Goal: Task Accomplishment & Management: Use online tool/utility

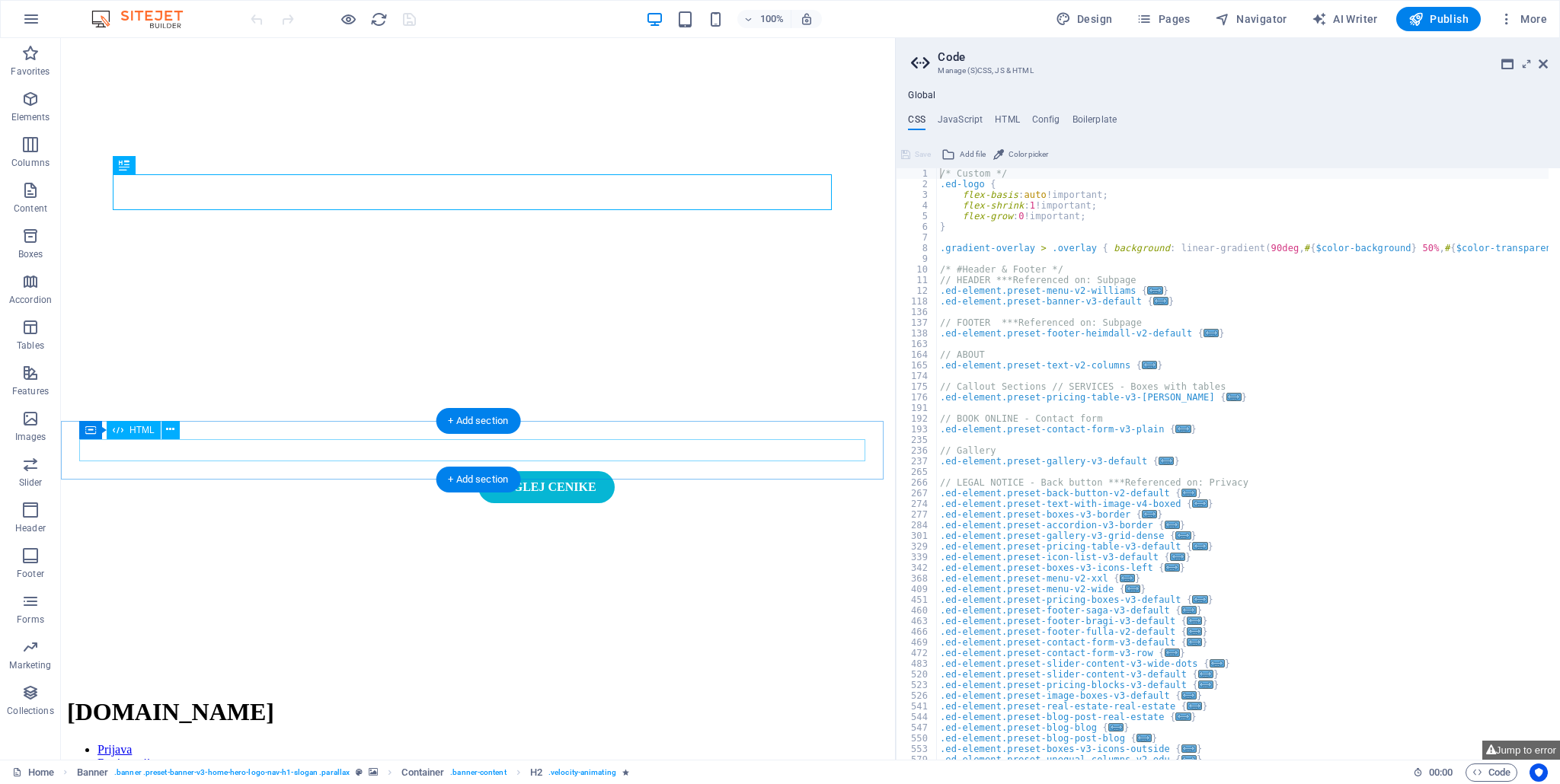
type textarea "/* Custom */"
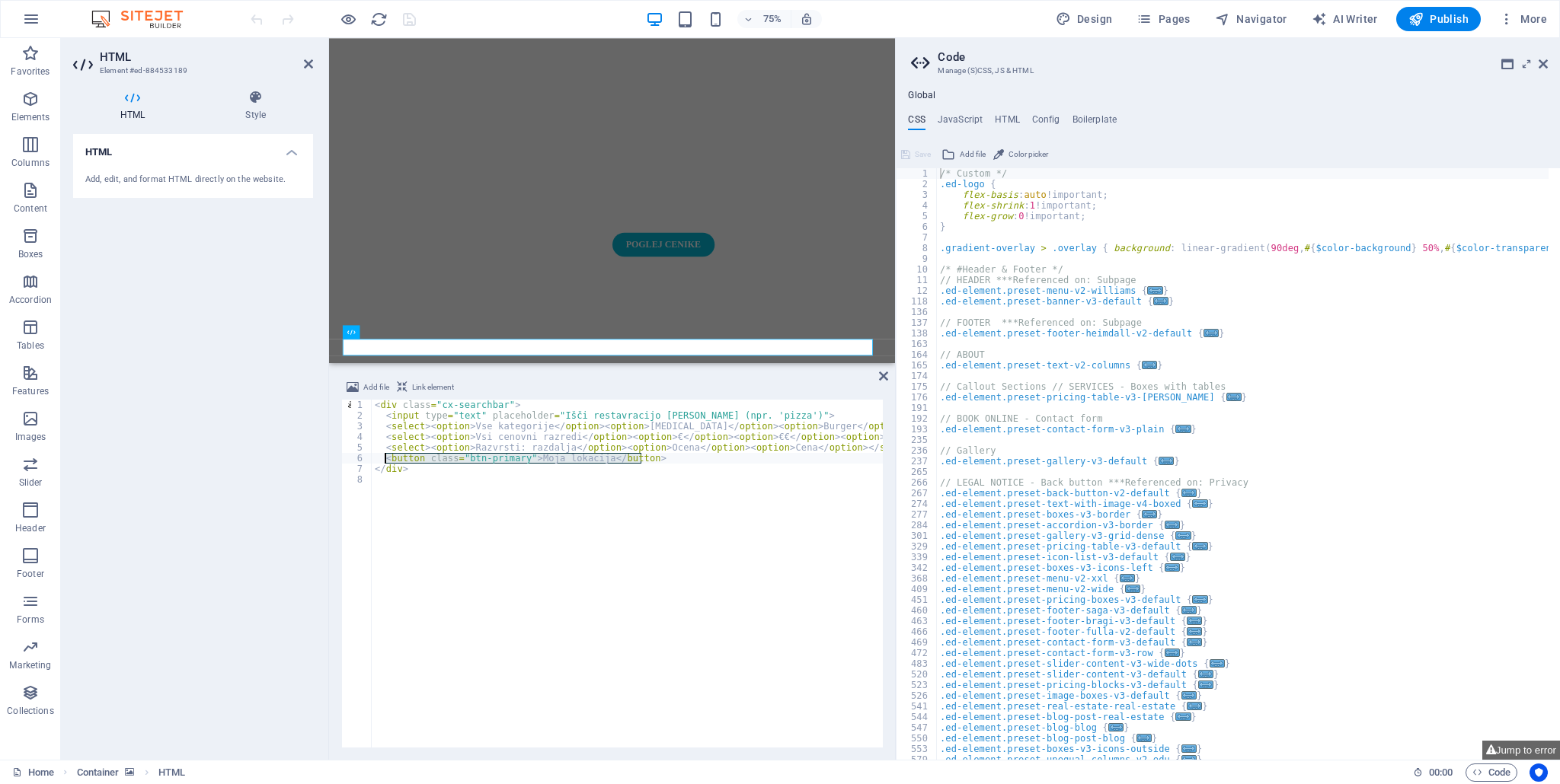
drag, startPoint x: 646, startPoint y: 460, endPoint x: 383, endPoint y: 460, distance: 263.0
click at [383, 460] on div "< div class = "cx-searchbar" > < input type = "text" placeholder = "Išči restav…" at bounding box center [677, 583] width 612 height 366
type textarea "<button class="btn-primary">Moja lokacija</button>"
type textarea "<select><option>Razvrsti: razdalja</option><option>Ocena</option><option>Cena</…"
click at [202, 436] on div "HTML Add, edit, and format HTML directly on the website." at bounding box center [193, 440] width 240 height 614
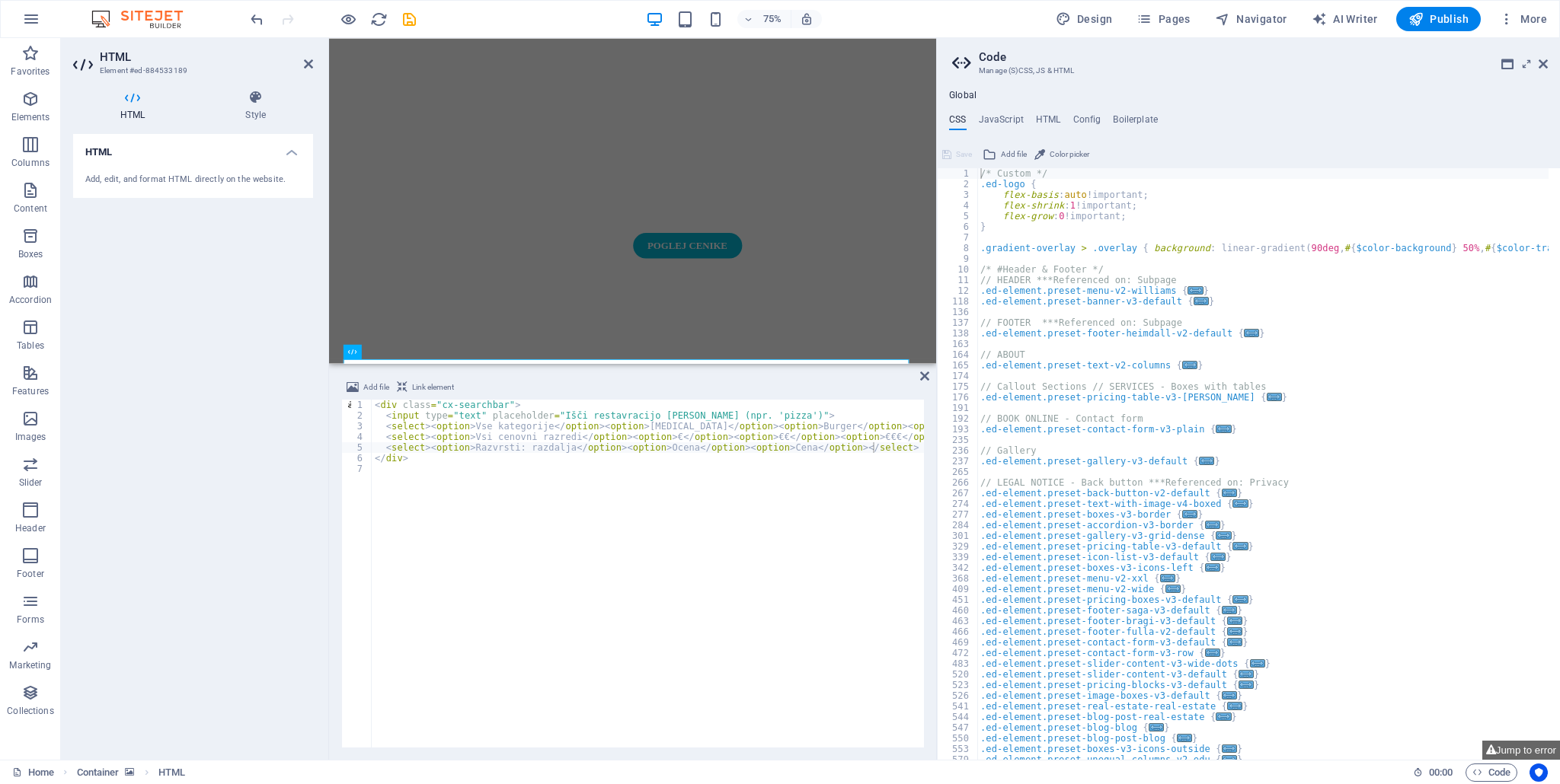
scroll to position [220, 0]
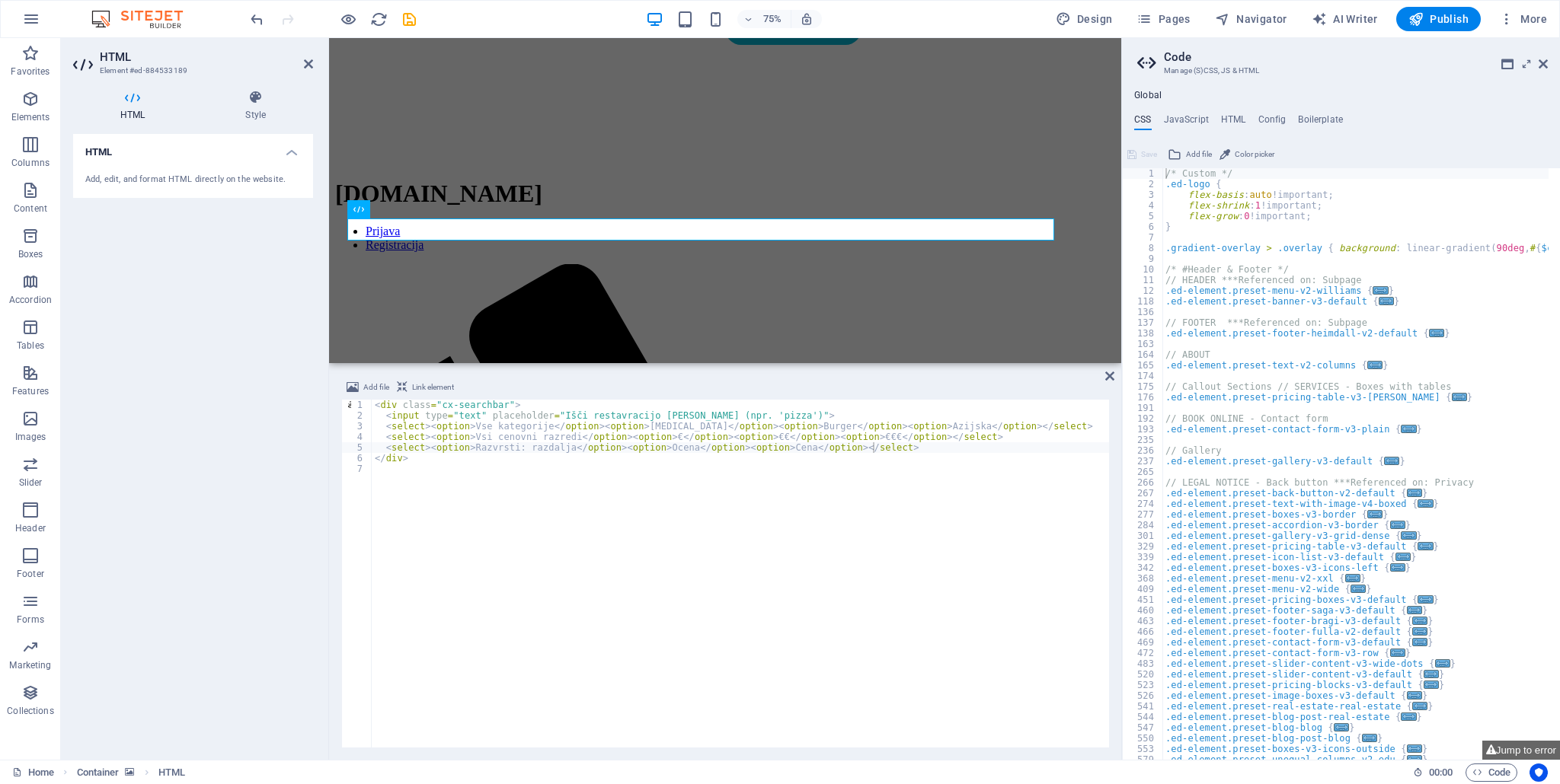
drag, startPoint x: 898, startPoint y: 334, endPoint x: 1127, endPoint y: 329, distance: 229.1
click at [1127, 328] on aside "Code Manage (S)CSS, JS & HTML Global CSS JavaScript HTML Config Boilerplate /* …" at bounding box center [1341, 398] width 439 height 721
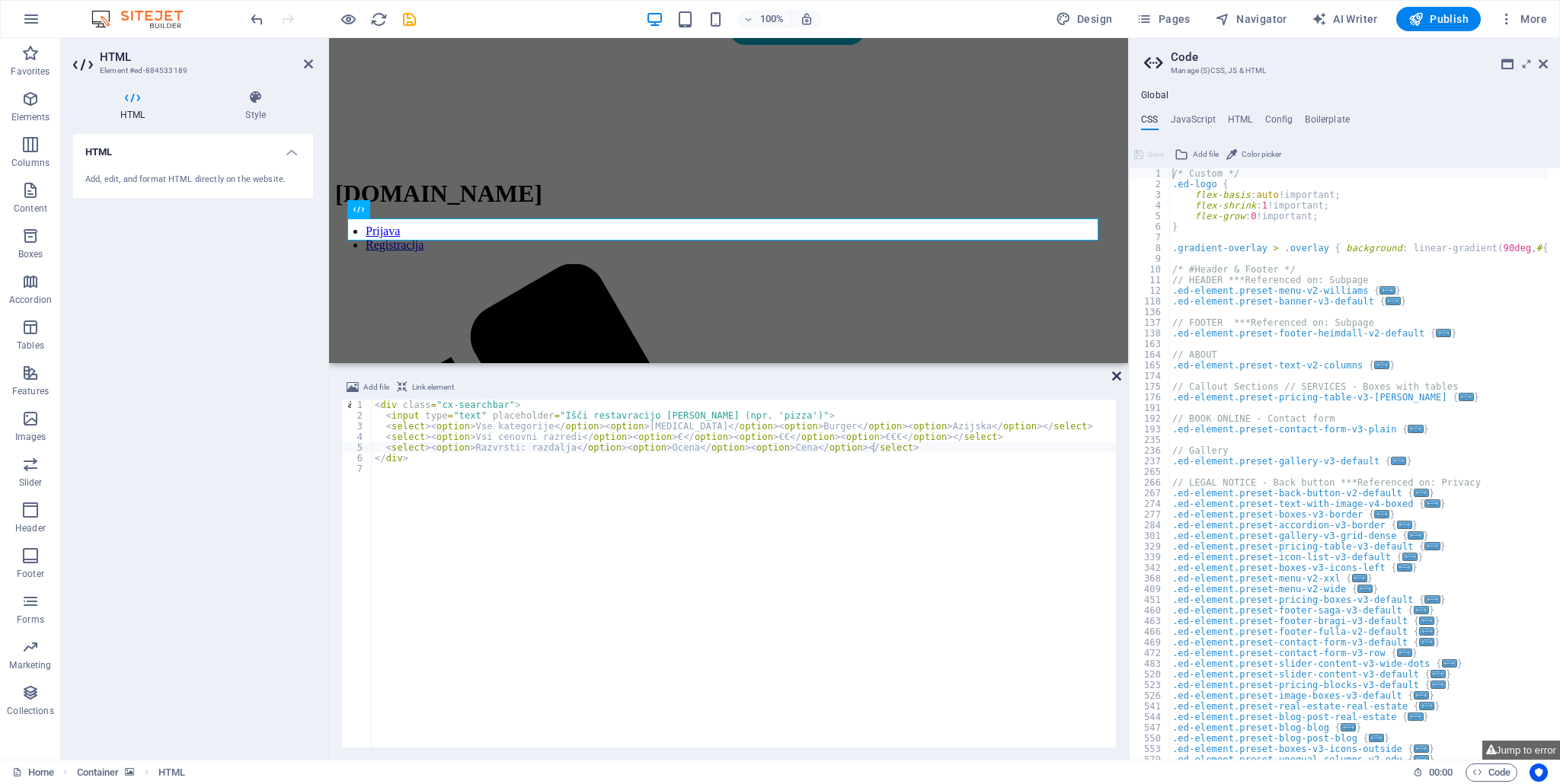
click at [1119, 375] on icon at bounding box center [1116, 375] width 10 height 12
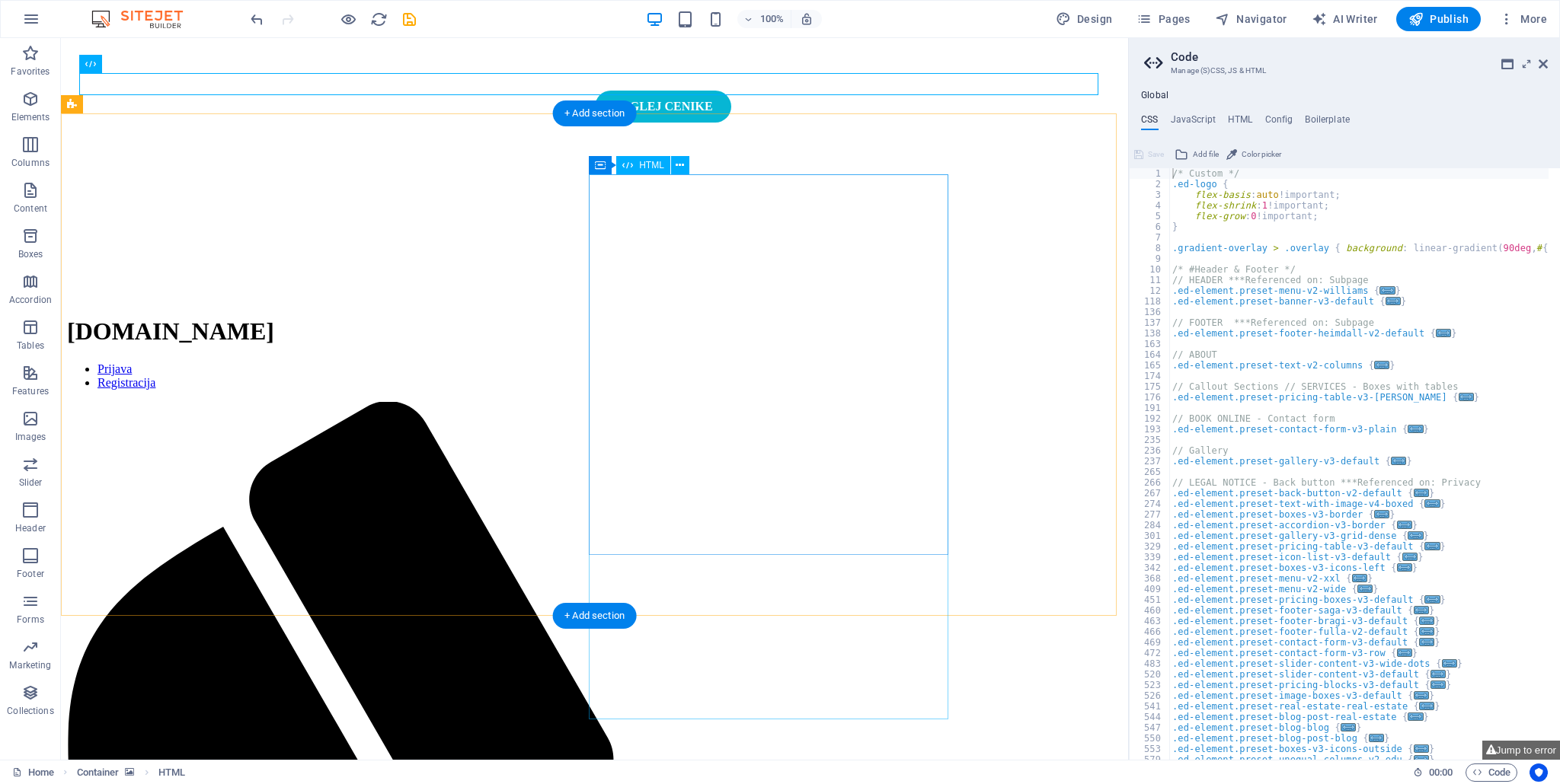
scroll to position [228, 0]
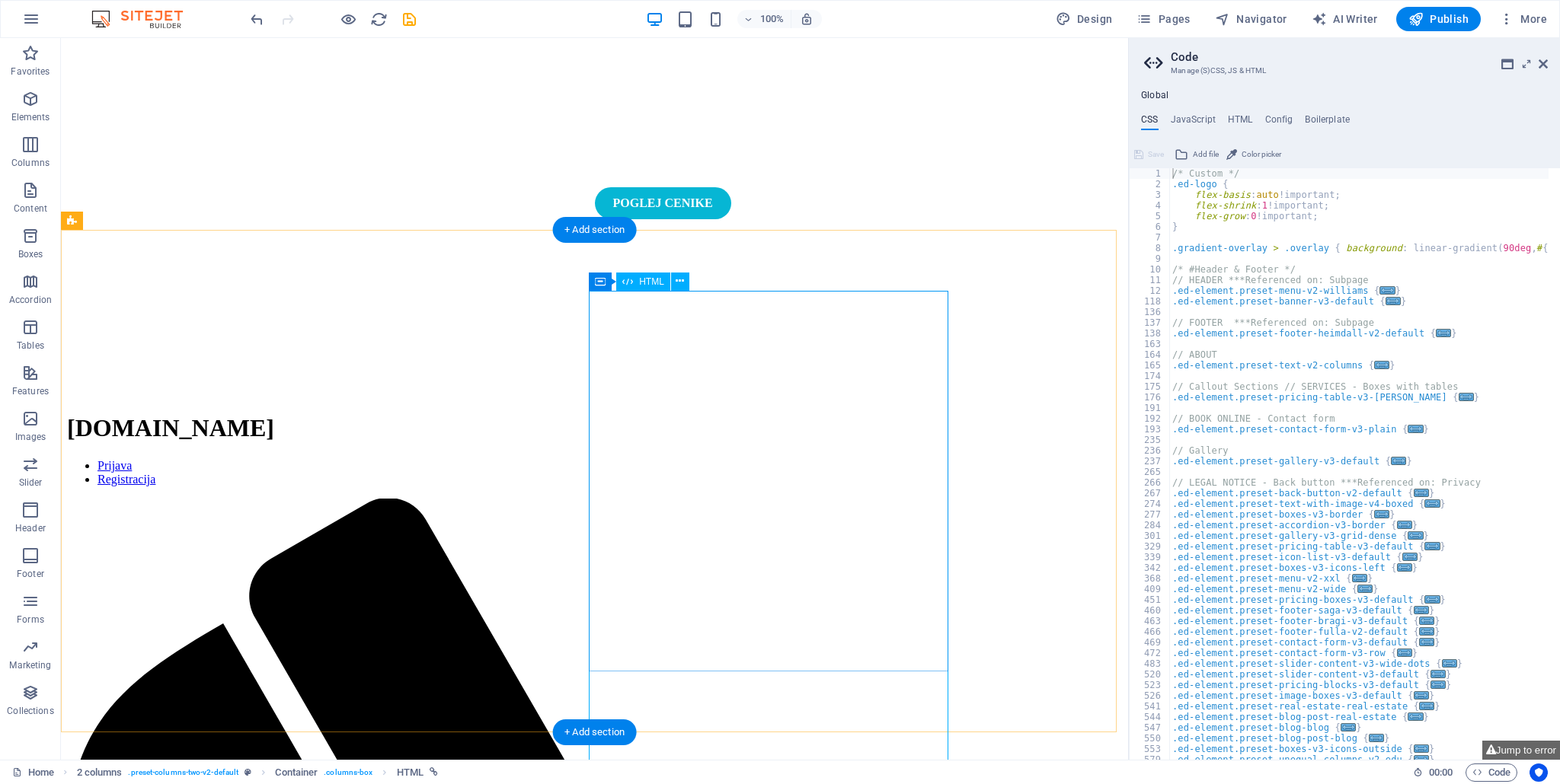
scroll to position [304, 0]
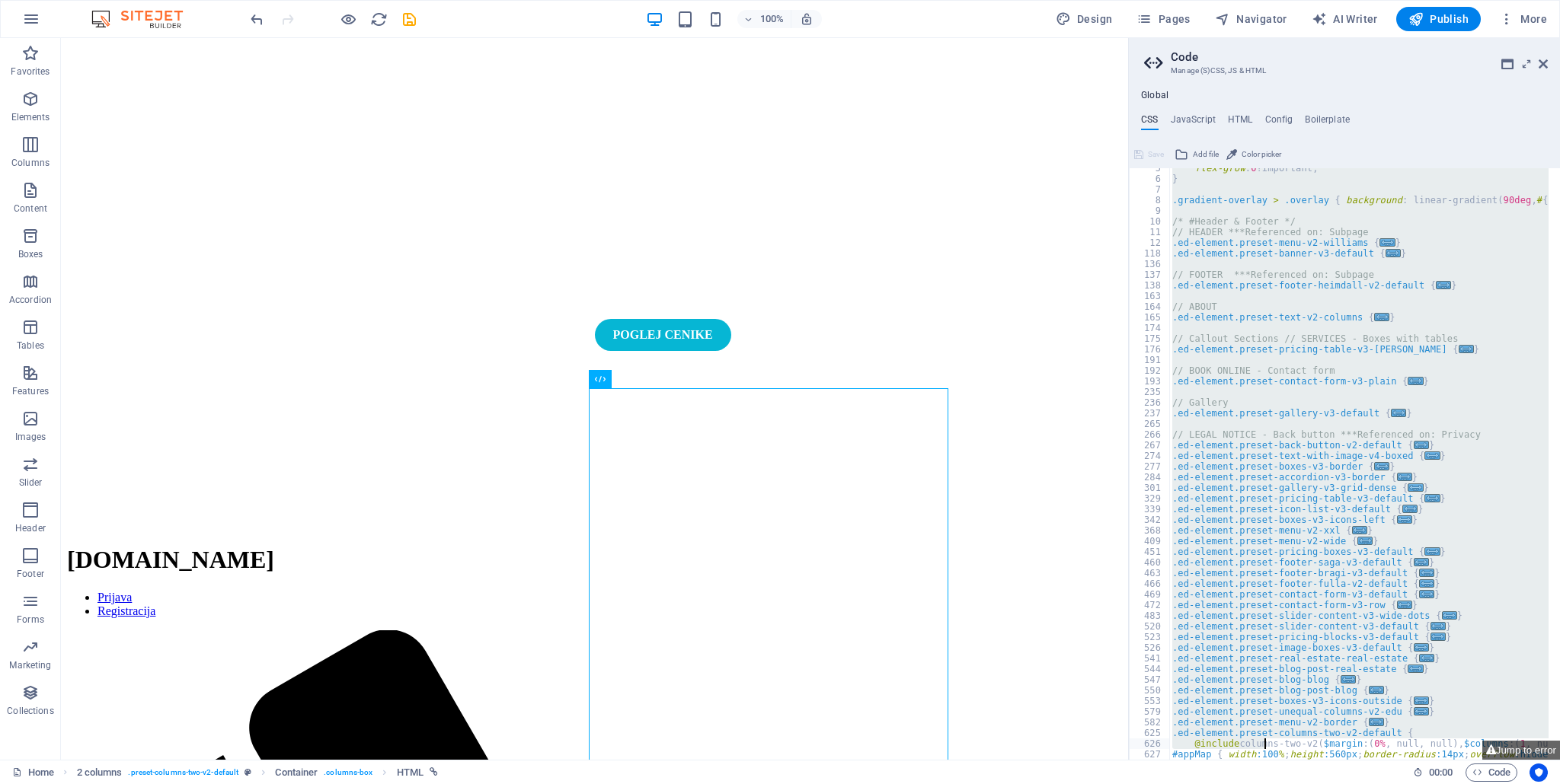
scroll to position [367, 0]
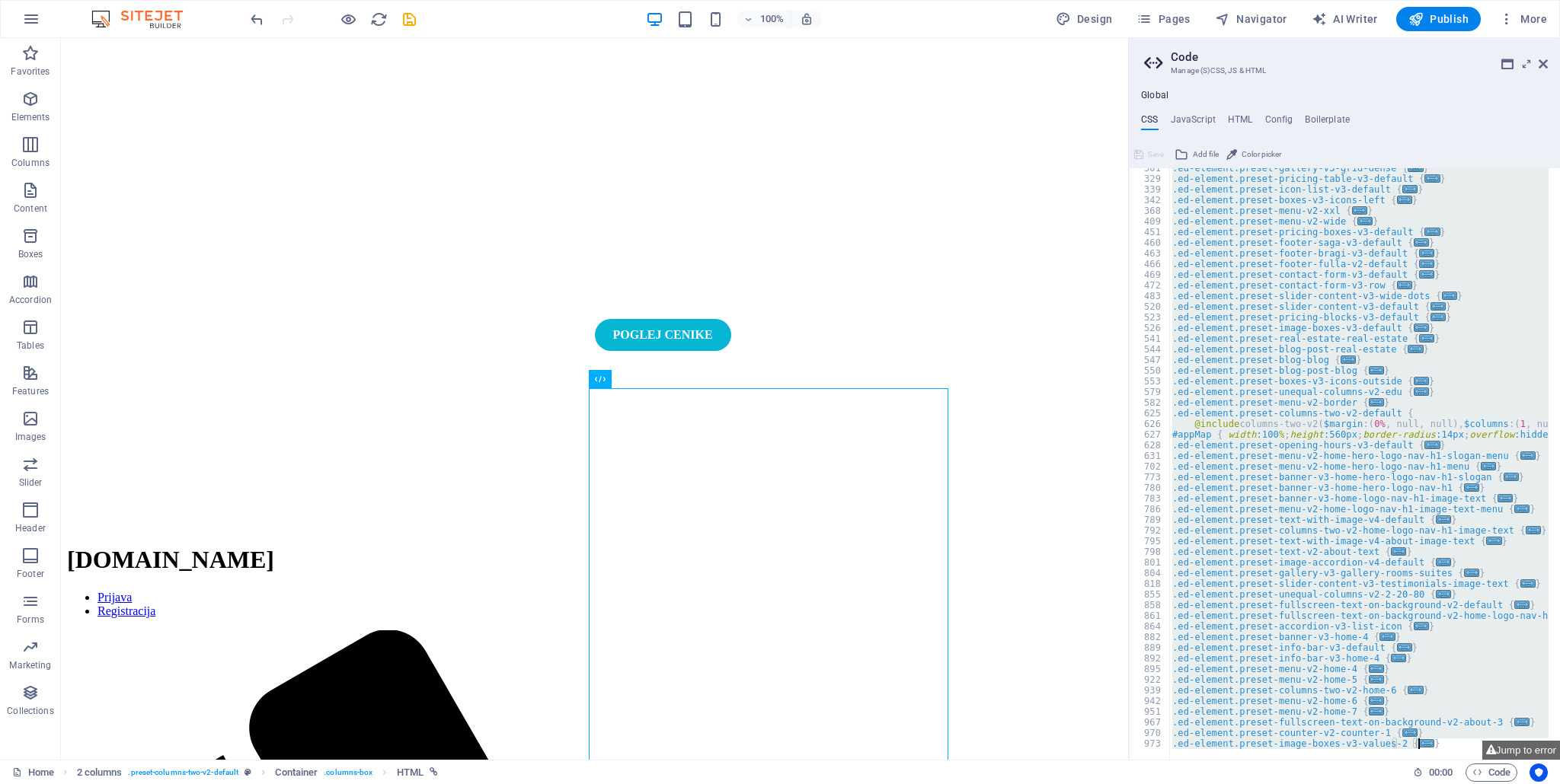
drag, startPoint x: 1172, startPoint y: 176, endPoint x: 1301, endPoint y: 784, distance: 621.5
click at [1301, 759] on div "Home Favorites Elements Columns Content Boxes Accordion Tables Features Images …" at bounding box center [780, 398] width 1560 height 721
click at [1406, 737] on div ".ed-element.preset-gallery-v3-grid-dense { ... } .ed-element.preset-pricing-tab…" at bounding box center [1358, 463] width 380 height 592
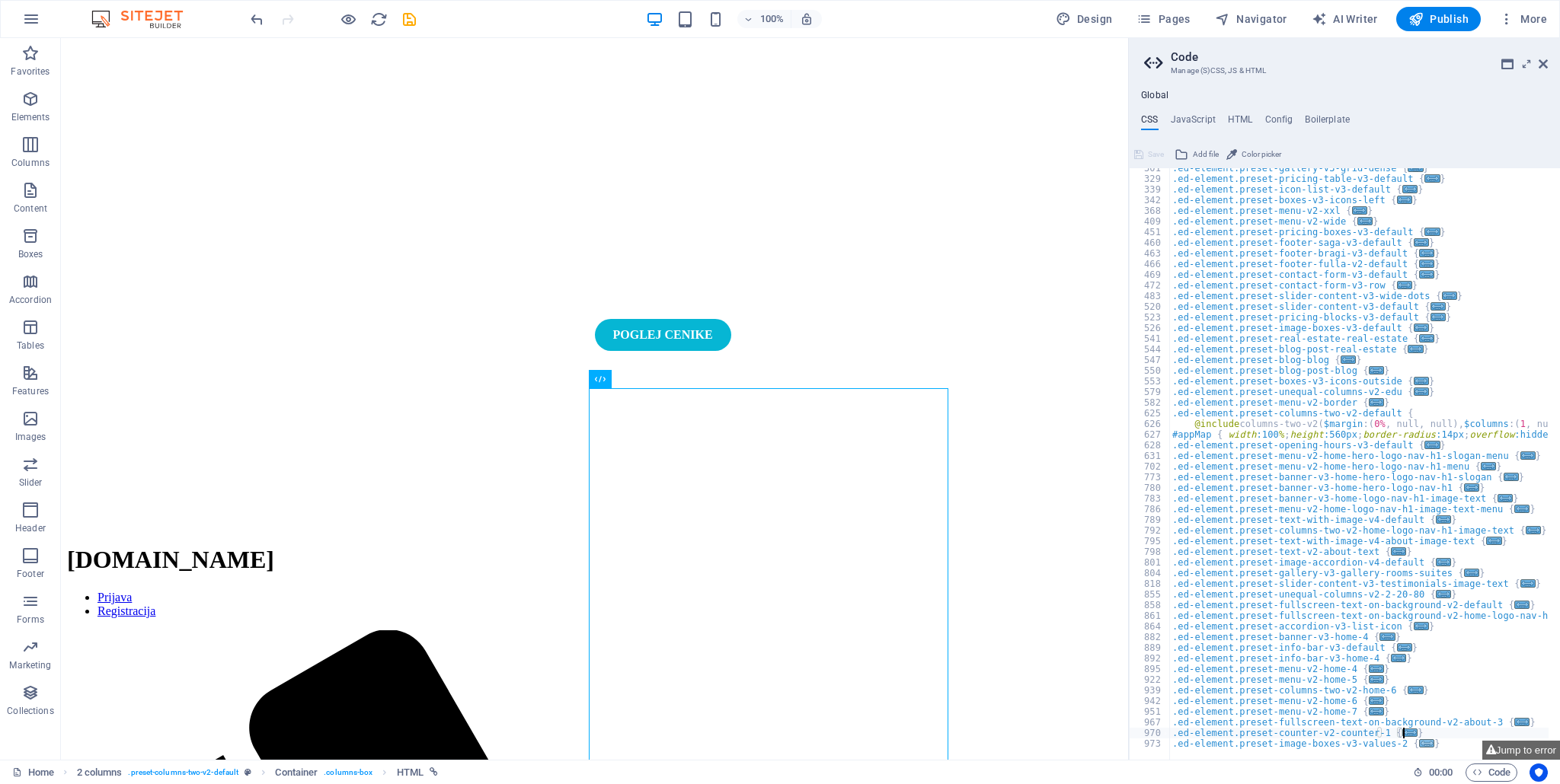
click at [1419, 740] on span "..." at bounding box center [1426, 743] width 15 height 9
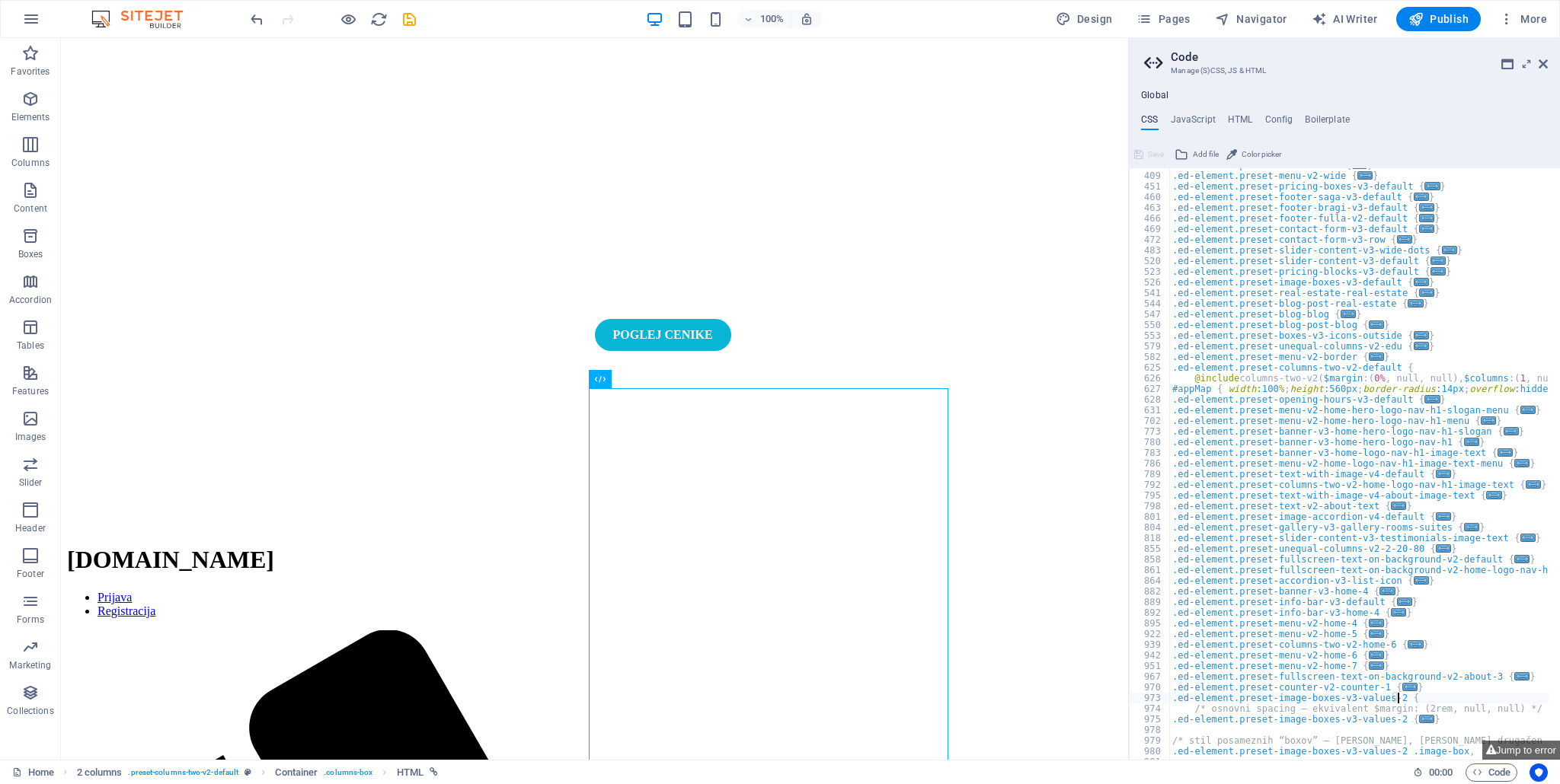
scroll to position [474, 0]
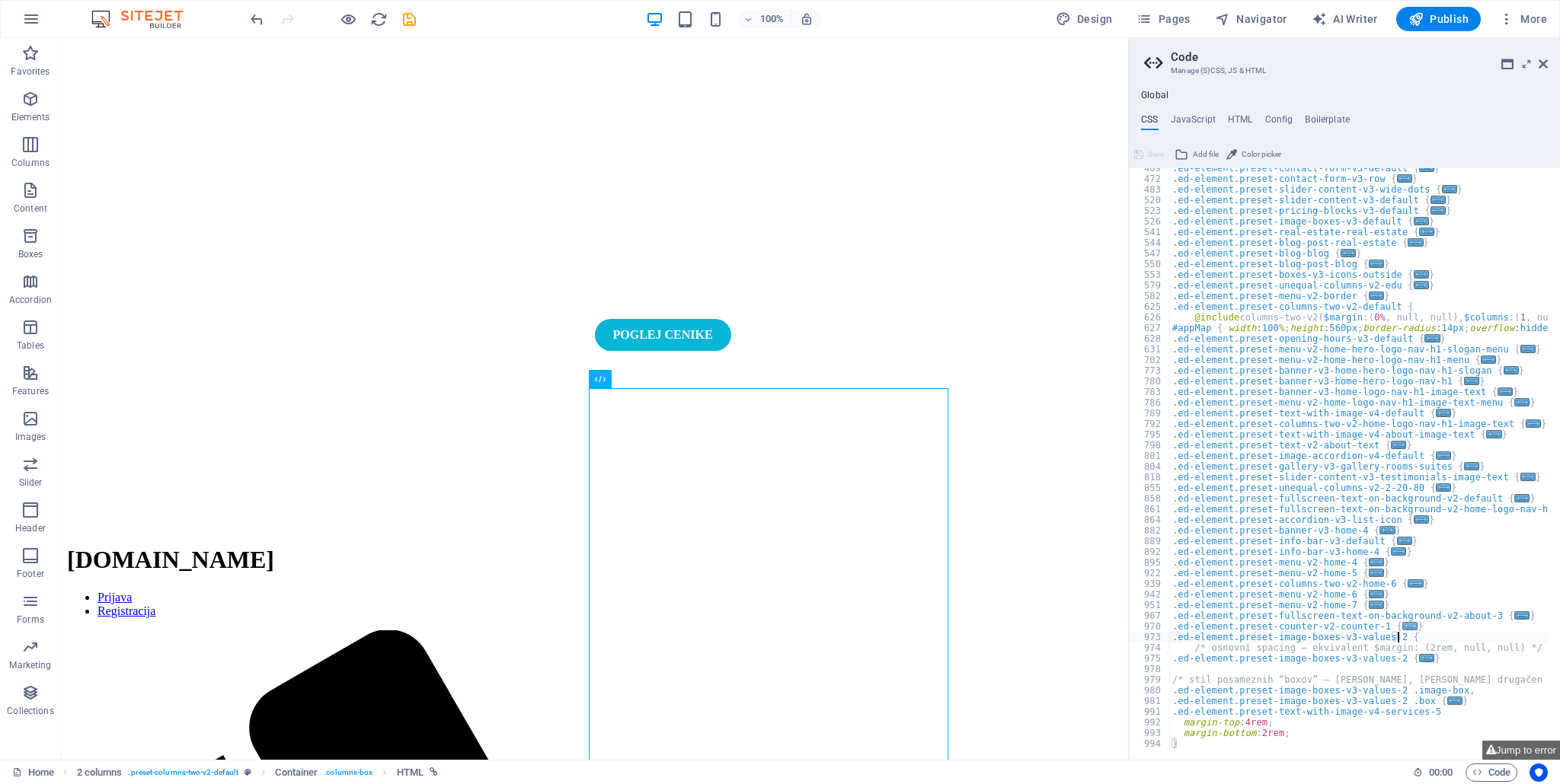
click at [1402, 622] on span "..." at bounding box center [1409, 626] width 15 height 9
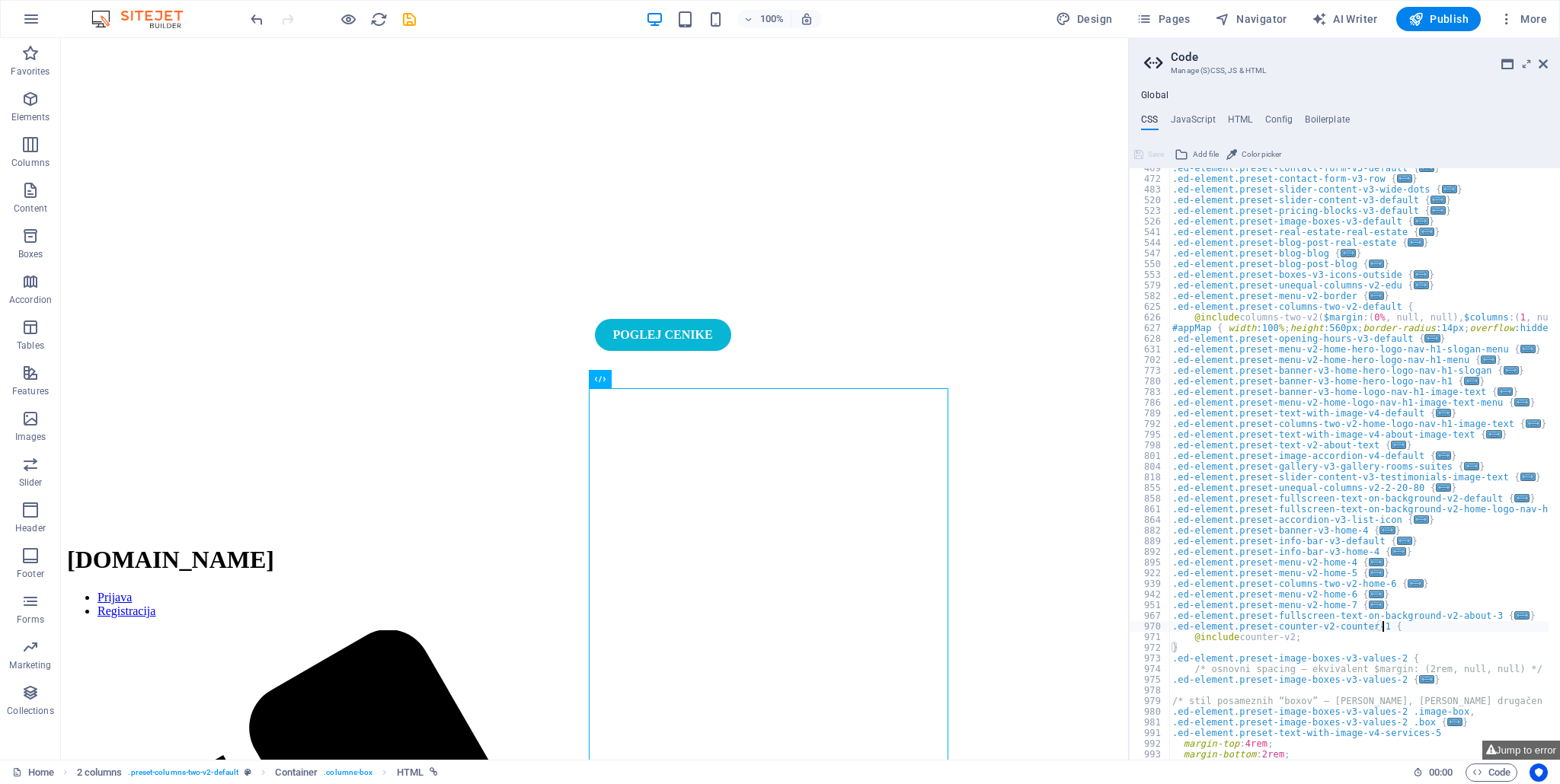
click at [1300, 641] on div ".ed-element.preset-contact-form-v3-default { ... } .ed-element.preset-contact-f…" at bounding box center [1482, 464] width 627 height 602
type textarea "@include counter-v2;"
click at [1383, 637] on div ".ed-element.preset-contact-form-v3-default { ... } .ed-element.preset-contact-f…" at bounding box center [1482, 464] width 627 height 602
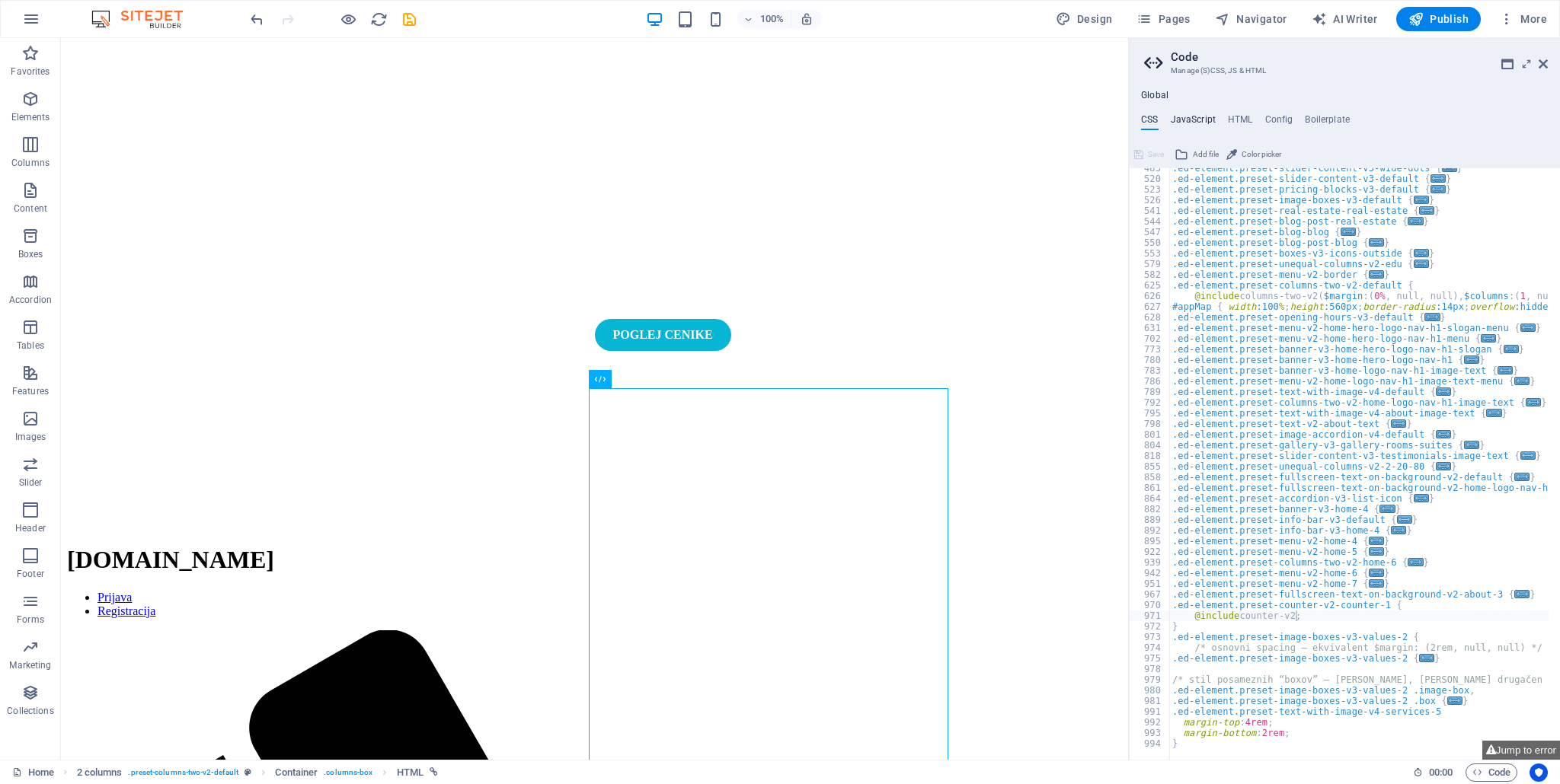
click at [1185, 114] on h4 "JavaScript" at bounding box center [1192, 122] width 45 height 17
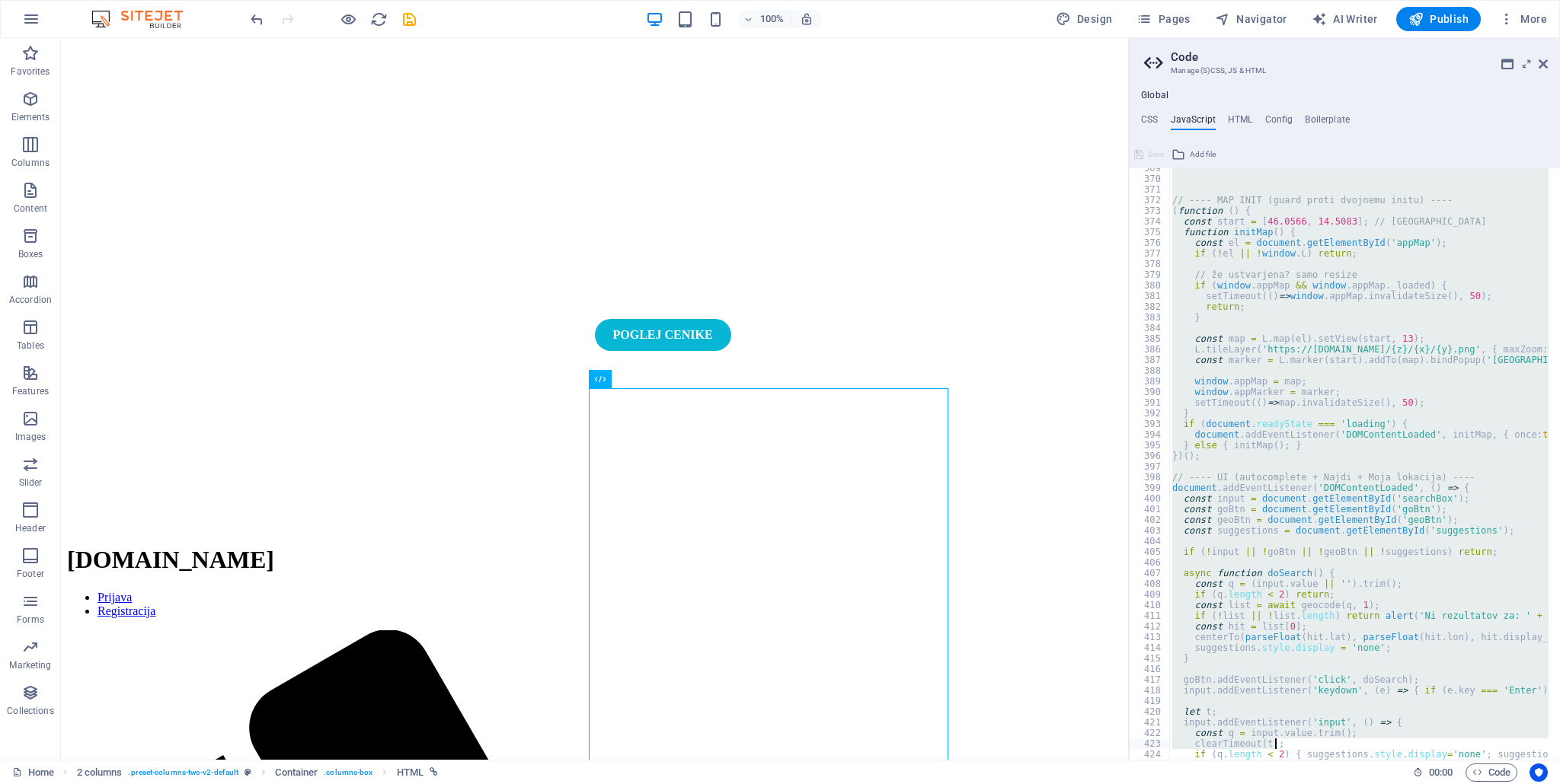
scroll to position [4321, 0]
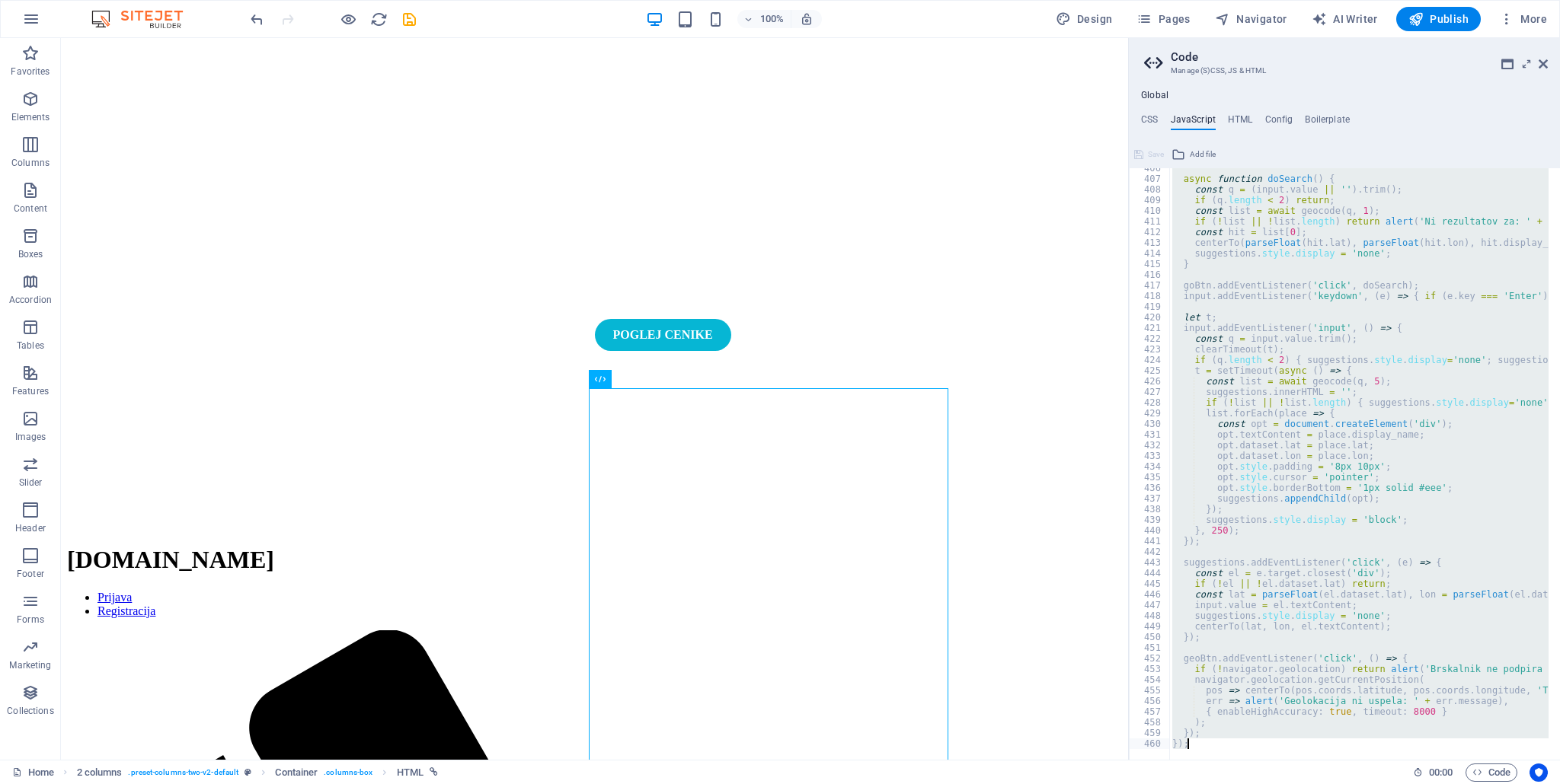
drag, startPoint x: 1168, startPoint y: 172, endPoint x: 1321, endPoint y: 784, distance: 630.8
click at [1321, 759] on div "Home Favorites Elements Columns Content Boxes Accordion Tables Features Images …" at bounding box center [780, 398] width 1560 height 721
type textarea "}); });"
click at [1150, 119] on h4 "CSS" at bounding box center [1149, 122] width 17 height 17
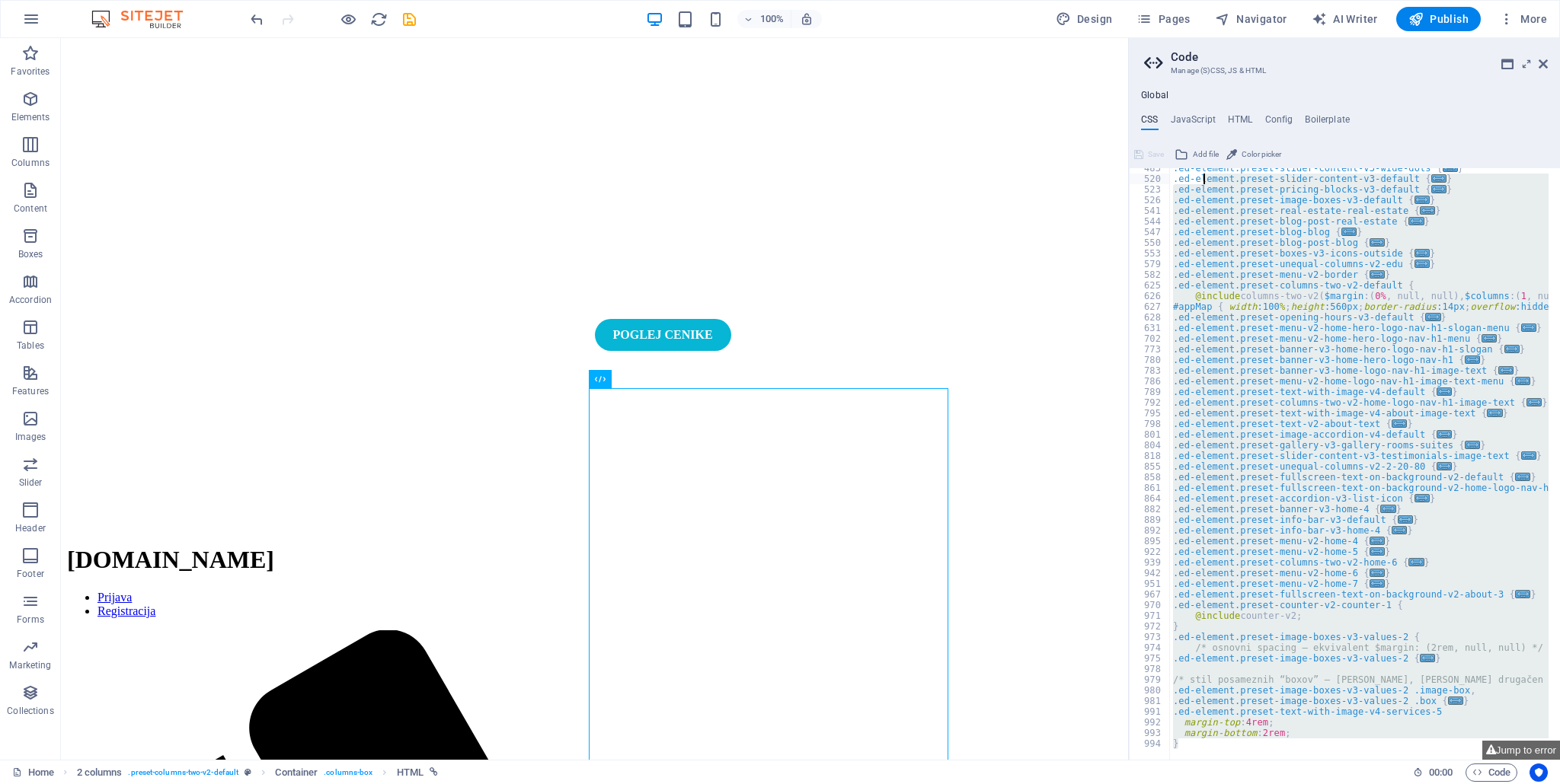
scroll to position [0, 0]
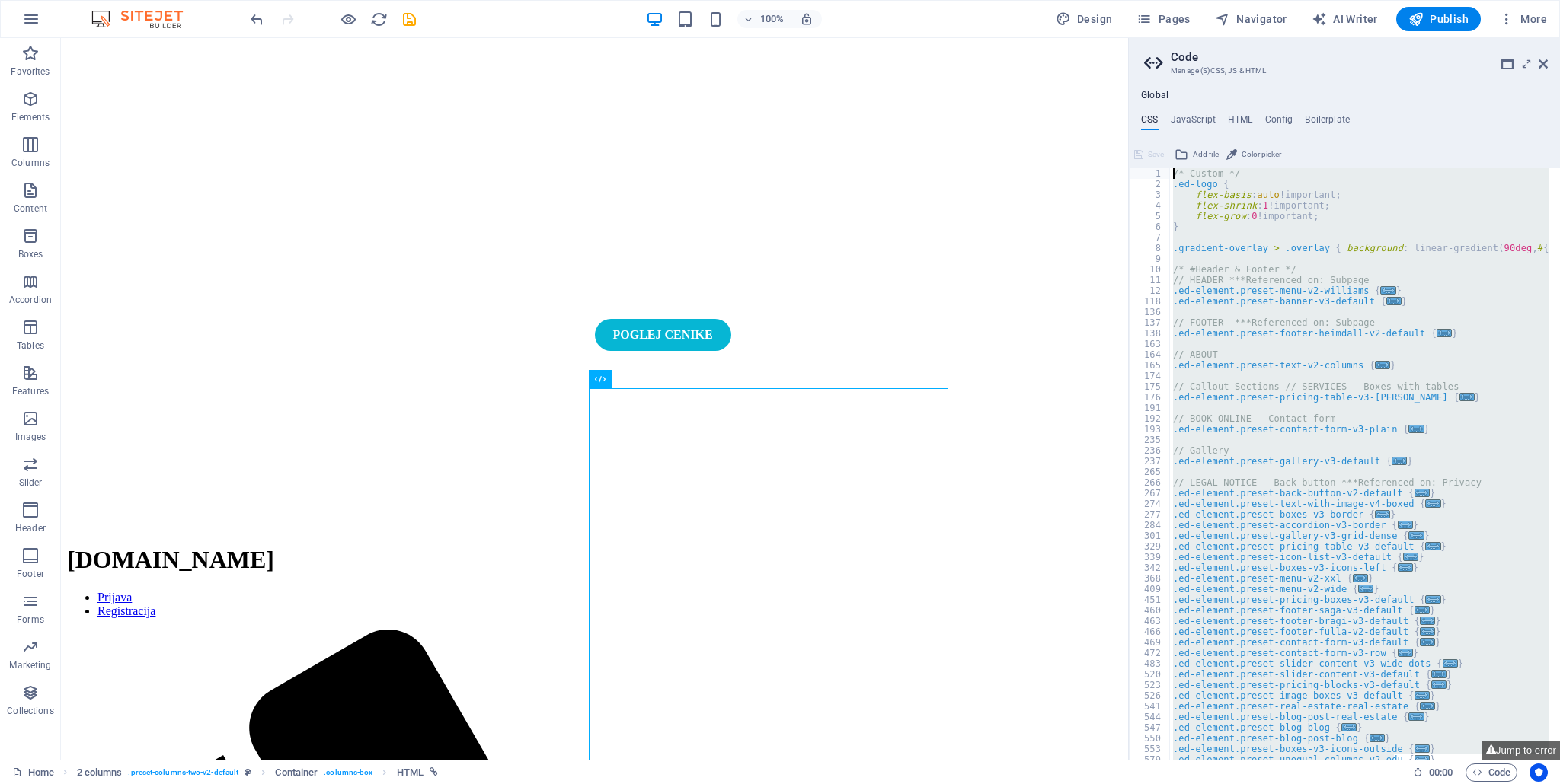
drag, startPoint x: 1206, startPoint y: 741, endPoint x: 1161, endPoint y: 32, distance: 710.4
click at [1161, 38] on div "Home Favorites Elements Columns Content Boxes Accordion Tables Features Images …" at bounding box center [780, 398] width 1560 height 721
type textarea "/* Custom */ .ed-logo {"
click at [1247, 115] on h4 "HTML" at bounding box center [1240, 122] width 25 height 17
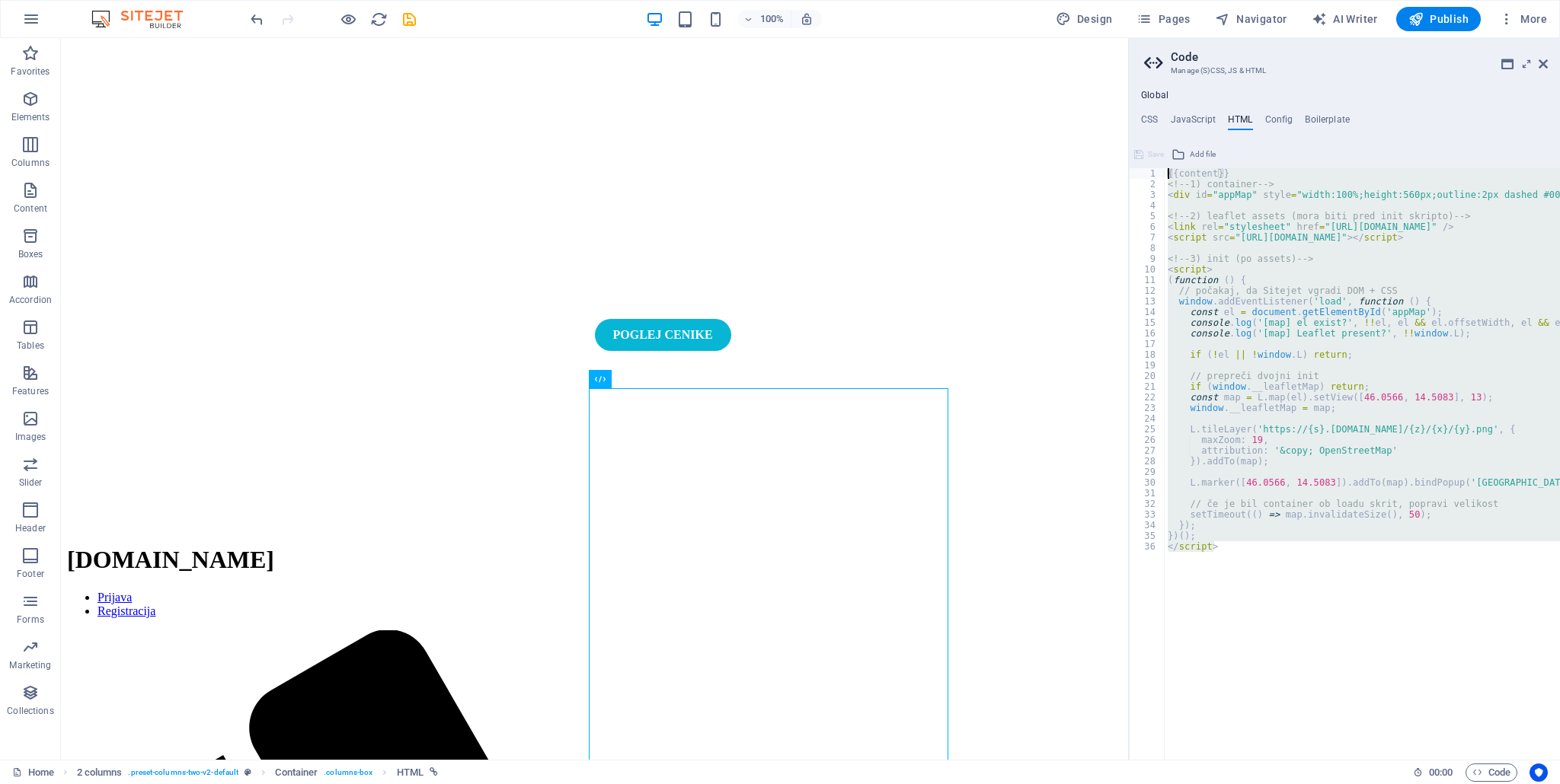
drag, startPoint x: 1291, startPoint y: 564, endPoint x: 1191, endPoint y: 139, distance: 436.6
click at [1191, 139] on div "CSS JavaScript HTML Config Boilerplate /* Custom */ .ed-logo { 1 2 3 4 5 6 7 8 …" at bounding box center [1344, 436] width 431 height 645
type textarea "{{content}} <!-- 1) container -->"
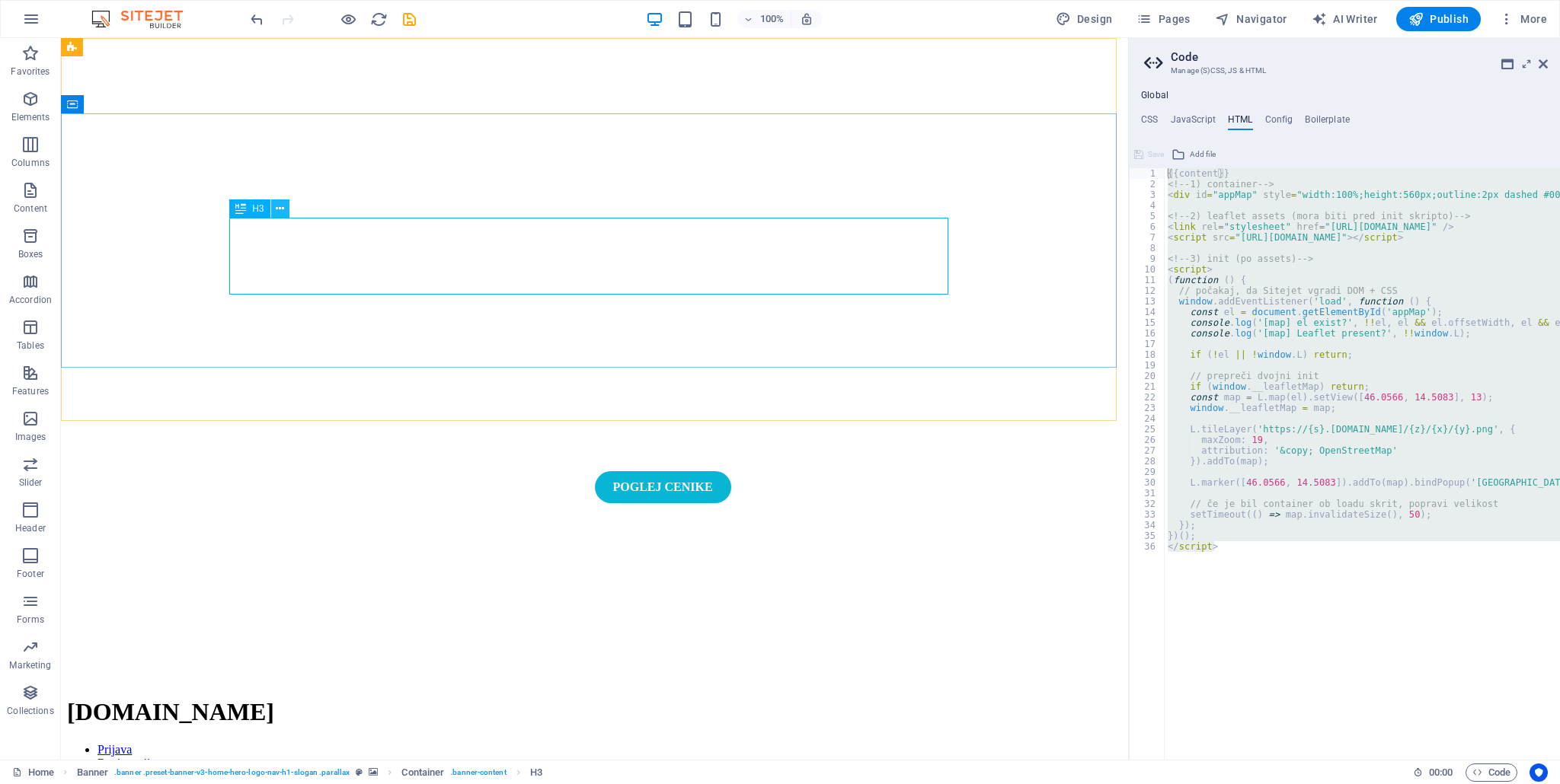
click at [277, 211] on icon at bounding box center [280, 209] width 9 height 16
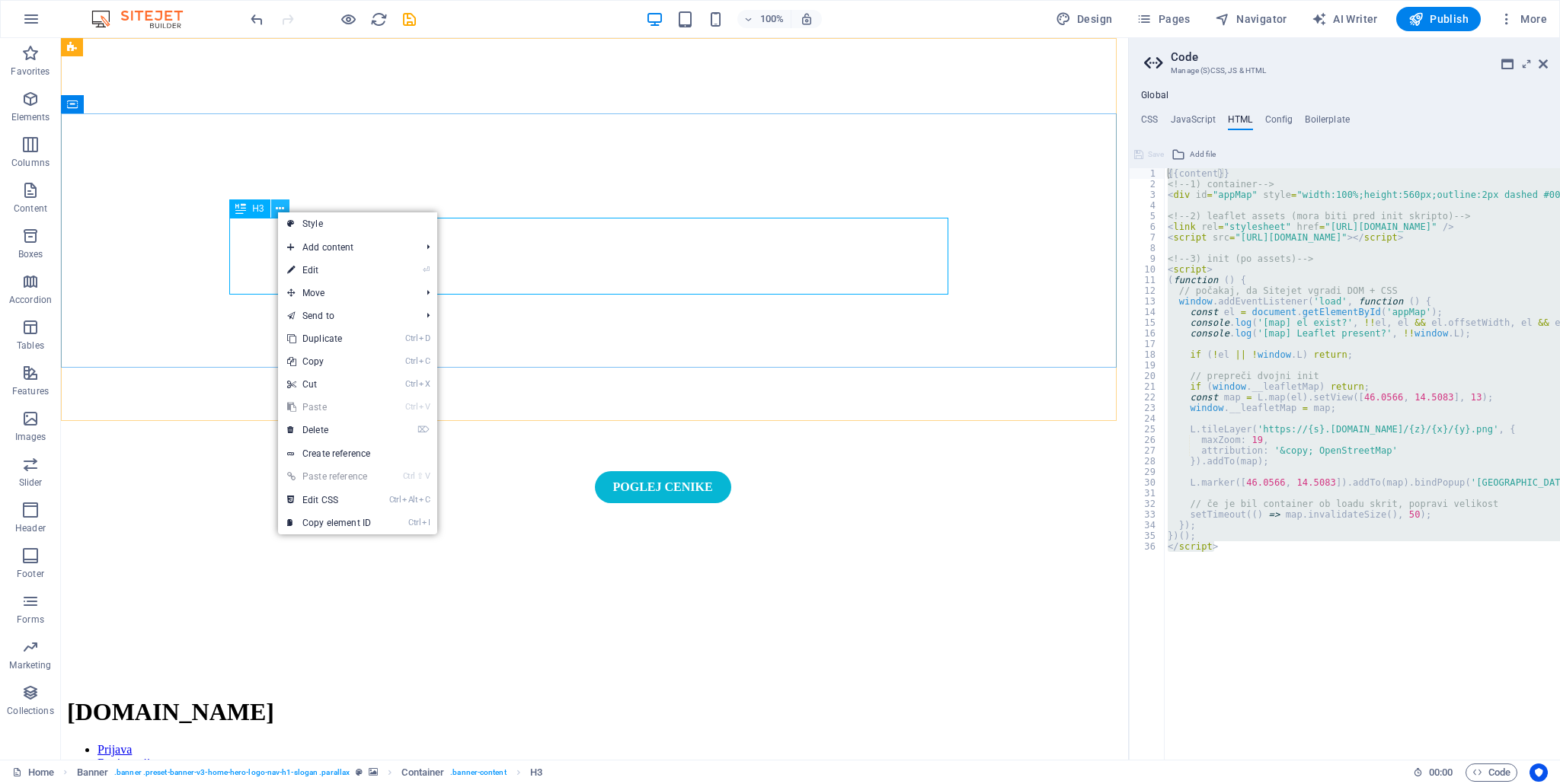
click at [277, 211] on icon at bounding box center [280, 209] width 9 height 16
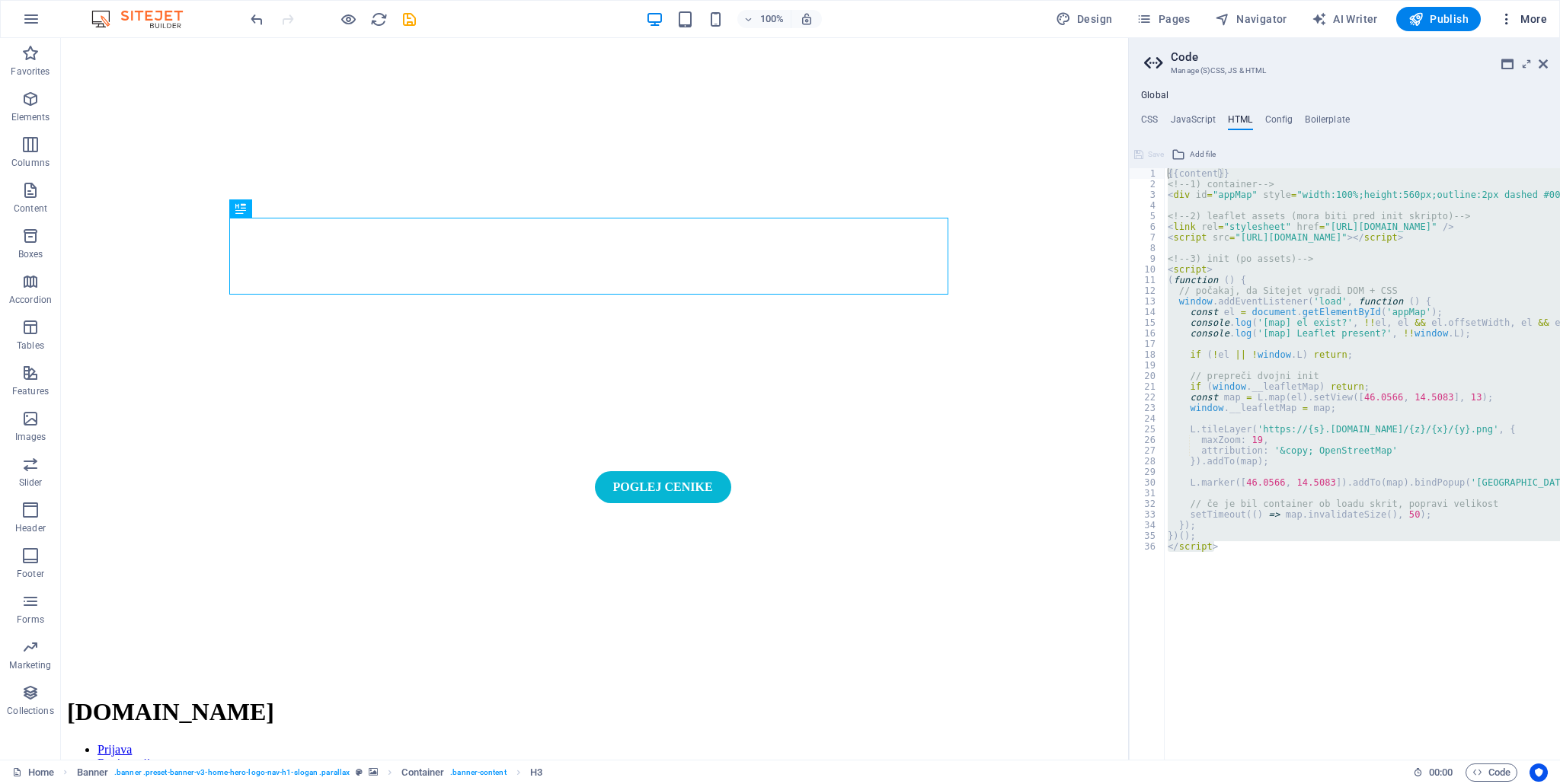
click at [1505, 13] on icon "button" at bounding box center [1506, 18] width 15 height 15
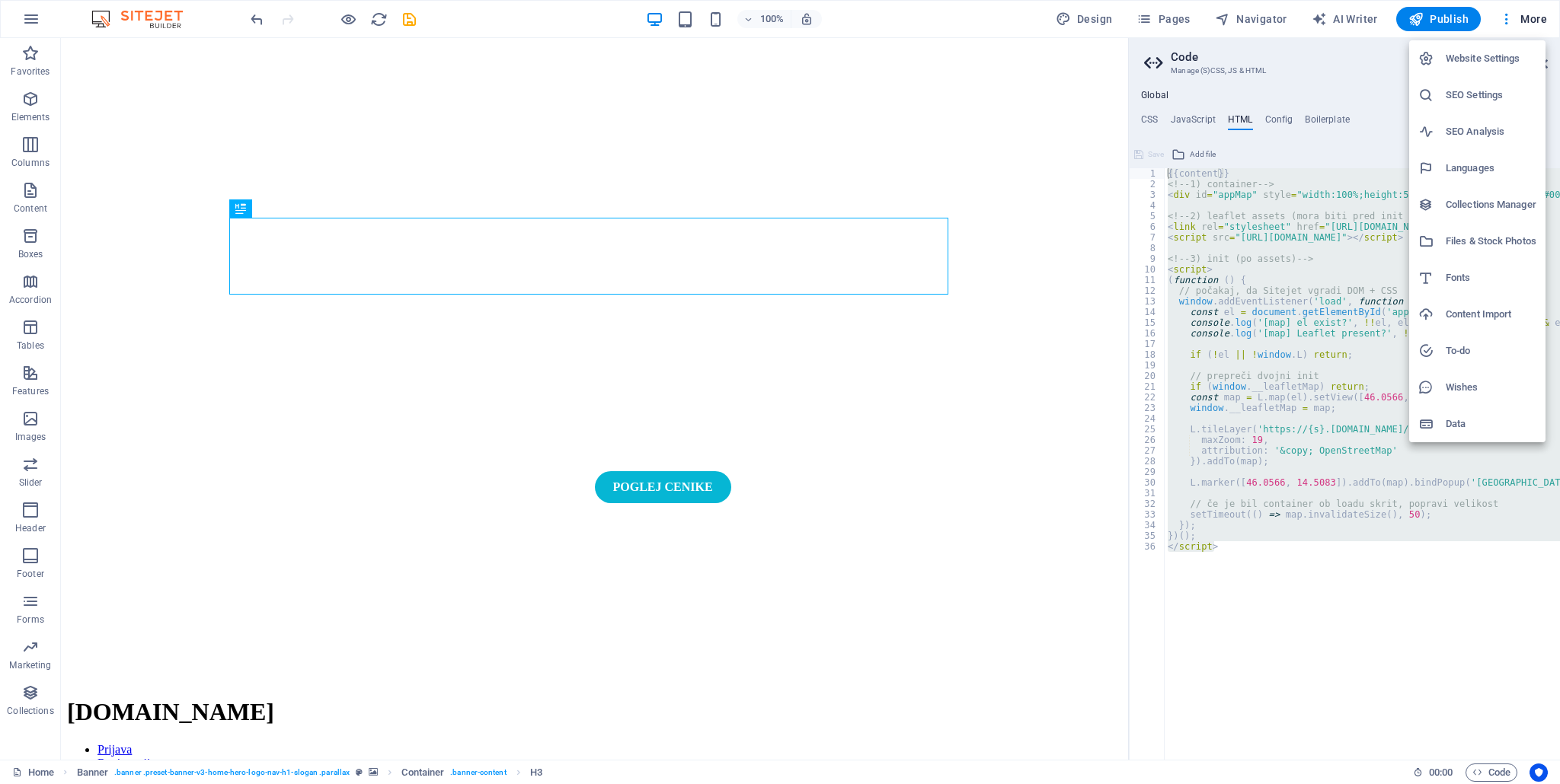
click at [1489, 57] on h6 "Website Settings" at bounding box center [1490, 58] width 90 height 18
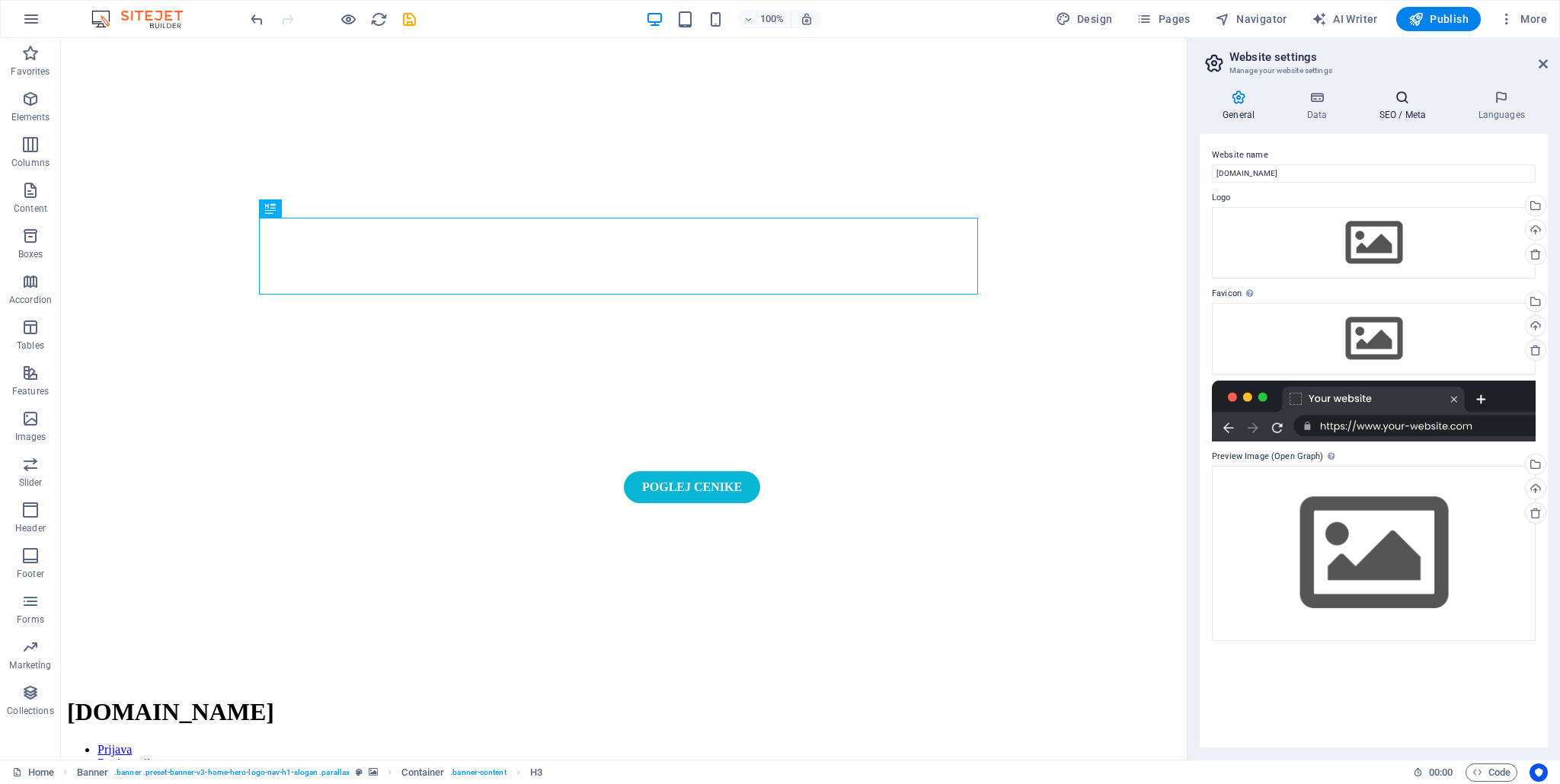
click at [1406, 111] on h4 "SEO / Meta" at bounding box center [1405, 105] width 99 height 32
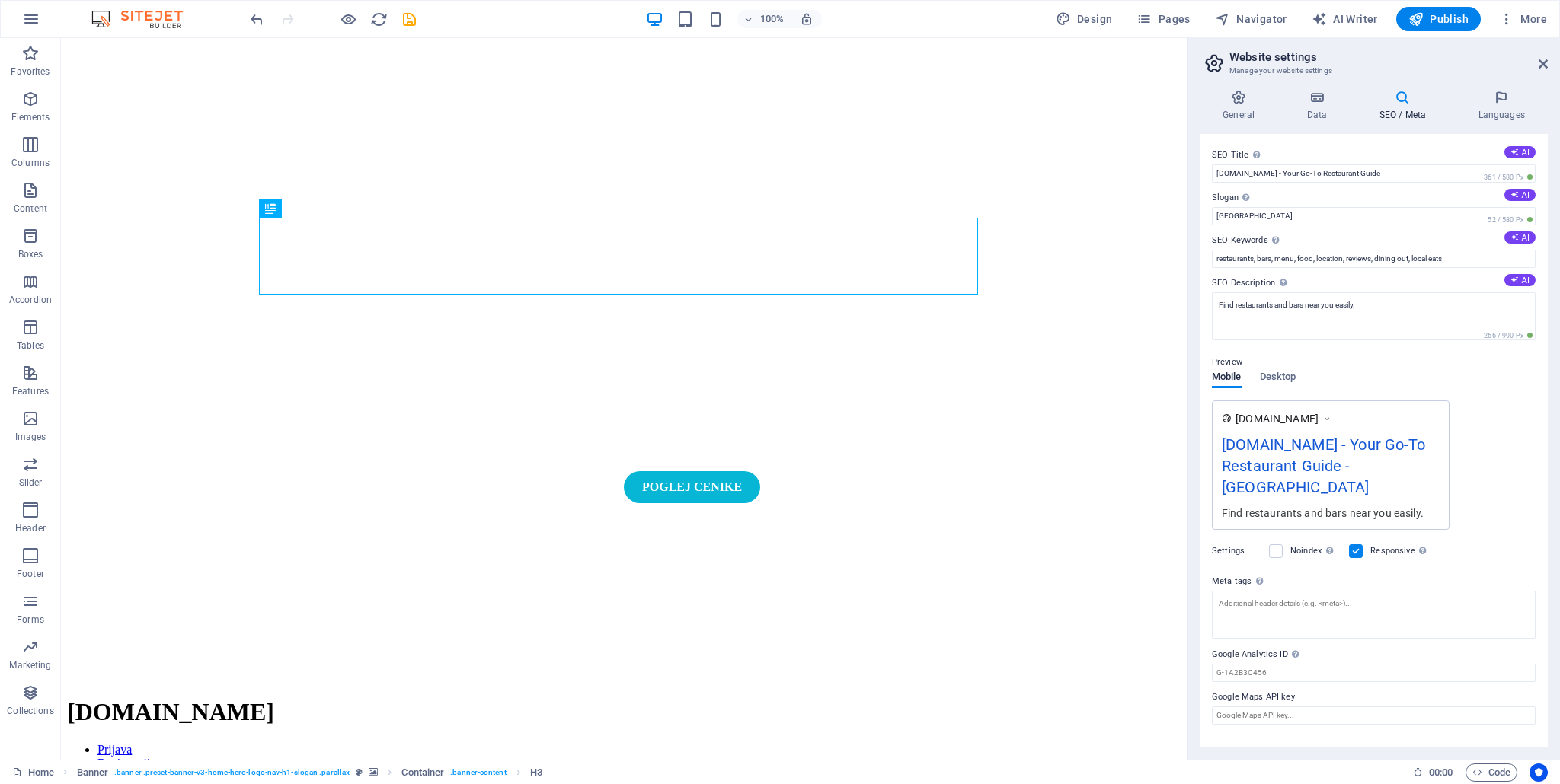
click at [1273, 364] on div "Preview" at bounding box center [1373, 362] width 324 height 18
click at [1273, 371] on span "Desktop" at bounding box center [1278, 378] width 36 height 21
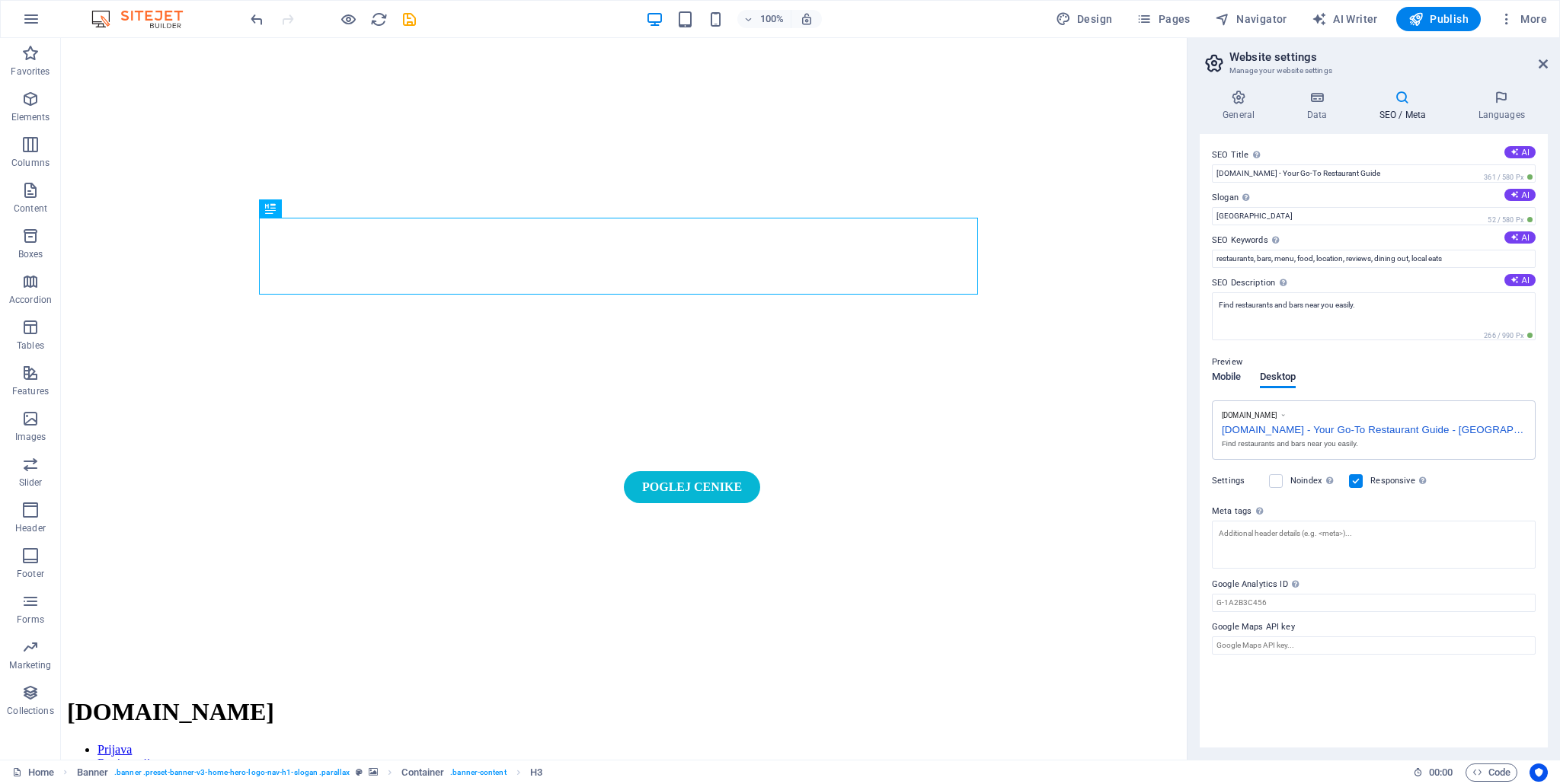
click at [1227, 381] on span "Mobile" at bounding box center [1226, 378] width 29 height 21
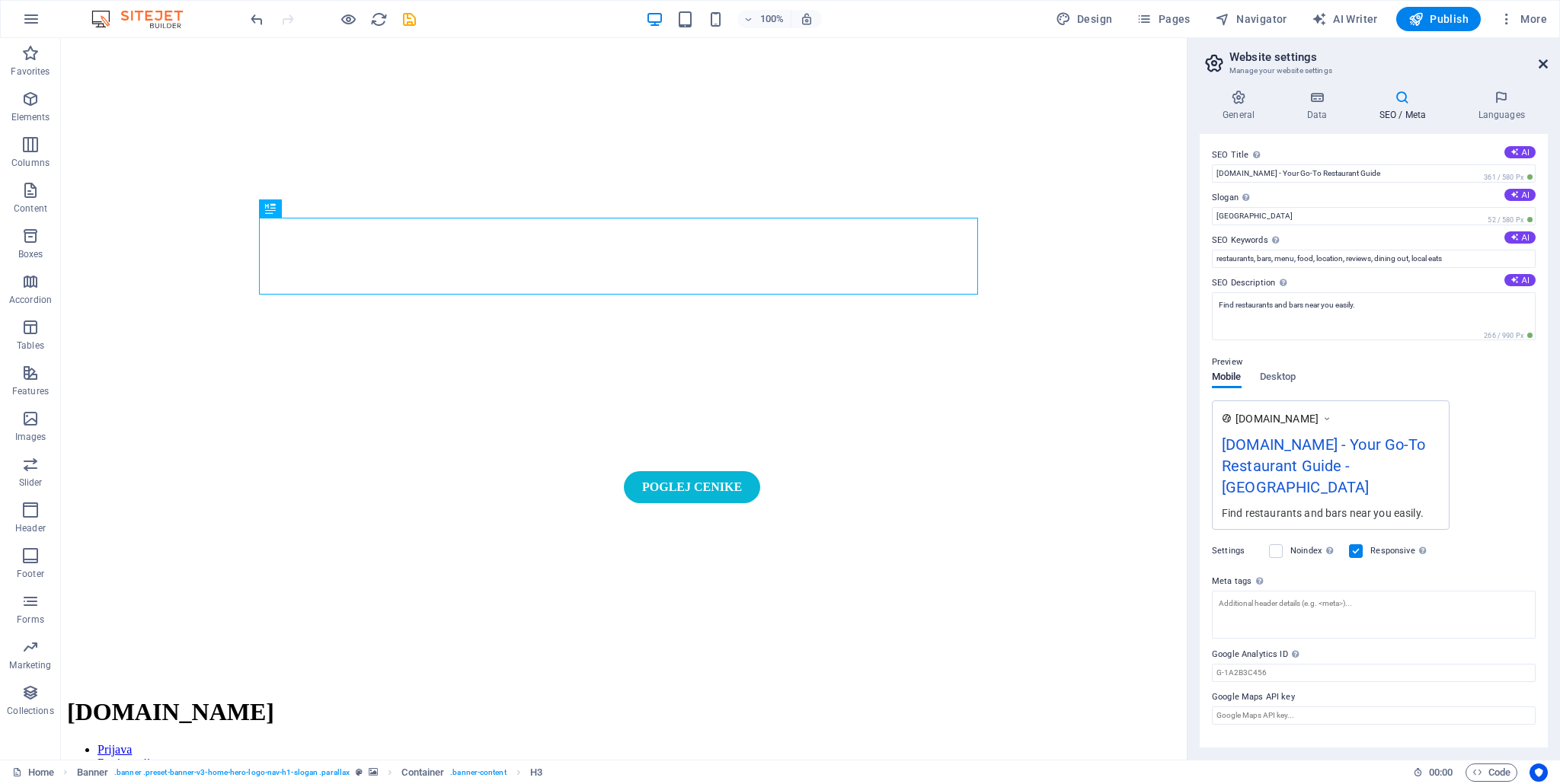
click at [1539, 63] on icon at bounding box center [1543, 63] width 10 height 12
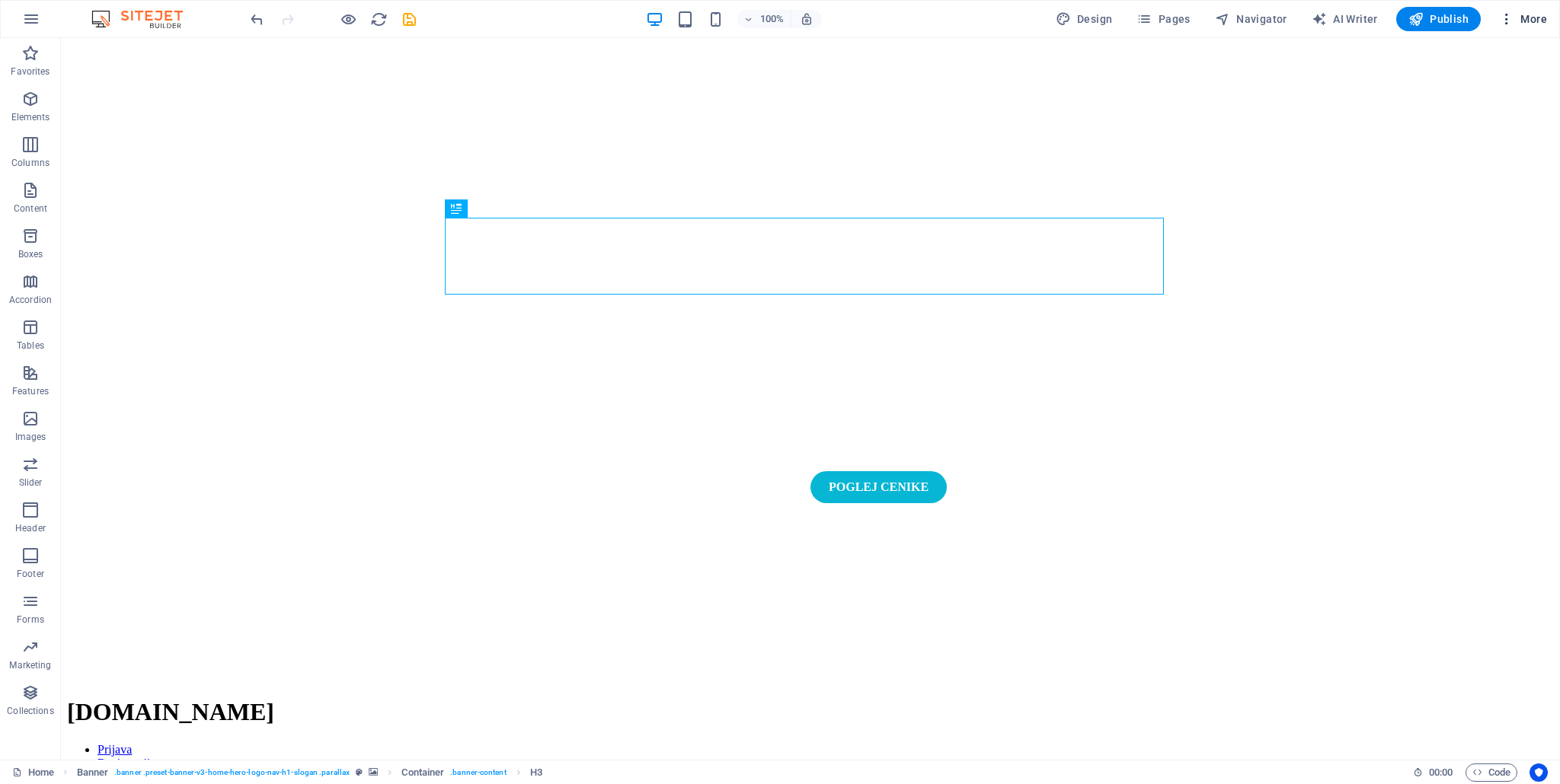
click at [1509, 18] on icon "button" at bounding box center [1506, 18] width 15 height 15
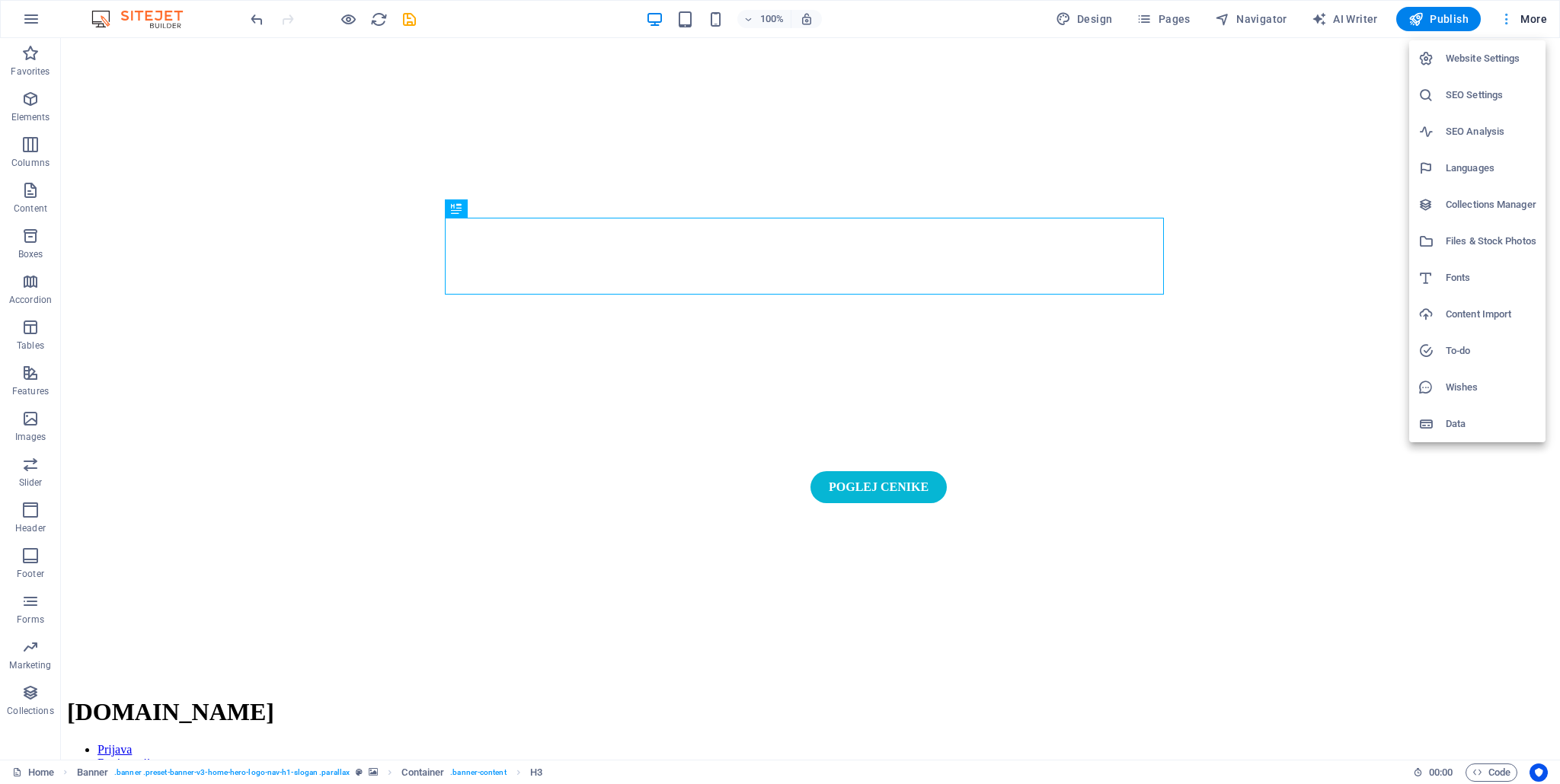
click at [1509, 18] on div at bounding box center [780, 392] width 1560 height 784
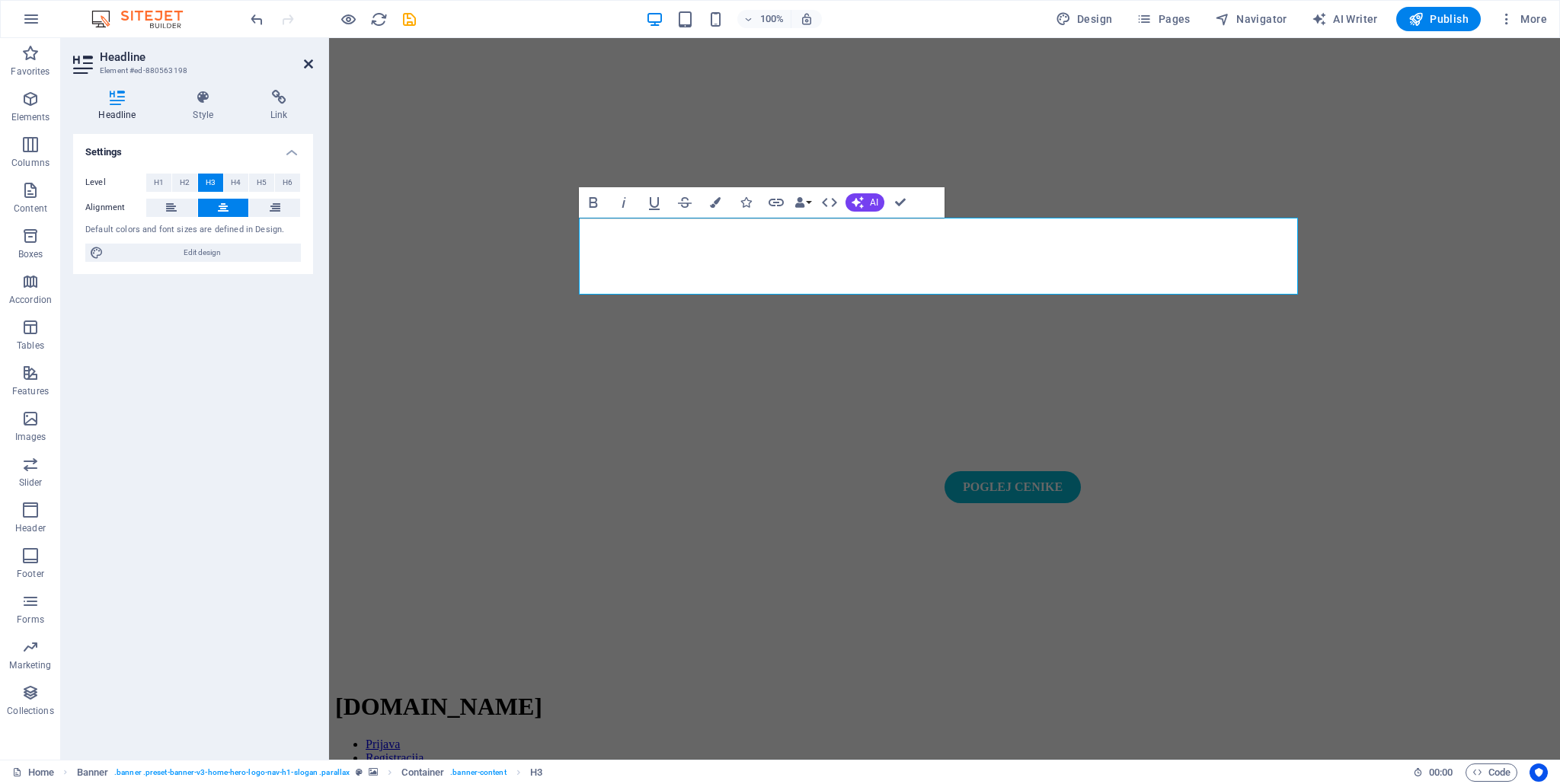
click at [307, 61] on icon at bounding box center [309, 63] width 10 height 12
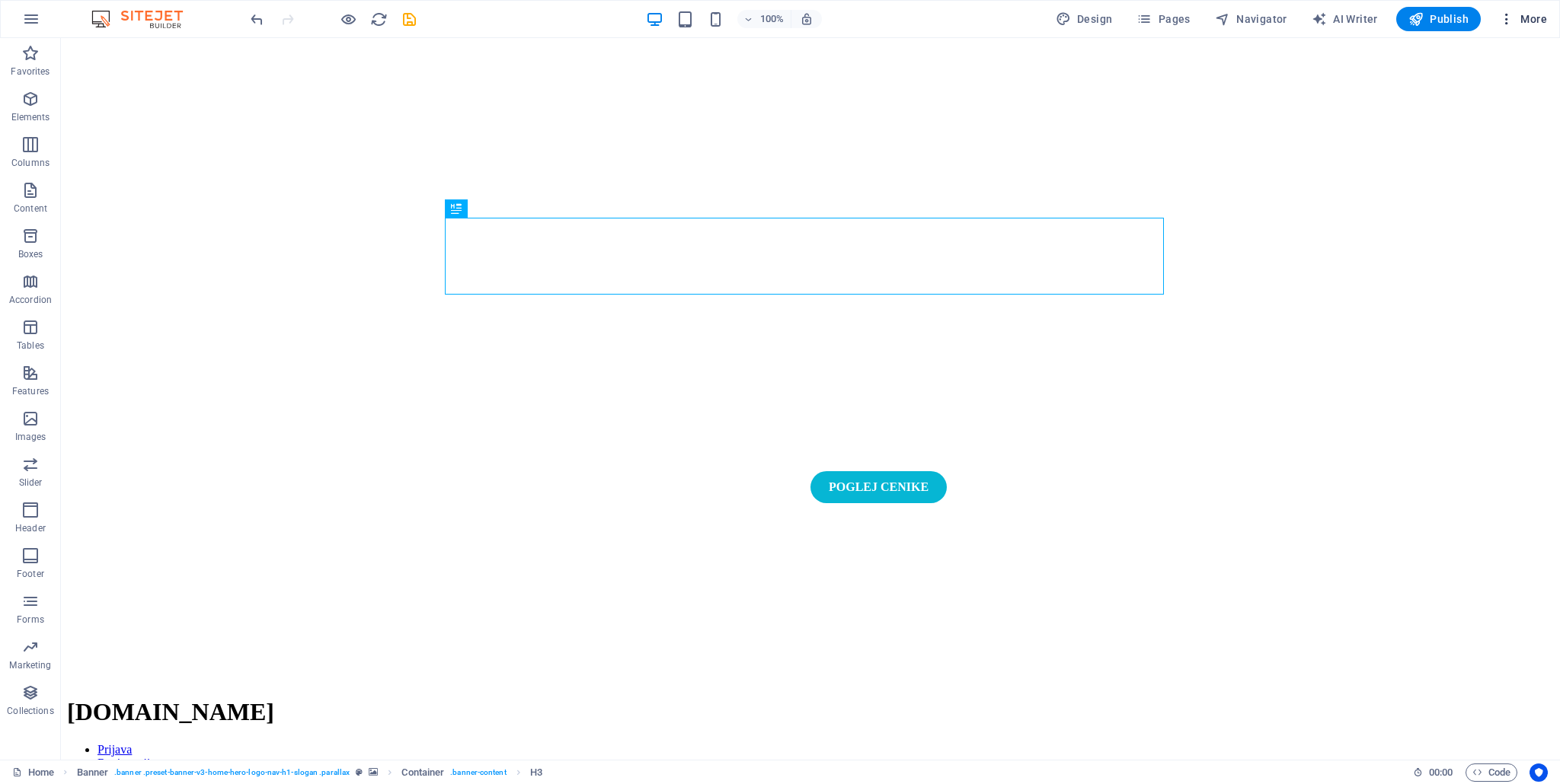
click at [1504, 21] on icon "button" at bounding box center [1506, 18] width 15 height 15
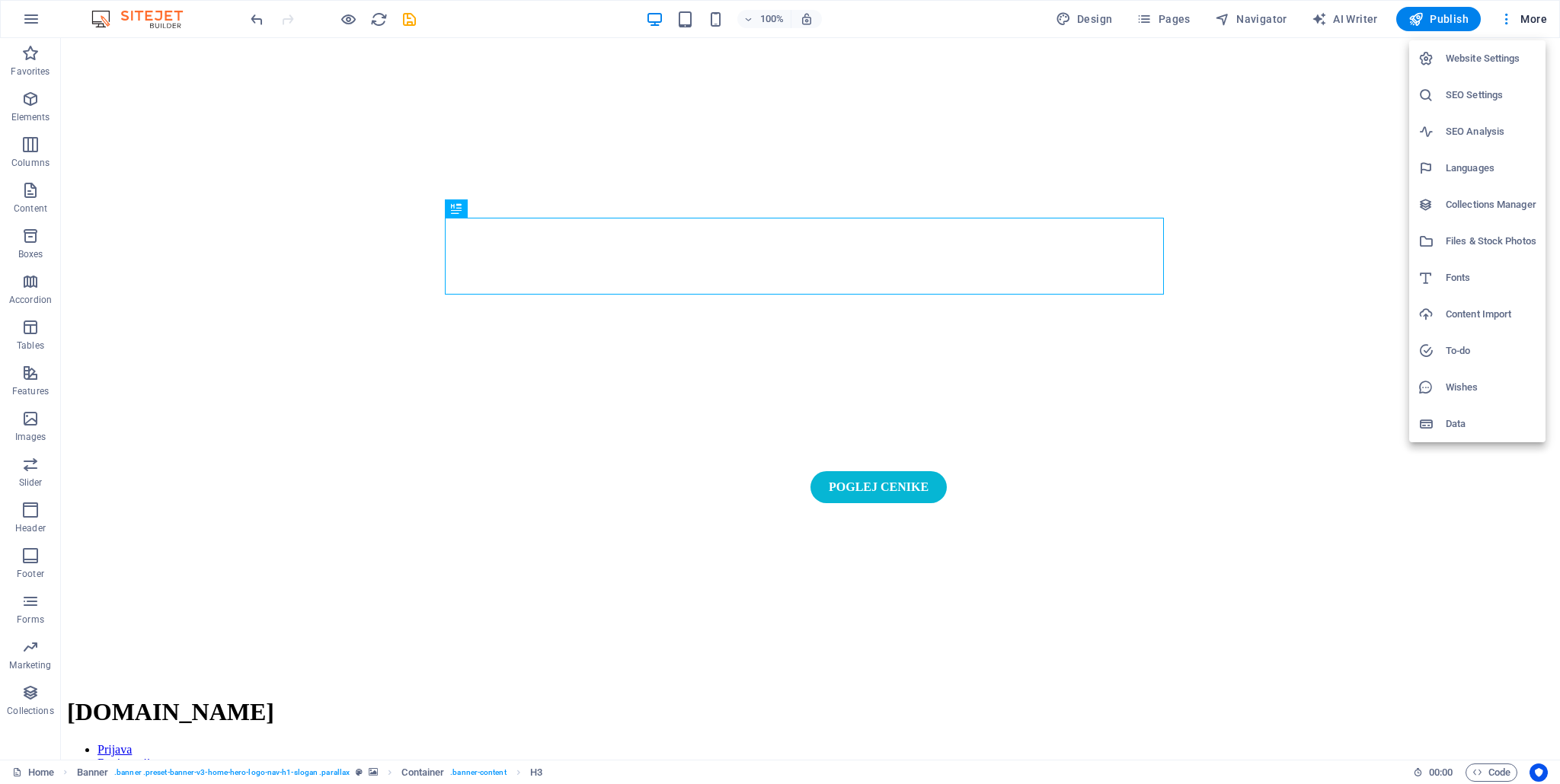
click at [1496, 100] on h6 "SEO Settings" at bounding box center [1490, 95] width 90 height 18
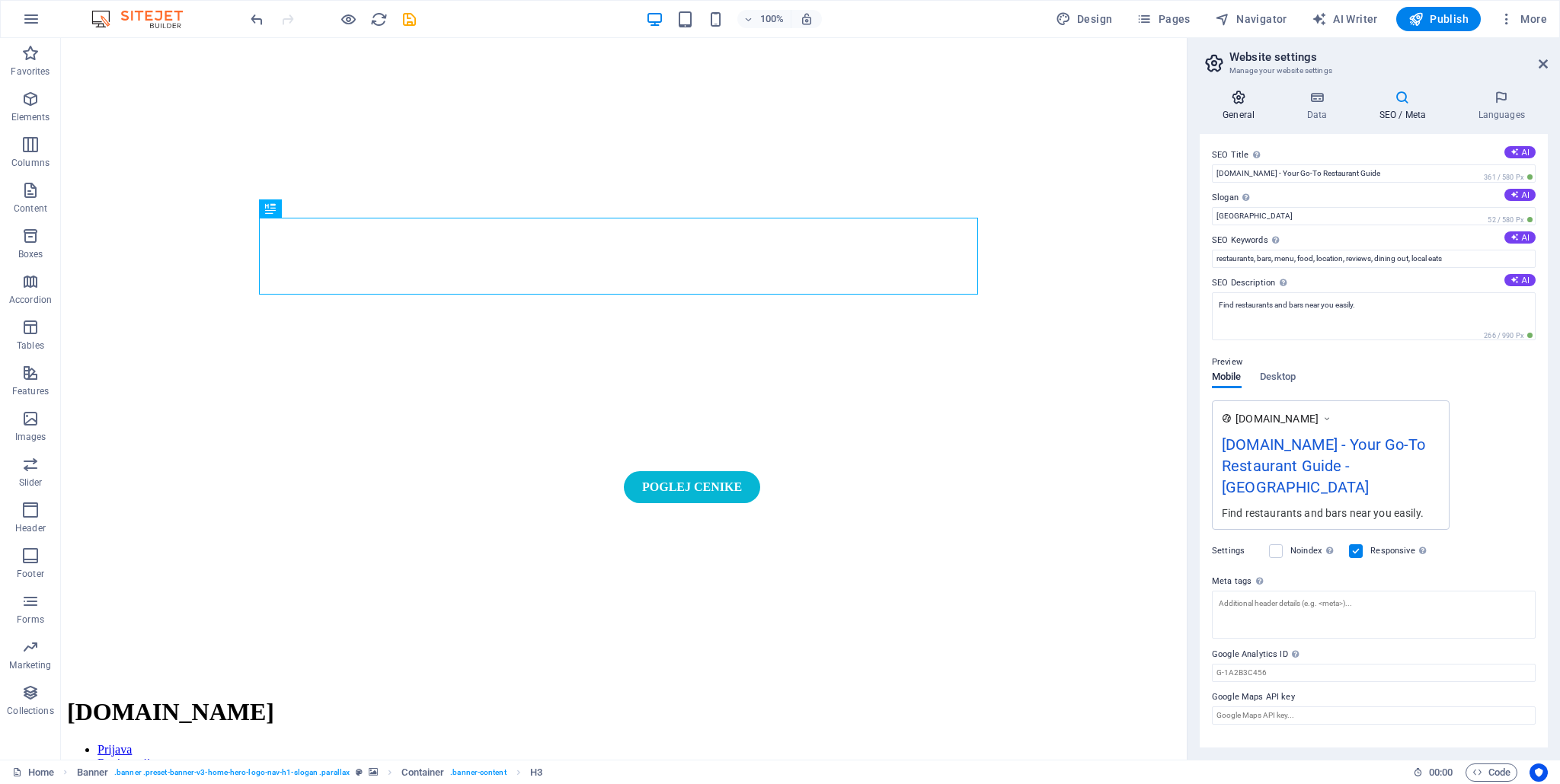
click at [1243, 108] on h4 "General" at bounding box center [1242, 105] width 84 height 32
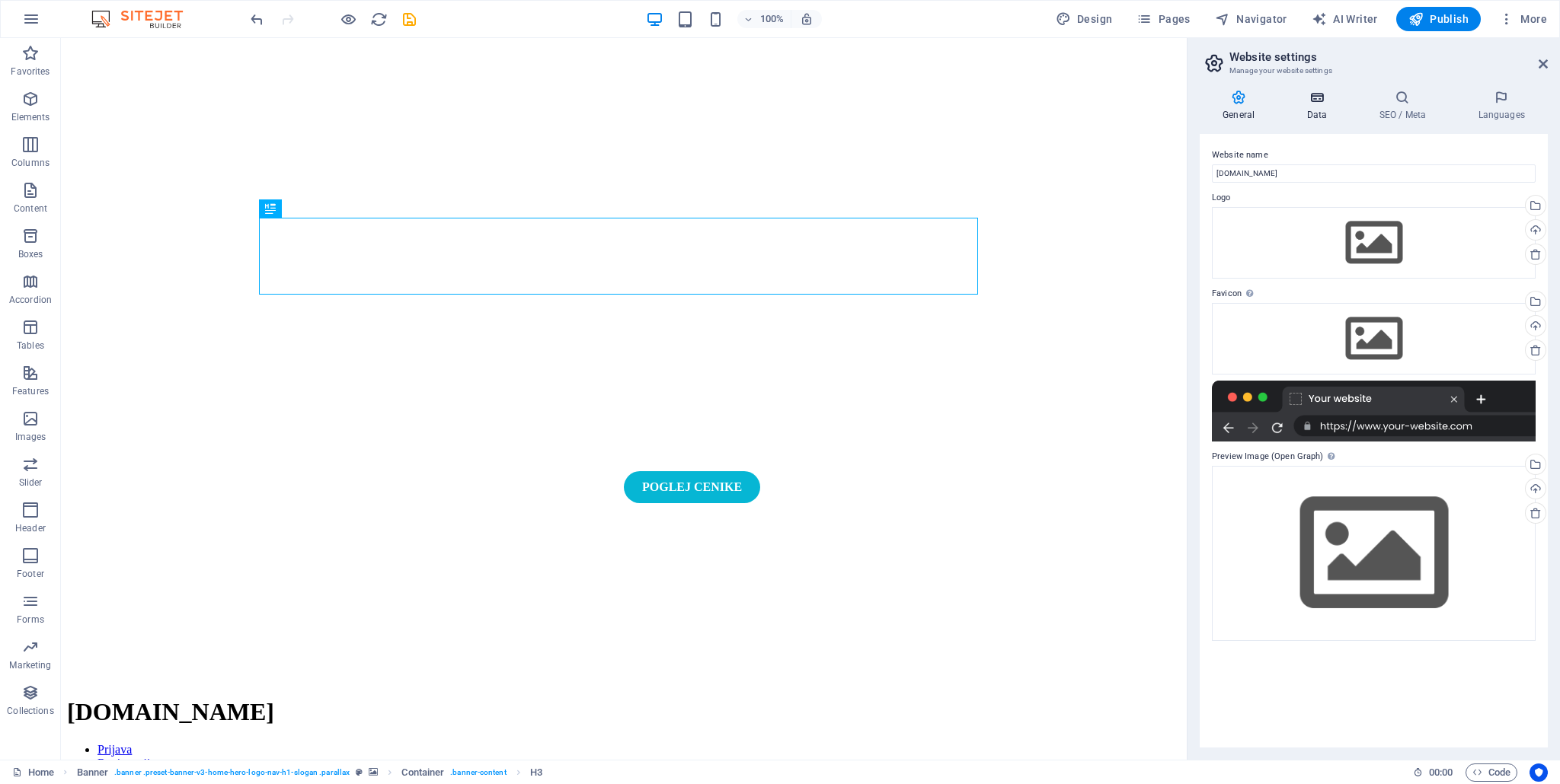
click at [1286, 103] on icon at bounding box center [1317, 97] width 67 height 15
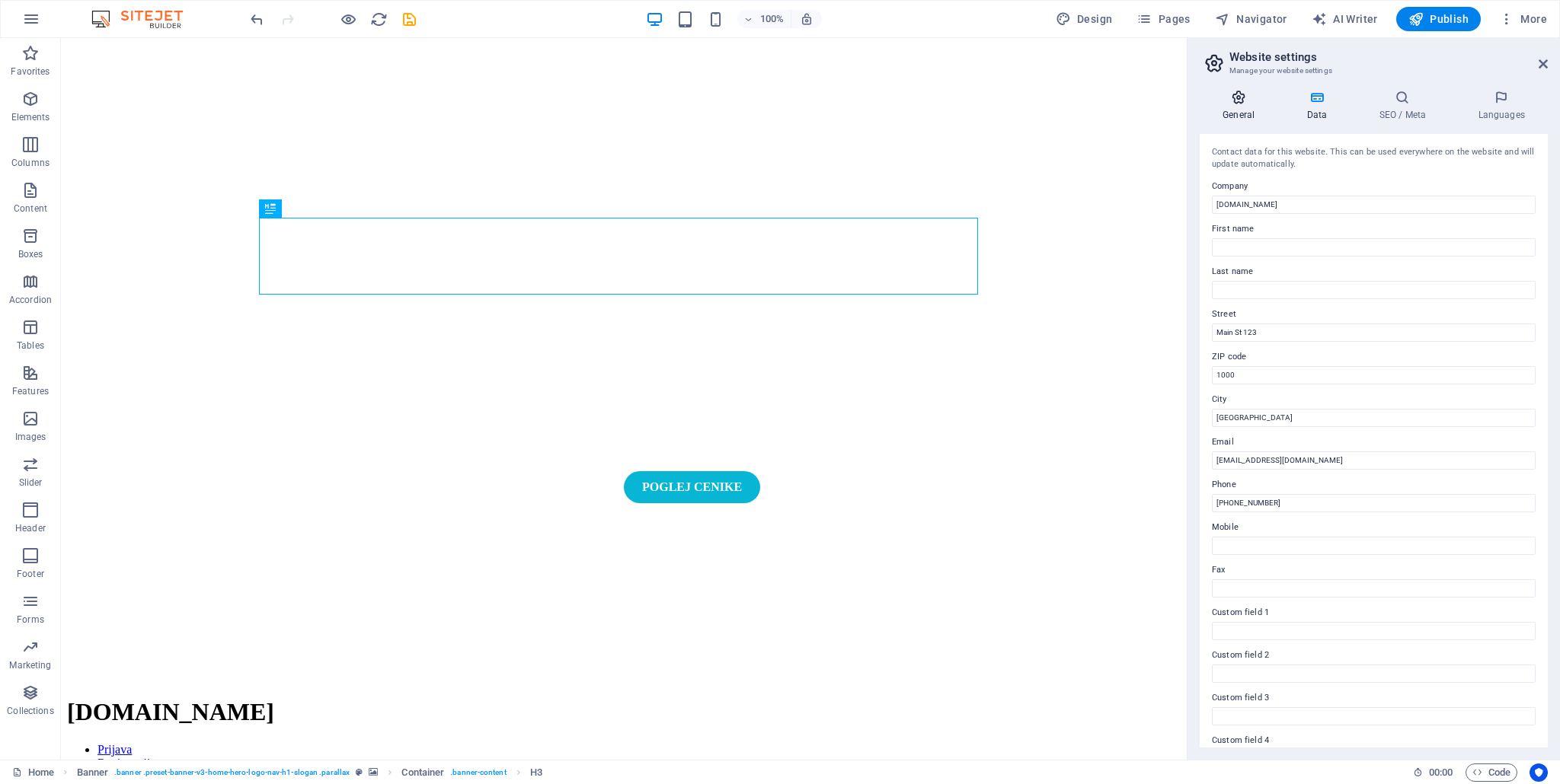
click at [1232, 114] on h4 "General" at bounding box center [1242, 105] width 84 height 32
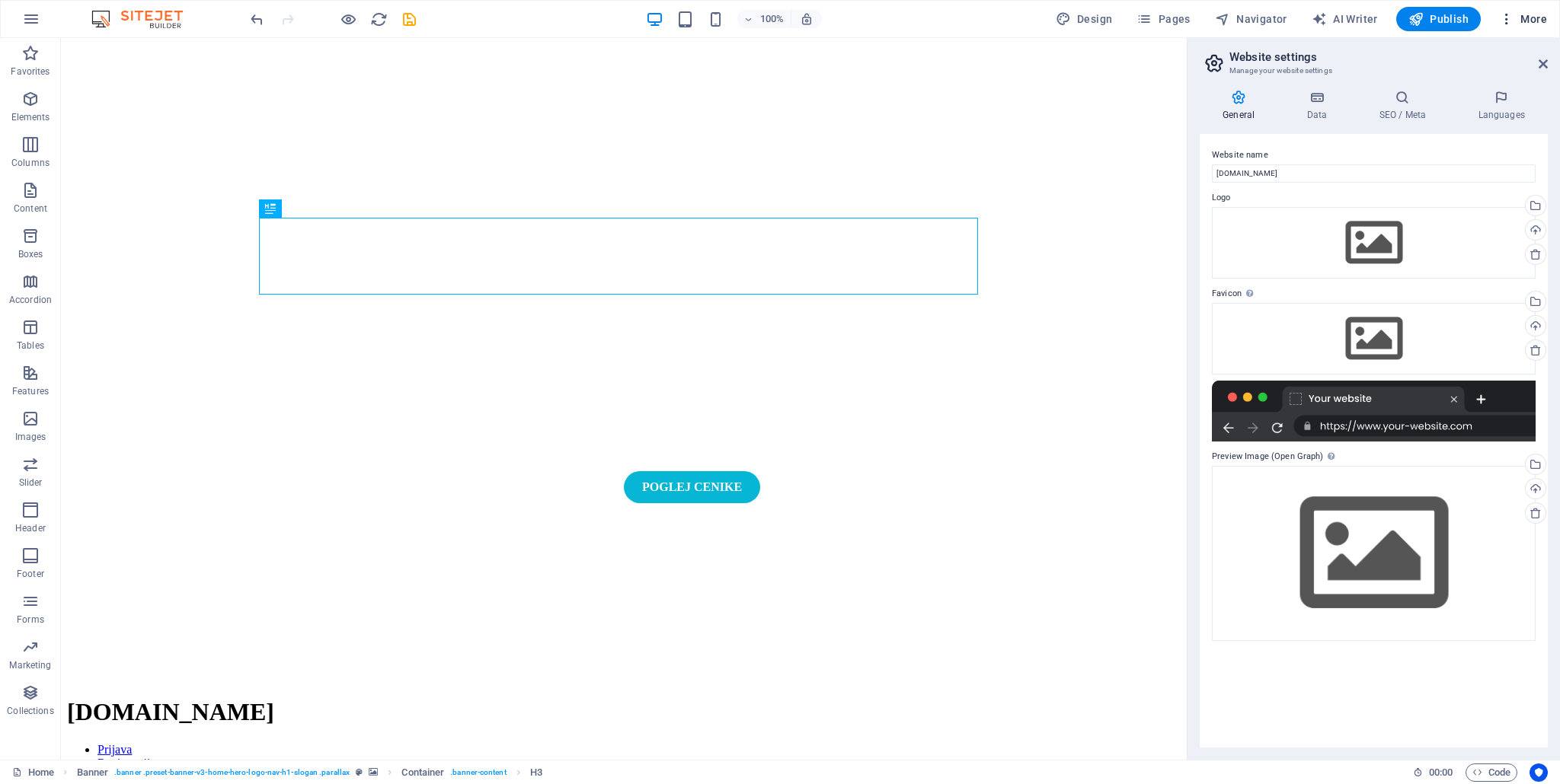
click at [1501, 21] on icon "button" at bounding box center [1506, 18] width 15 height 15
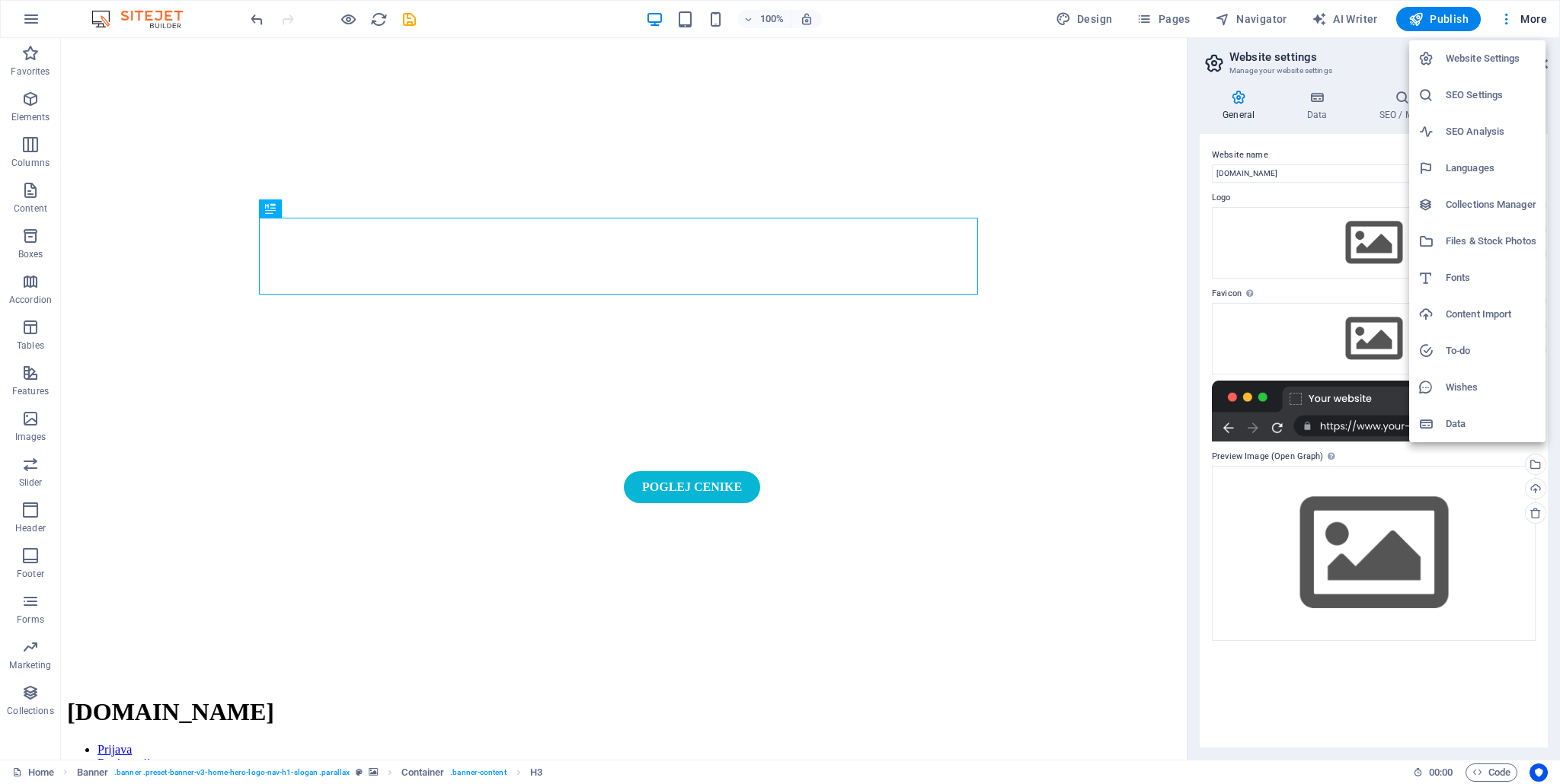
click at [1501, 23] on div at bounding box center [780, 392] width 1560 height 784
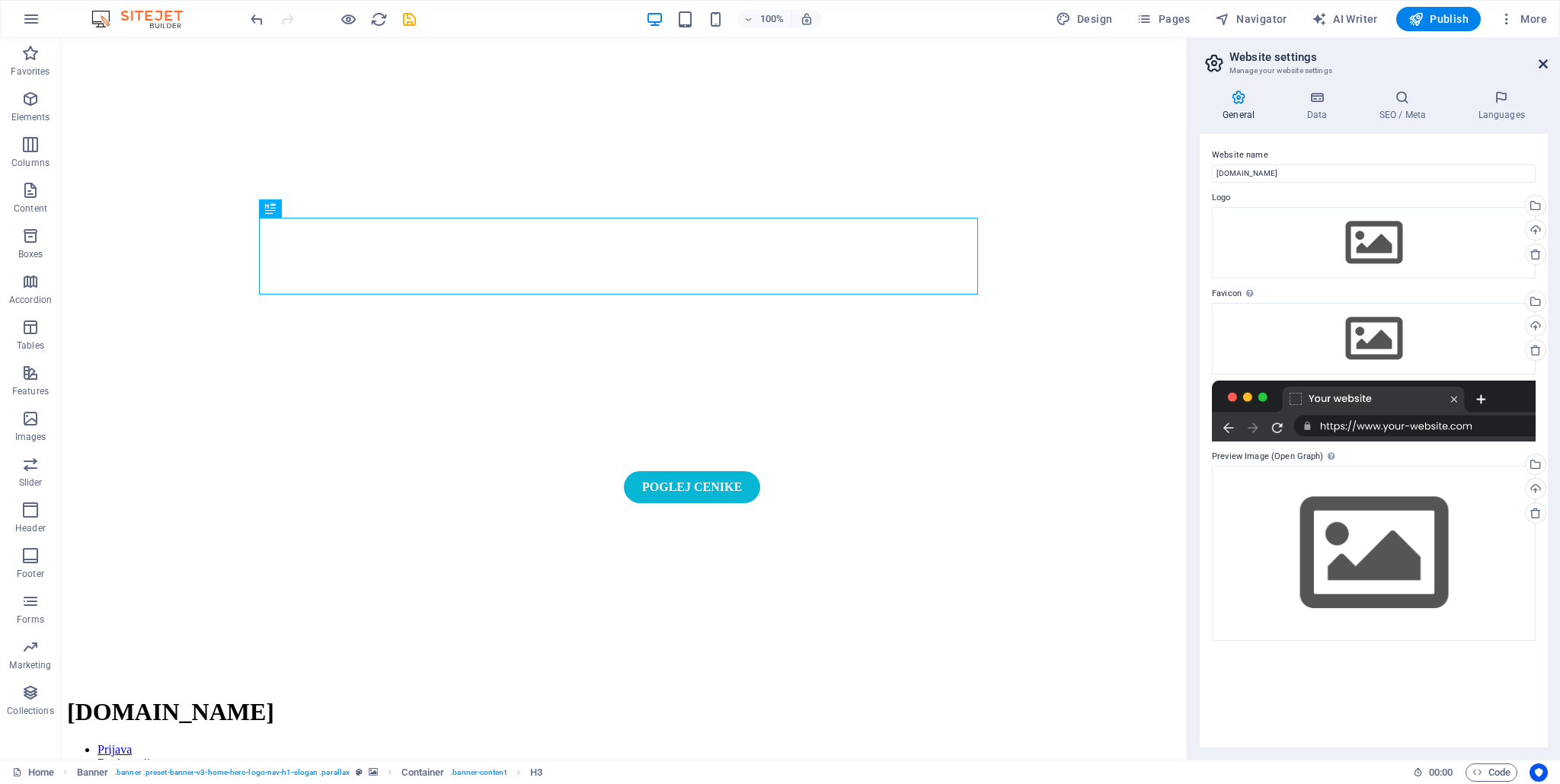
click at [1544, 62] on icon at bounding box center [1543, 63] width 10 height 12
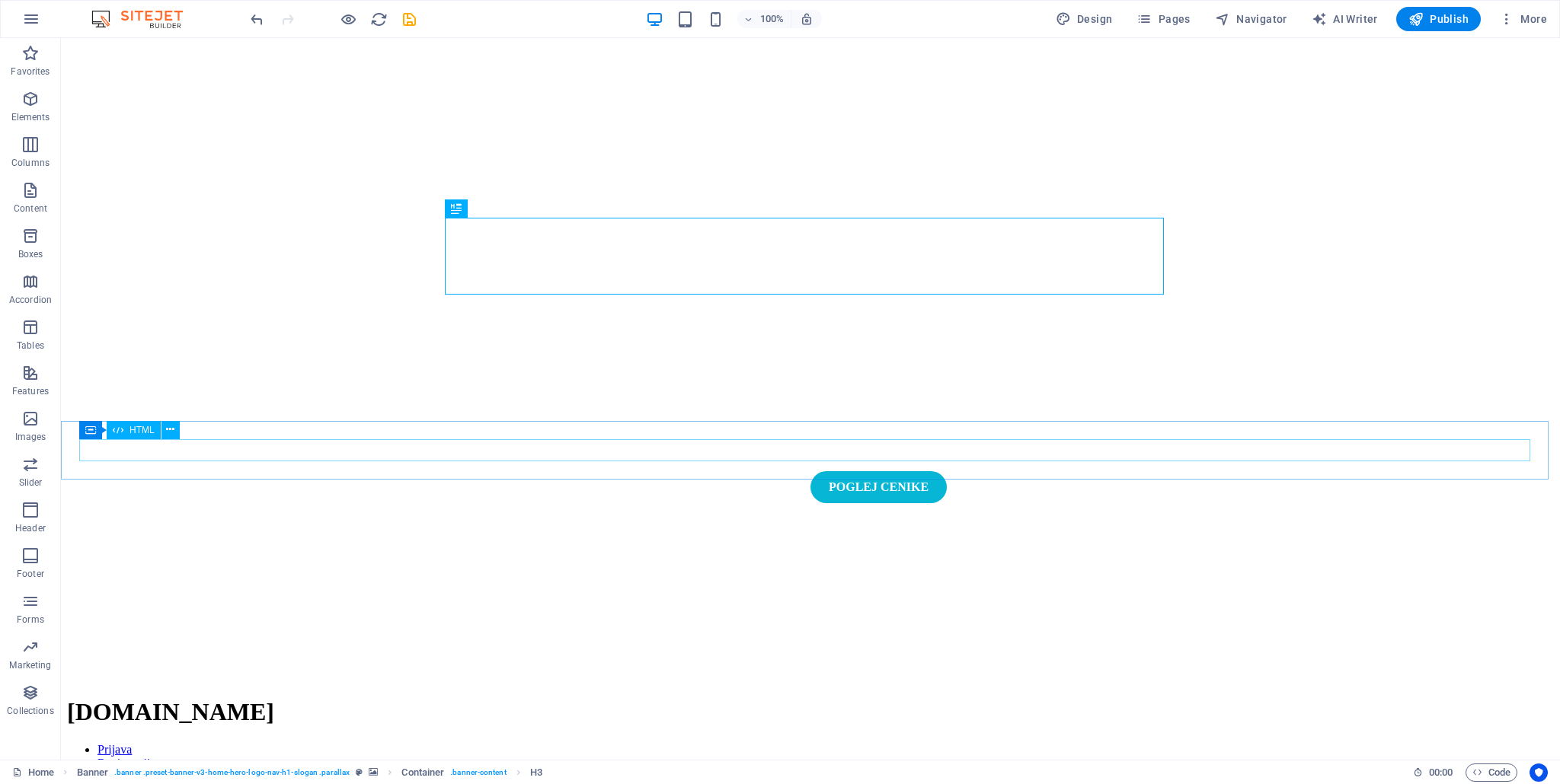
click at [133, 426] on span "HTML" at bounding box center [142, 430] width 25 height 10
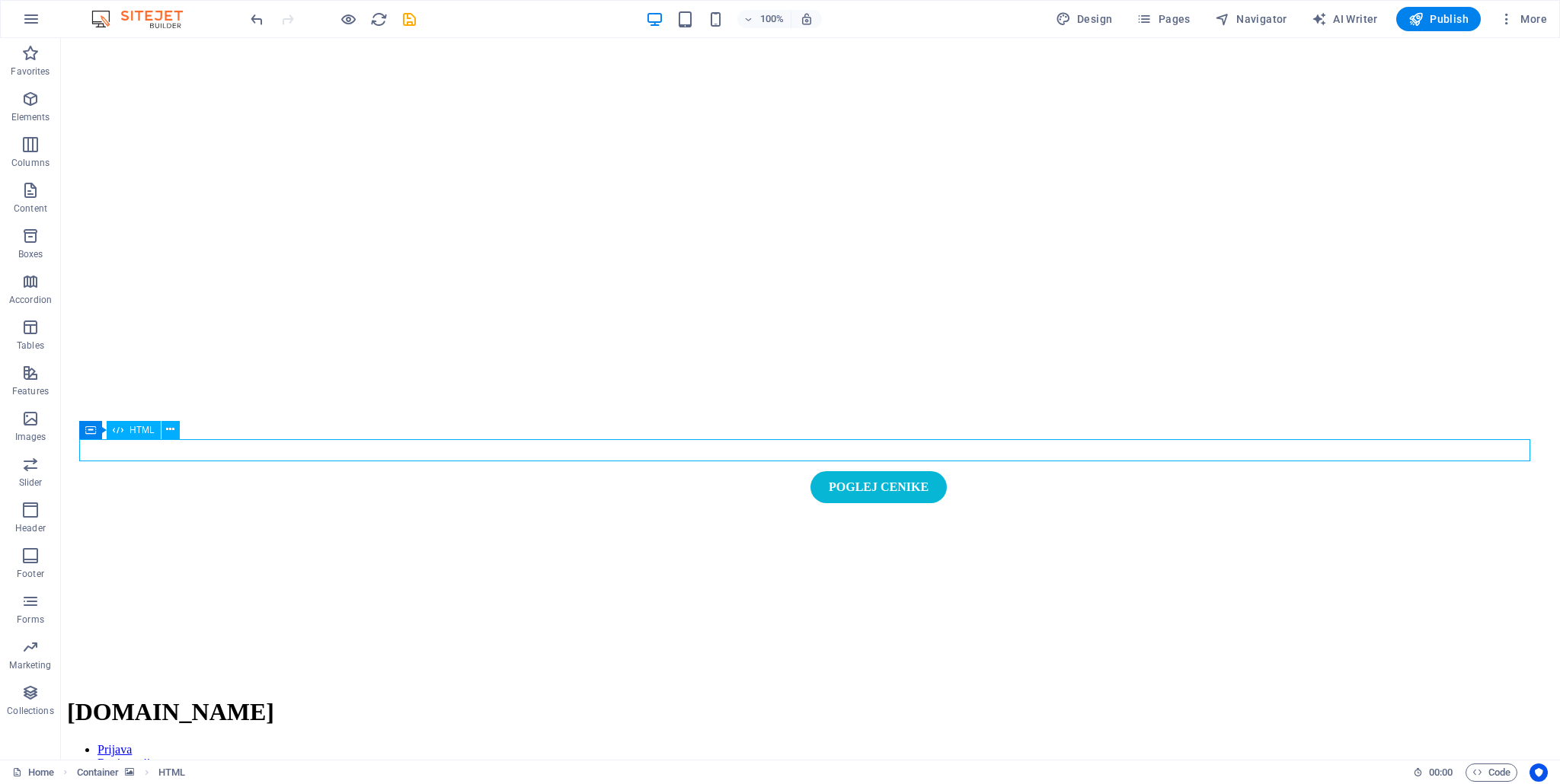
click at [133, 429] on span "HTML" at bounding box center [142, 430] width 25 height 10
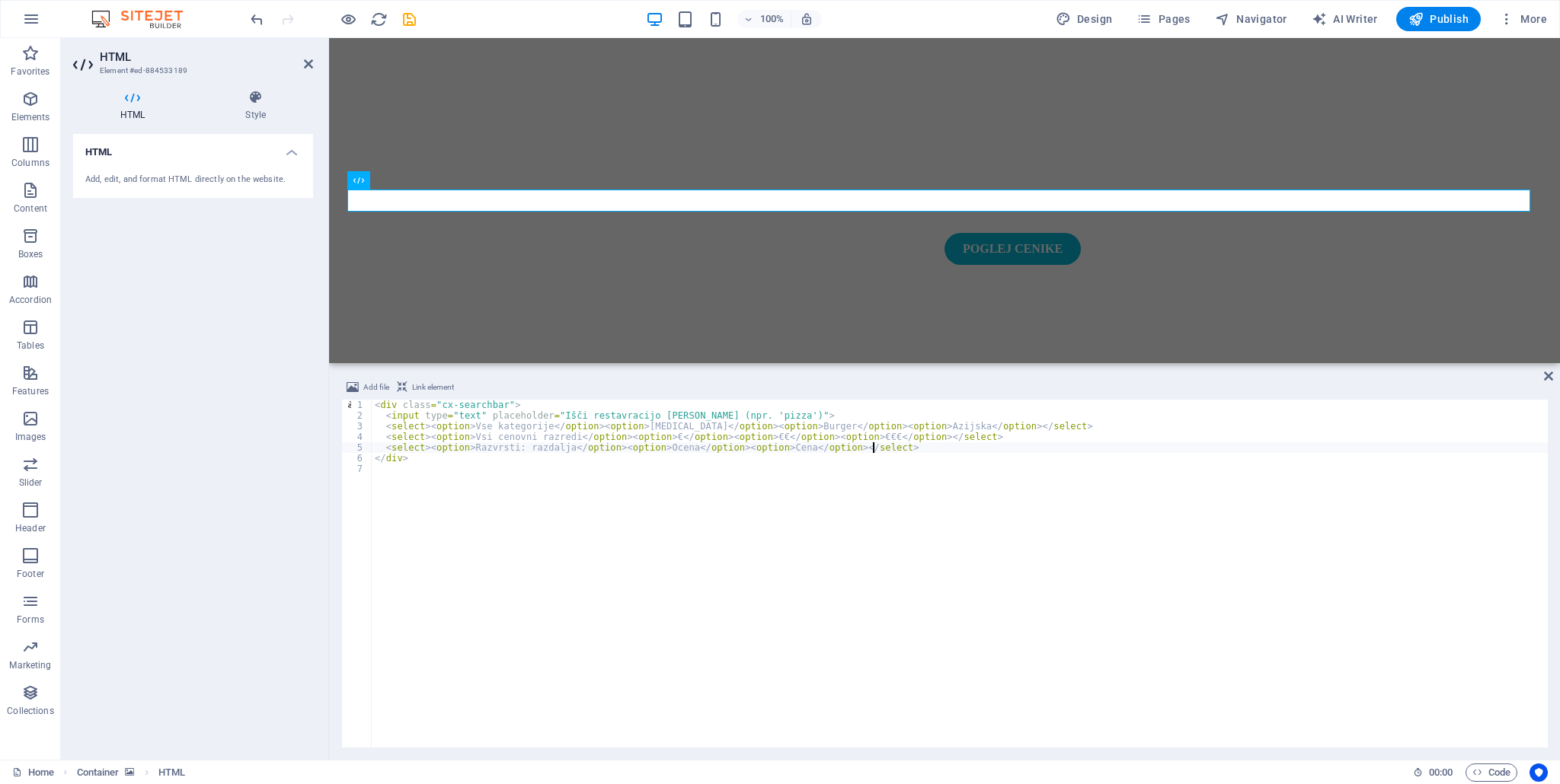
scroll to position [249, 0]
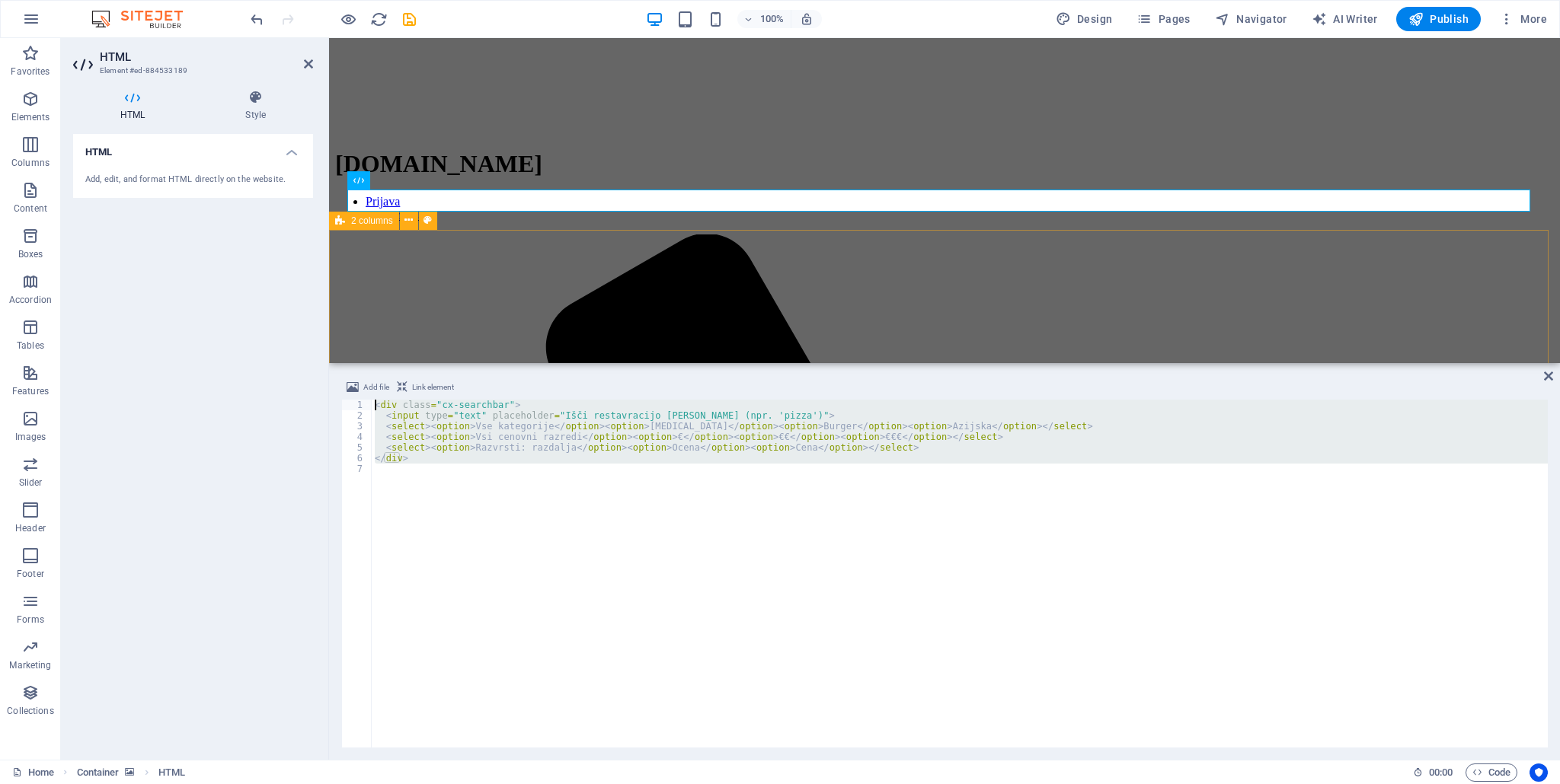
drag, startPoint x: 860, startPoint y: 539, endPoint x: 335, endPoint y: 352, distance: 557.3
type textarea "<div class="cx-searchbar"> <input type="text" placeholder="Išči restavracijo al…"
click at [585, 610] on div "< div class = "cx-searchbar" > < input type = "text" placeholder = "Išči restav…" at bounding box center [959, 573] width 1176 height 348
drag, startPoint x: 408, startPoint y: 474, endPoint x: 352, endPoint y: 396, distance: 96.0
click at [352, 396] on div "Add file Link element 1 2 3 4 5 6 7 < div class = "cx-searchbar" > < input type…" at bounding box center [944, 563] width 1207 height 369
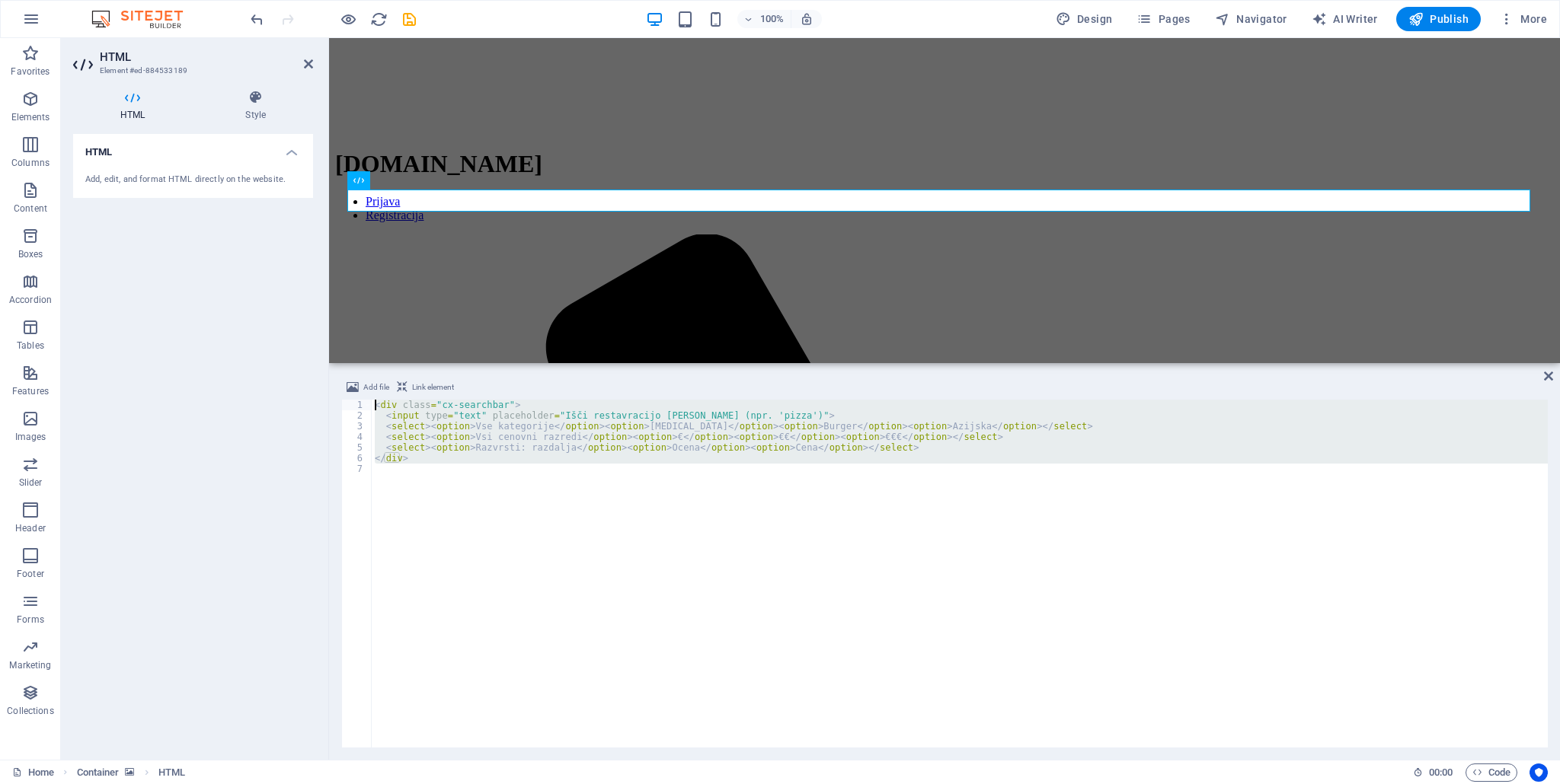
type textarea "<div class="cx-searchbar"> <input type="text" placeholder="Išči restavracijo al…"
click at [452, 481] on div "< div class = "cx-searchbar" > < input type = "text" placeholder = "Išči restav…" at bounding box center [959, 573] width 1176 height 348
drag, startPoint x: 417, startPoint y: 462, endPoint x: 357, endPoint y: 396, distance: 89.2
click at [357, 396] on div "Add file Link element 1 2 3 4 5 6 7 < div class = "cx-searchbar" > < input type…" at bounding box center [944, 563] width 1207 height 369
type textarea "<div class="cx-searchbar"> <input type="text" placeholder="Išči restavracijo al…"
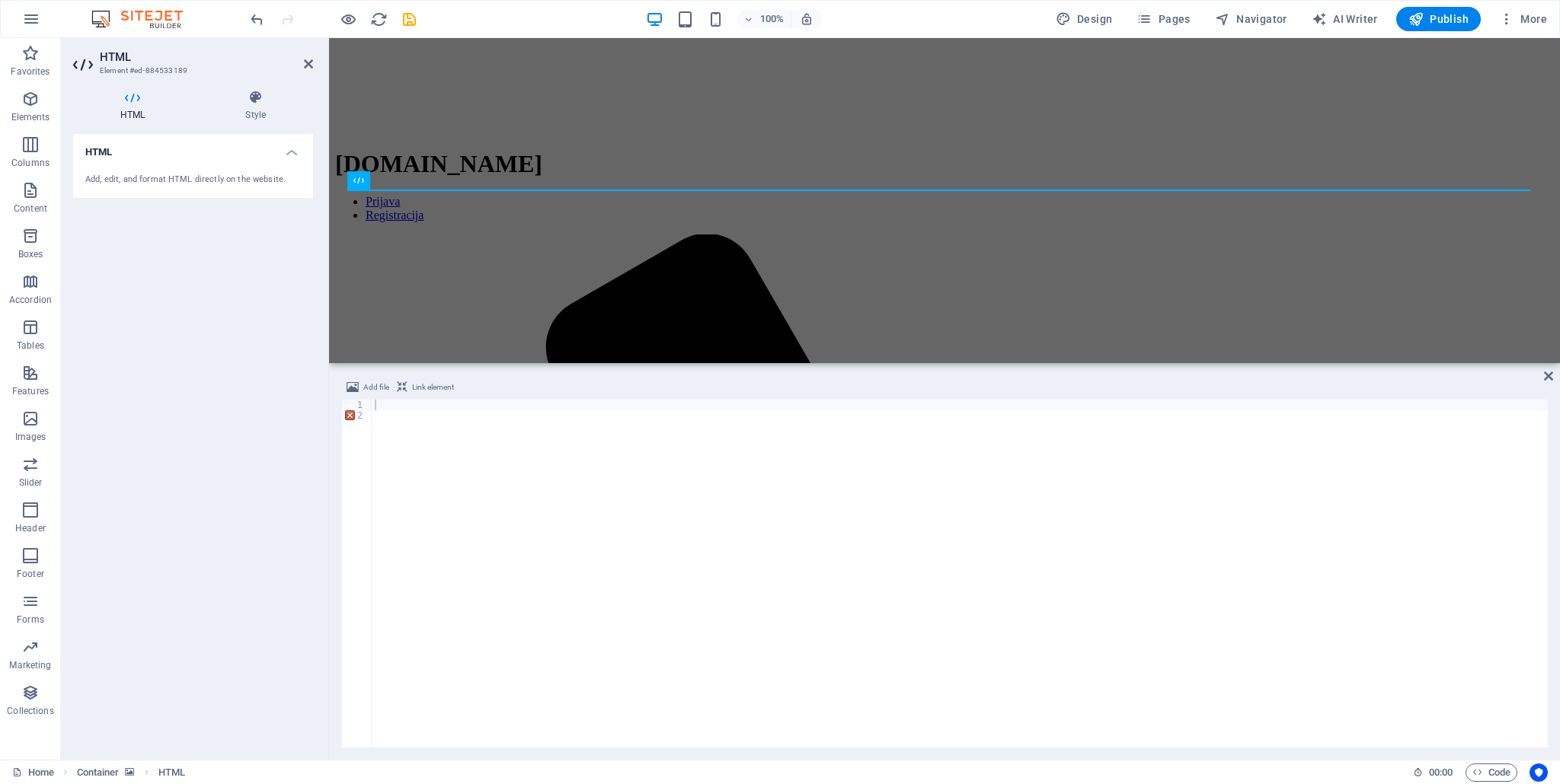
click at [395, 410] on div at bounding box center [959, 584] width 1176 height 369
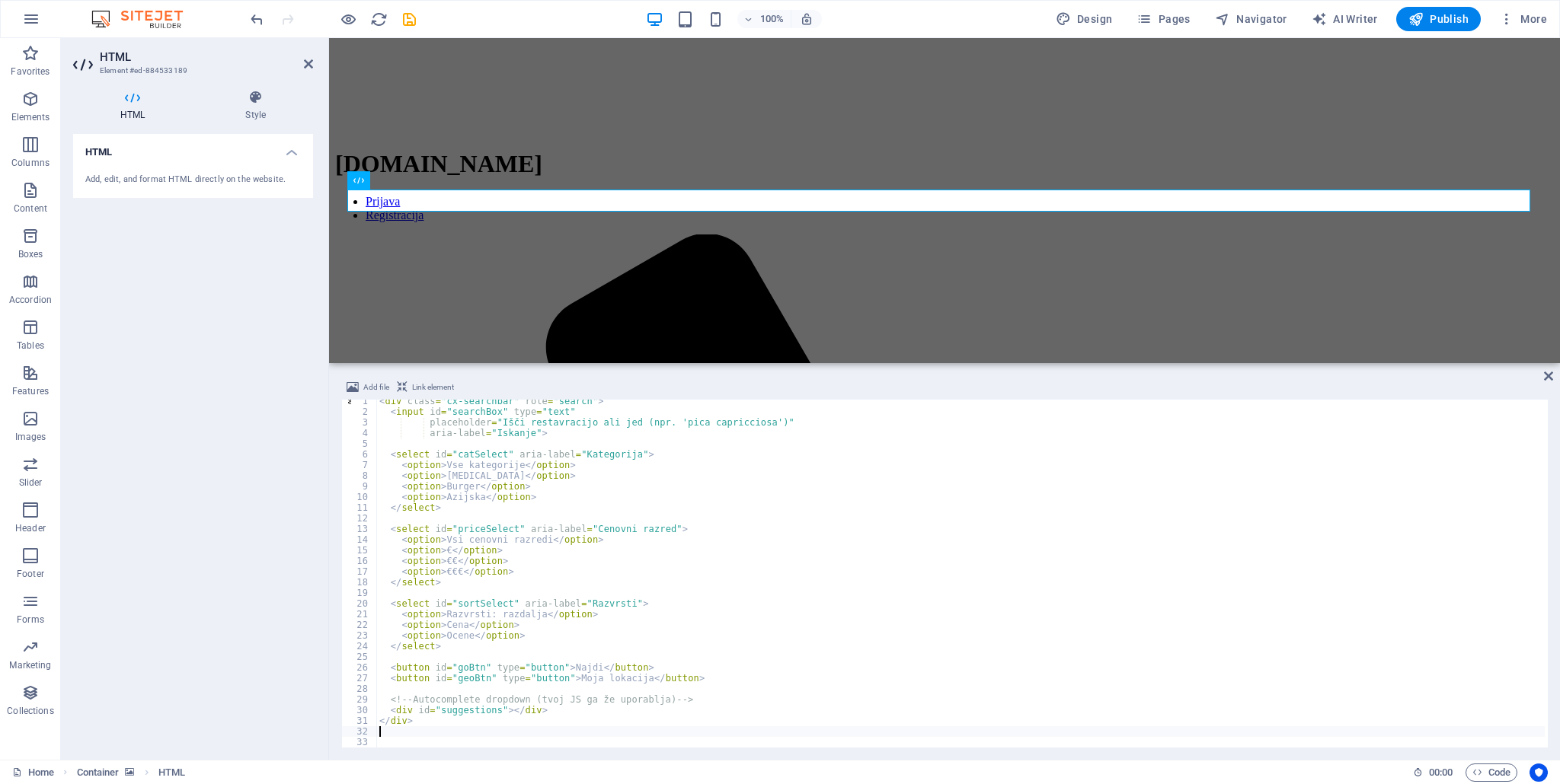
scroll to position [3, 0]
click at [244, 432] on div "HTML Add, edit, and format HTML directly on the website." at bounding box center [193, 440] width 240 height 614
click at [1549, 380] on icon at bounding box center [1548, 375] width 10 height 12
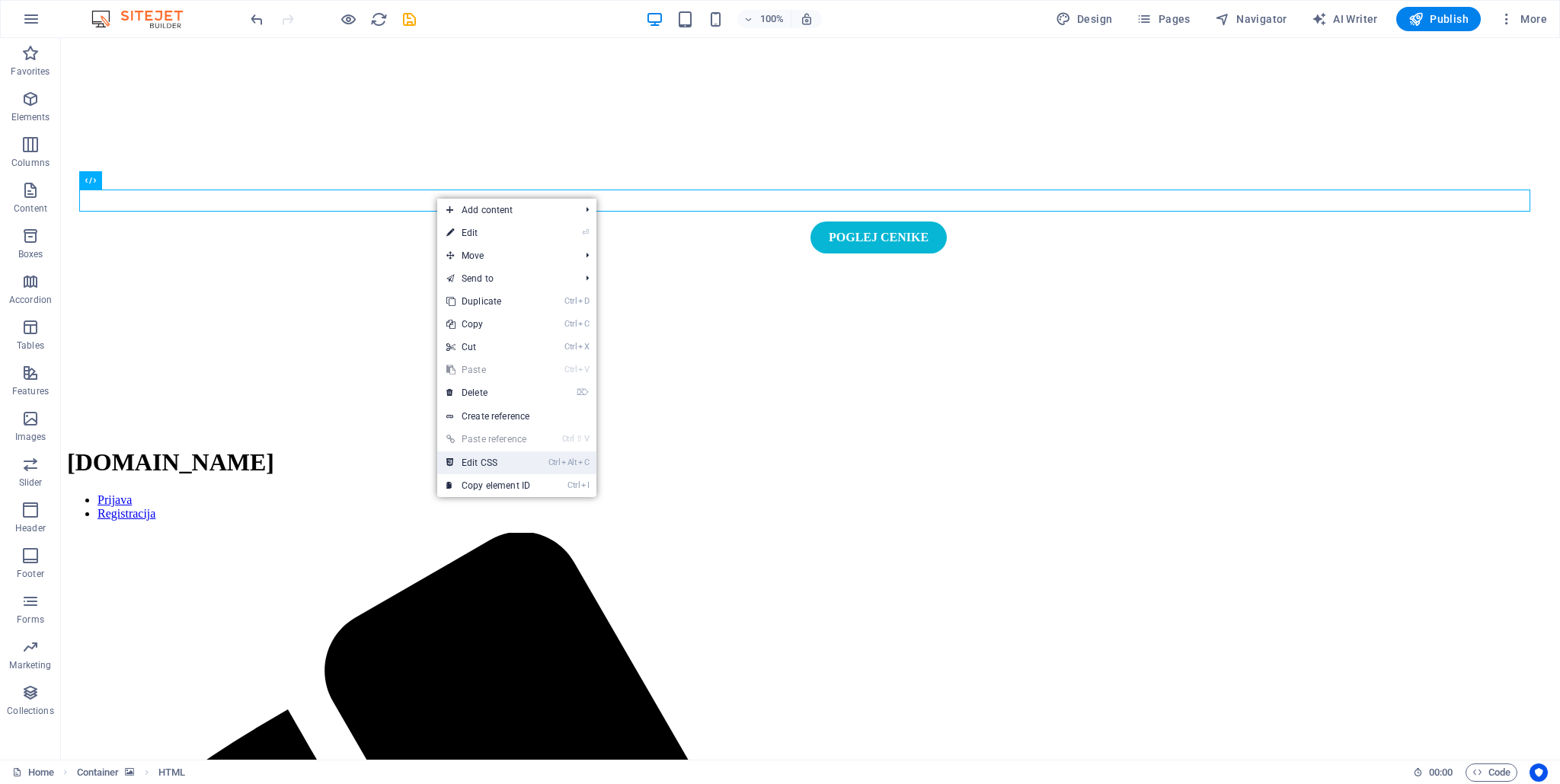
click at [501, 465] on link "Ctrl Alt C Edit CSS" at bounding box center [488, 462] width 102 height 23
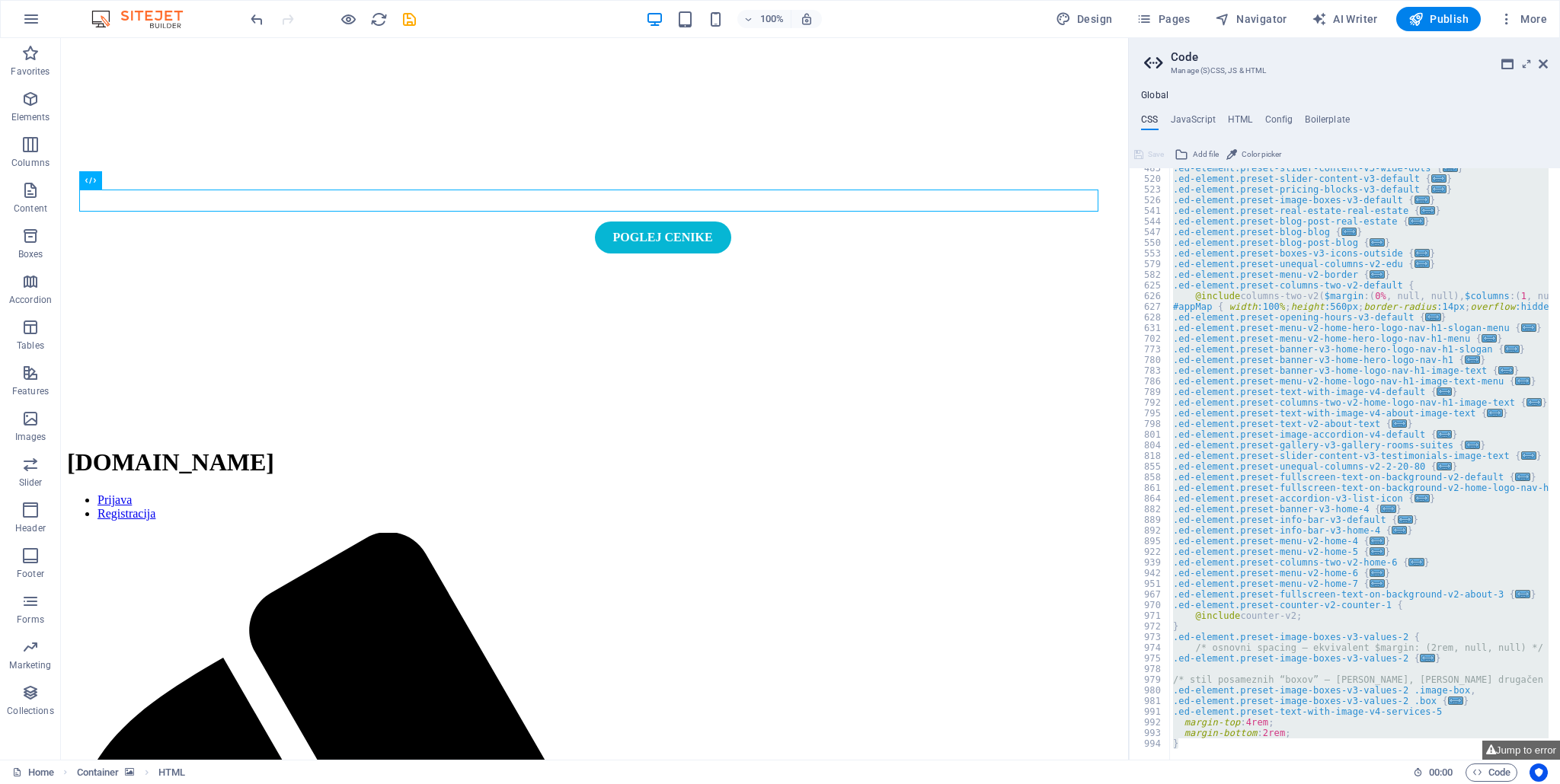
scroll to position [496, 0]
click at [1480, 248] on div ".ed-element.preset-slider-content-v3-wide-dots { ... } .ed-element.preset-slide…" at bounding box center [1359, 463] width 379 height 592
type textarea "}"
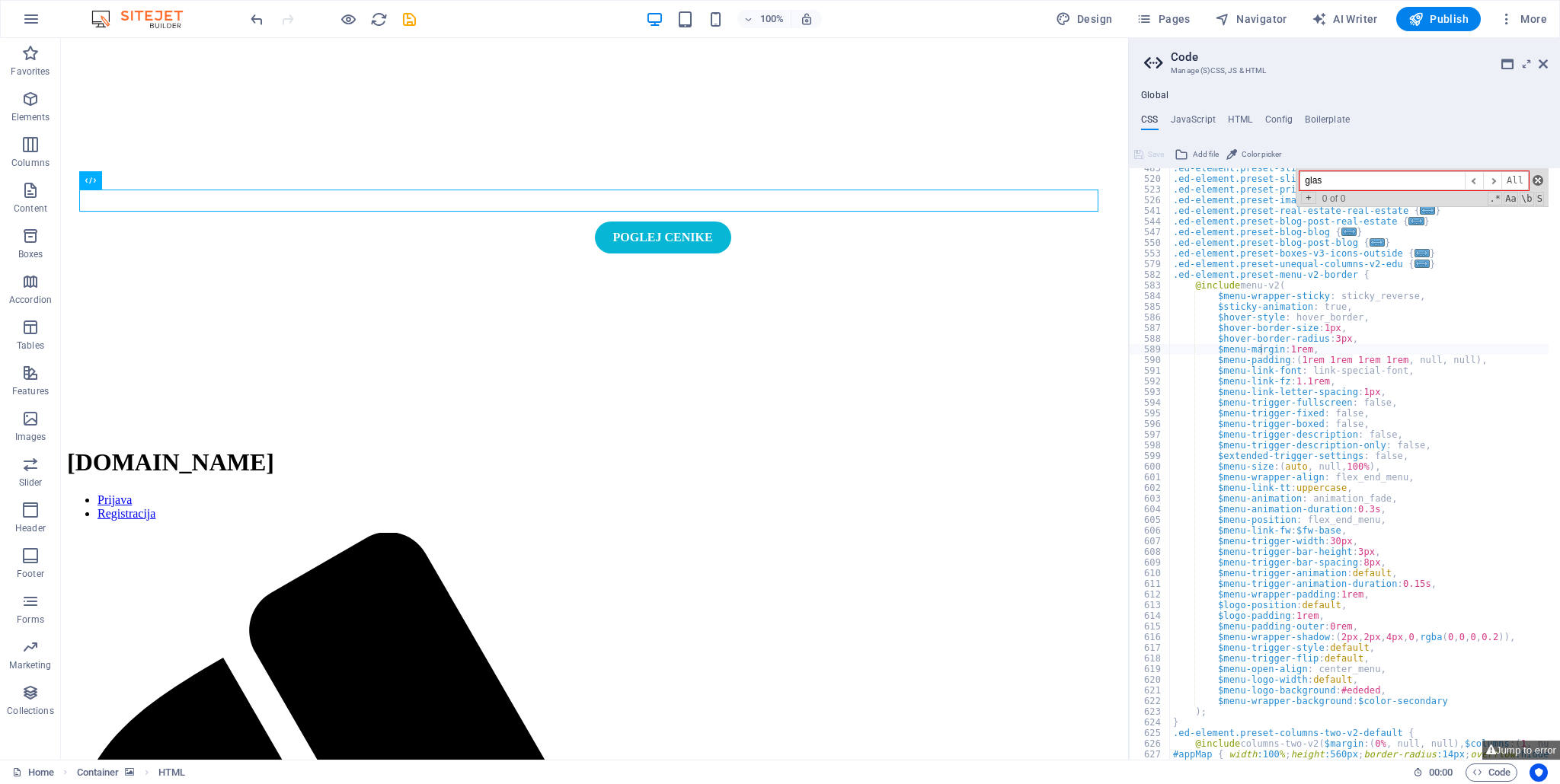
type input "glas"
click at [1535, 179] on span at bounding box center [1537, 180] width 10 height 10
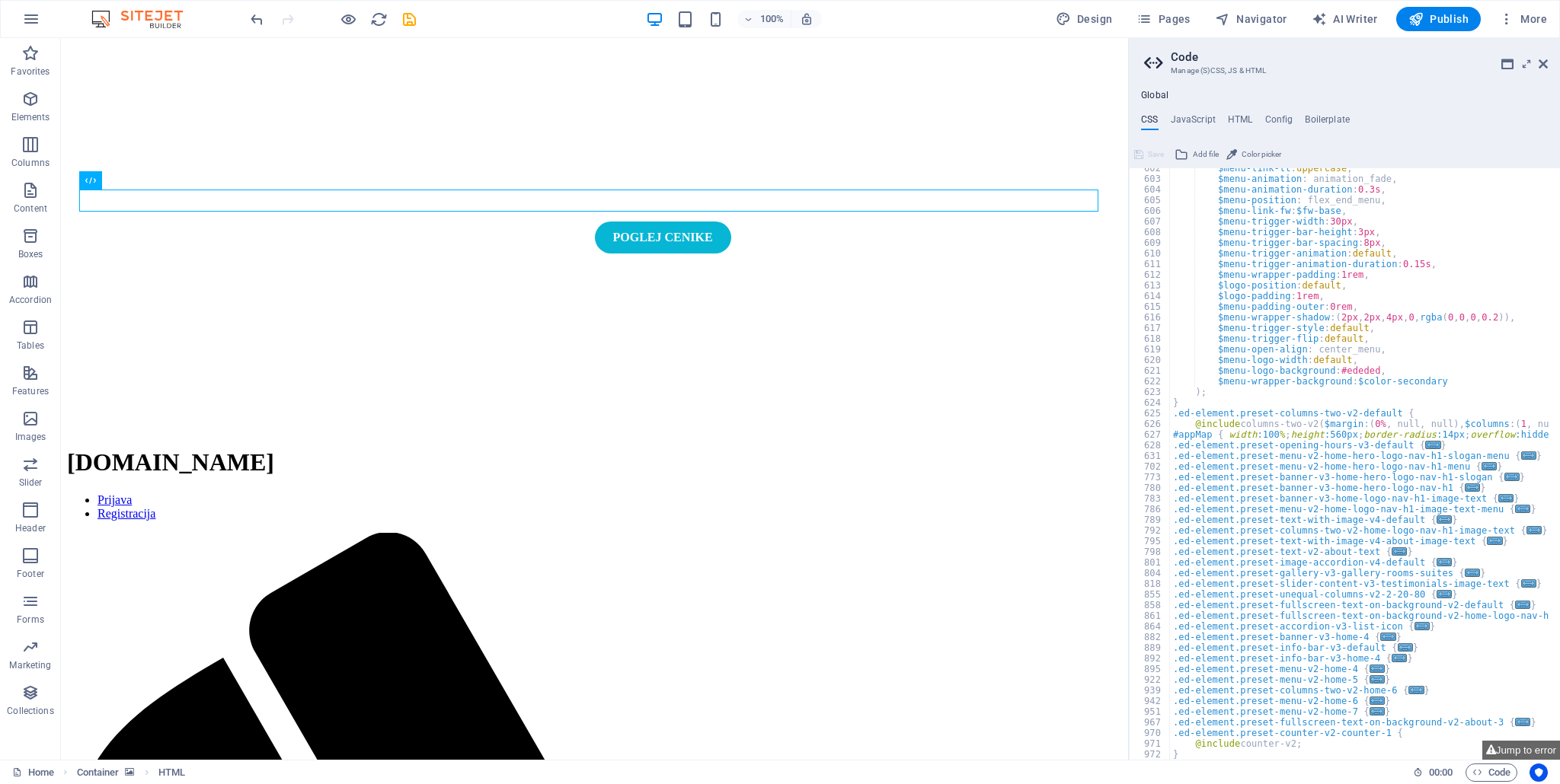
scroll to position [943, 0]
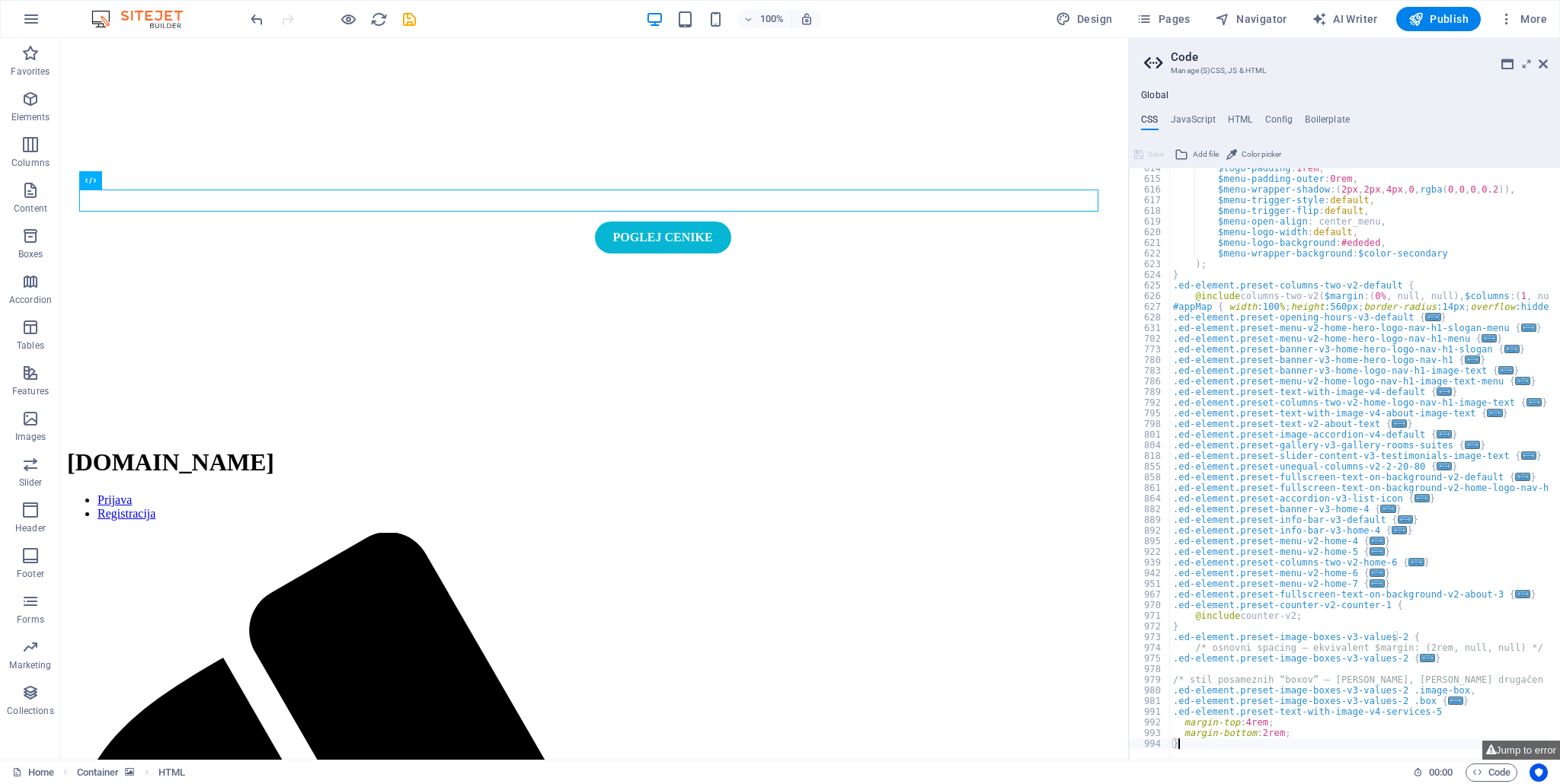
click at [1216, 743] on div "$logo-padding : 1rem , $menu-padding-outer : 0rem , $menu-wrapper-shadow : ( 2p…" at bounding box center [1482, 464] width 627 height 602
type textarea "}"
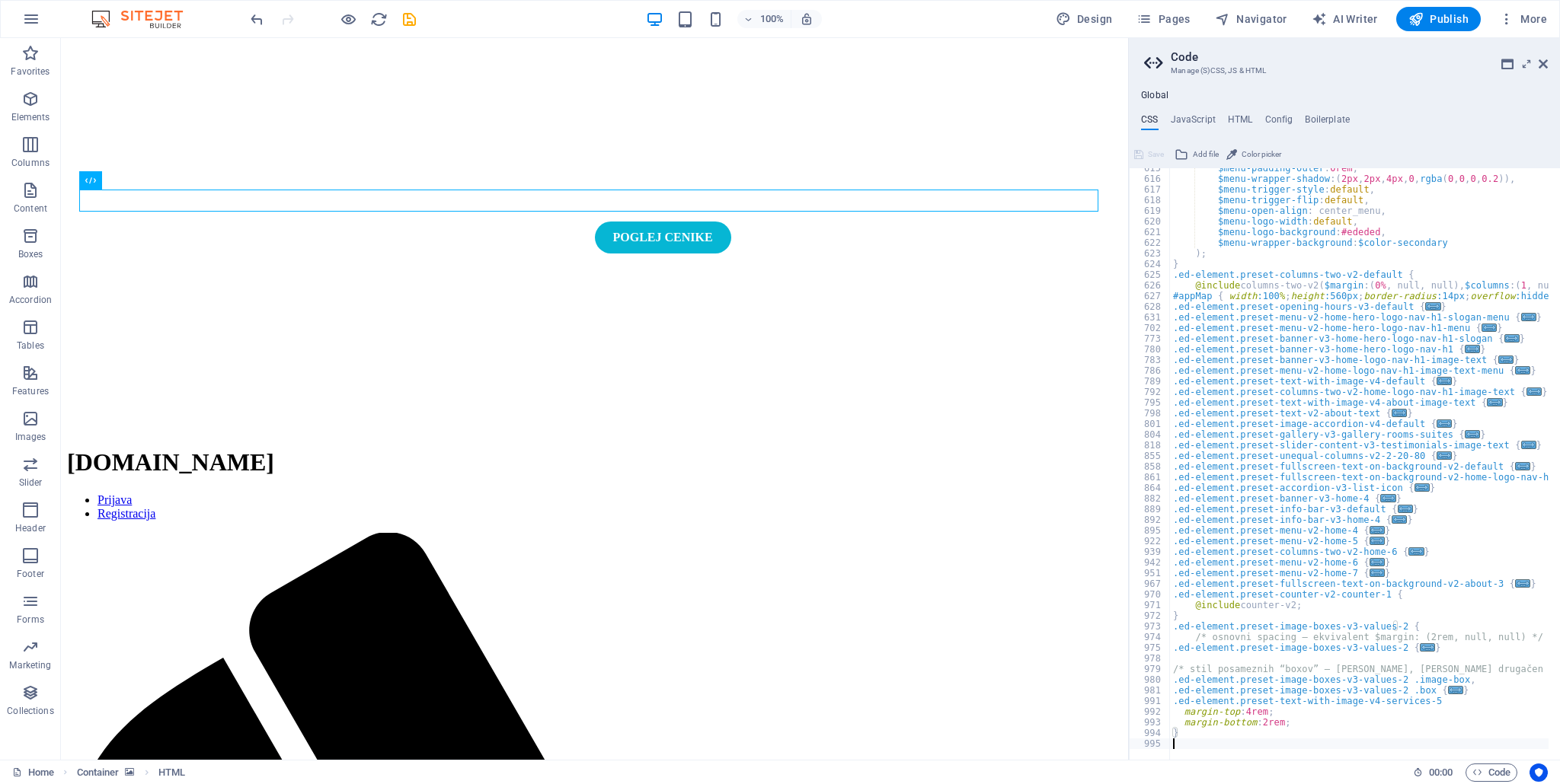
scroll to position [953, 0]
click at [1183, 733] on div "$menu-padding-outer : 0rem , $menu-wrapper-shadow : ( 2px , 2px , 4px , 0 , rgb…" at bounding box center [1482, 464] width 627 height 602
type textarea "}"
click at [1185, 743] on div "$menu-padding-outer : 0rem , $menu-wrapper-shadow : ( 2px , 2px , 4px , 0 , rgb…" at bounding box center [1482, 464] width 627 height 602
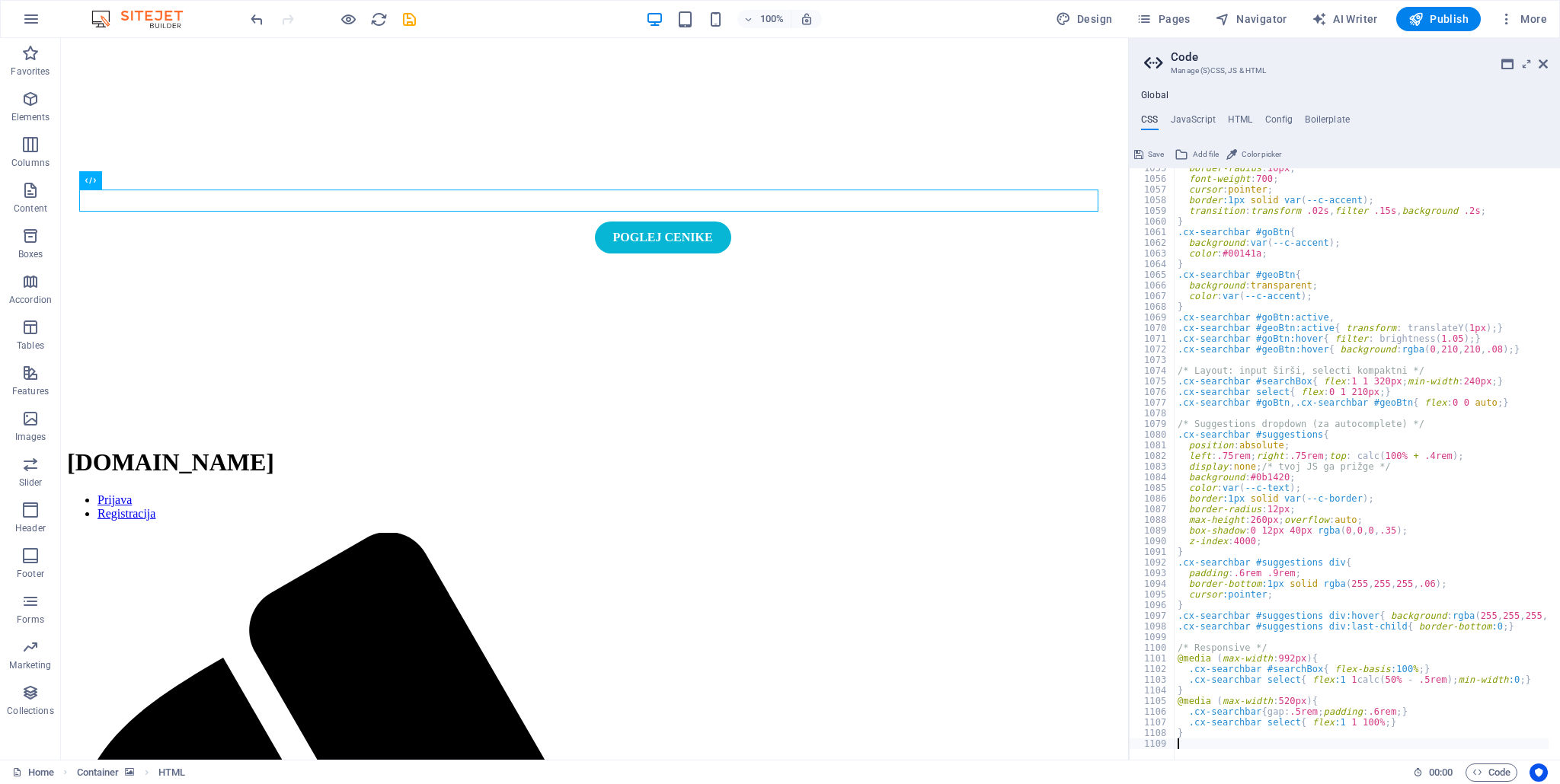
scroll to position [2168, 0]
click at [1137, 147] on icon at bounding box center [1139, 154] width 10 height 18
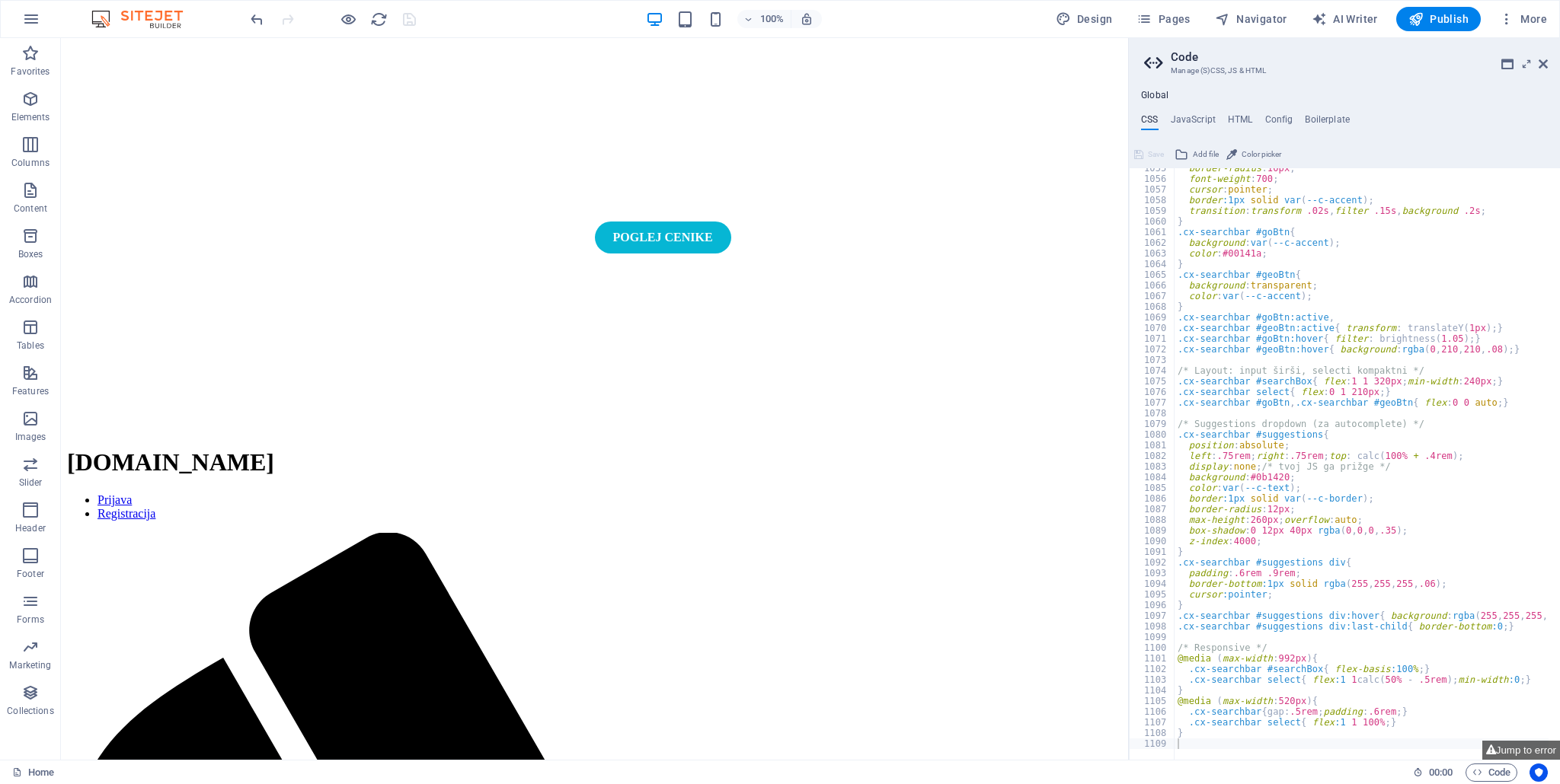
click at [1322, 701] on div "border-radius : 10px ; font-weight : 700 ; cursor : pointer ; border :1px solid…" at bounding box center [1580, 464] width 812 height 602
click at [1322, 721] on div "border-radius : 10px ; font-weight : 700 ; cursor : pointer ; border :1px solid…" at bounding box center [1580, 464] width 812 height 602
type textarea ".cx-searchbar select{ flex:1 1 100%; }"
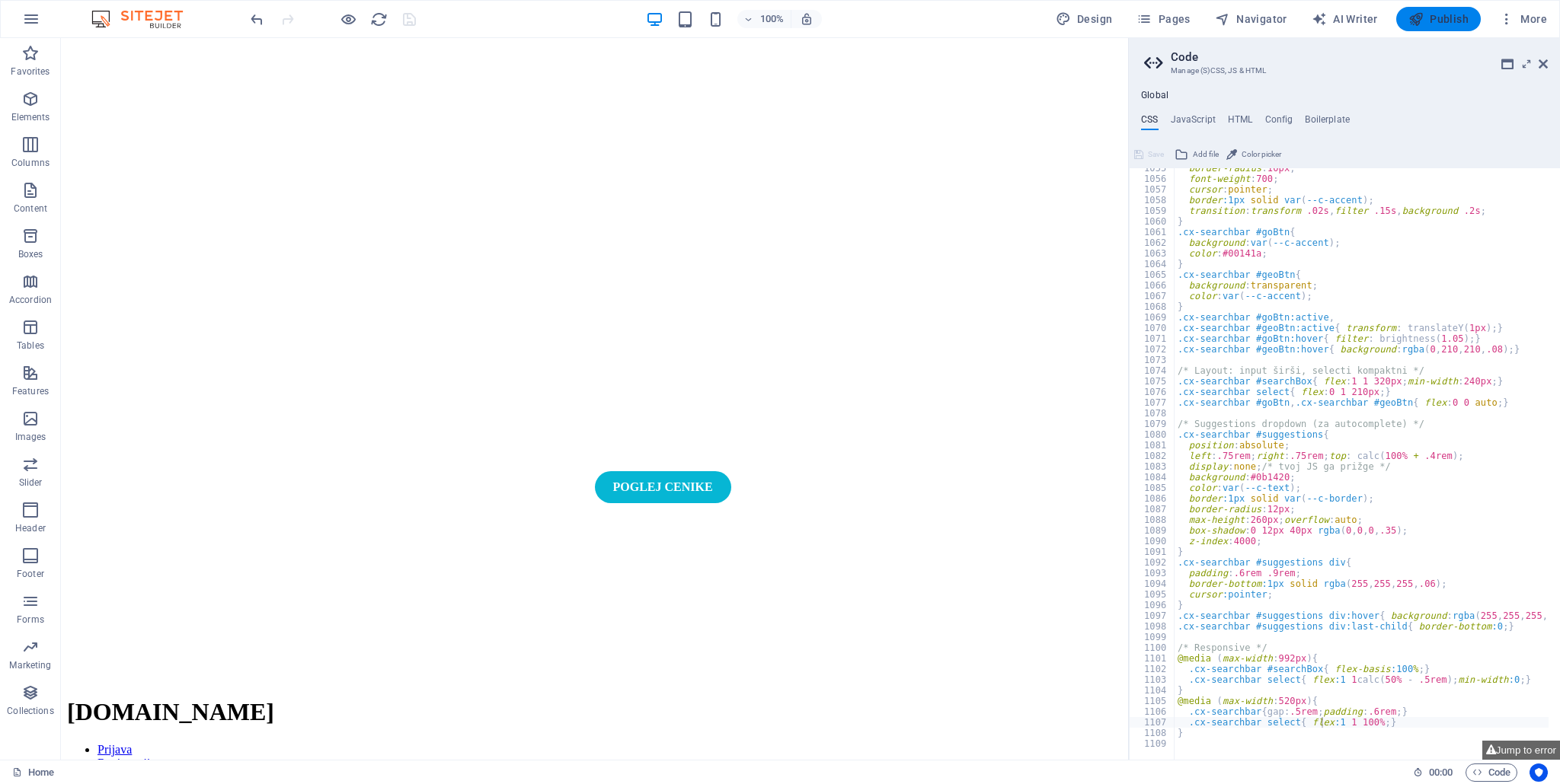
click at [1428, 26] on span "Publish" at bounding box center [1438, 18] width 60 height 15
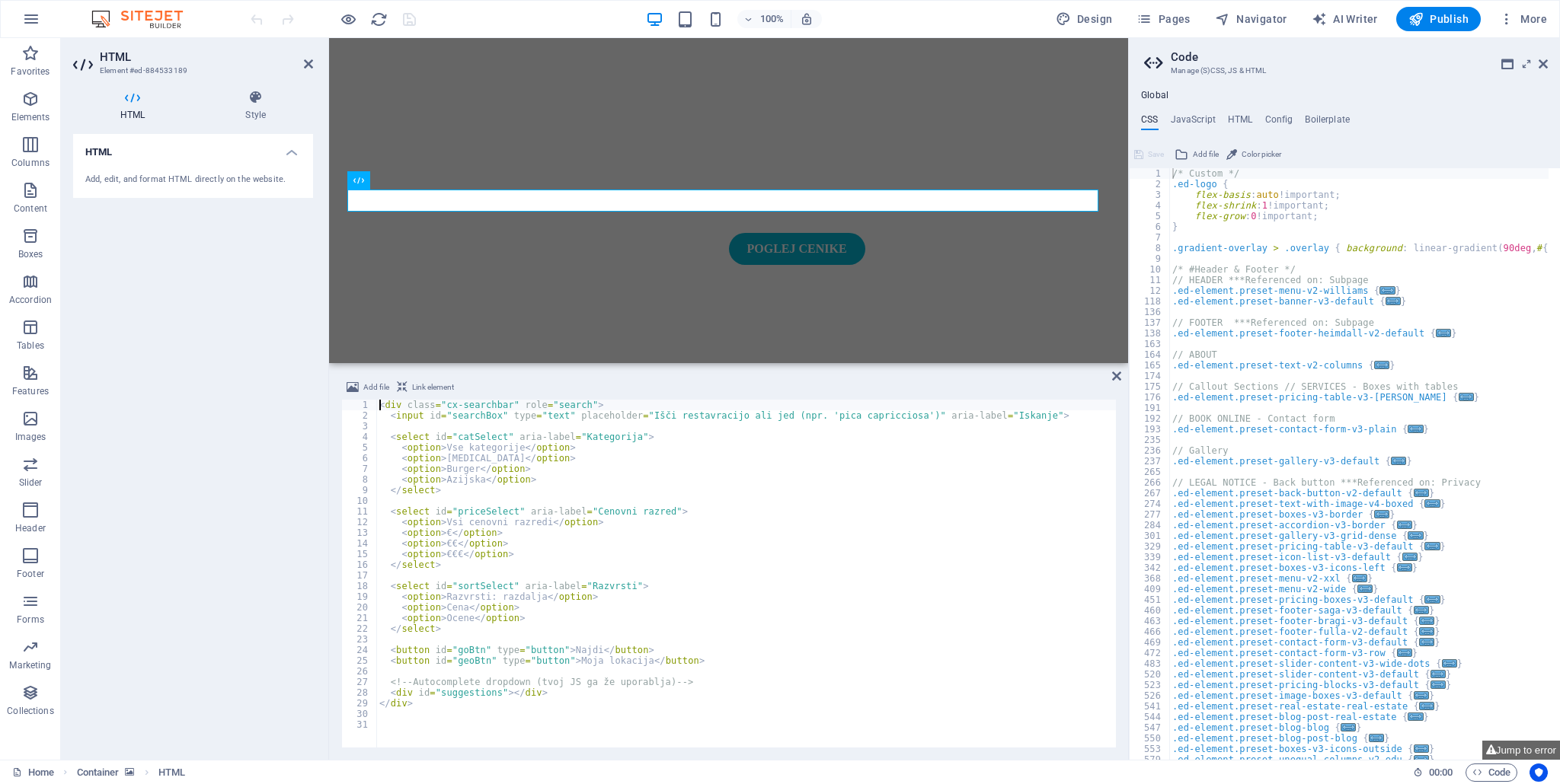
scroll to position [249, 0]
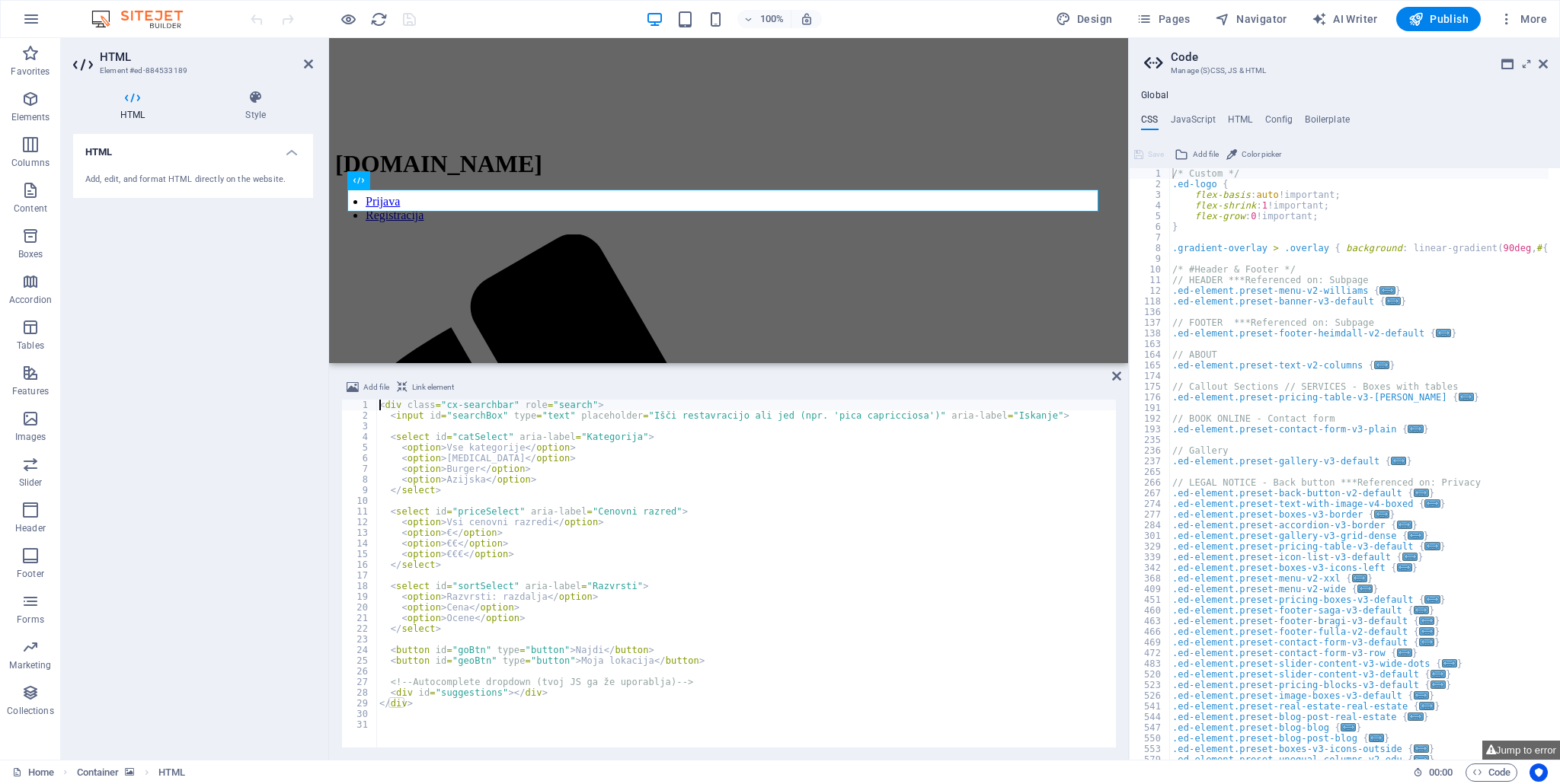
click at [505, 706] on div "< div class = "cx-searchbar" role = "search" > < input id = "searchBox" type = …" at bounding box center [746, 584] width 739 height 369
type textarea "</div>"
click at [593, 670] on div "< div class = "cx-searchbar" role = "search" > < input id = "searchBox" type = …" at bounding box center [746, 584] width 739 height 369
click at [589, 664] on div "< div class = "cx-searchbar" role = "search" > < input id = "searchBox" type = …" at bounding box center [746, 584] width 739 height 369
drag, startPoint x: 697, startPoint y: 662, endPoint x: 377, endPoint y: 640, distance: 320.8
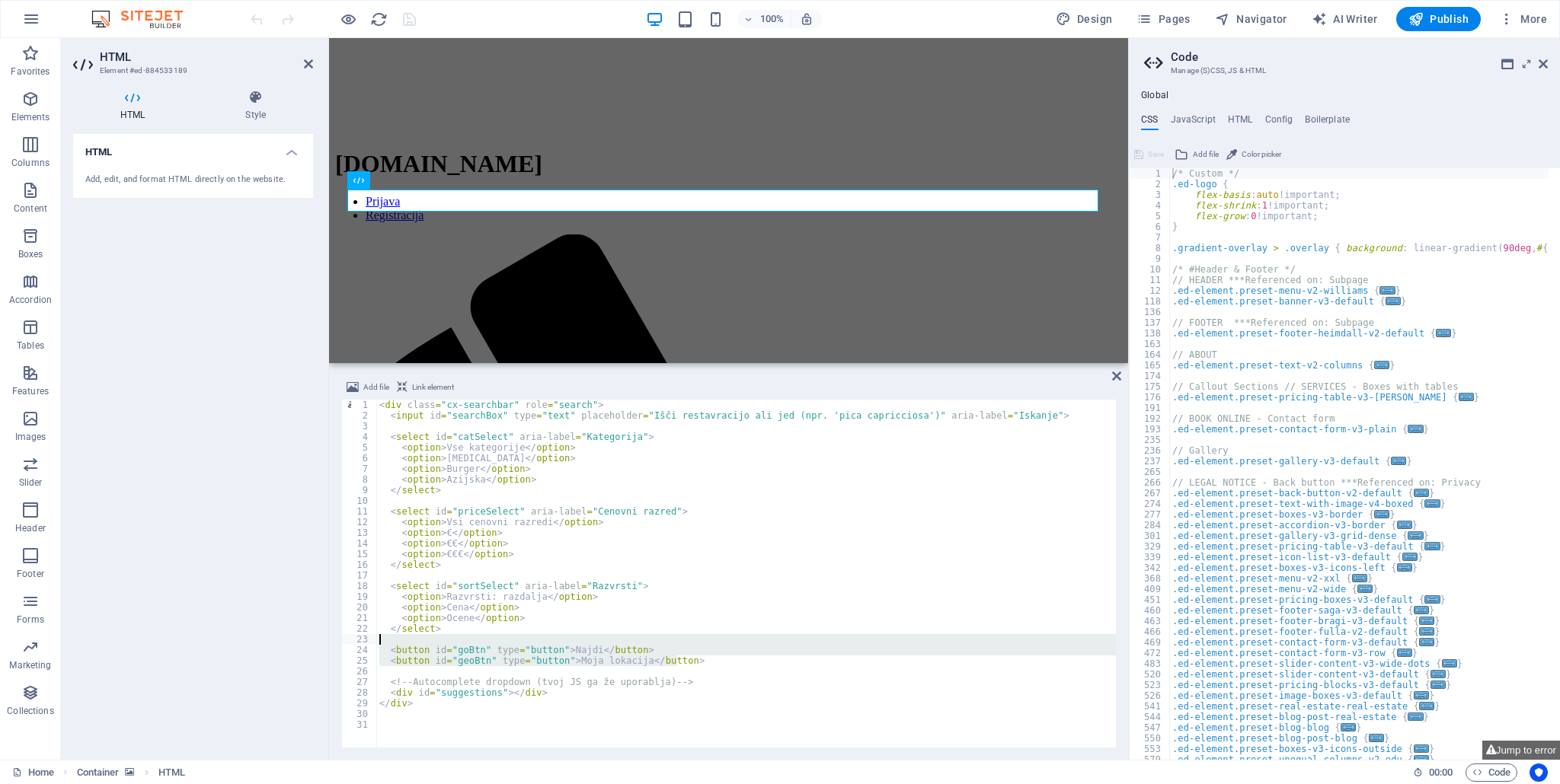
click at [377, 640] on div "< div class = "cx-searchbar" role = "search" > < input id = "searchBox" type = …" at bounding box center [746, 584] width 739 height 369
type textarea "<button id="goBtn" type="button">Najdi</button>"
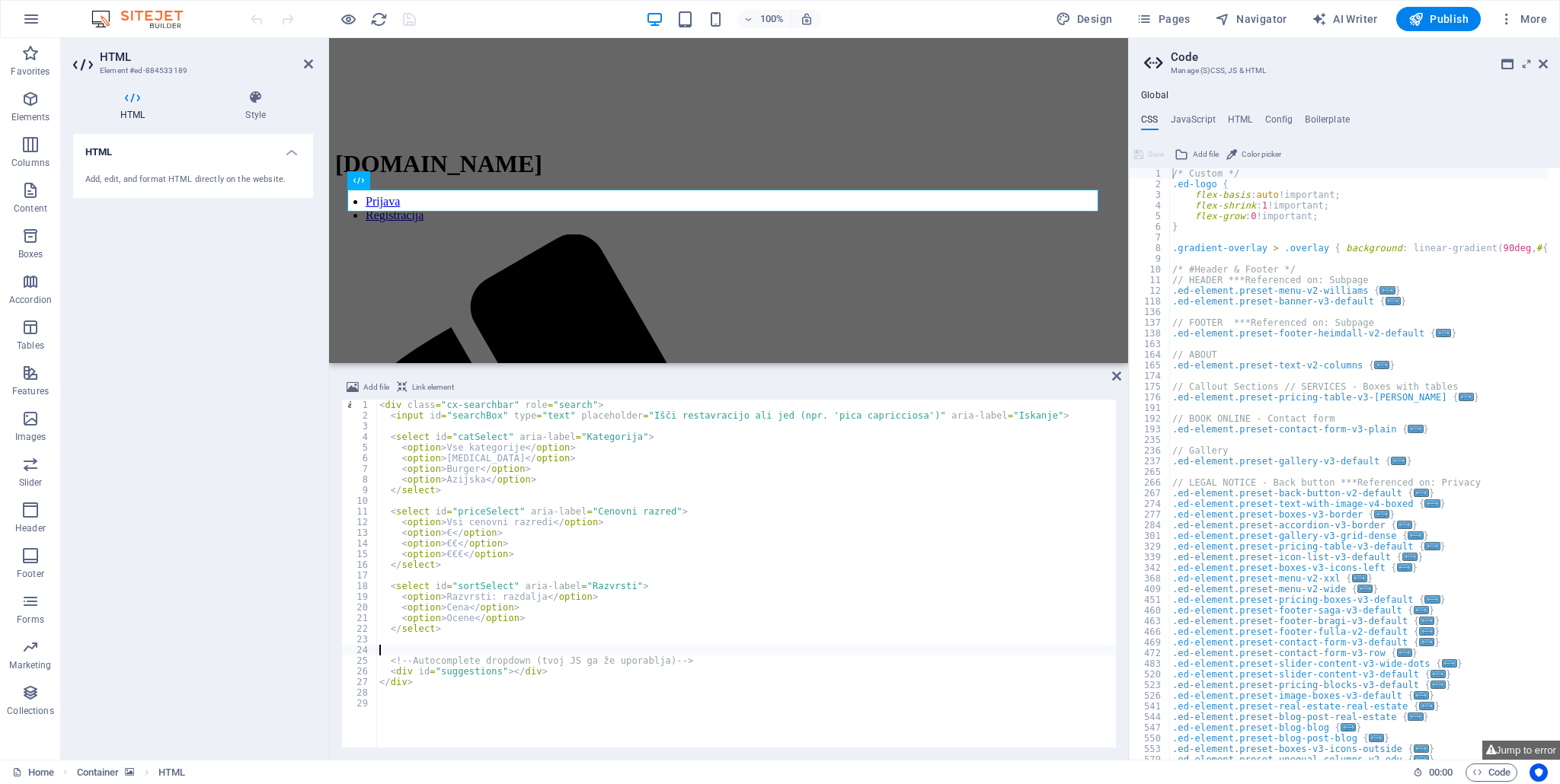
click at [382, 651] on div "< div class = "cx-searchbar" role = "search" > < input id = "searchBox" type = …" at bounding box center [746, 584] width 739 height 369
click at [746, 677] on div "< div class = "cx-searchbar" role = "search" > < input id = "searchBox" type = …" at bounding box center [746, 584] width 739 height 369
click at [285, 479] on div "HTML Add, edit, and format HTML directly on the website." at bounding box center [193, 440] width 240 height 614
click at [1114, 371] on icon at bounding box center [1116, 375] width 10 height 12
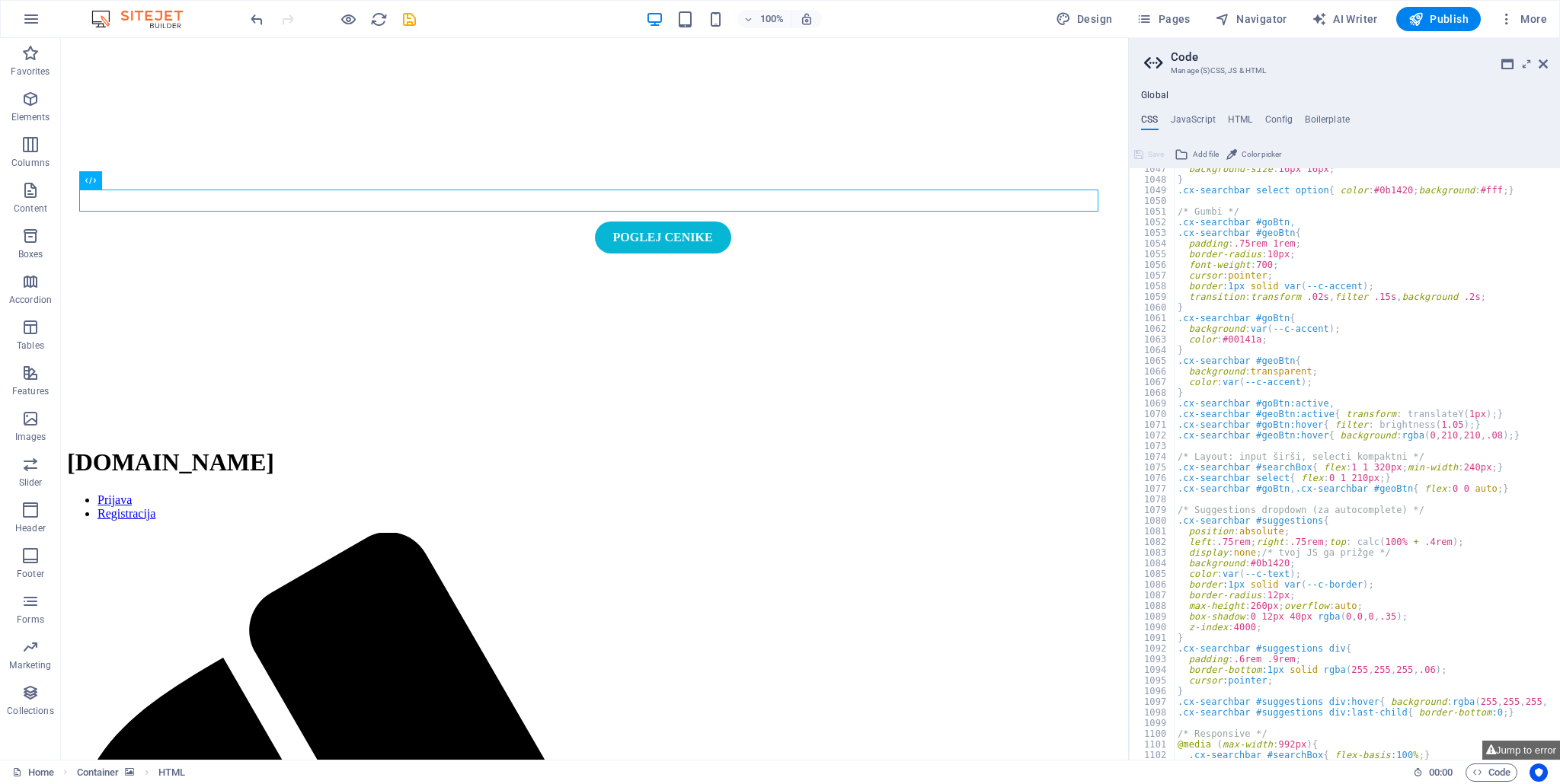
scroll to position [1582, 0]
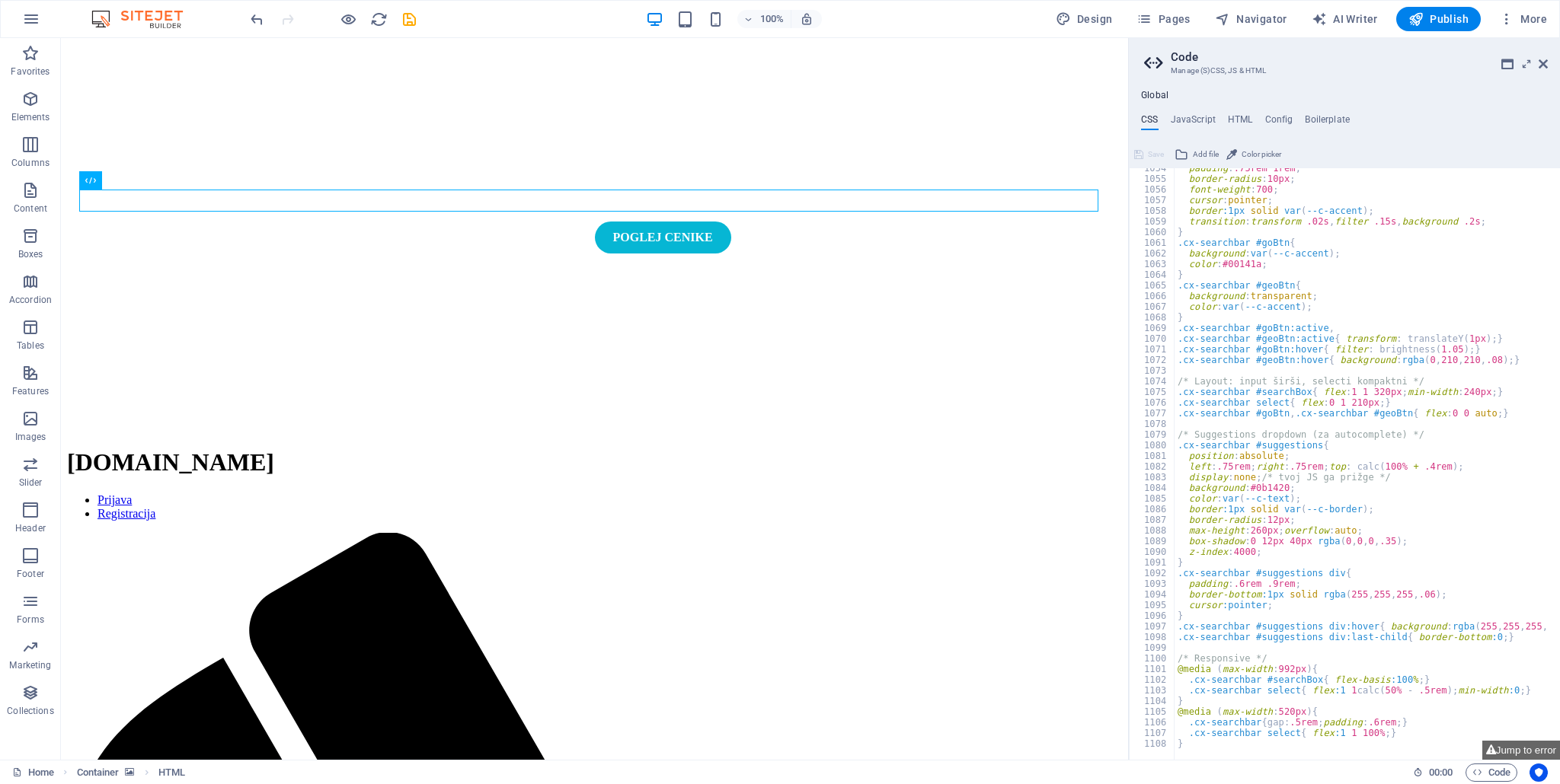
click at [1282, 544] on div "padding : .75rem 1rem ; border-radius : 10px ; font-weight : 700 ; cursor : poi…" at bounding box center [1580, 464] width 812 height 602
click at [1247, 524] on div "padding : .75rem 1rem ; border-radius : 10px ; font-weight : 700 ; cursor : poi…" at bounding box center [1580, 464] width 812 height 602
click at [1226, 517] on div "padding : .75rem 1rem ; border-radius : 10px ; font-weight : 700 ; cursor : poi…" at bounding box center [1580, 464] width 812 height 602
click at [1226, 539] on div "padding : .75rem 1rem ; border-radius : 10px ; font-weight : 700 ; cursor : poi…" at bounding box center [1580, 464] width 812 height 602
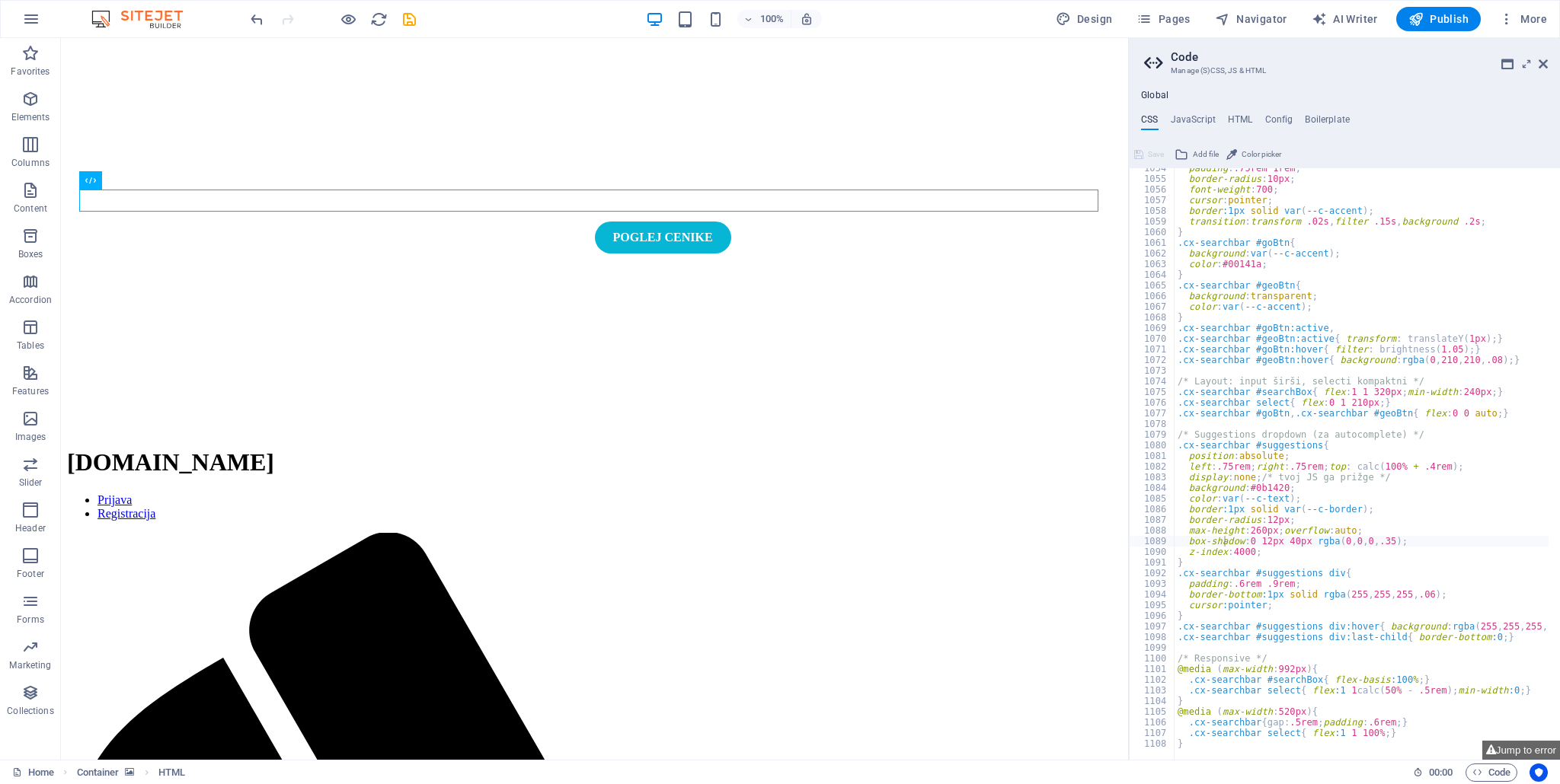
click at [1356, 515] on div "padding : .75rem 1rem ; border-radius : 10px ; font-weight : 700 ; cursor : poi…" at bounding box center [1580, 464] width 812 height 602
type textarea "border-radius: 12px;"
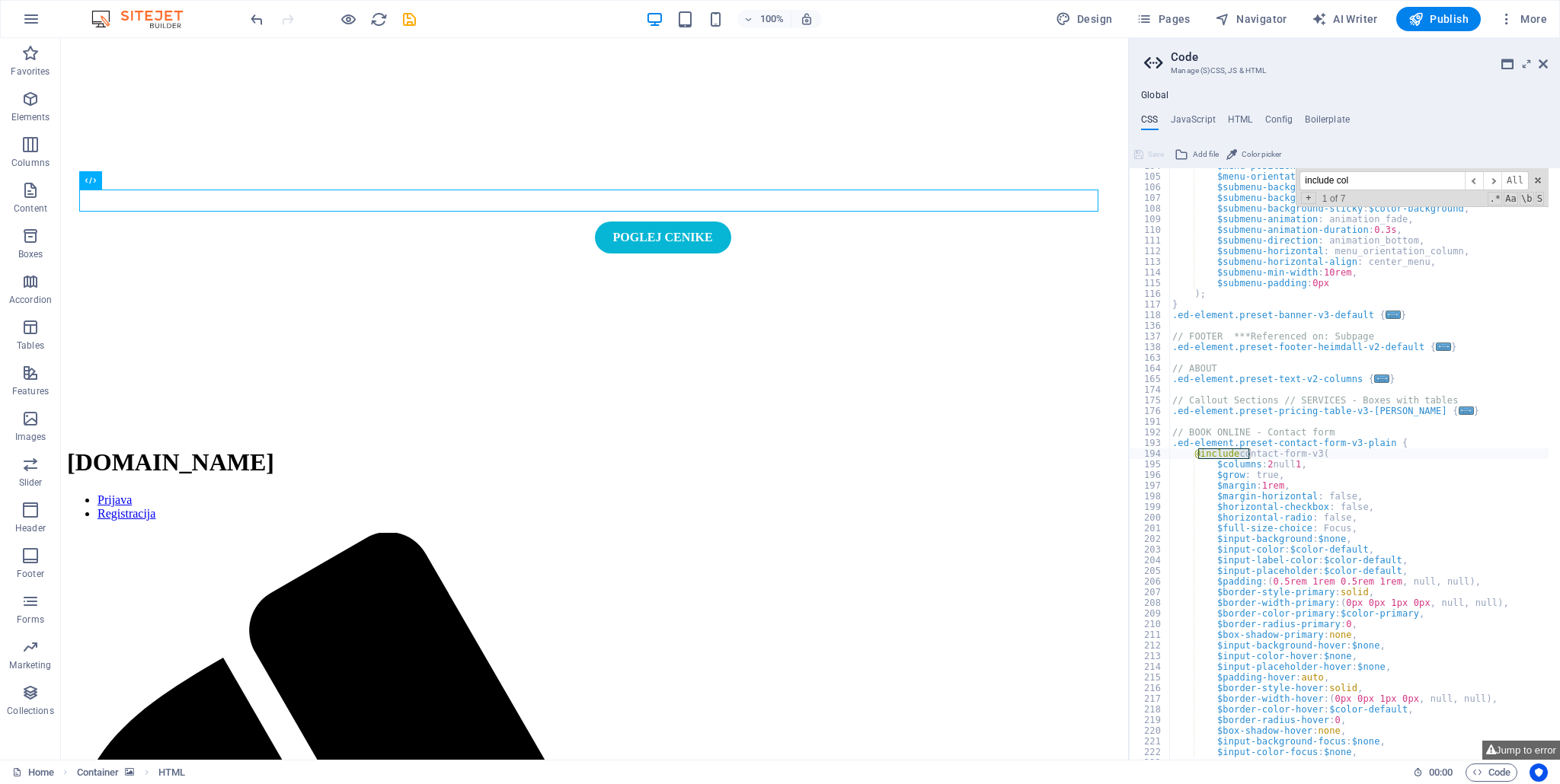
scroll to position [1893, 0]
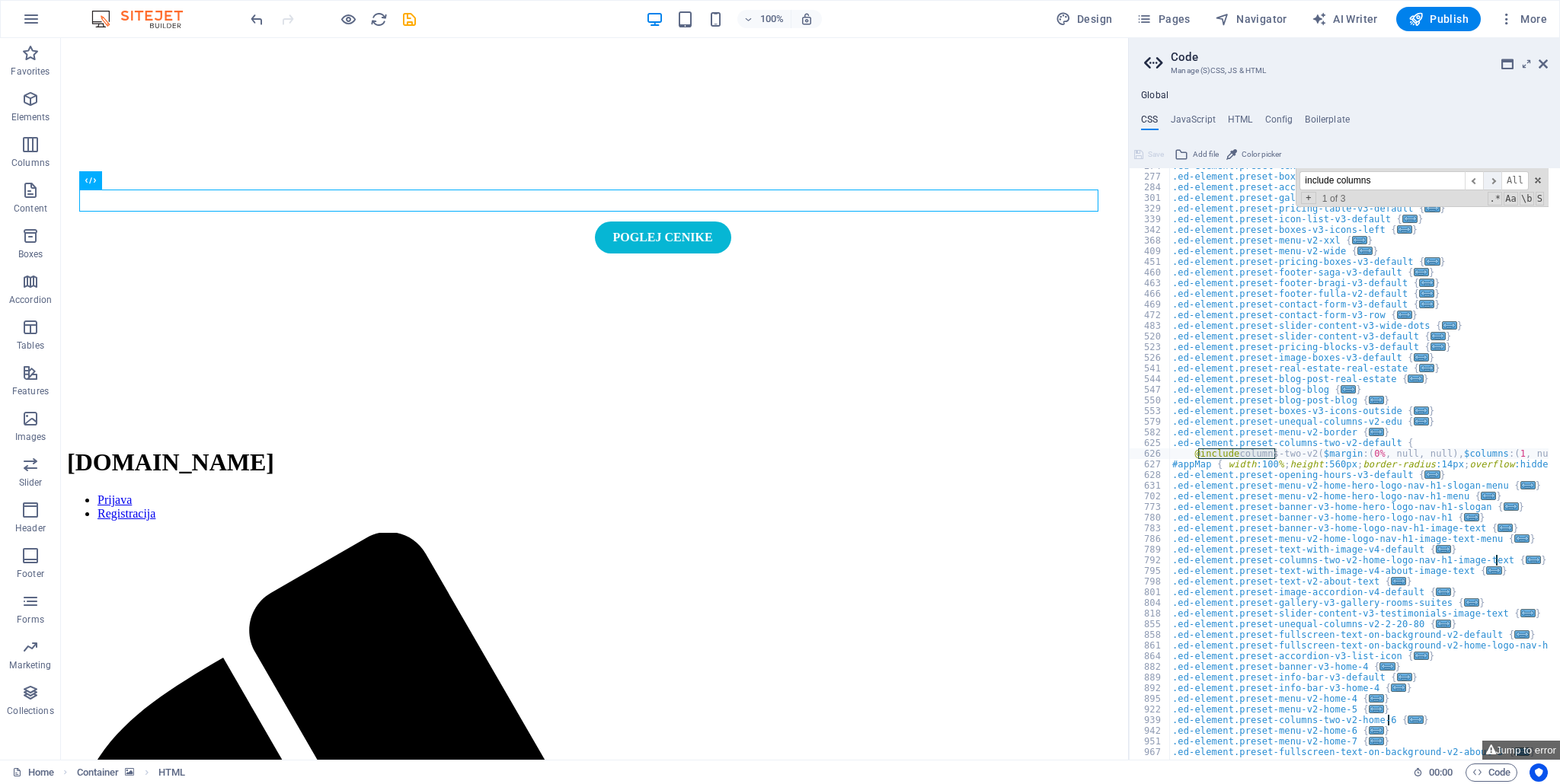
type input "include columns"
click at [1493, 175] on span "​" at bounding box center [1491, 181] width 18 height 19
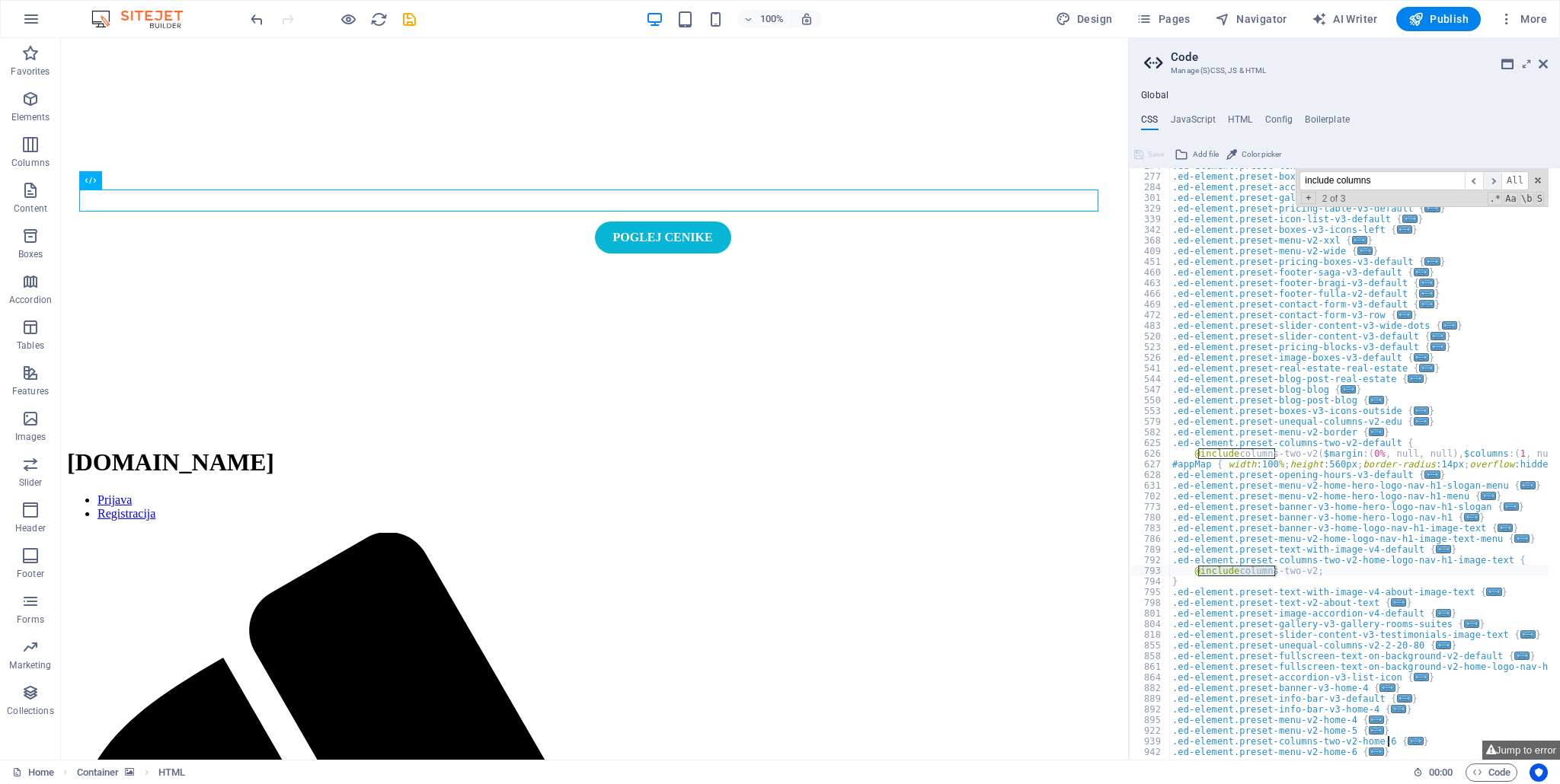
click at [1493, 182] on span "​" at bounding box center [1491, 181] width 18 height 19
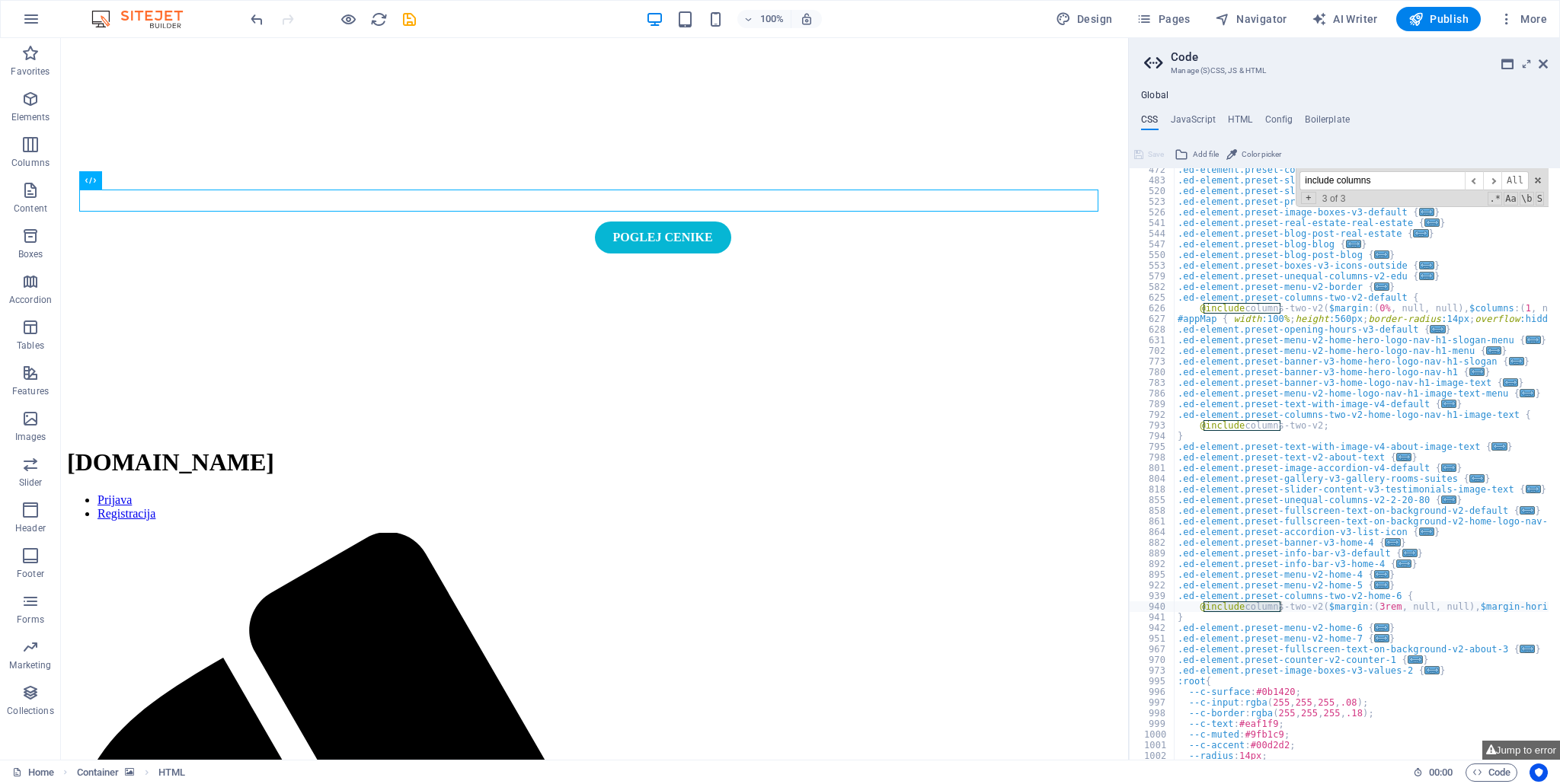
scroll to position [2085, 0]
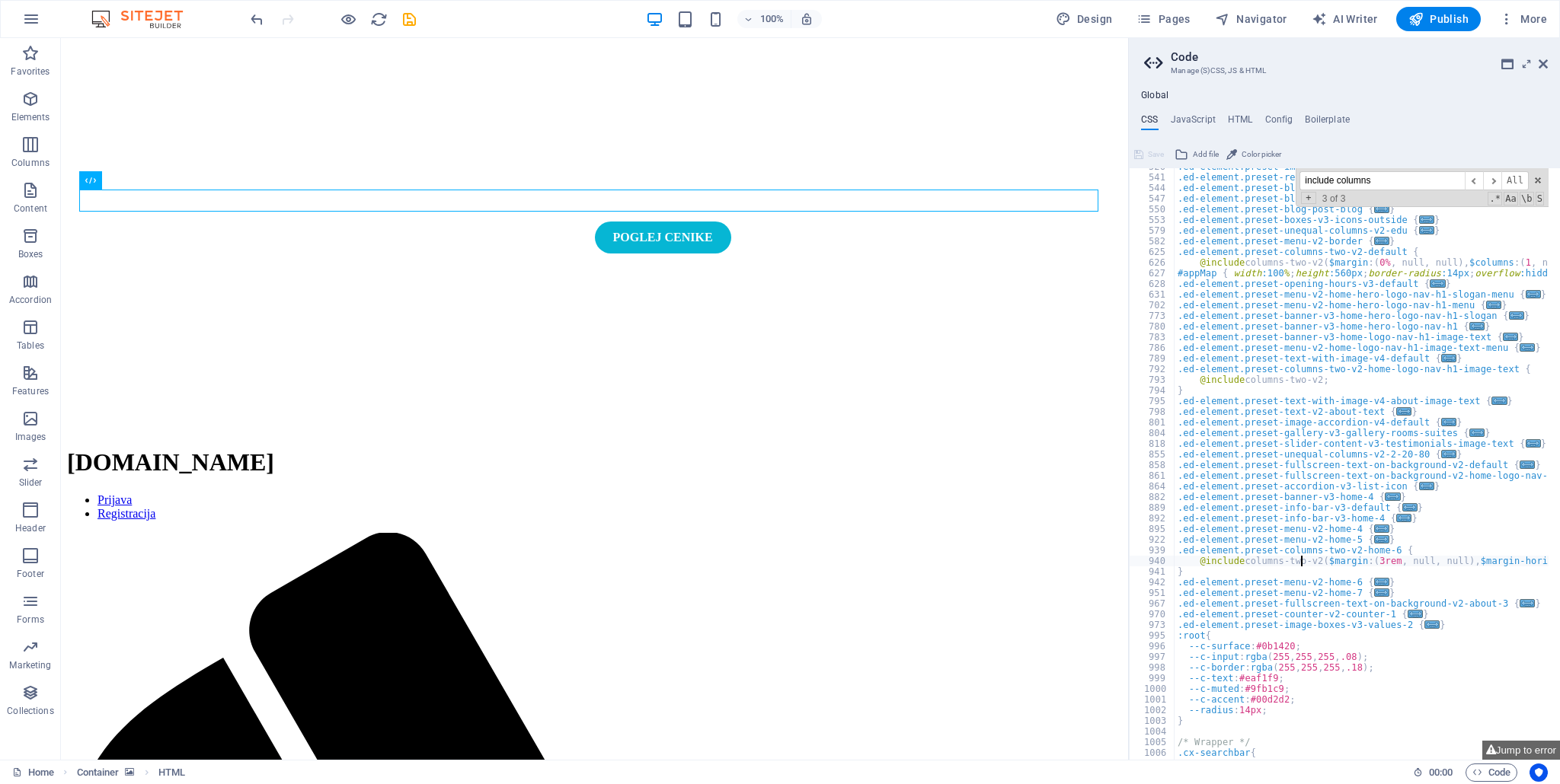
click at [1299, 558] on div ".ed-element.preset-image-boxes-v3-default { ... } .ed-element.preset-real-estat…" at bounding box center [1580, 462] width 812 height 602
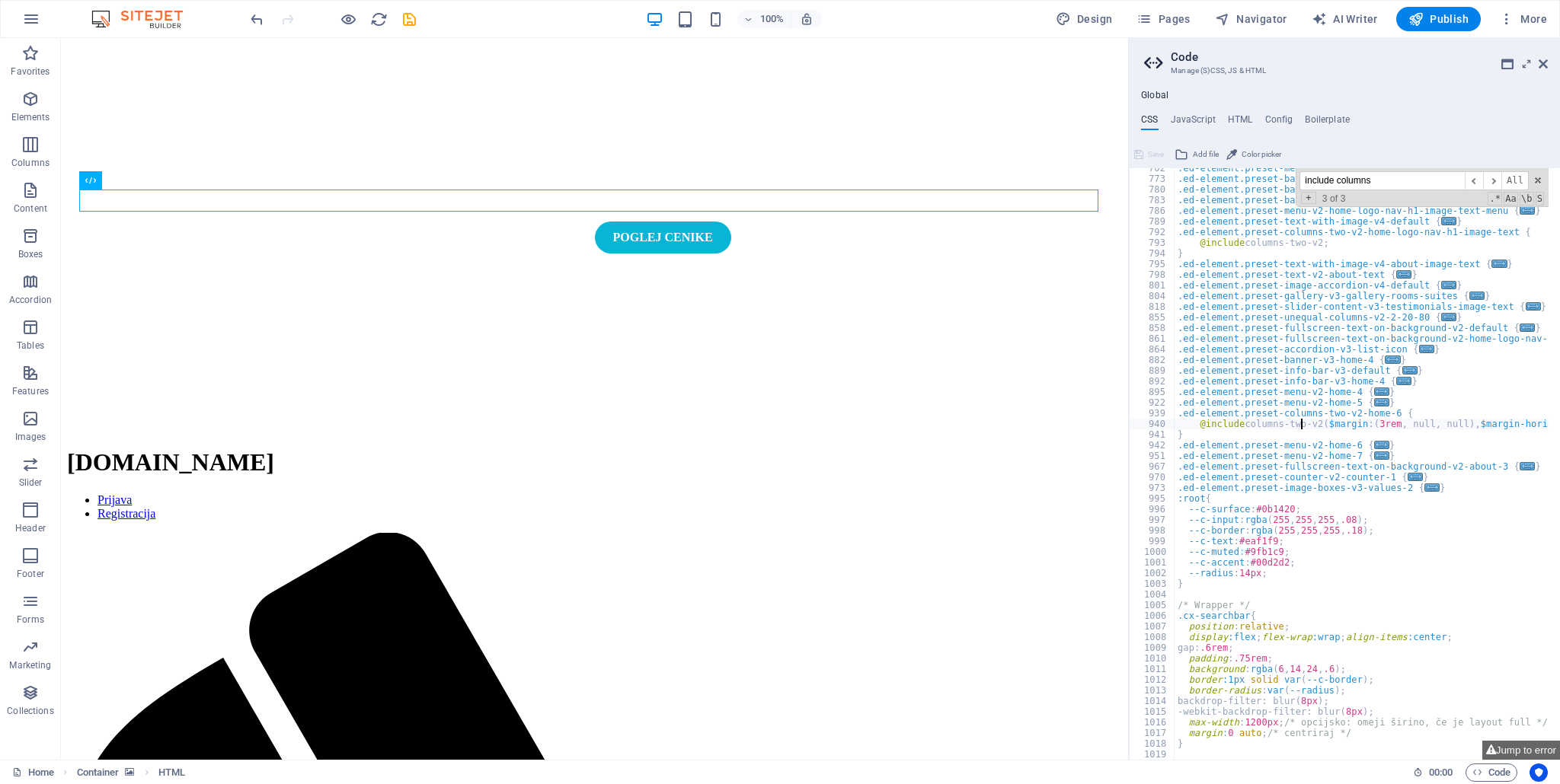
scroll to position [2222, 0]
drag, startPoint x: 1177, startPoint y: 414, endPoint x: 1185, endPoint y: 439, distance: 26.2
click at [1185, 439] on div ".ed-element.preset-menu-v2-home-hero-logo-nav-h1-menu { ... } .ed-element.prese…" at bounding box center [1580, 464] width 812 height 602
type textarea "@include columns-two-v2($margin: (3rem, null, null), $margin-horizontal: true);…"
paste textarea
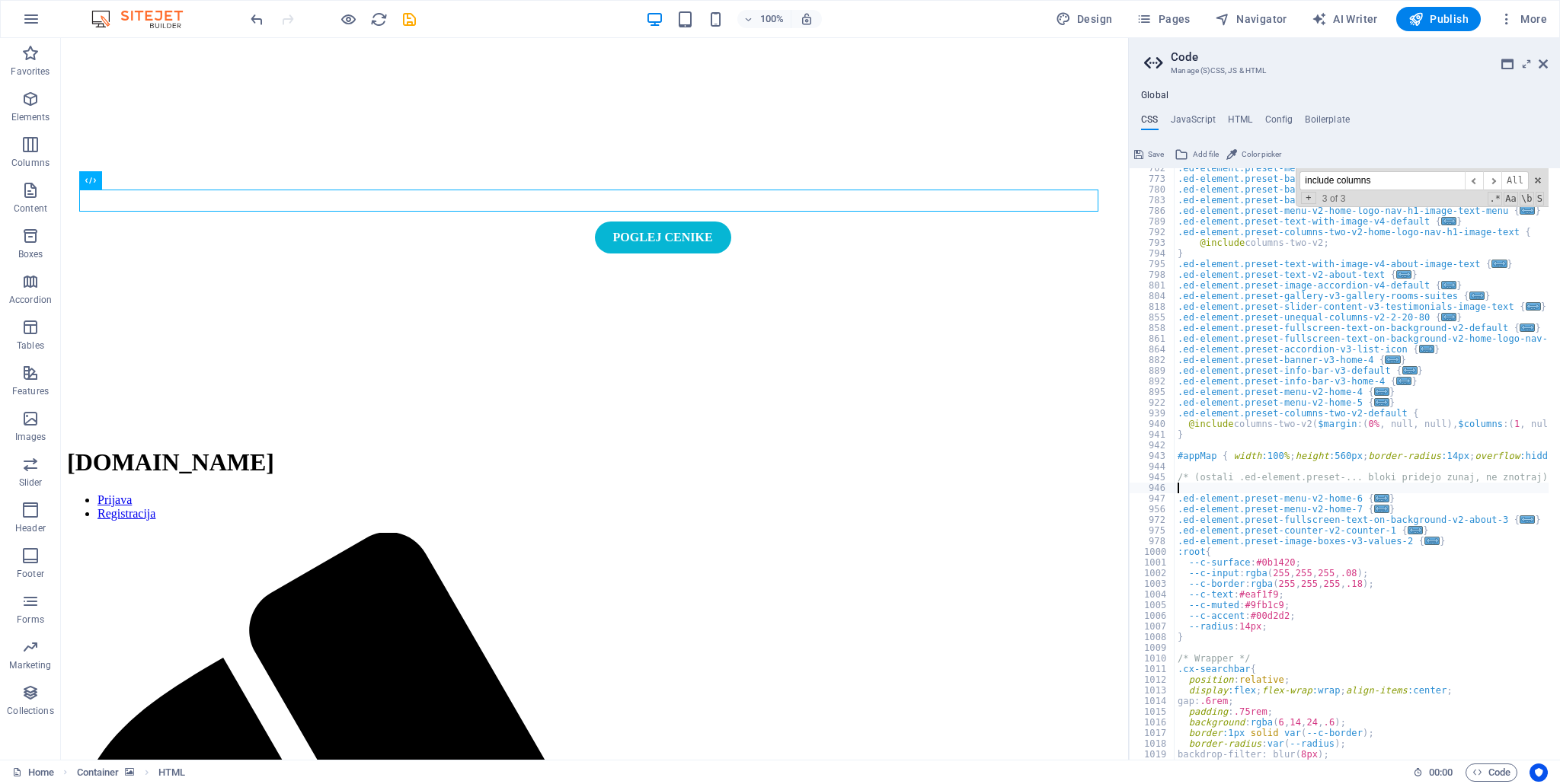
click at [1159, 162] on span "Save" at bounding box center [1156, 154] width 16 height 18
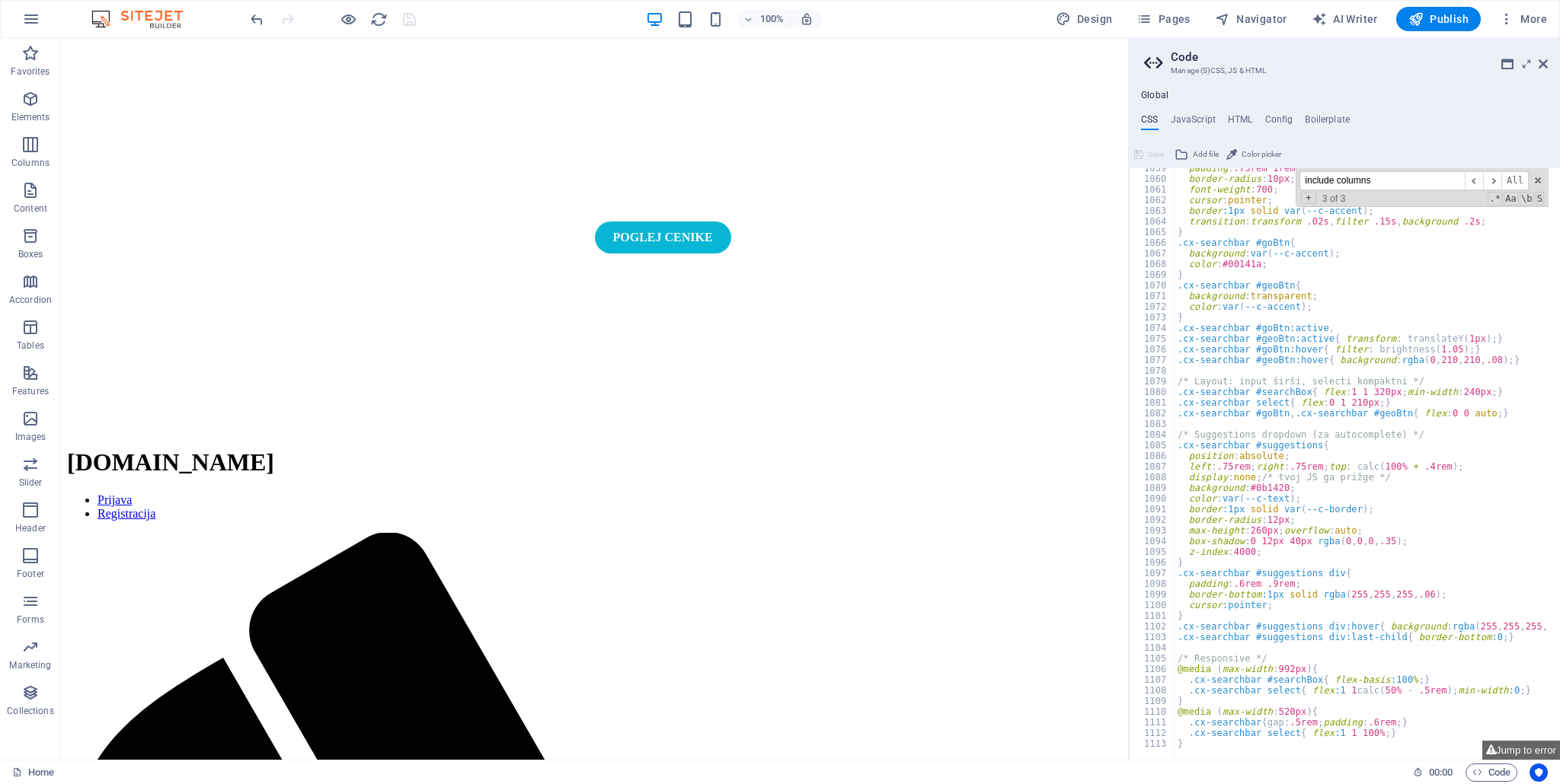
scroll to position [3233, 0]
click at [1191, 746] on div at bounding box center [1580, 752] width 812 height 15
type textarea "}"
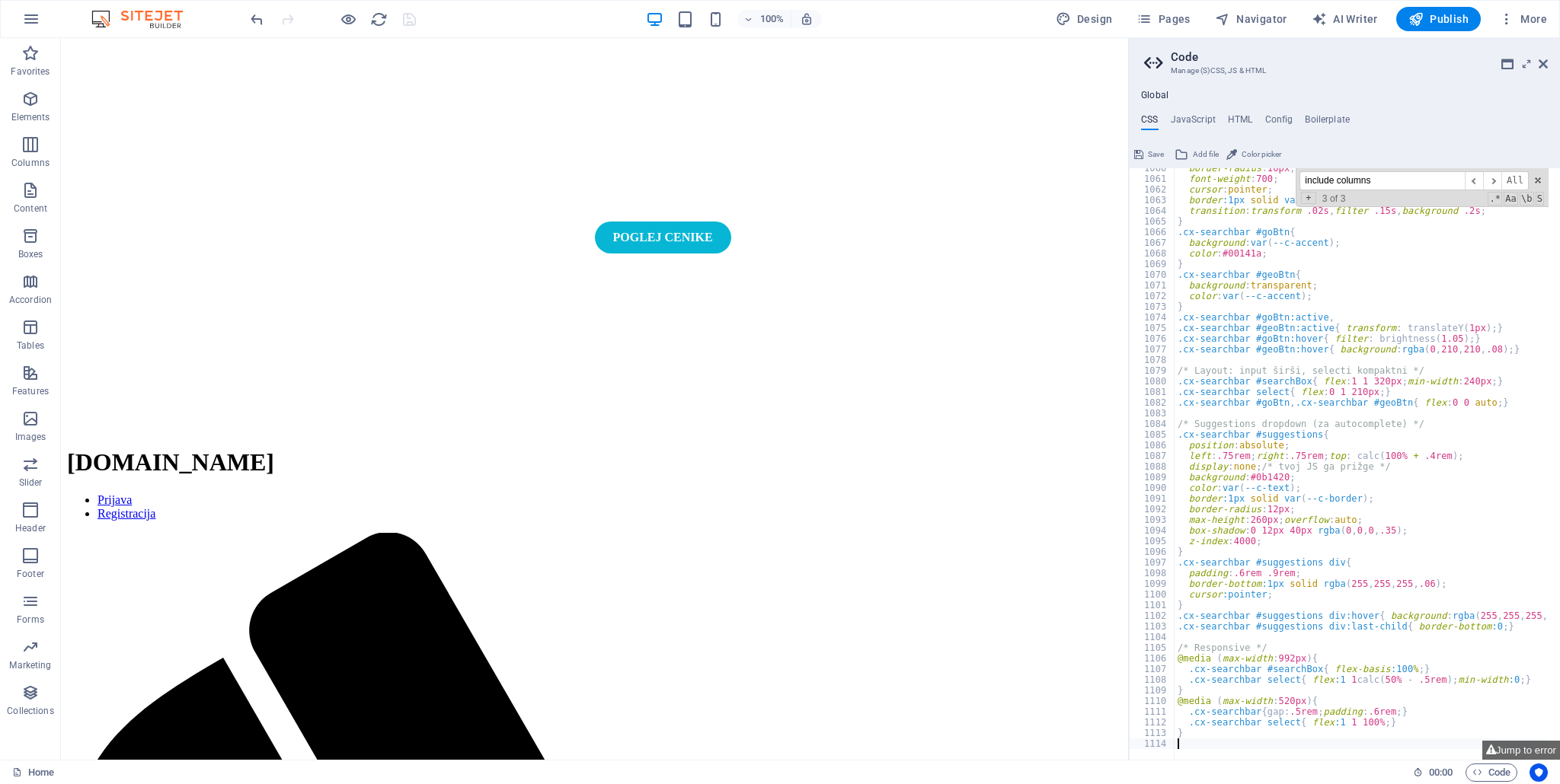
paste textarea
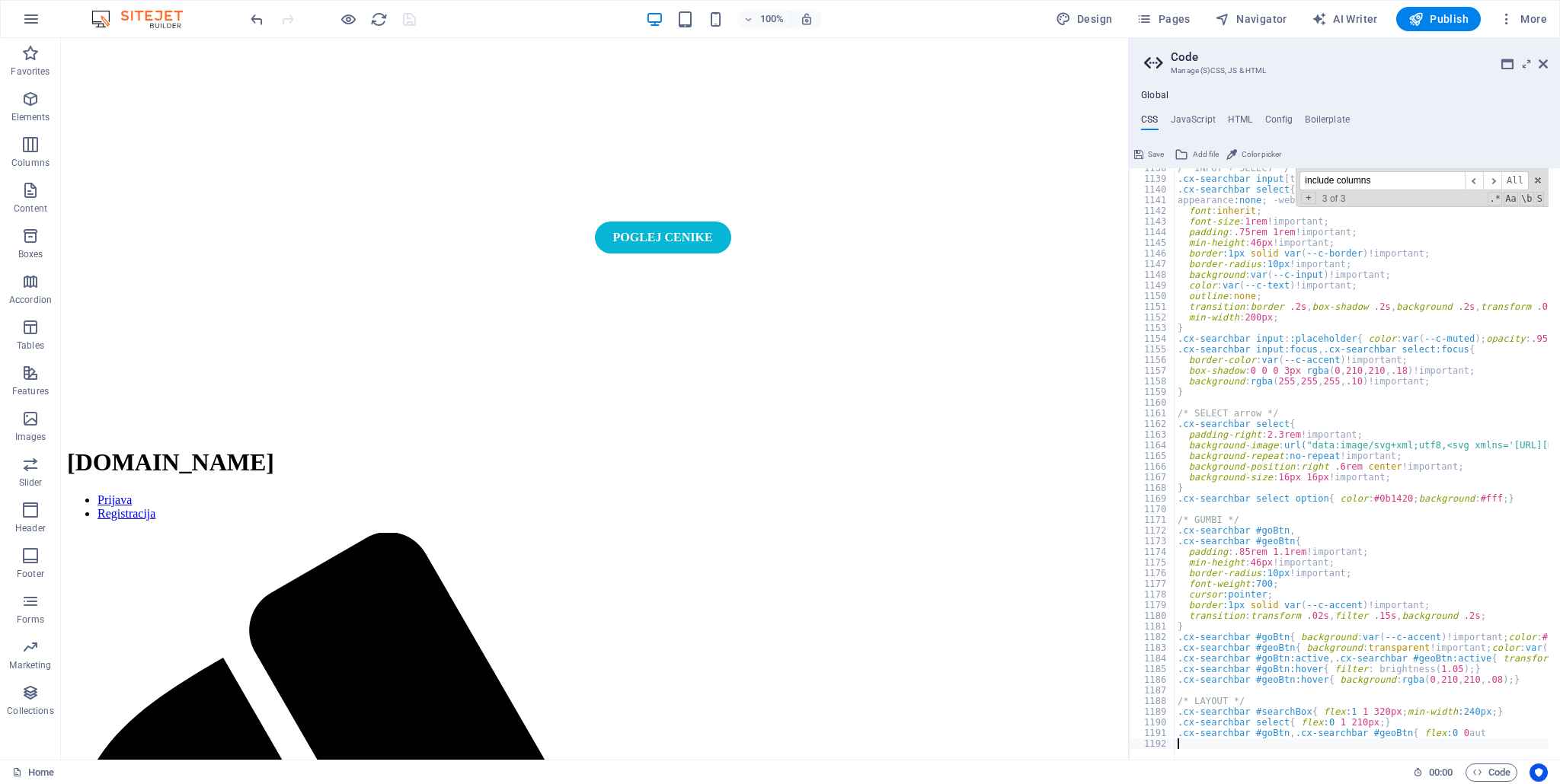
scroll to position [4076, 0]
click at [1145, 146] on button "Save" at bounding box center [1148, 154] width 34 height 18
click at [1541, 181] on span at bounding box center [1537, 180] width 10 height 10
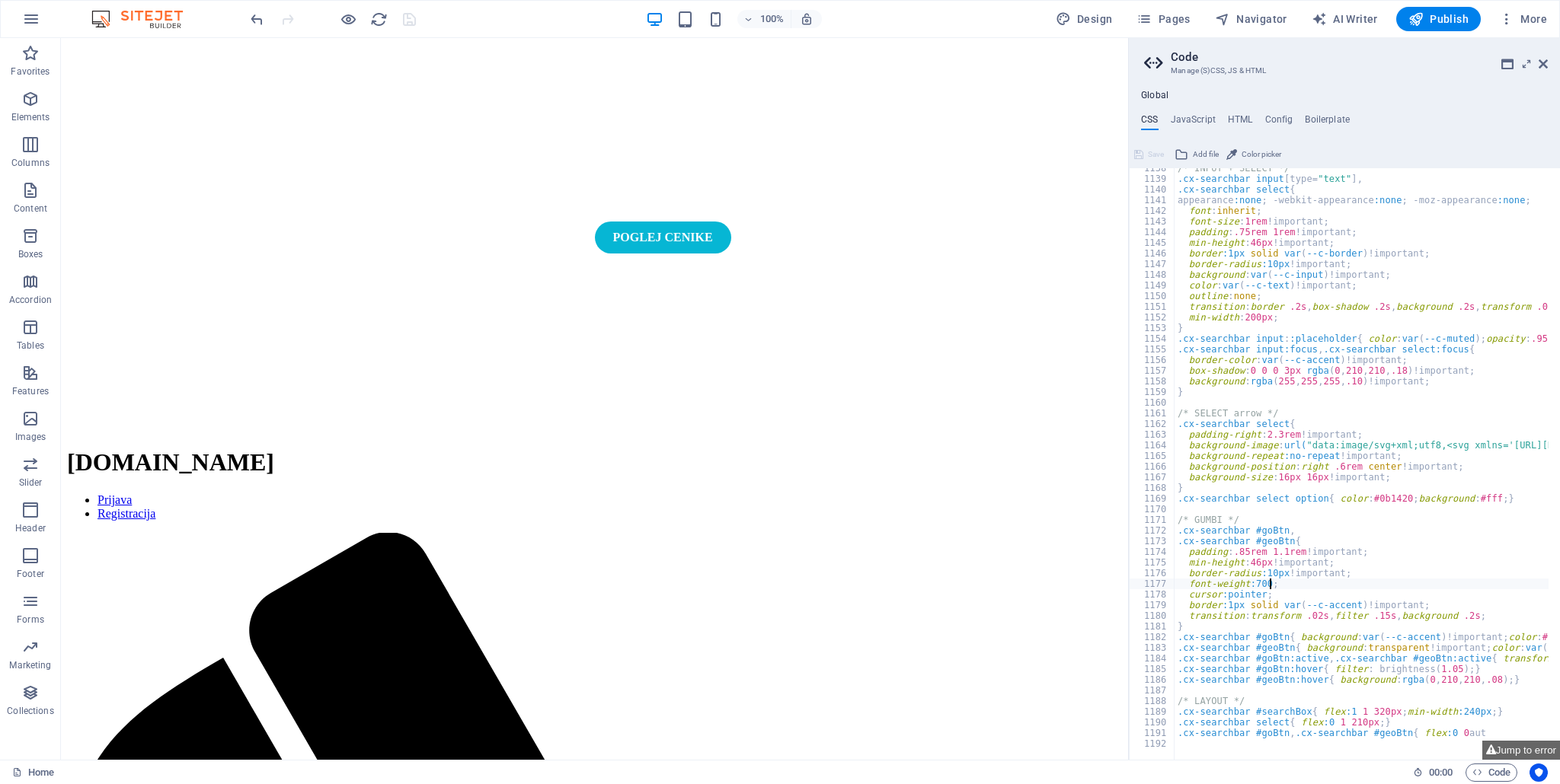
type textarea "min-width: 200px;"
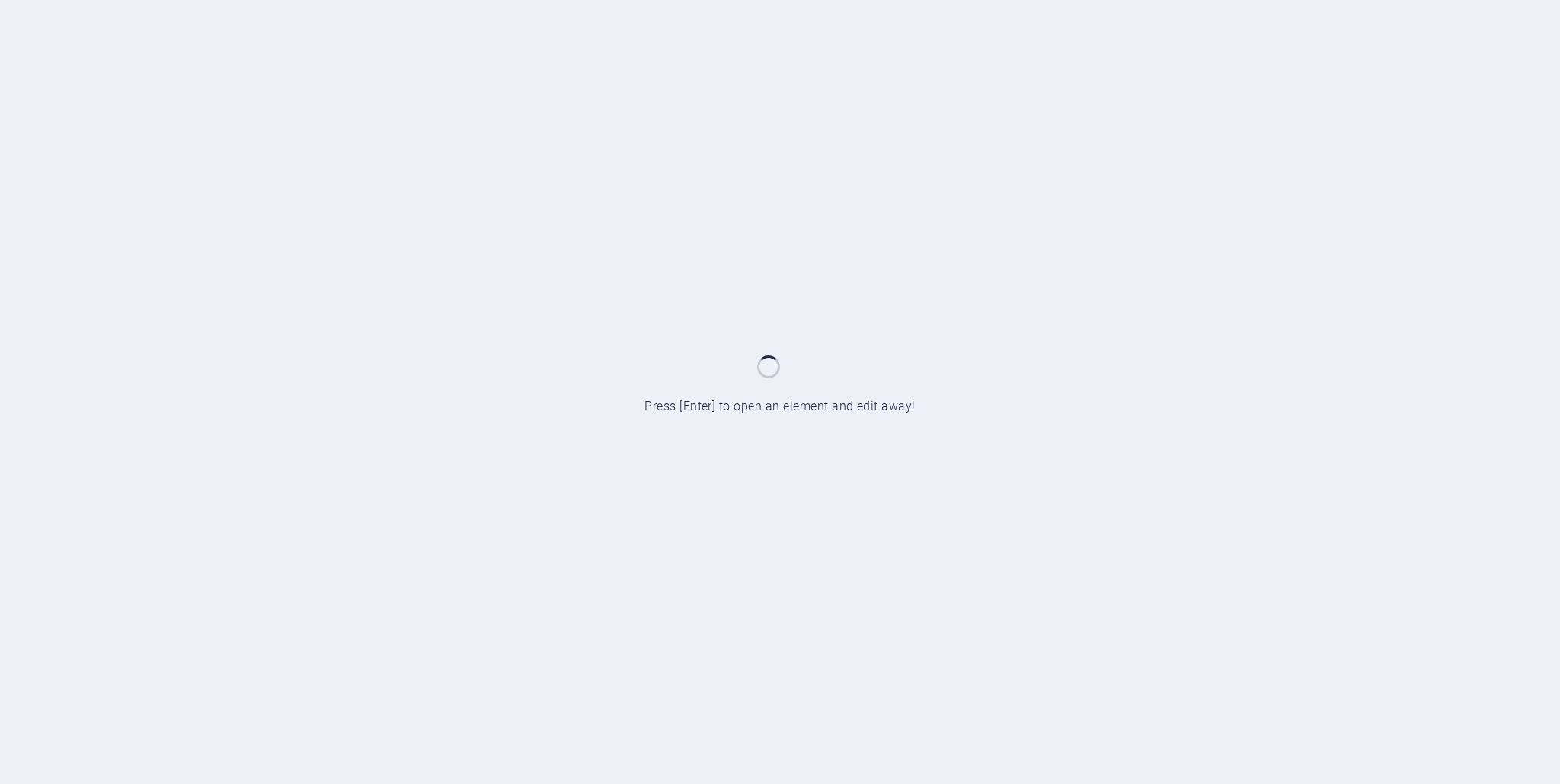
click at [885, 438] on div at bounding box center [780, 392] width 1560 height 784
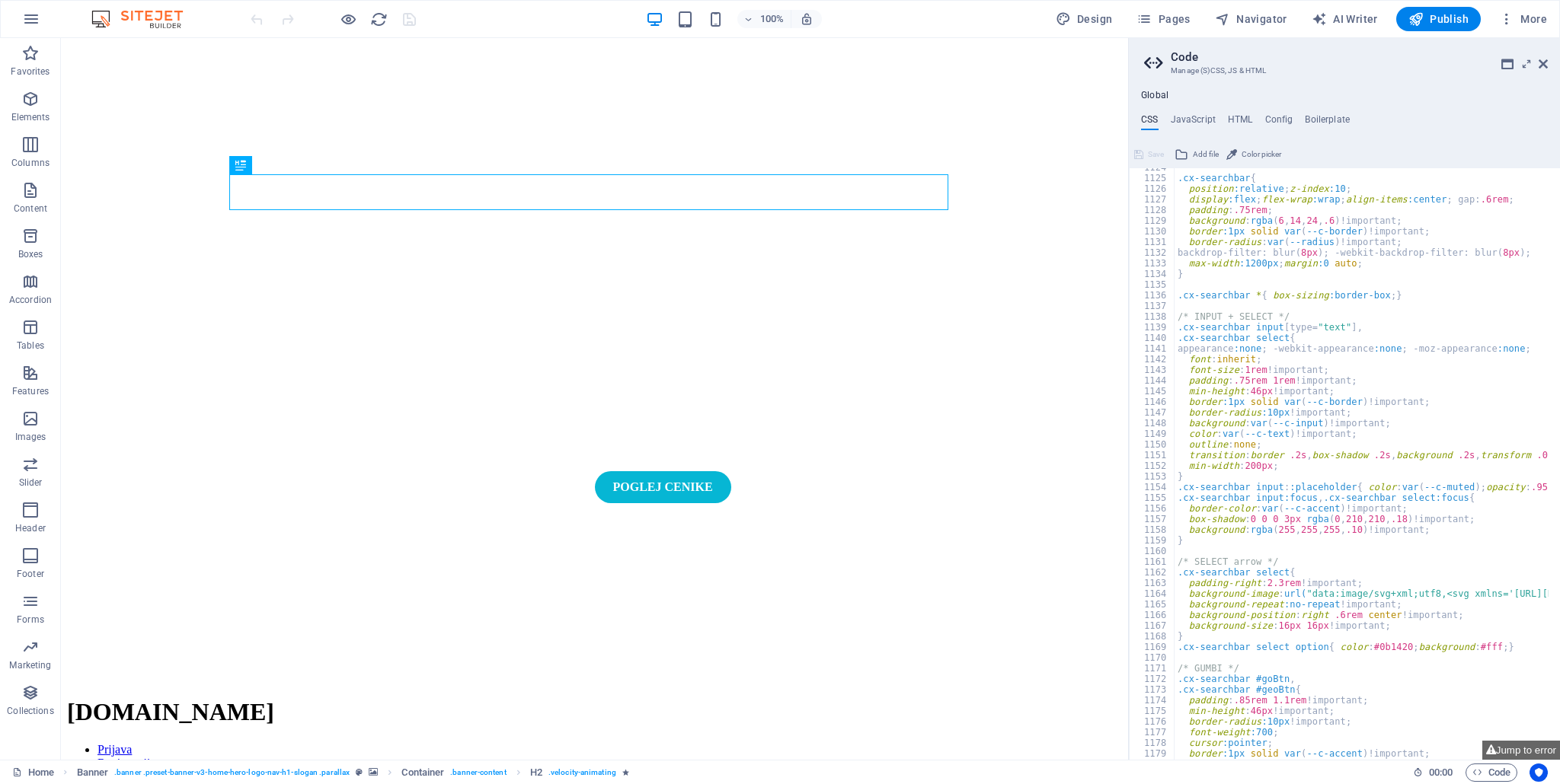
scroll to position [2329, 0]
type textarea ".cx-searchbar select{"
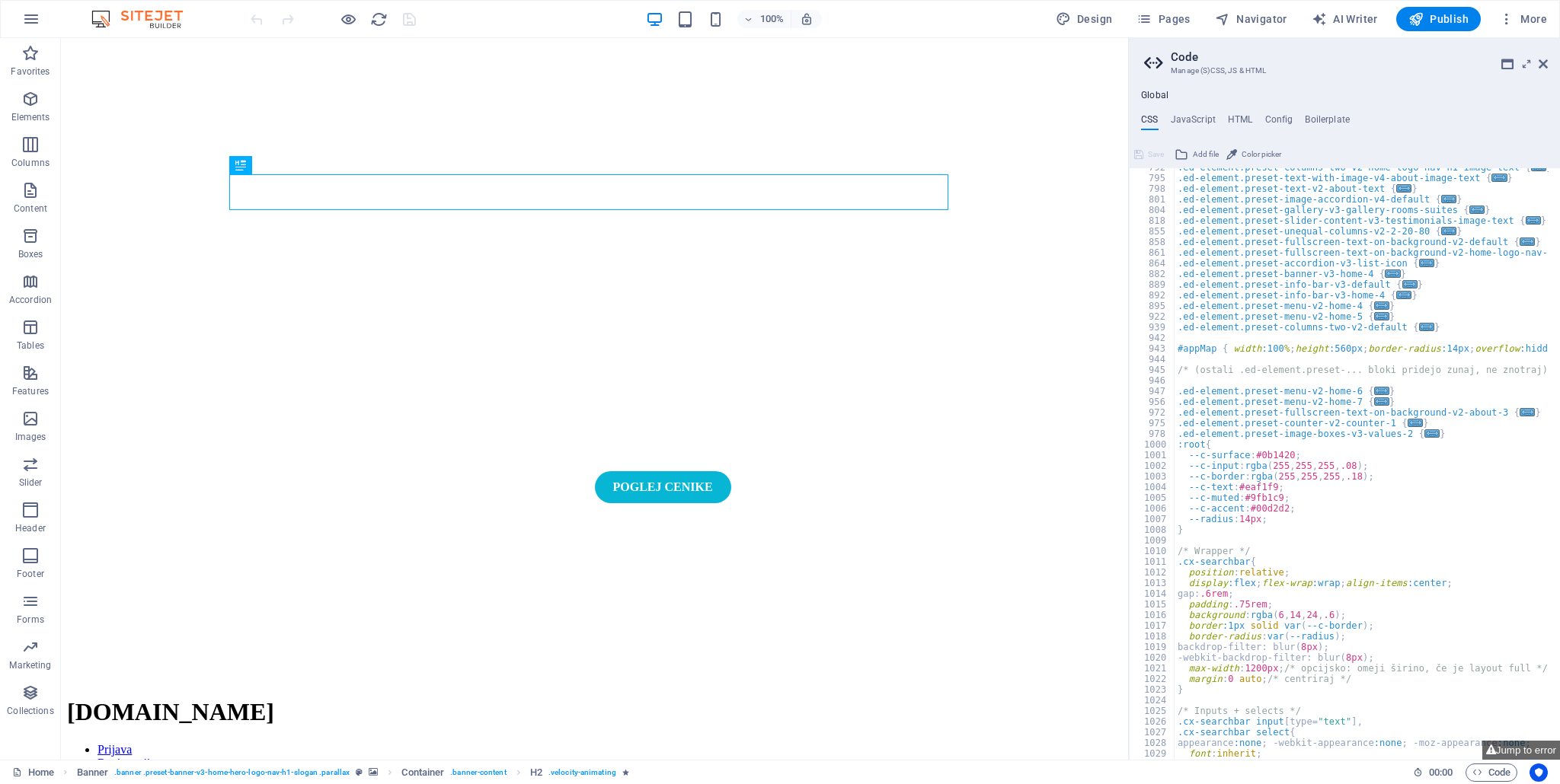
scroll to position [868, 0]
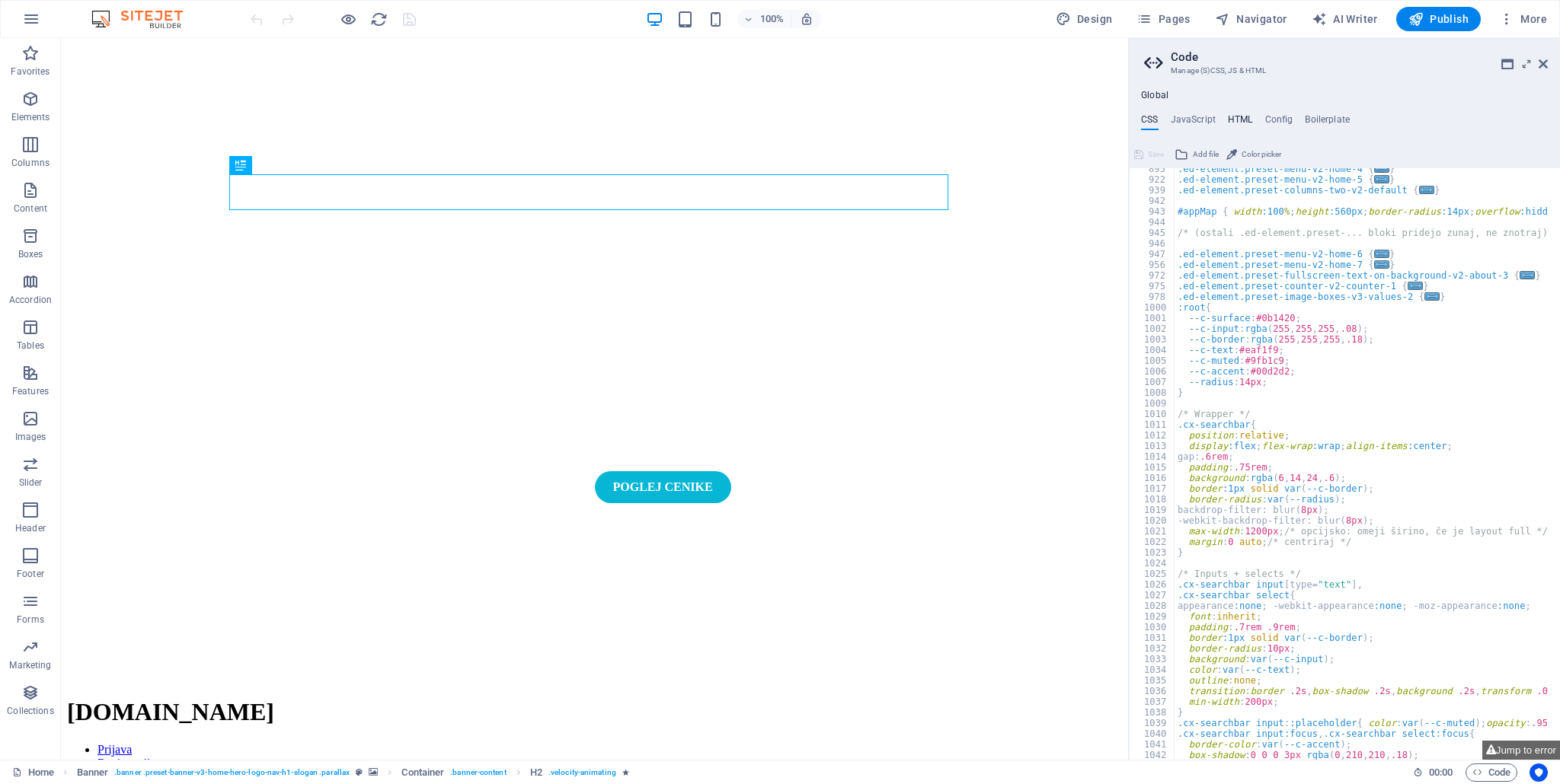
click at [1236, 122] on h4 "HTML" at bounding box center [1240, 122] width 25 height 17
type textarea "{{content}}"
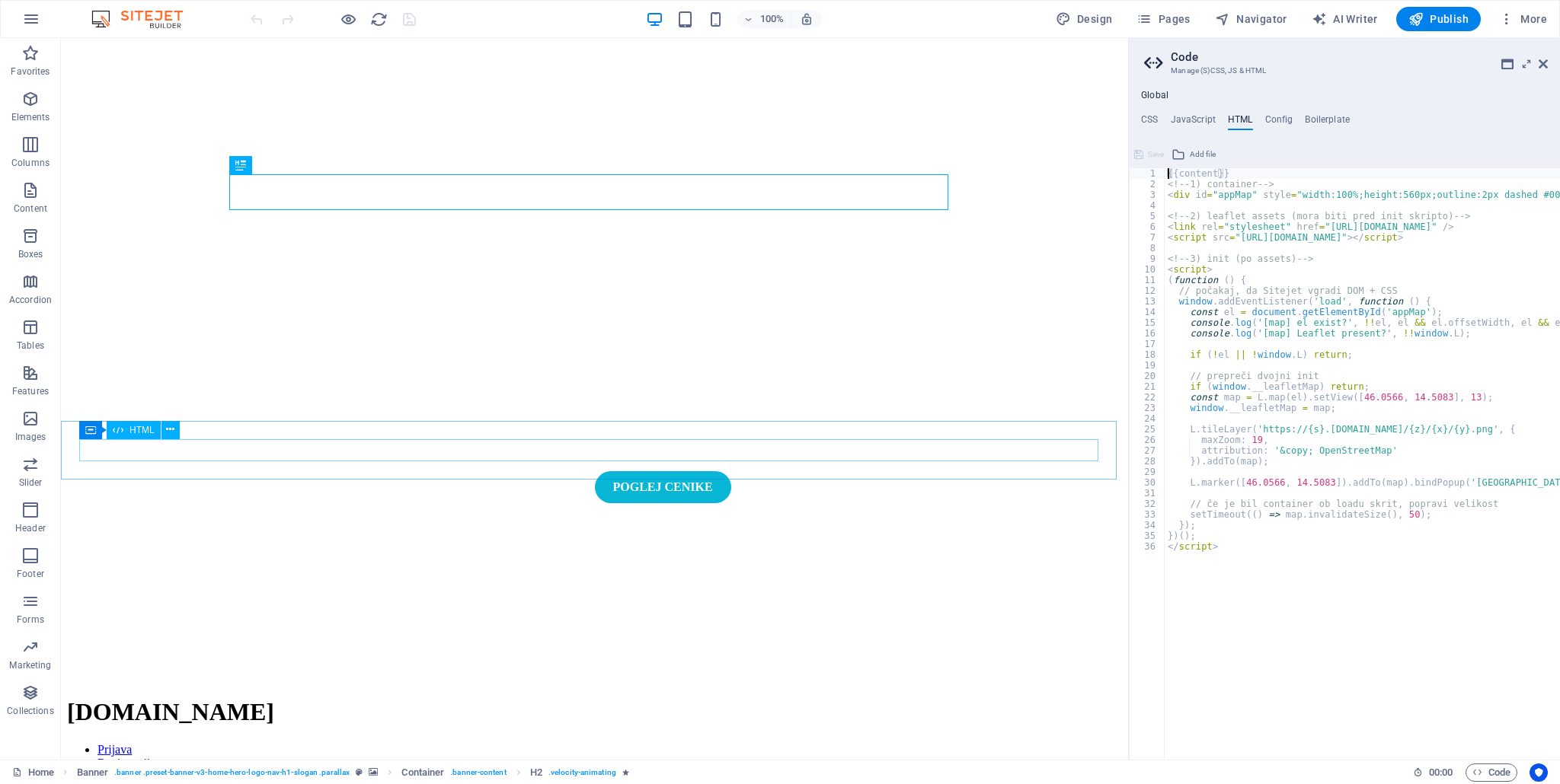
click at [142, 439] on div "HTML" at bounding box center [134, 430] width 54 height 18
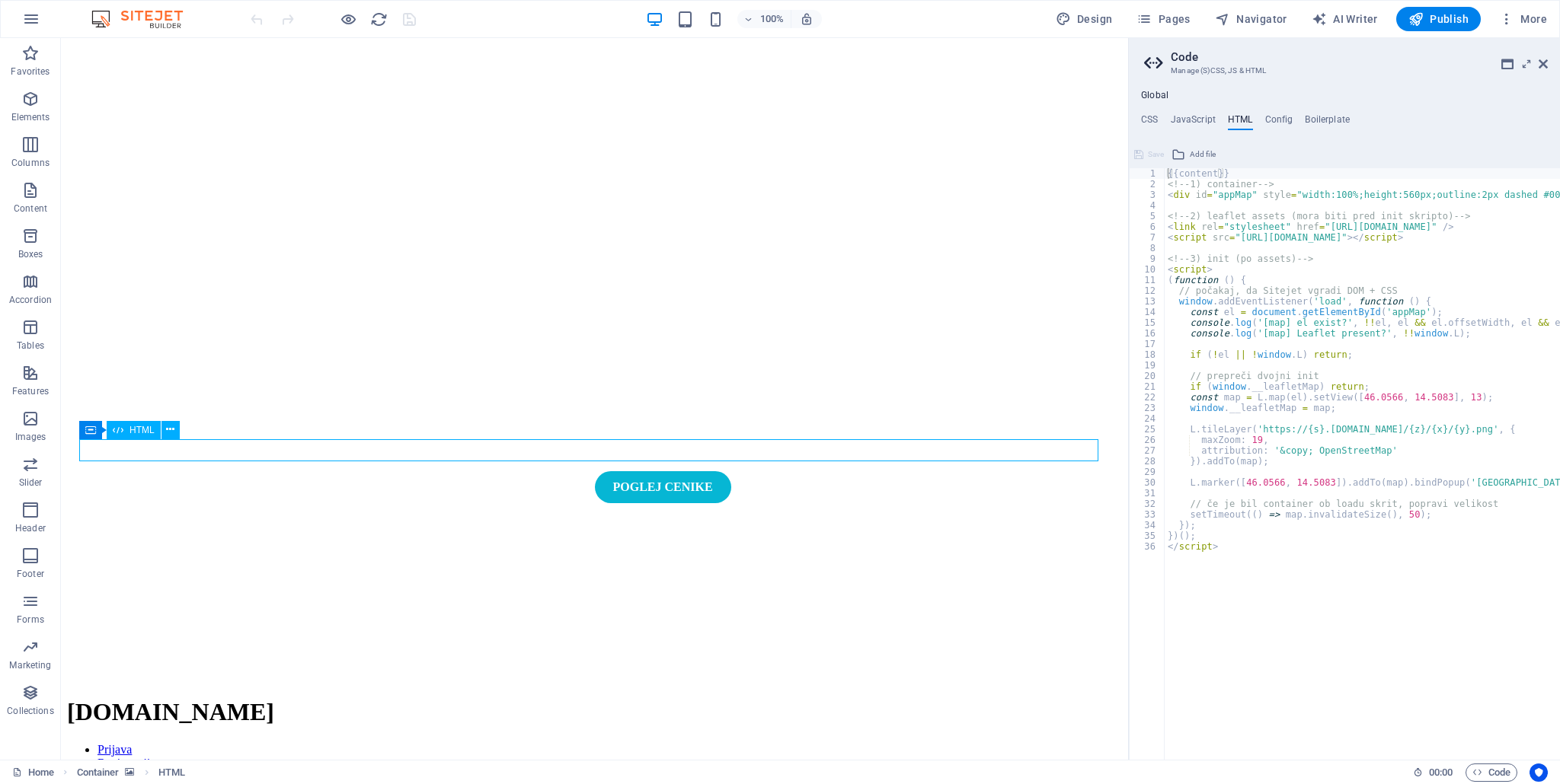
click at [140, 440] on div "Container HTML" at bounding box center [134, 431] width 110 height 19
click at [133, 432] on span "HTML" at bounding box center [142, 430] width 25 height 10
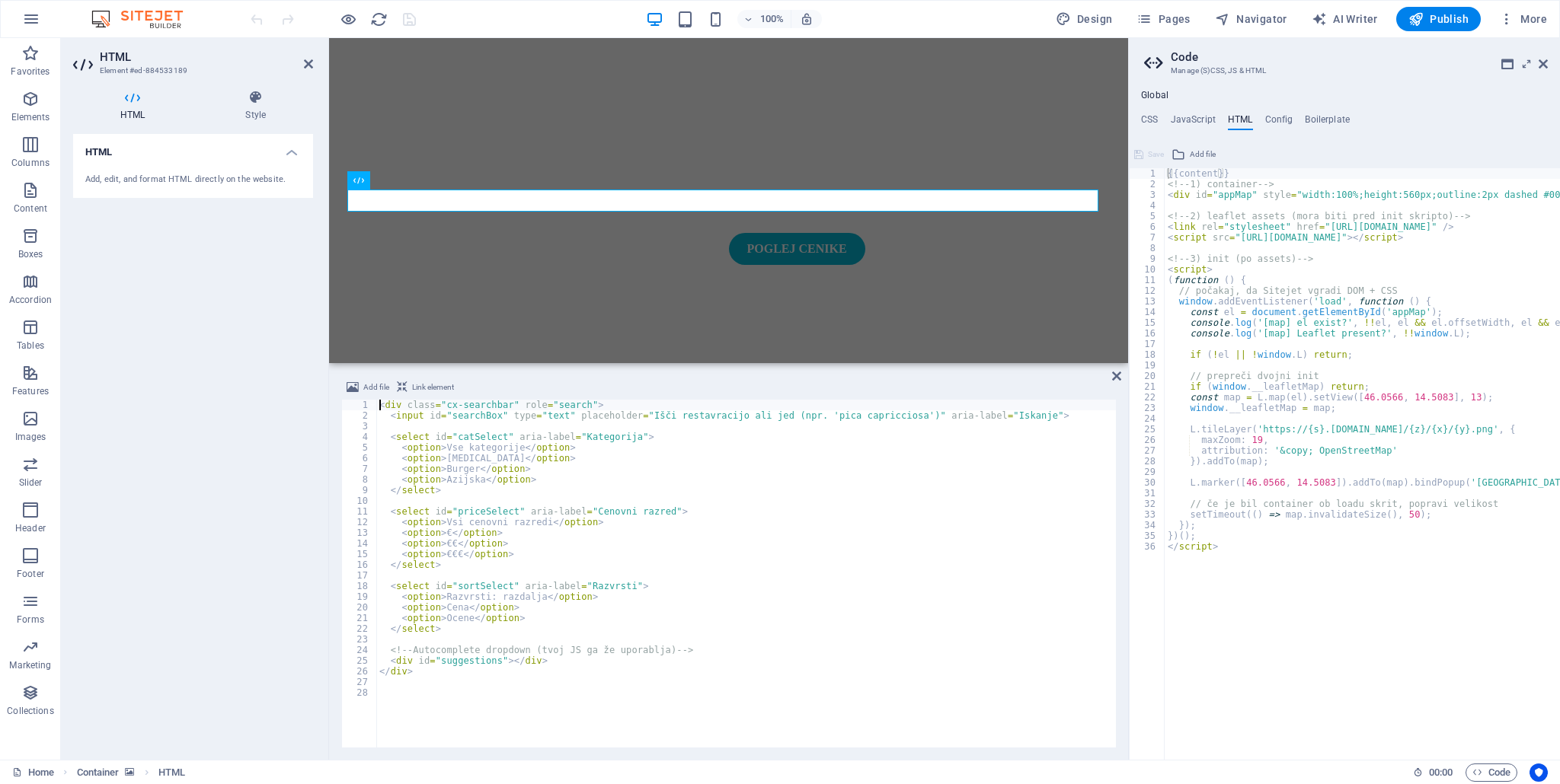
scroll to position [249, 0]
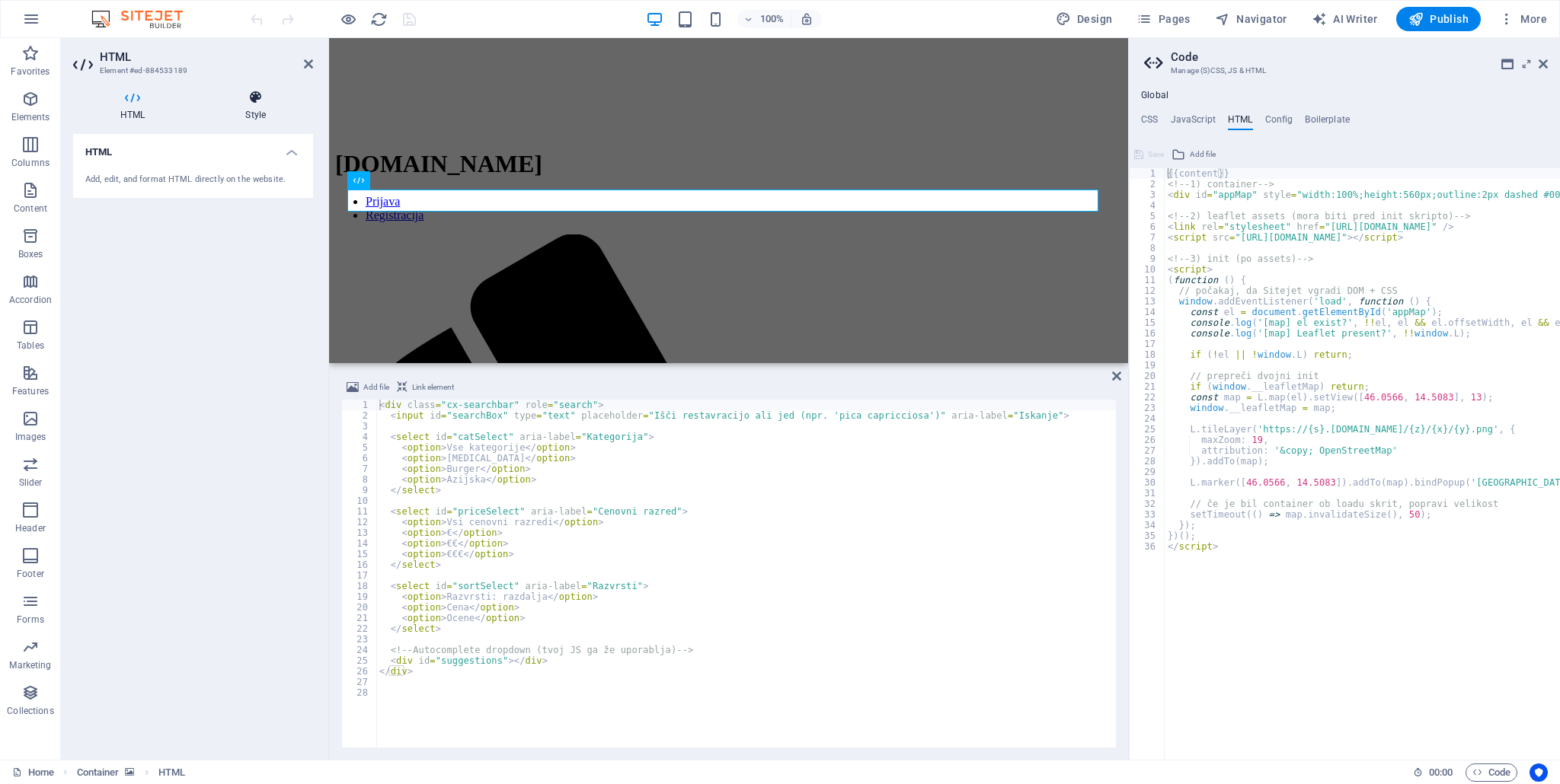
click at [277, 106] on h4 "Style" at bounding box center [255, 105] width 115 height 32
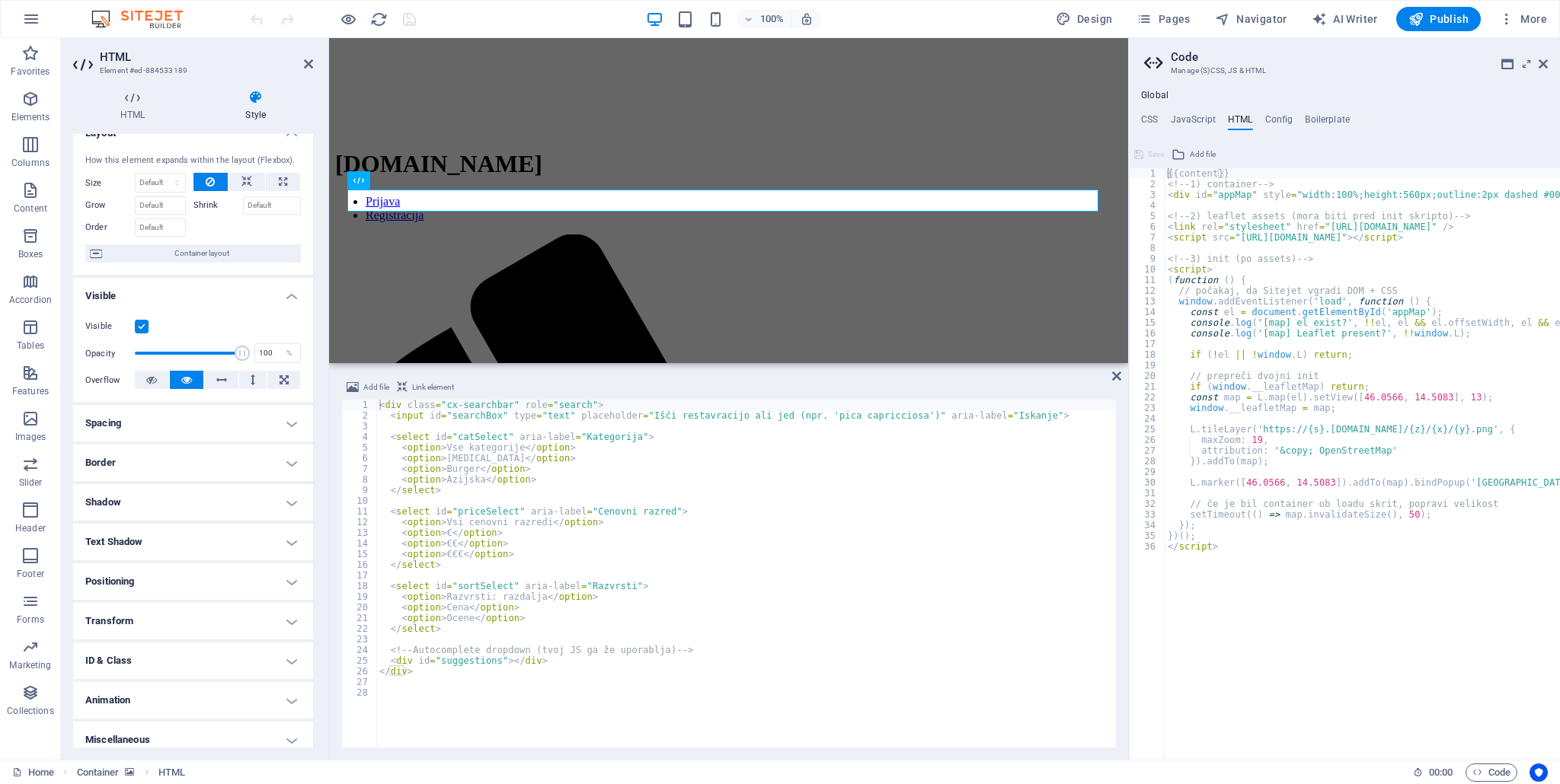
scroll to position [29, 0]
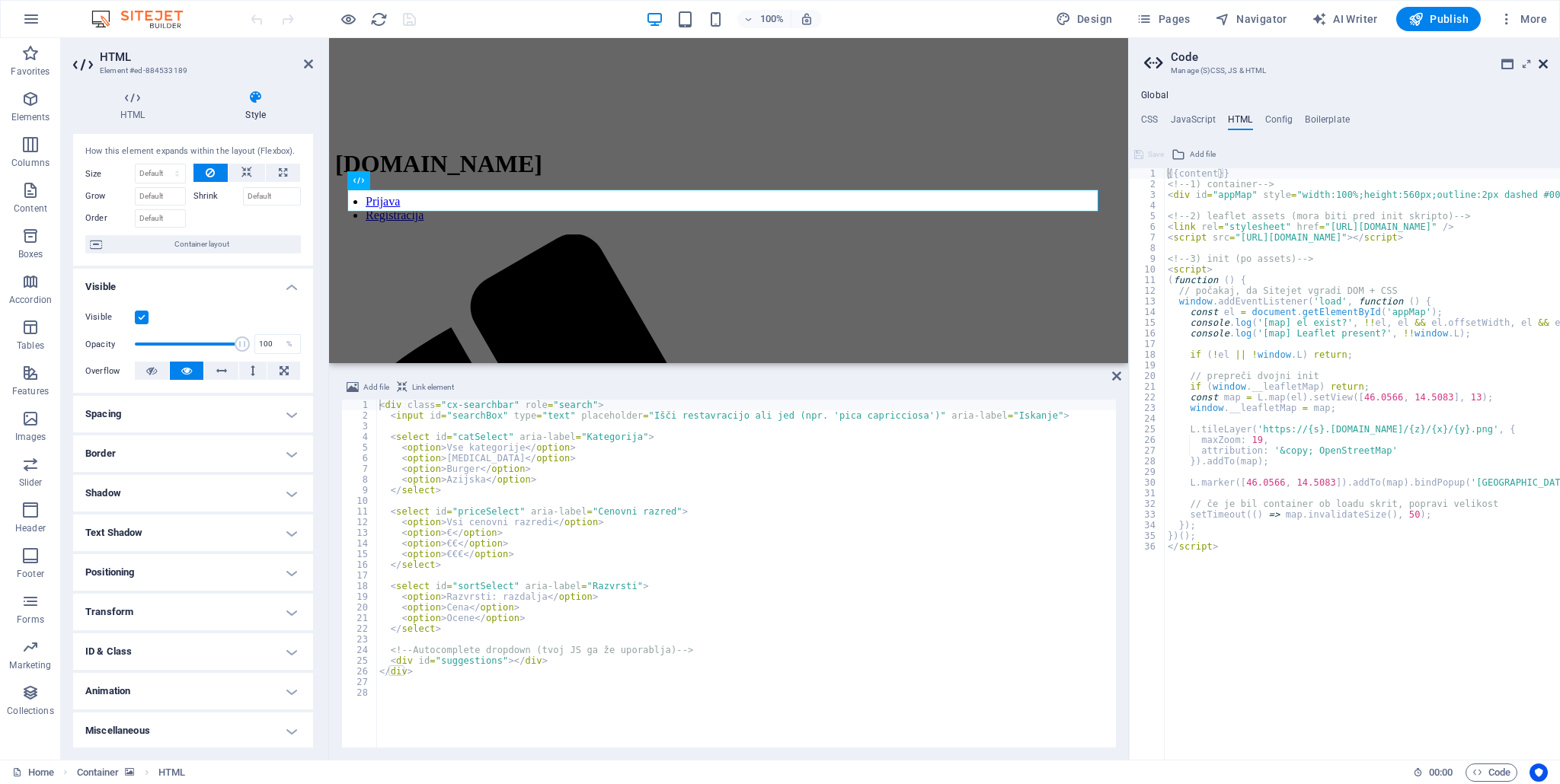
click at [1542, 65] on icon at bounding box center [1543, 63] width 10 height 12
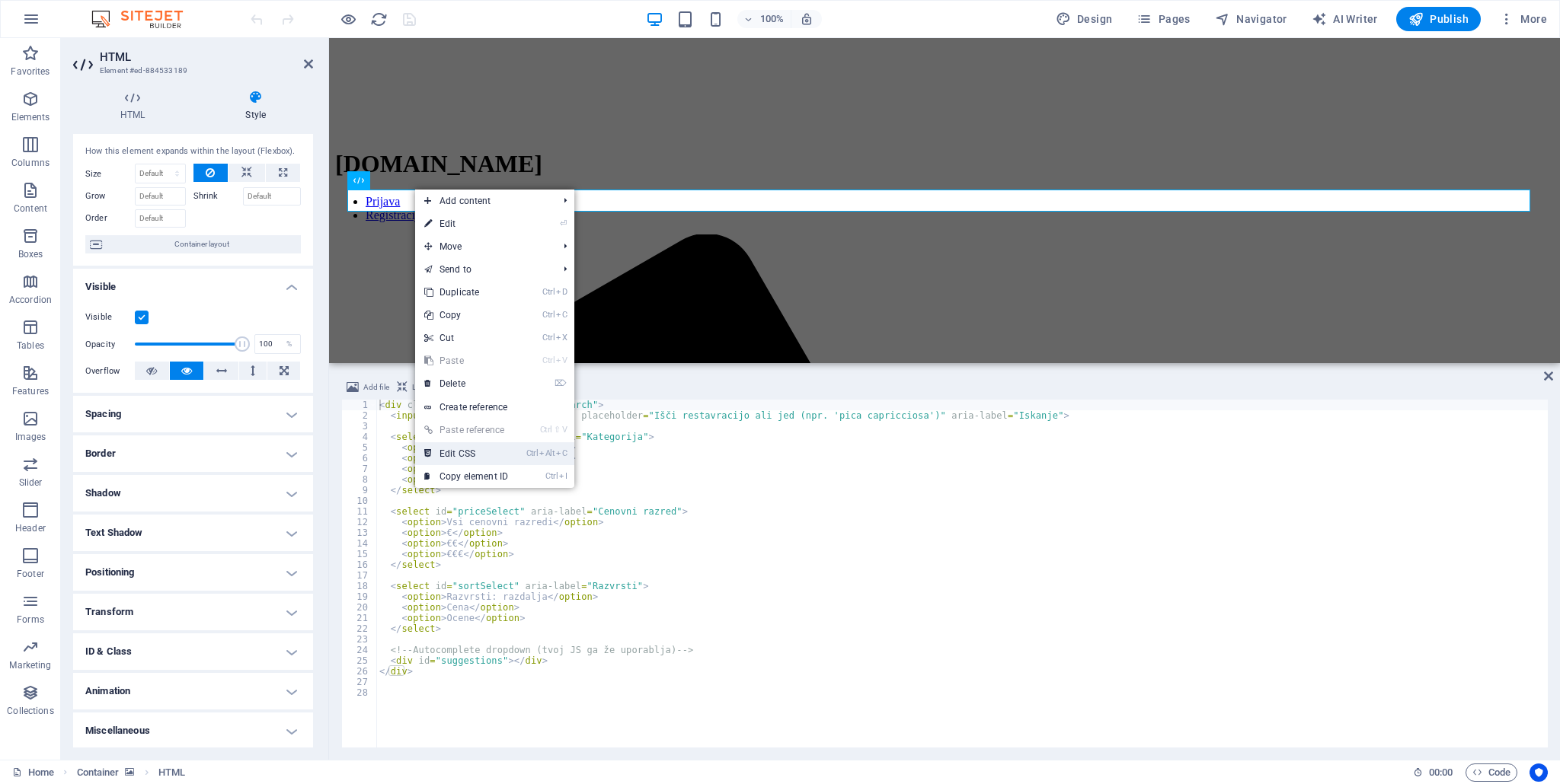
click at [492, 450] on link "Ctrl Alt C Edit CSS" at bounding box center [466, 453] width 102 height 23
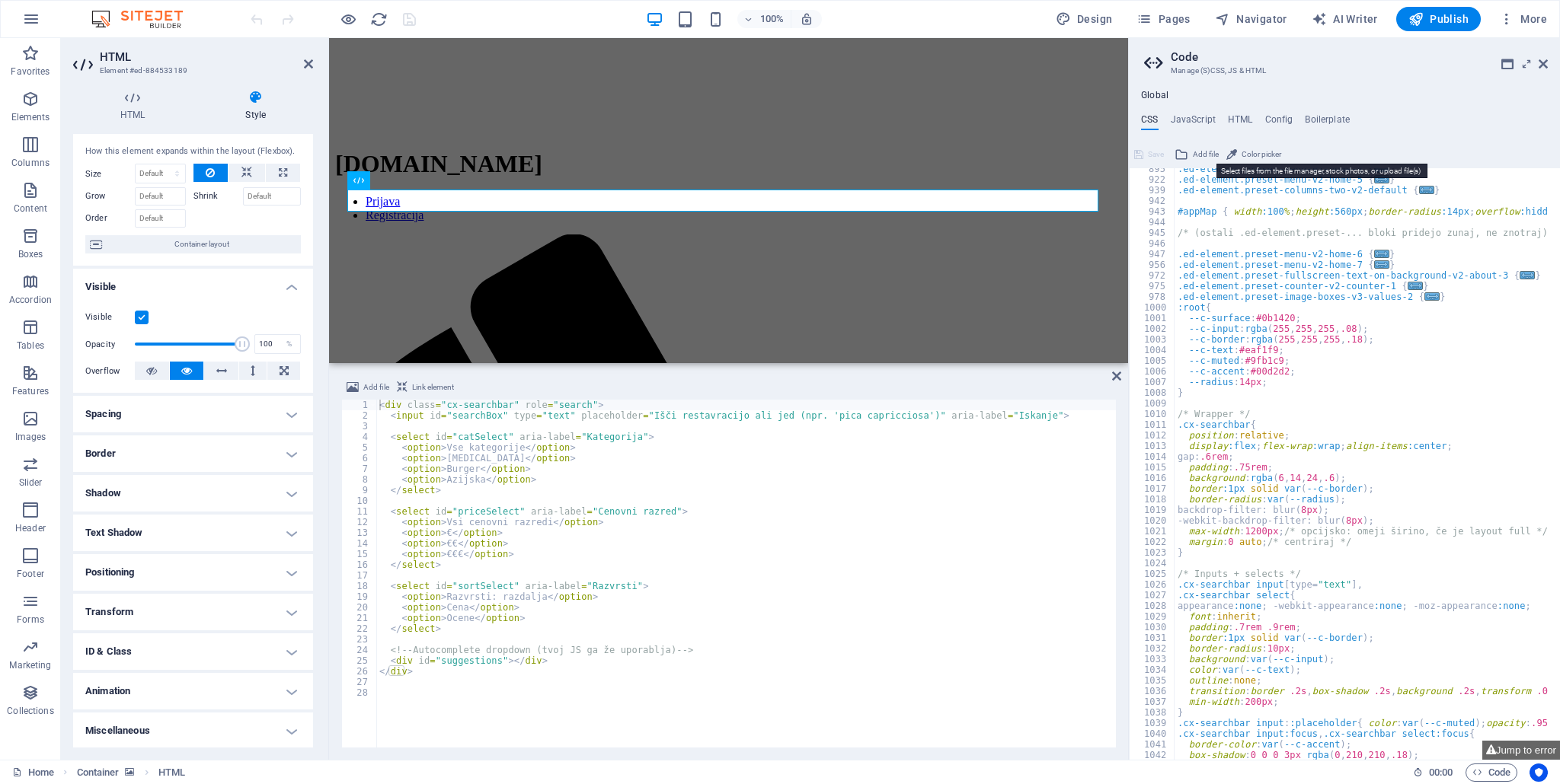
click at [1187, 150] on icon at bounding box center [1180, 154] width 13 height 18
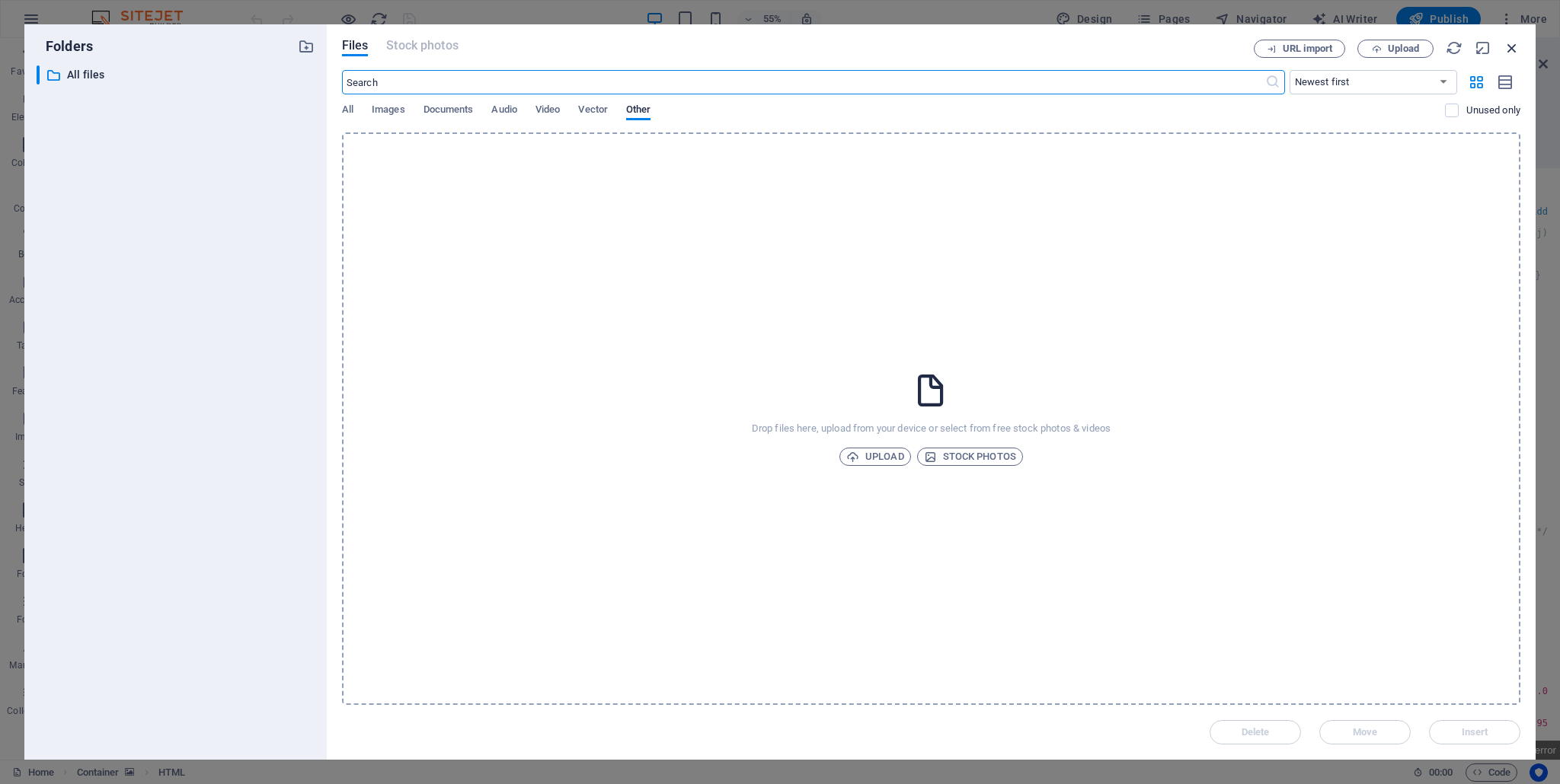
click at [1517, 40] on icon "button" at bounding box center [1511, 48] width 17 height 17
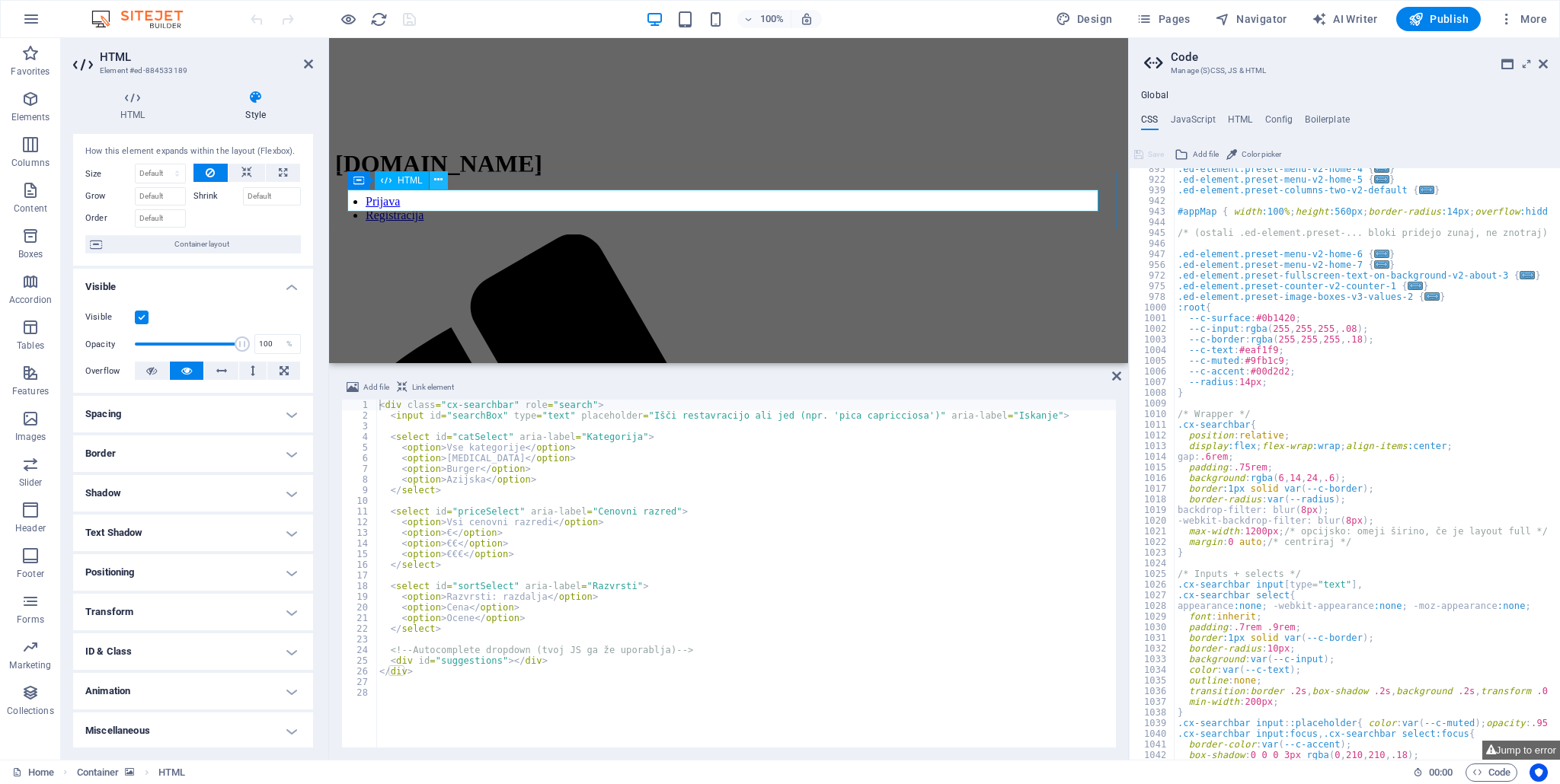
click at [437, 185] on icon at bounding box center [438, 180] width 9 height 16
click at [460, 599] on div "< div class = "cx-searchbar" role = "search" > < input id = "searchBox" type = …" at bounding box center [746, 584] width 739 height 369
click at [600, 458] on div "< div class = "cx-searchbar" role = "search" > < input id = "searchBox" type = …" at bounding box center [746, 584] width 739 height 369
type textarea "<option>Pica</option>"
click at [410, 702] on div "< div class = "cx-searchbar" role = "search" > < input id = "searchBox" type = …" at bounding box center [746, 584] width 739 height 369
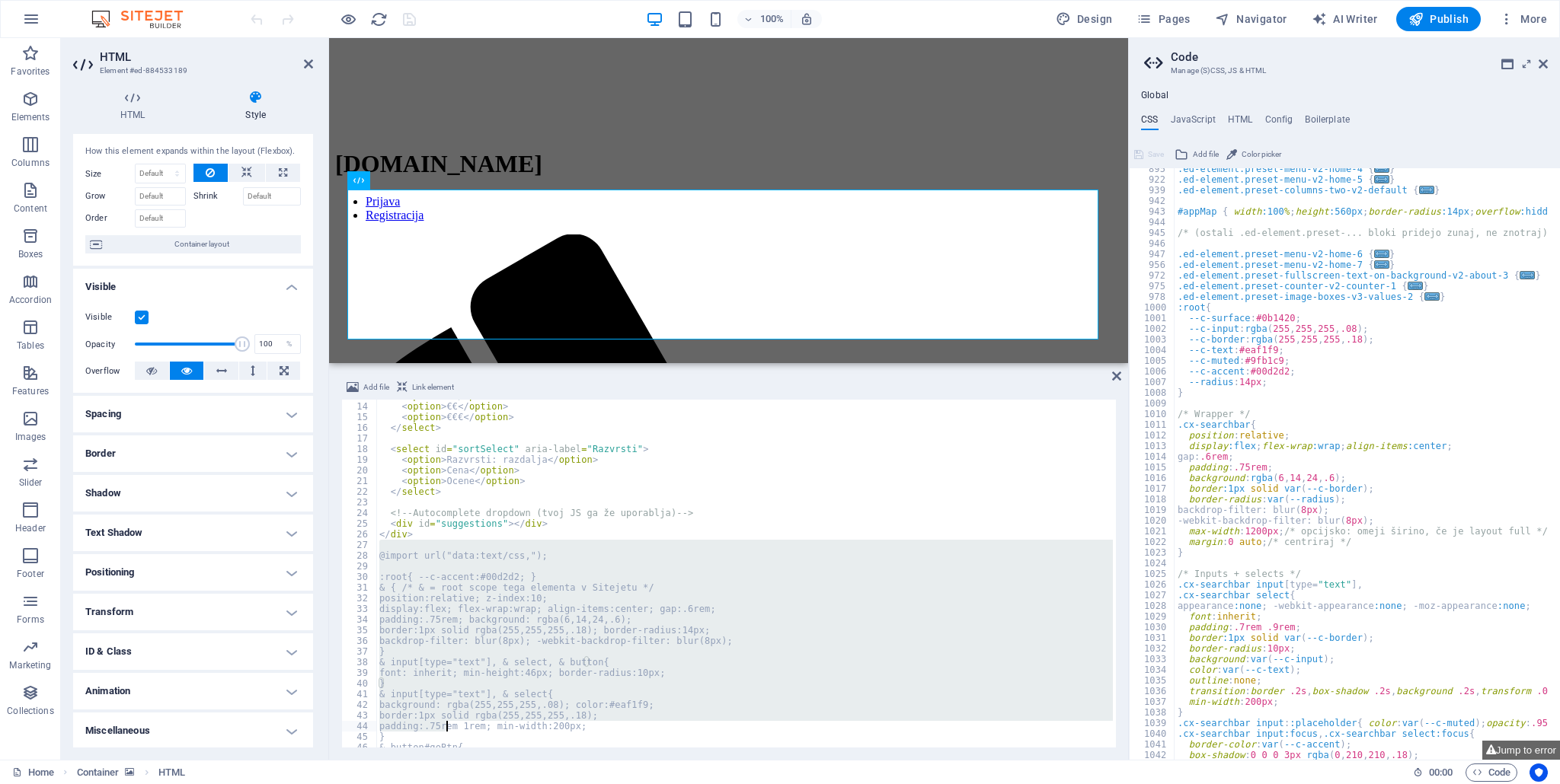
scroll to position [227, 0]
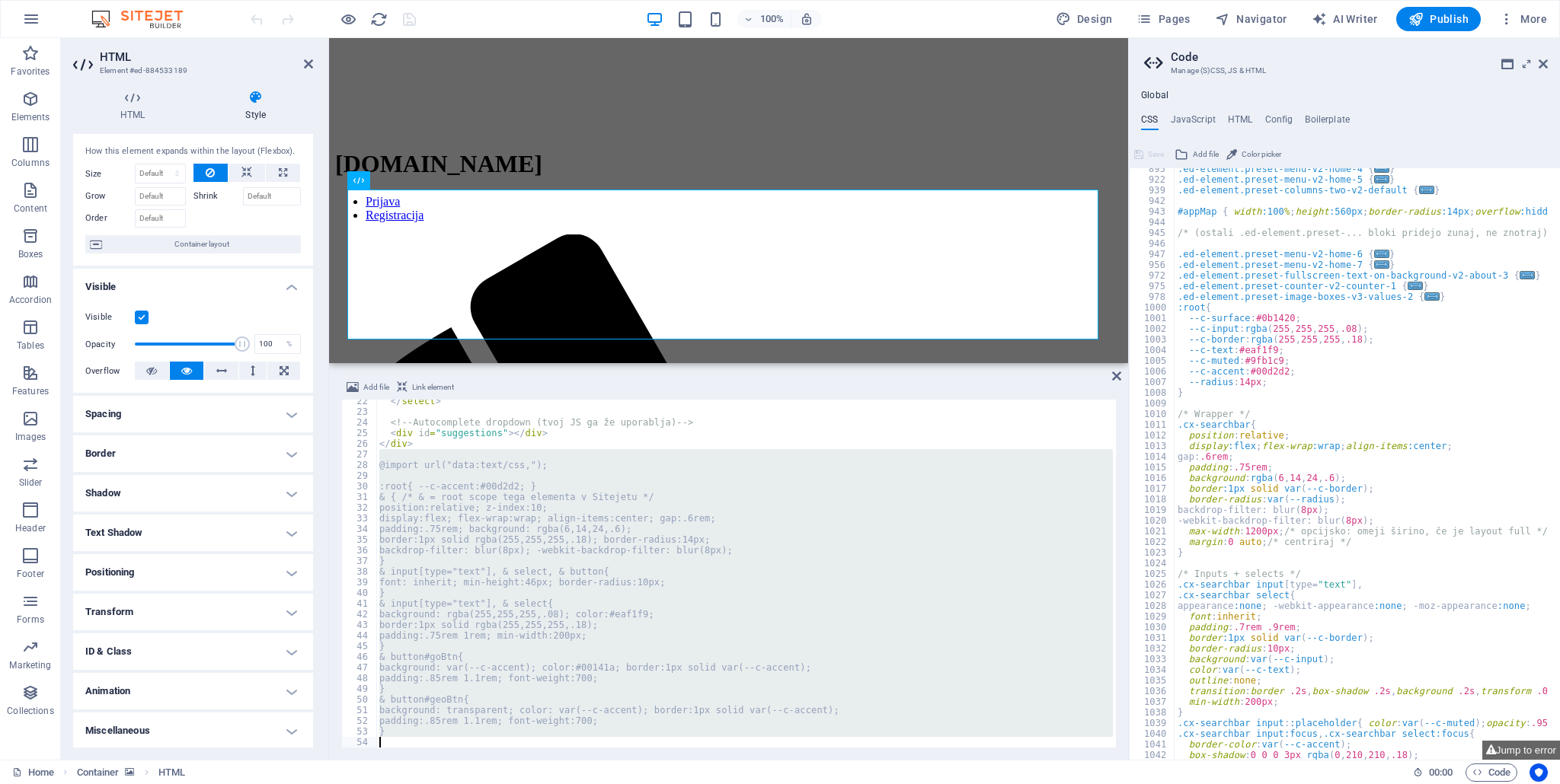
drag, startPoint x: 381, startPoint y: 550, endPoint x: 505, endPoint y: 784, distance: 264.8
click at [505, 759] on section "Favorites Elements Columns Content Boxes Accordion Tables Features Images Slide…" at bounding box center [564, 398] width 1128 height 721
type textarea "}"
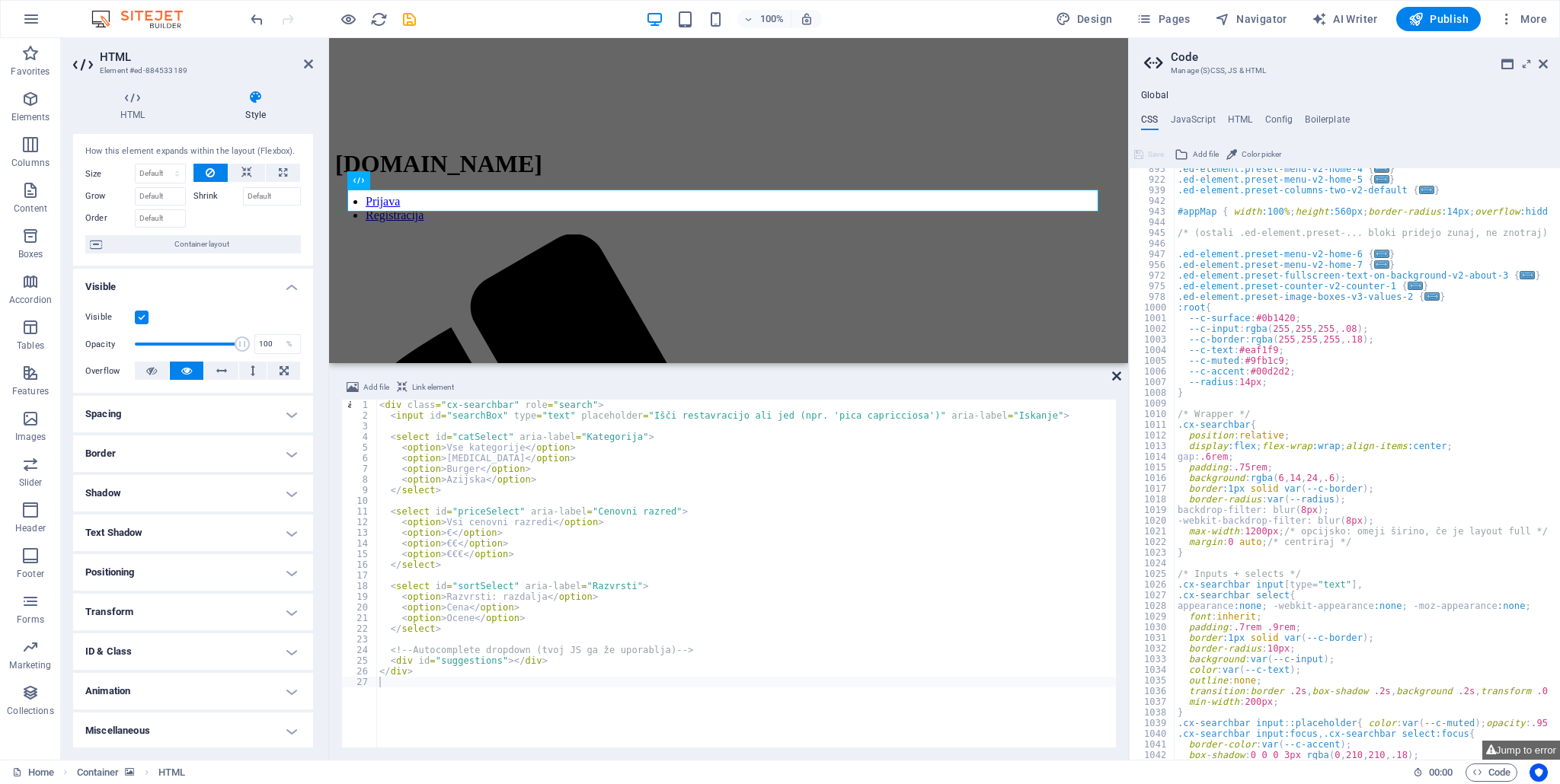
click at [1114, 378] on icon at bounding box center [1116, 375] width 10 height 12
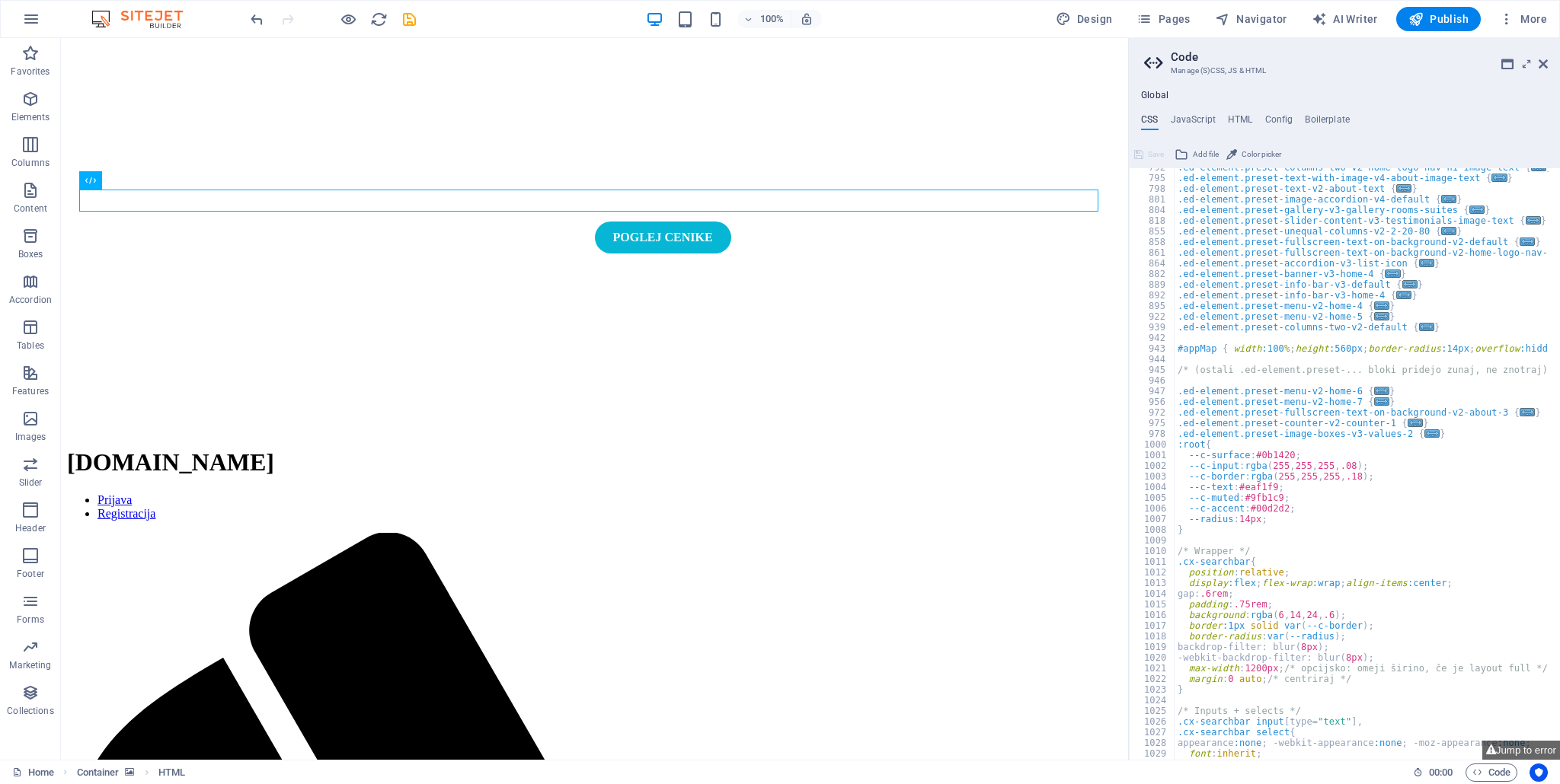
scroll to position [731, 0]
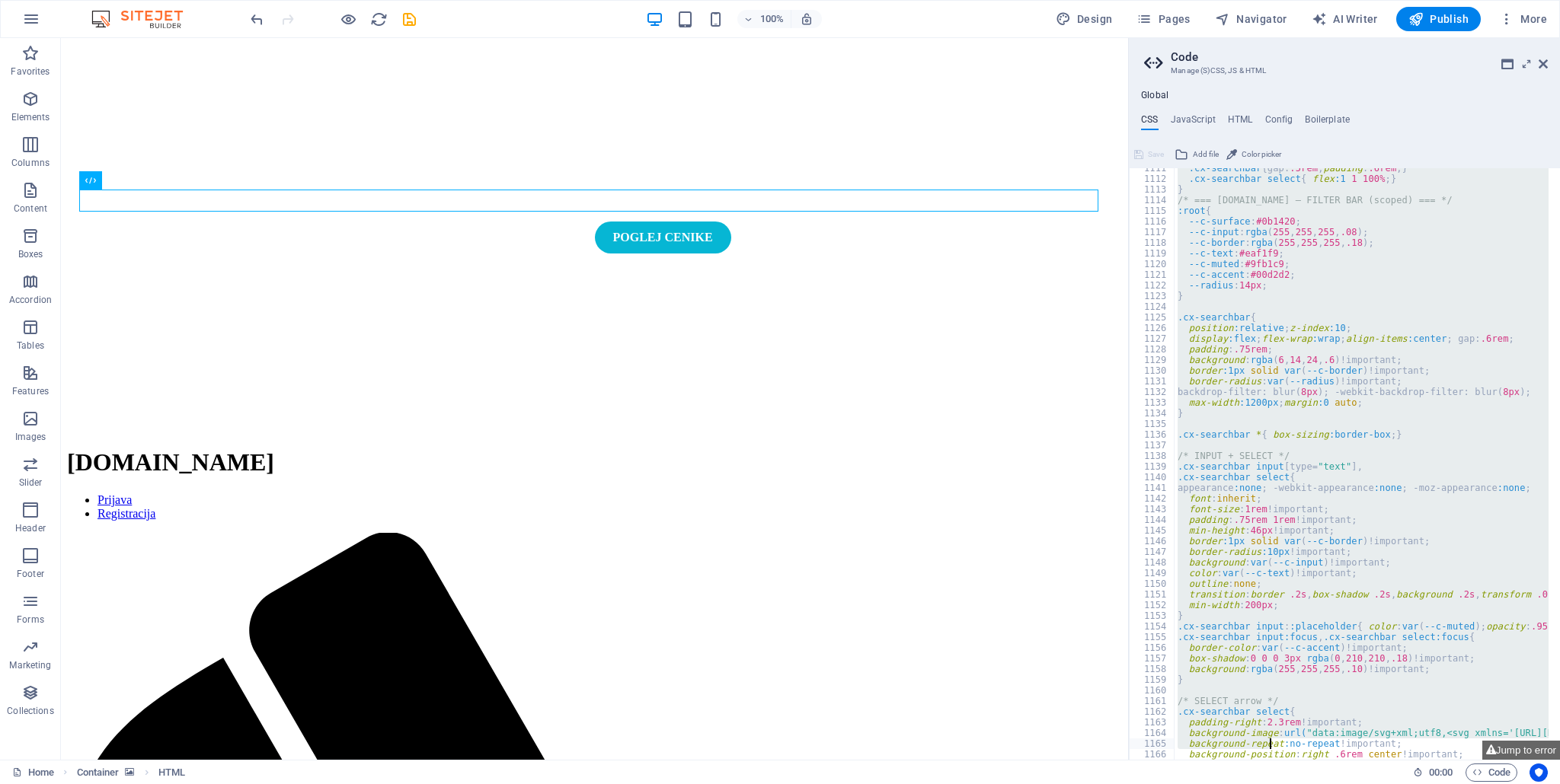
scroll to position [2466, 0]
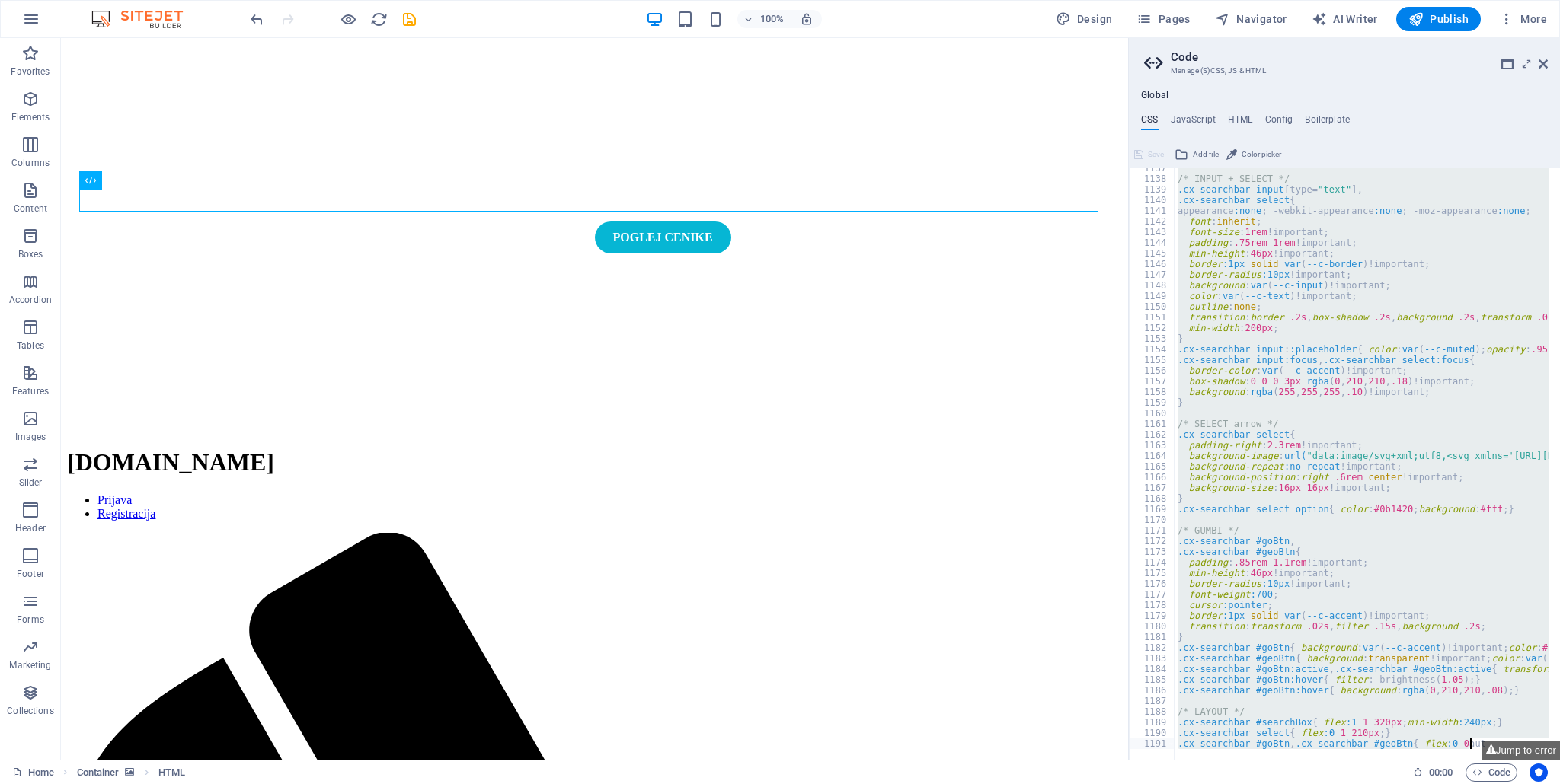
drag, startPoint x: 1179, startPoint y: 447, endPoint x: 1271, endPoint y: 784, distance: 349.3
click at [1271, 759] on div "Home Favorites Elements Columns Content Boxes Accordion Tables Features Images …" at bounding box center [780, 398] width 1560 height 721
type textarea ".cx-searchbar select{ flex:0 1 210px; } .cx-searchbar #goBtn, .cx-searchbar #ge…"
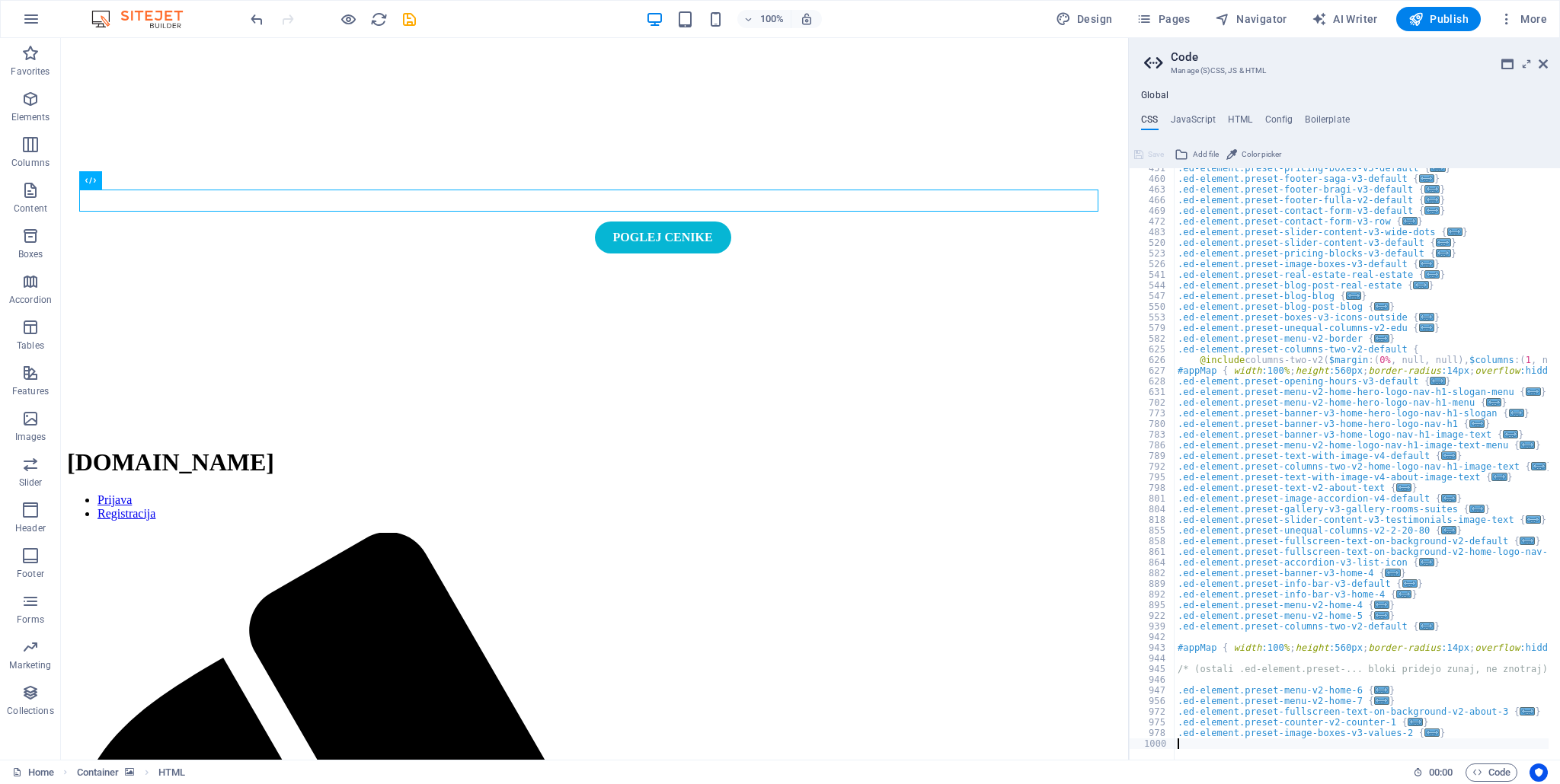
scroll to position [432, 0]
type textarea "}"
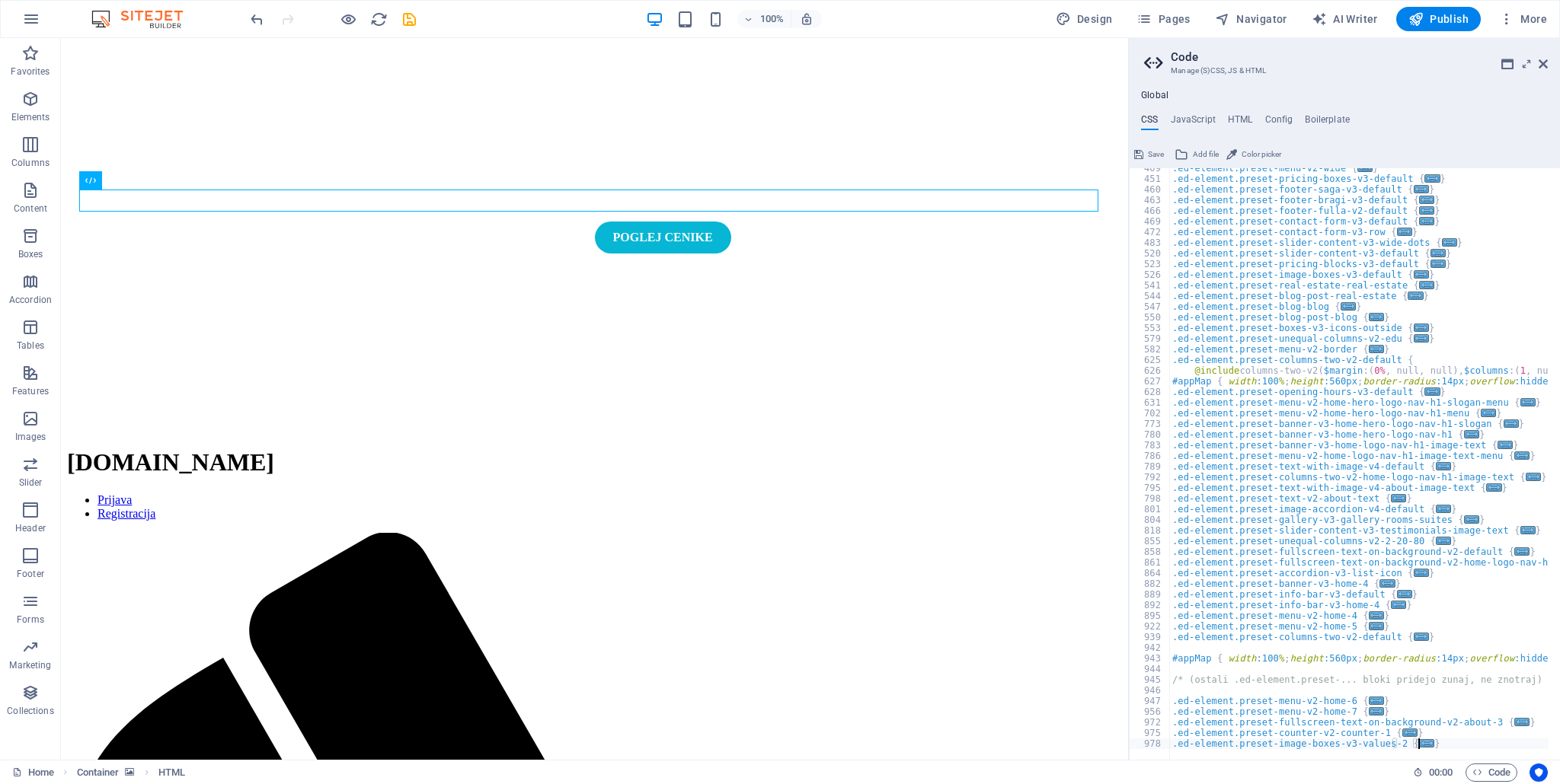
scroll to position [421, 0]
click at [1151, 153] on span "Save" at bounding box center [1156, 154] width 16 height 18
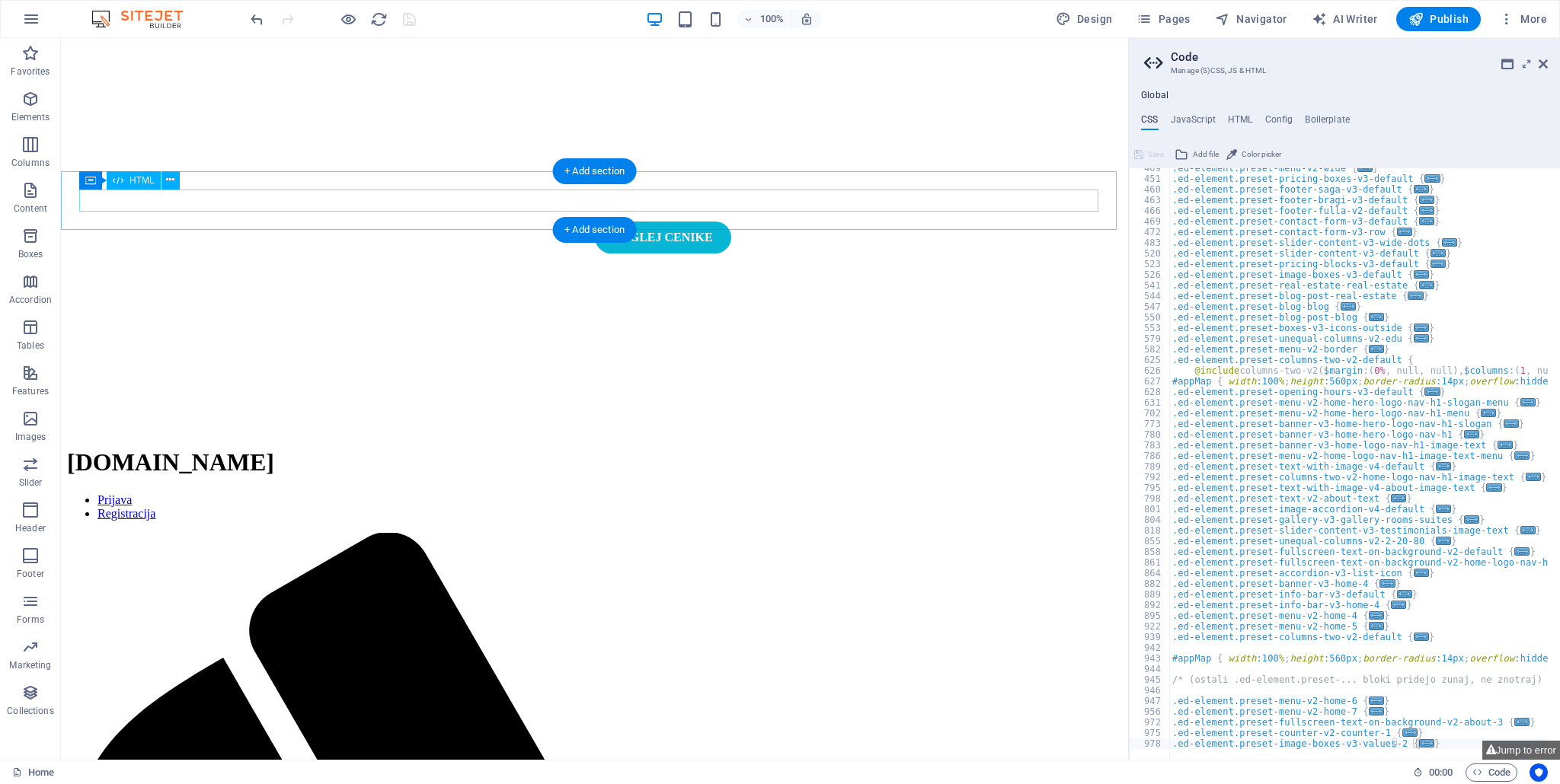
click at [138, 182] on span "HTML" at bounding box center [142, 181] width 25 height 10
click at [143, 174] on div "HTML" at bounding box center [134, 180] width 54 height 18
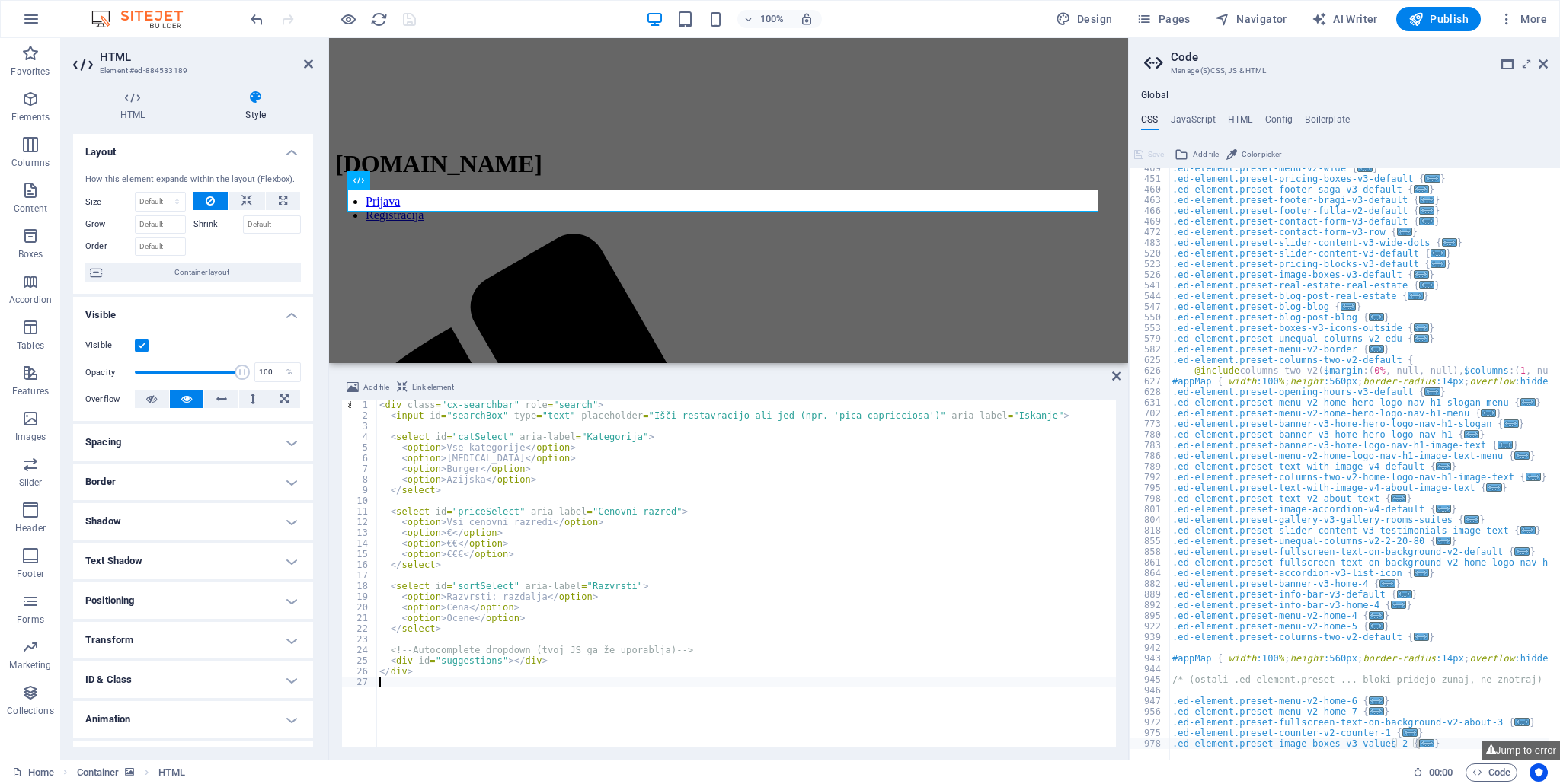
click at [479, 413] on div "< div class = "cx-searchbar" role = "search" > < input id = "searchBox" type = …" at bounding box center [746, 584] width 739 height 369
drag, startPoint x: 433, startPoint y: 666, endPoint x: 411, endPoint y: 649, distance: 27.8
click at [411, 649] on div "< div class = "cx-searchbar" role = "search" > < input id = "searchBox" type = …" at bounding box center [746, 584] width 739 height 369
click at [406, 672] on div "< div class = "cx-searchbar" role = "search" > < input id = "searchBox" type = …" at bounding box center [746, 584] width 739 height 369
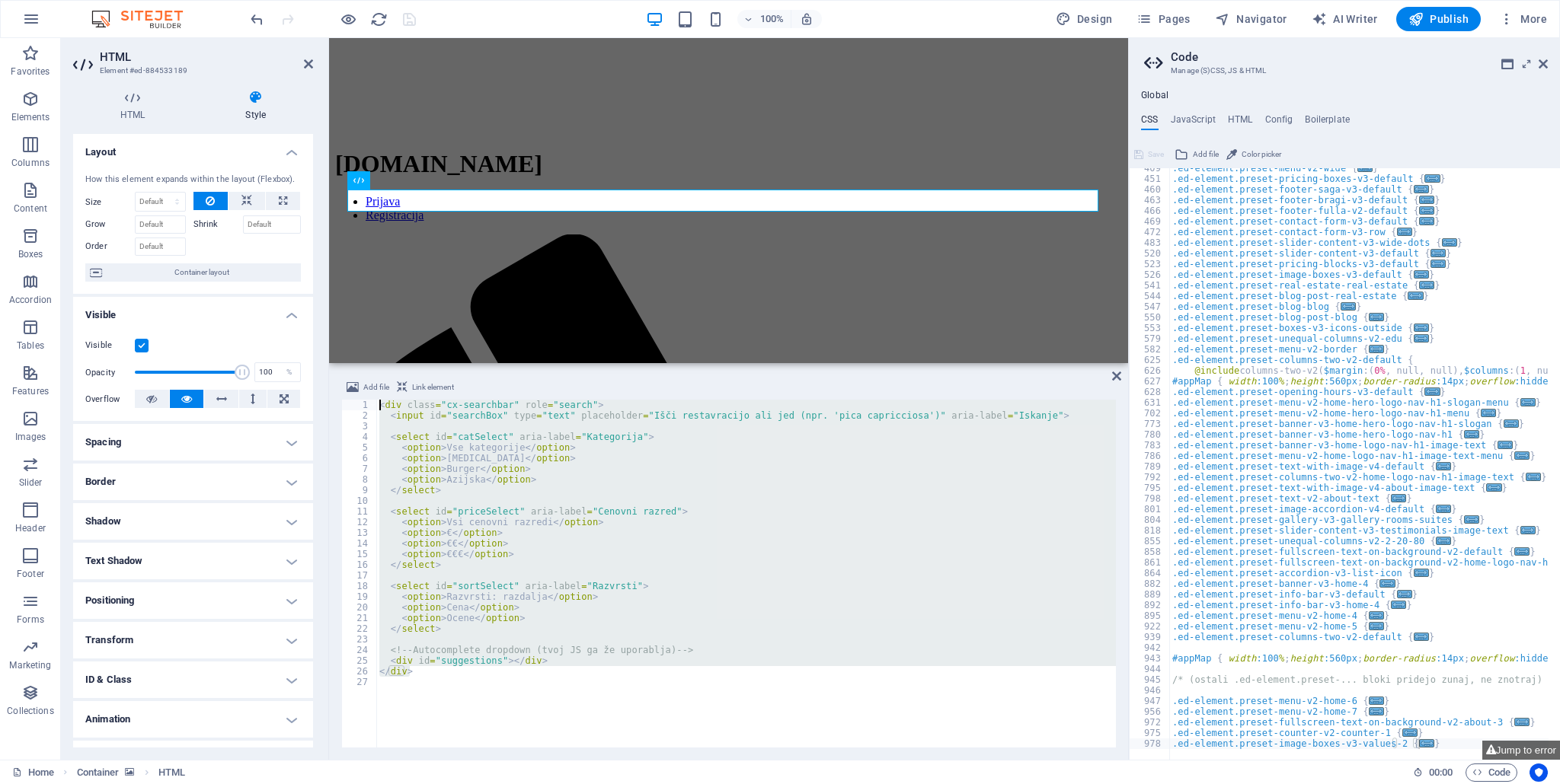
drag, startPoint x: 413, startPoint y: 672, endPoint x: 344, endPoint y: 370, distance: 309.8
click at [344, 370] on div "Add file Link element </div> 1 2 3 4 5 6 7 8 9 10 11 12 13 14 15 16 17 18 19 20…" at bounding box center [728, 562] width 799 height 394
type textarea "<div class="cx-searchbar" role="search"> <input id="searchBox" type="text" plac…"
paste textarea
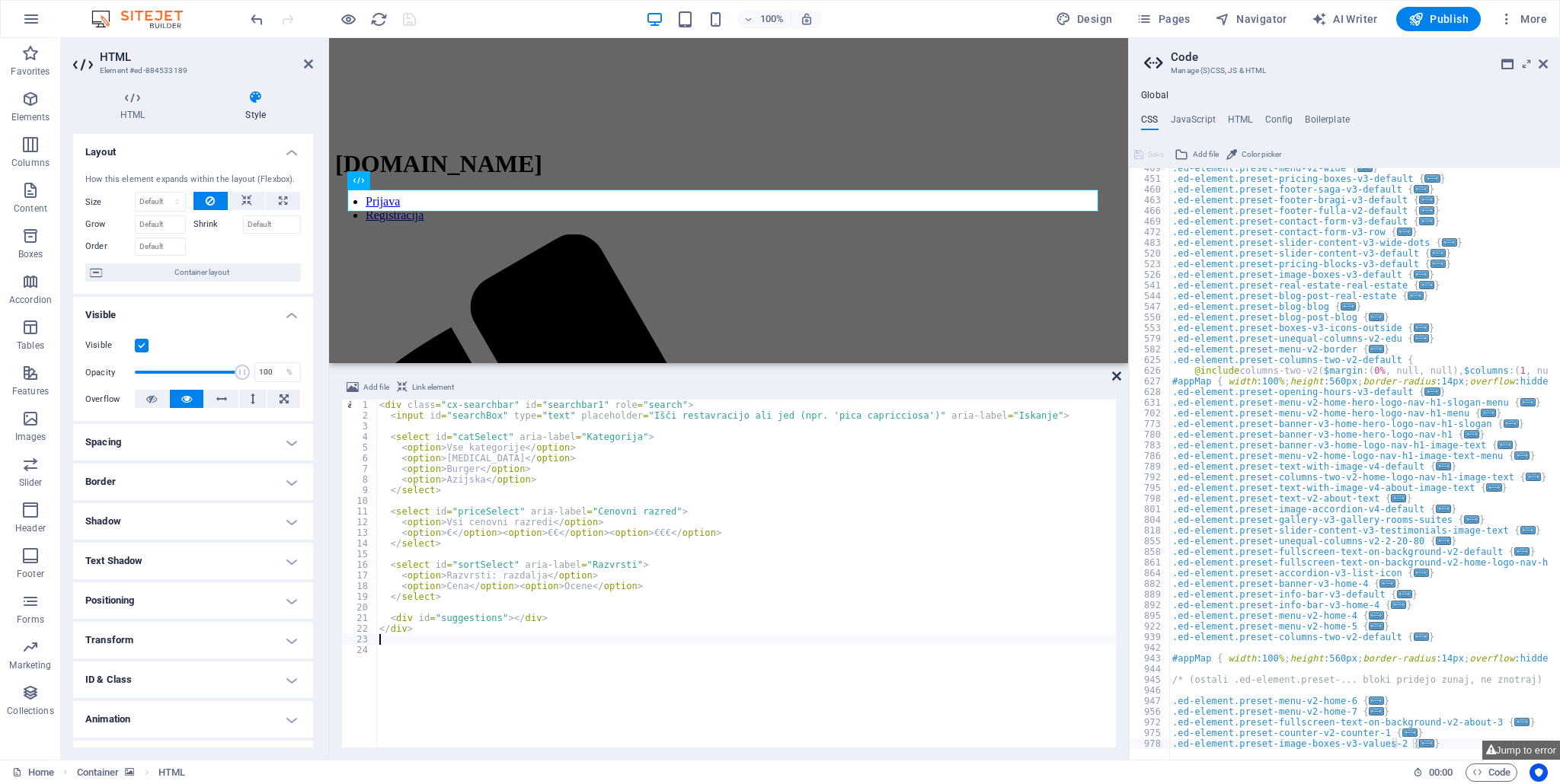
click at [1115, 379] on icon at bounding box center [1116, 375] width 10 height 12
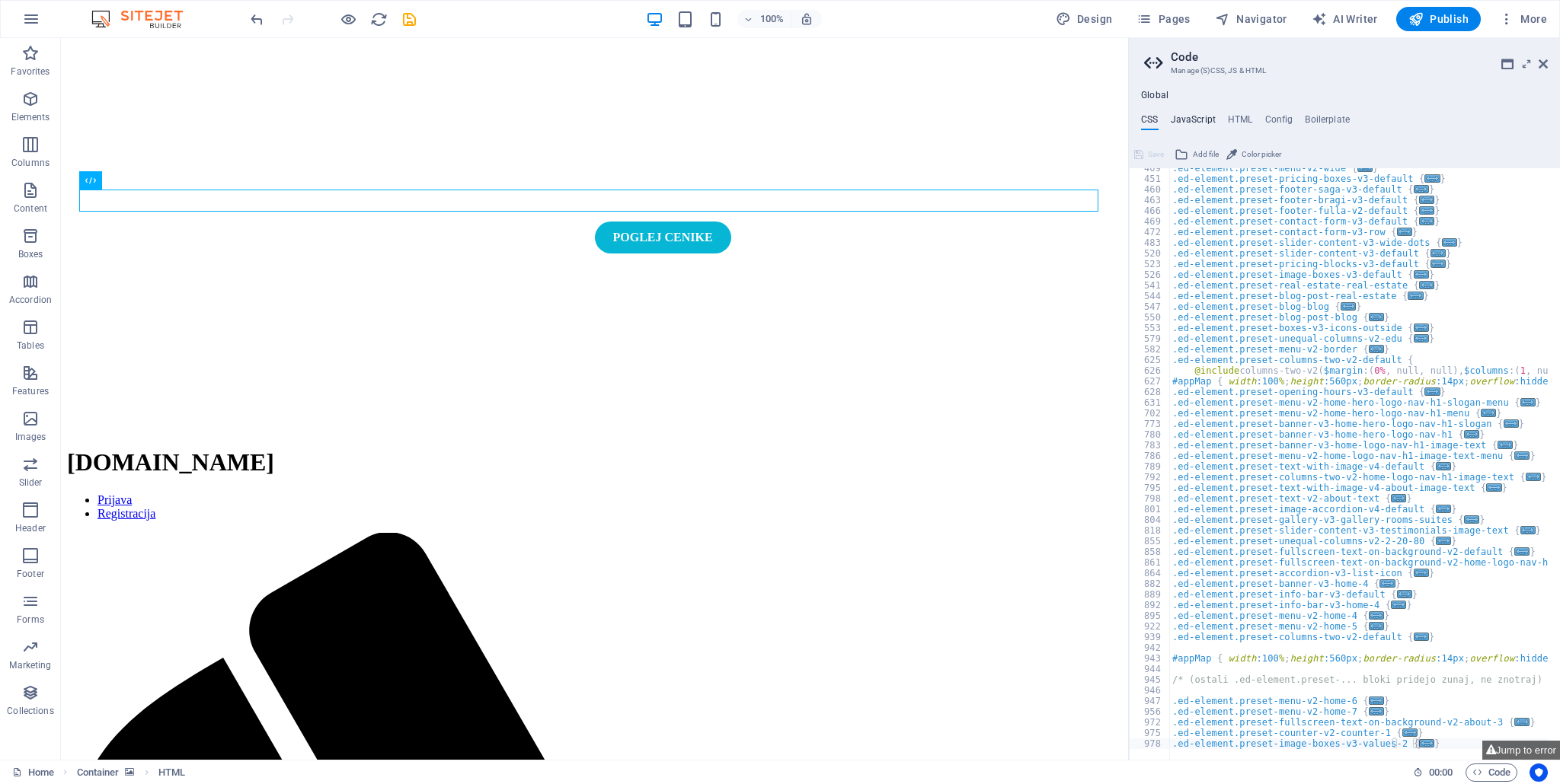
click at [1188, 118] on h4 "JavaScript" at bounding box center [1192, 122] width 45 height 17
type textarea "/* JS for preset "Menu V2" */"
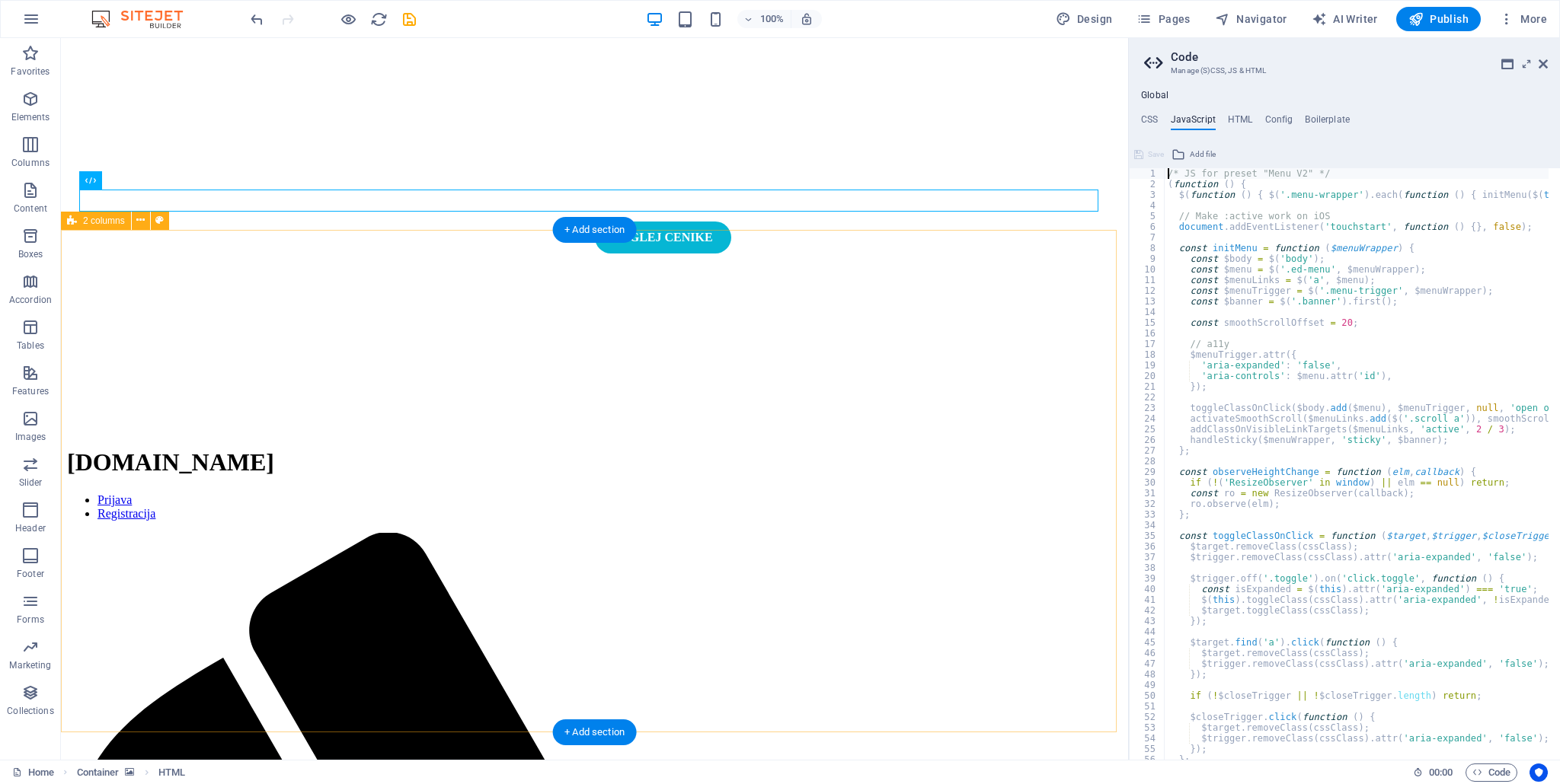
drag, startPoint x: 1188, startPoint y: 496, endPoint x: 958, endPoint y: 461, distance: 232.6
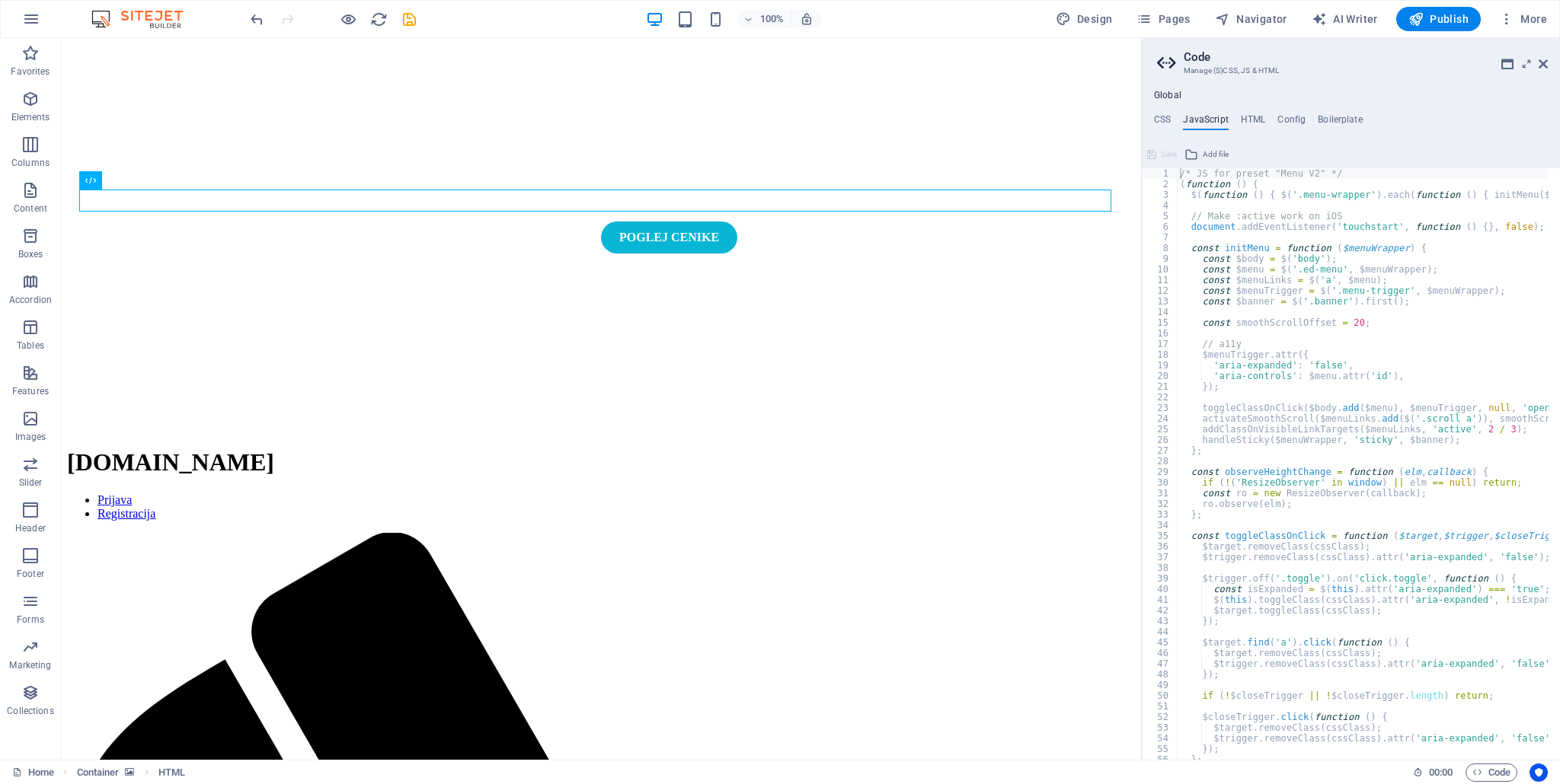
click at [1137, 466] on div "H2 Banner Container Container HTML Container H3 Menu Bar Menu Spacer 2 columns …" at bounding box center [601, 398] width 1080 height 721
drag, startPoint x: 1203, startPoint y: 504, endPoint x: 1043, endPoint y: 466, distance: 164.5
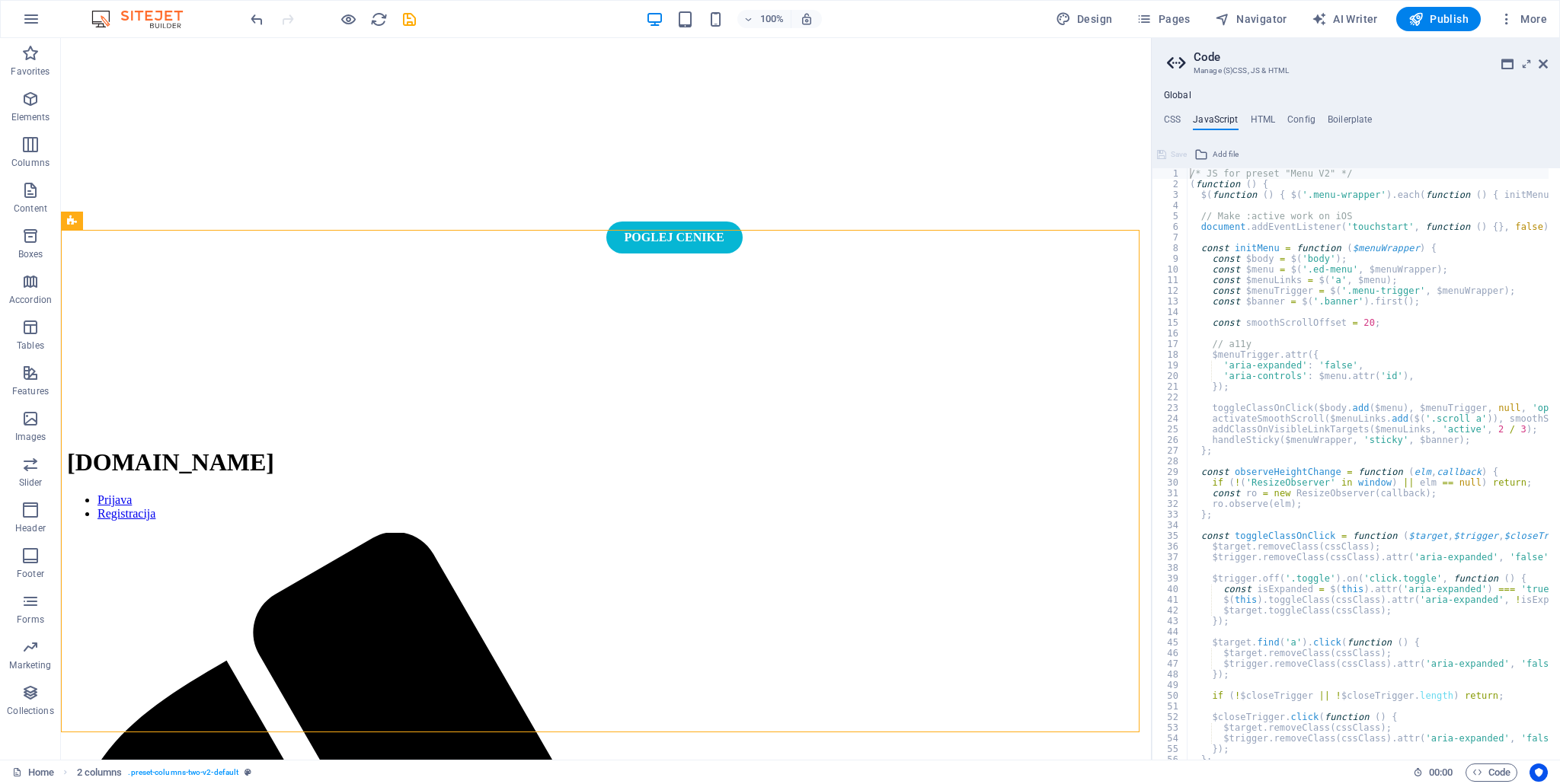
click at [1149, 409] on div "H2 Banner Container Container HTML Container H3 Menu Bar Menu Spacer 2 columns …" at bounding box center [605, 398] width 1089 height 721
click at [1154, 413] on div "24" at bounding box center [1169, 418] width 36 height 10
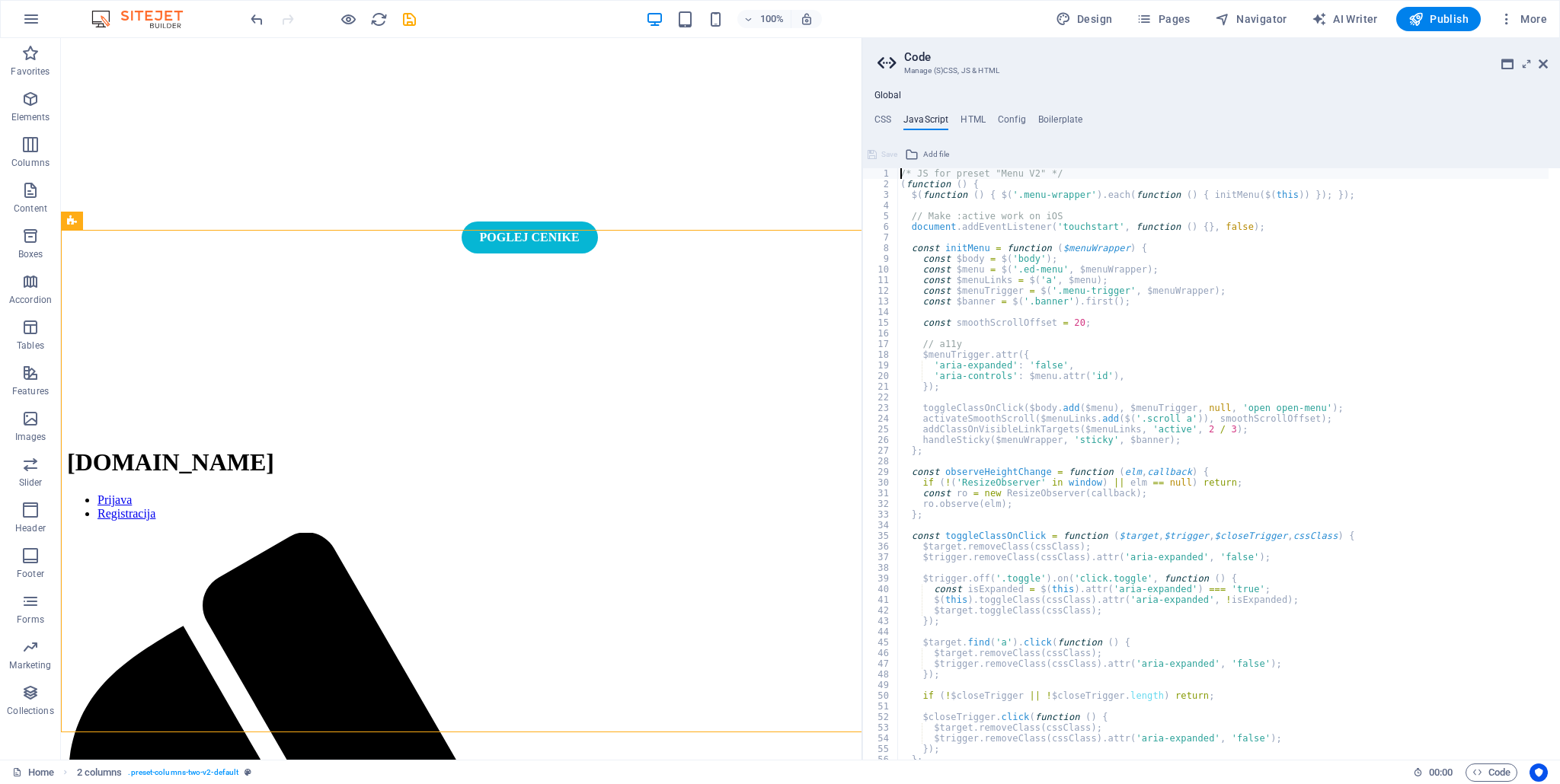
drag, startPoint x: 1151, startPoint y: 420, endPoint x: 833, endPoint y: 428, distance: 318.1
click at [833, 428] on div "Home Favorites Elements Columns Content Boxes Accordion Tables Features Images …" at bounding box center [780, 398] width 1560 height 721
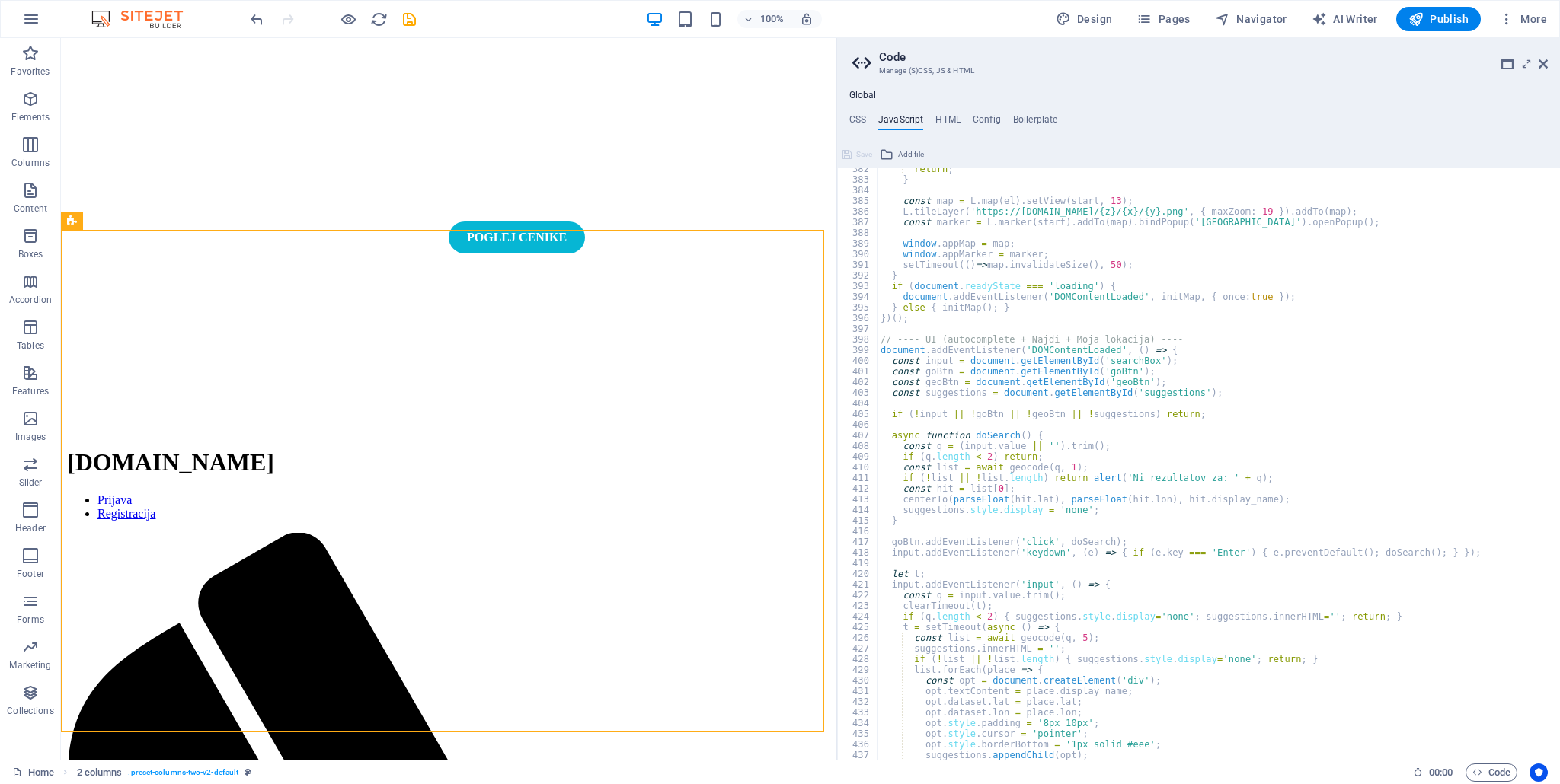
scroll to position [4321, 0]
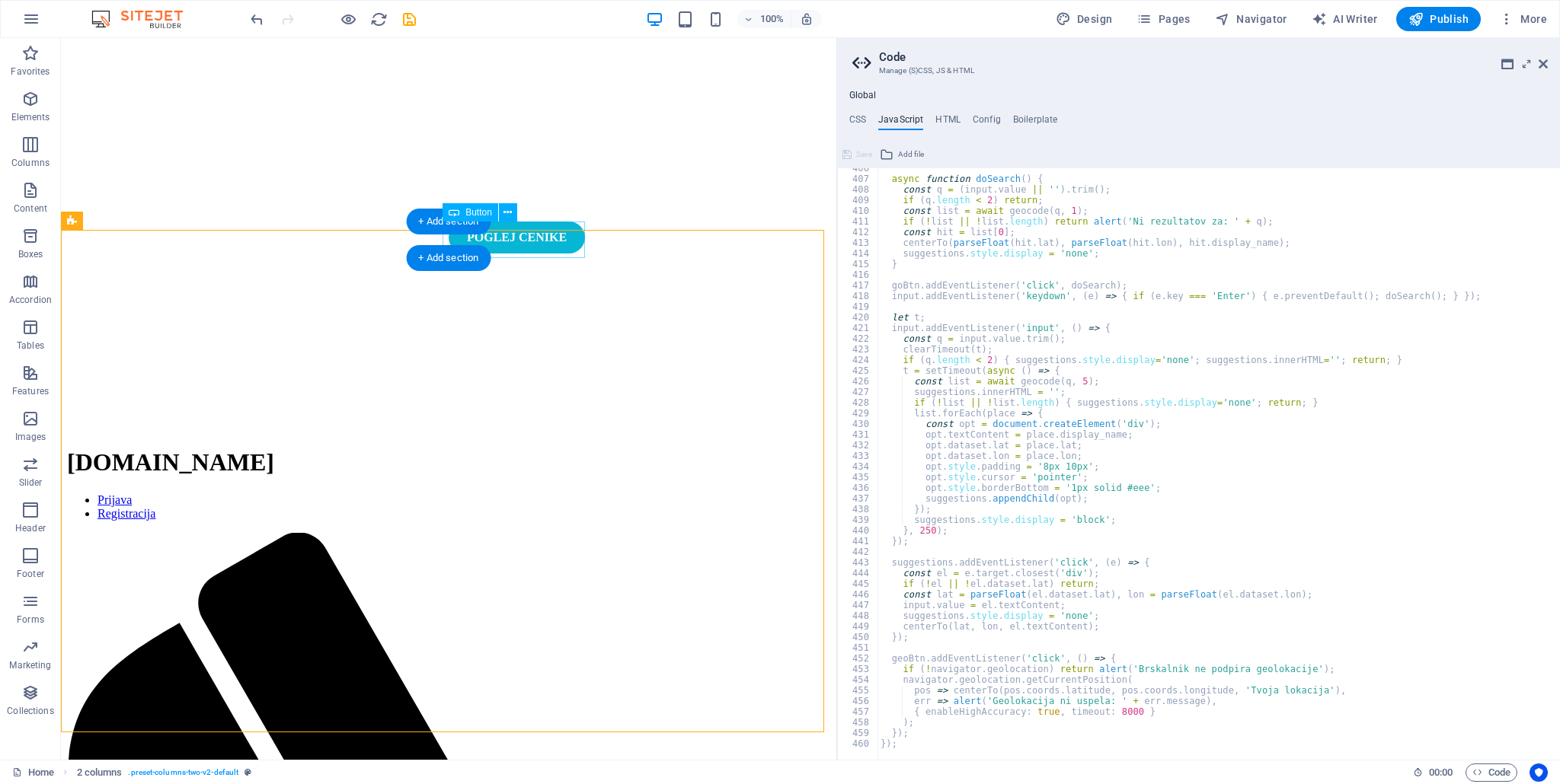
click at [556, 250] on div "POGLEJ CENIKE" at bounding box center [517, 238] width 136 height 32
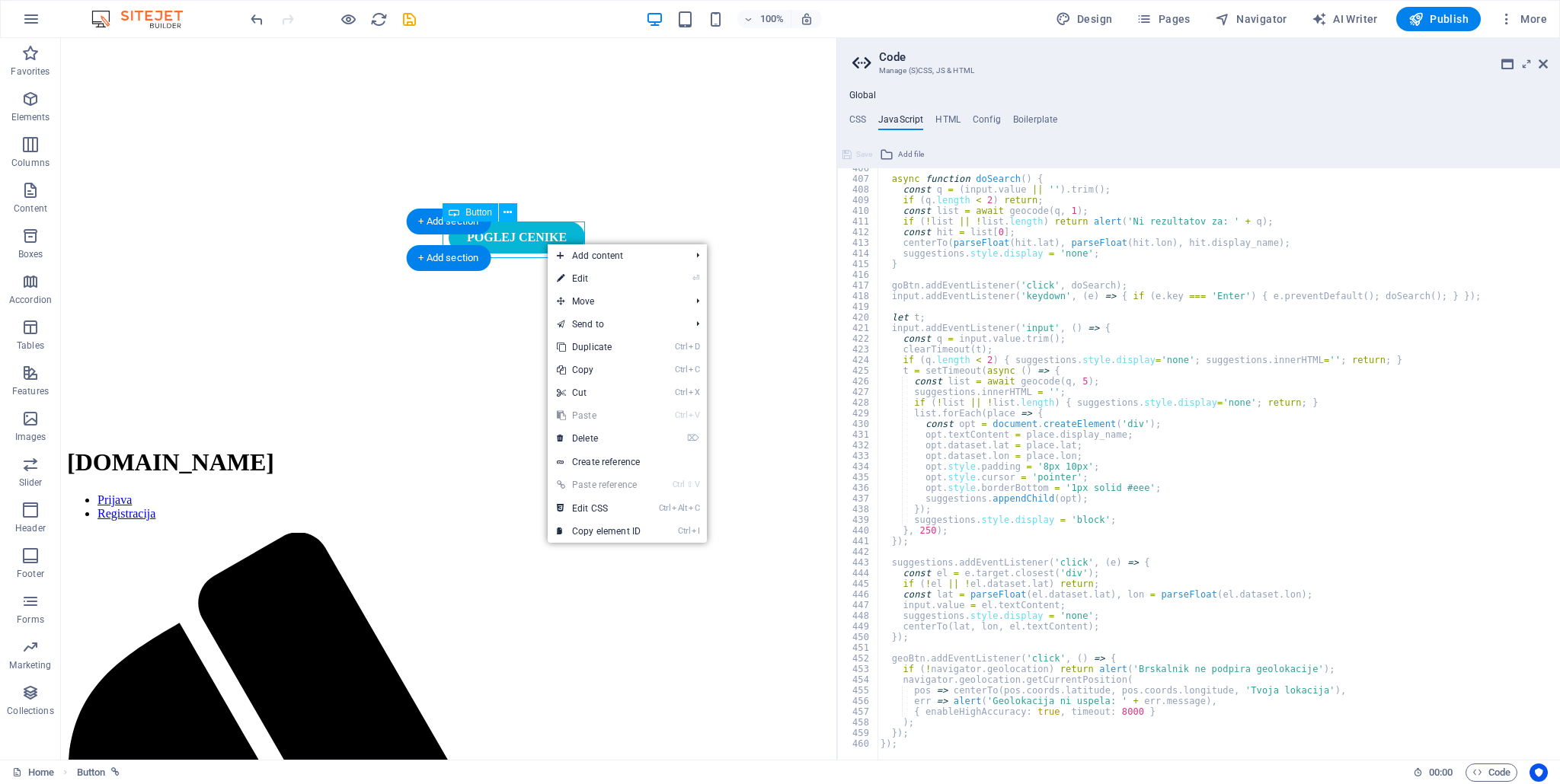
click at [523, 240] on div "POGLEJ CENIKE" at bounding box center [517, 238] width 136 height 32
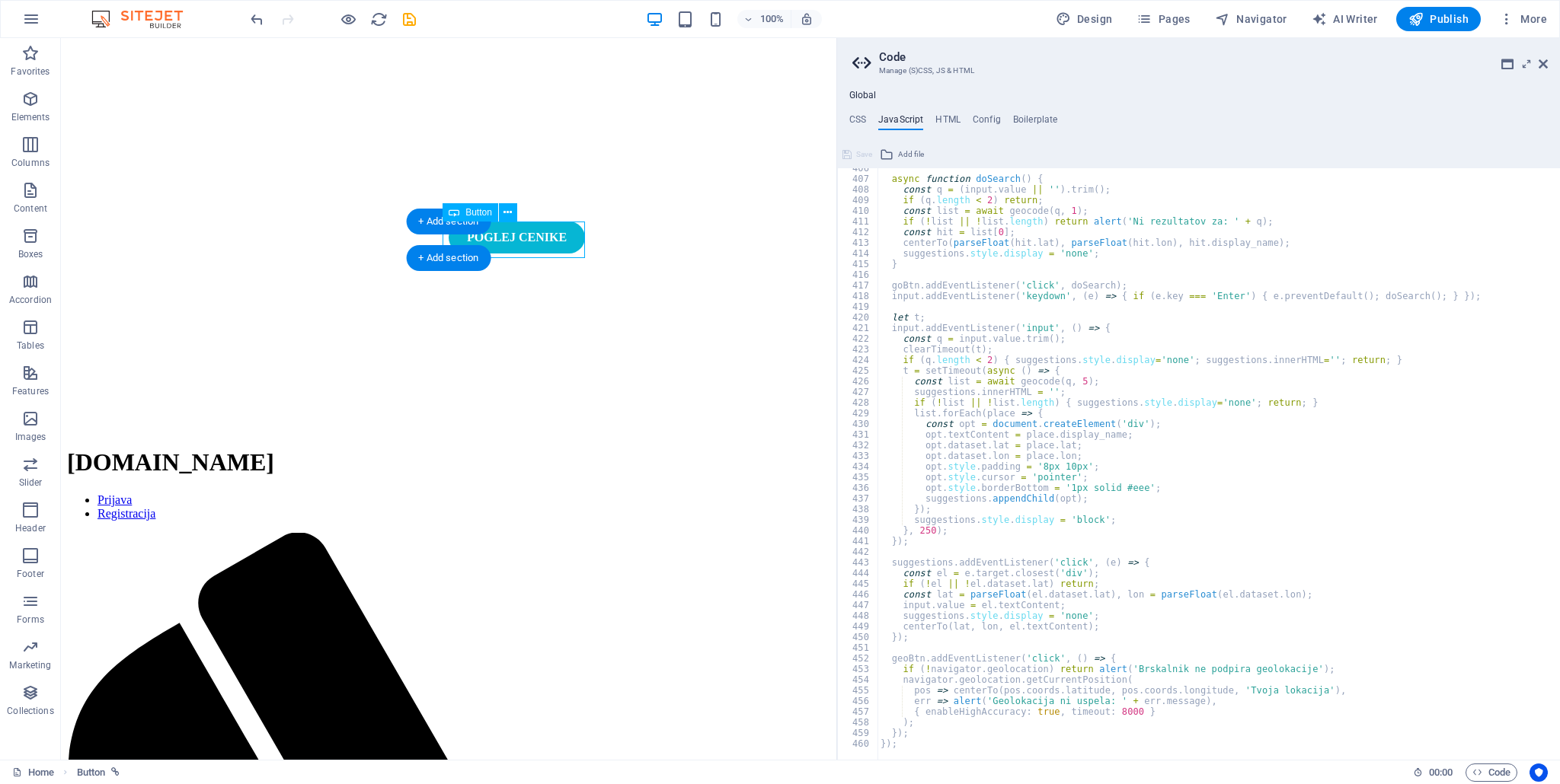
click at [523, 240] on div "POGLEJ CENIKE" at bounding box center [517, 238] width 136 height 32
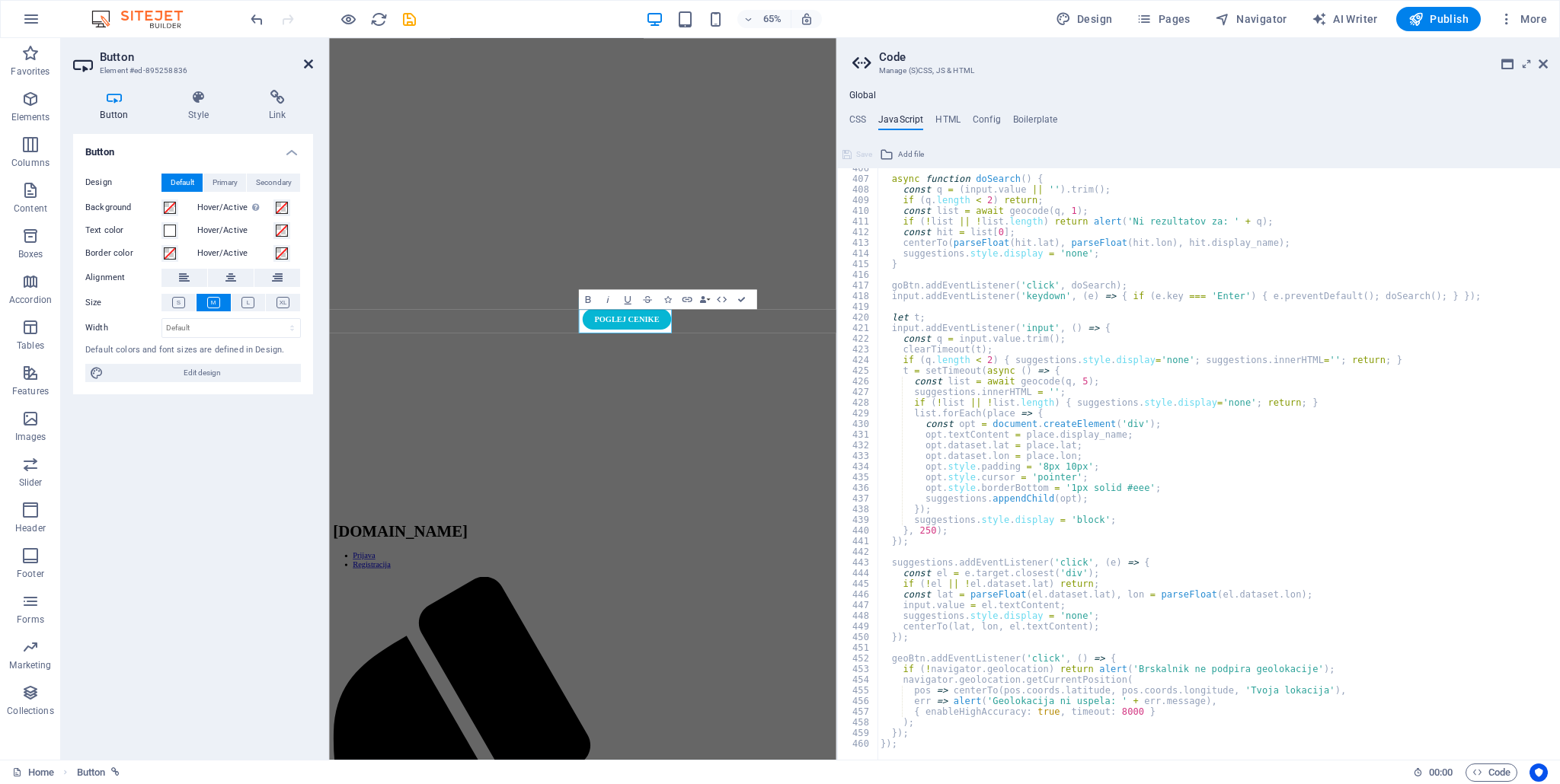
click at [310, 58] on icon at bounding box center [309, 63] width 10 height 12
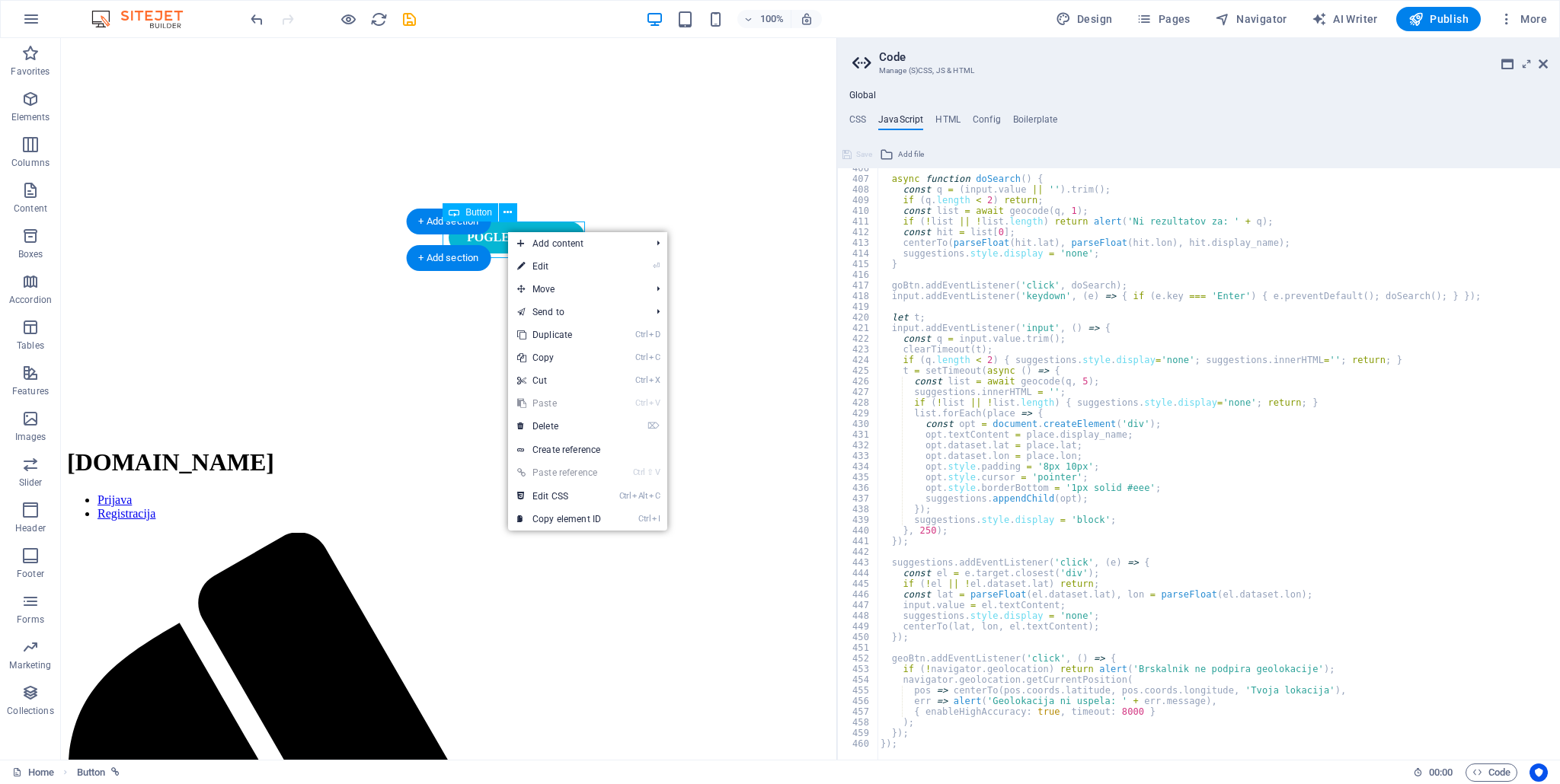
click at [493, 238] on div "POGLEJ CENIKE" at bounding box center [517, 238] width 136 height 32
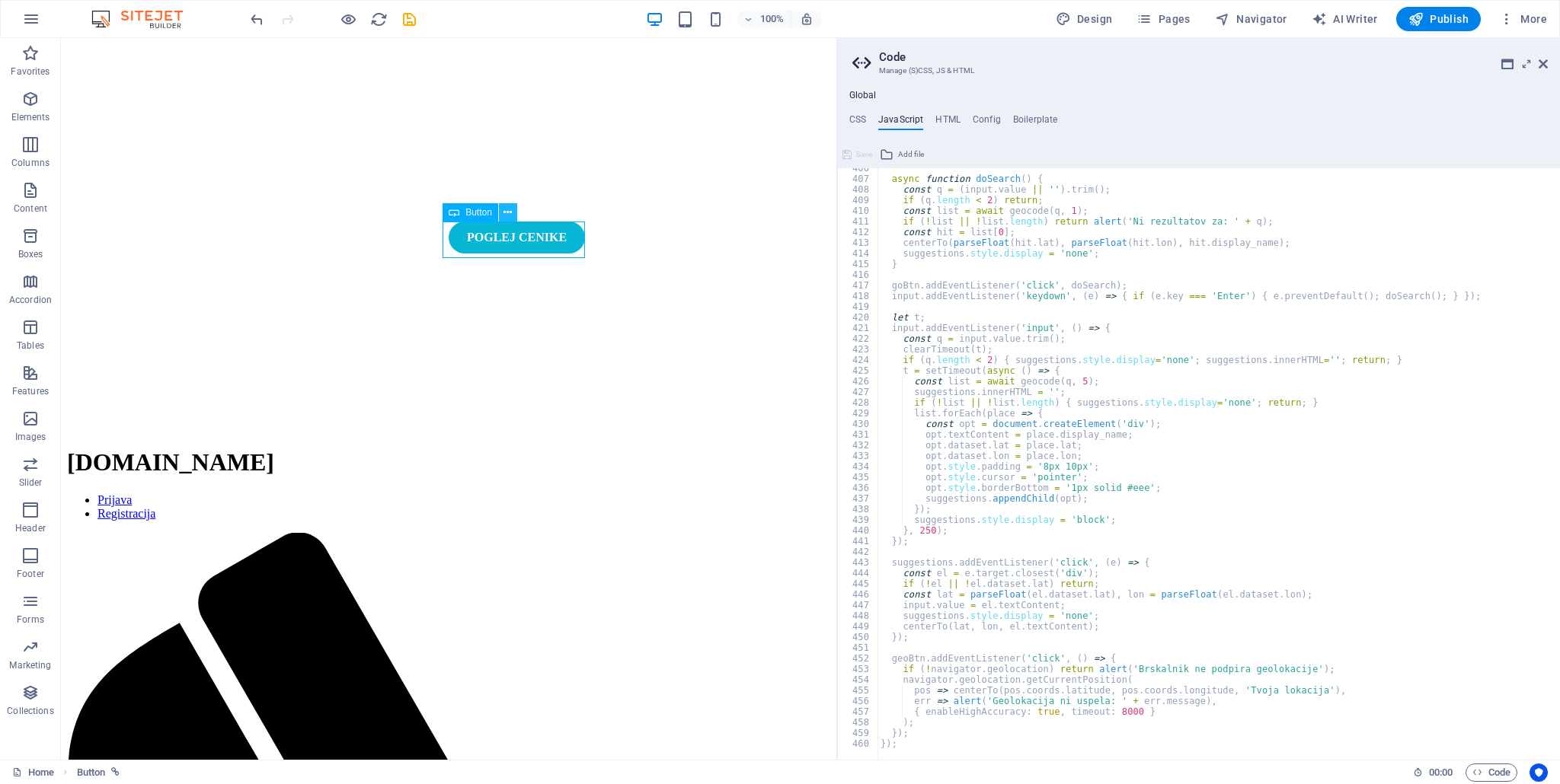
click at [510, 206] on icon at bounding box center [507, 213] width 9 height 16
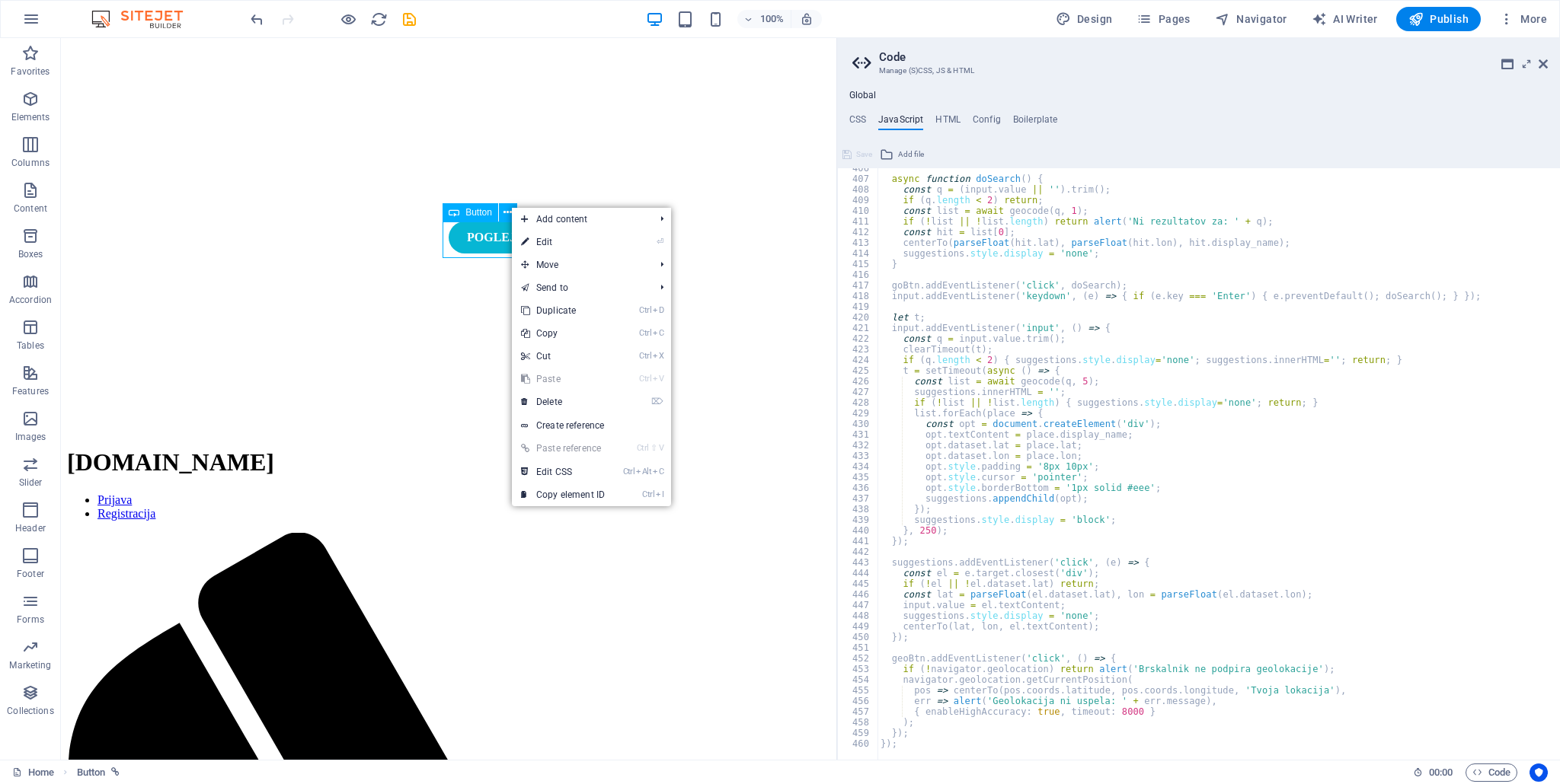
click at [475, 212] on span "Button" at bounding box center [479, 212] width 27 height 10
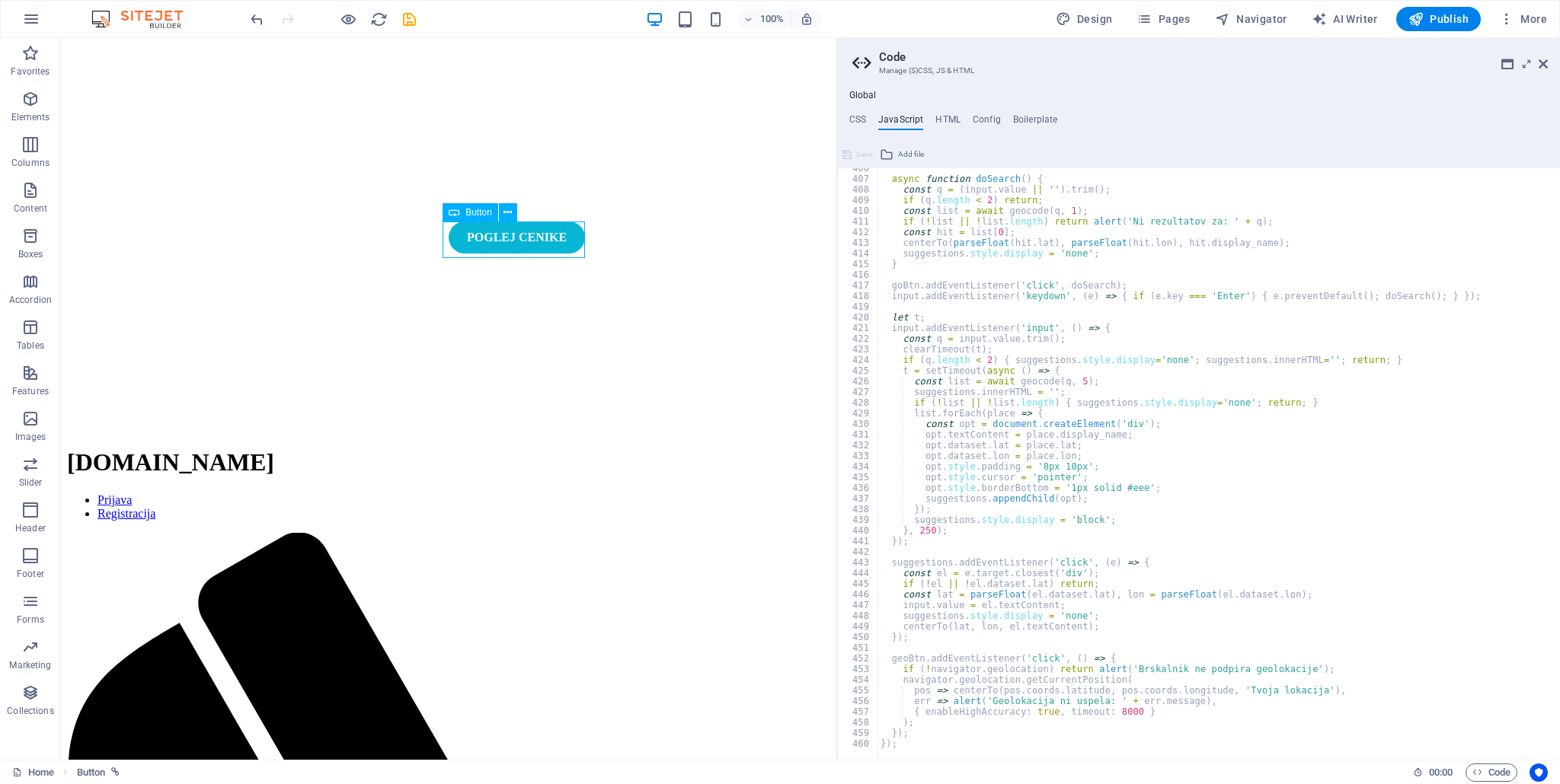
click at [475, 212] on span "Button" at bounding box center [479, 212] width 27 height 10
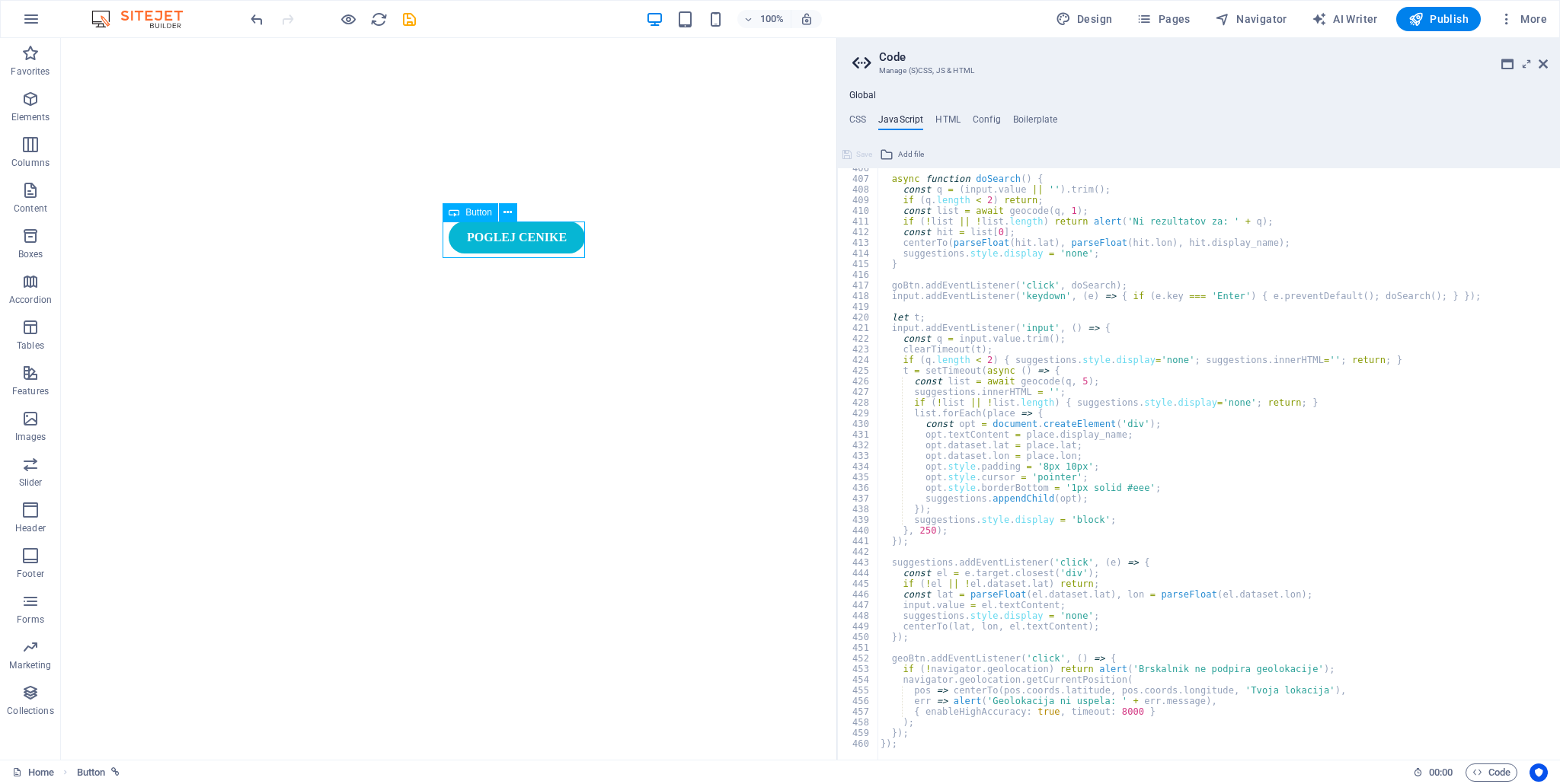
select select
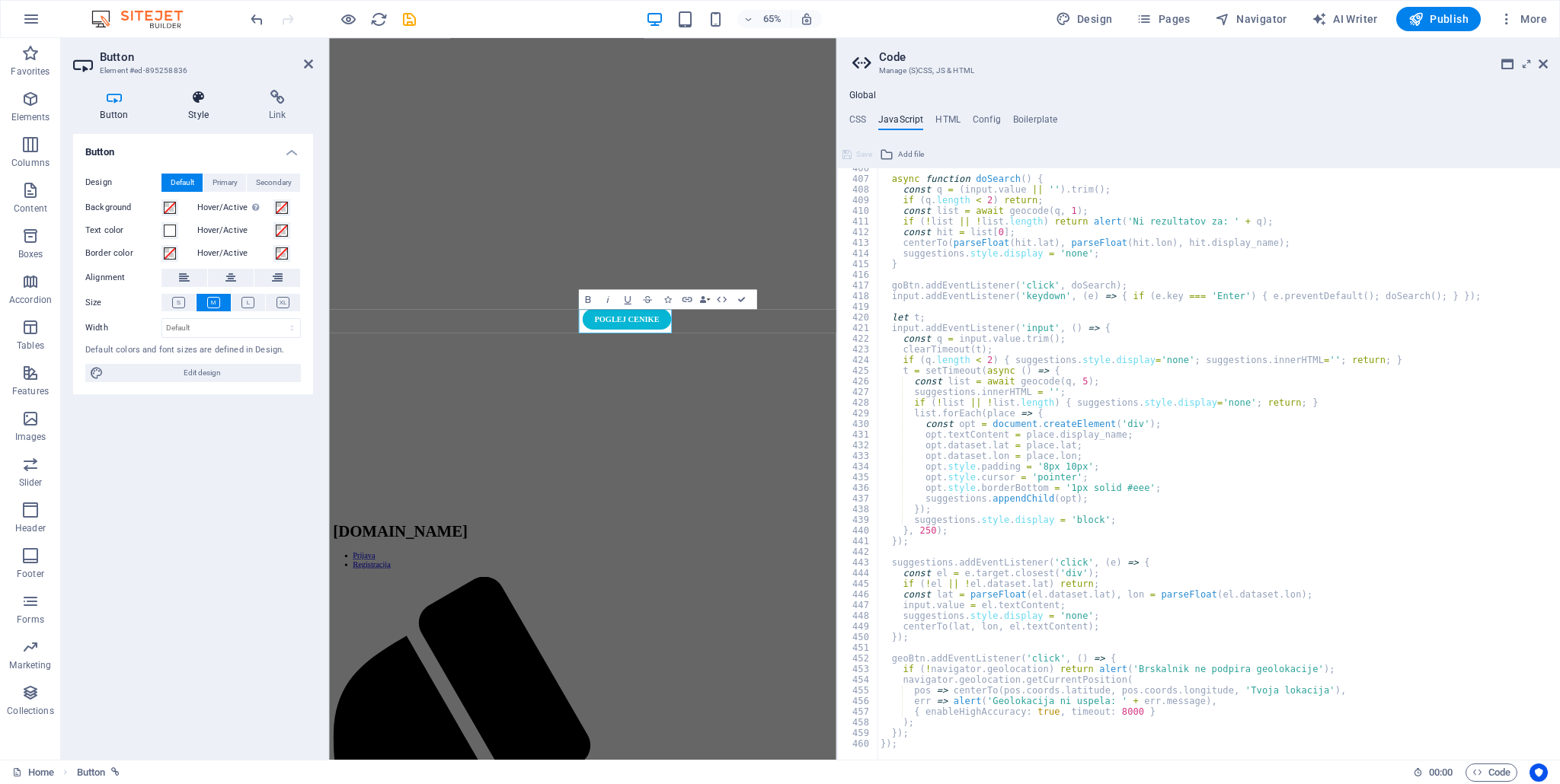
click at [215, 98] on icon at bounding box center [199, 97] width 74 height 15
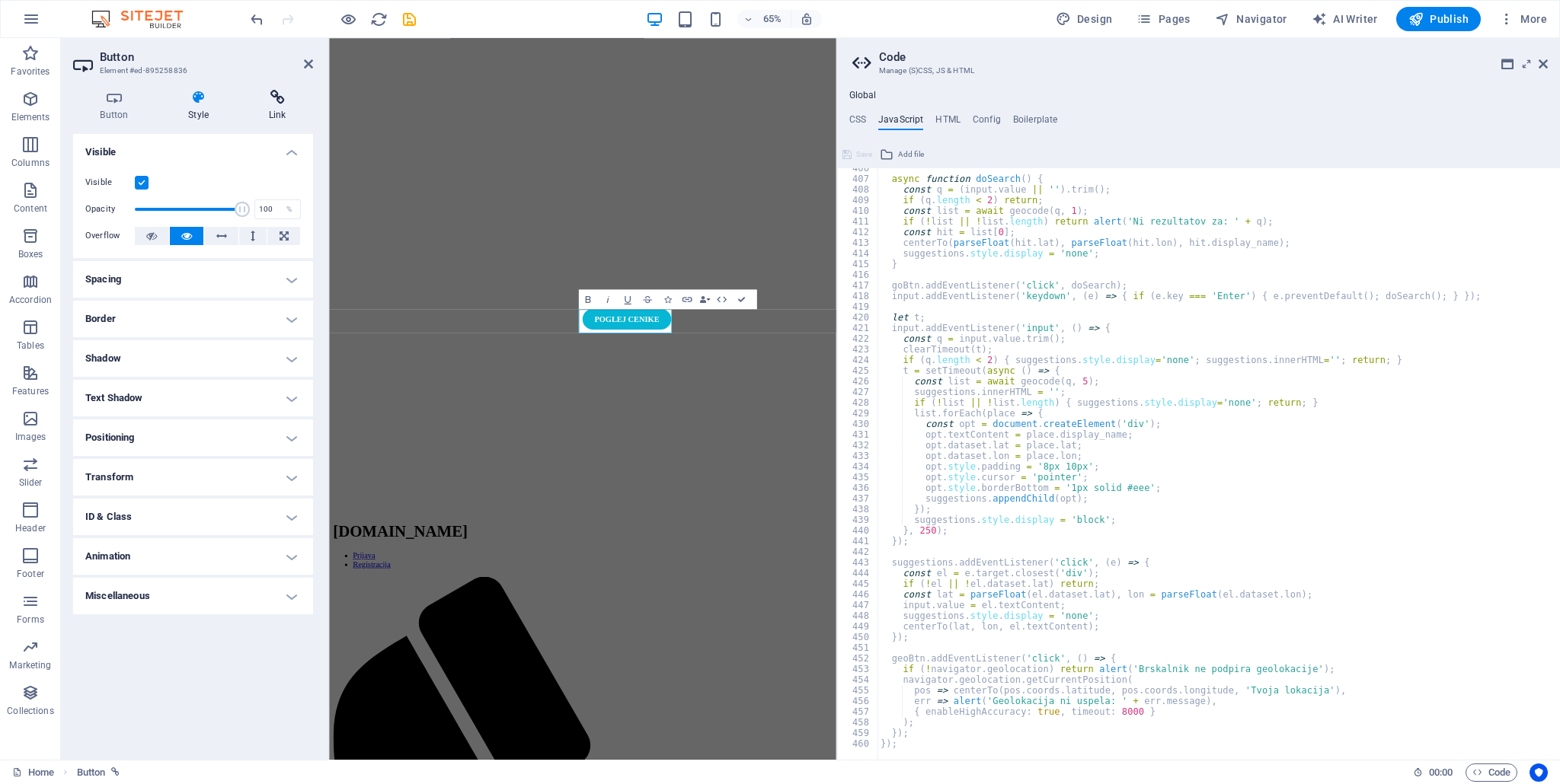
click at [259, 103] on icon at bounding box center [277, 97] width 71 height 15
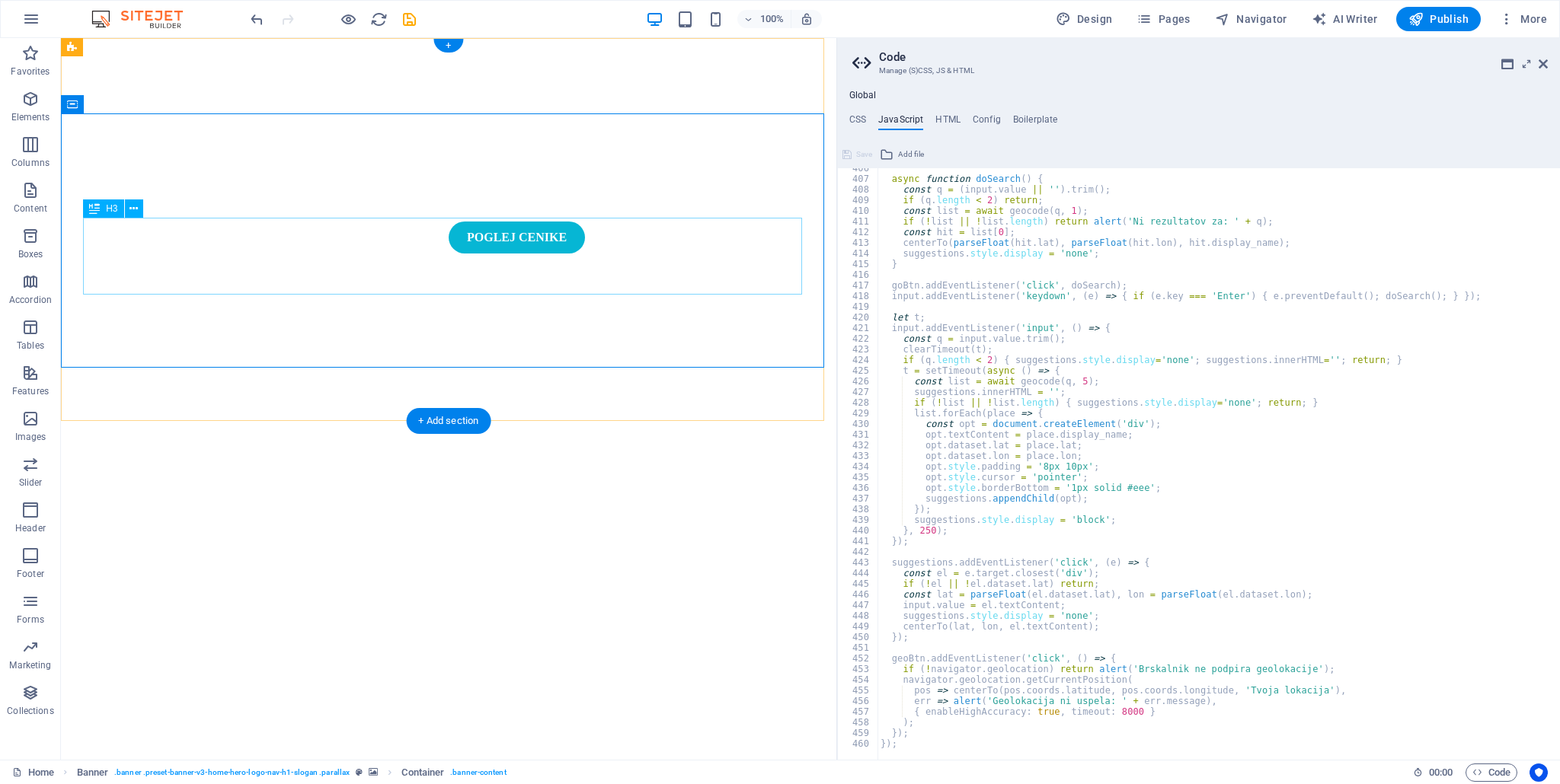
scroll to position [0, 0]
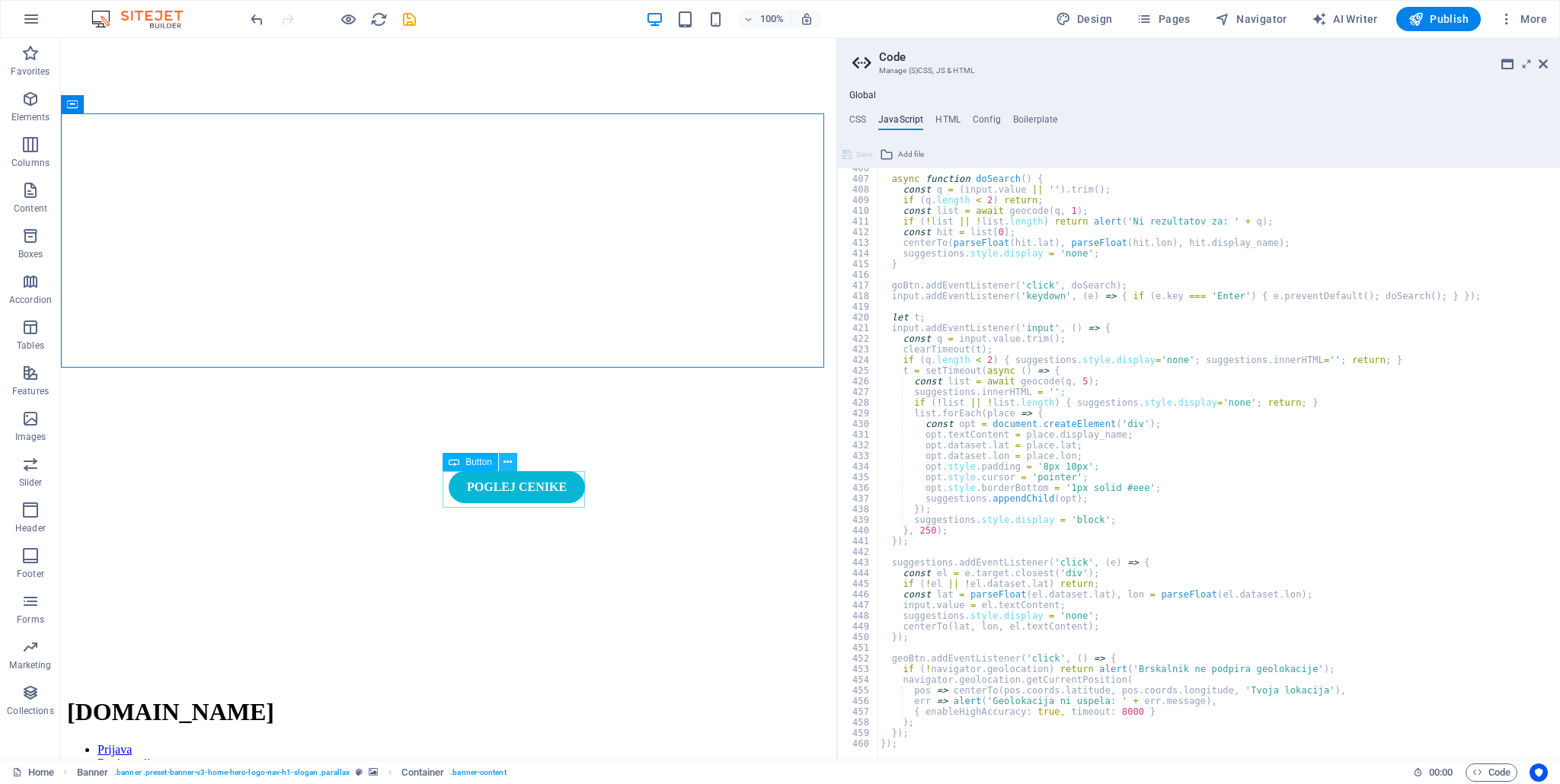
click at [503, 464] on icon at bounding box center [507, 462] width 9 height 16
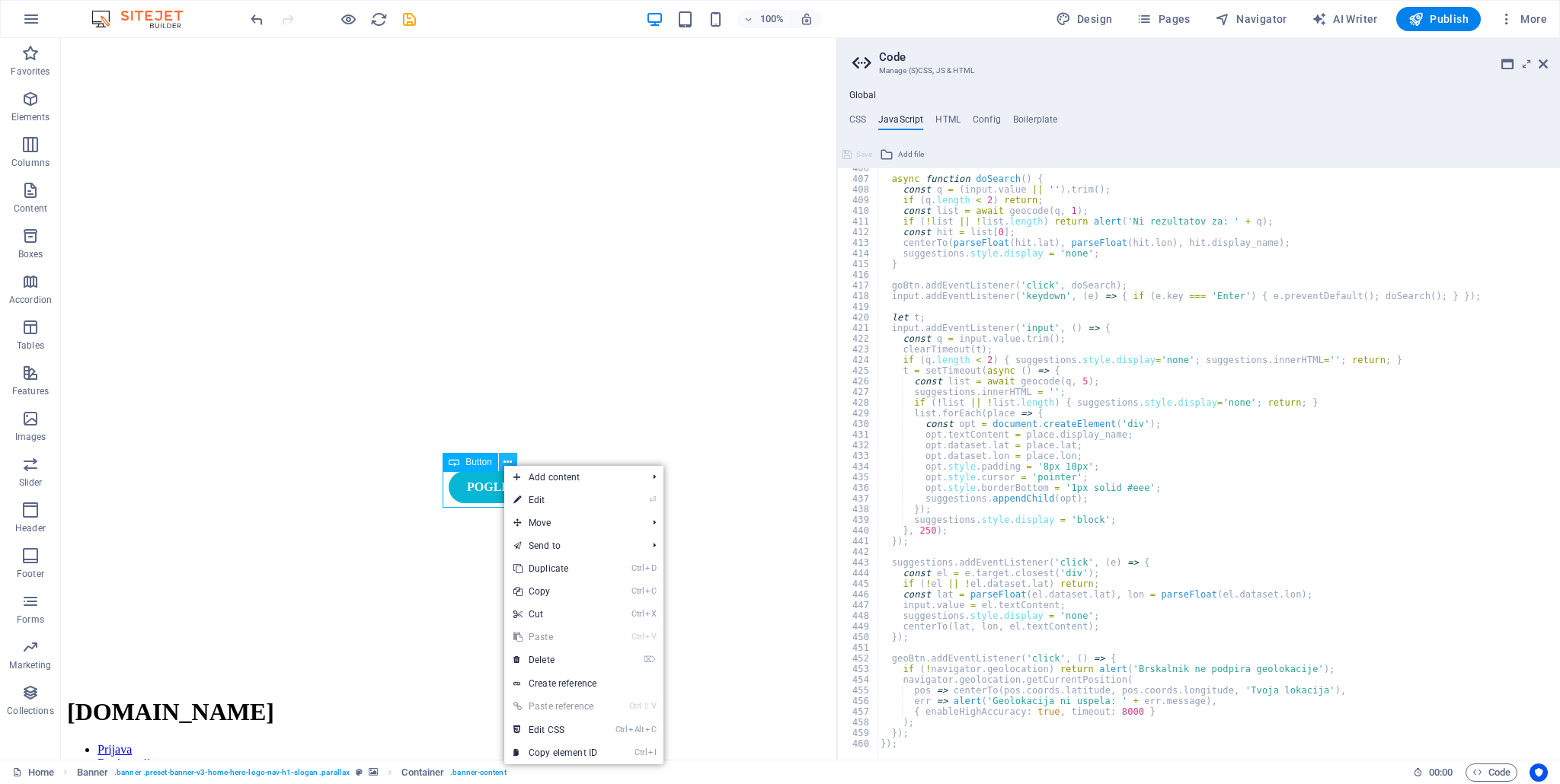
click at [503, 464] on icon at bounding box center [507, 462] width 9 height 16
click at [468, 462] on span "Button" at bounding box center [479, 462] width 27 height 10
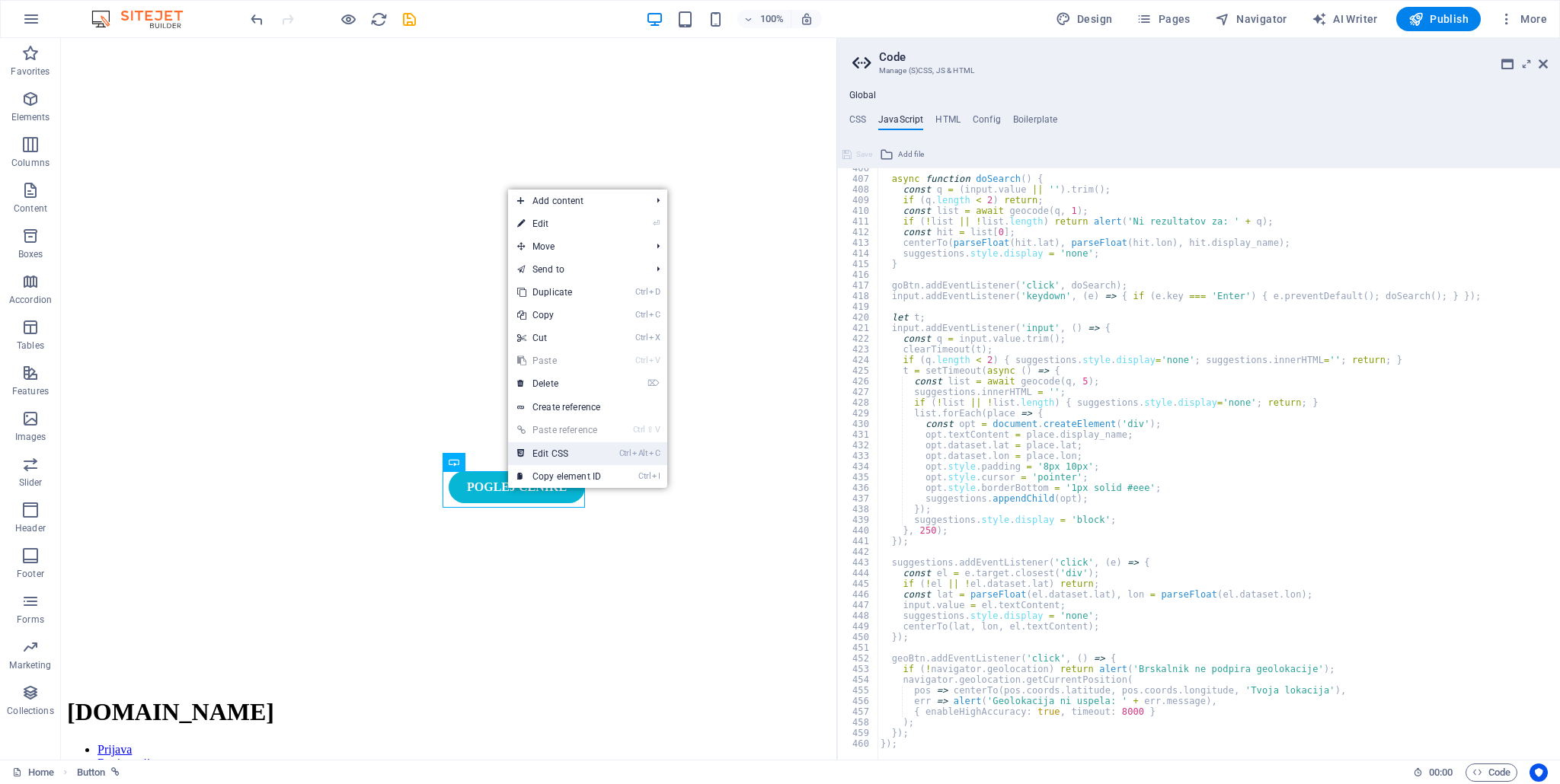
click at [579, 453] on link "Ctrl Alt C Edit CSS" at bounding box center [559, 453] width 102 height 23
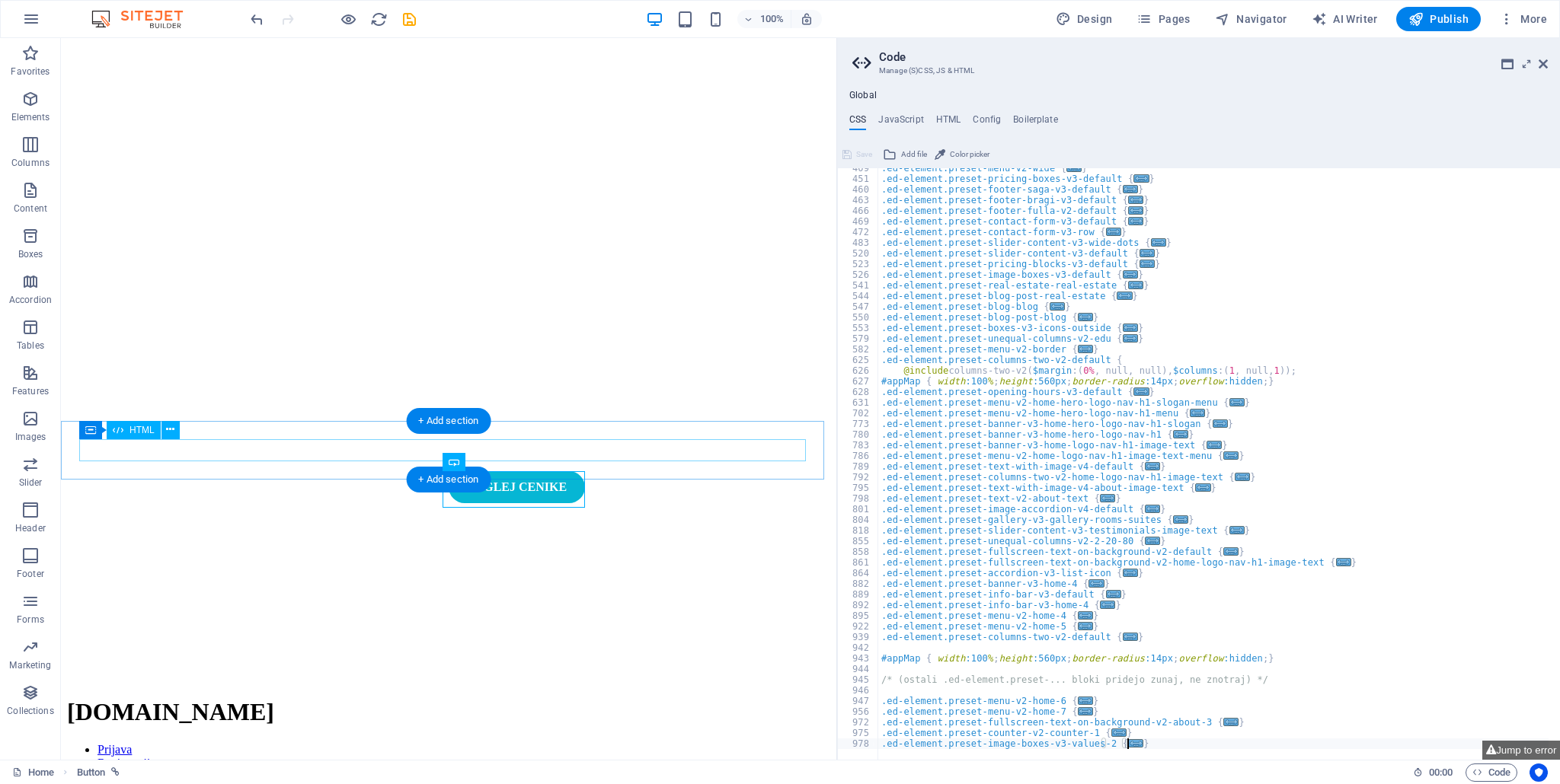
scroll to position [409, 0]
click at [949, 123] on h4 "HTML" at bounding box center [948, 122] width 25 height 17
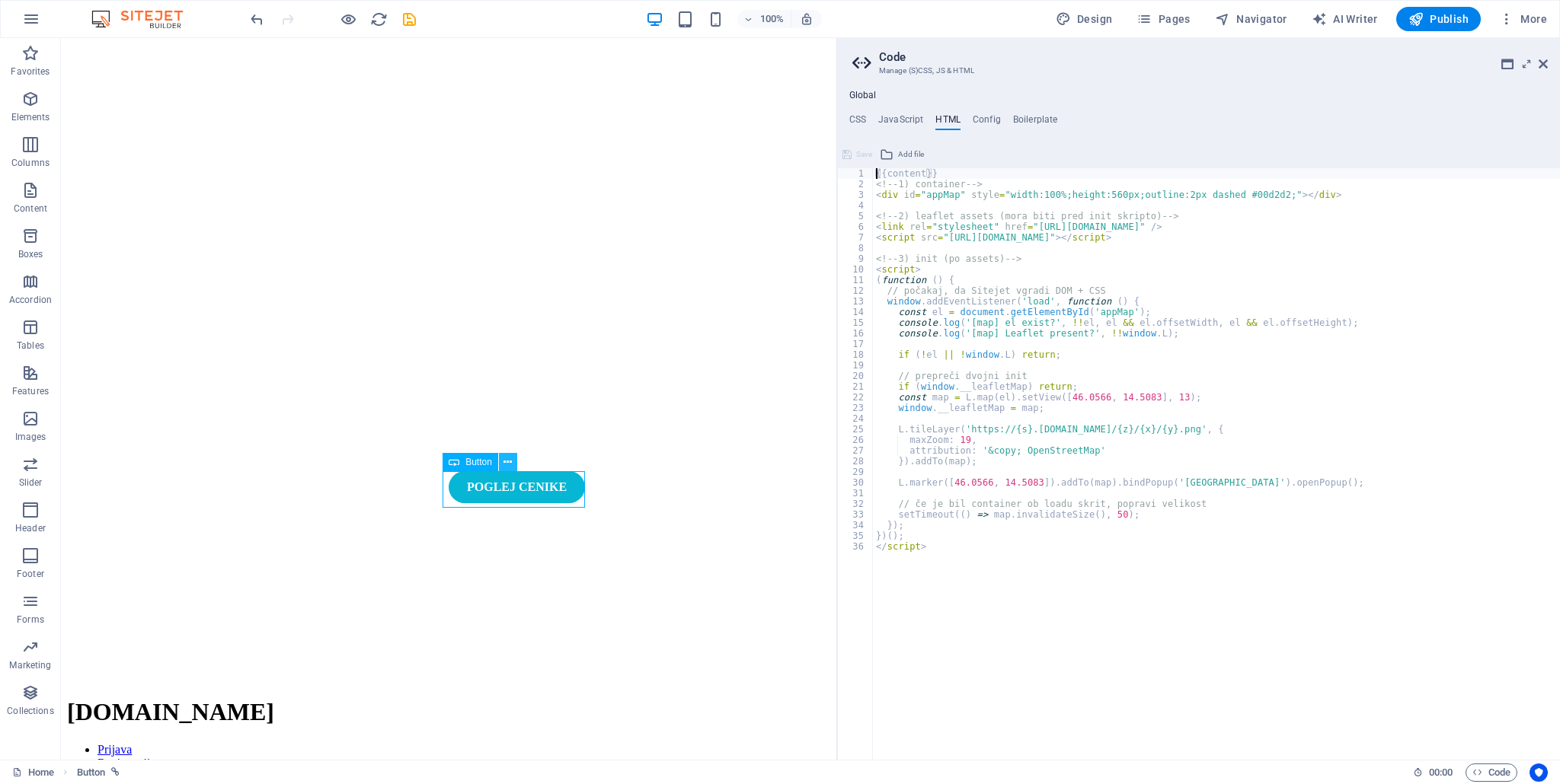
click at [507, 459] on icon at bounding box center [507, 462] width 9 height 16
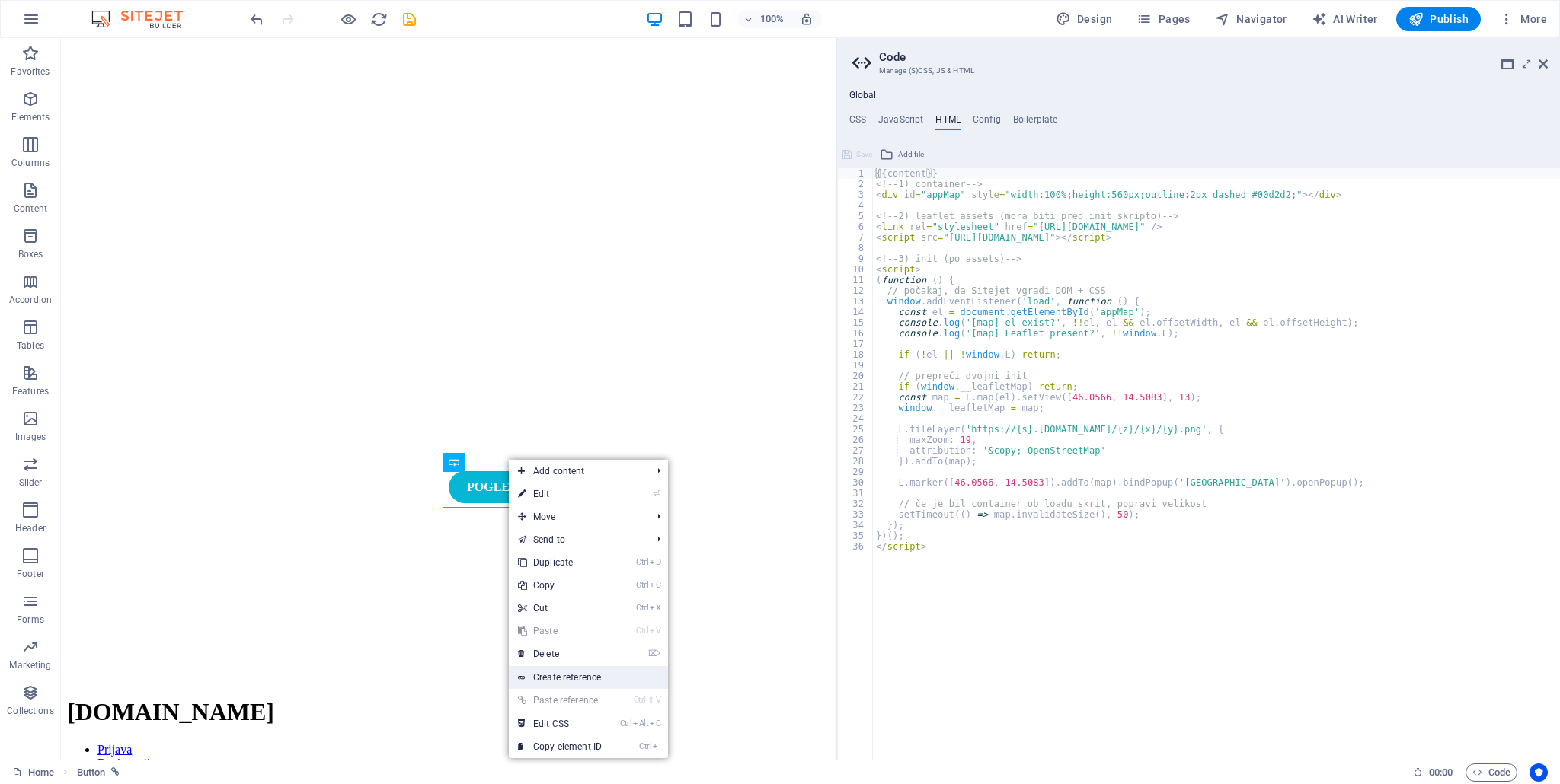
click at [570, 677] on link "Create reference" at bounding box center [588, 677] width 159 height 23
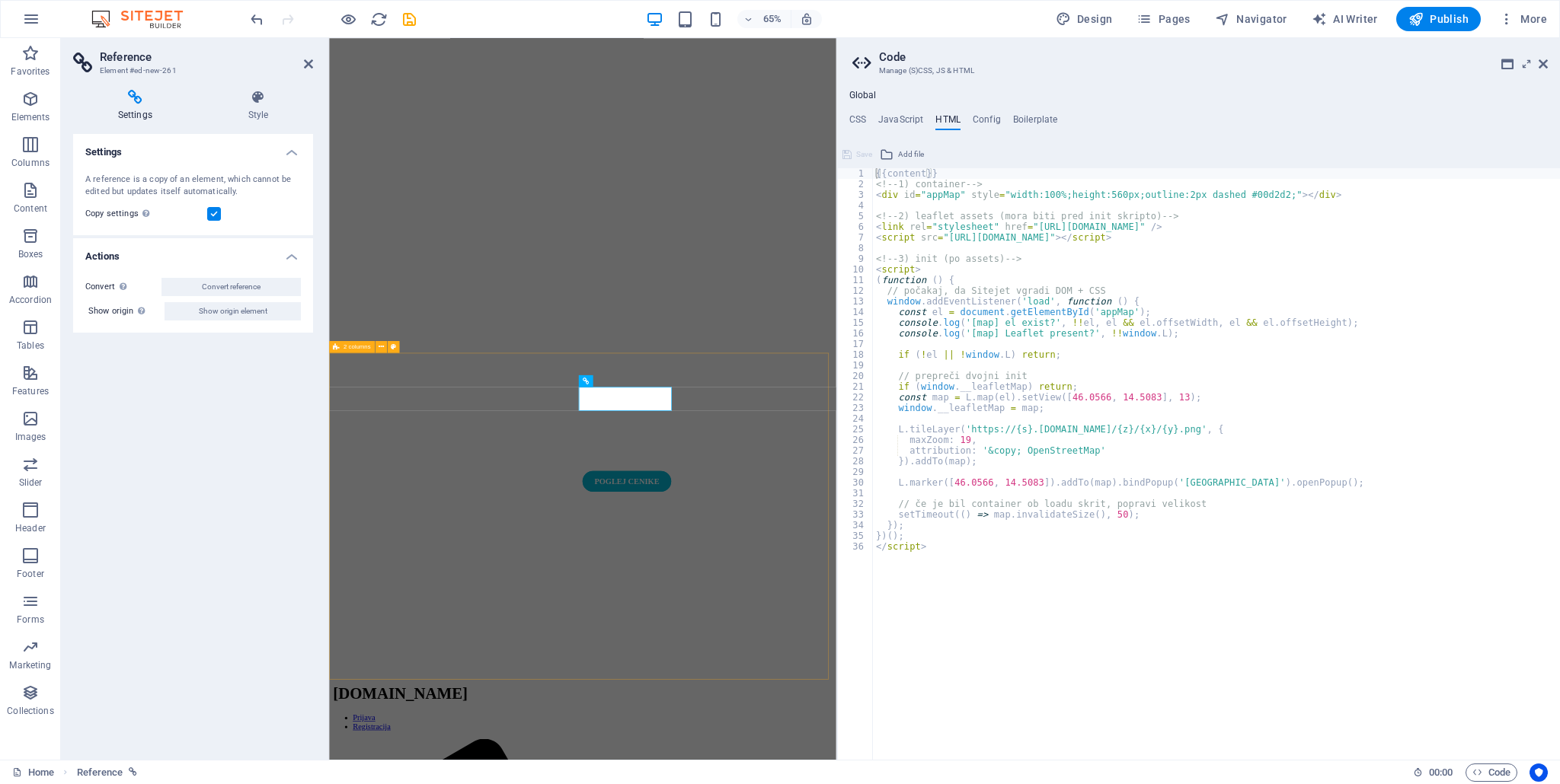
scroll to position [129, 0]
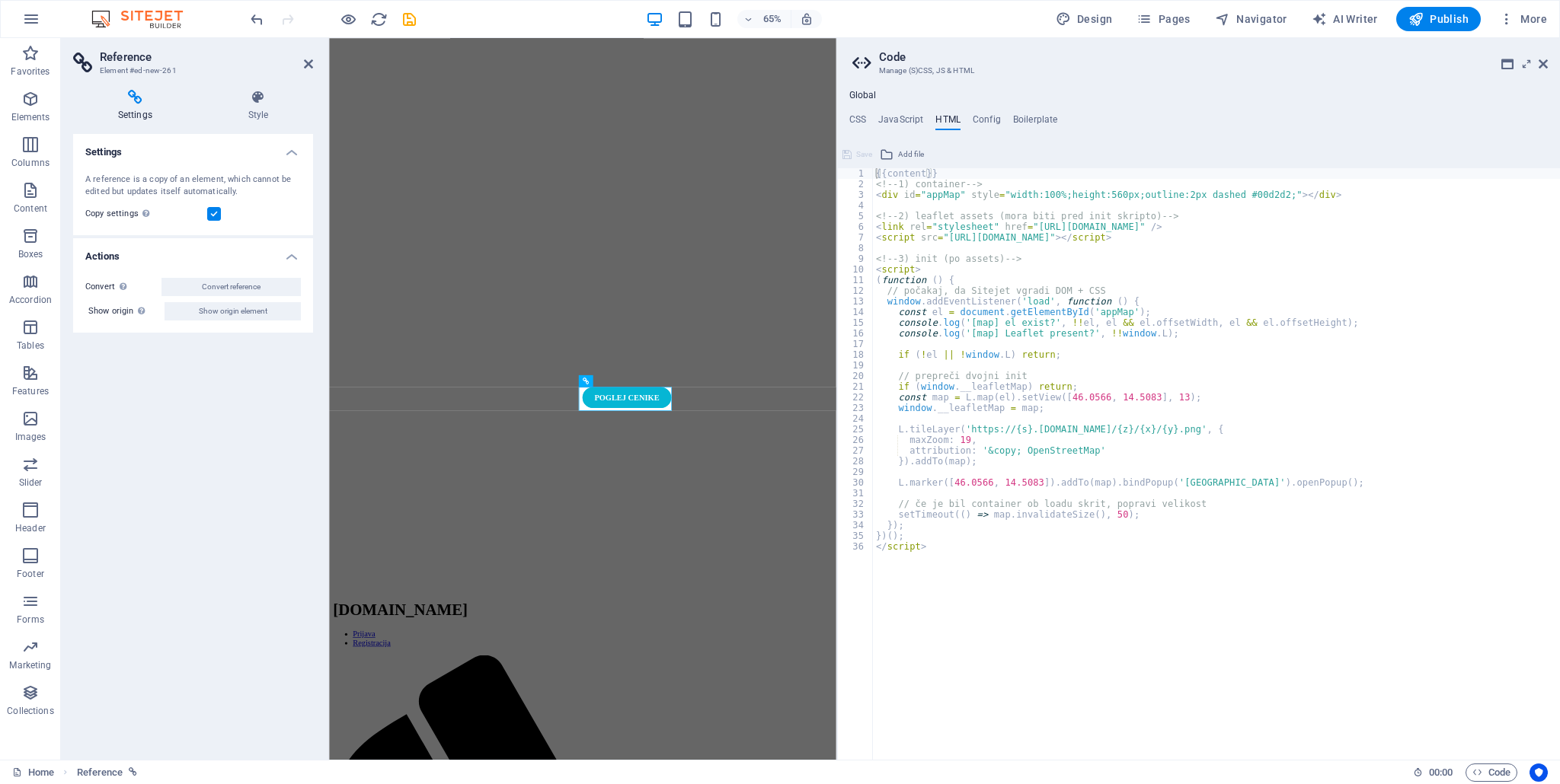
click at [296, 245] on h4 "Actions" at bounding box center [193, 252] width 240 height 28
click at [296, 245] on h4 "Actions" at bounding box center [193, 257] width 240 height 36
click at [277, 98] on icon at bounding box center [258, 97] width 109 height 15
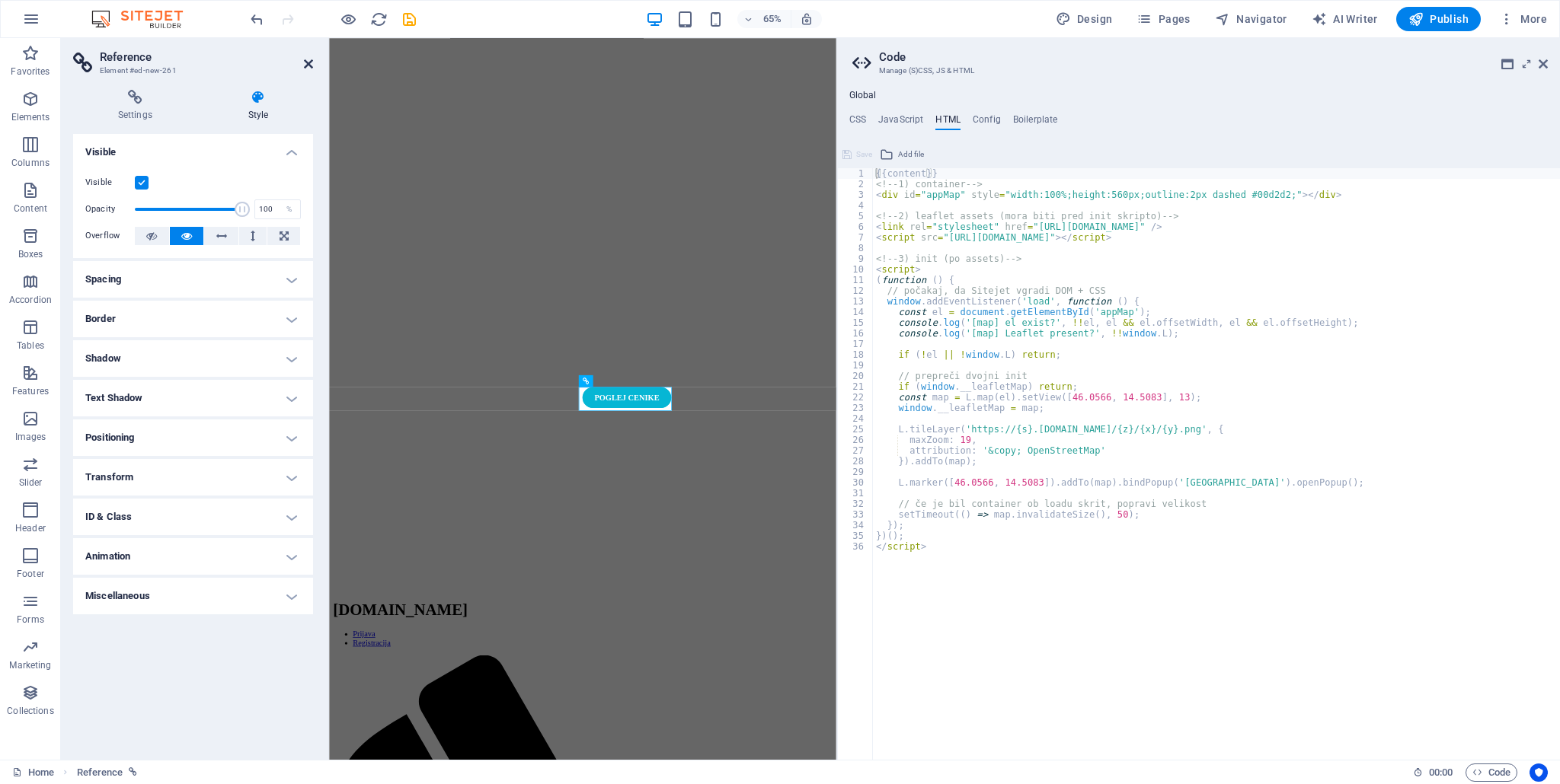
click at [312, 68] on icon at bounding box center [309, 63] width 10 height 12
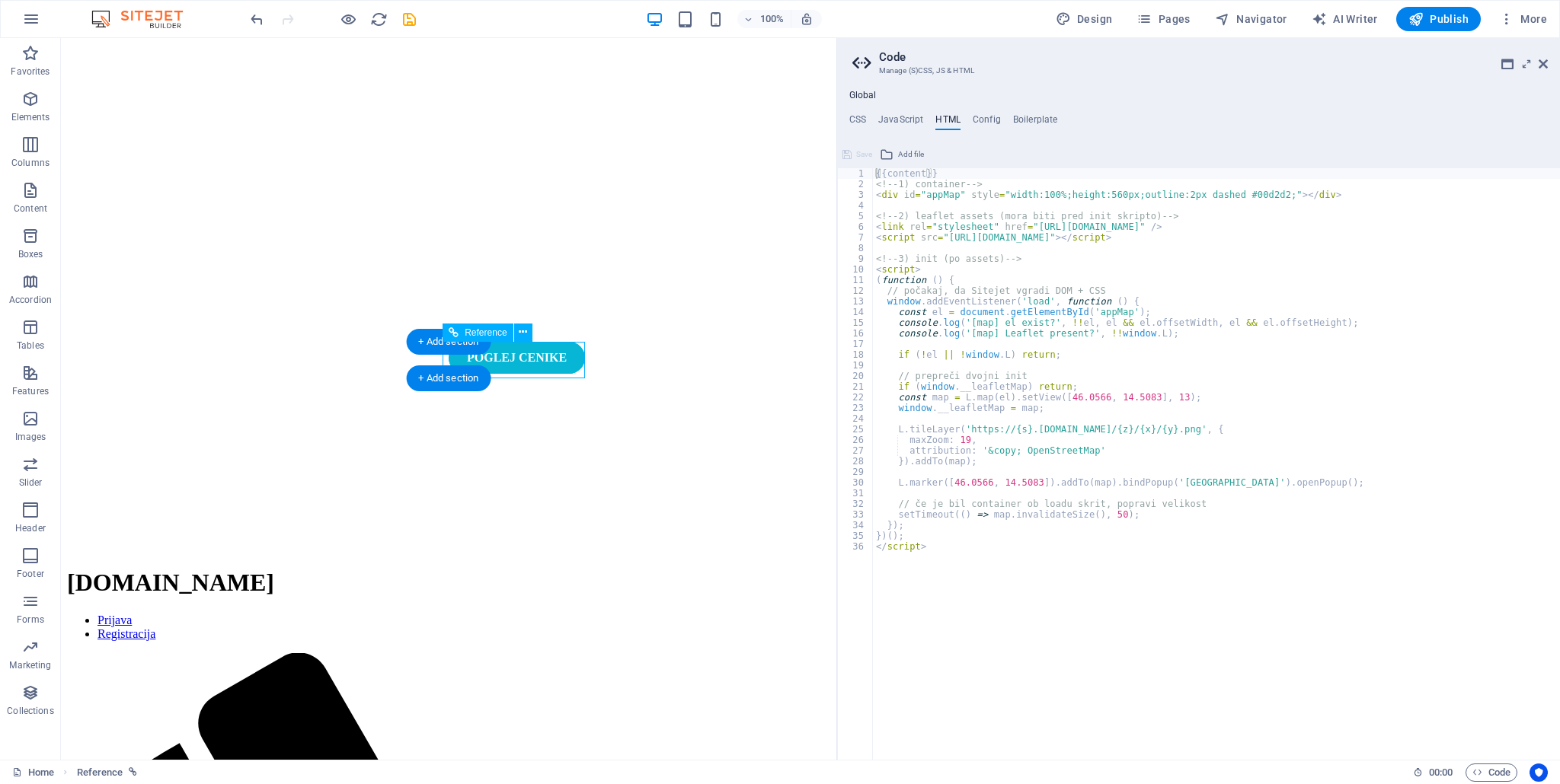
click at [517, 362] on div "POGLEJ CENIKE" at bounding box center [517, 358] width 136 height 32
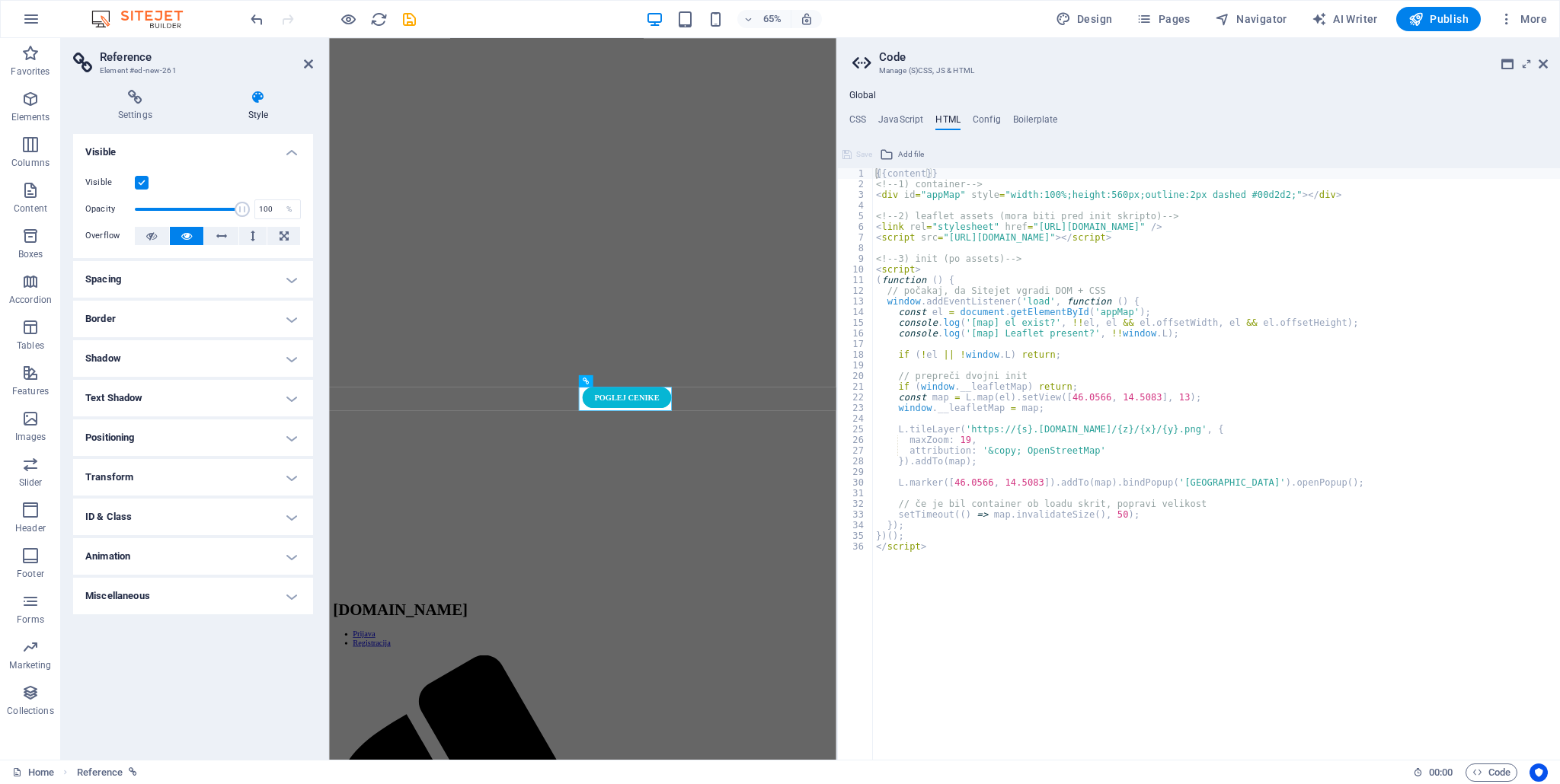
click at [197, 598] on h4 "Miscellaneous" at bounding box center [193, 596] width 240 height 36
click at [1544, 59] on icon at bounding box center [1543, 63] width 10 height 12
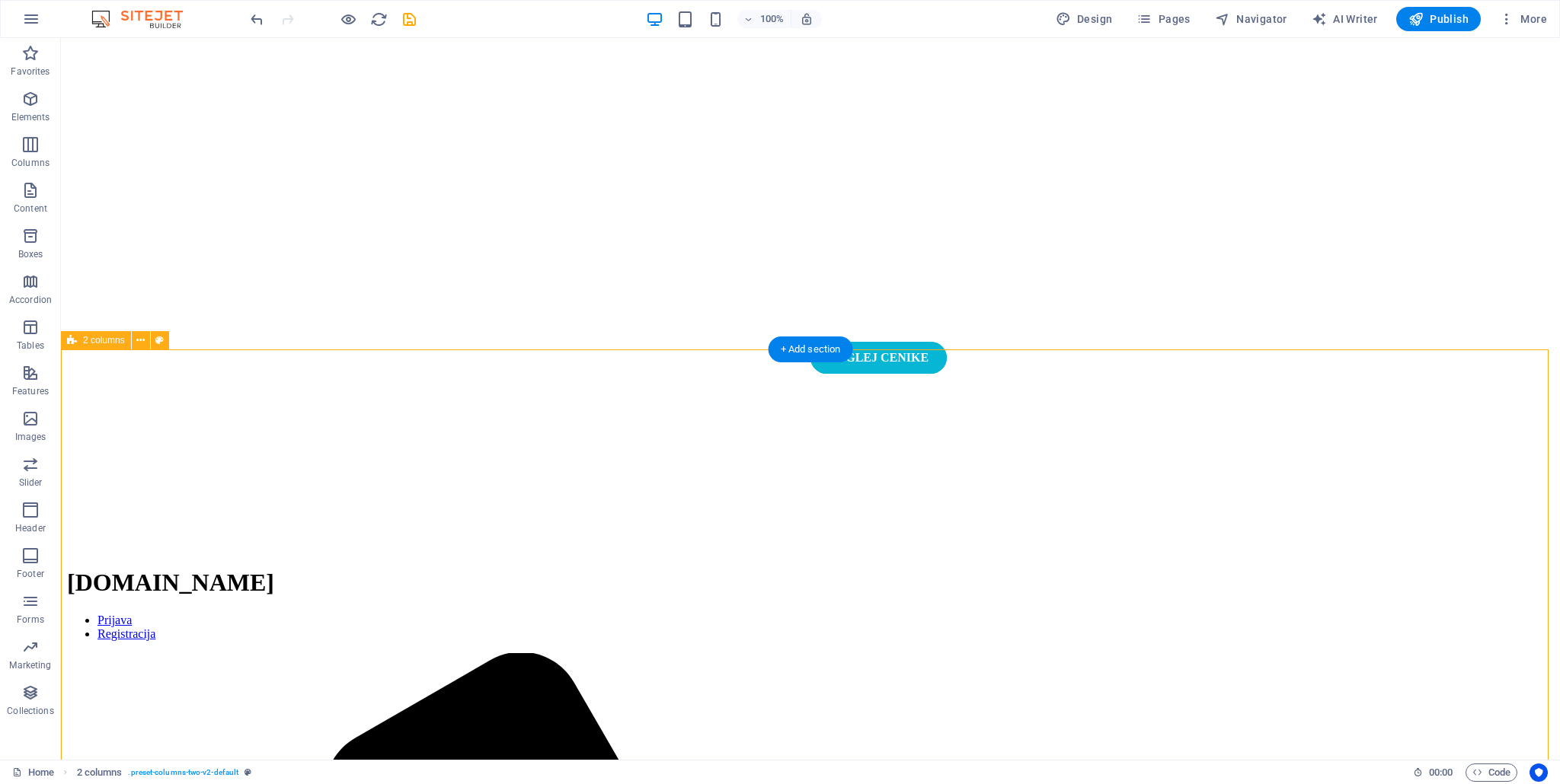
click at [910, 364] on div "POGLEJ CENIKE" at bounding box center [879, 358] width 136 height 32
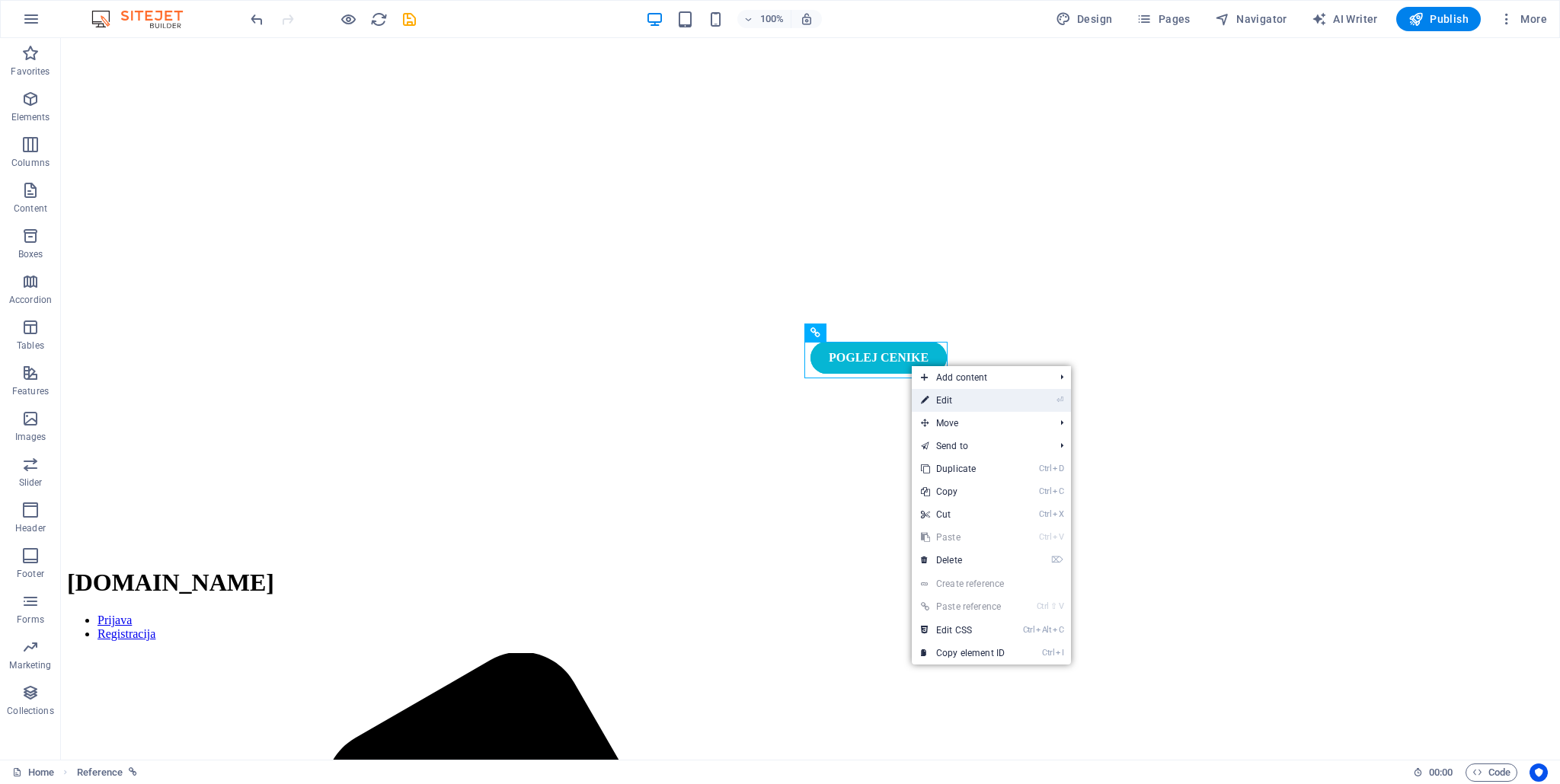
click at [949, 406] on link "⏎ Edit" at bounding box center [963, 400] width 102 height 23
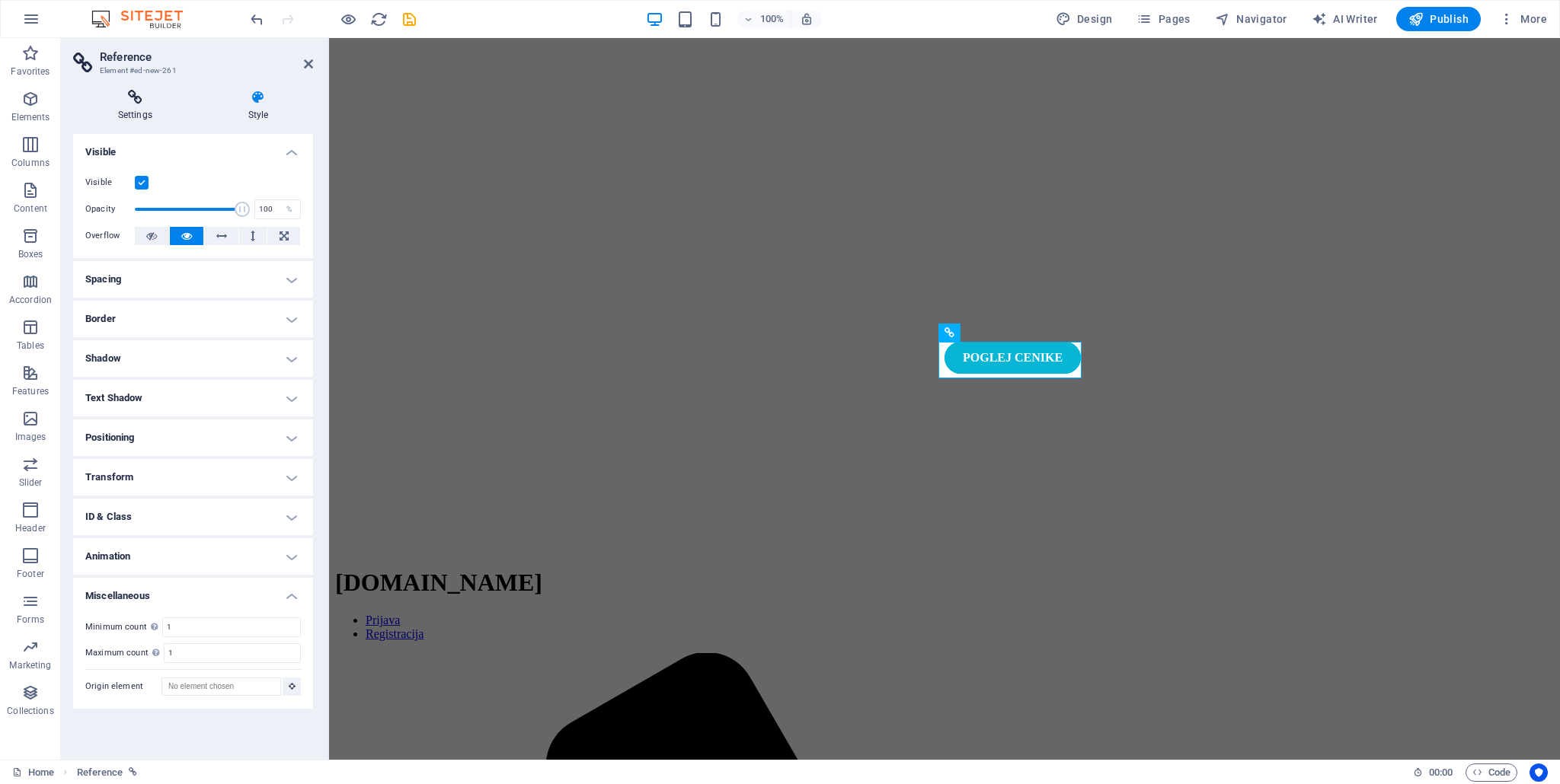
click at [124, 117] on h4 "Settings" at bounding box center [138, 105] width 130 height 32
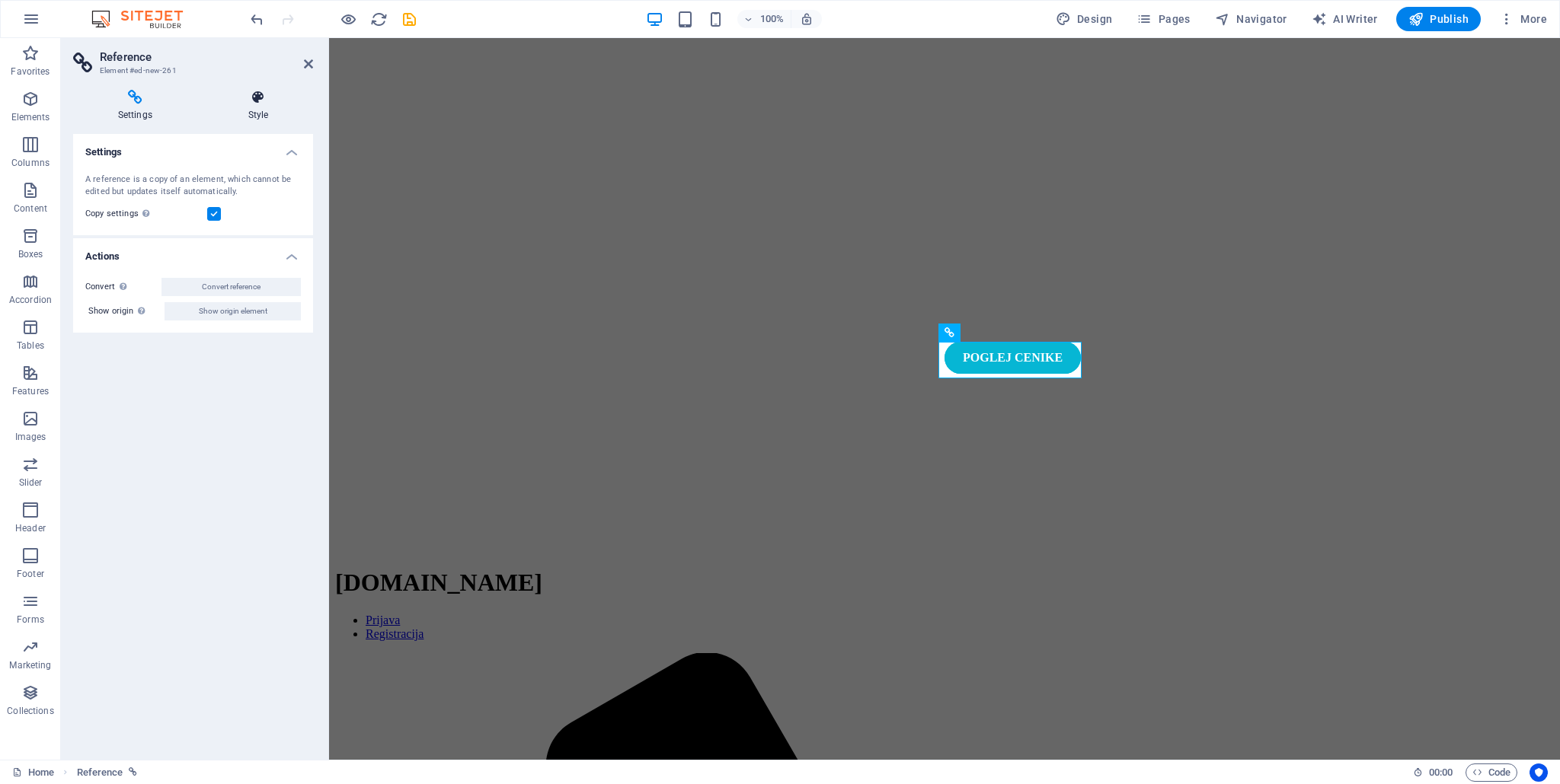
click at [226, 115] on h4 "Style" at bounding box center [258, 105] width 109 height 32
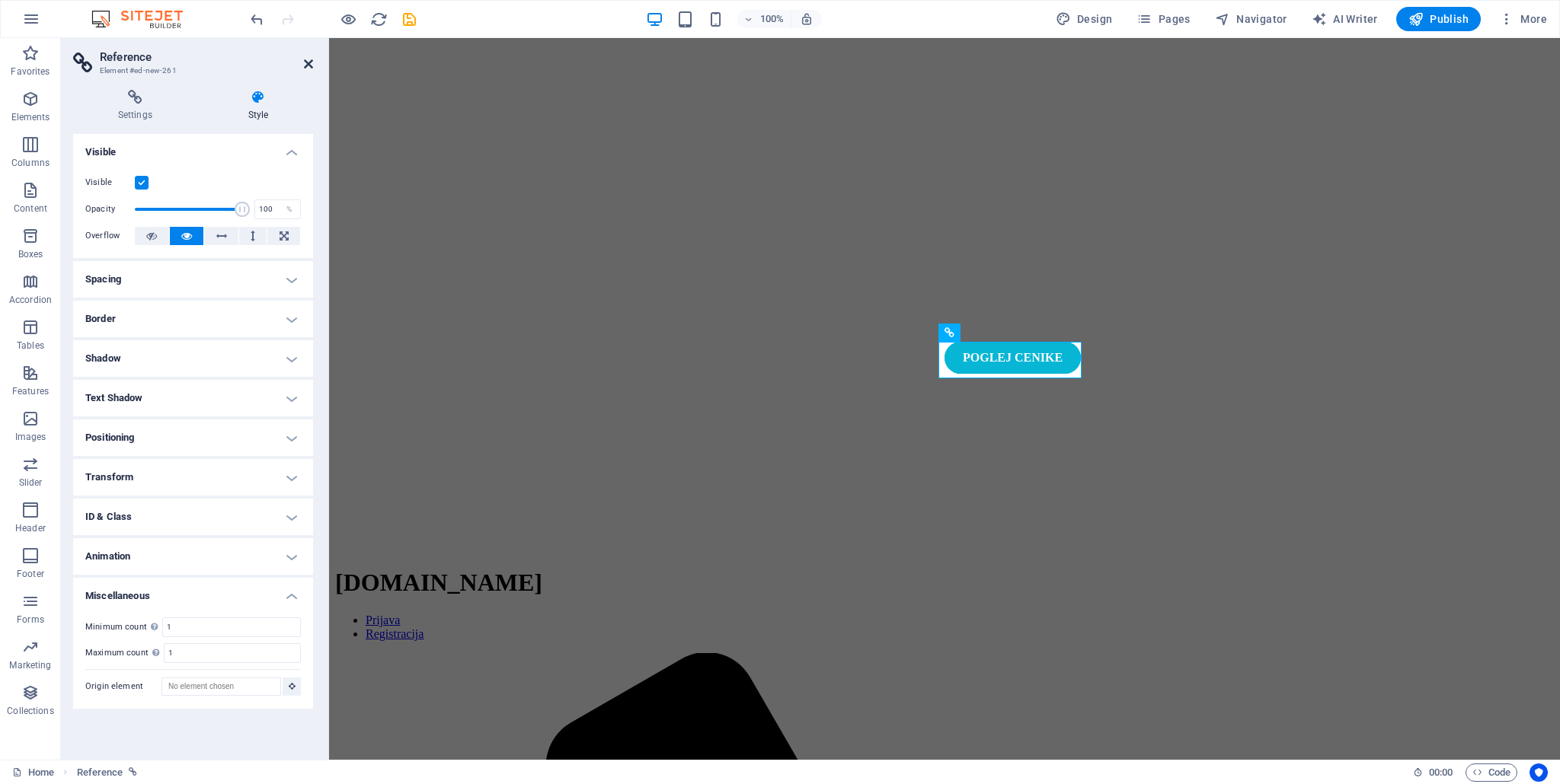
click at [304, 63] on icon at bounding box center [309, 63] width 10 height 12
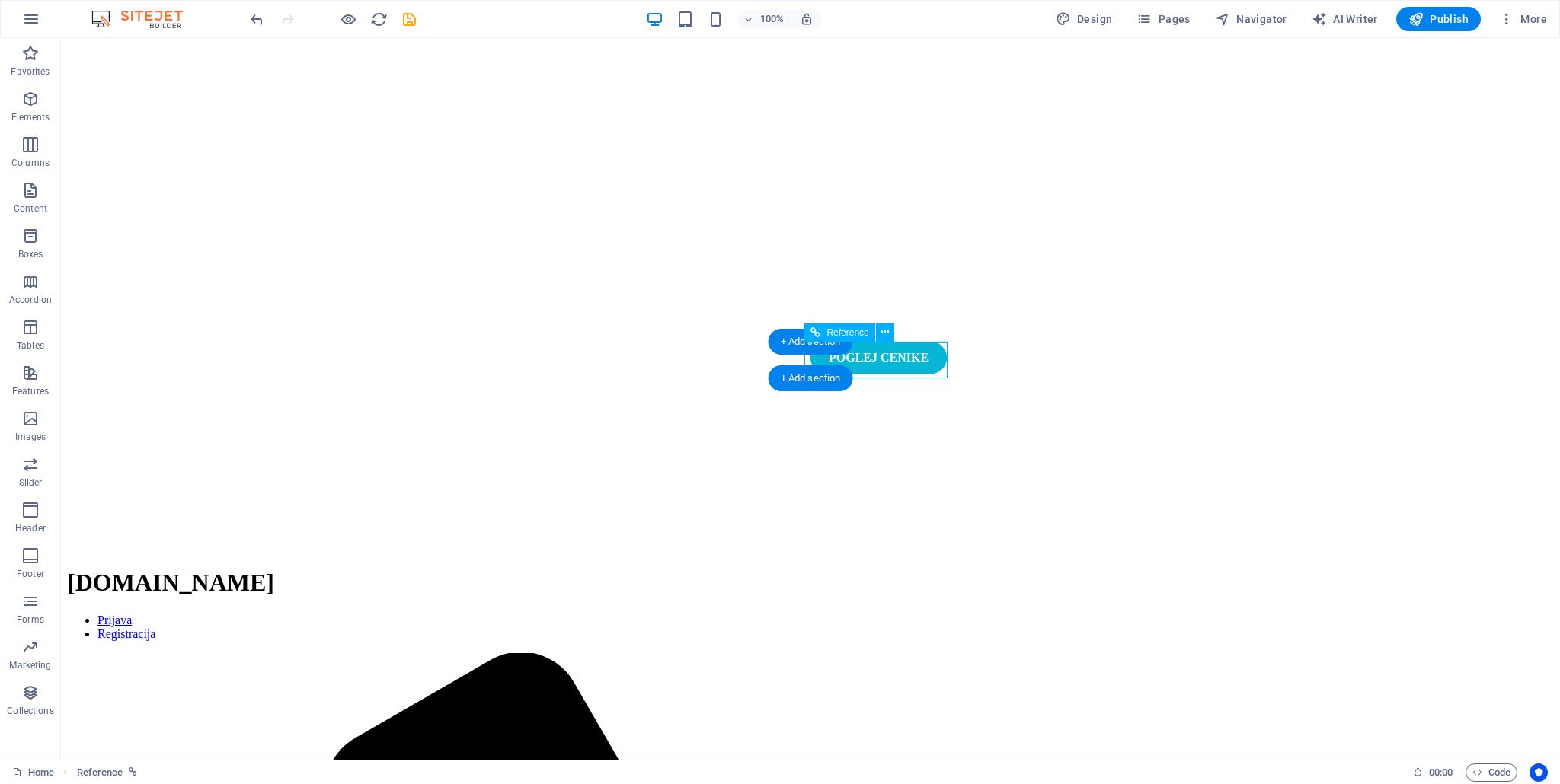
click at [866, 363] on div "POGLEJ CENIKE" at bounding box center [879, 358] width 136 height 32
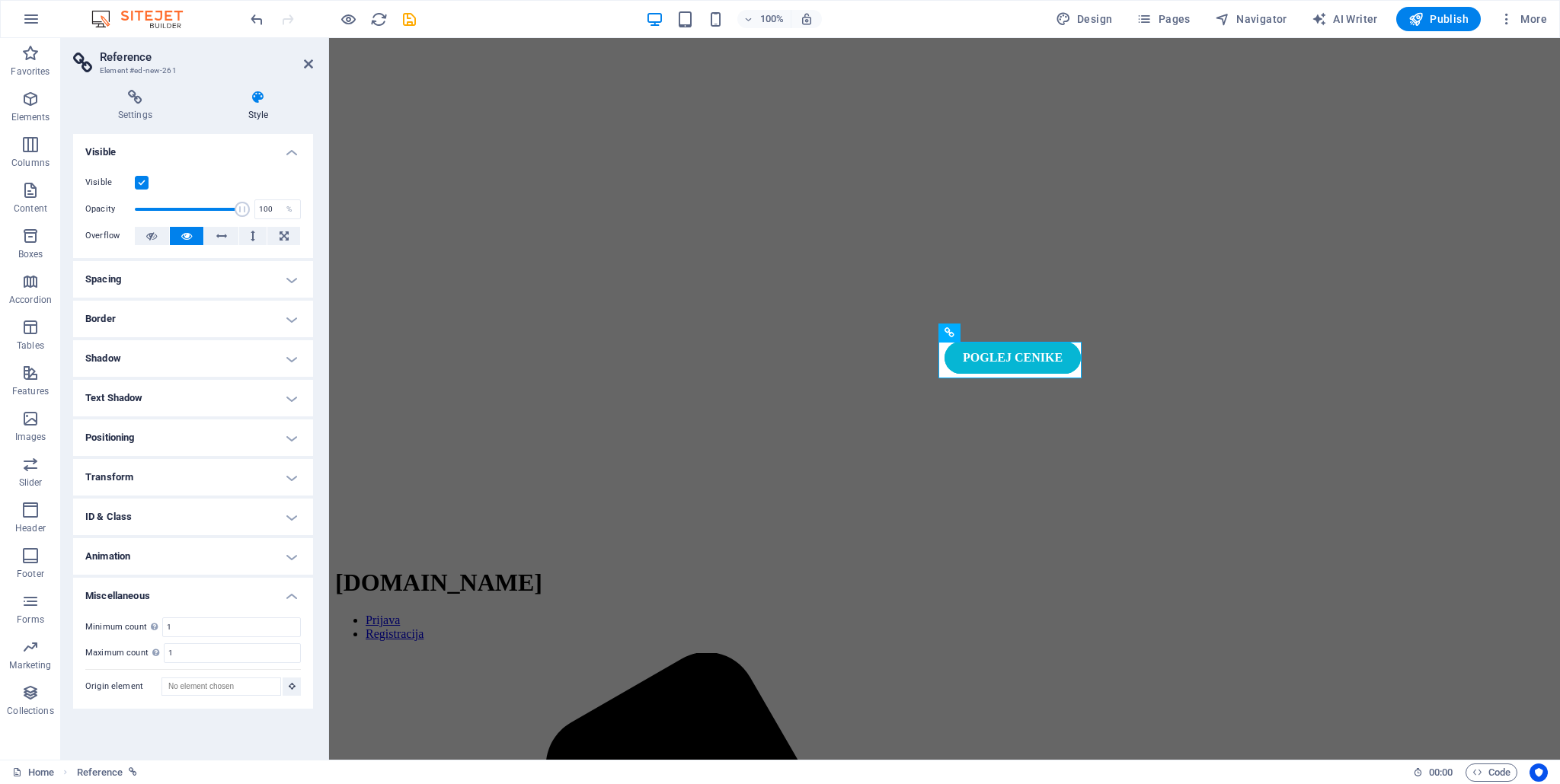
click at [201, 523] on h4 "ID & Class" at bounding box center [193, 517] width 240 height 36
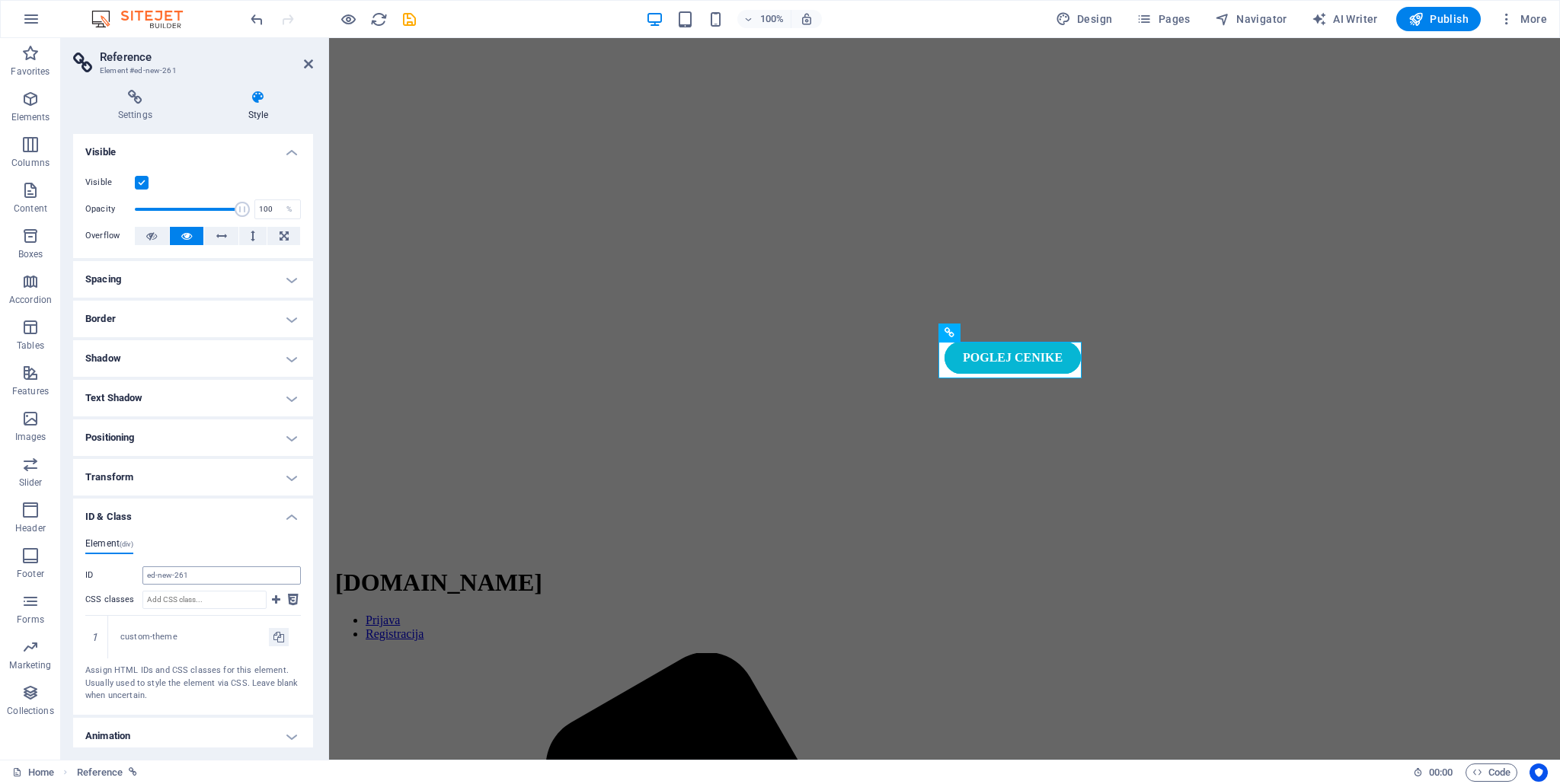
drag, startPoint x: 207, startPoint y: 562, endPoint x: 207, endPoint y: 578, distance: 16.0
click at [207, 562] on div "Element (div) ID ed-new-261 CSS classes 1 custom-theme Assign HTML IDs and CSS …" at bounding box center [193, 621] width 216 height 165
click at [207, 580] on input "ed-new-261" at bounding box center [222, 575] width 158 height 18
drag, startPoint x: 207, startPoint y: 580, endPoint x: 154, endPoint y: 580, distance: 53.0
click at [157, 580] on input "ed-new-261" at bounding box center [222, 575] width 158 height 18
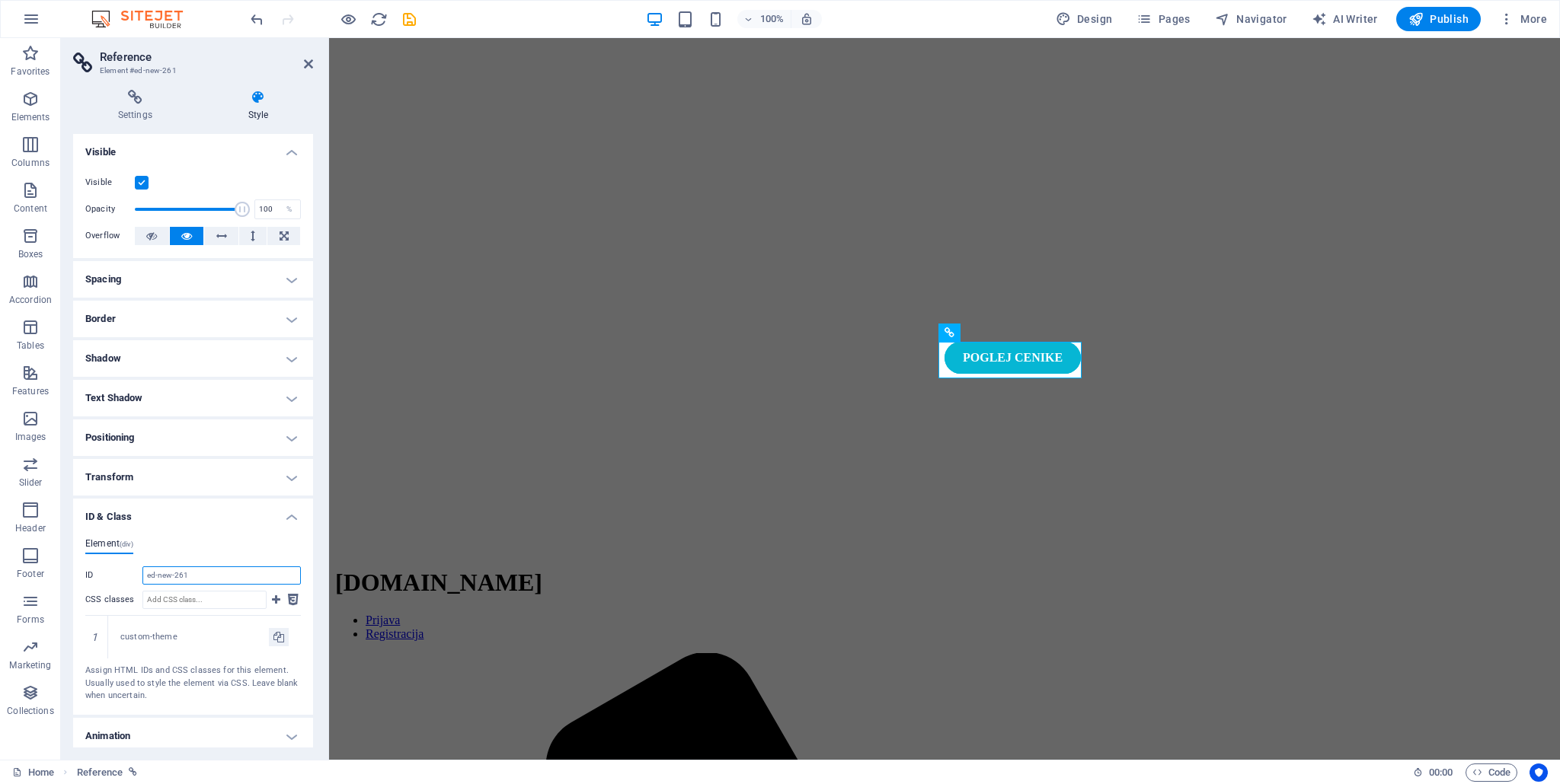
click at [196, 579] on input "ed-new-261" at bounding box center [222, 575] width 158 height 18
click at [198, 579] on input "ed-new-261" at bounding box center [222, 575] width 158 height 18
click at [202, 580] on input "ed-new-261" at bounding box center [222, 575] width 158 height 18
drag, startPoint x: 224, startPoint y: 580, endPoint x: 119, endPoint y: 584, distance: 105.1
click at [119, 584] on div "ID ed-new-261 CSS classes 1 custom-theme Assign HTML IDs and CSS classes for th…" at bounding box center [193, 634] width 216 height 136
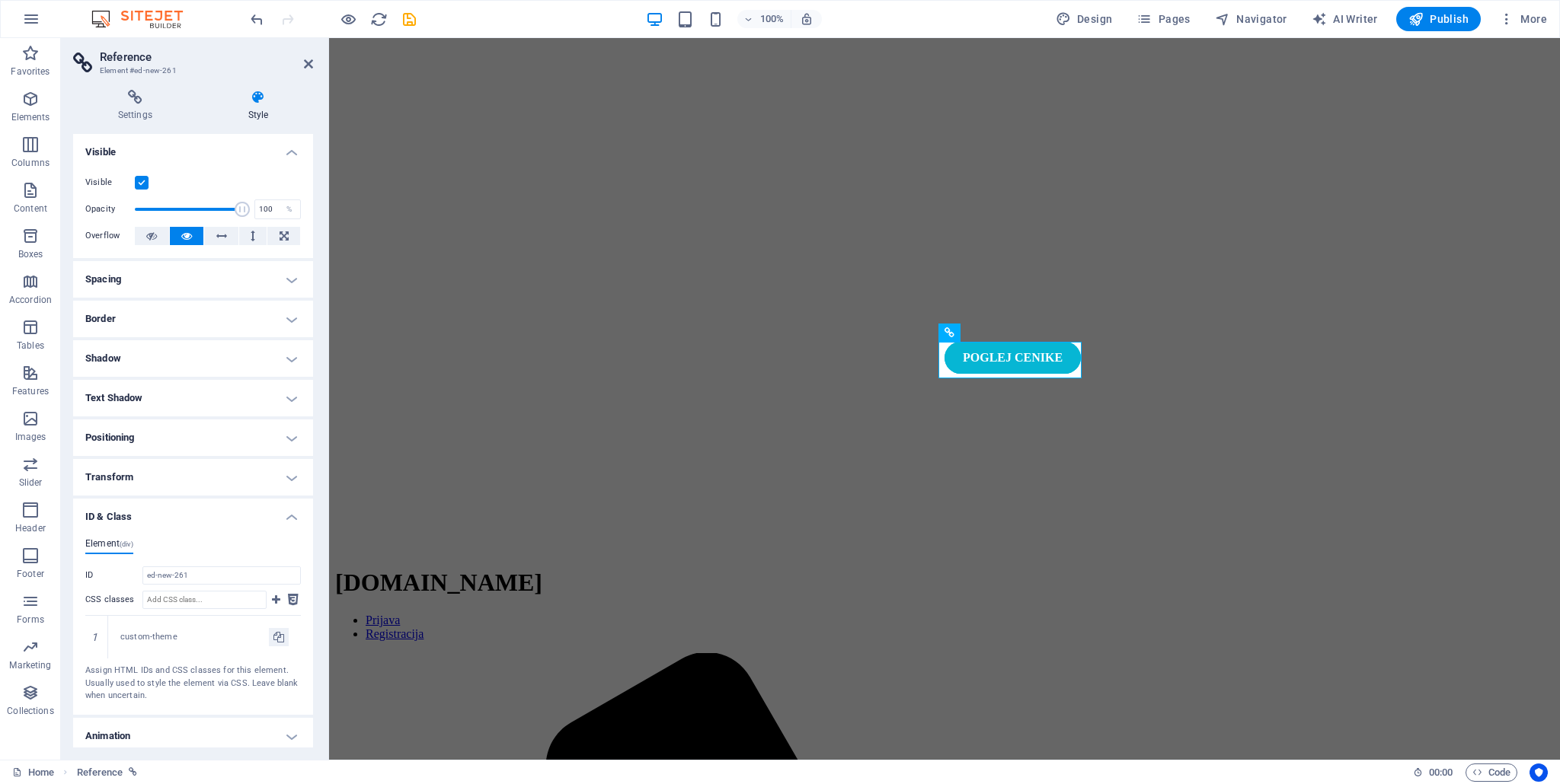
click at [127, 579] on label "ID" at bounding box center [114, 575] width 57 height 18
click at [143, 579] on input "ed-new-261" at bounding box center [222, 575] width 158 height 18
click at [94, 595] on label "CSS classes" at bounding box center [114, 599] width 57 height 18
click at [143, 595] on input "CSS classes" at bounding box center [204, 599] width 124 height 18
click at [122, 583] on label "ID" at bounding box center [114, 575] width 57 height 18
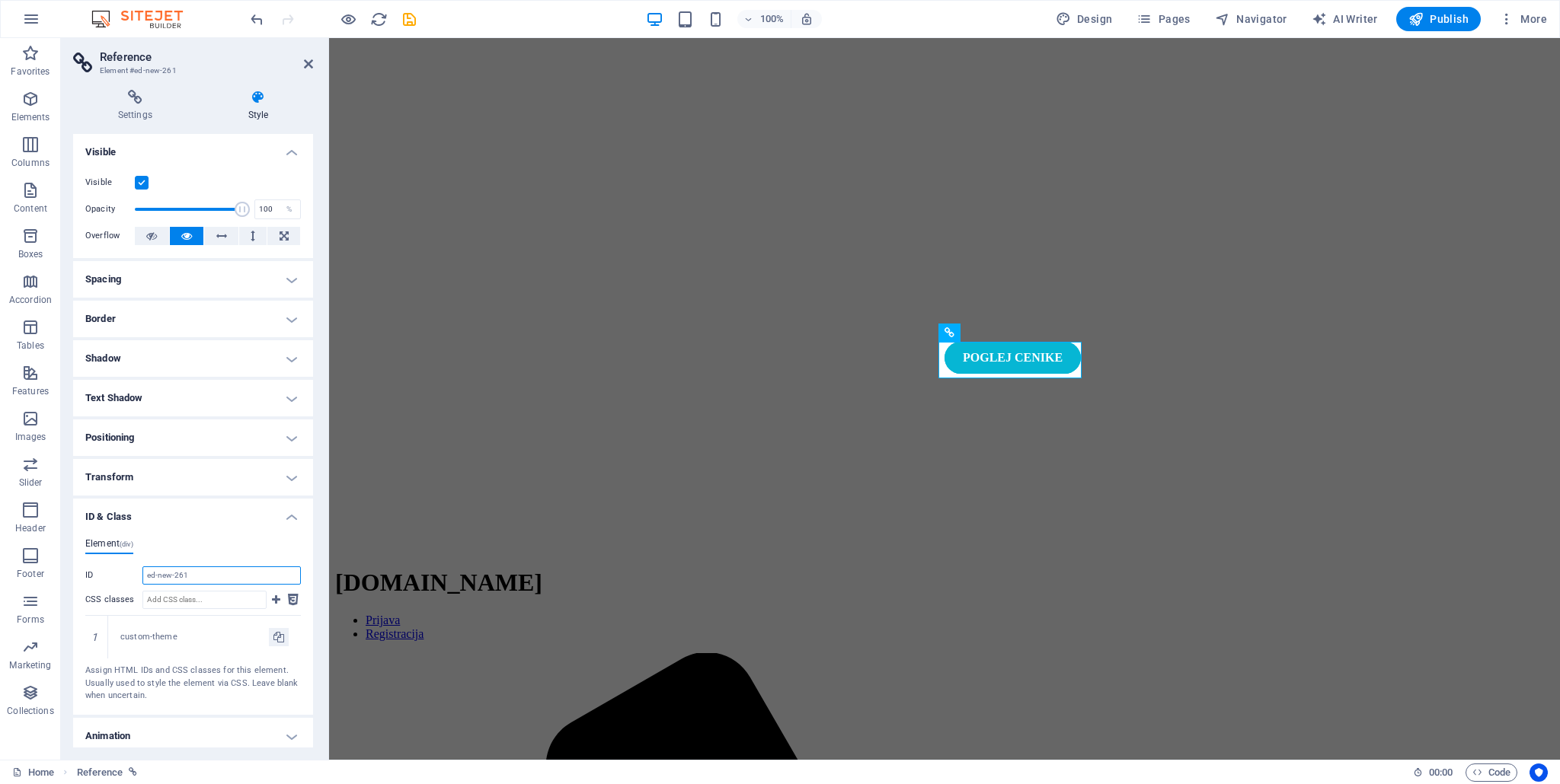
click at [143, 583] on input "ed-new-261" at bounding box center [222, 575] width 158 height 18
click at [244, 568] on input "ed-new-261" at bounding box center [222, 575] width 158 height 18
click at [175, 605] on input "CSS classes" at bounding box center [204, 599] width 124 height 18
paste input "search"
type input "search"
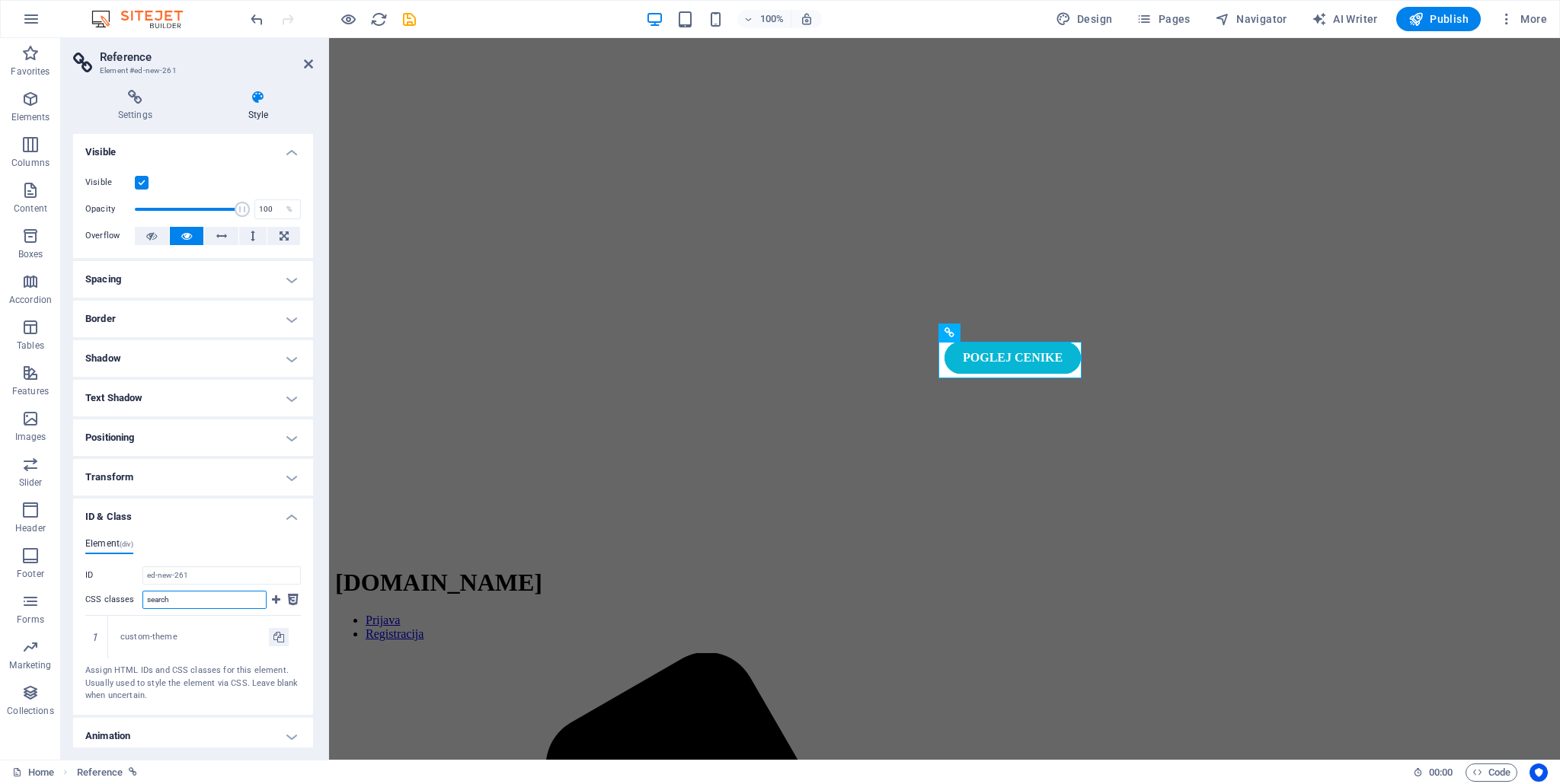
drag, startPoint x: 190, startPoint y: 599, endPoint x: 122, endPoint y: 599, distance: 68.0
click at [122, 599] on div "CSS classes search" at bounding box center [176, 599] width 181 height 18
click at [198, 601] on input "CSS classes" at bounding box center [204, 599] width 124 height 18
paste input "btn-search"
type input "btn-search"
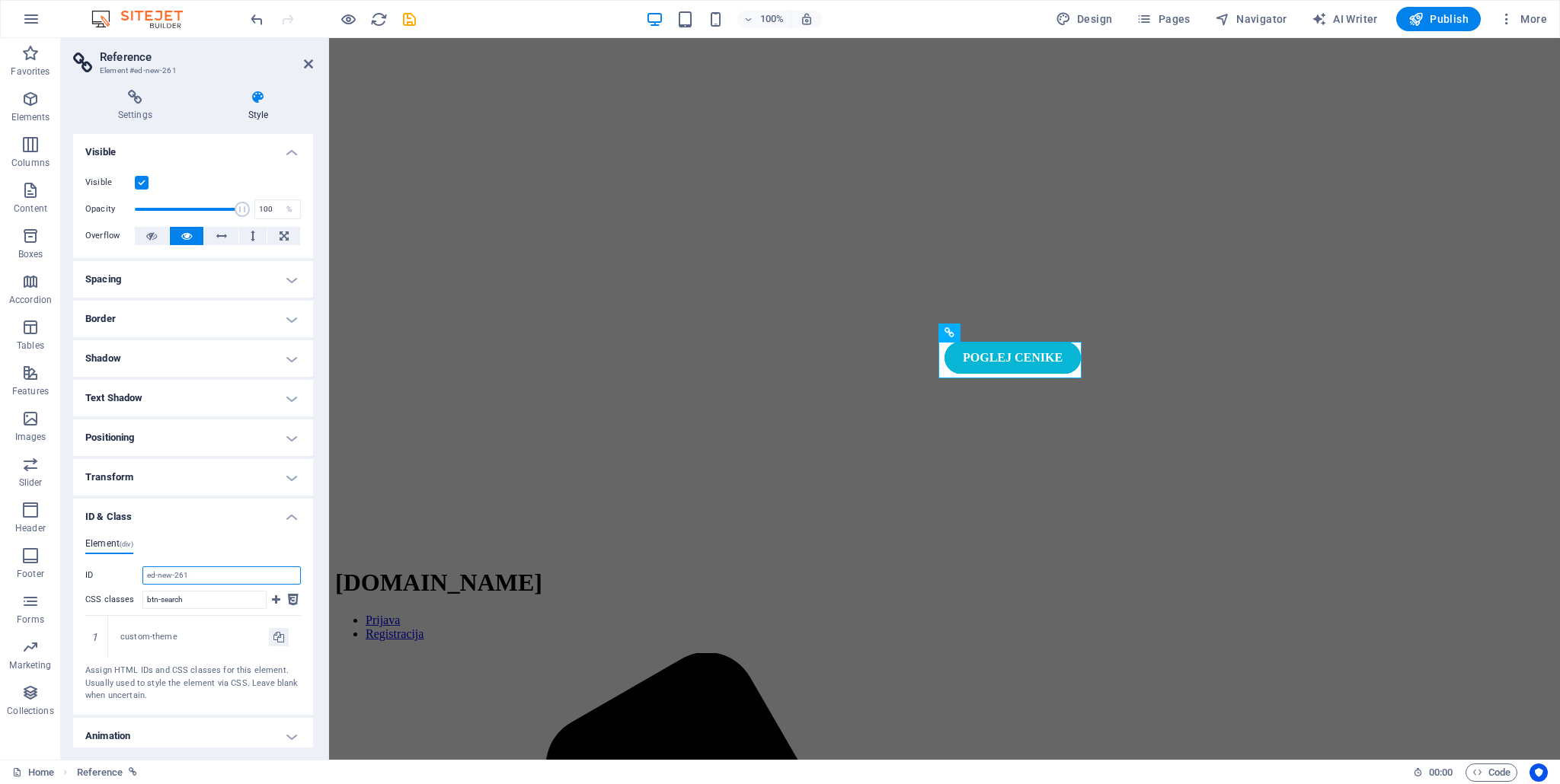
drag, startPoint x: 197, startPoint y: 576, endPoint x: 135, endPoint y: 573, distance: 62.1
click at [135, 573] on div "ID ed-new-261" at bounding box center [193, 575] width 216 height 18
click at [116, 591] on label "CSS classes" at bounding box center [114, 599] width 57 height 18
click at [143, 591] on input "btn-search" at bounding box center [204, 599] width 124 height 18
click at [206, 599] on input "btn-search" at bounding box center [204, 599] width 124 height 18
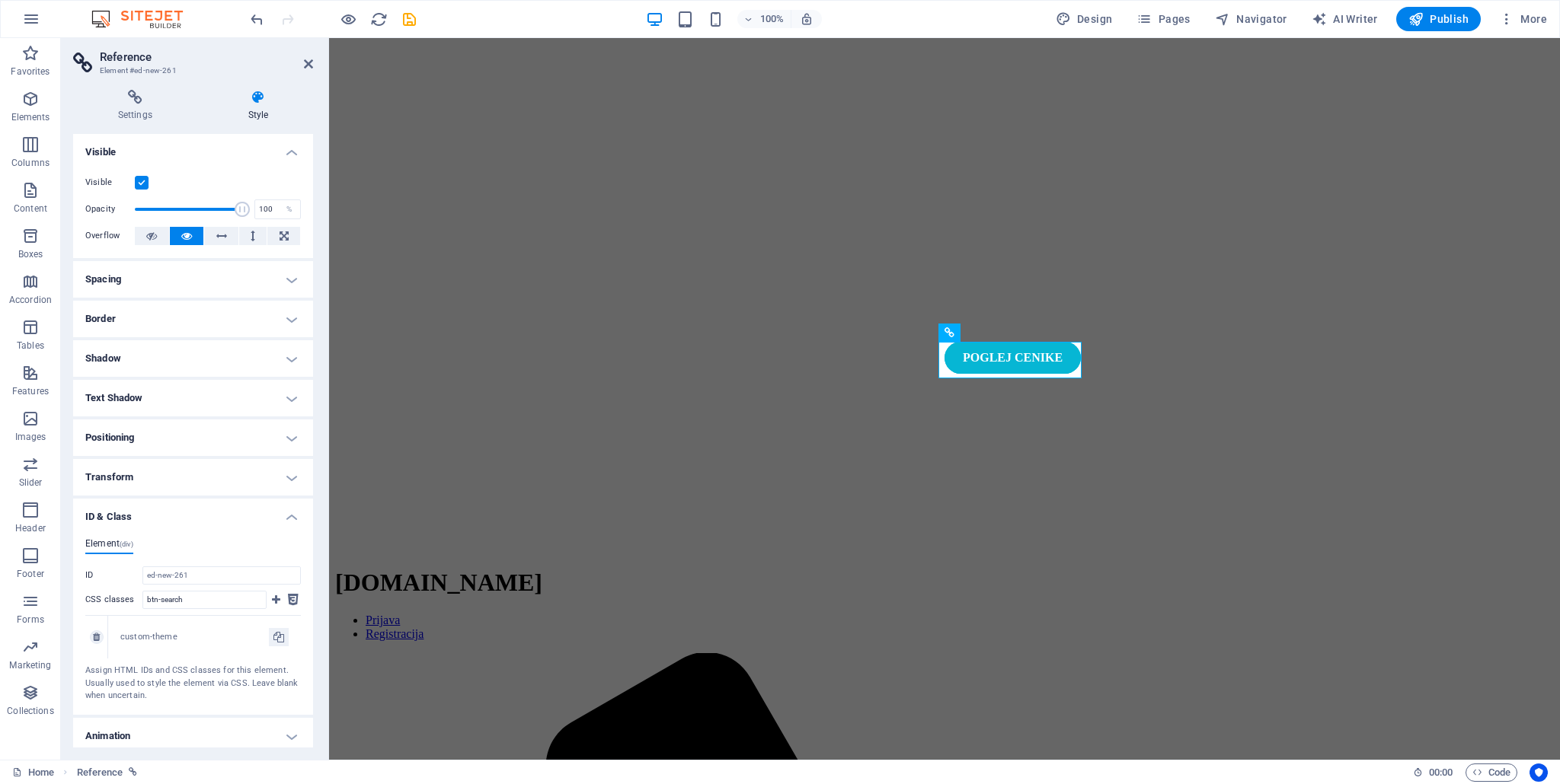
click at [183, 636] on div "custom-theme" at bounding box center [194, 637] width 148 height 13
click at [304, 63] on icon at bounding box center [309, 63] width 10 height 12
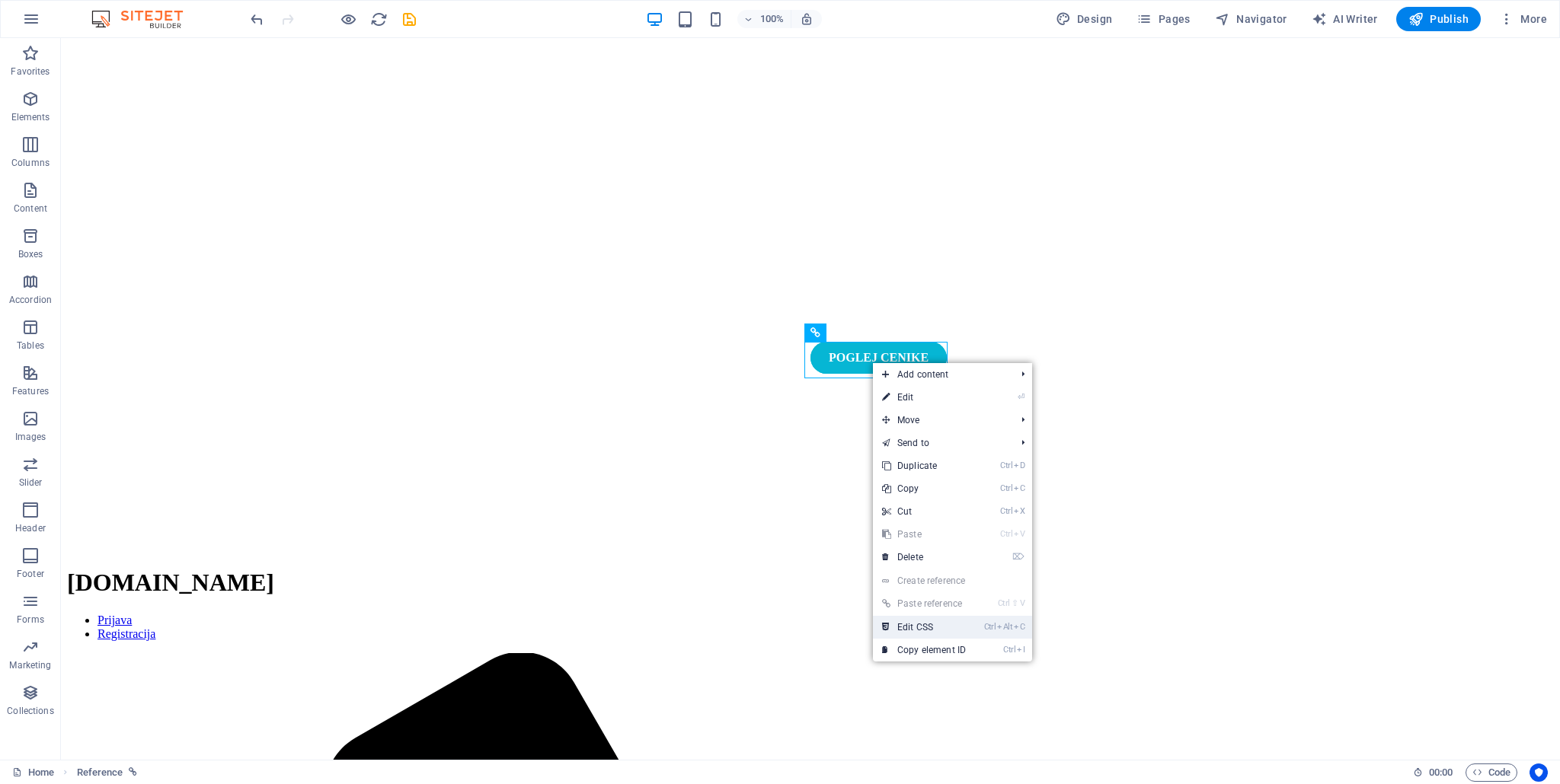
click at [955, 636] on link "Ctrl Alt C Edit CSS" at bounding box center [924, 627] width 102 height 23
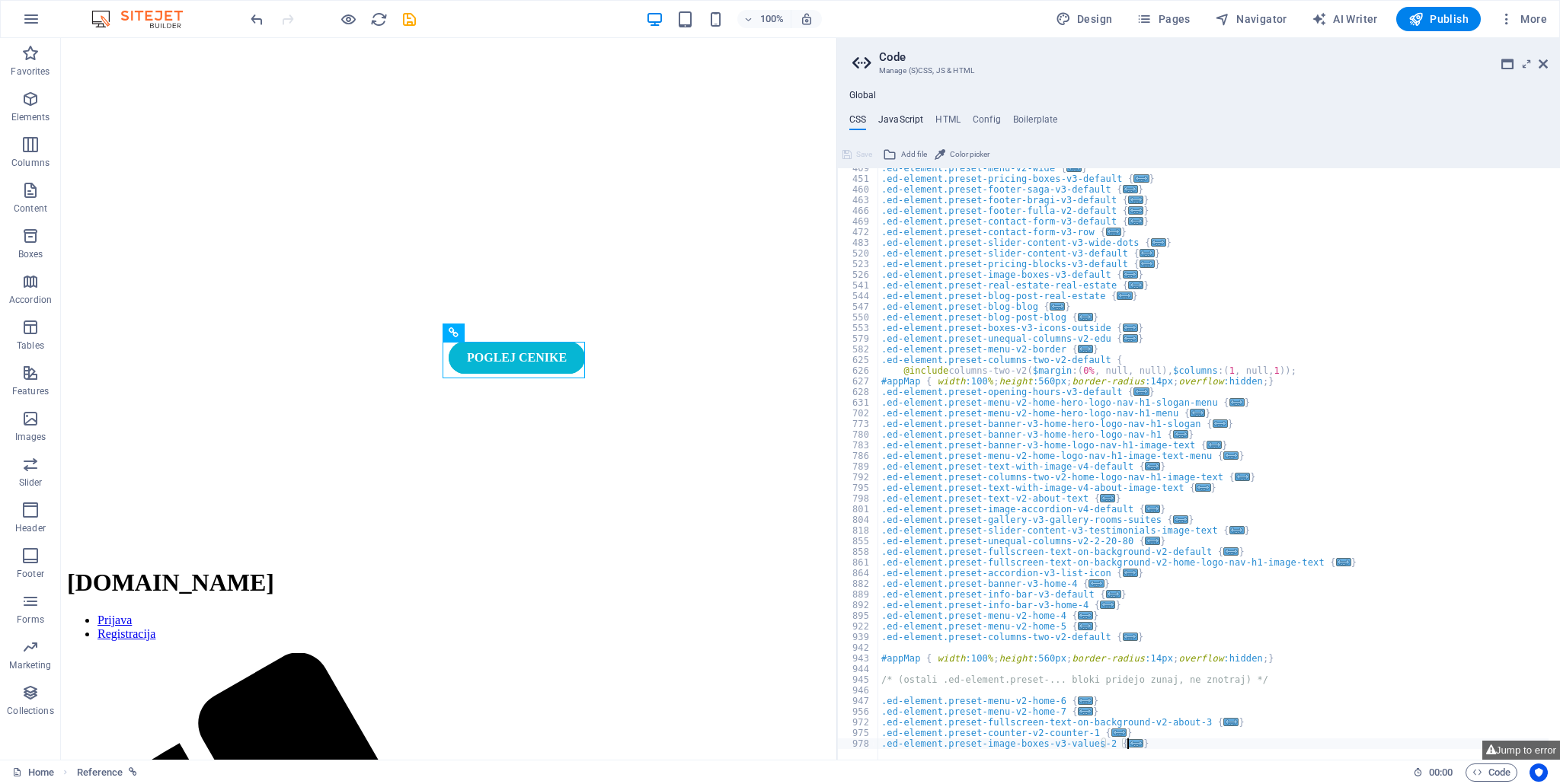
click at [895, 127] on h4 "JavaScript" at bounding box center [900, 122] width 45 height 17
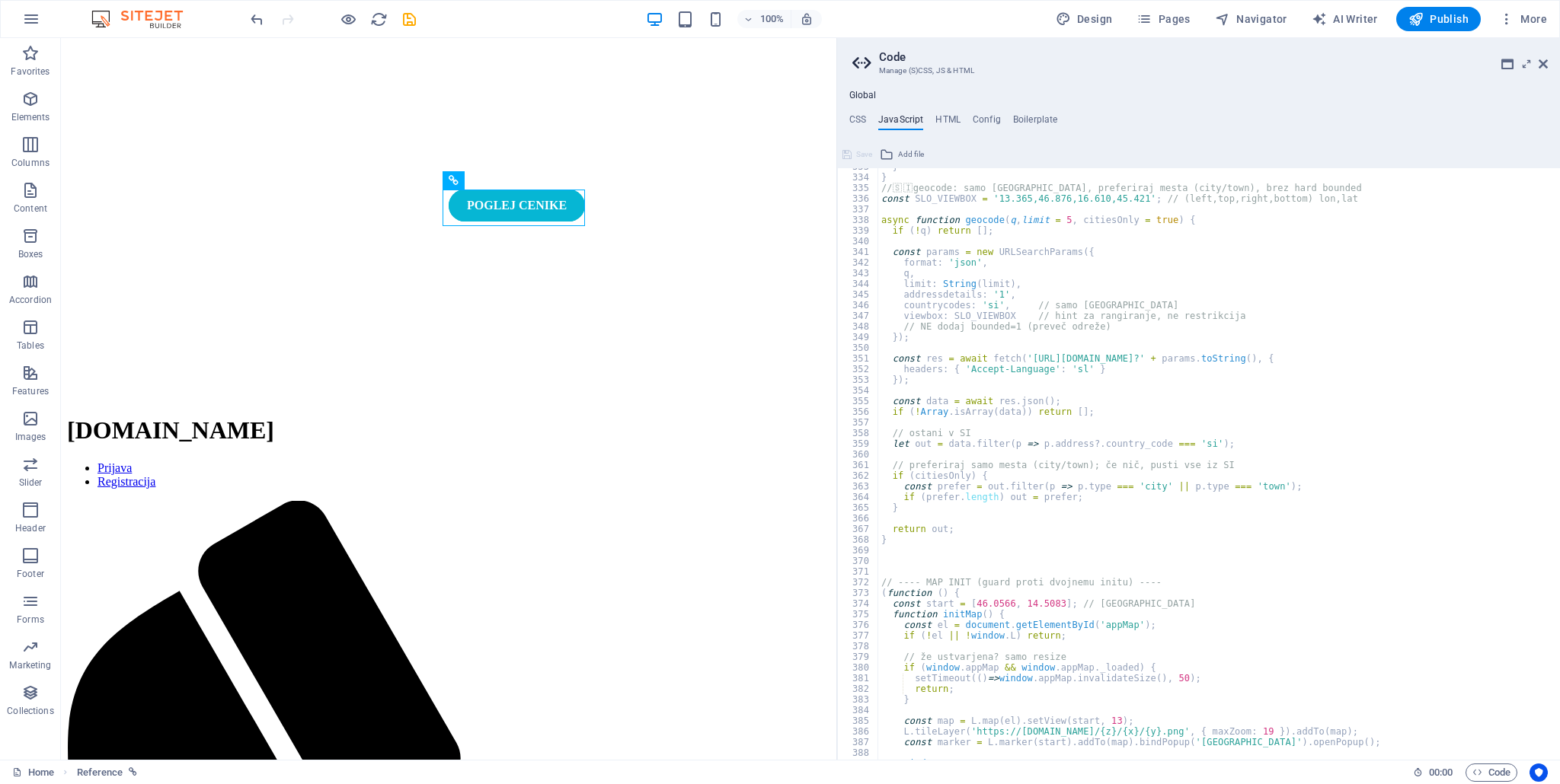
scroll to position [3590, 0]
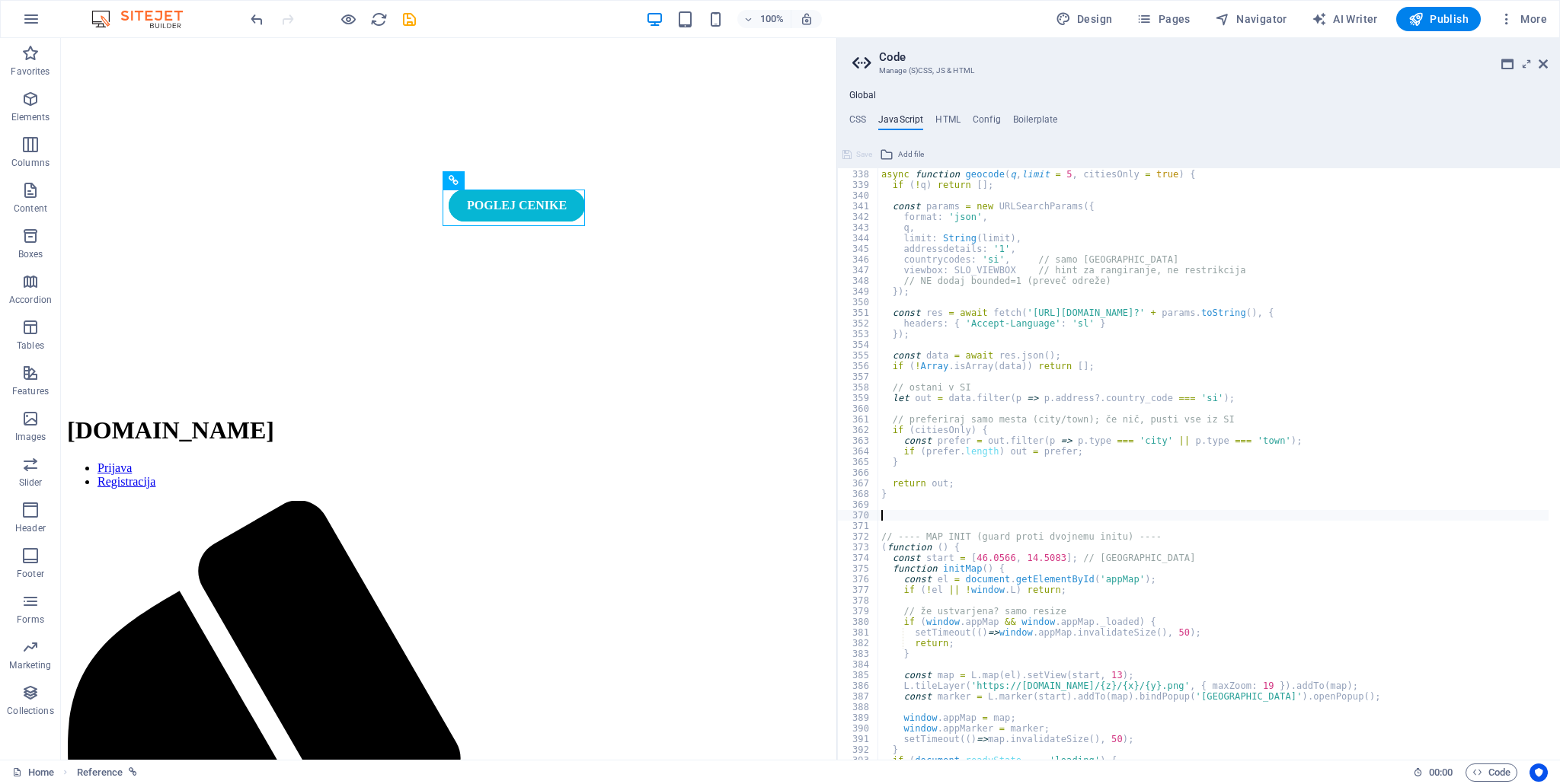
click at [1341, 514] on div "async function geocode ( q , limit = 5 , citiesOnly = true ) { if ( ! q ) retur…" at bounding box center [1213, 465] width 671 height 614
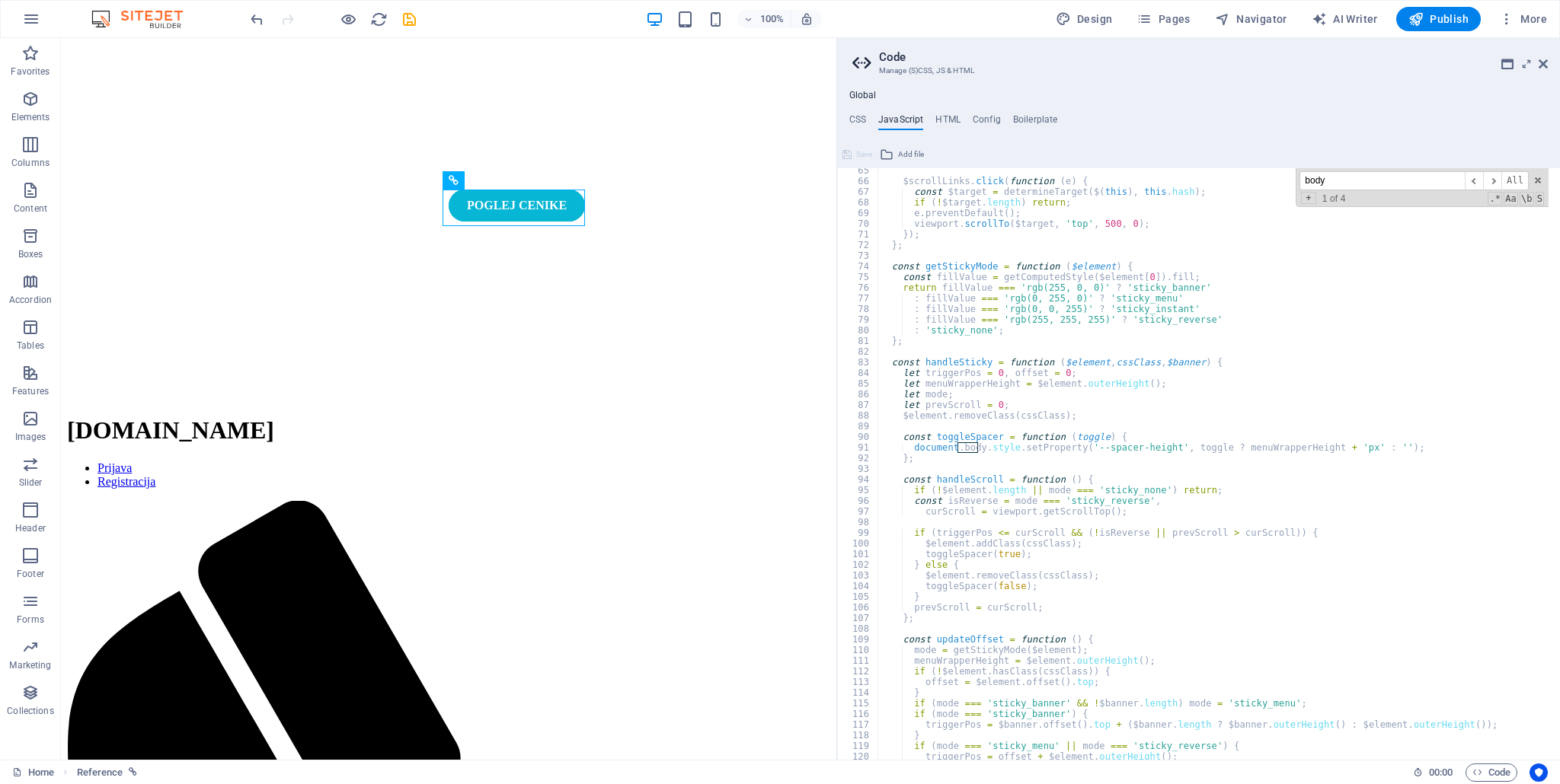
scroll to position [1050, 0]
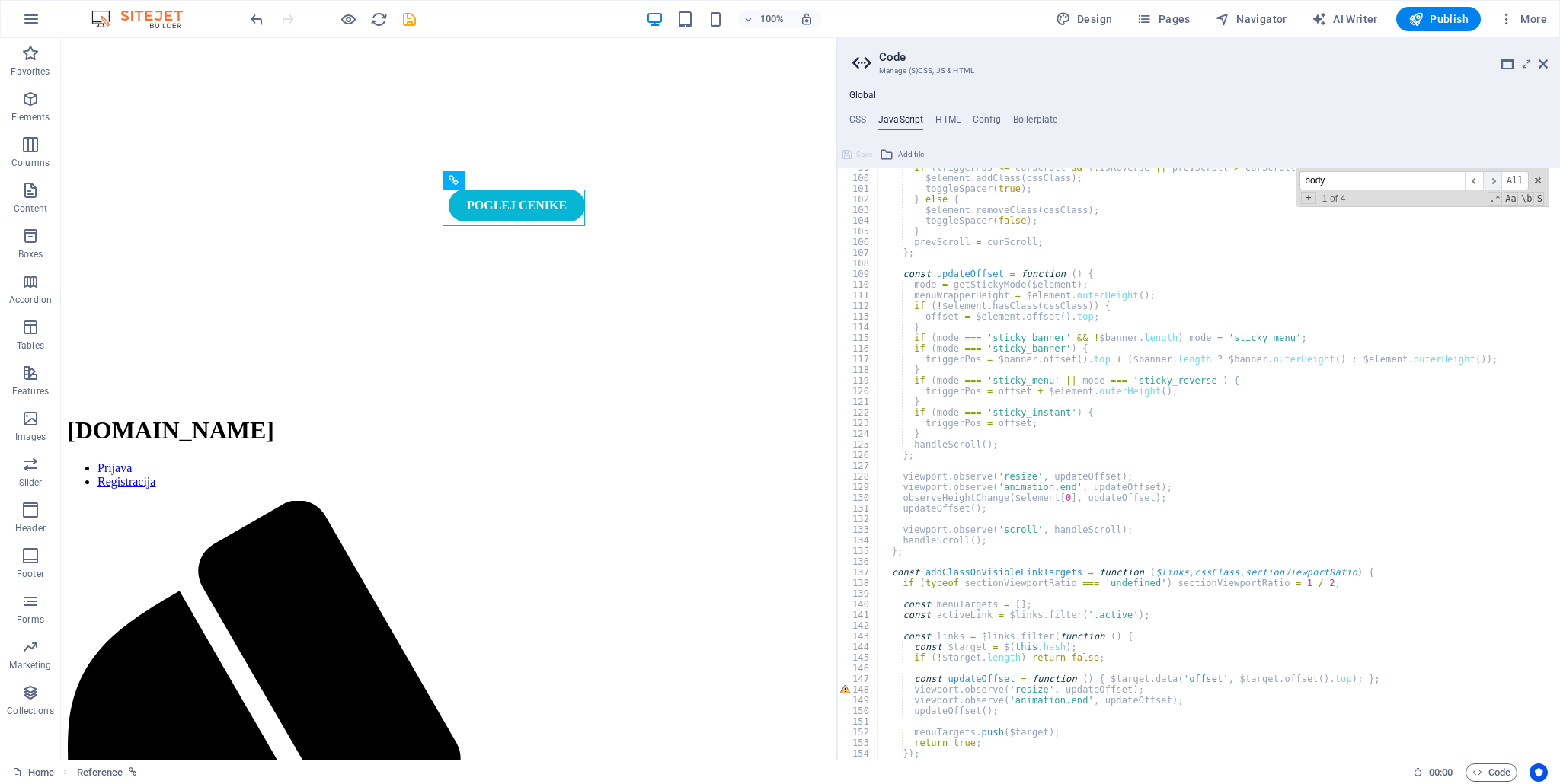
type input "body"
click at [1498, 188] on span "​" at bounding box center [1491, 181] width 18 height 19
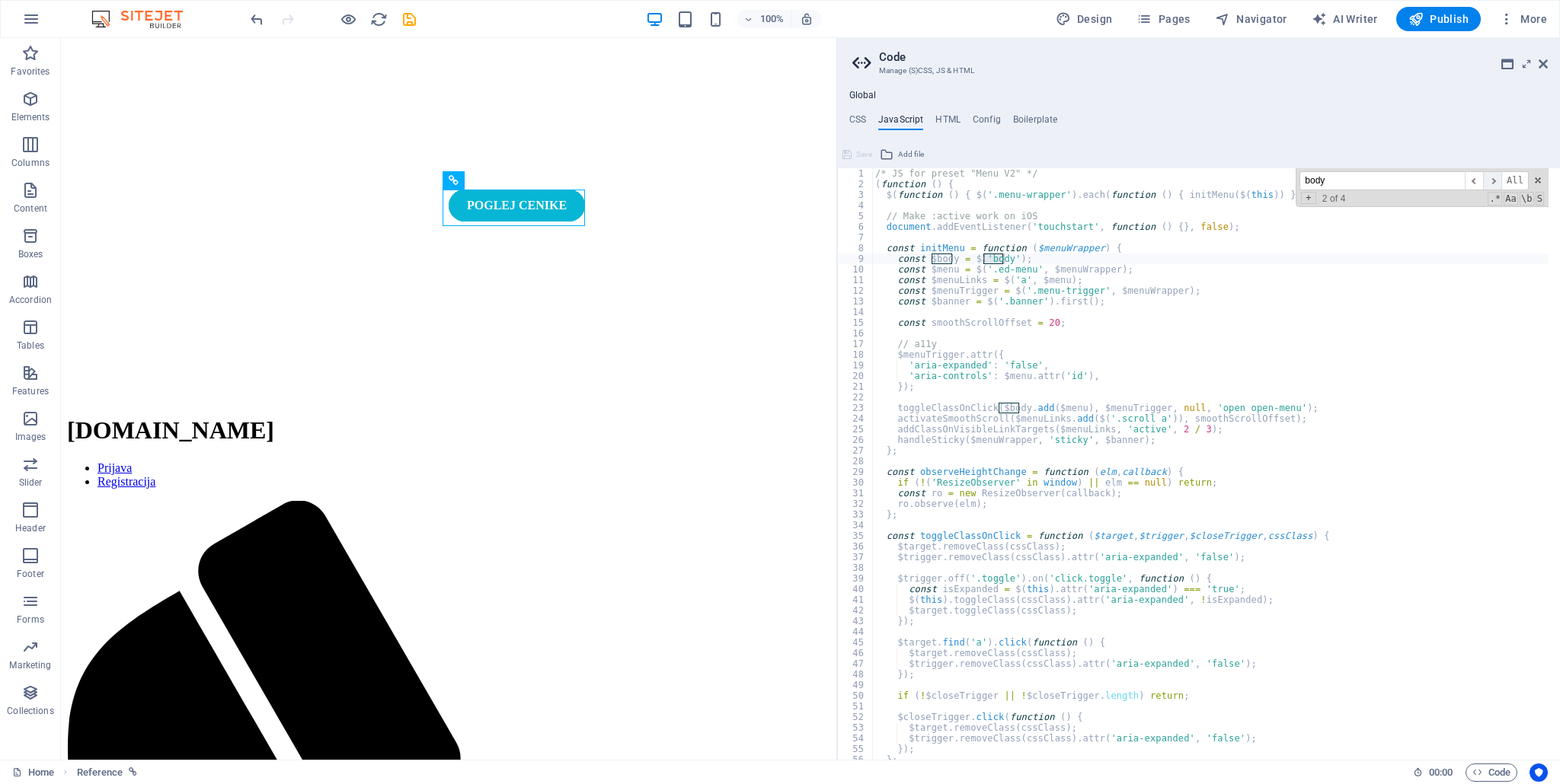
click at [1498, 188] on span "​" at bounding box center [1491, 181] width 18 height 19
click at [1494, 184] on span "​" at bounding box center [1491, 181] width 18 height 19
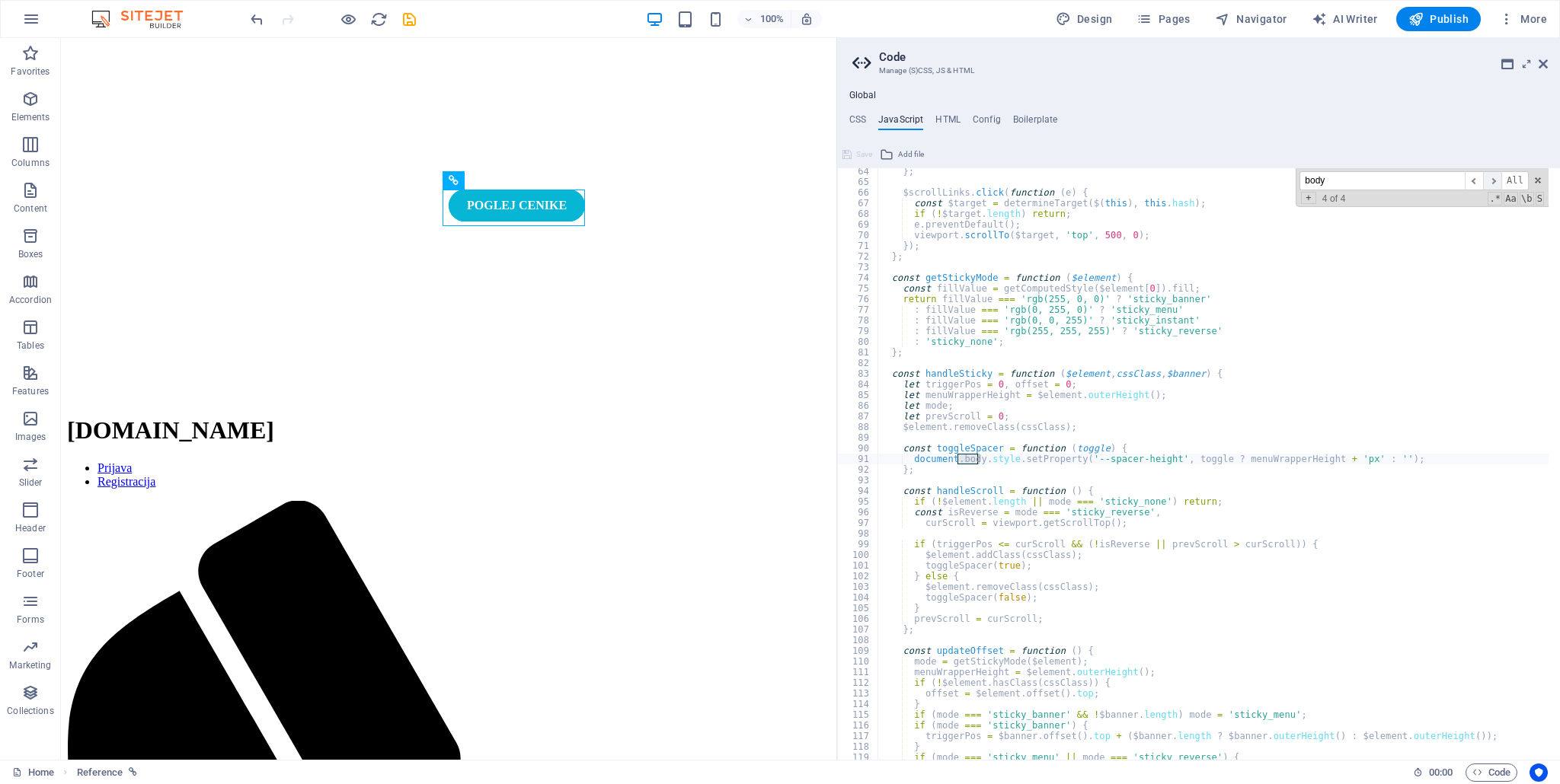
scroll to position [673, 0]
click at [1495, 181] on span "​" at bounding box center [1491, 181] width 18 height 19
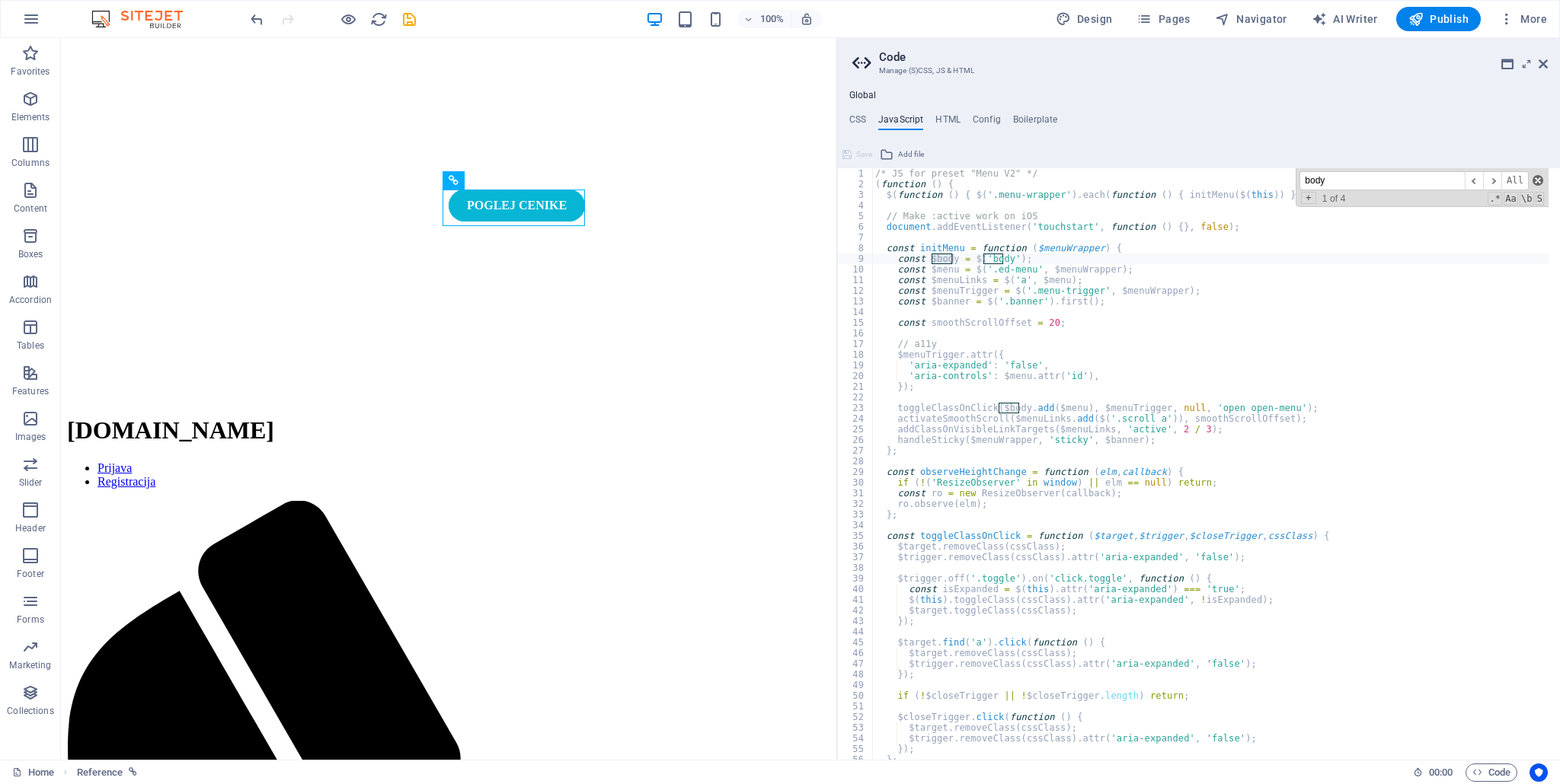
click at [1539, 181] on span at bounding box center [1537, 180] width 10 height 10
type textarea "const $body = $('body');"
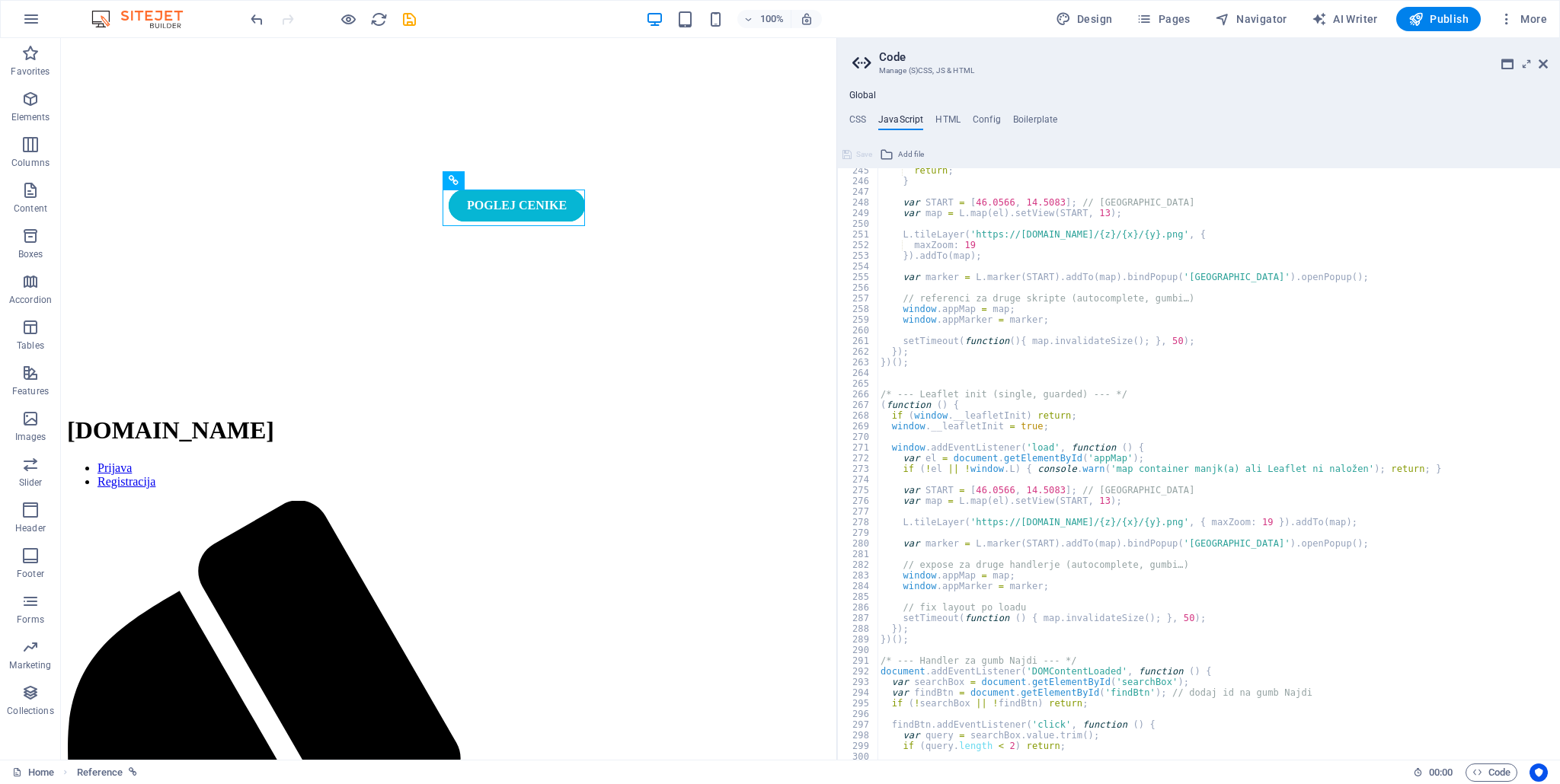
scroll to position [2923, 0]
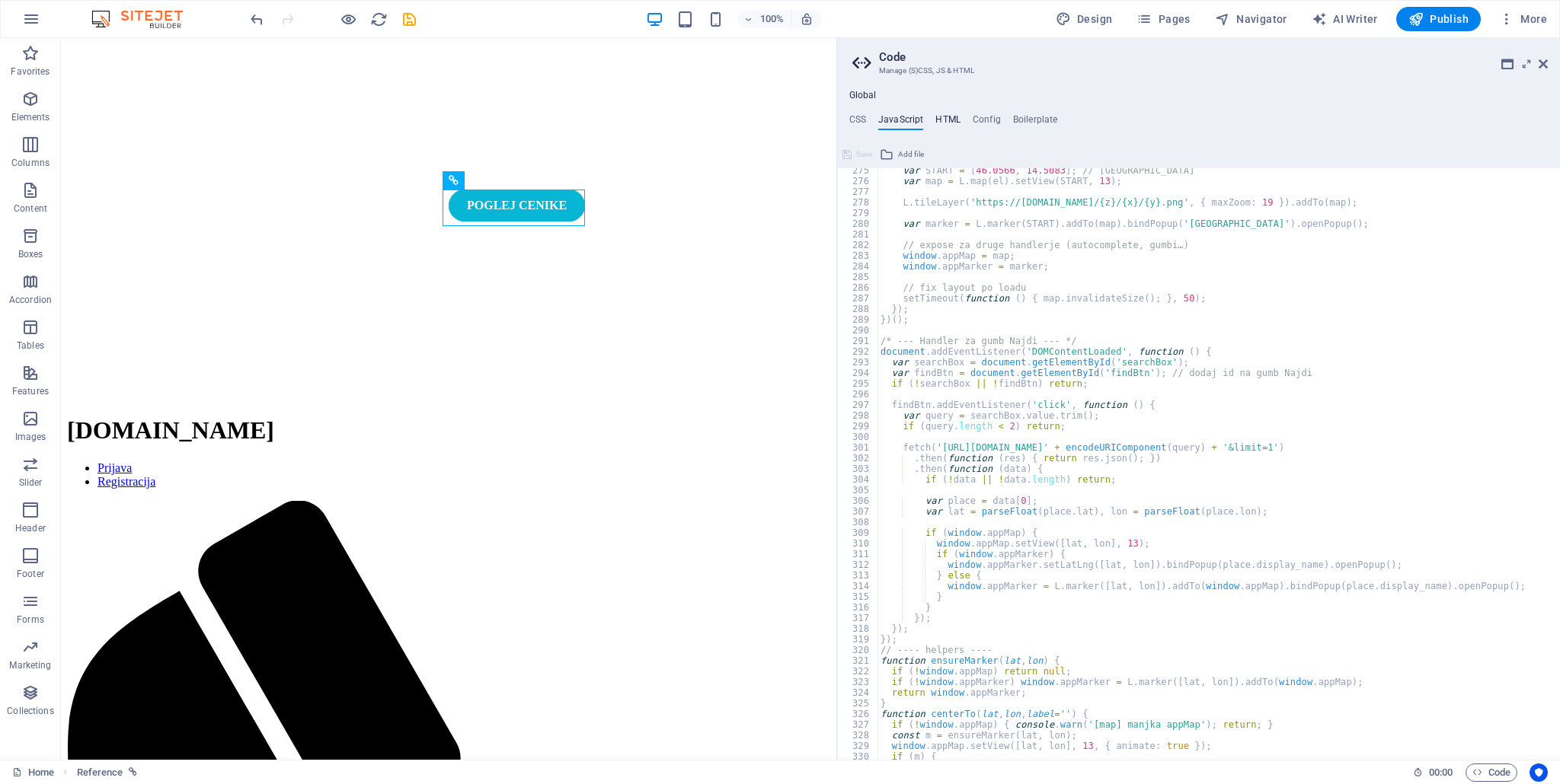
click at [952, 129] on h4 "HTML" at bounding box center [948, 122] width 25 height 17
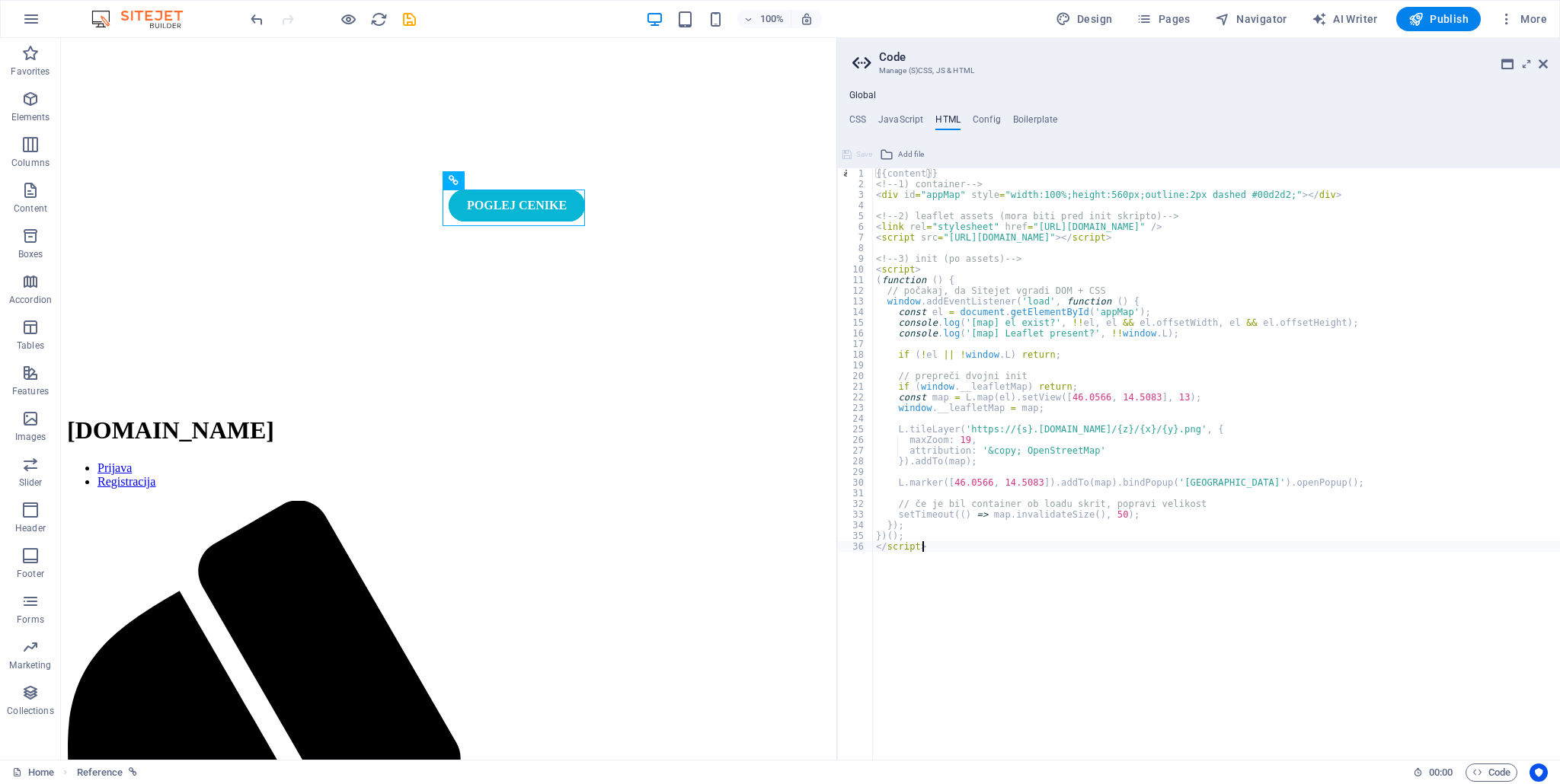
click at [935, 550] on div "{{content}} <!-- 1) container --> < div id = "appMap" style = "width:100%;heigh…" at bounding box center [1217, 469] width 688 height 602
type textarea "</script>"
paste textarea
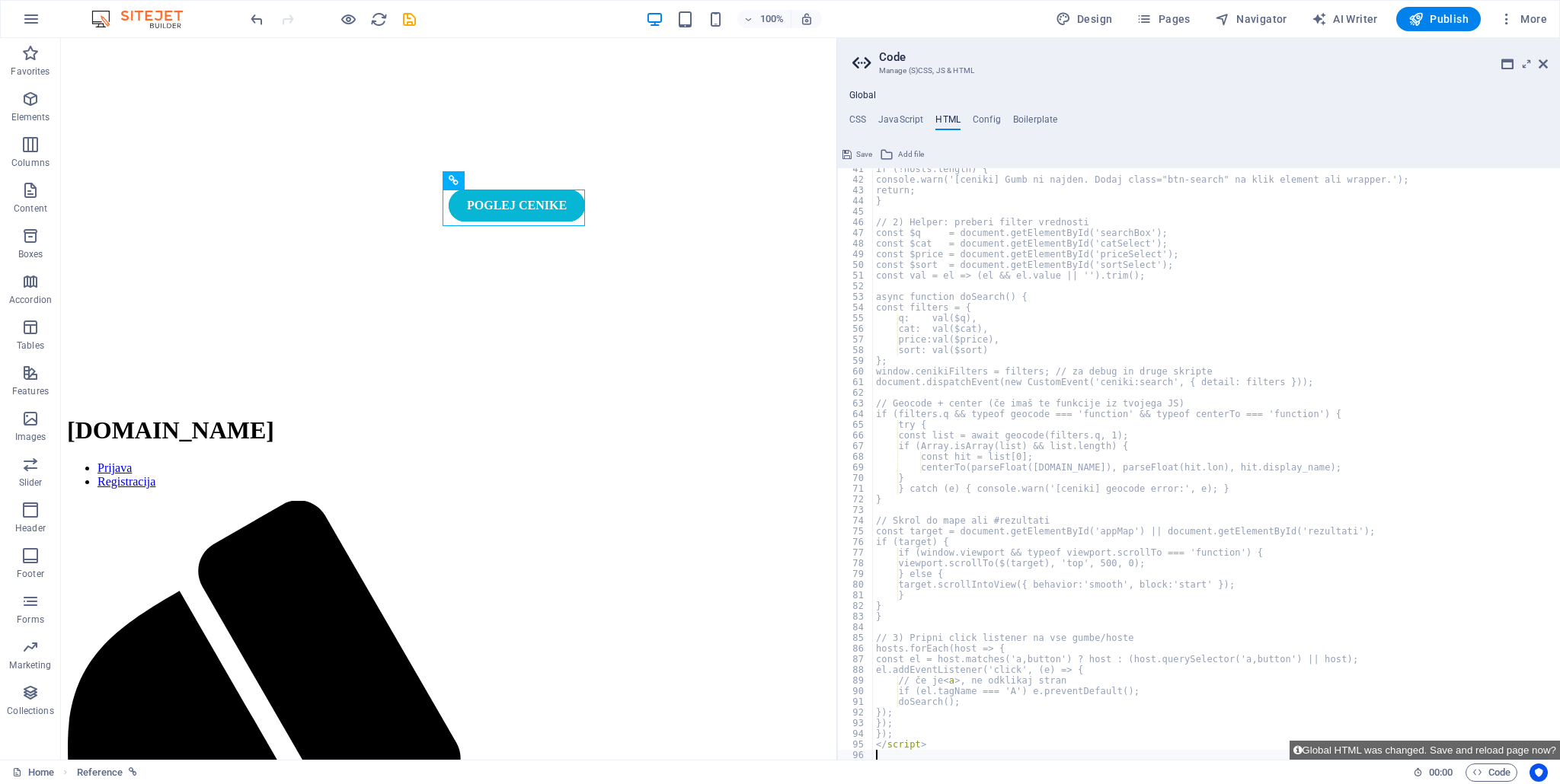
scroll to position [431, 0]
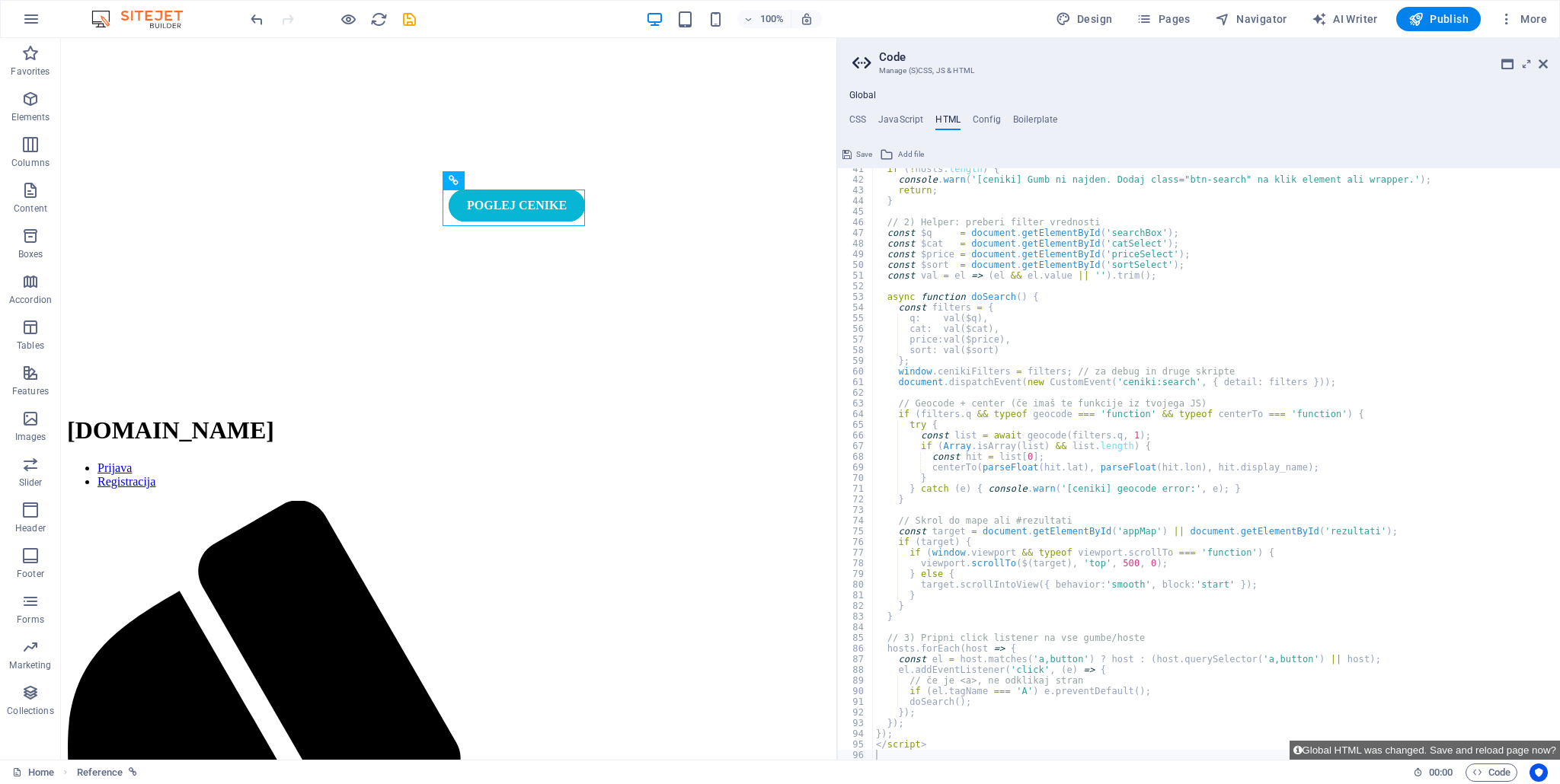
click at [856, 146] on span "Save" at bounding box center [864, 154] width 16 height 18
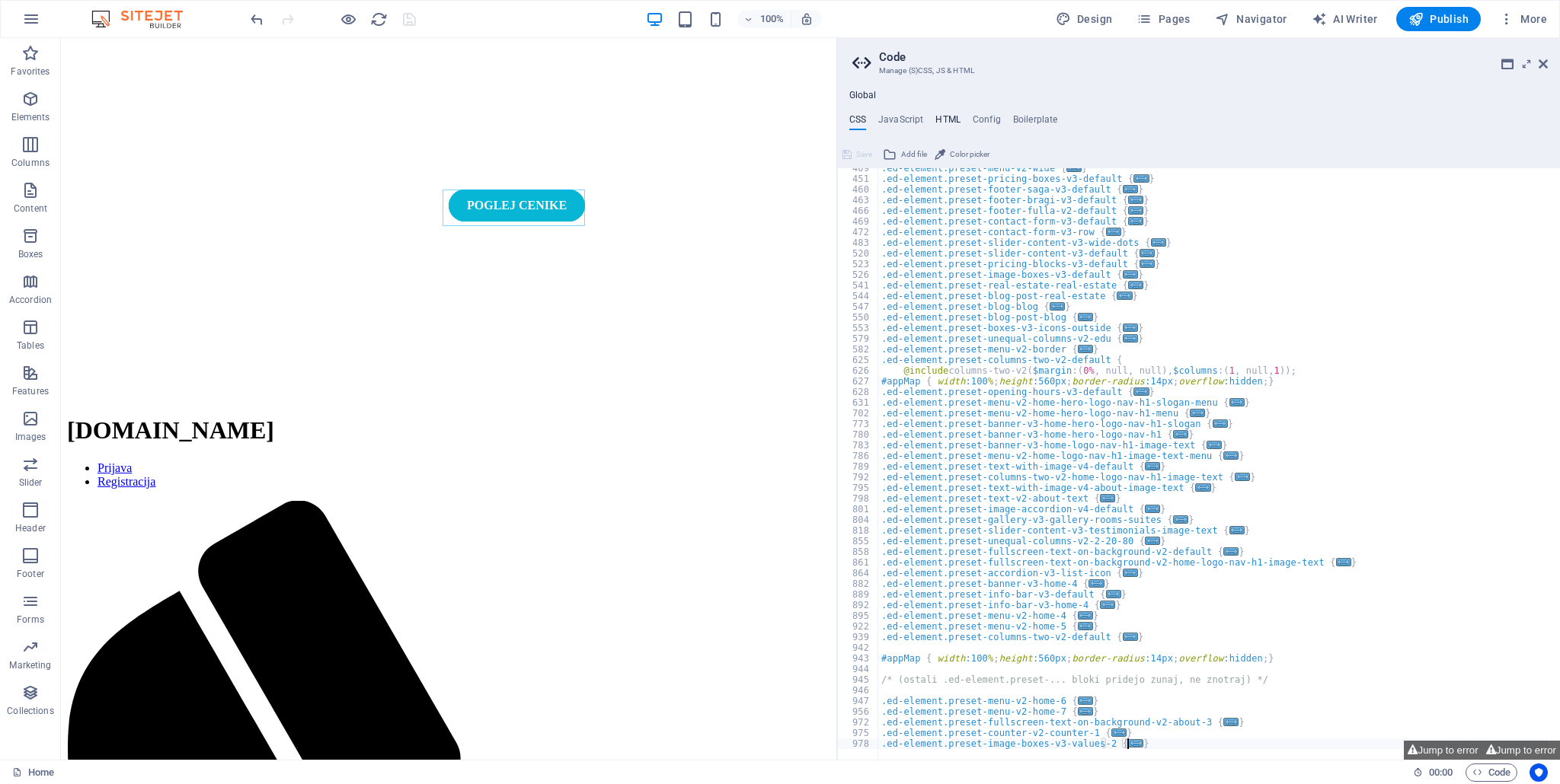
click at [939, 118] on h4 "HTML" at bounding box center [948, 122] width 25 height 17
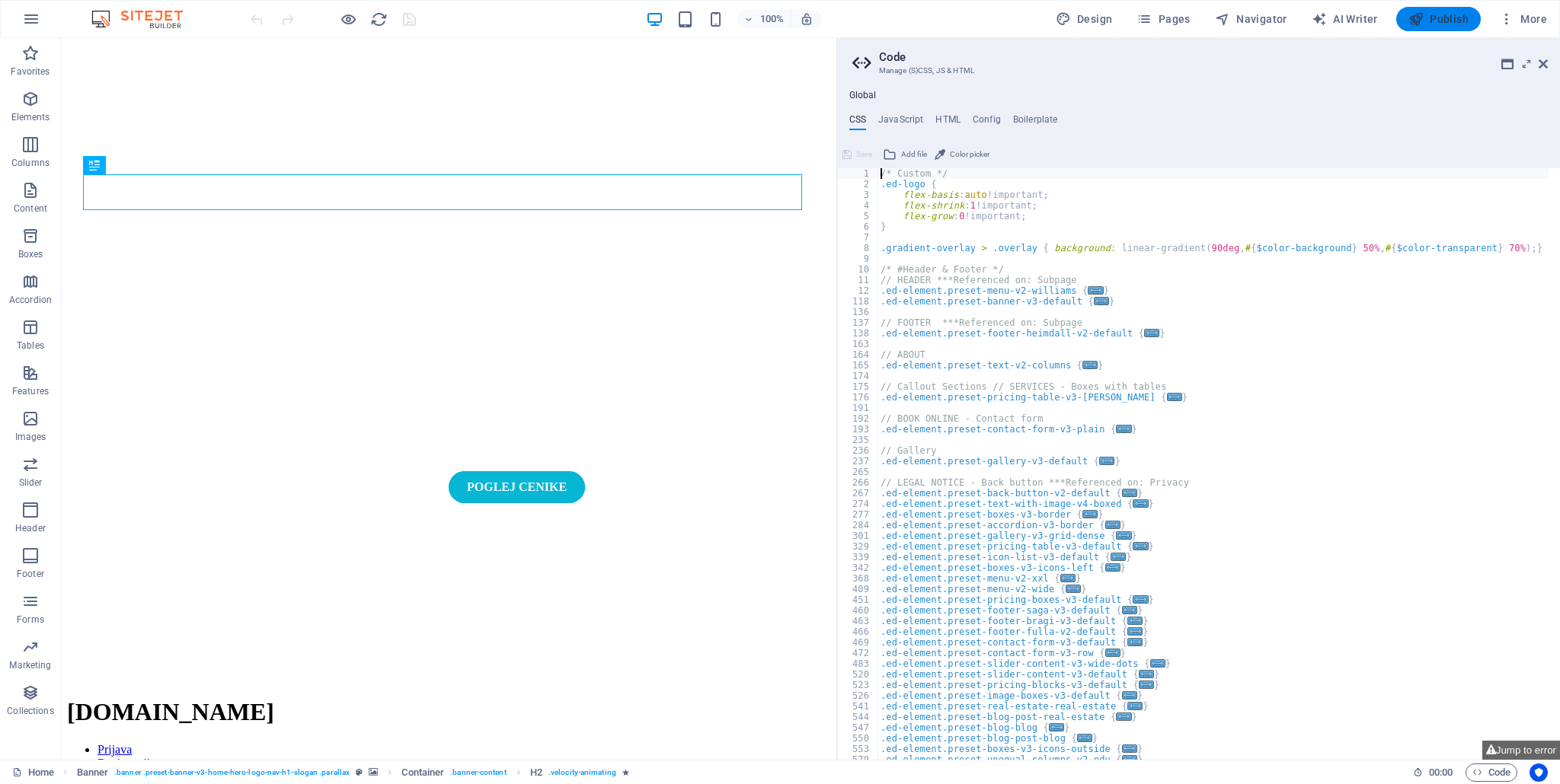
click at [1417, 24] on icon "button" at bounding box center [1415, 18] width 15 height 15
click at [1543, 67] on icon at bounding box center [1543, 63] width 10 height 12
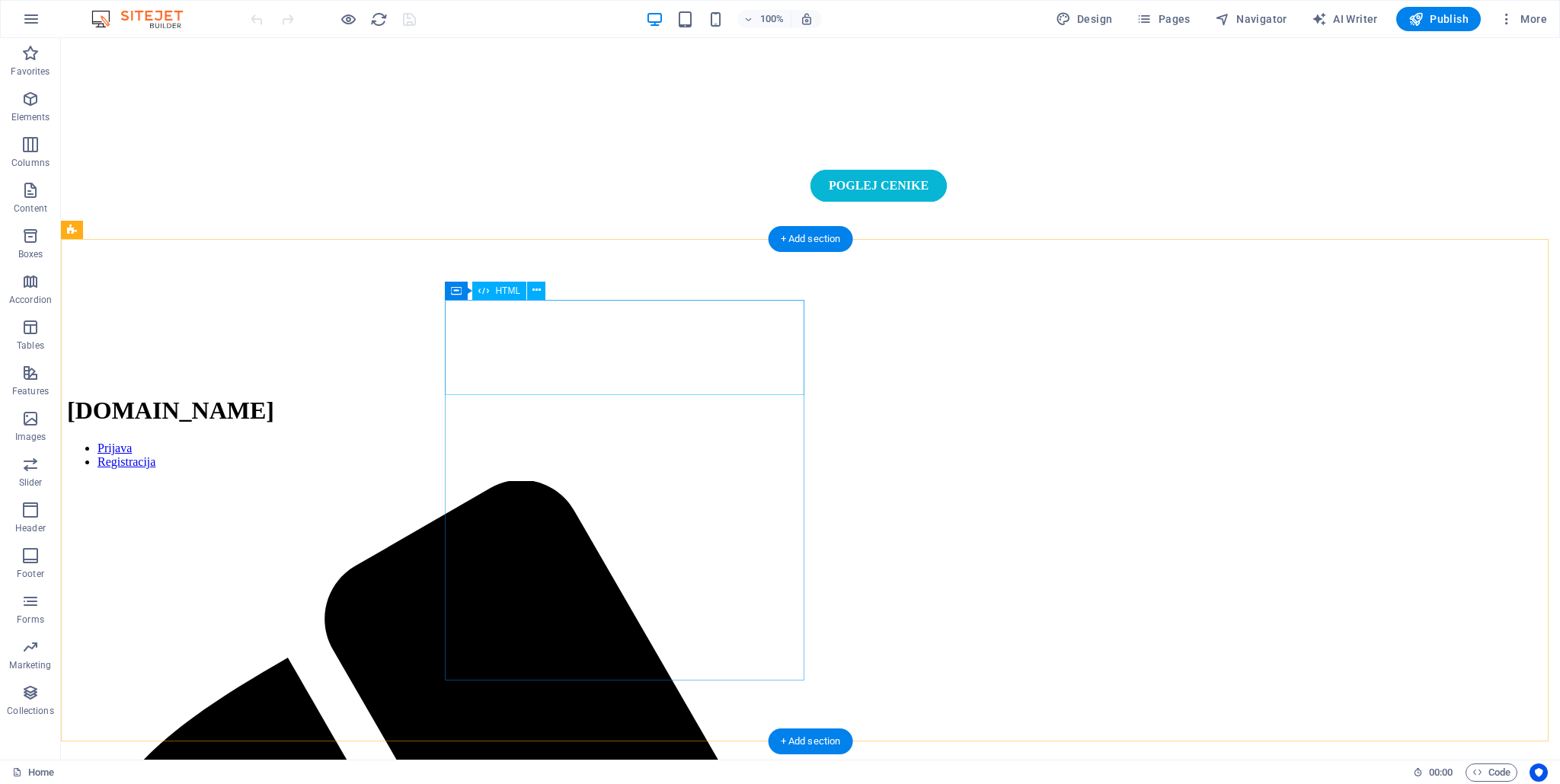
scroll to position [381, 0]
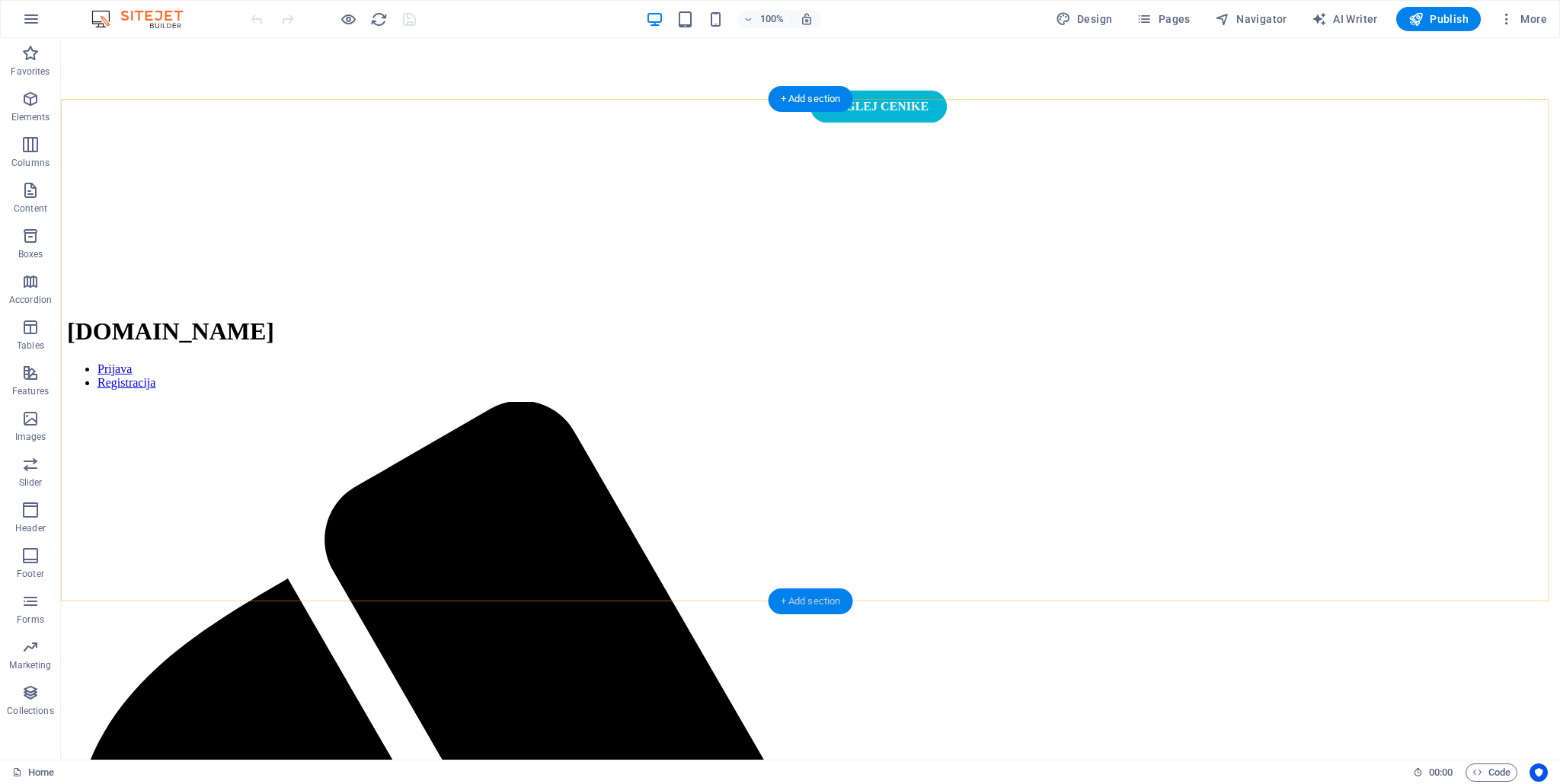
click at [812, 603] on div "+ Add section" at bounding box center [811, 601] width 85 height 26
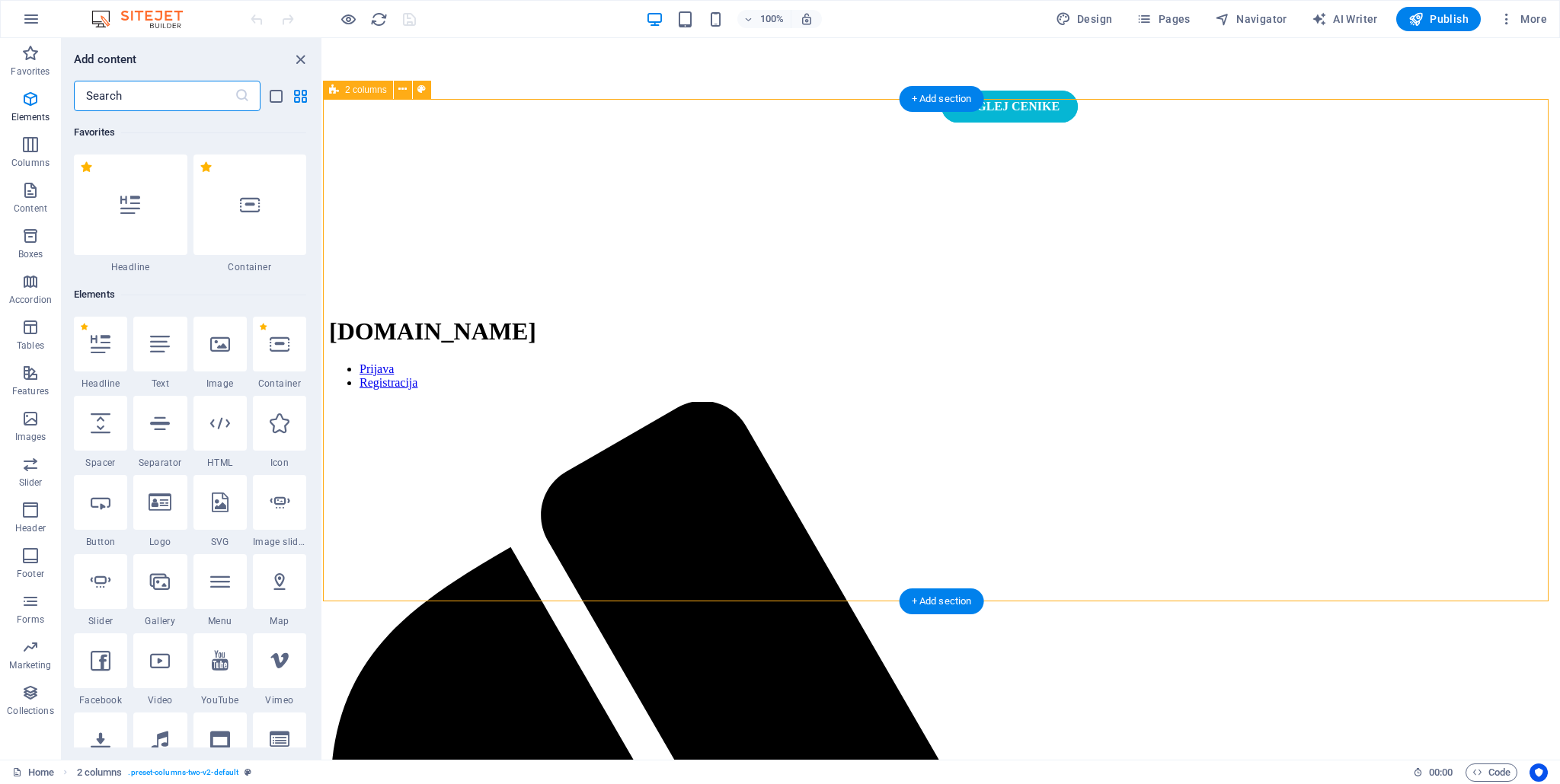
scroll to position [2663, 0]
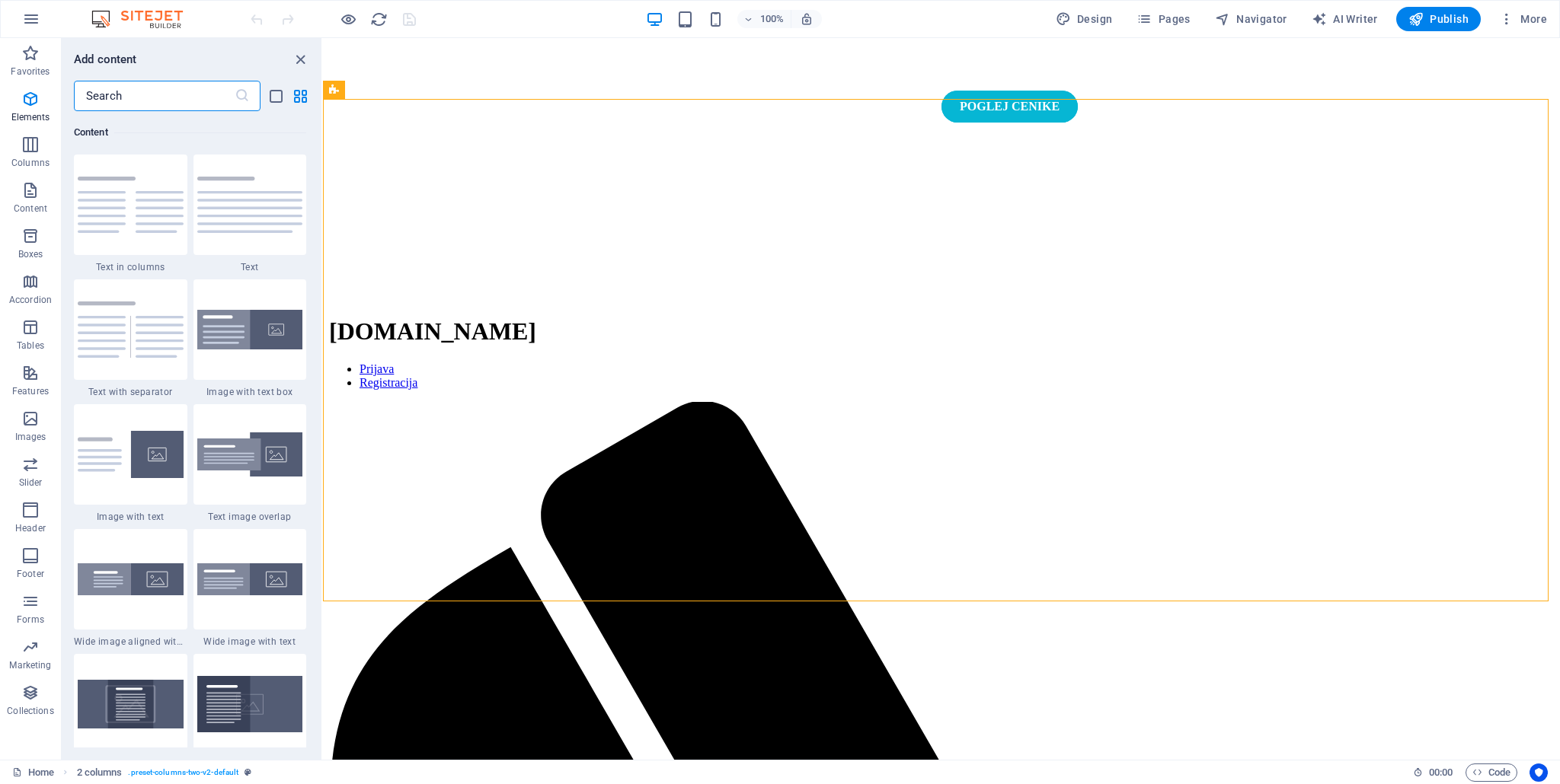
click at [155, 88] on input "text" at bounding box center [154, 96] width 161 height 30
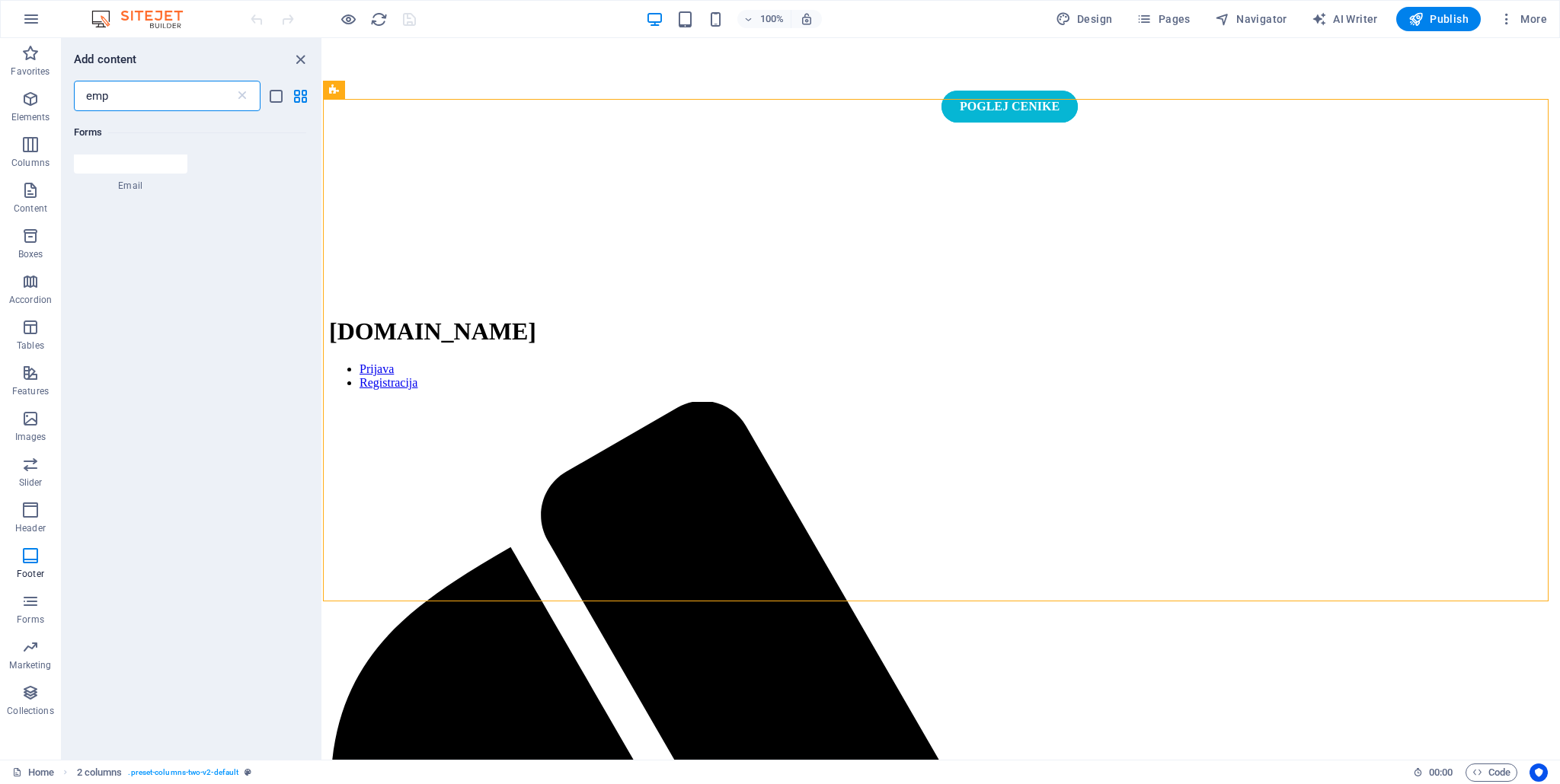
scroll to position [0, 0]
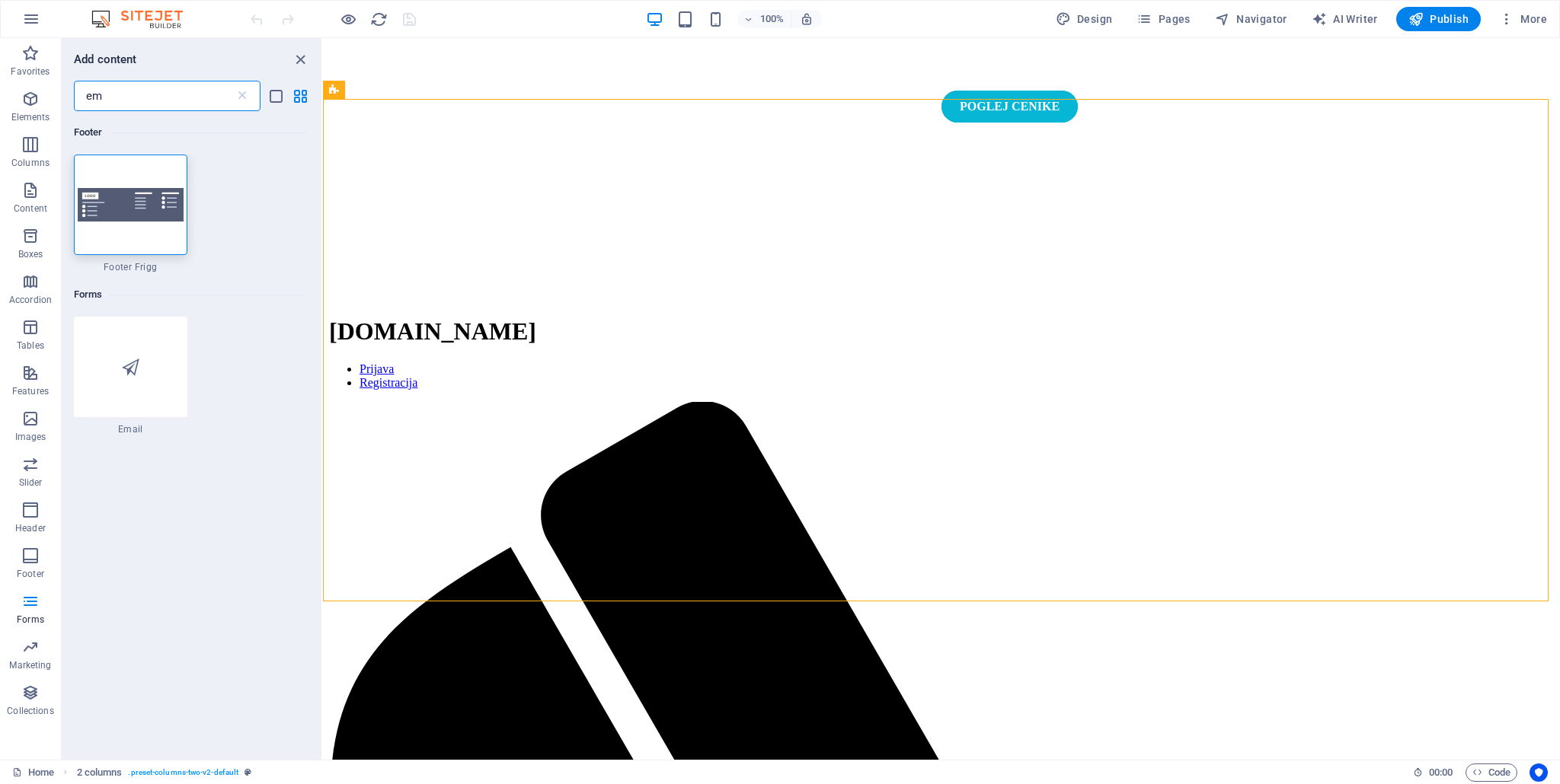
type input "e"
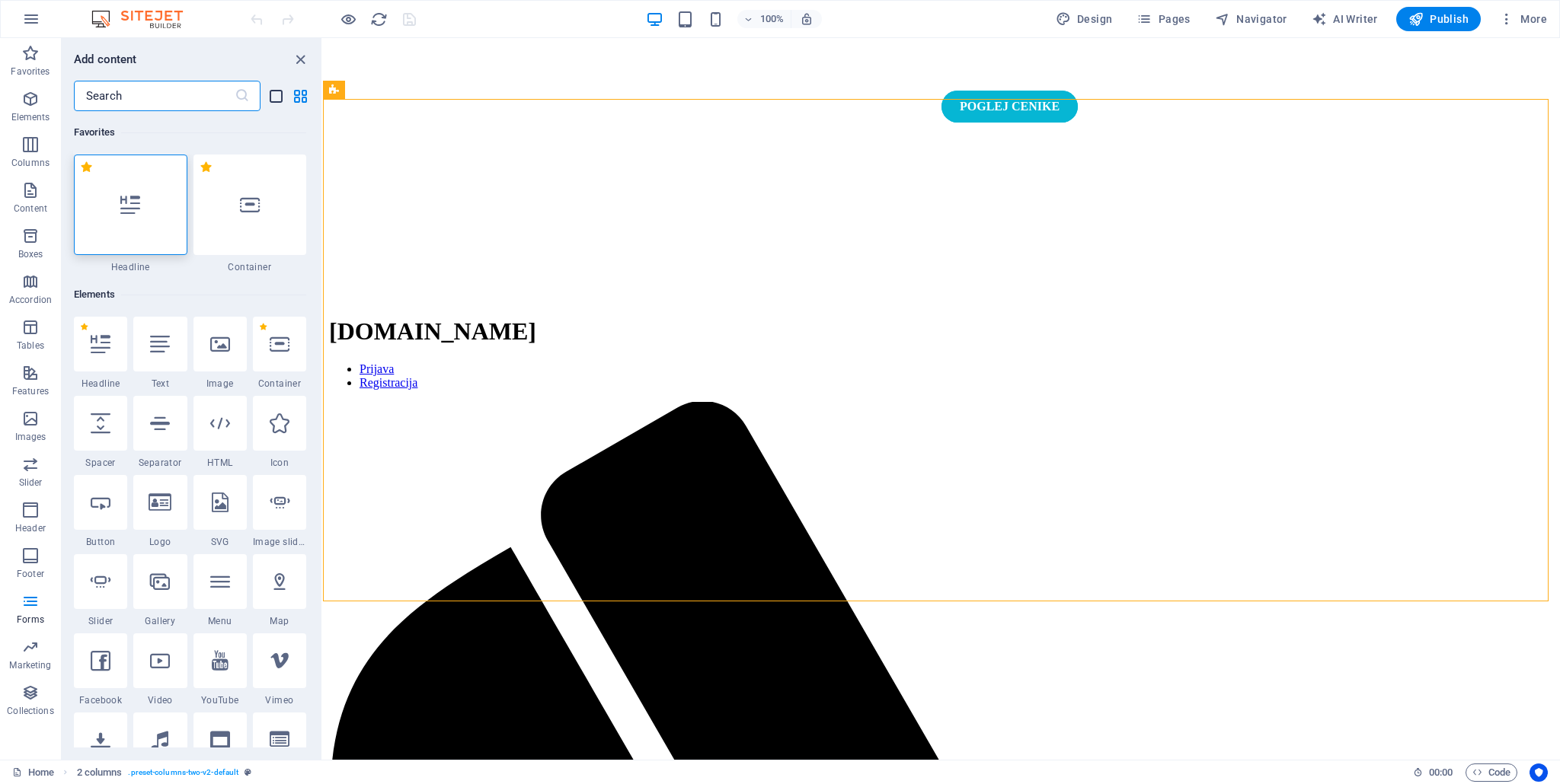
click at [271, 94] on icon "list-view" at bounding box center [276, 97] width 17 height 17
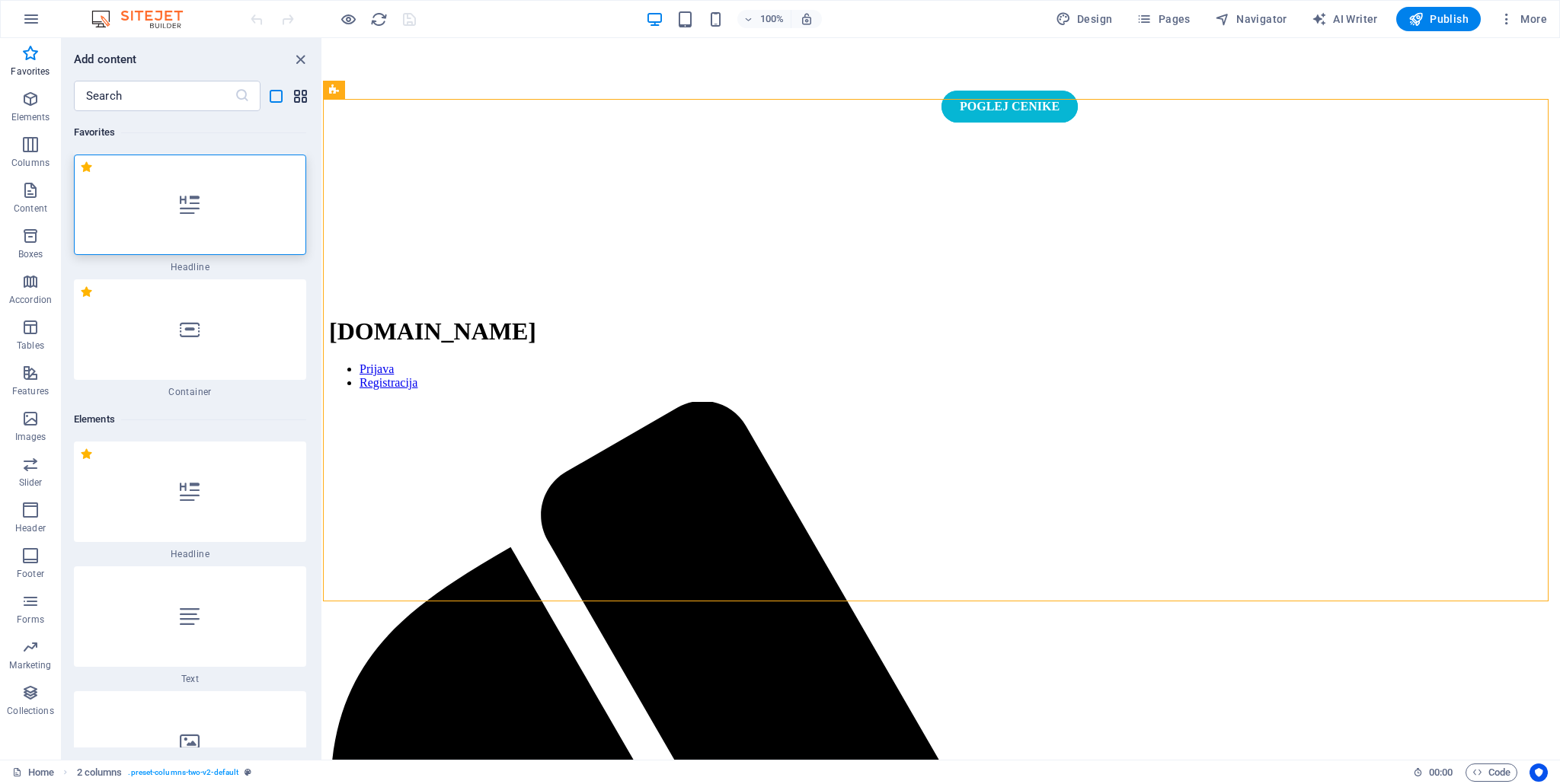
click at [299, 89] on icon "grid-view" at bounding box center [300, 97] width 17 height 17
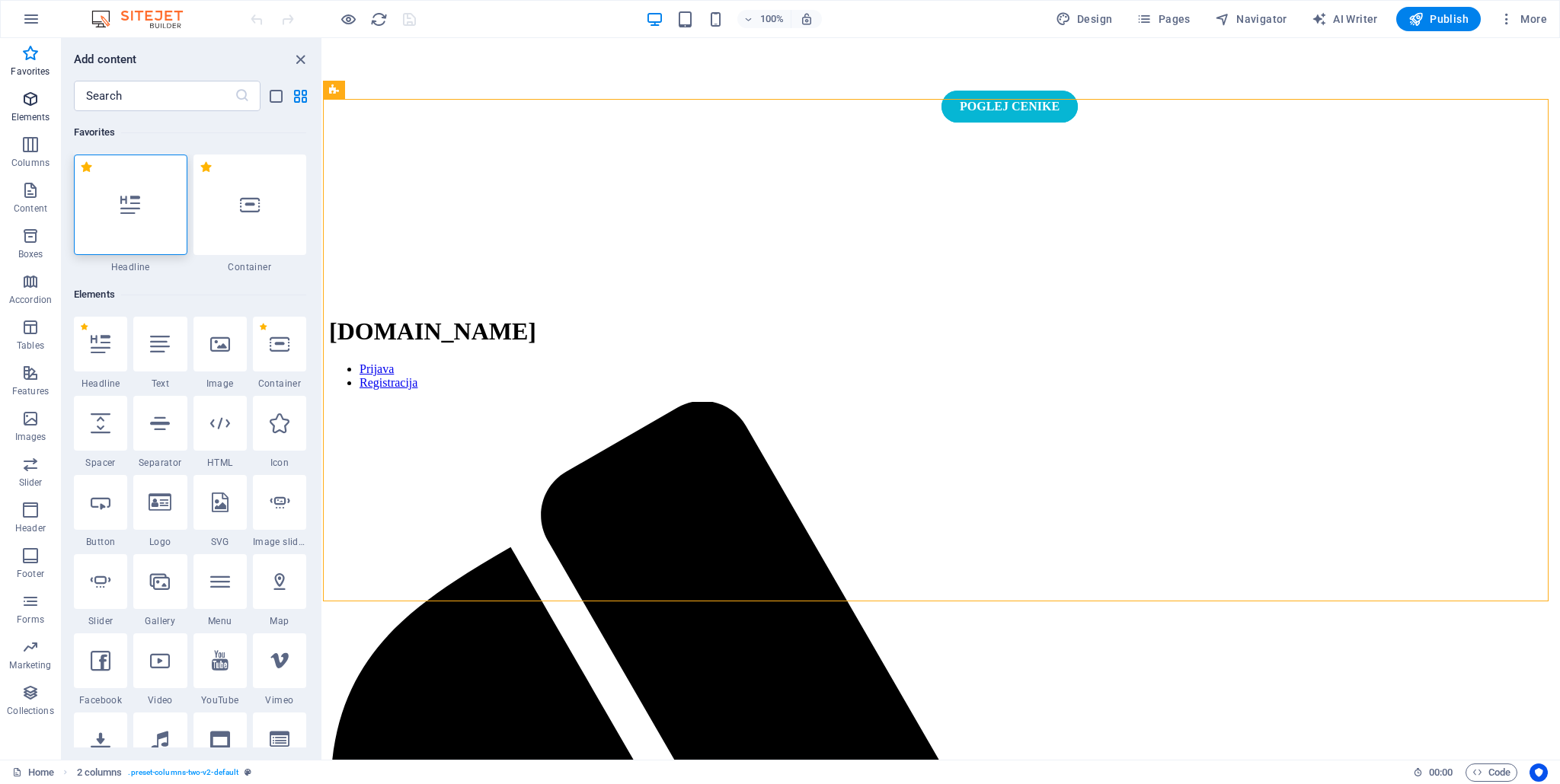
click at [30, 105] on icon "button" at bounding box center [30, 98] width 18 height 18
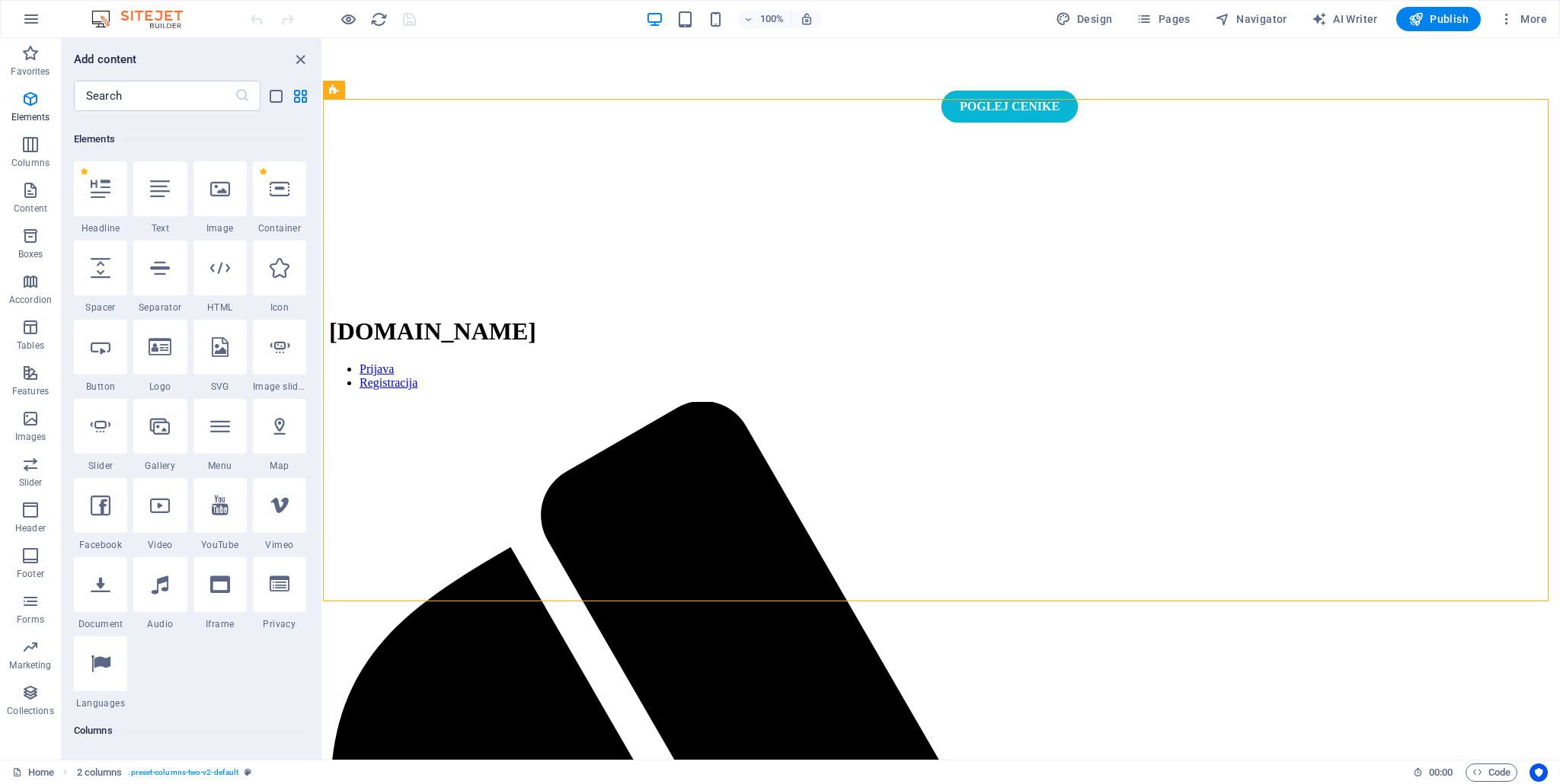
scroll to position [162, 0]
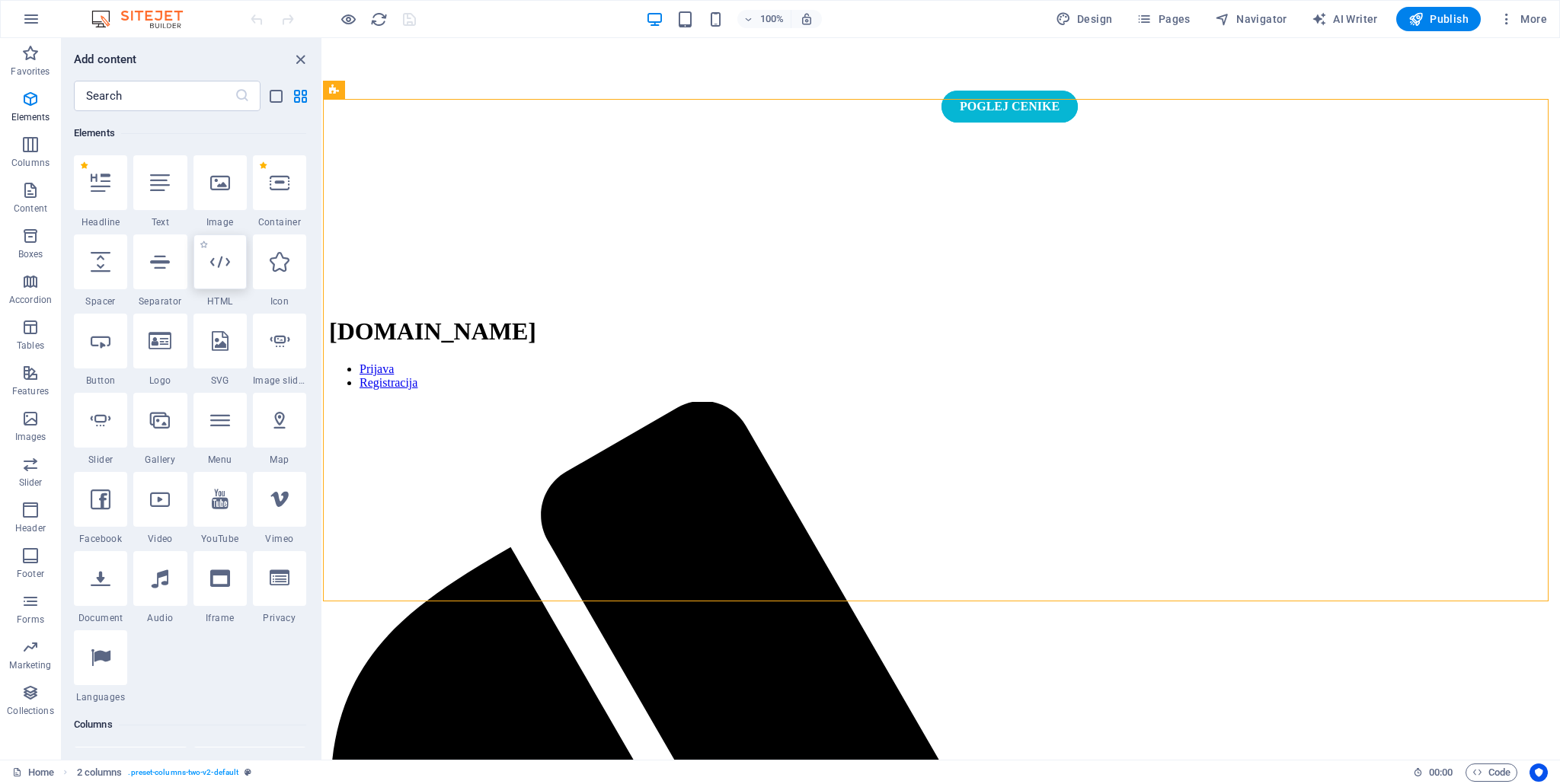
click at [223, 261] on icon at bounding box center [219, 261] width 20 height 20
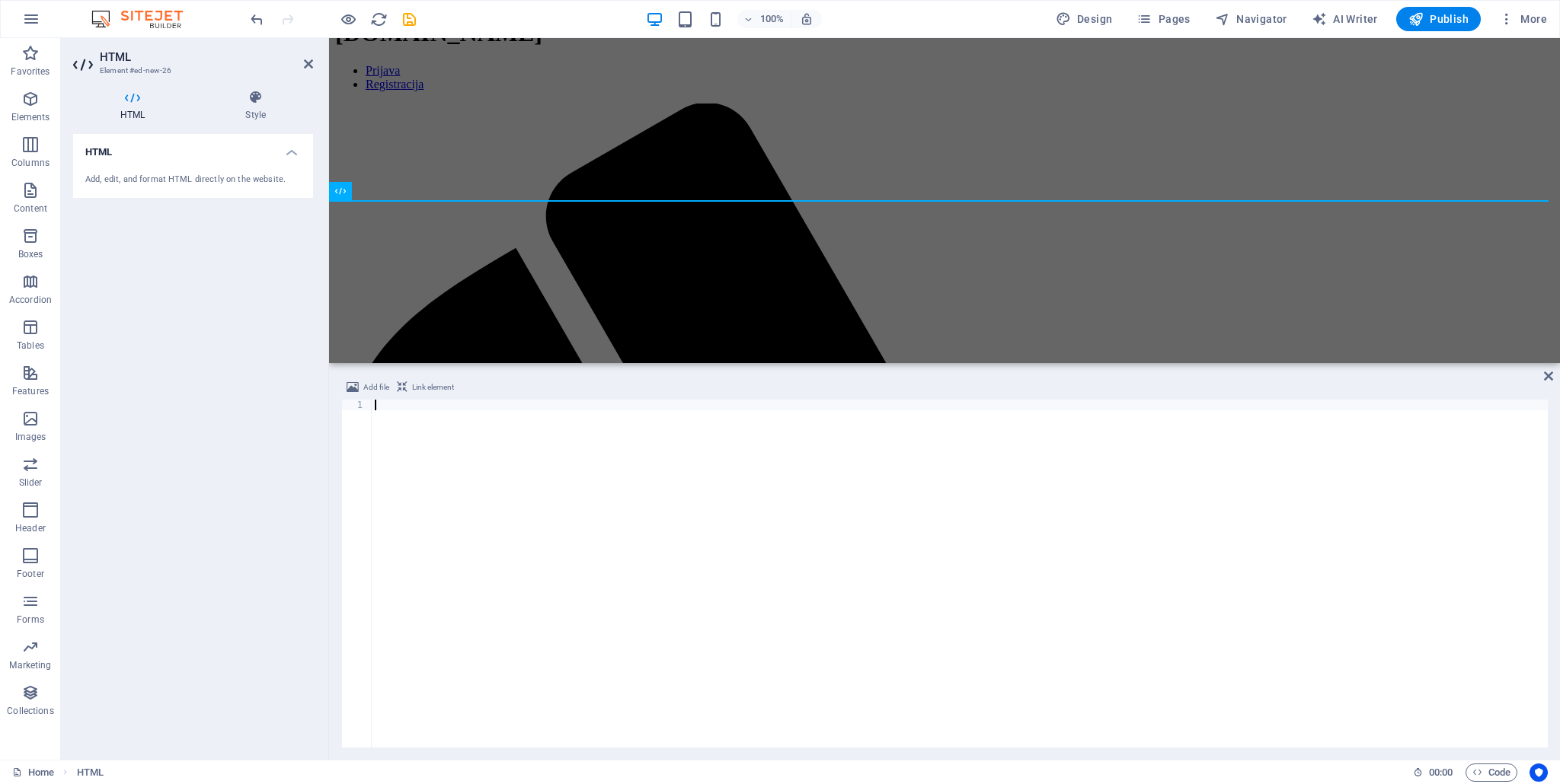
scroll to position [781, 0]
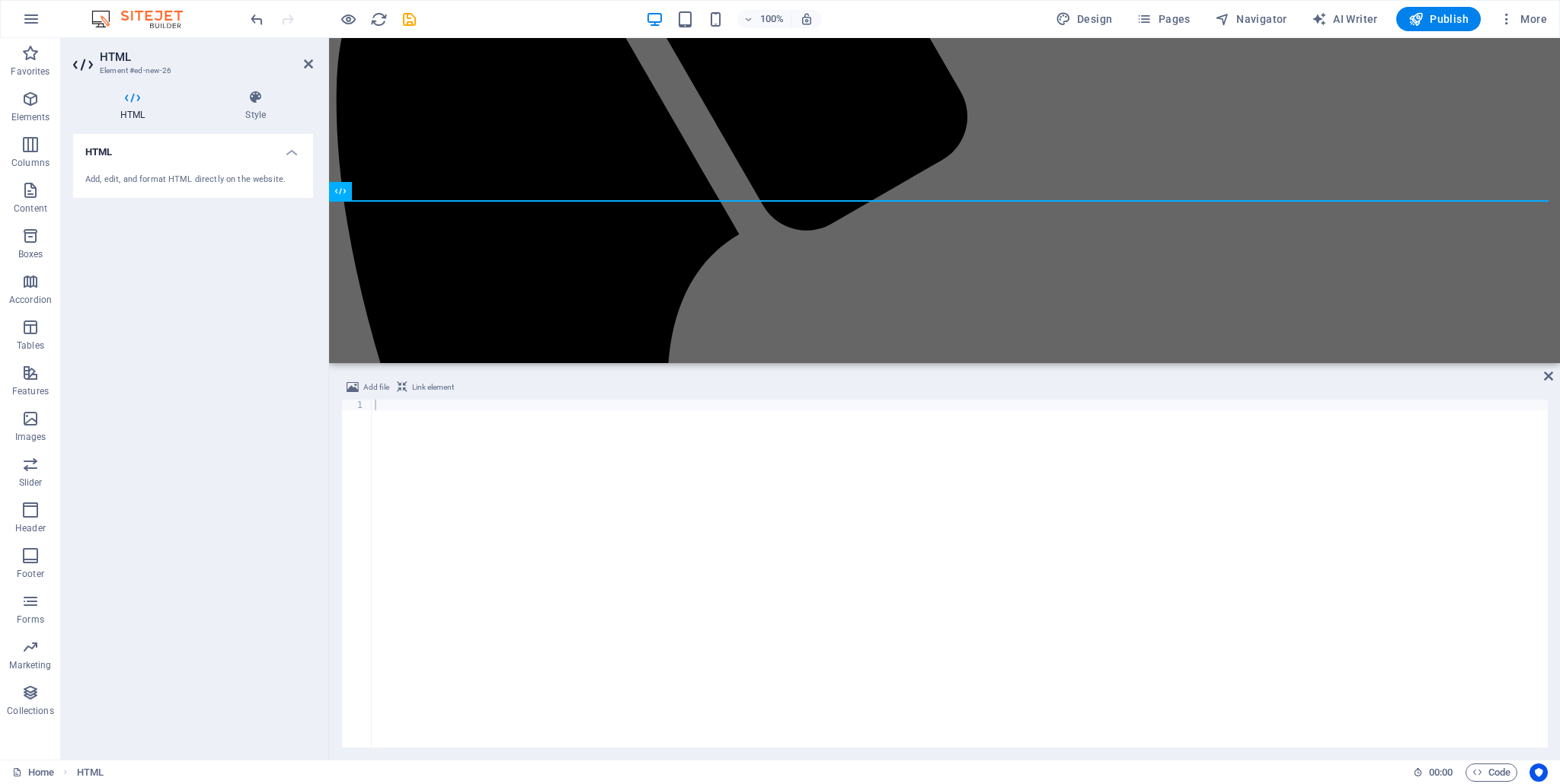
click at [484, 413] on div at bounding box center [959, 584] width 1176 height 369
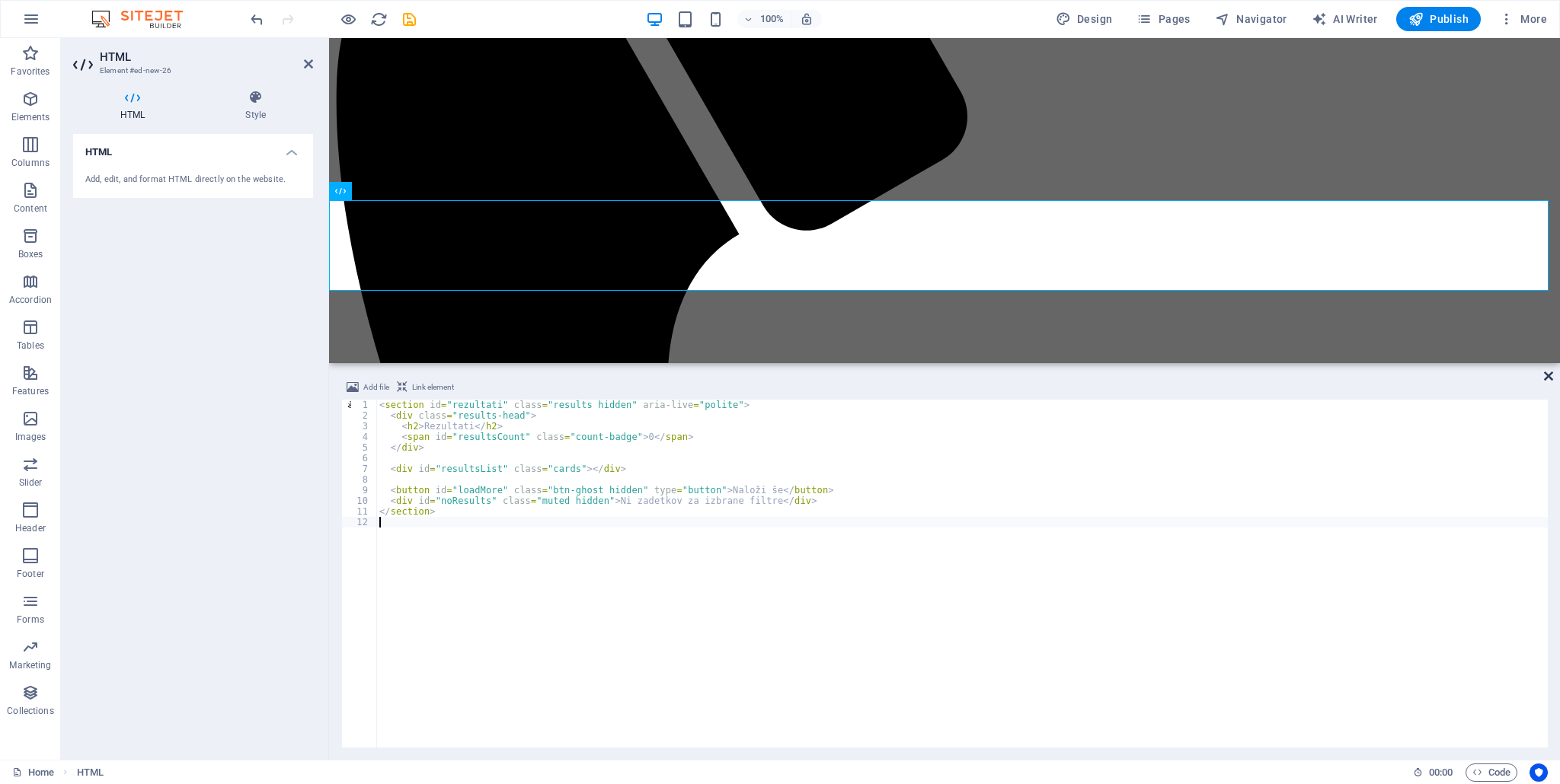
click at [1550, 375] on icon at bounding box center [1548, 375] width 10 height 12
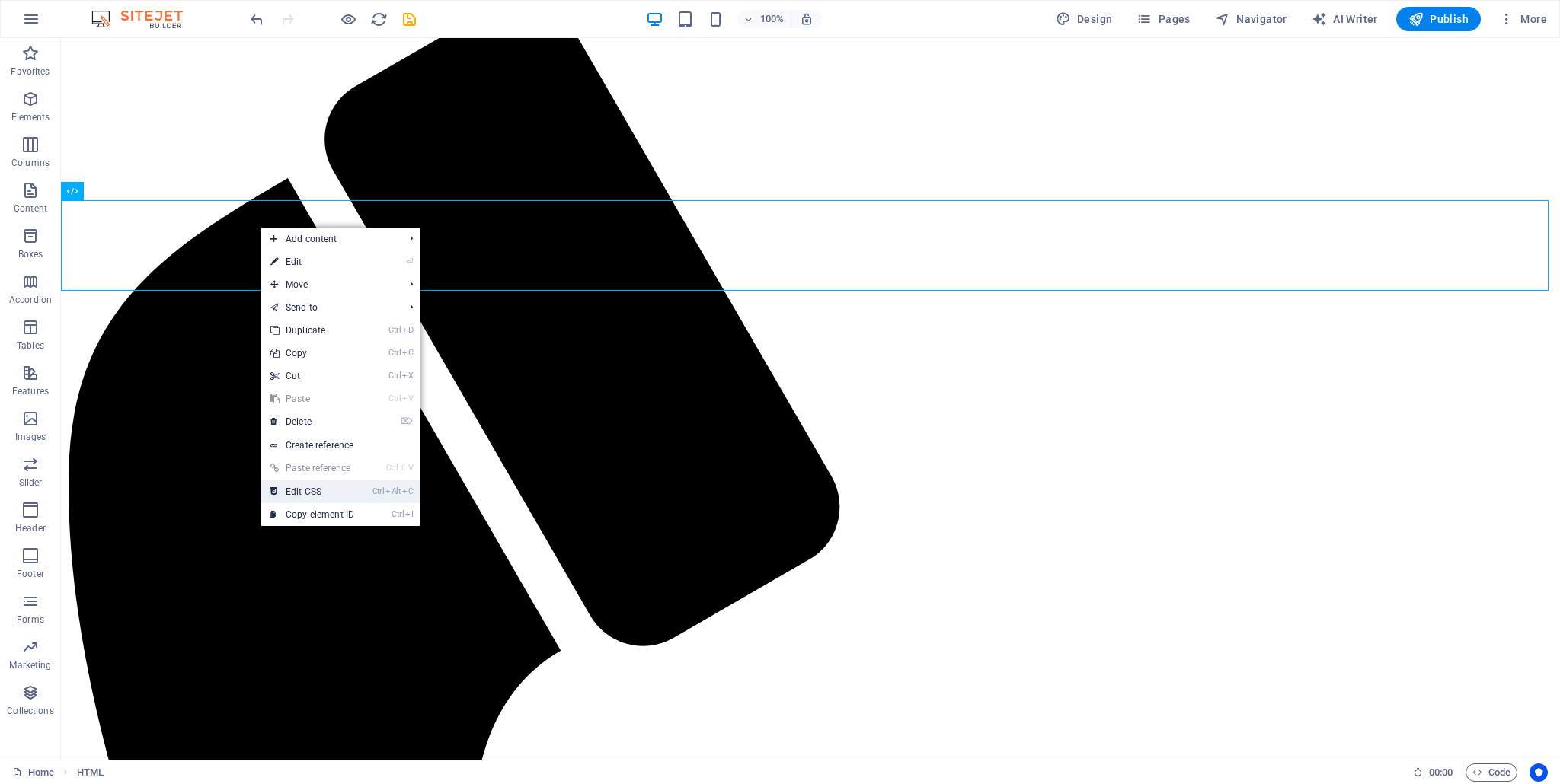
click at [326, 488] on link "Ctrl Alt C Edit CSS" at bounding box center [312, 492] width 102 height 23
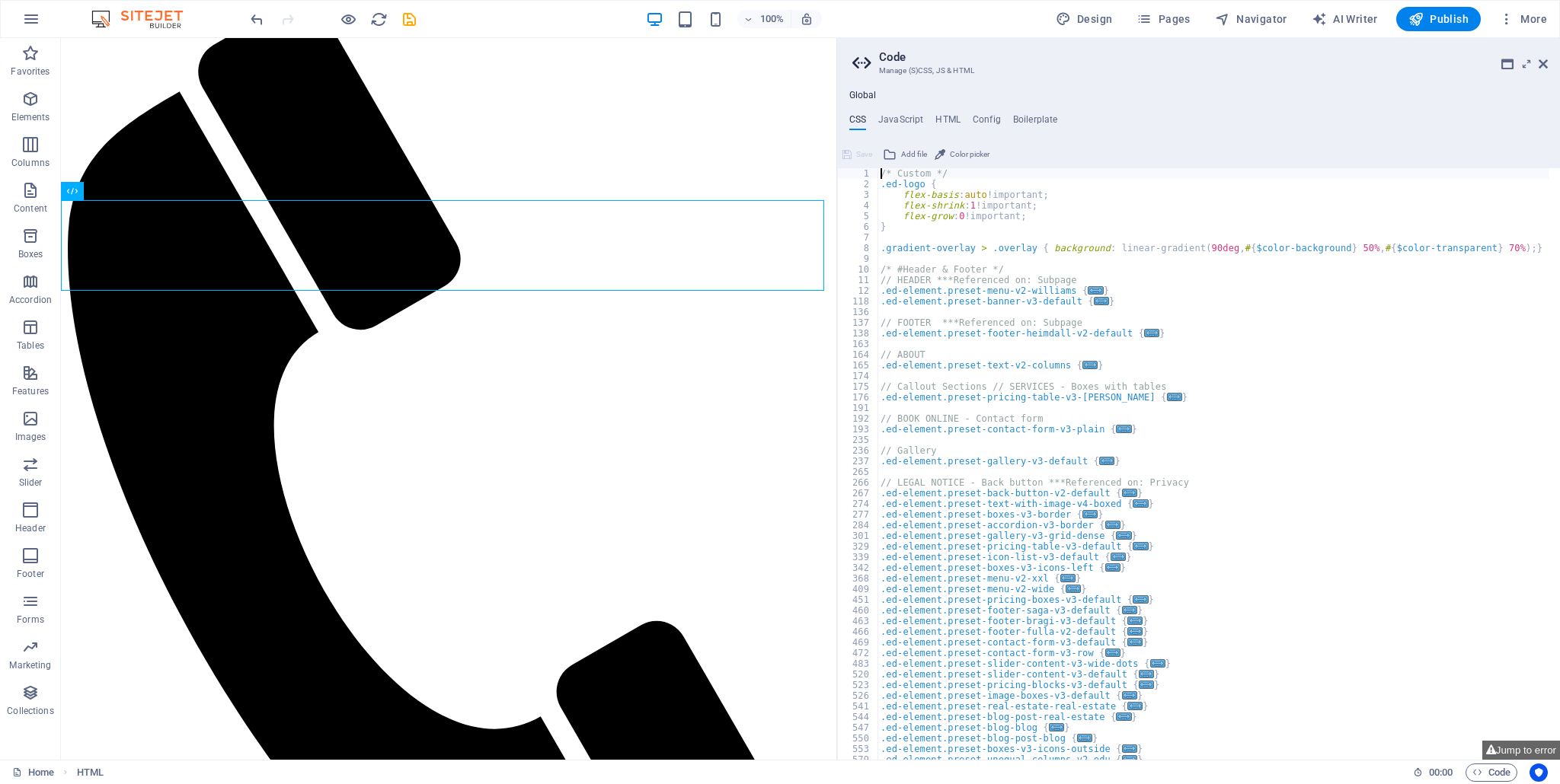
scroll to position [409, 0]
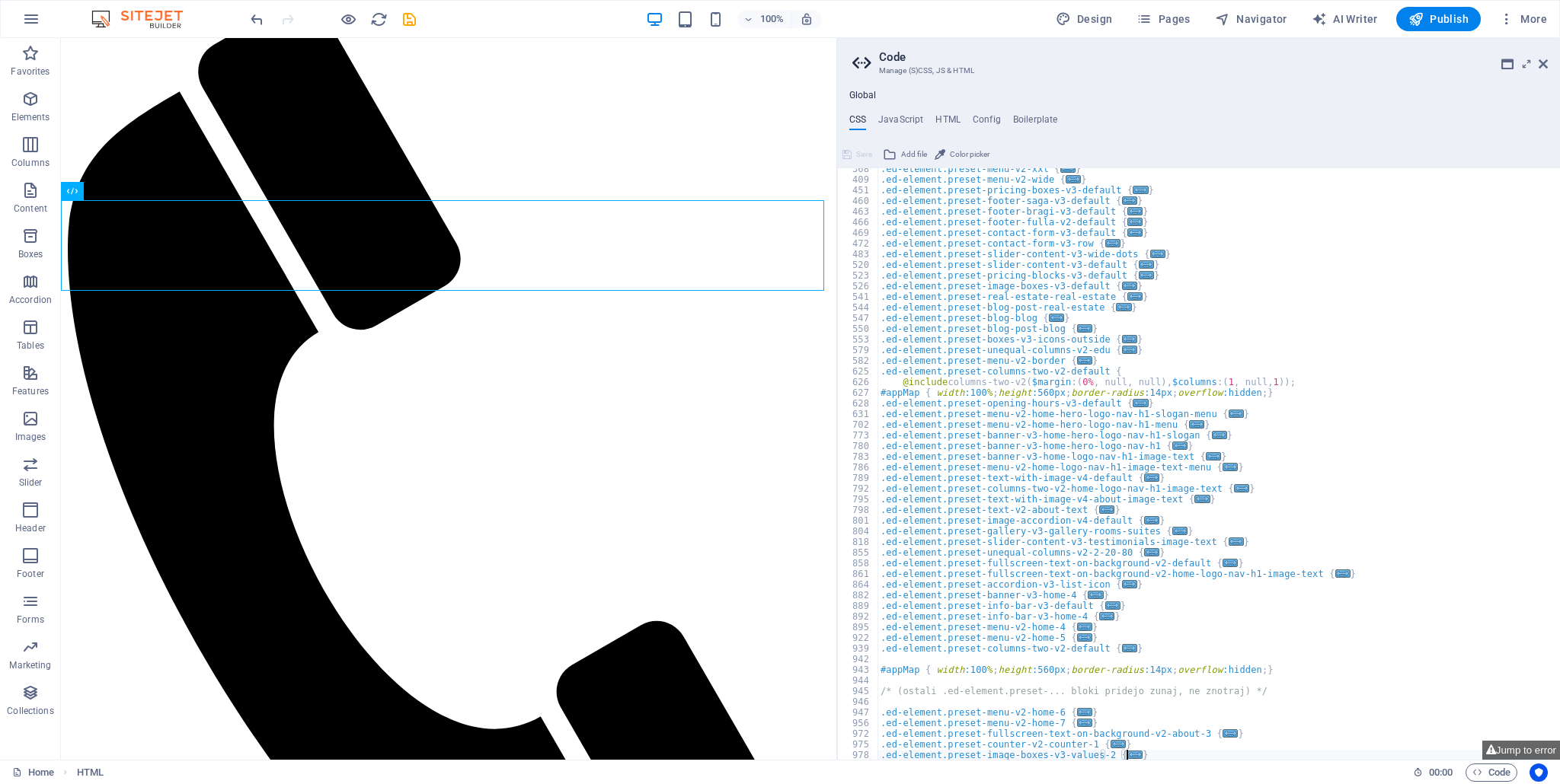
click at [1141, 753] on div ".ed-element.preset-menu-v2-xxl { ... } .ed-element.preset-menu-v2-wide { ... } …" at bounding box center [1213, 470] width 672 height 614
type textarea "}"
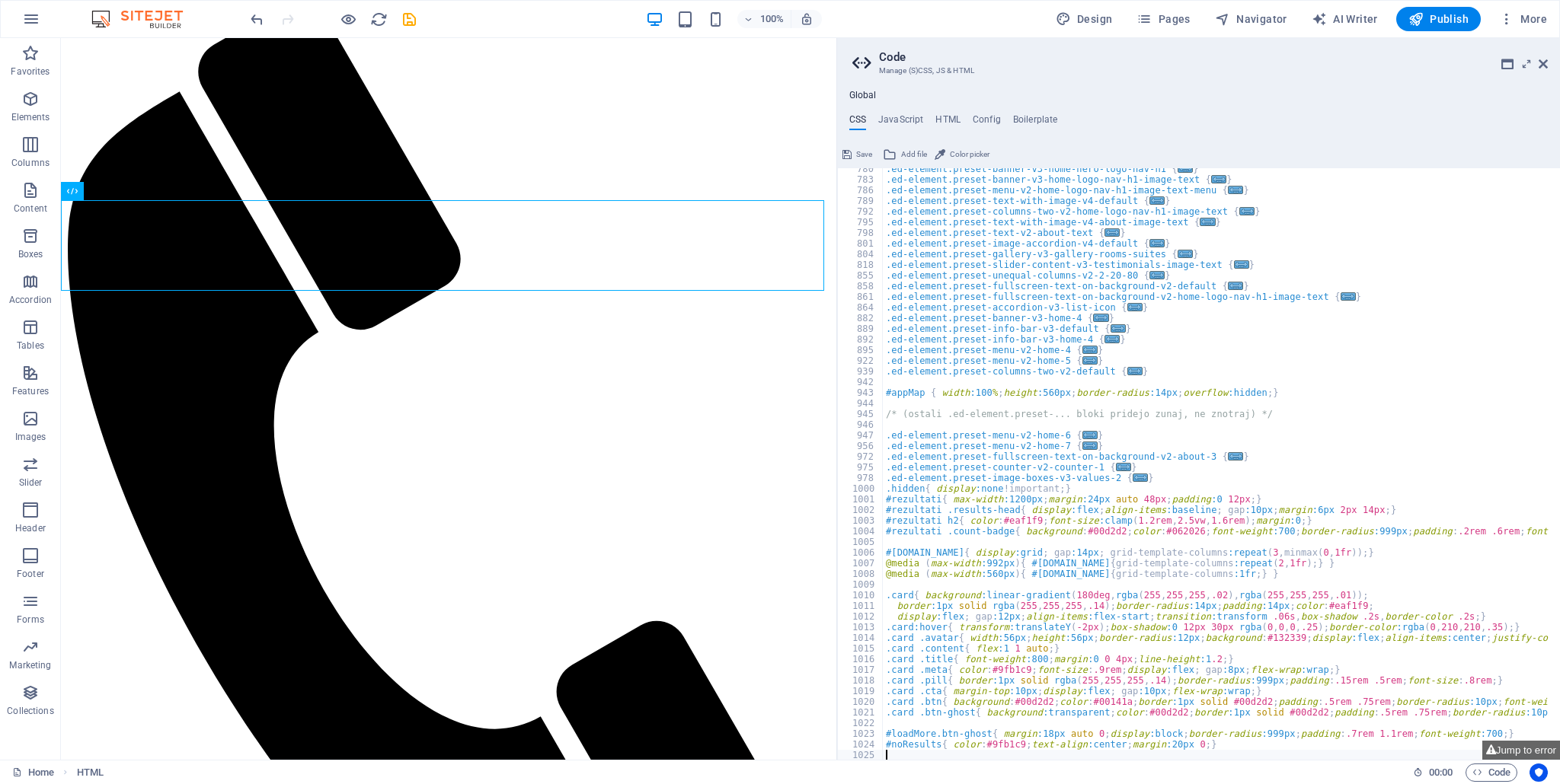
scroll to position [697, 0]
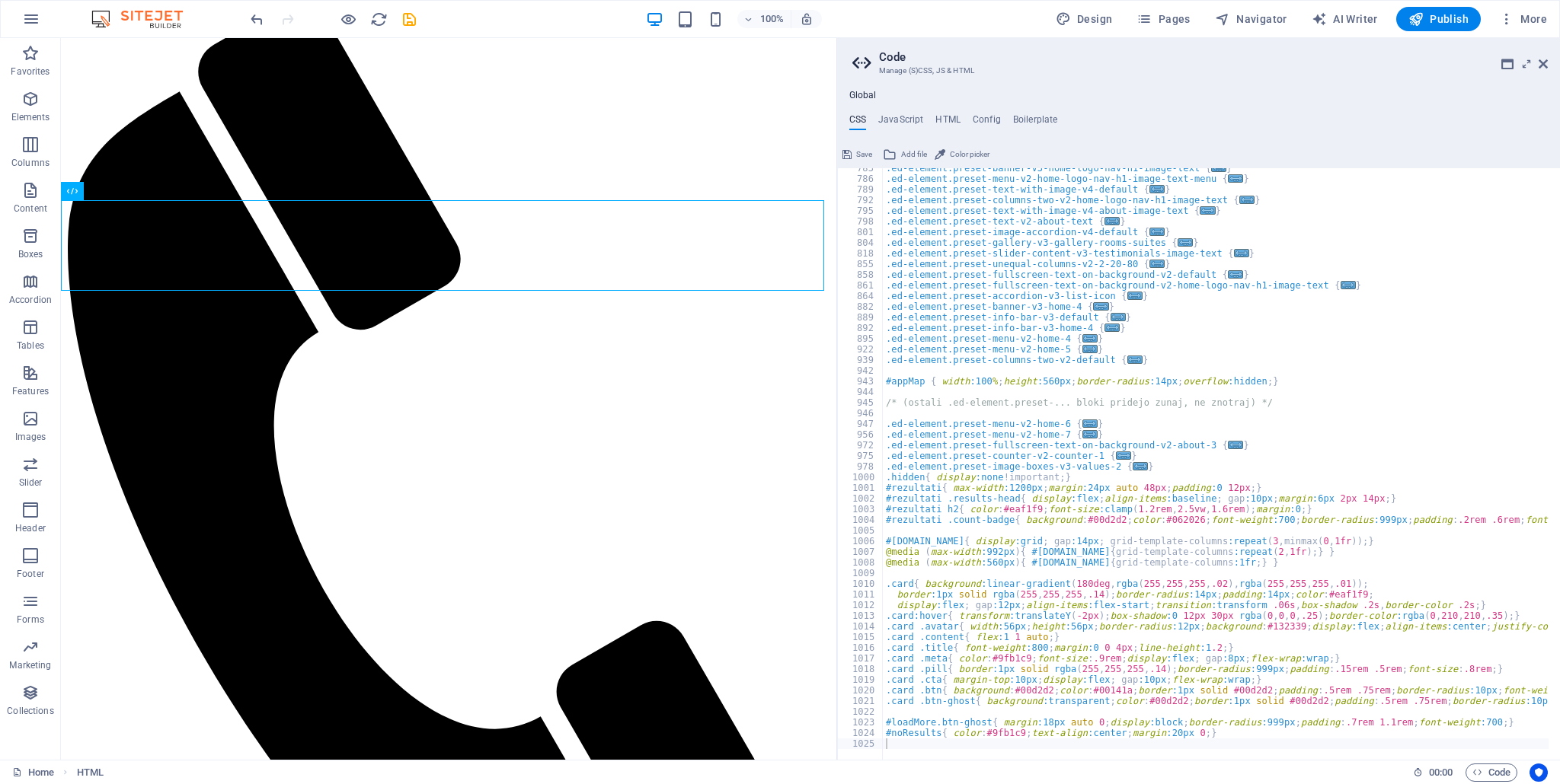
click at [850, 150] on icon at bounding box center [847, 154] width 10 height 18
click at [893, 120] on h4 "JavaScript" at bounding box center [900, 122] width 45 height 17
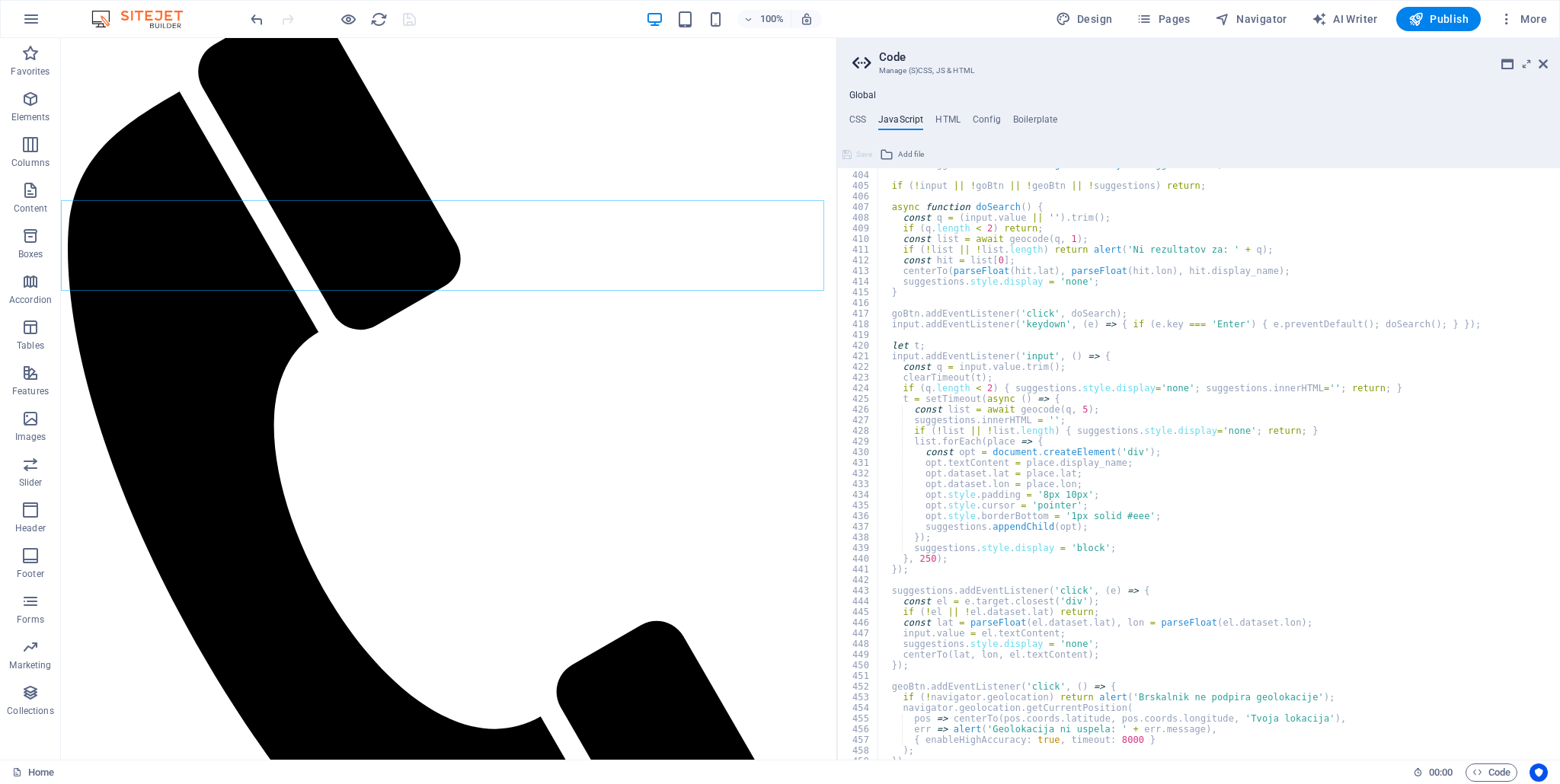
scroll to position [4310, 0]
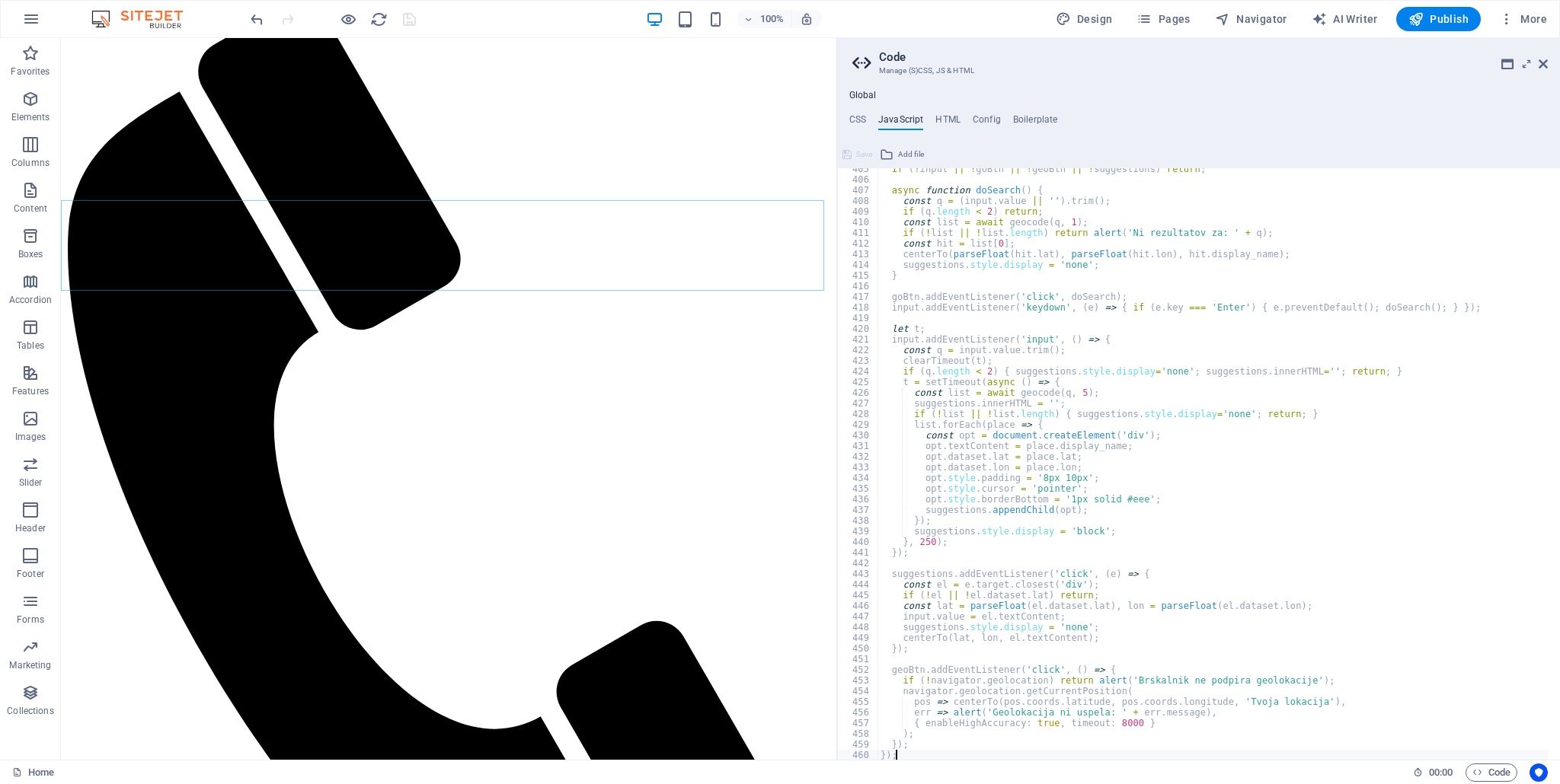
click at [913, 755] on div "if ( ! input || ! goBtn || ! geoBtn || ! suggestions ) return ; async function …" at bounding box center [1213, 470] width 672 height 614
type textarea "});"
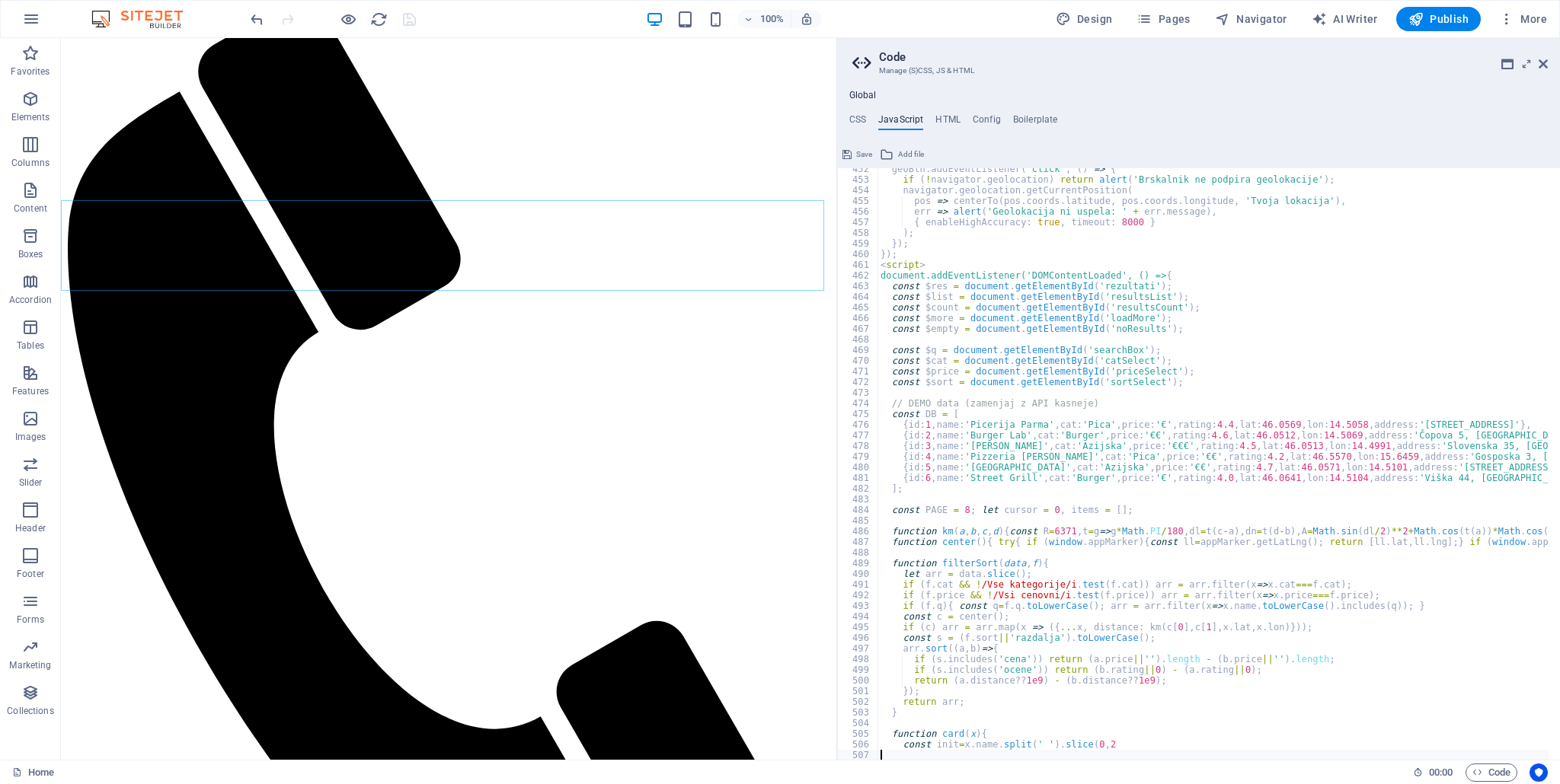
scroll to position [4822, 0]
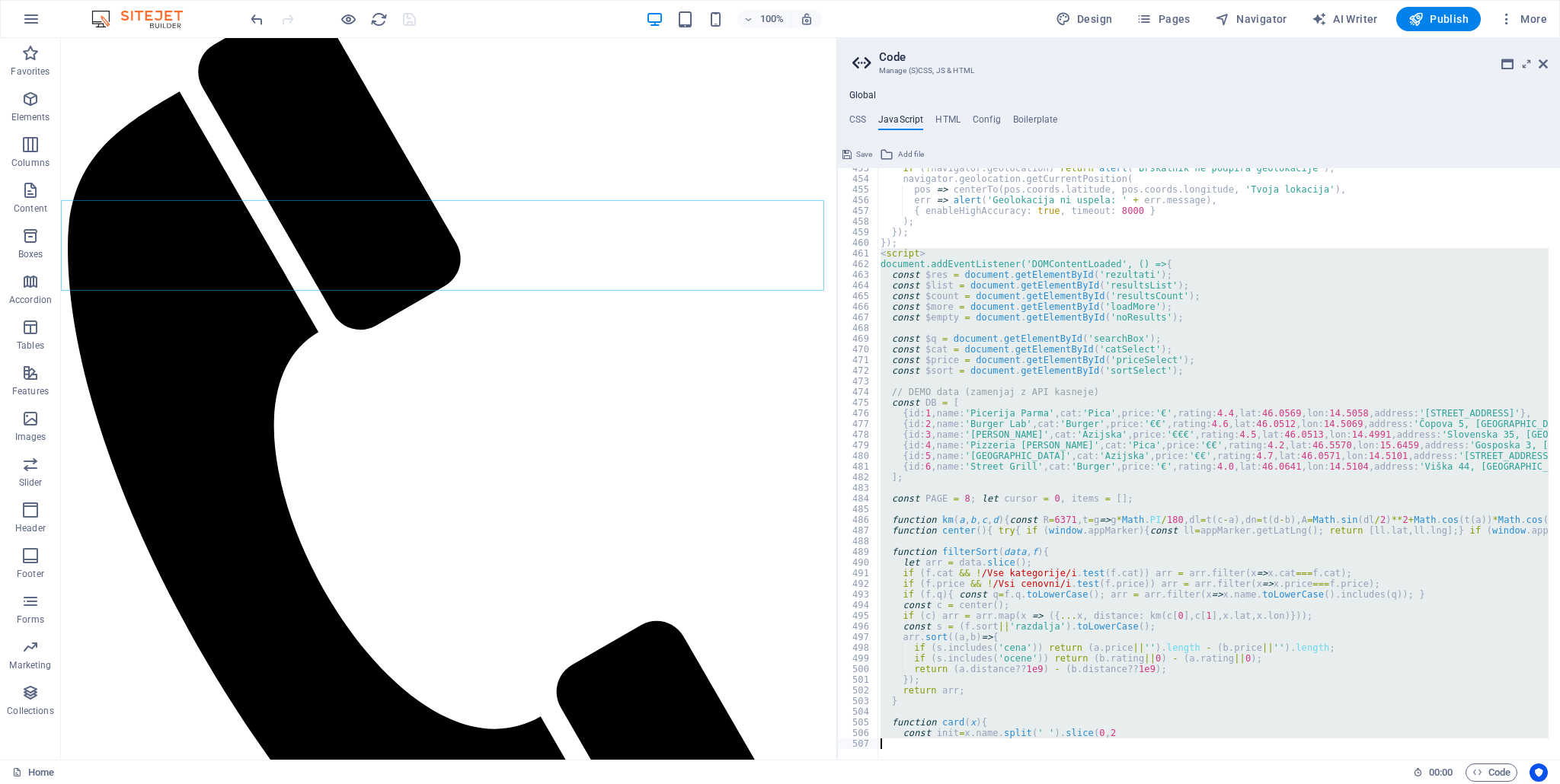
drag, startPoint x: 882, startPoint y: 255, endPoint x: 1051, endPoint y: 784, distance: 555.3
click at [1051, 759] on div "Home Favorites Elements Columns Content Boxes Accordion Tables Features Images …" at bounding box center [780, 398] width 1560 height 721
type textarea "const init=x.name.split(' ').slice(0,2"
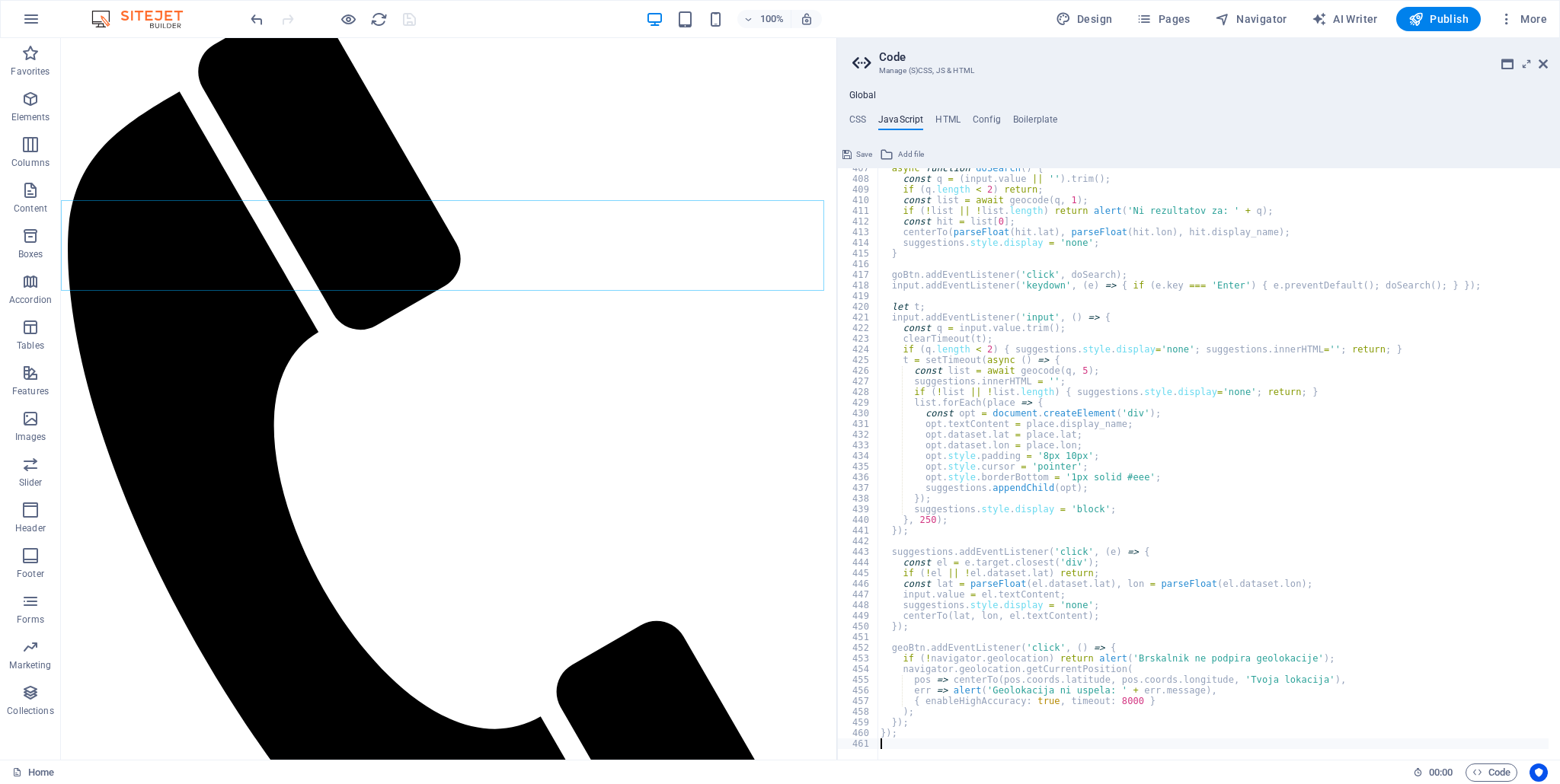
scroll to position [4321, 0]
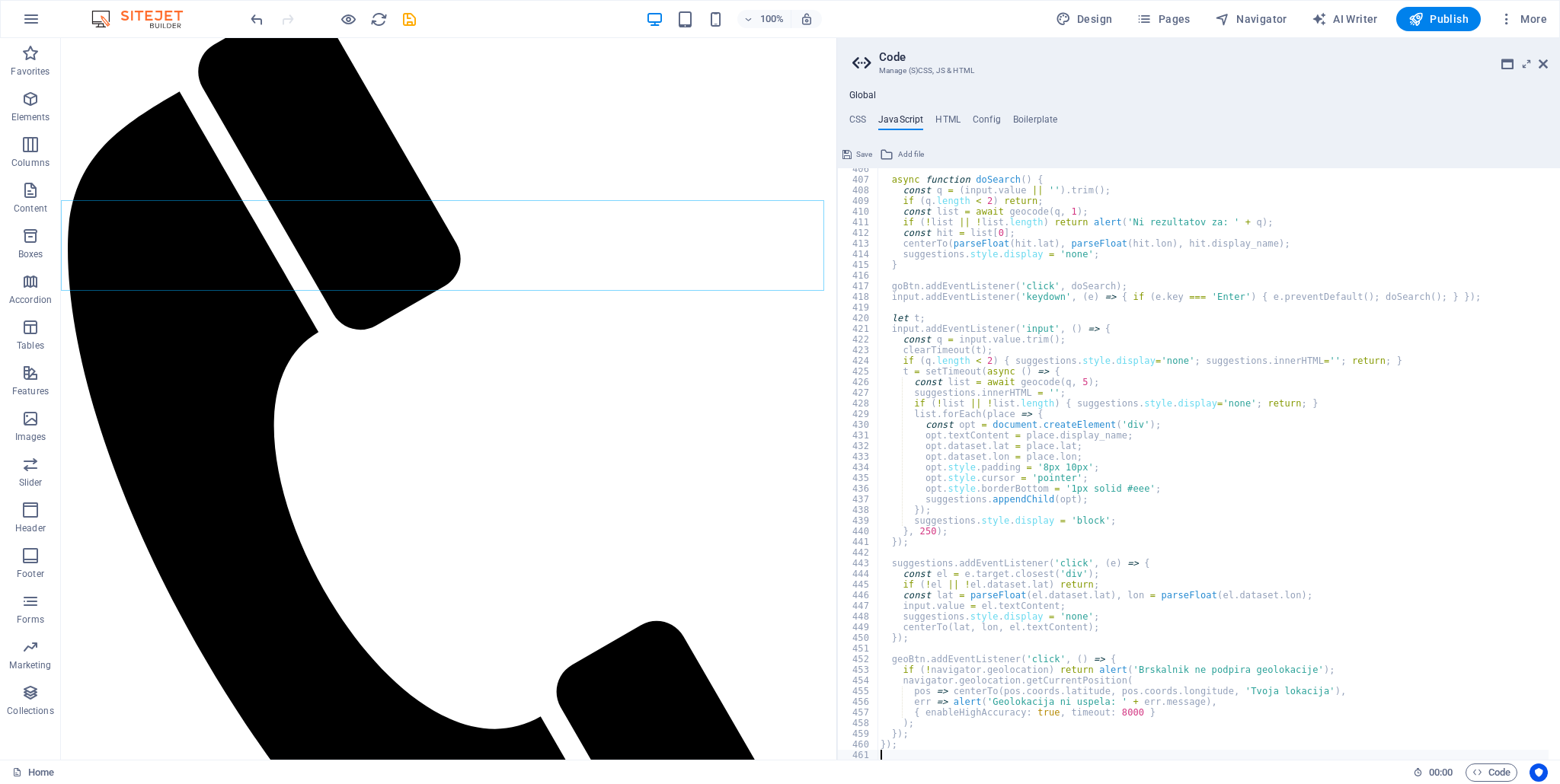
click at [915, 759] on div "async function doSearch ( ) { const q = ( input . value || '' ) . trim ( ) ; if…" at bounding box center [1213, 470] width 672 height 614
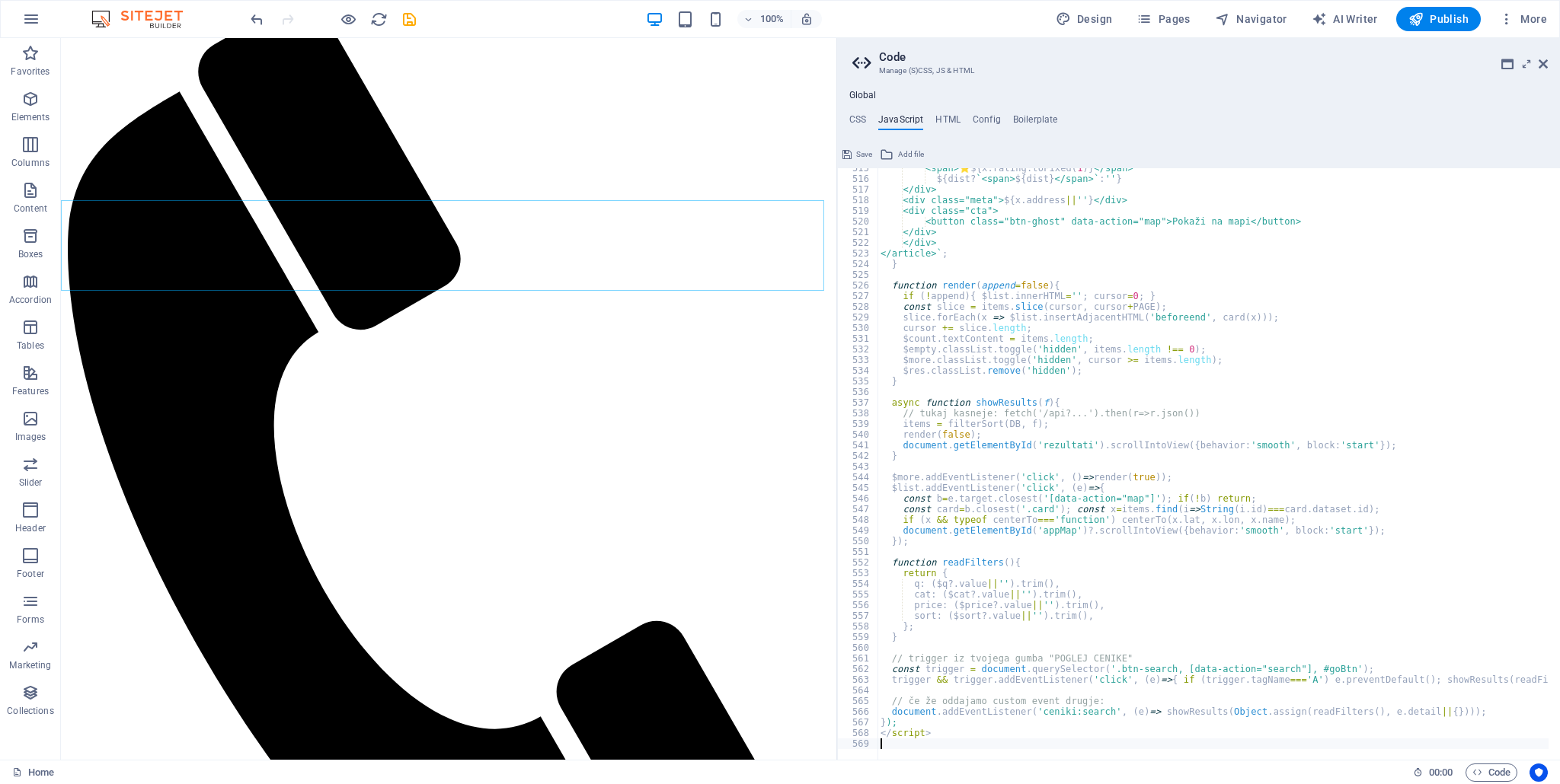
scroll to position [5483, 0]
click at [860, 149] on span "Save" at bounding box center [864, 154] width 16 height 18
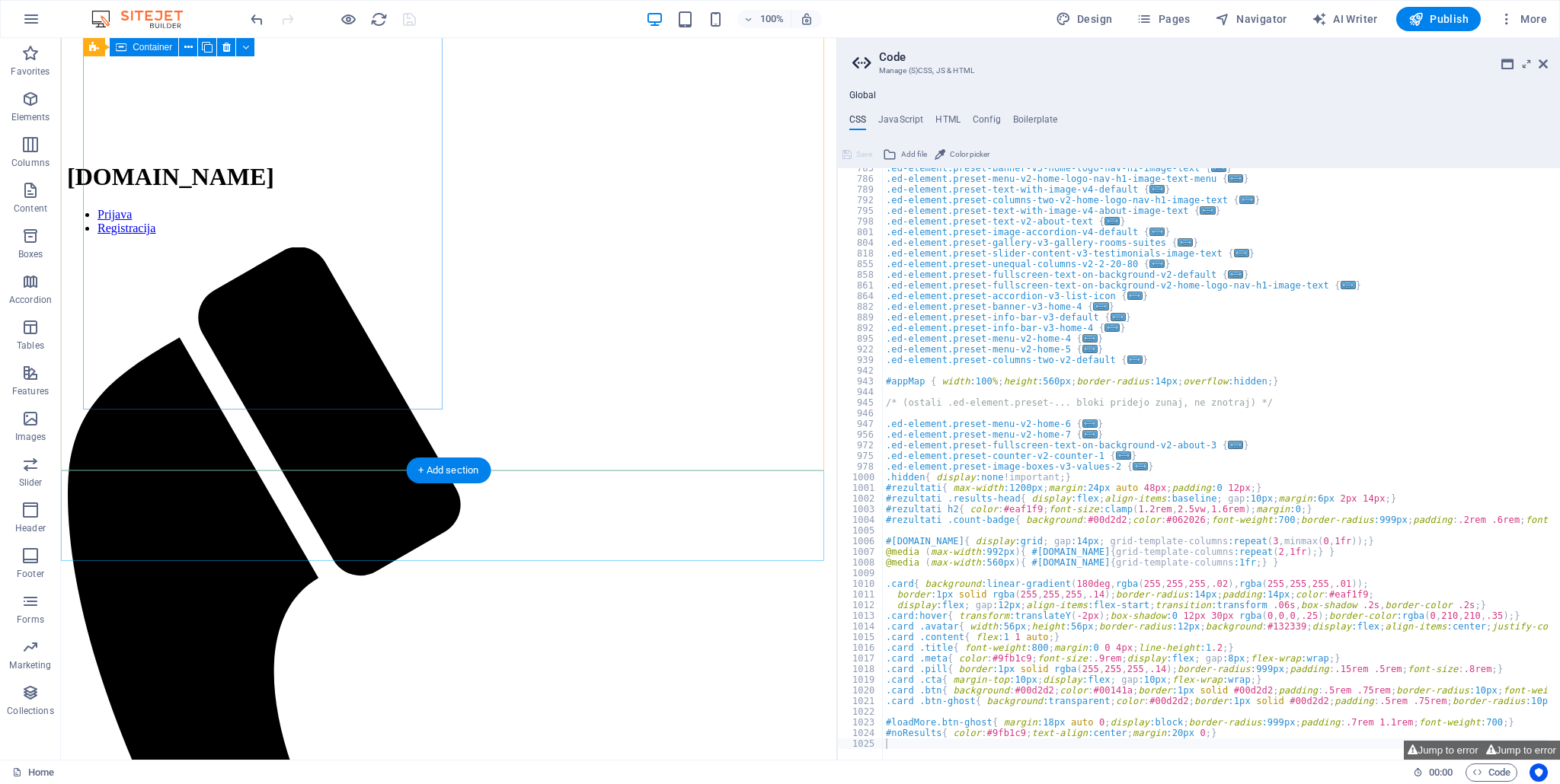
scroll to position [401, 0]
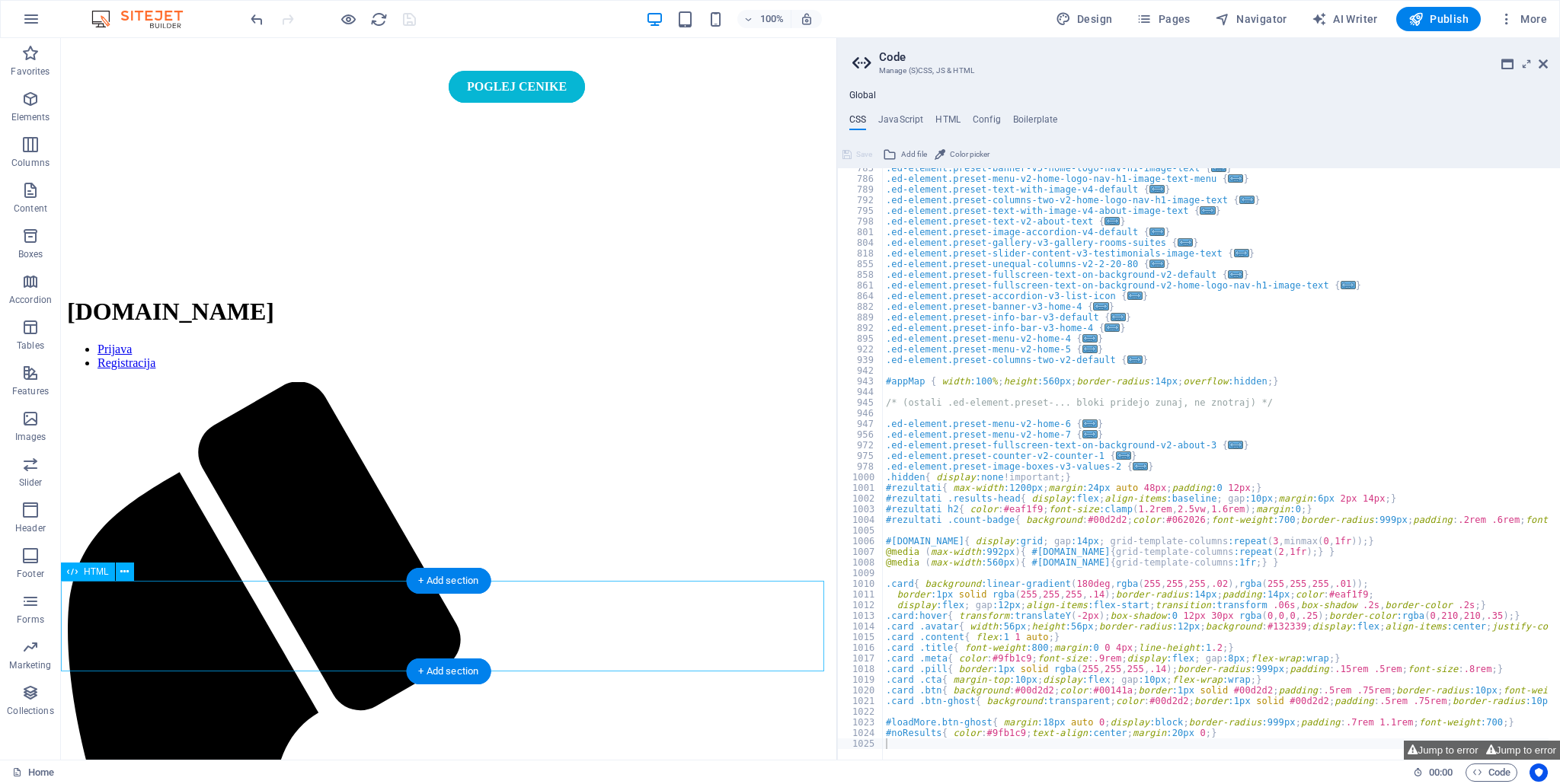
click at [90, 577] on span "HTML" at bounding box center [97, 572] width 25 height 10
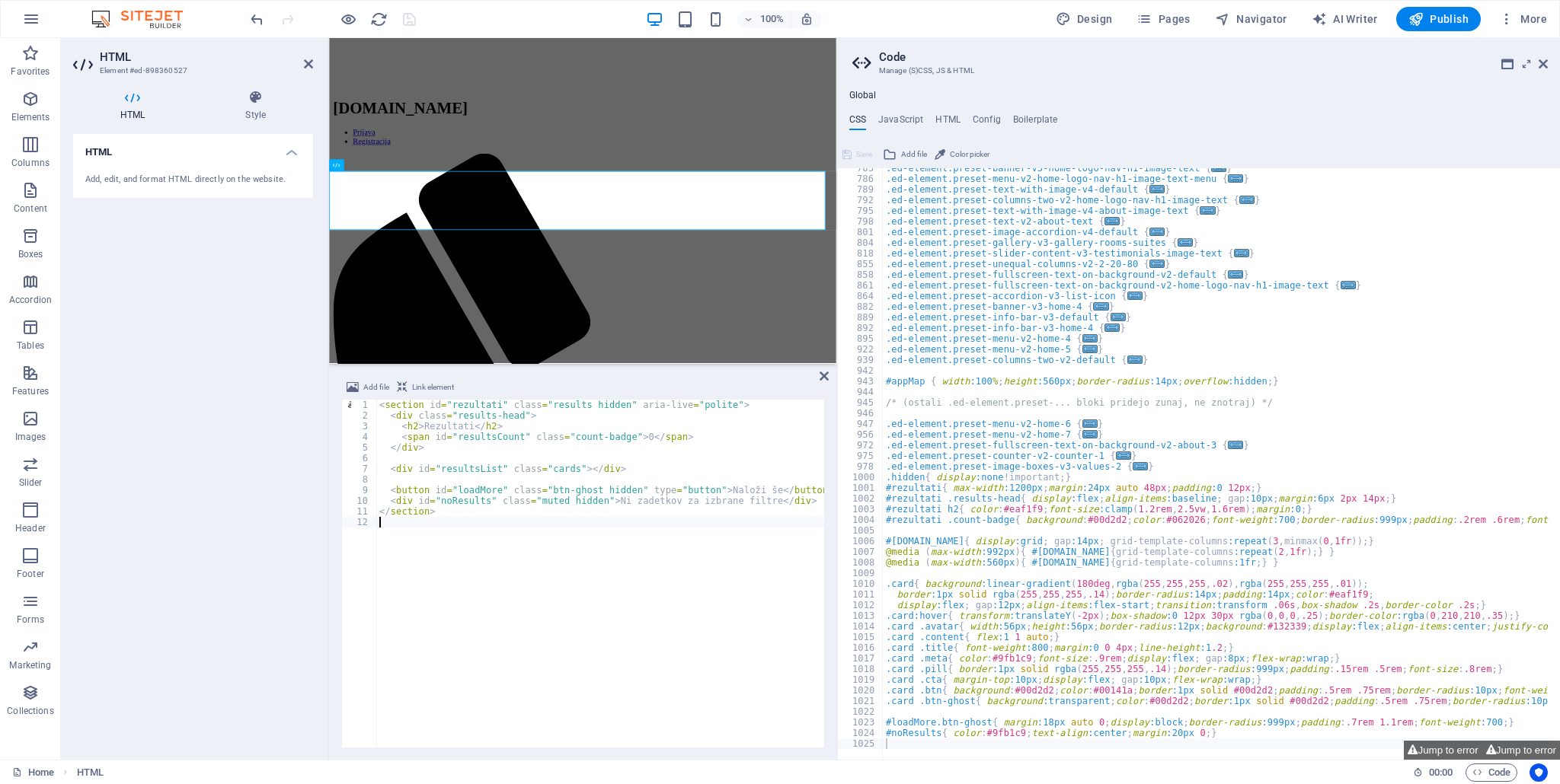
scroll to position [738, 0]
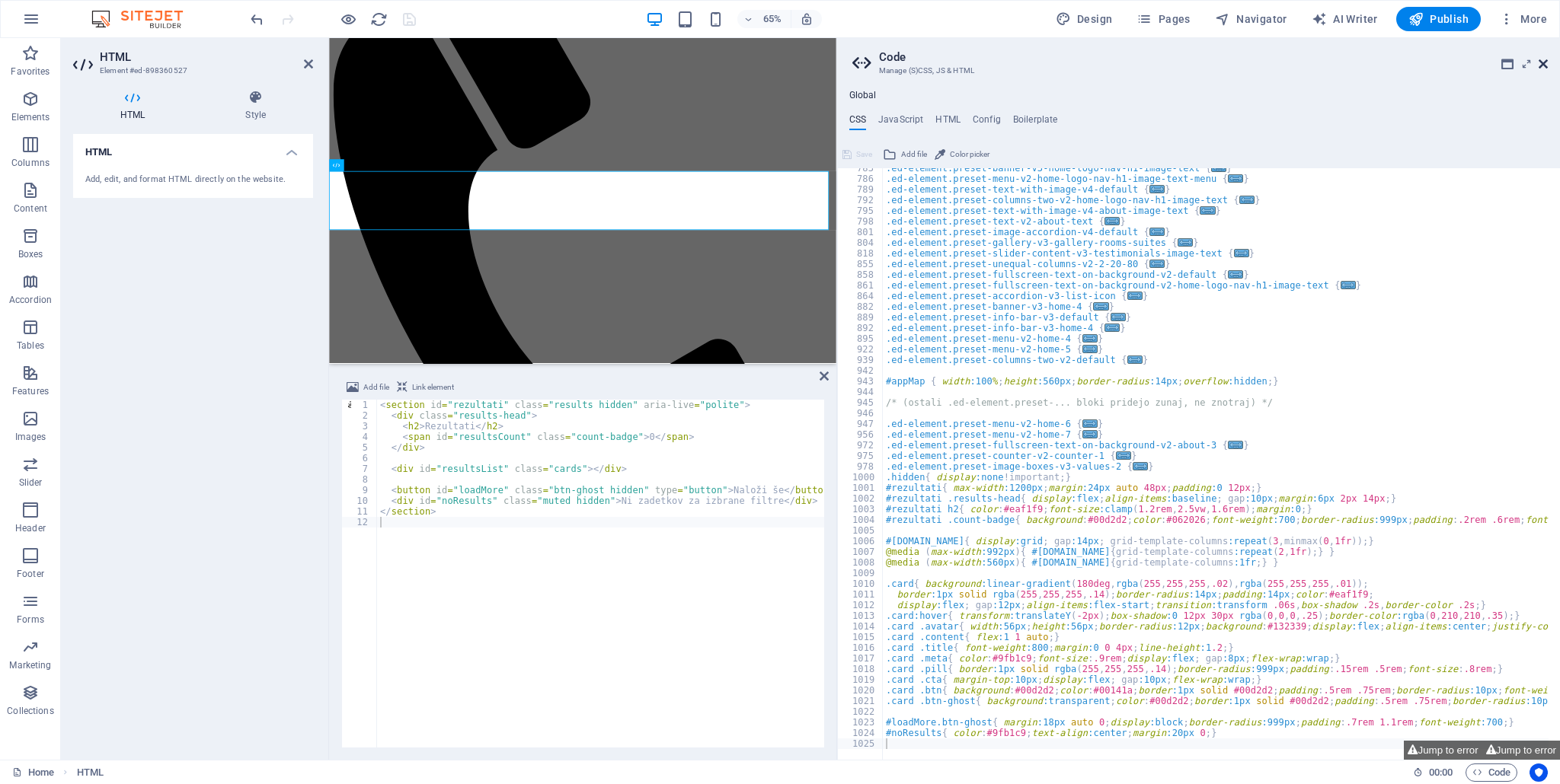
click at [1544, 67] on icon at bounding box center [1543, 63] width 10 height 12
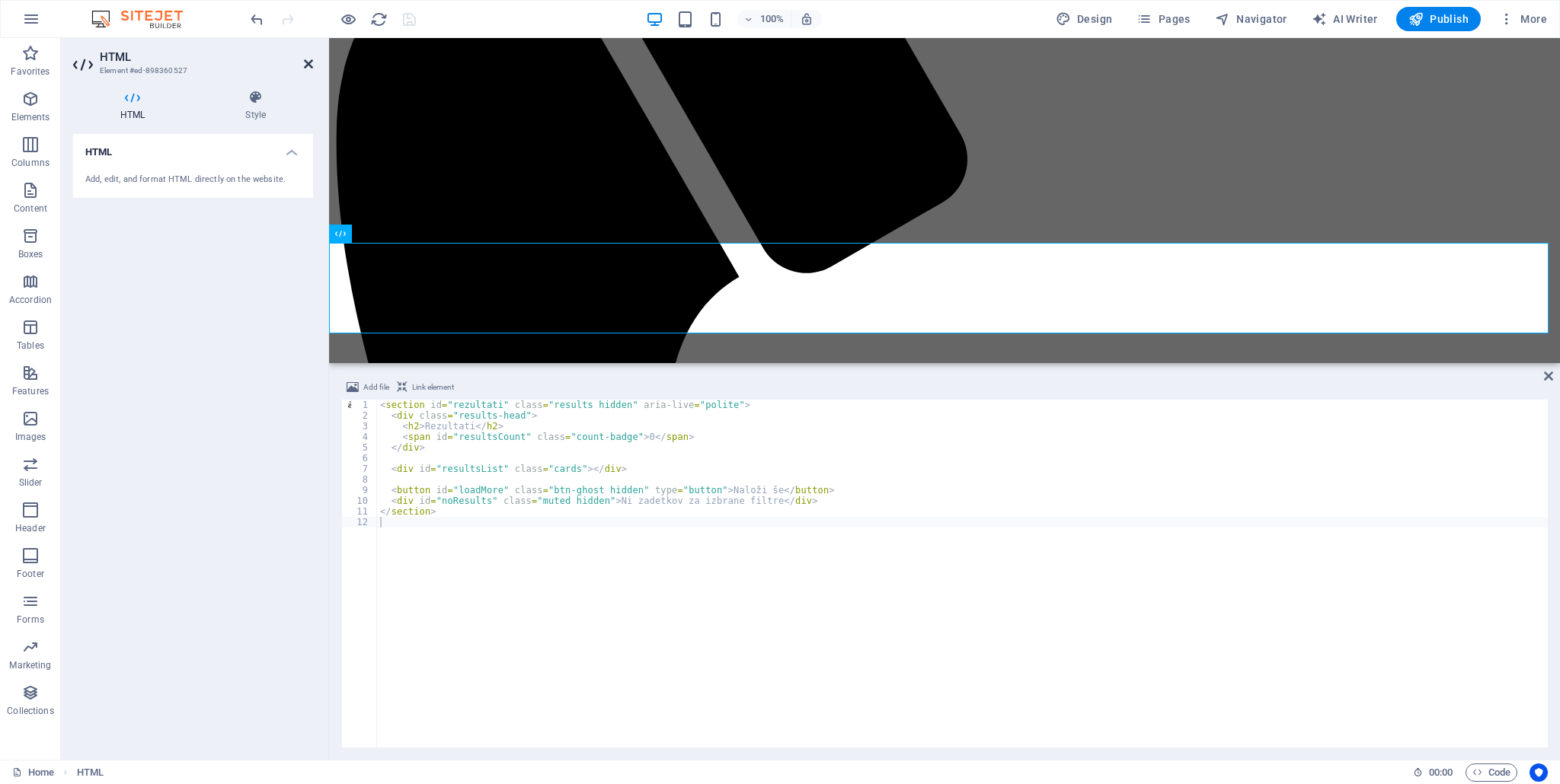
click at [311, 60] on icon at bounding box center [309, 63] width 10 height 12
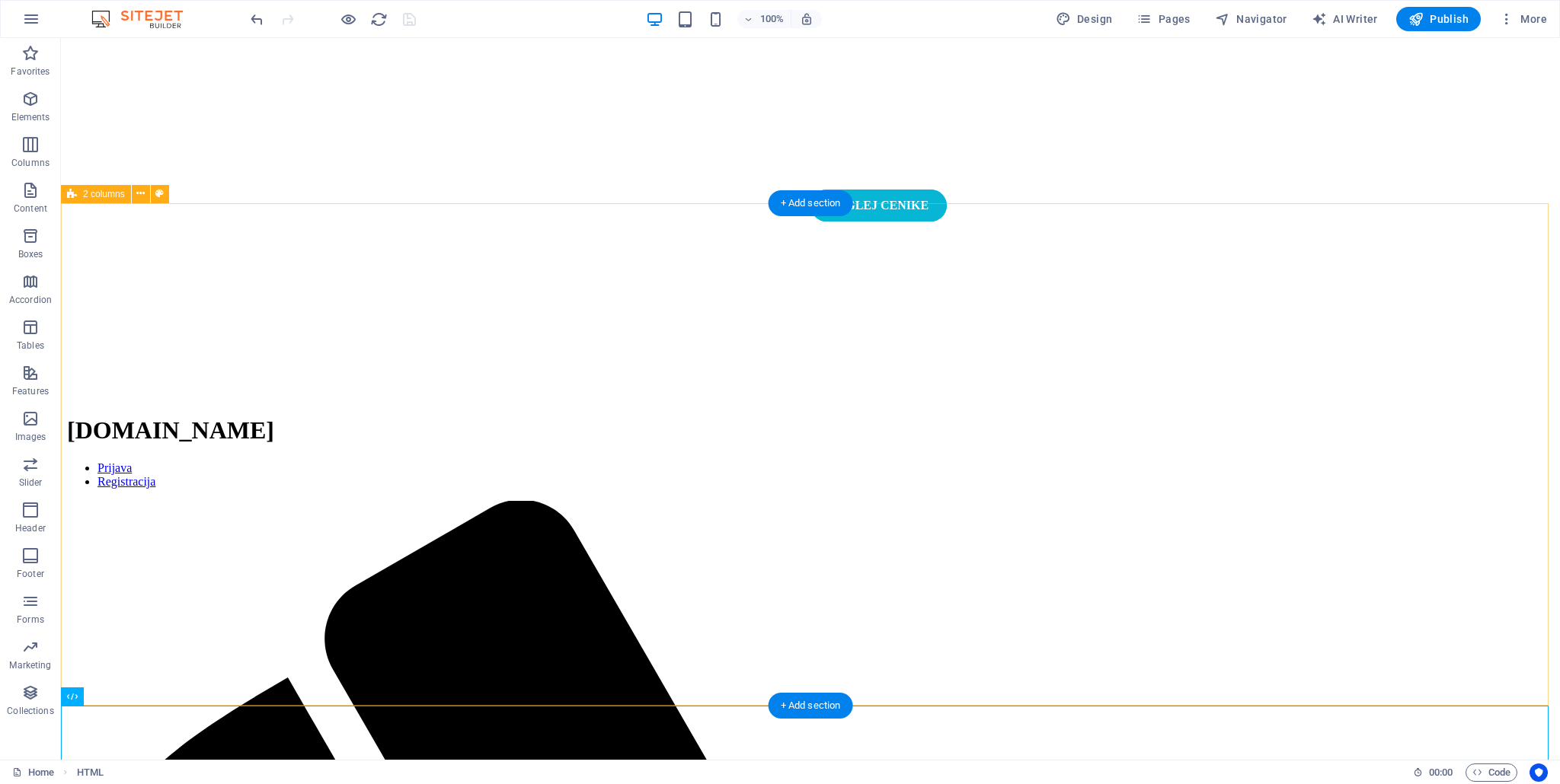
scroll to position [0, 0]
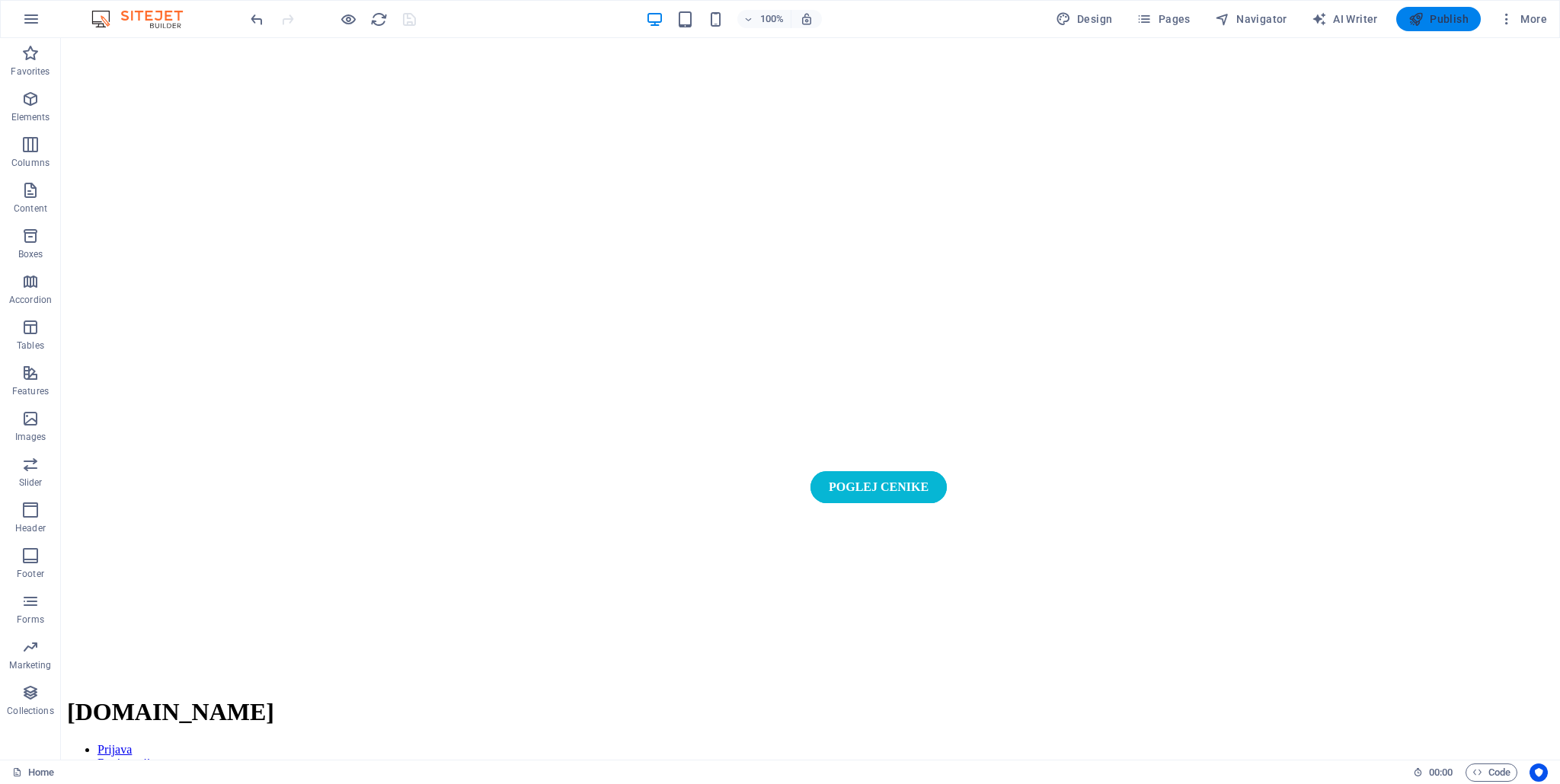
click at [1435, 23] on span "Publish" at bounding box center [1438, 18] width 60 height 15
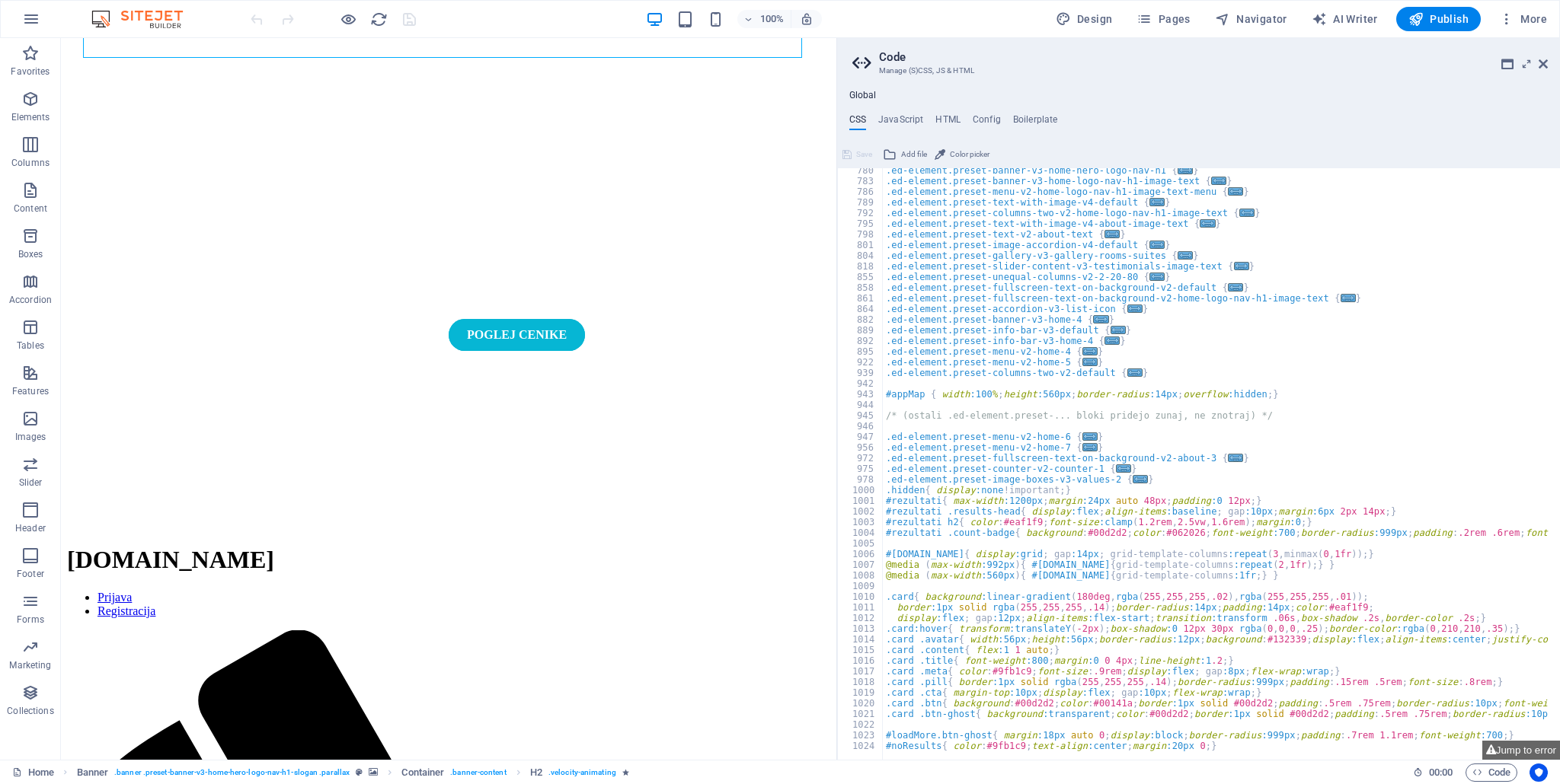
scroll to position [687, 0]
type textarea "/* (ostali .ed-element.preset-... bloki pridejo zunaj, ne znotraj) */"
click at [883, 412] on div ".ed-element.preset-banner-v3-home-hero-logo-nav-h1 { ... } .ed-element.preset-b…" at bounding box center [1286, 464] width 807 height 602
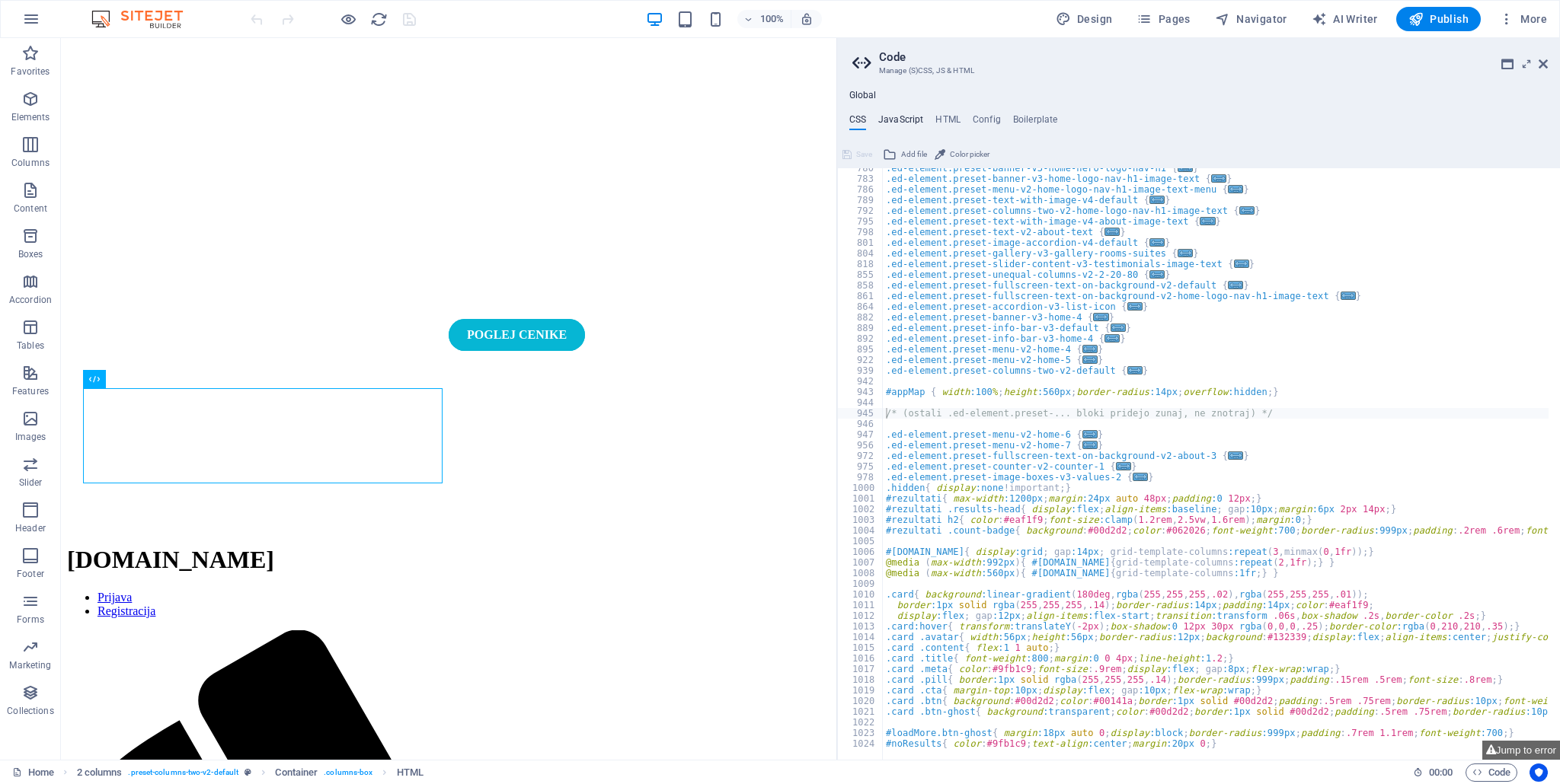
click at [881, 114] on h4 "JavaScript" at bounding box center [900, 122] width 45 height 17
type textarea "/* JS for preset "Menu V2" */"
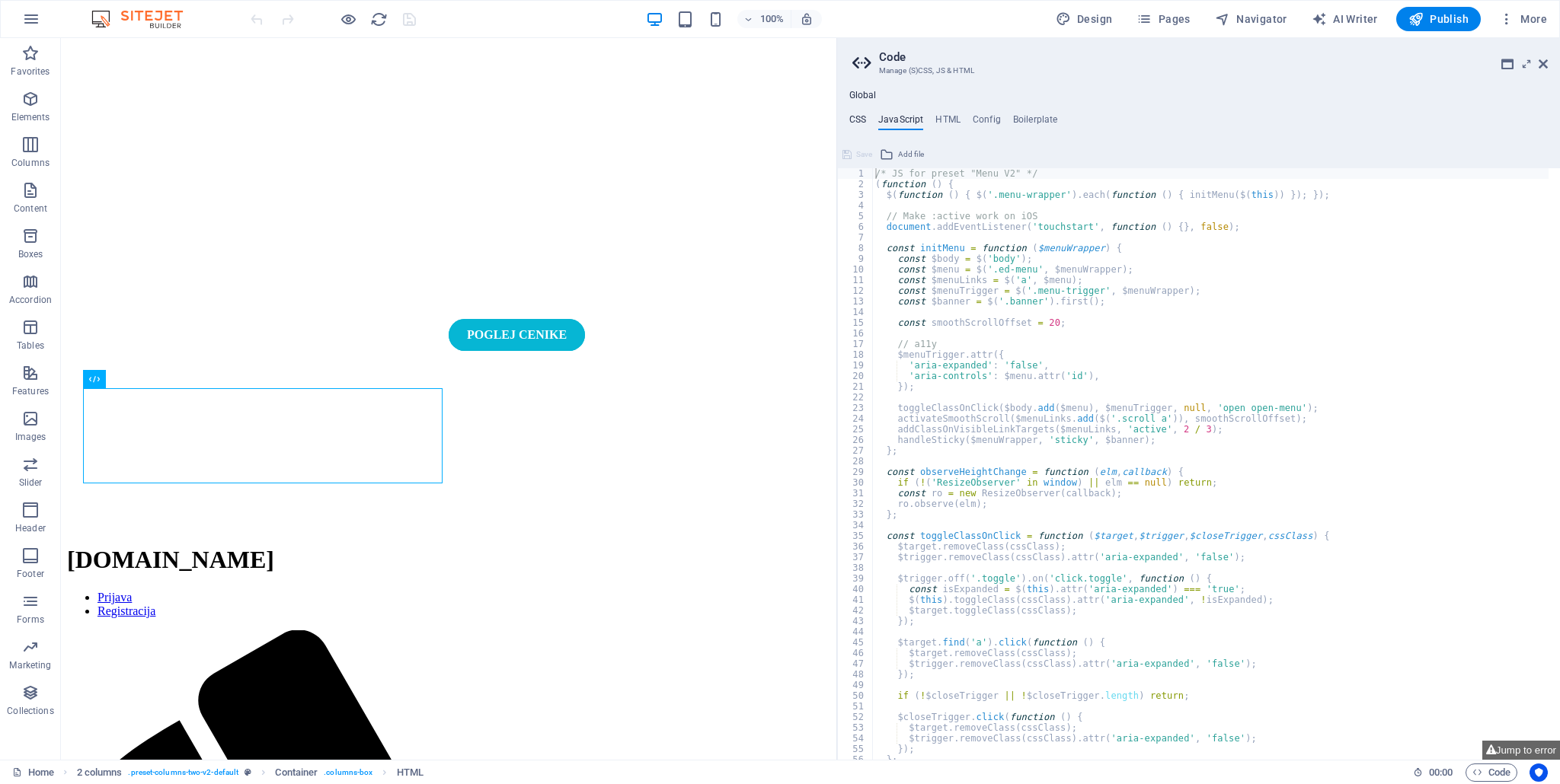
click at [853, 129] on h4 "CSS" at bounding box center [857, 122] width 17 height 17
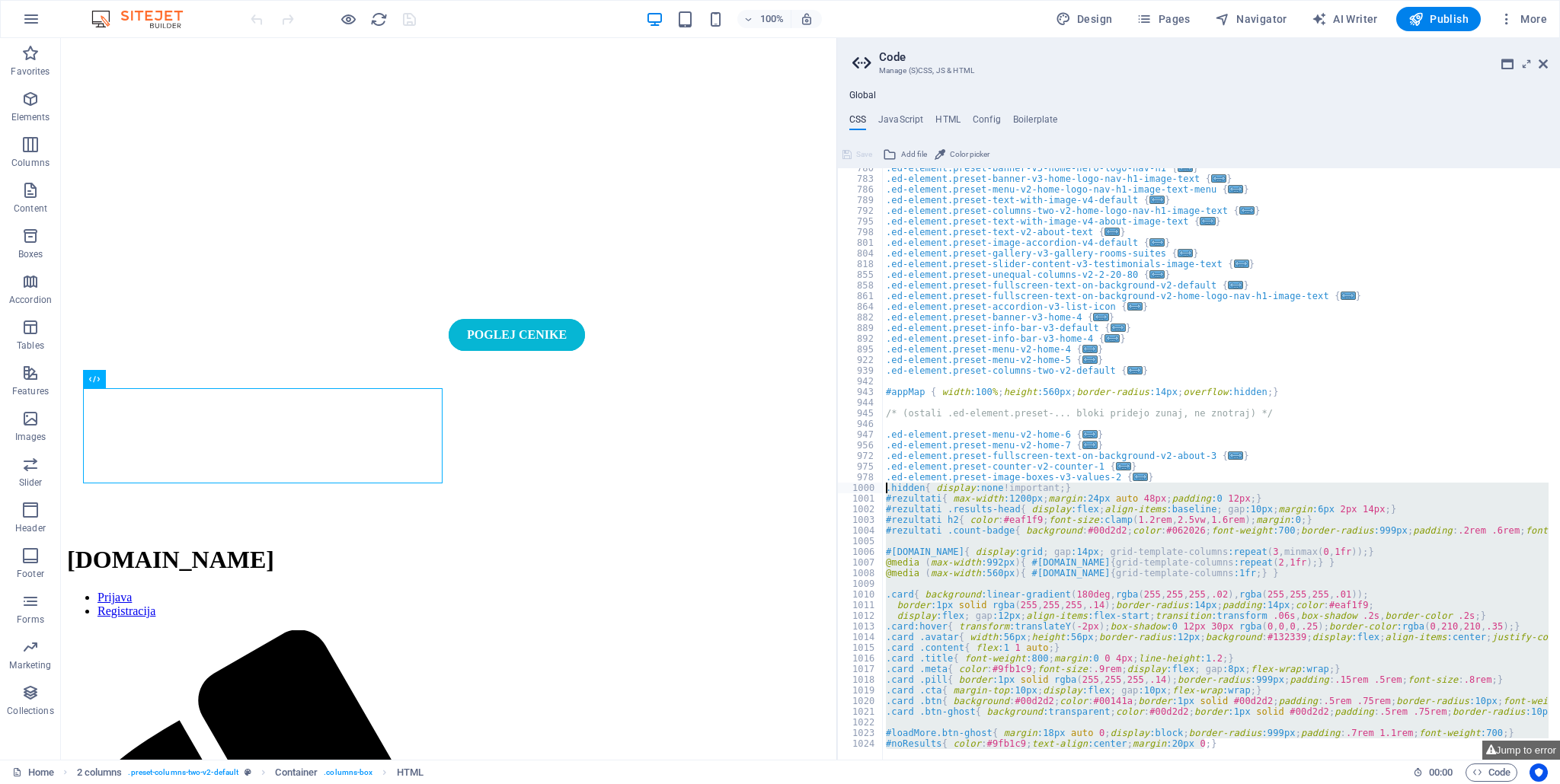
drag, startPoint x: 1215, startPoint y: 745, endPoint x: 879, endPoint y: 486, distance: 424.2
click at [879, 486] on div "/* (ostali .ed-element.preset-... bloki pridejo zunaj, ne znotraj) */ 780 783 7…" at bounding box center [1198, 463] width 723 height 592
click at [999, 573] on div ".ed-element.preset-banner-v3-home-hero-logo-nav-h1 { ... } .ed-element.preset-b…" at bounding box center [1215, 463] width 666 height 592
type textarea "@media (max-width:560px){ #[DOMAIN_NAME]{ grid-template-columns:1fr; } }"
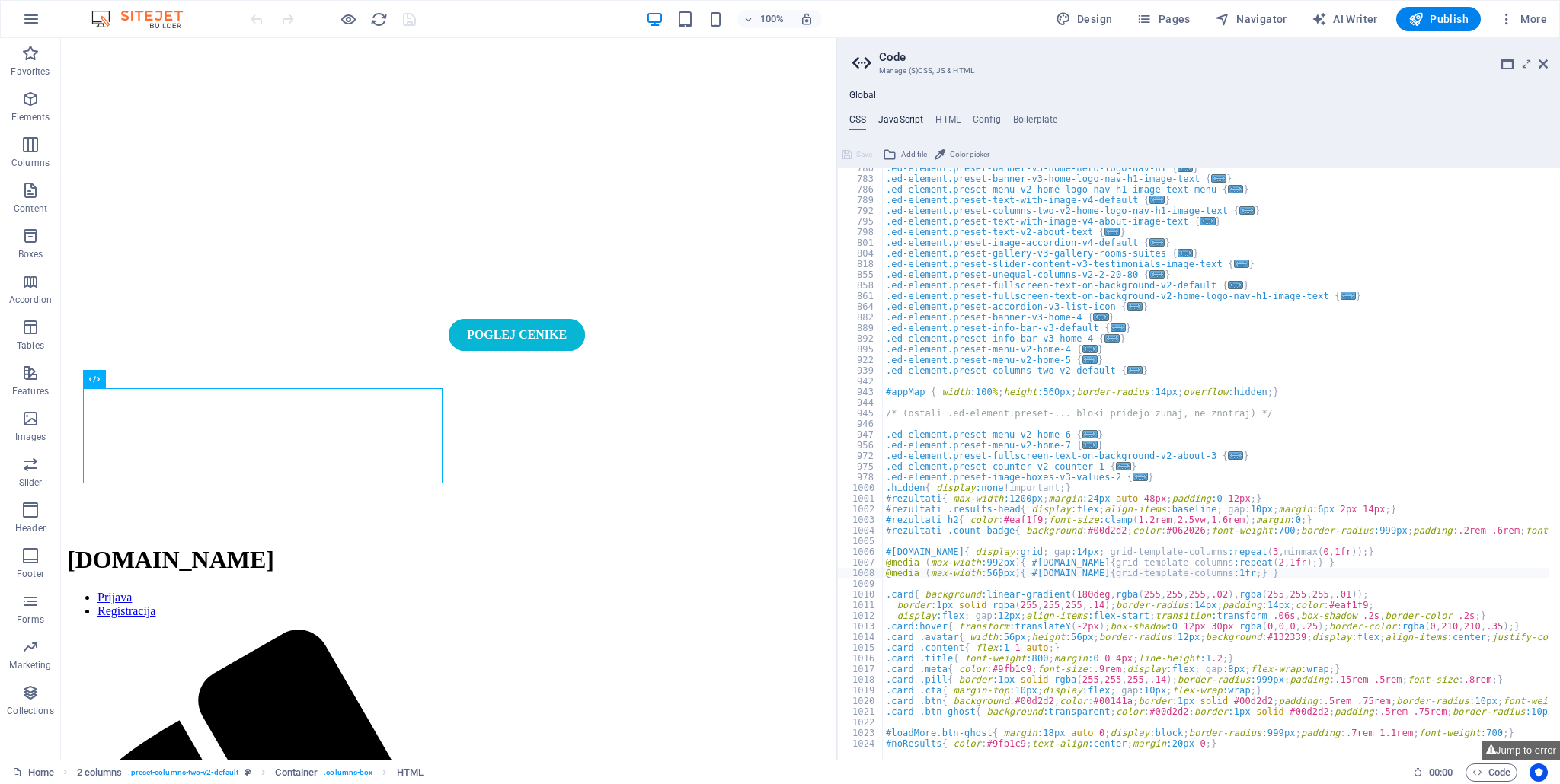
click at [898, 122] on h4 "JavaScript" at bounding box center [900, 122] width 45 height 17
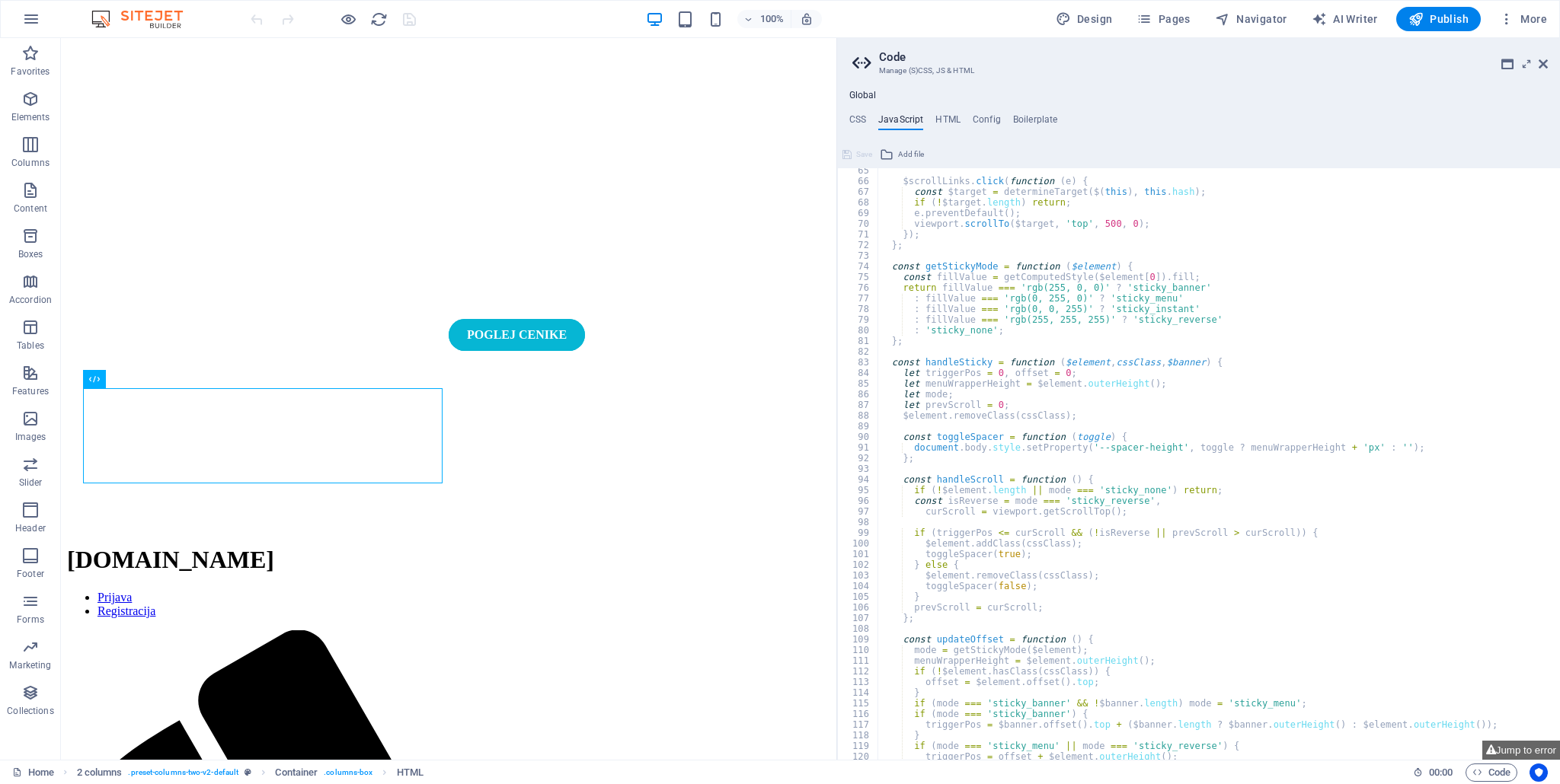
scroll to position [913, 0]
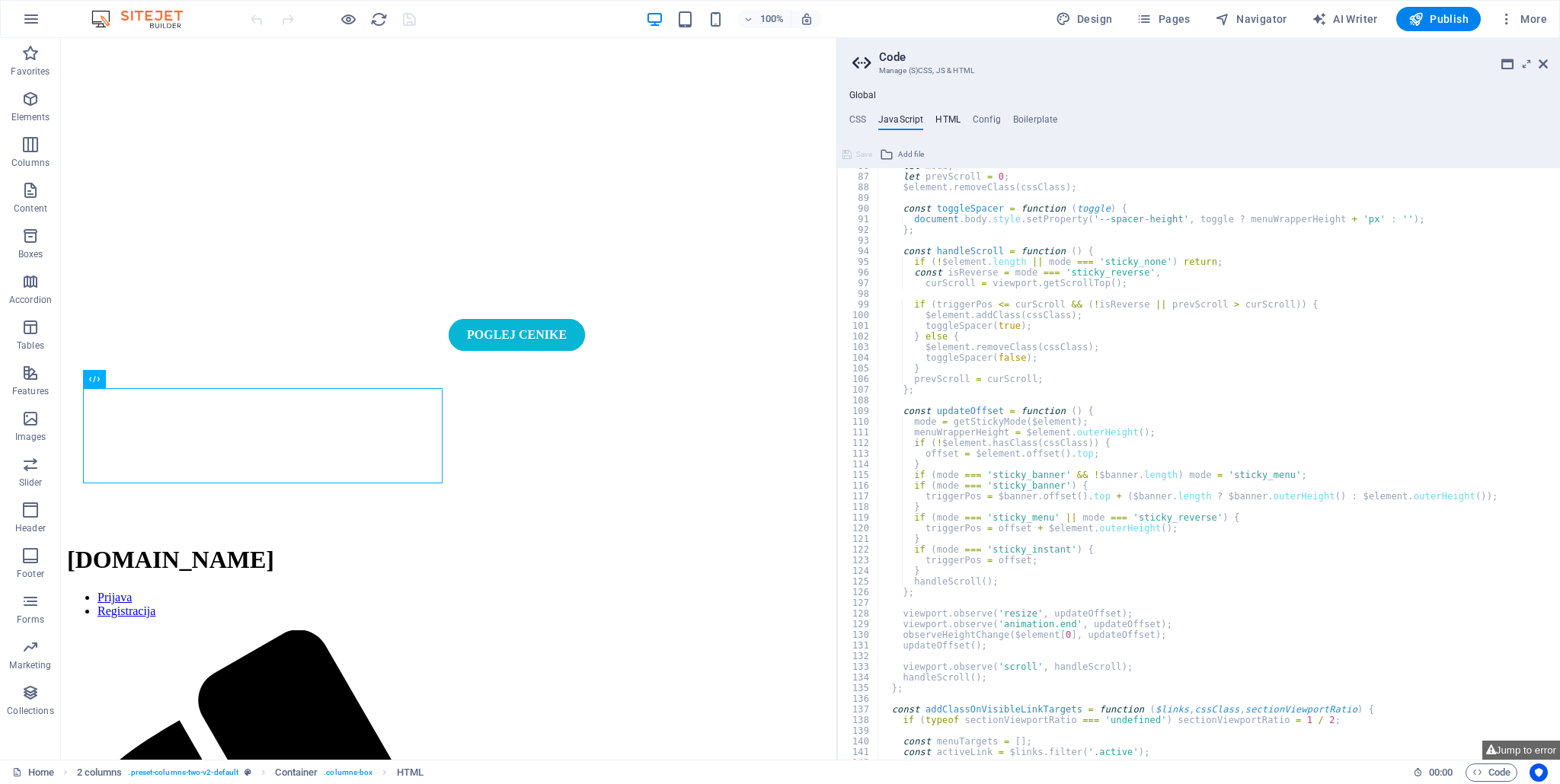
click at [950, 120] on h4 "HTML" at bounding box center [948, 122] width 25 height 17
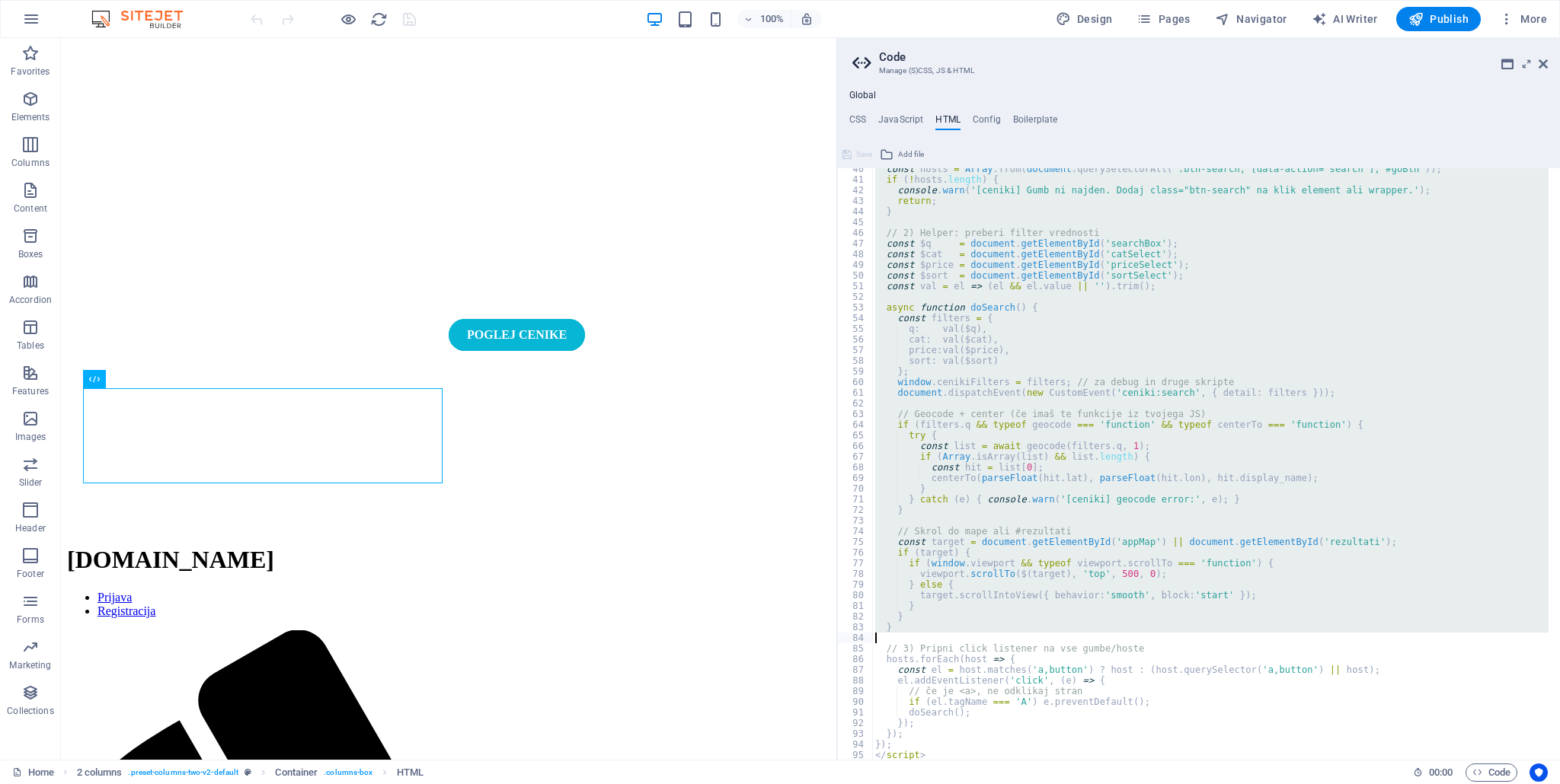
scroll to position [421, 0]
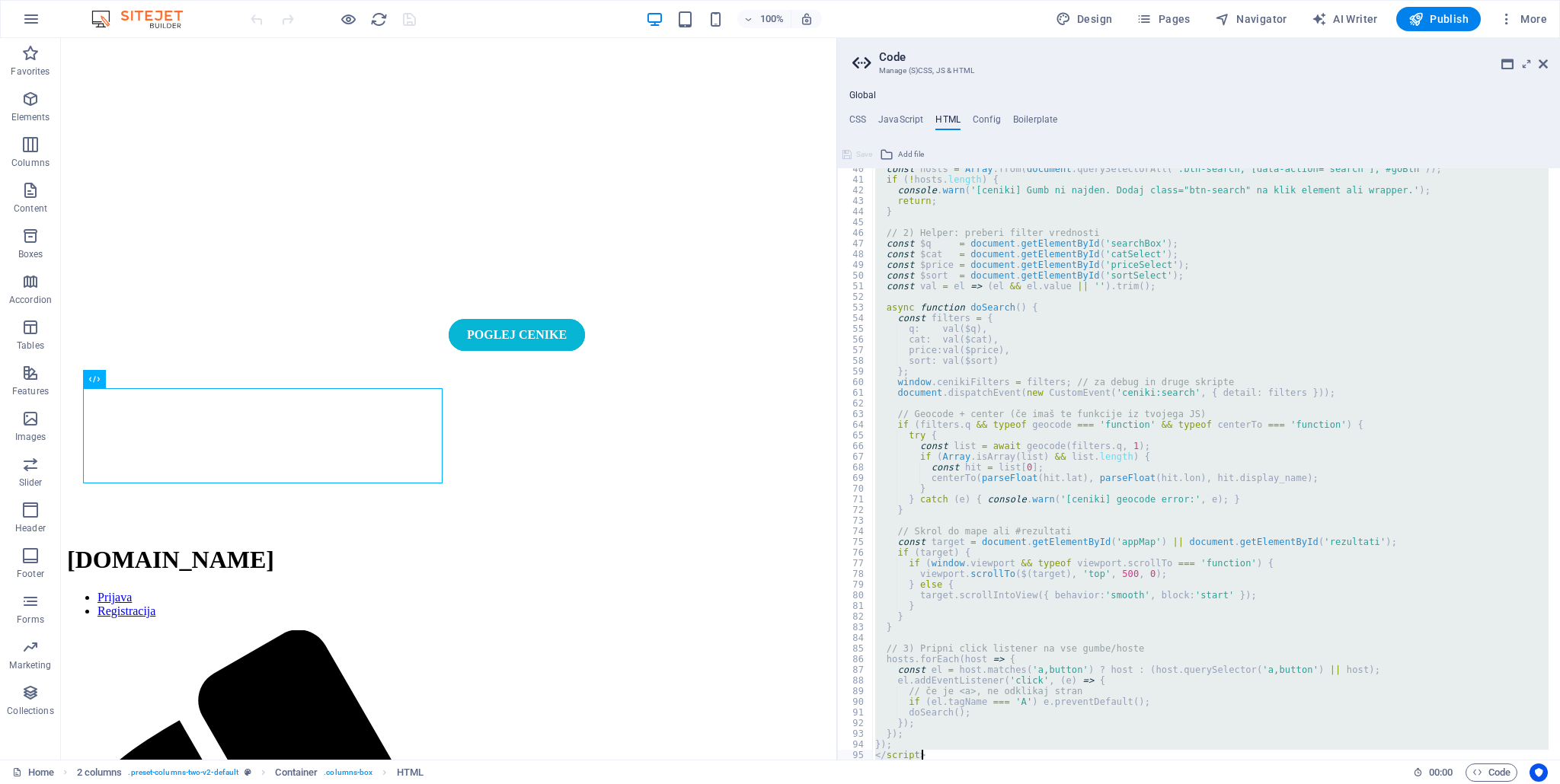
drag, startPoint x: 874, startPoint y: 329, endPoint x: 1049, endPoint y: 762, distance: 467.0
click at [1049, 759] on div "Home Favorites Elements Columns Content Boxes Accordion Tables Features Images …" at bounding box center [780, 398] width 1560 height 721
click at [1089, 712] on div "const hosts = Array . from ( document . querySelectorAll ( '.btn-search, [data-…" at bounding box center [1211, 463] width 677 height 592
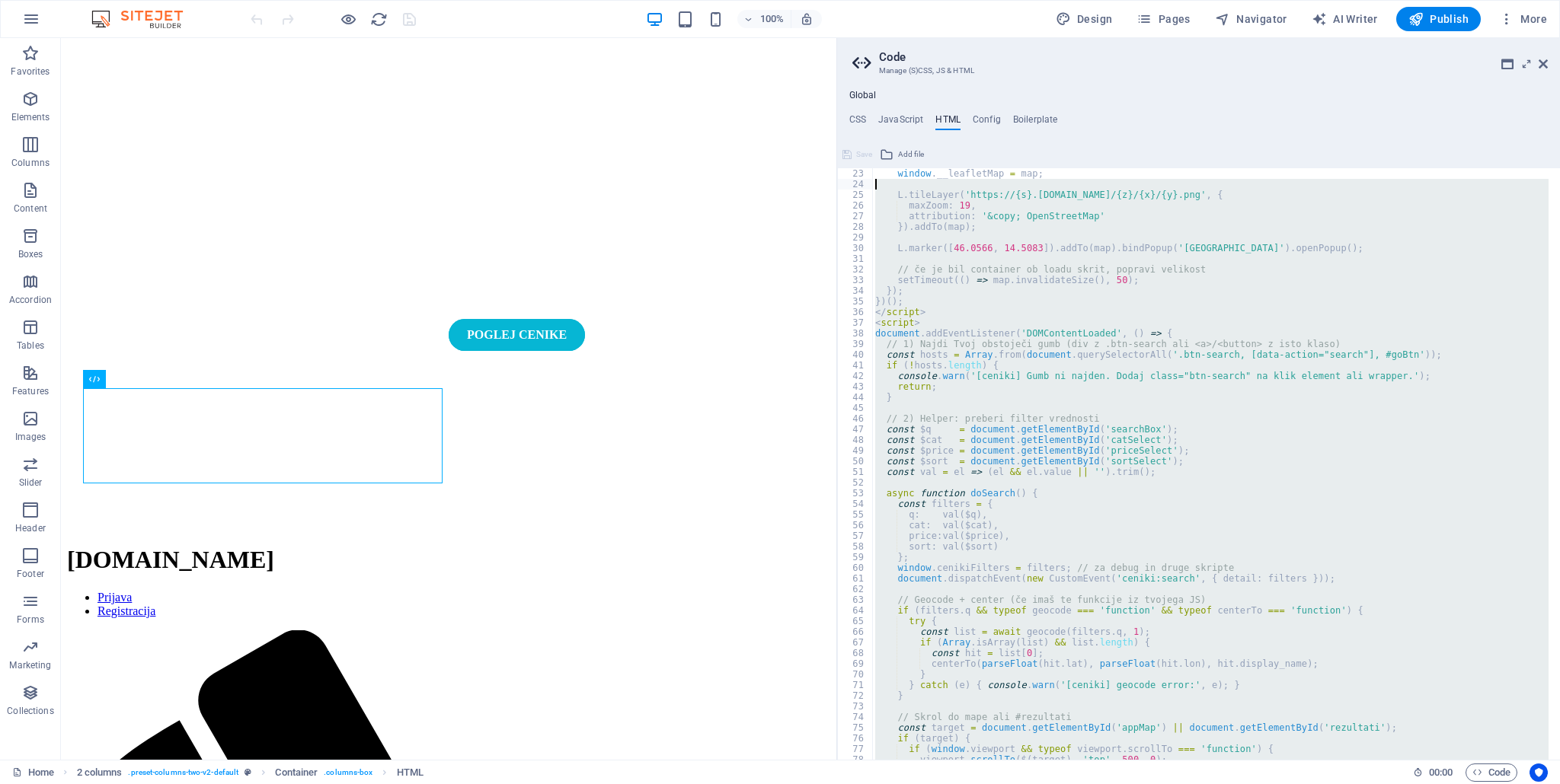
scroll to position [234, 0]
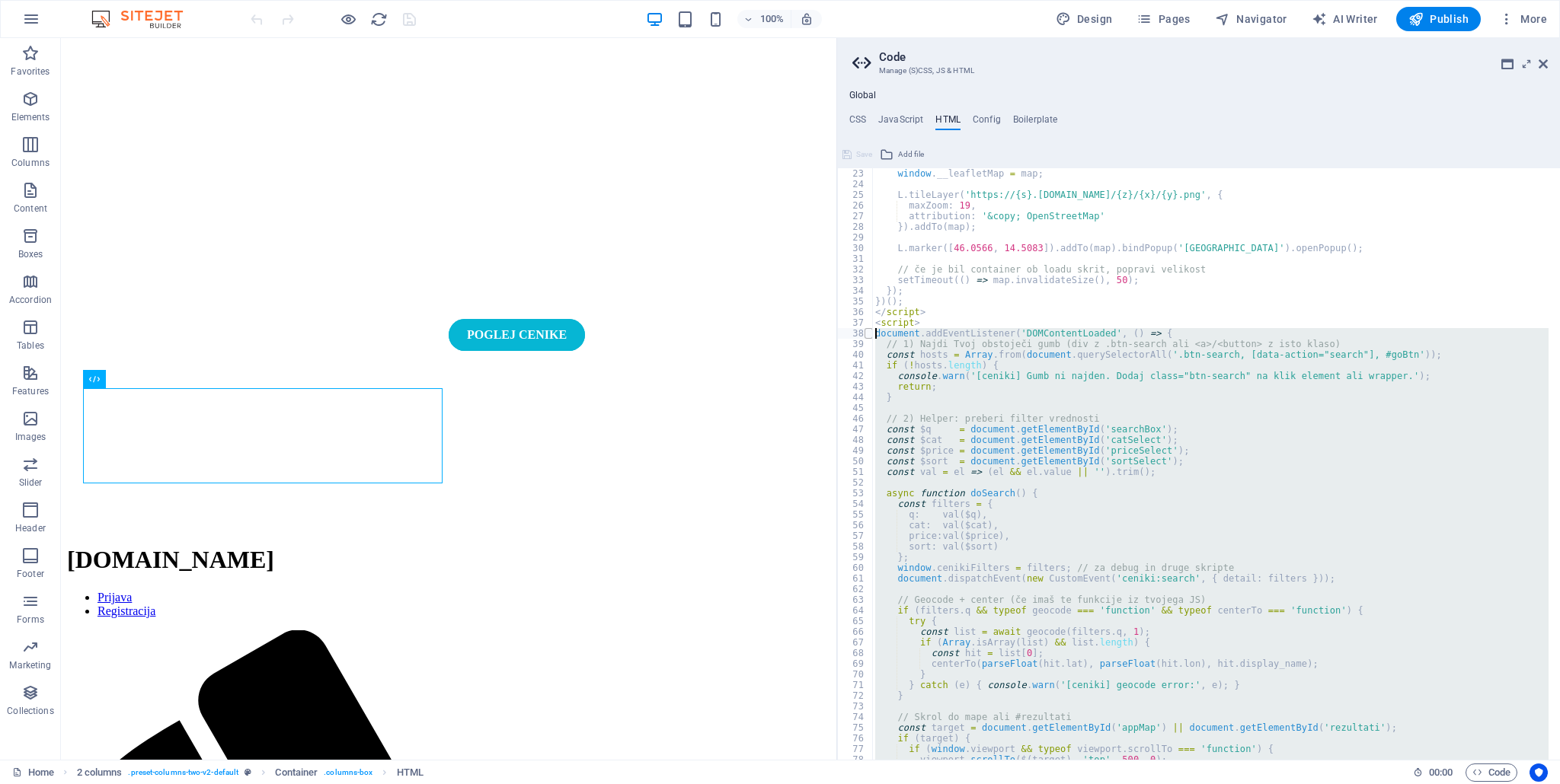
drag, startPoint x: 943, startPoint y: 757, endPoint x: 864, endPoint y: 331, distance: 433.3
click at [864, 331] on div "doSearch(); 23 24 25 26 27 28 29 30 31 32 33 34 35 36 37 38 39 40 41 42 43 44 4…" at bounding box center [1198, 463] width 723 height 592
type textarea "document.addEventListener('DOMContentLoaded', () => { // 1) Najdi Tvoj obstoječ…"
paste textarea
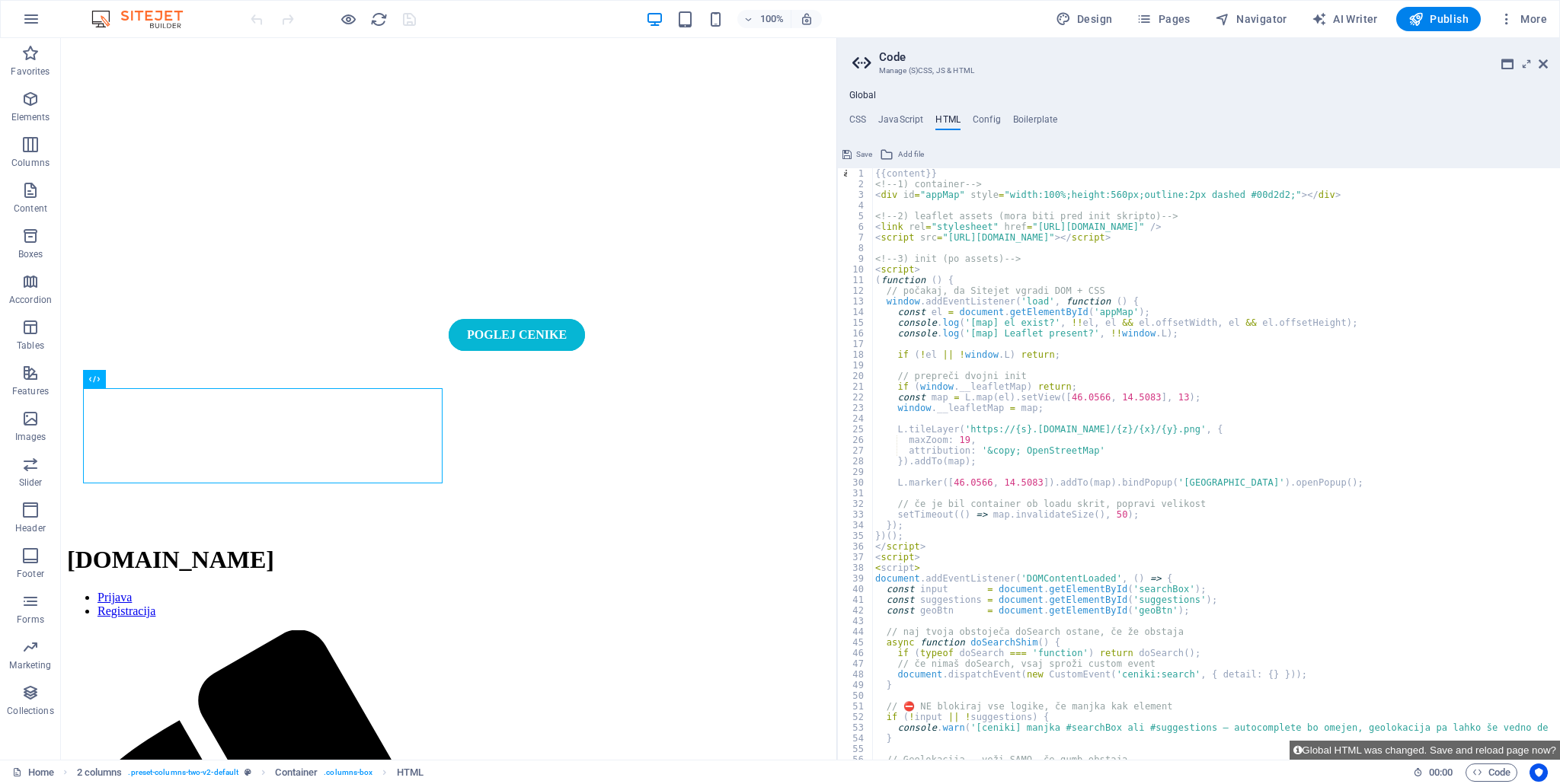
scroll to position [0, 0]
click at [868, 153] on span "Save" at bounding box center [864, 154] width 16 height 18
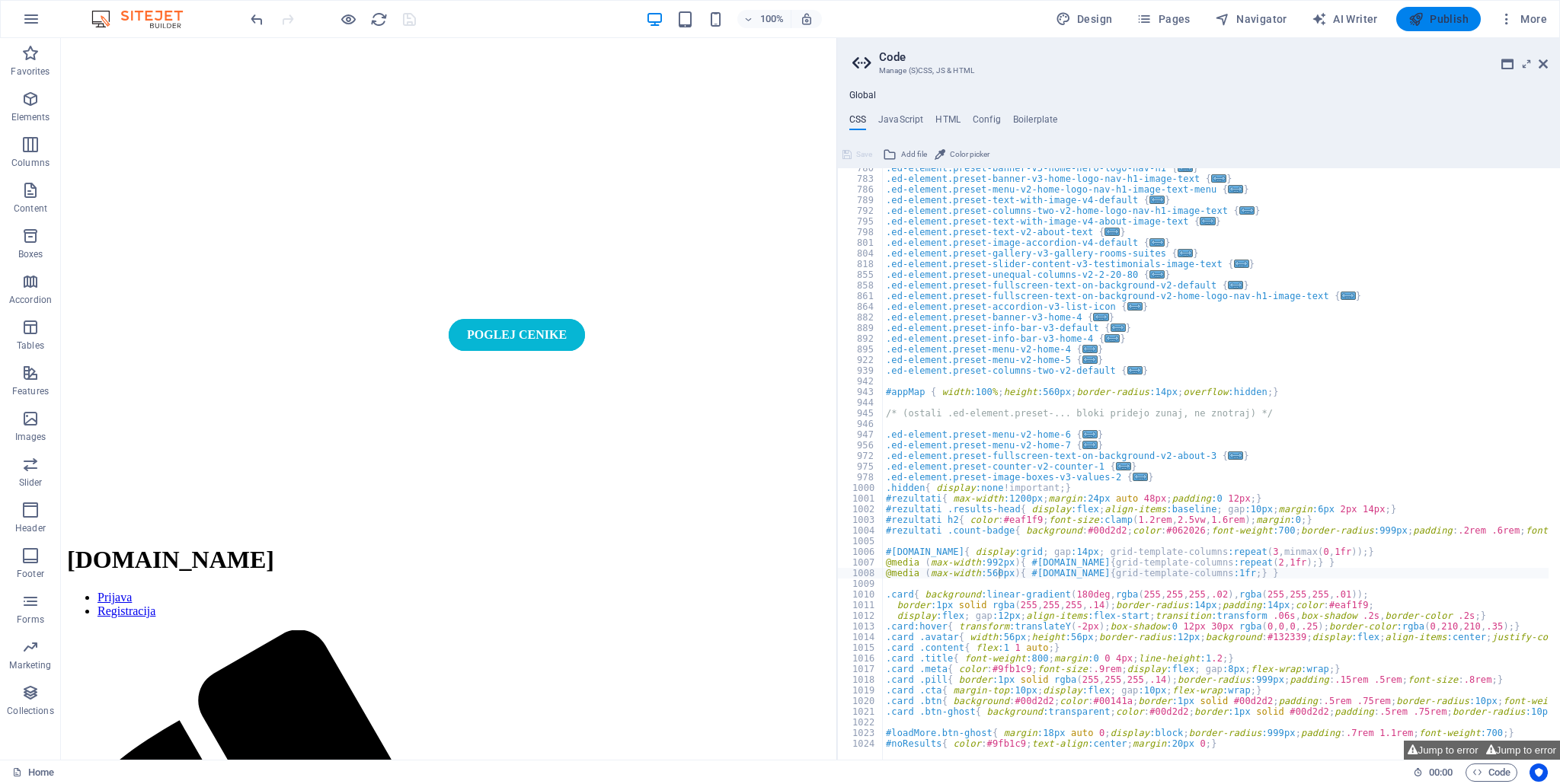
click at [1435, 17] on span "Publish" at bounding box center [1438, 18] width 60 height 15
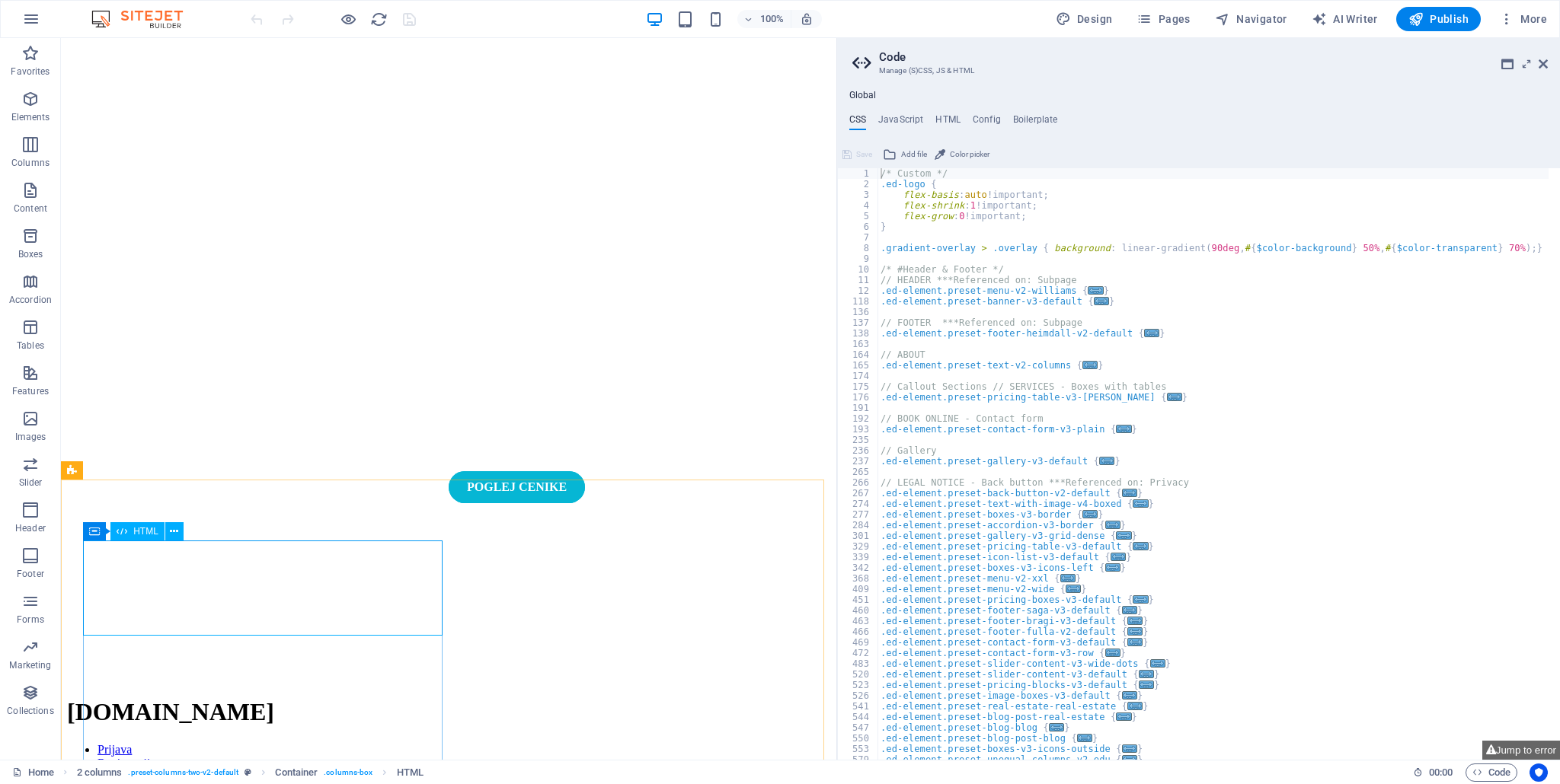
click at [128, 535] on icon at bounding box center [121, 531] width 10 height 18
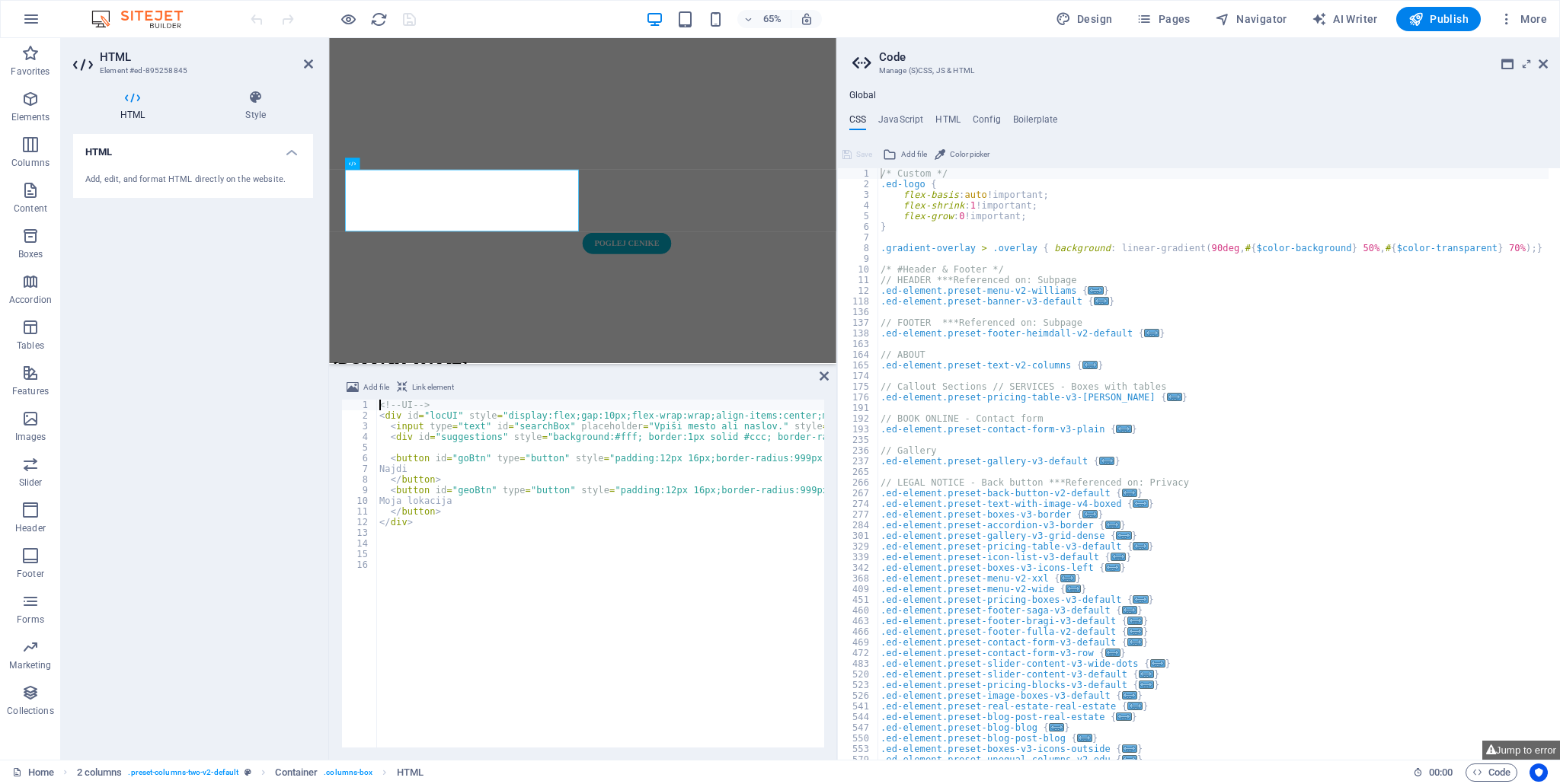
scroll to position [299, 0]
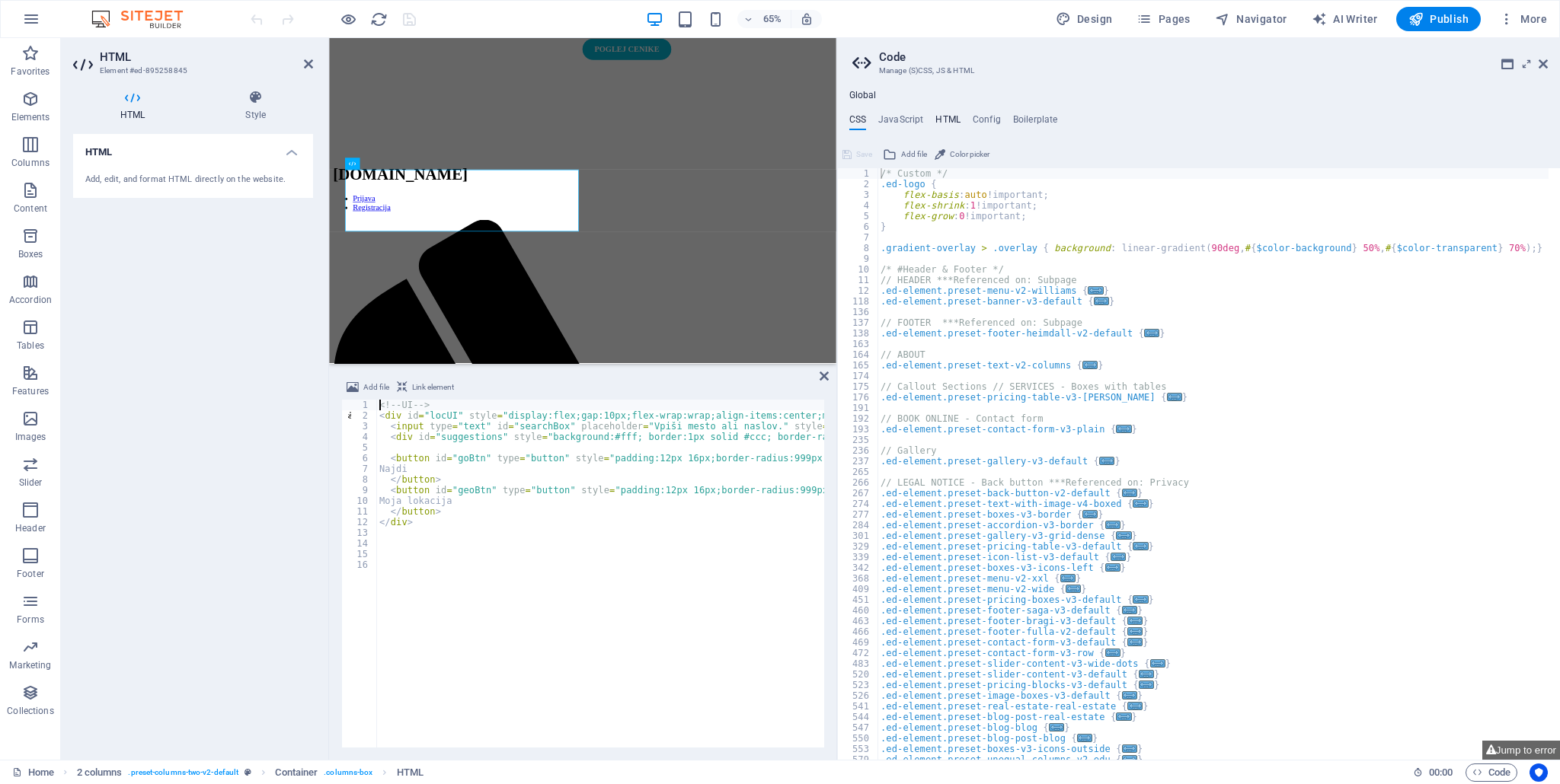
click at [954, 118] on h4 "HTML" at bounding box center [948, 122] width 25 height 17
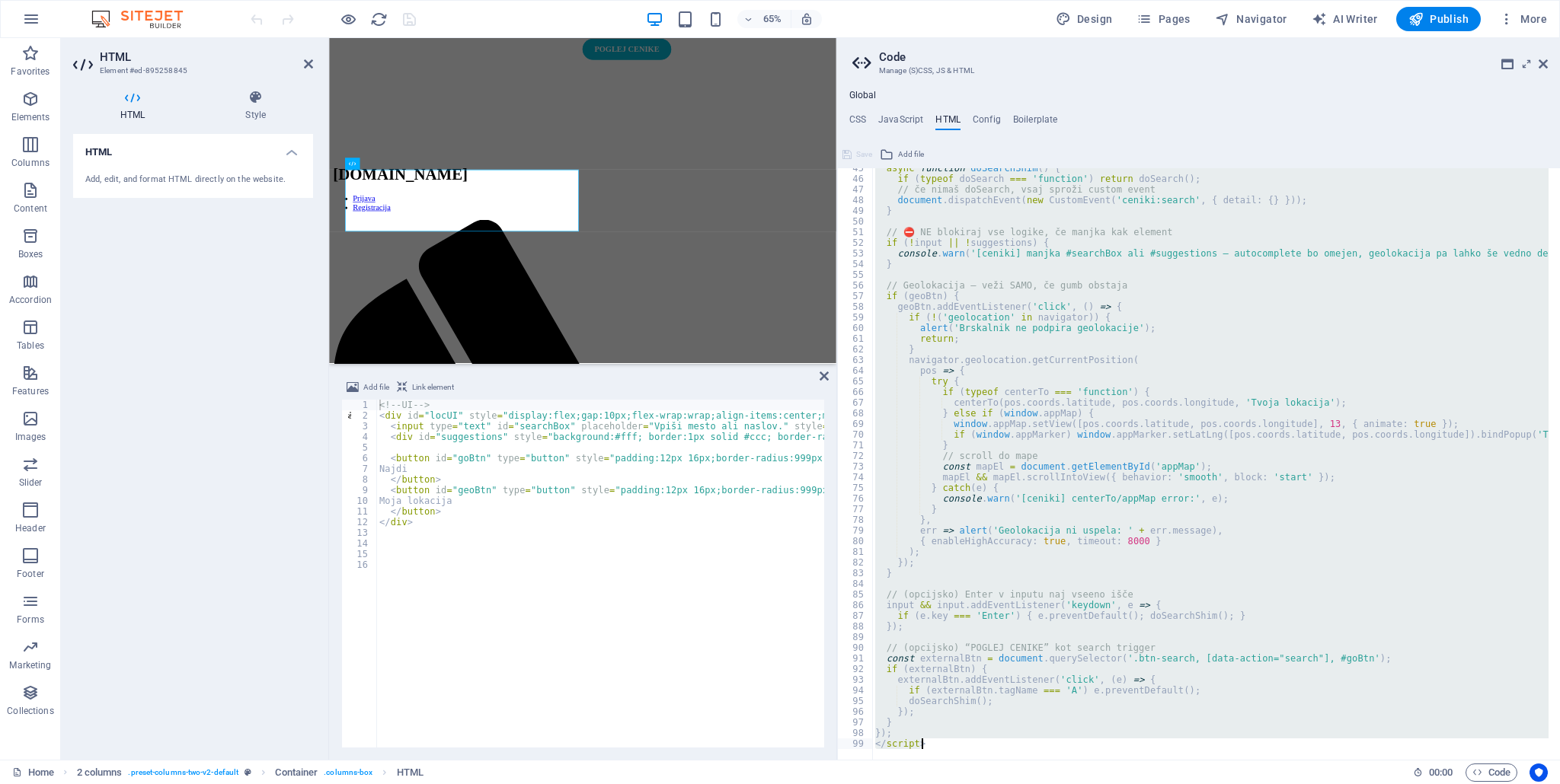
scroll to position [474, 0]
drag, startPoint x: 873, startPoint y: 521, endPoint x: 1135, endPoint y: 784, distance: 371.2
click at [1135, 759] on div "Home Favorites Elements Columns Content Boxes Accordion Tables Features Images …" at bounding box center [780, 398] width 1560 height 721
type textarea "}); </script>"
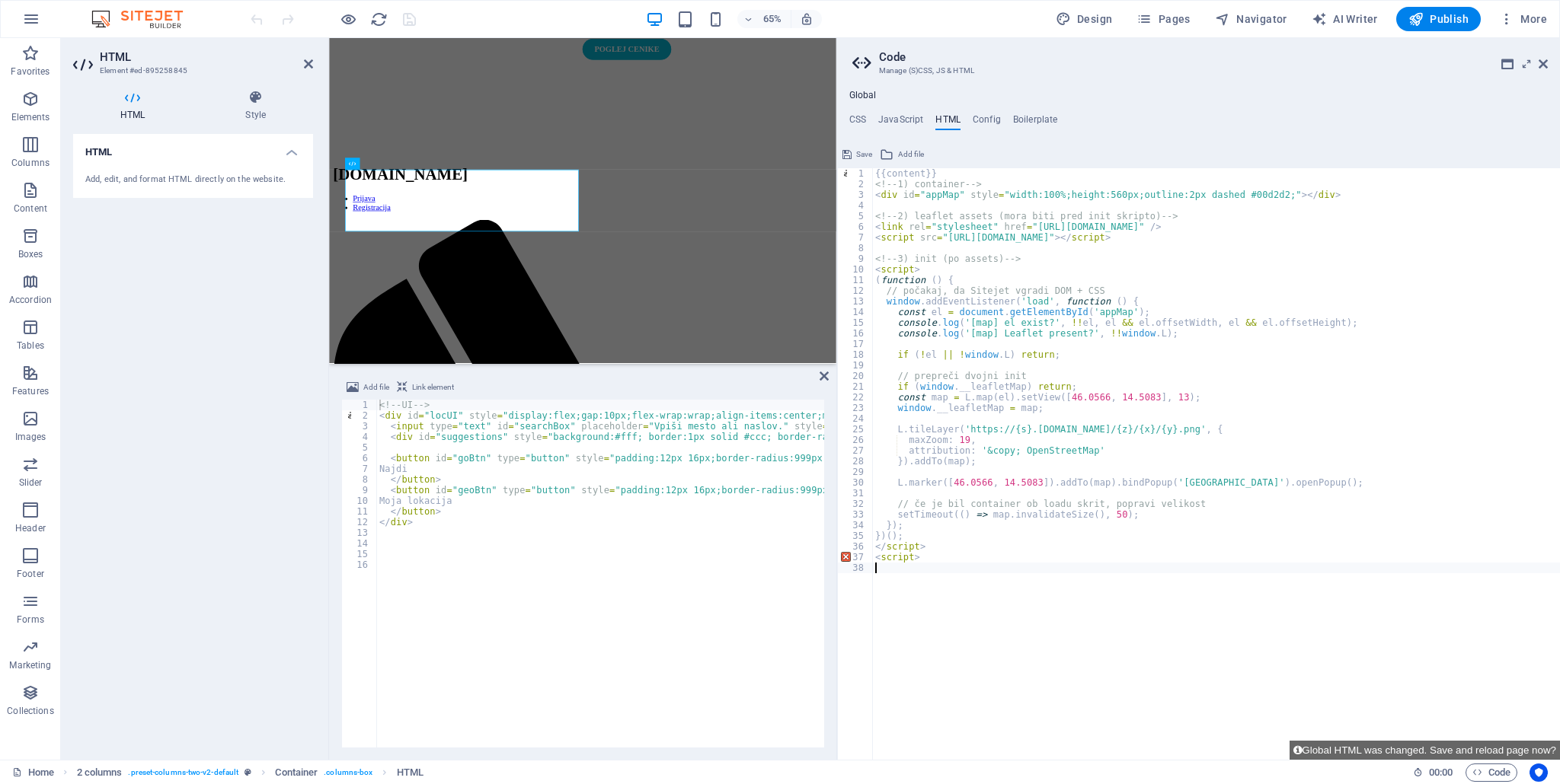
click at [893, 565] on div "{{content}} <!-- 1) container --> < div id = "appMap" style = "width:100%;heigh…" at bounding box center [1216, 469] width 688 height 602
drag, startPoint x: 918, startPoint y: 558, endPoint x: 868, endPoint y: 557, distance: 50.0
click at [868, 557] on div "1 2 3 4 5 6 7 8 9 10 11 12 13 14 15 16 17 18 19 20 21 22 23 24 25 26 27 28 29 3…" at bounding box center [1198, 463] width 723 height 592
type textarea "<script>"
click at [960, 503] on div "{{content}} <!-- 1) container --> < div id = "appMap" style = "width:100%;heigh…" at bounding box center [1216, 474] width 688 height 614
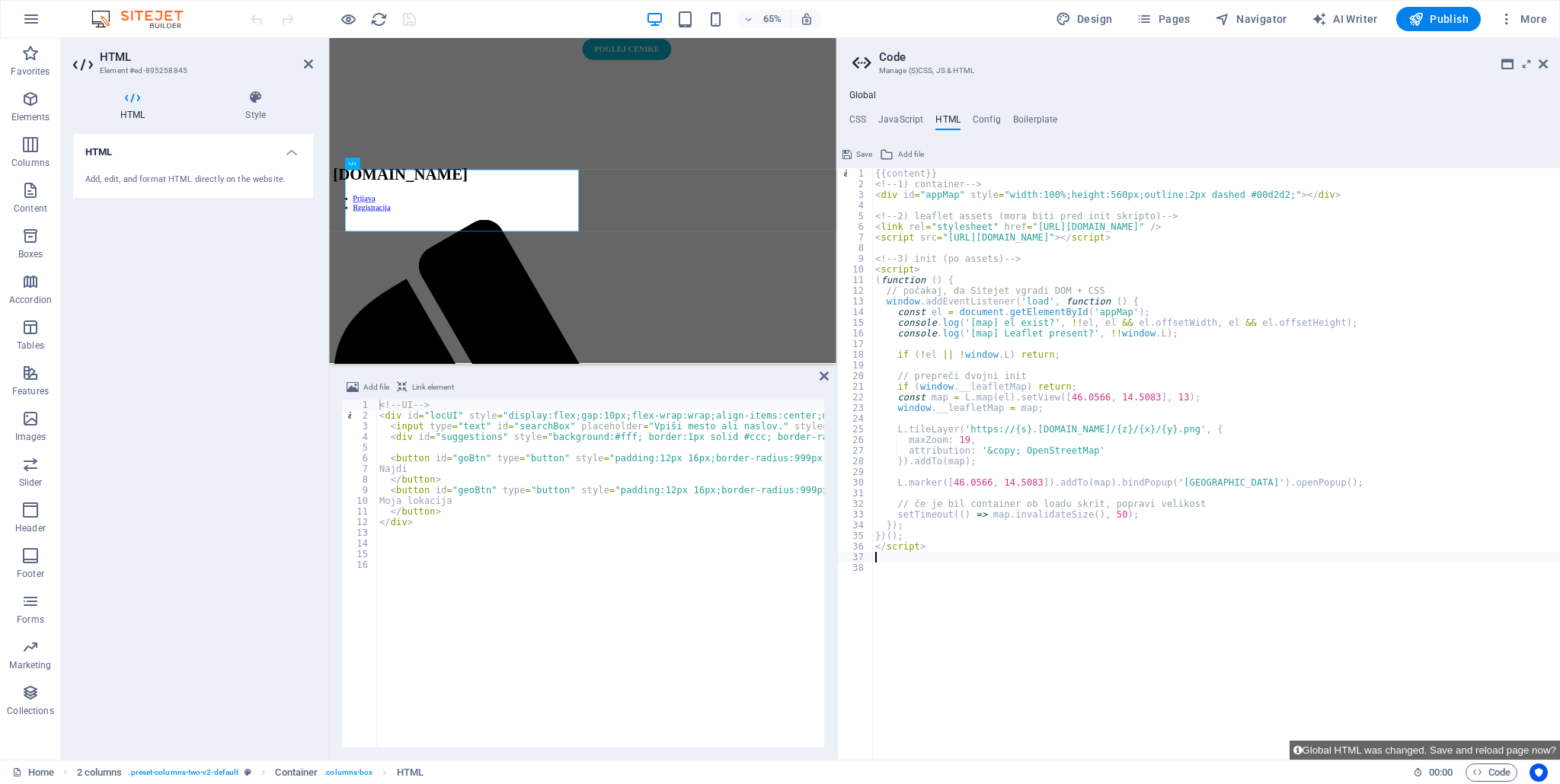
type textarea "// če je bil container ob loadu skrit, popravi velikost"
click at [856, 150] on span "Save" at bounding box center [864, 154] width 16 height 18
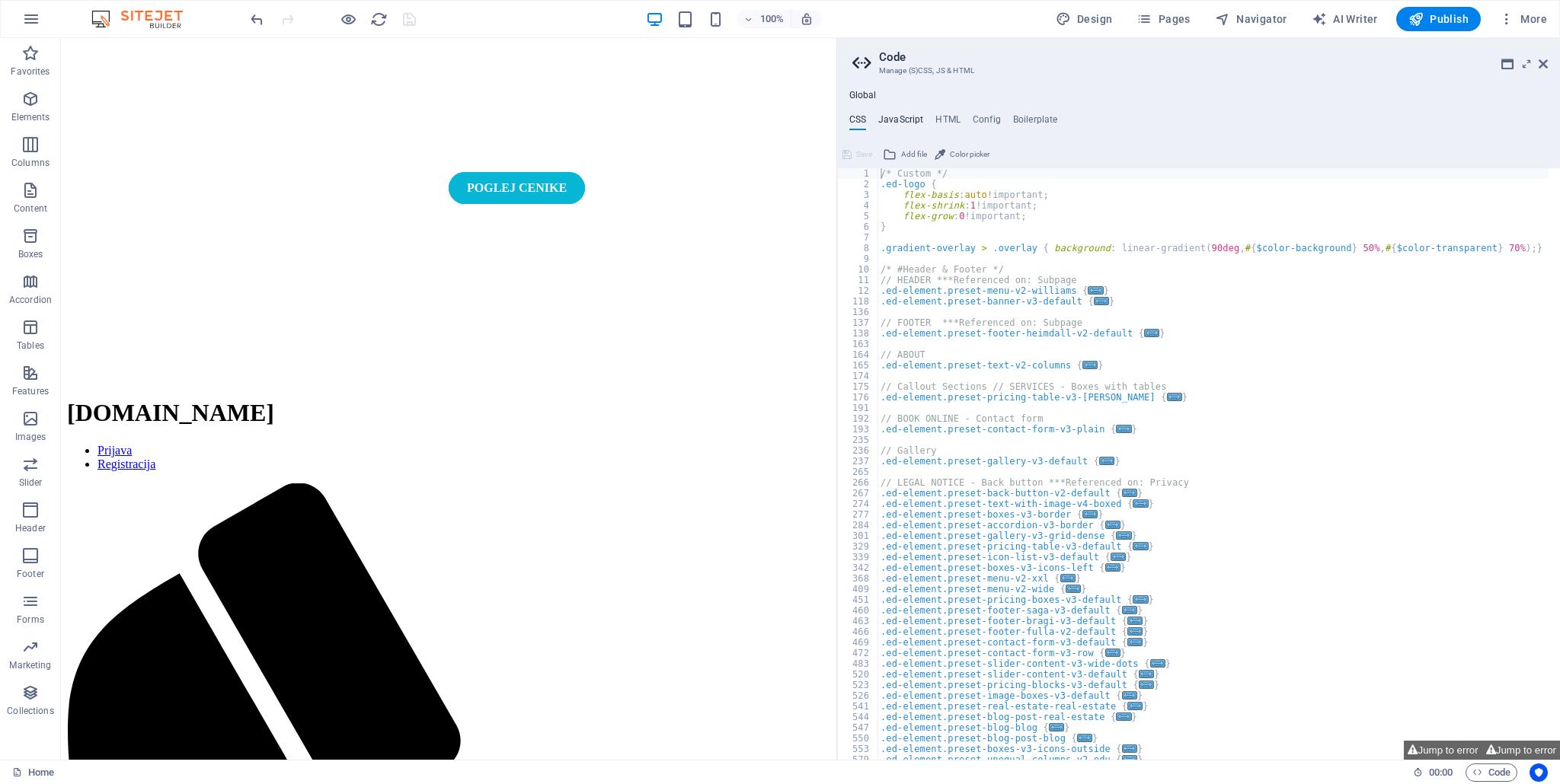
click at [895, 127] on h4 "JavaScript" at bounding box center [900, 122] width 45 height 17
type textarea "/* JS for preset "Menu V2" */"
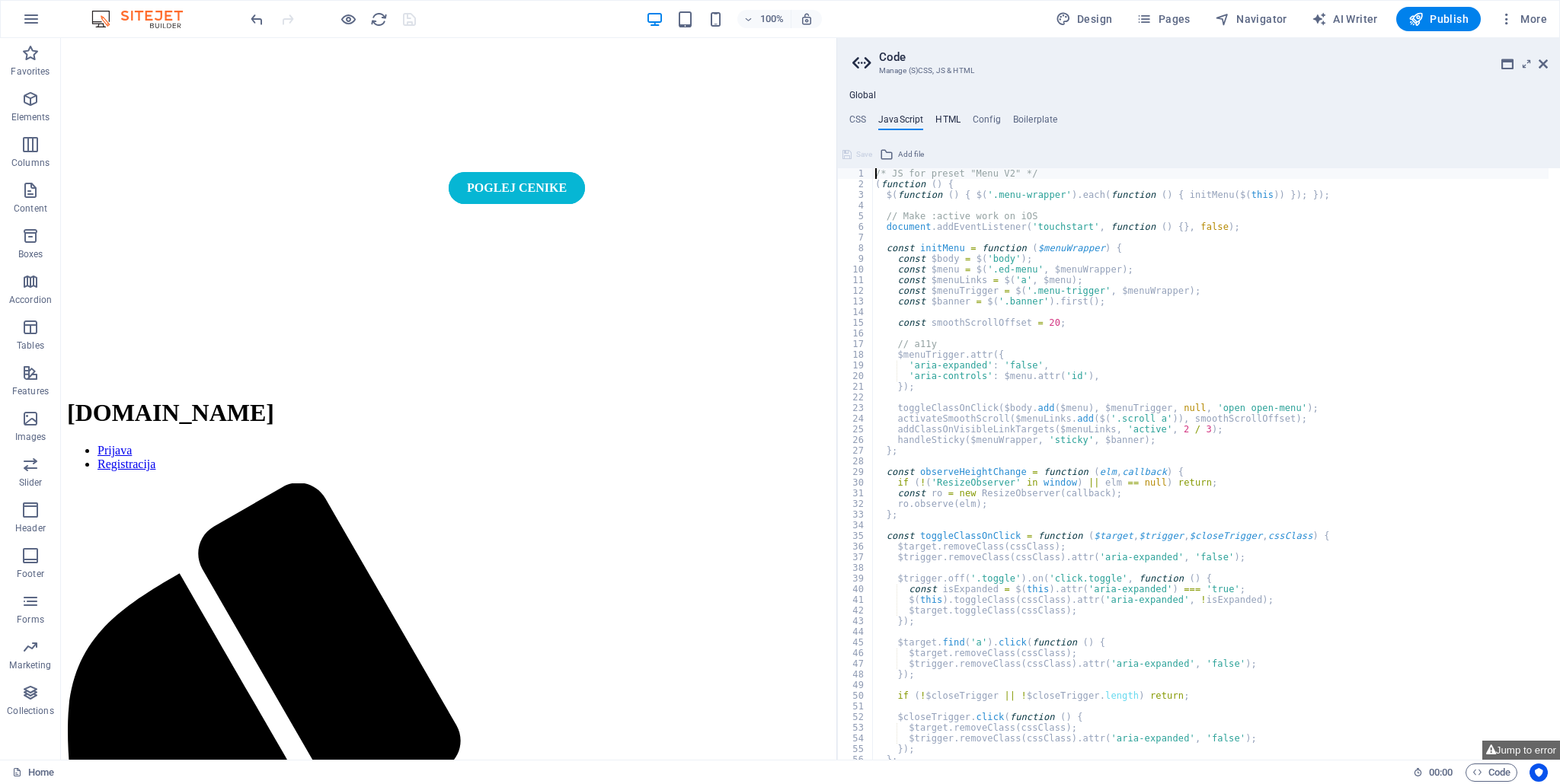
click at [935, 119] on h4 "HTML" at bounding box center [948, 122] width 25 height 17
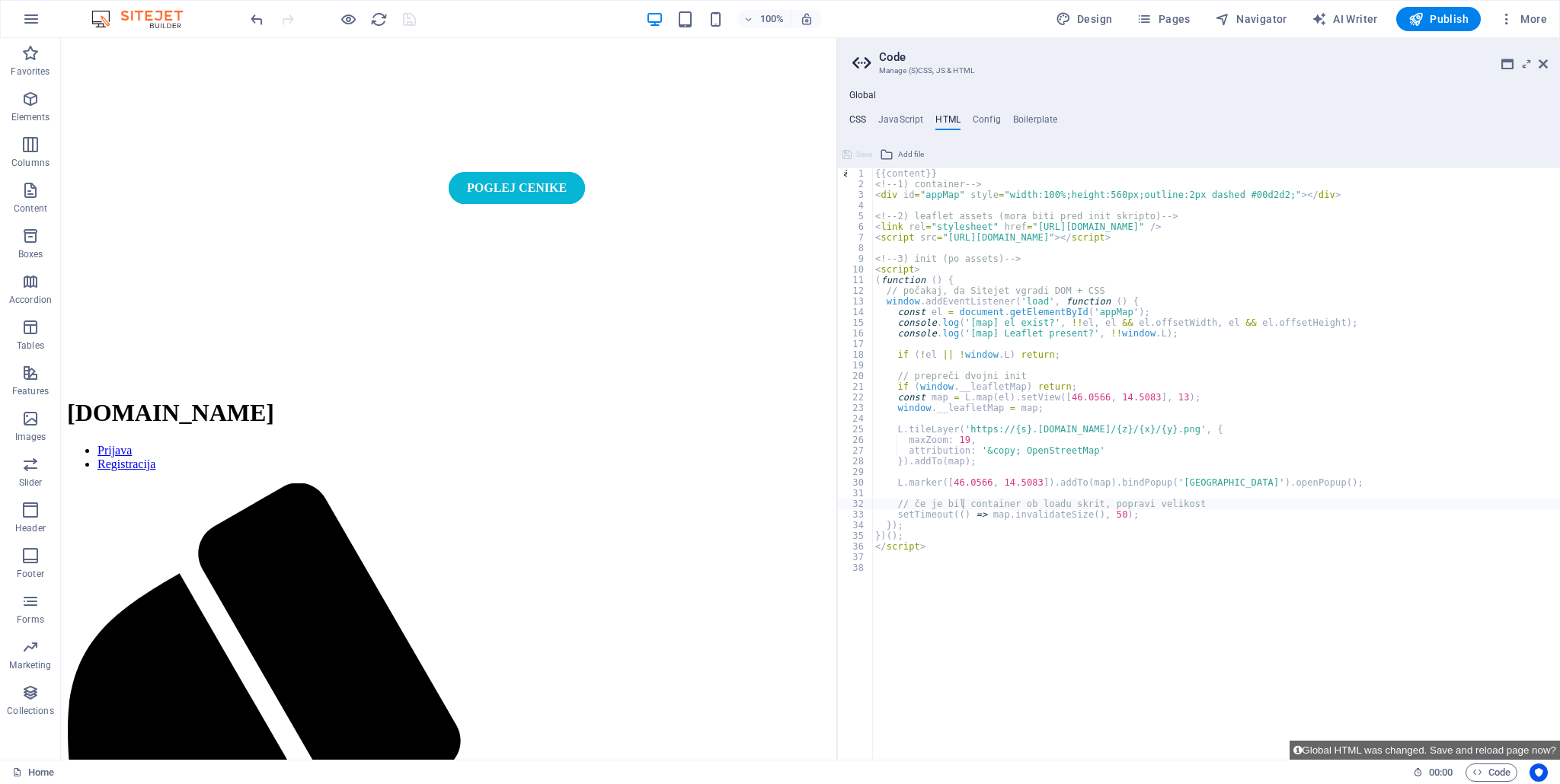
click at [856, 121] on h4 "CSS" at bounding box center [857, 122] width 17 height 17
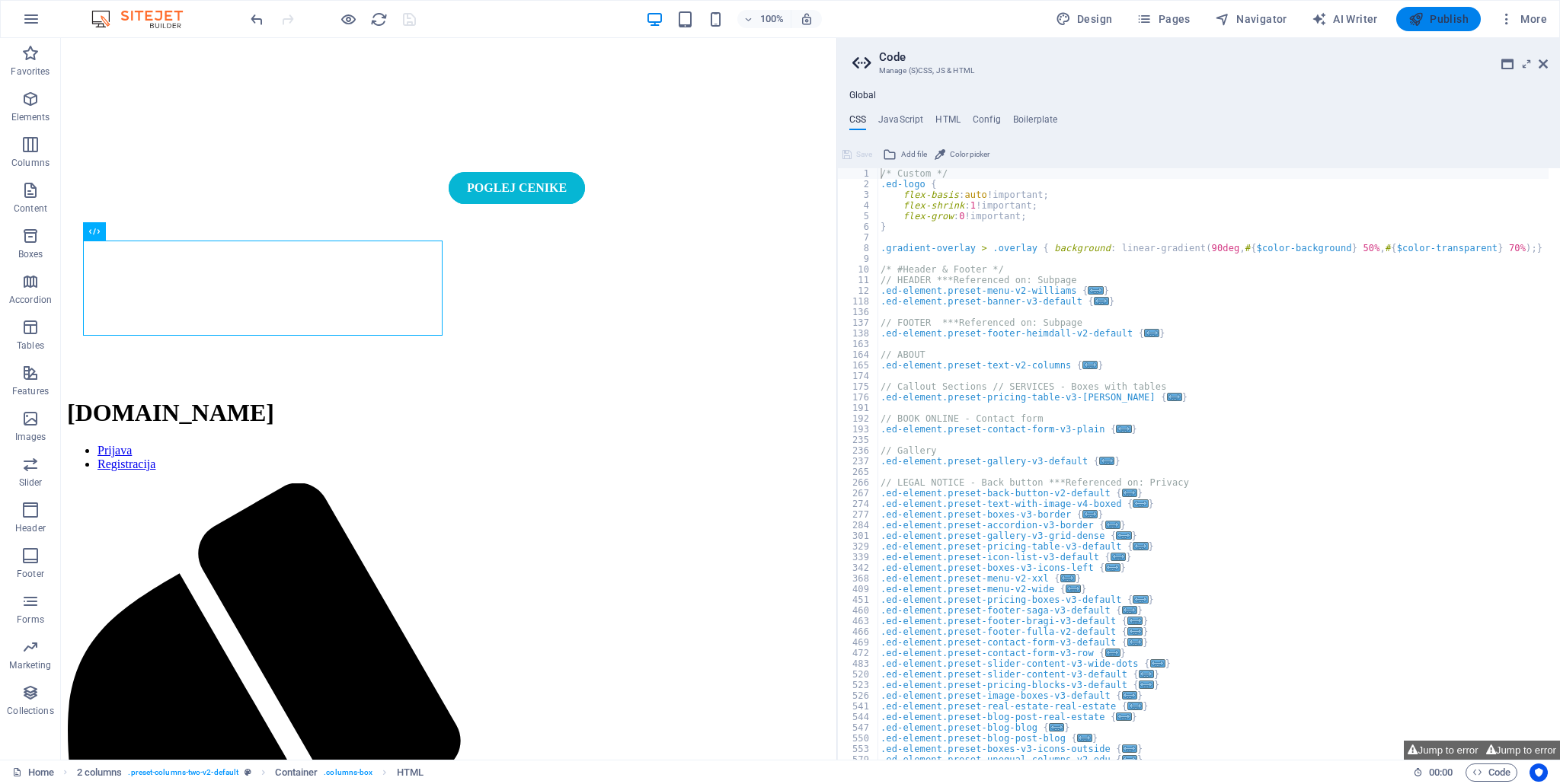
click at [1430, 13] on span "Publish" at bounding box center [1438, 18] width 60 height 15
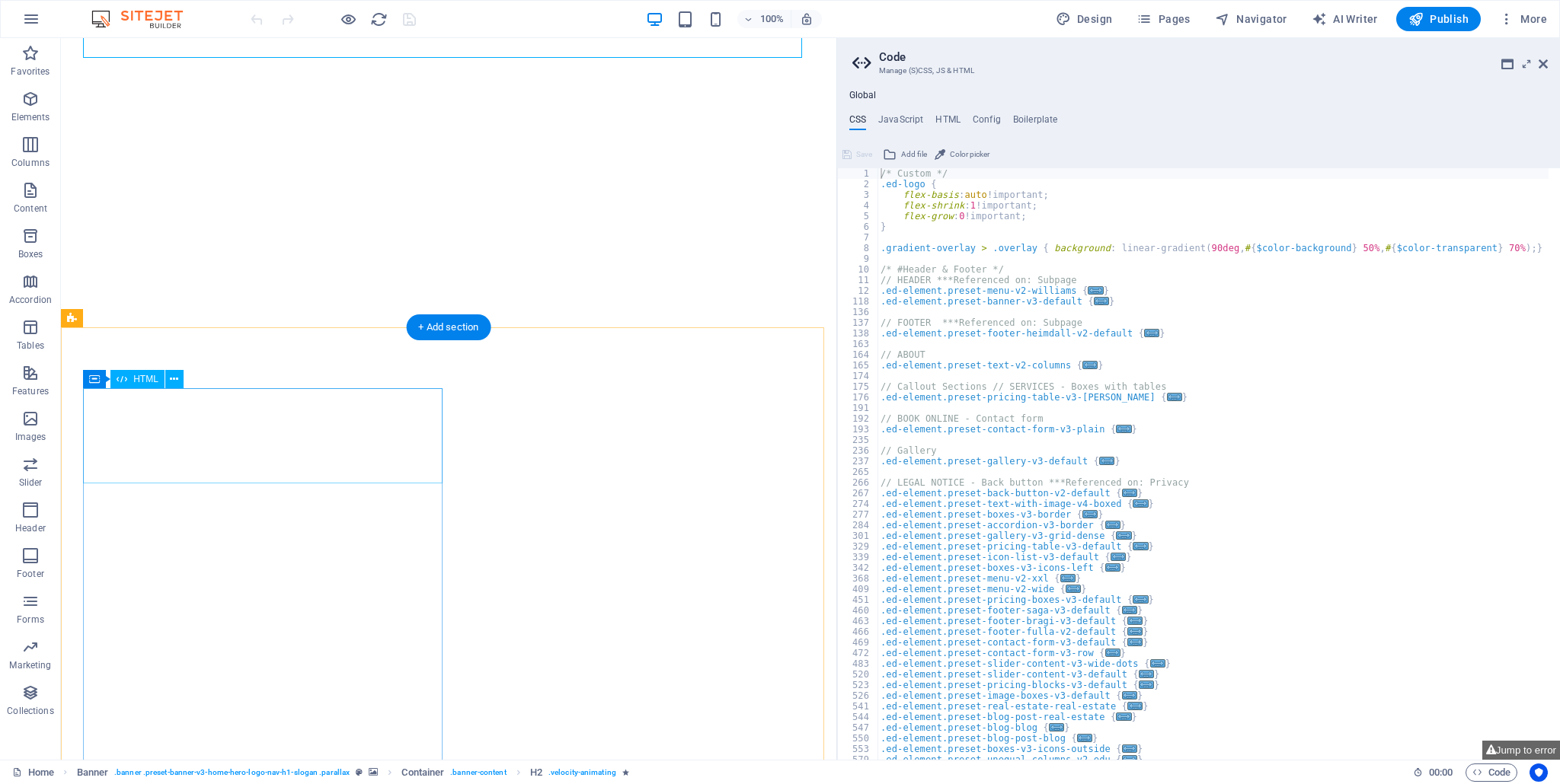
type textarea "/* Custom */"
click at [142, 380] on span "HTML" at bounding box center [146, 379] width 25 height 10
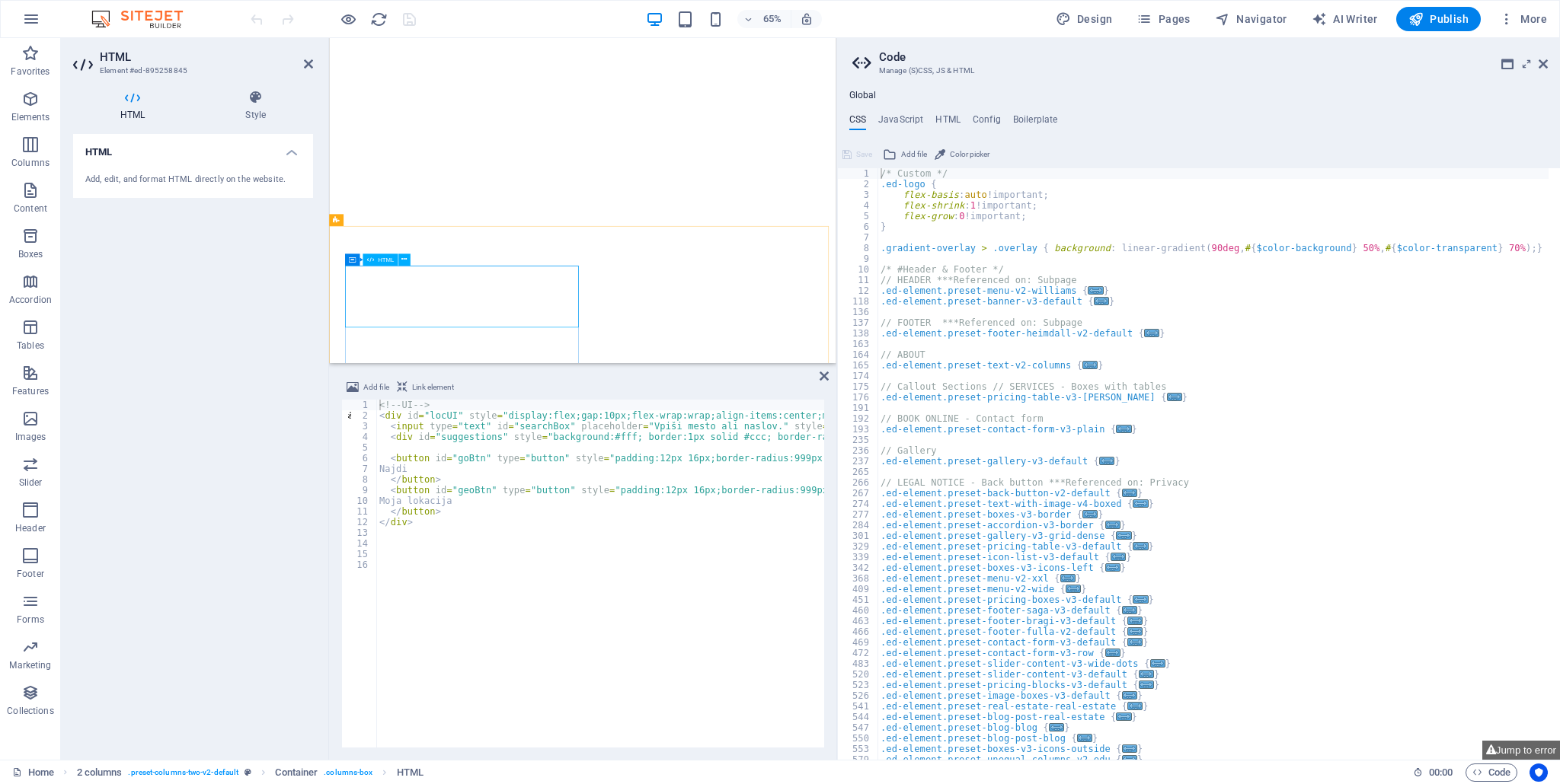
click at [383, 263] on span "HTML" at bounding box center [386, 260] width 16 height 6
click at [942, 111] on div "Global CSS JavaScript HTML Config Boilerplate /* Custom */ 1 2 3 4 5 6 7 8 9 10…" at bounding box center [1198, 424] width 723 height 670
click at [952, 127] on h4 "HTML" at bounding box center [948, 122] width 25 height 17
type textarea "{{content}}"
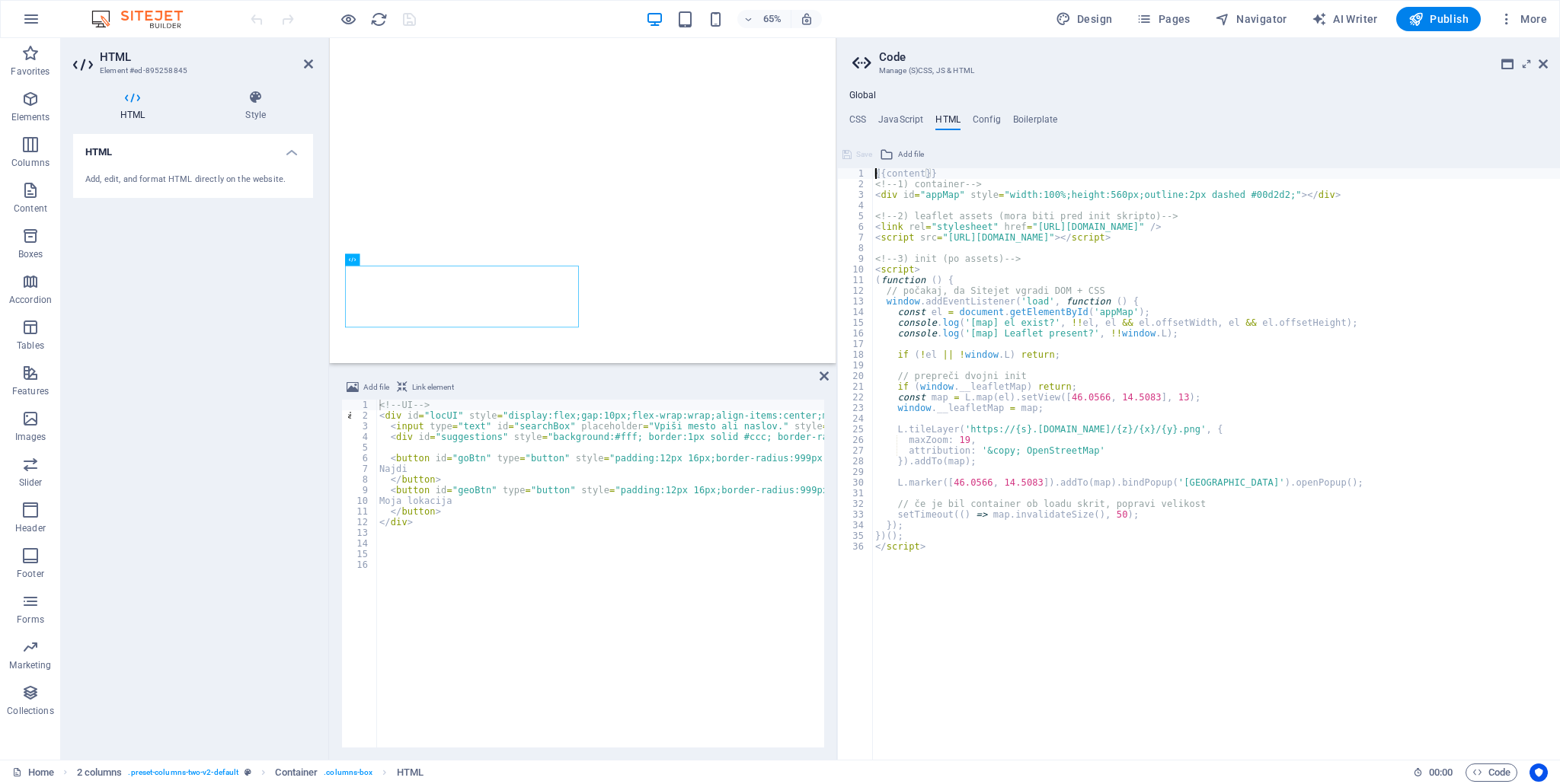
click at [944, 115] on h4 "HTML" at bounding box center [948, 122] width 25 height 17
click at [910, 249] on div "{{content}} <!-- 1) container --> < div id = "appMap" style = "width:100%;heigh…" at bounding box center [1216, 474] width 688 height 614
click at [442, 476] on div "<!-- UI --> < div id = "locUI" style = "display:flex;gap:10px;flex-wrap:wrap;al…" at bounding box center [946, 583] width 1140 height 366
type textarea "<button id="geoBtn" type="button" style="padding:12px 16px;border-radius:999px;…"
click at [487, 488] on div "<!-- UI --> < div id = "locUI" style = "display:flex;gap:10px;flex-wrap:wrap;al…" at bounding box center [946, 583] width 1140 height 366
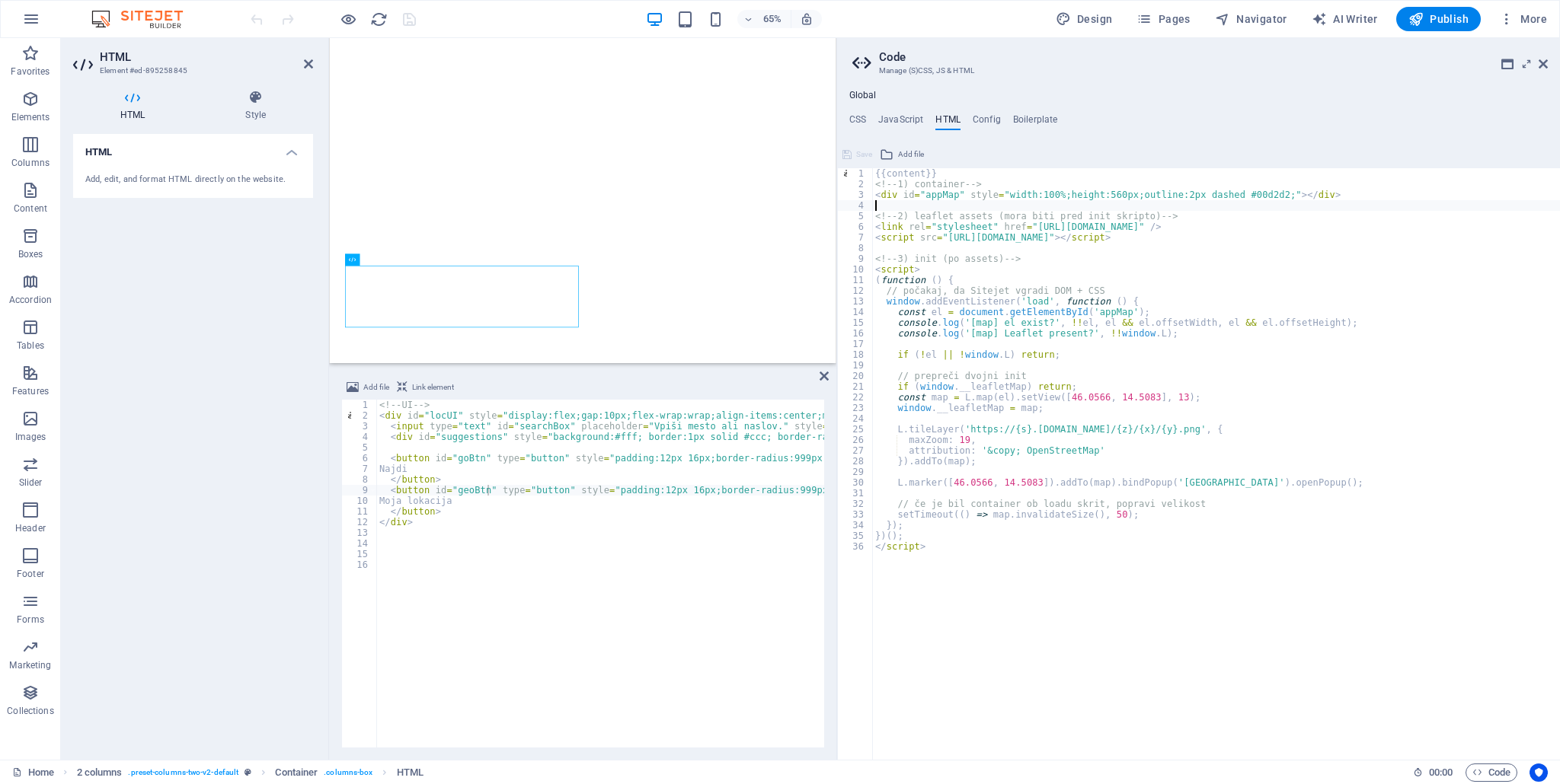
click at [977, 207] on div "{{content}} <!-- 1) container --> < div id = "appMap" style = "width:100%;heigh…" at bounding box center [1216, 474] width 688 height 614
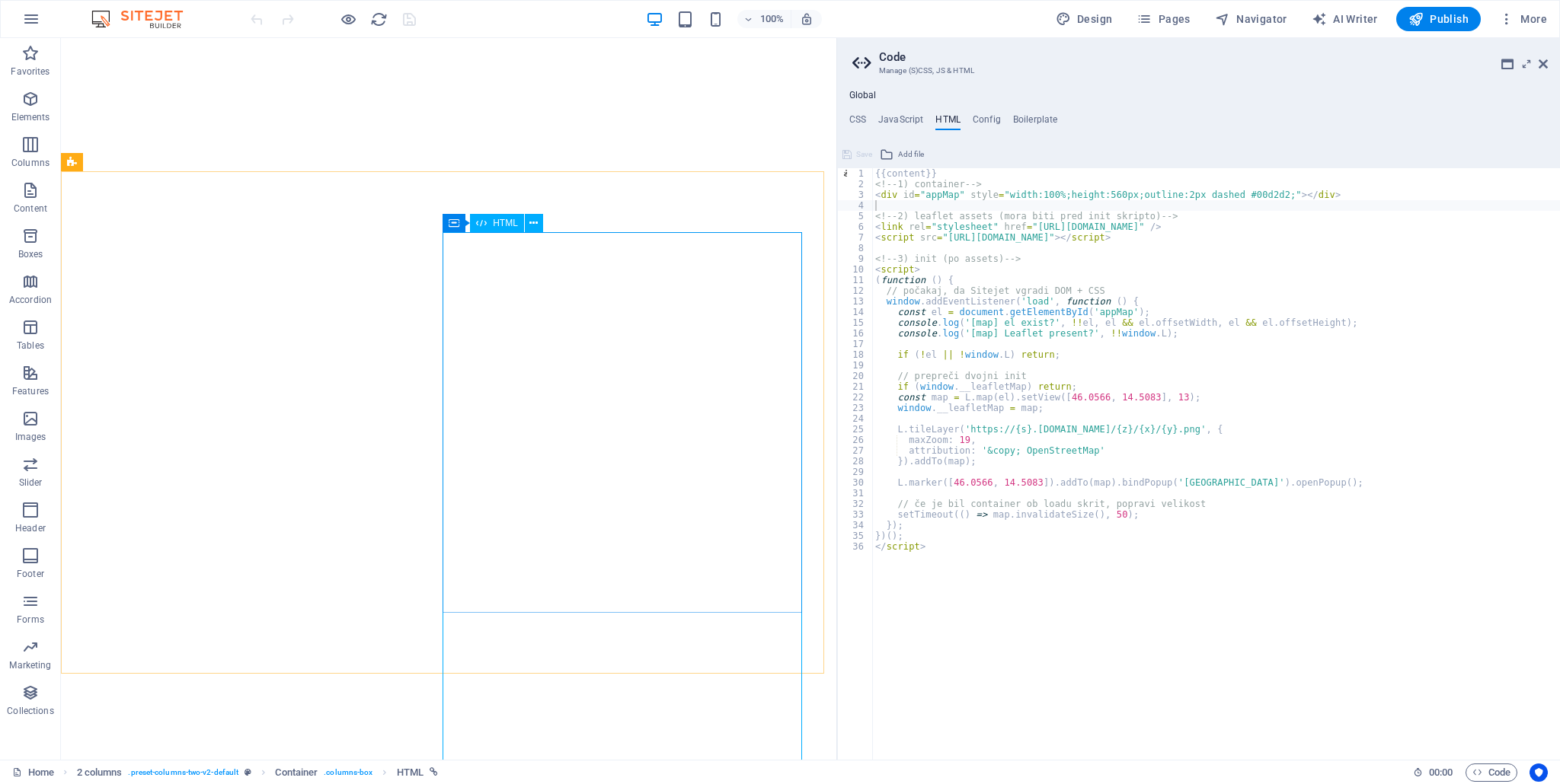
click at [494, 227] on span "HTML" at bounding box center [505, 223] width 25 height 10
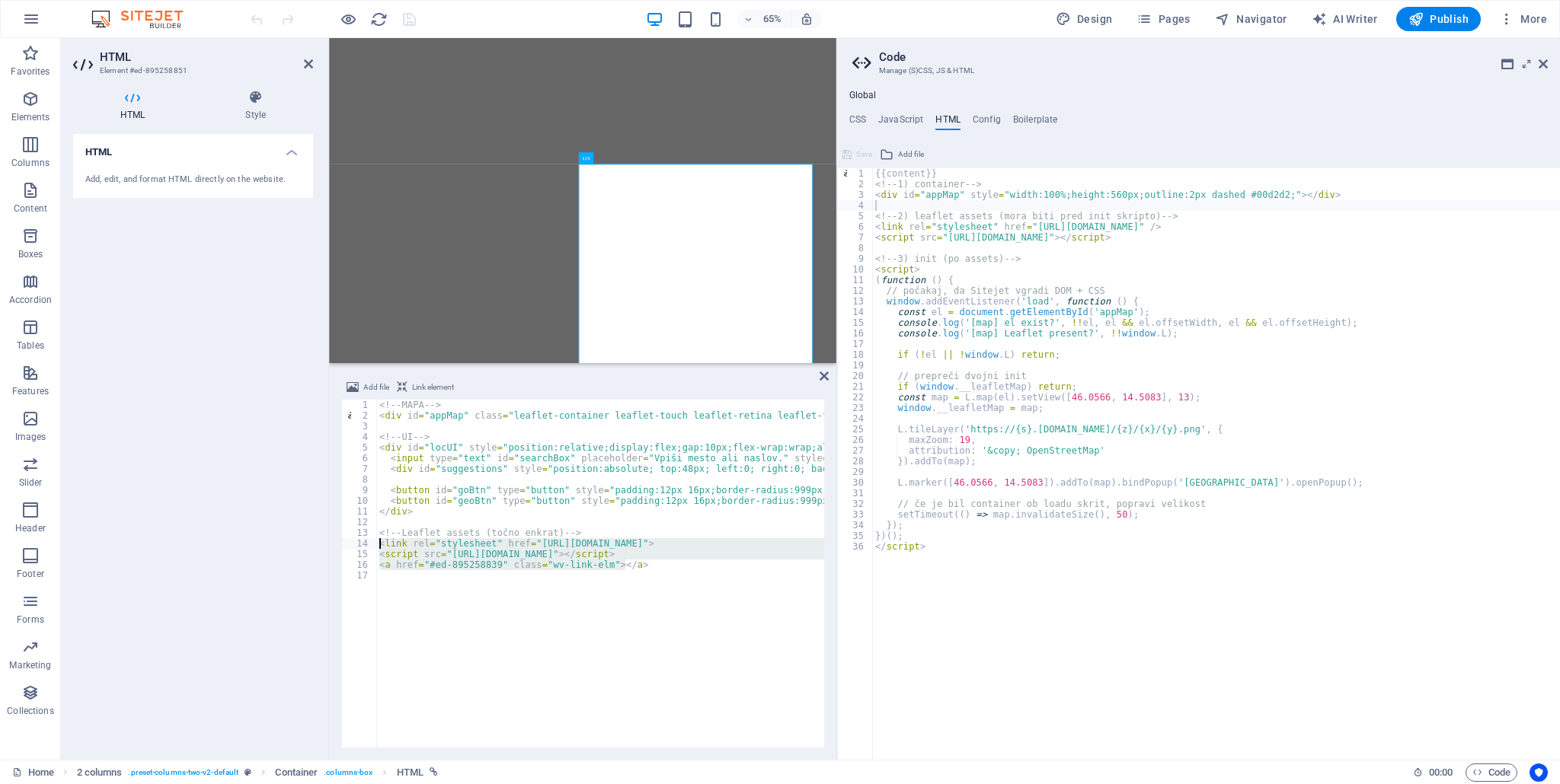
drag, startPoint x: 643, startPoint y: 565, endPoint x: 364, endPoint y: 545, distance: 279.7
click at [364, 545] on div "<!-- MAPA --> 1 2 3 4 5 6 7 8 9 10 11 12 13 14 15 16 17 <!-- MAPA --> < div id …" at bounding box center [582, 573] width 482 height 348
type textarea "<link rel="stylesheet" href="https://unpkg.com/leaflet@1.9.4/dist/leaflet.css">…"
paste textarea
click at [250, 539] on div "HTML Add, edit, and format HTML directly on the website." at bounding box center [193, 440] width 240 height 614
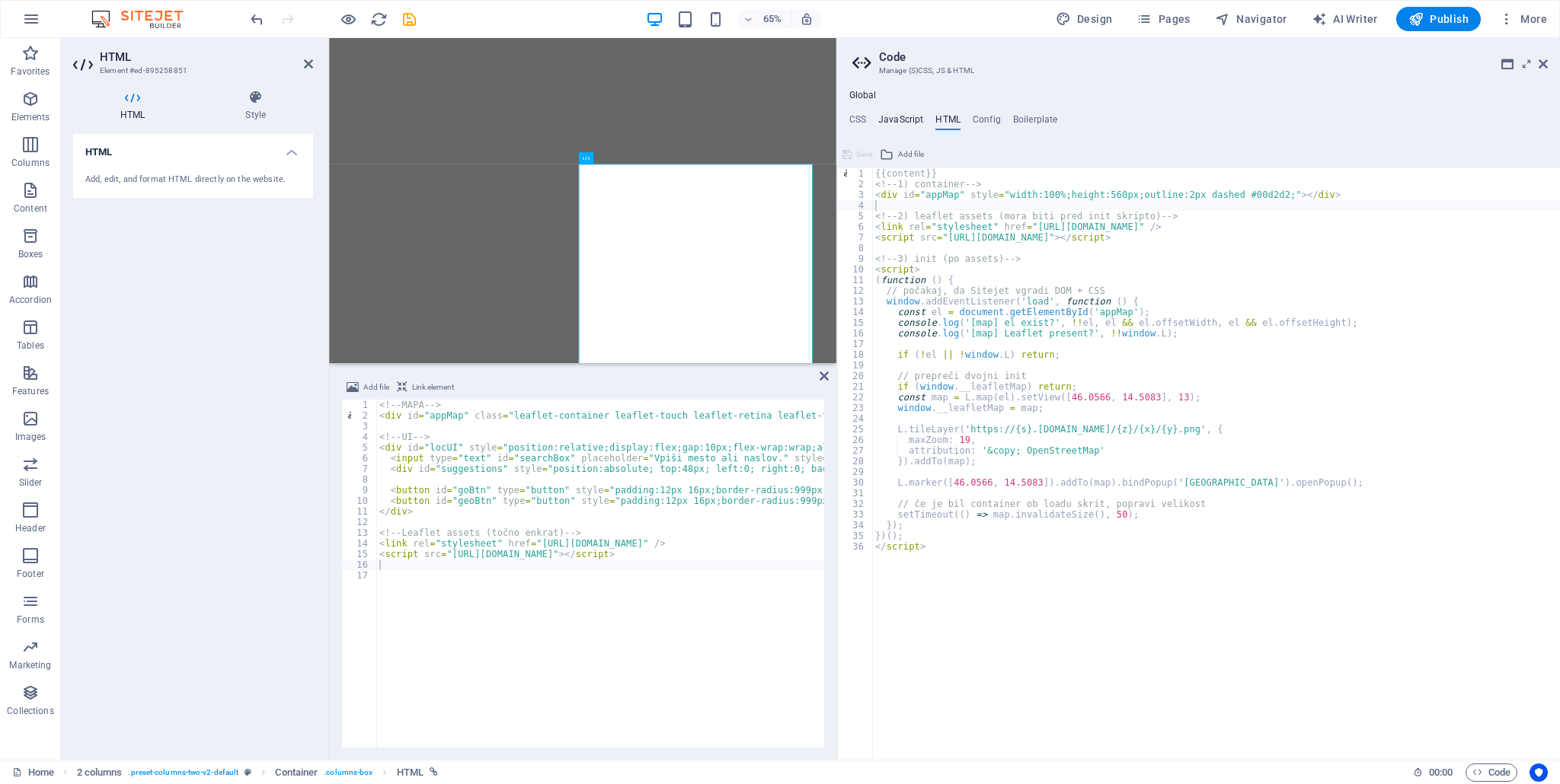
click at [891, 110] on div "Global CSS JavaScript HTML Config Boilerplate /* Custom */ 1 2 3 4 5 6 7 8 9 10…" at bounding box center [1198, 424] width 723 height 670
click at [893, 118] on h4 "JavaScript" at bounding box center [900, 122] width 45 height 17
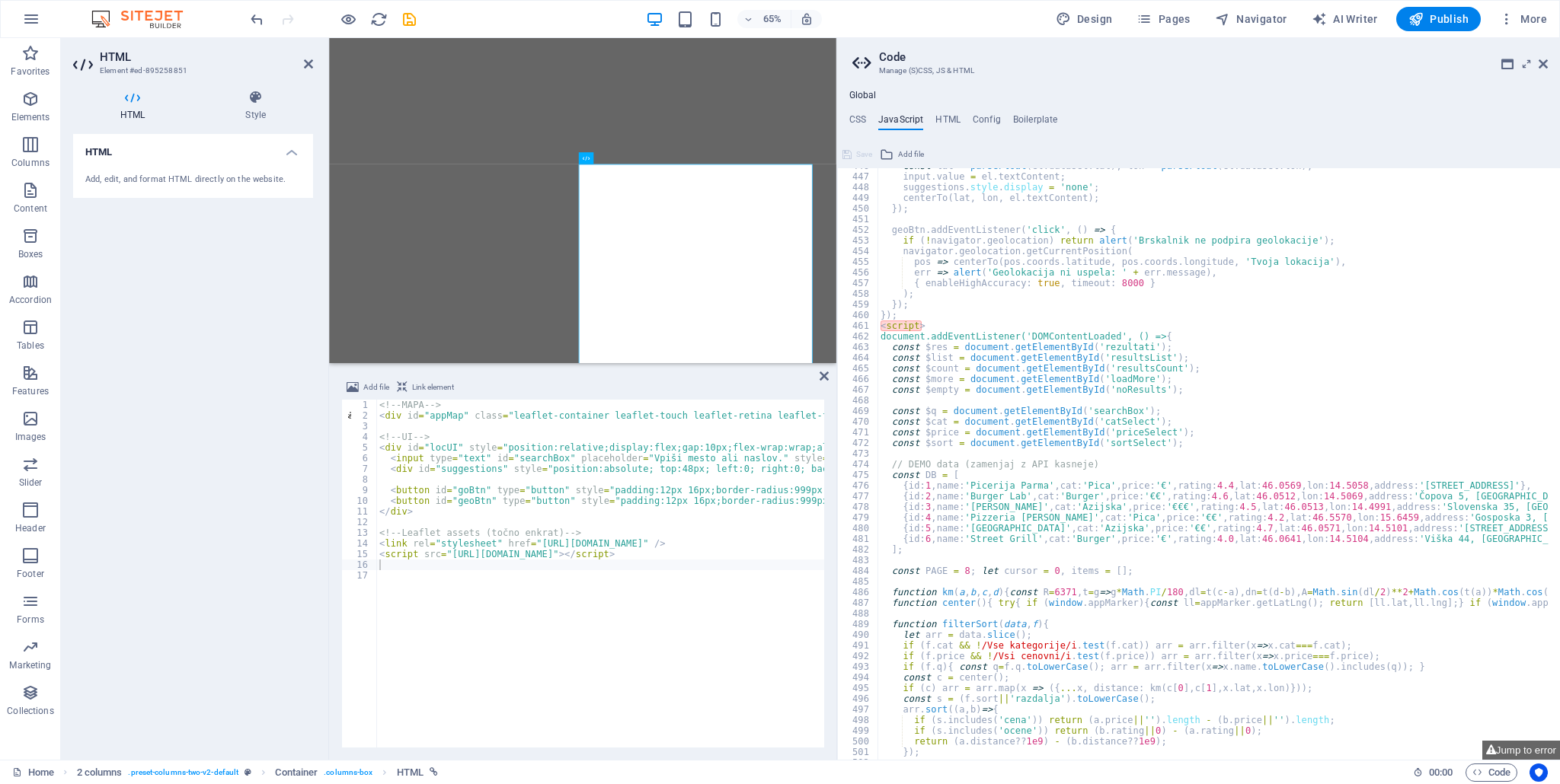
scroll to position [4750, 0]
click at [904, 325] on div "const lat = parseFloat ( el . dataset . lat ) , lon = parseFloat ( el . dataset…" at bounding box center [1395, 462] width 1037 height 602
click at [887, 326] on div "const lat = parseFloat ( el . dataset . lat ) , lon = parseFloat ( el . dataset…" at bounding box center [1212, 463] width 671 height 592
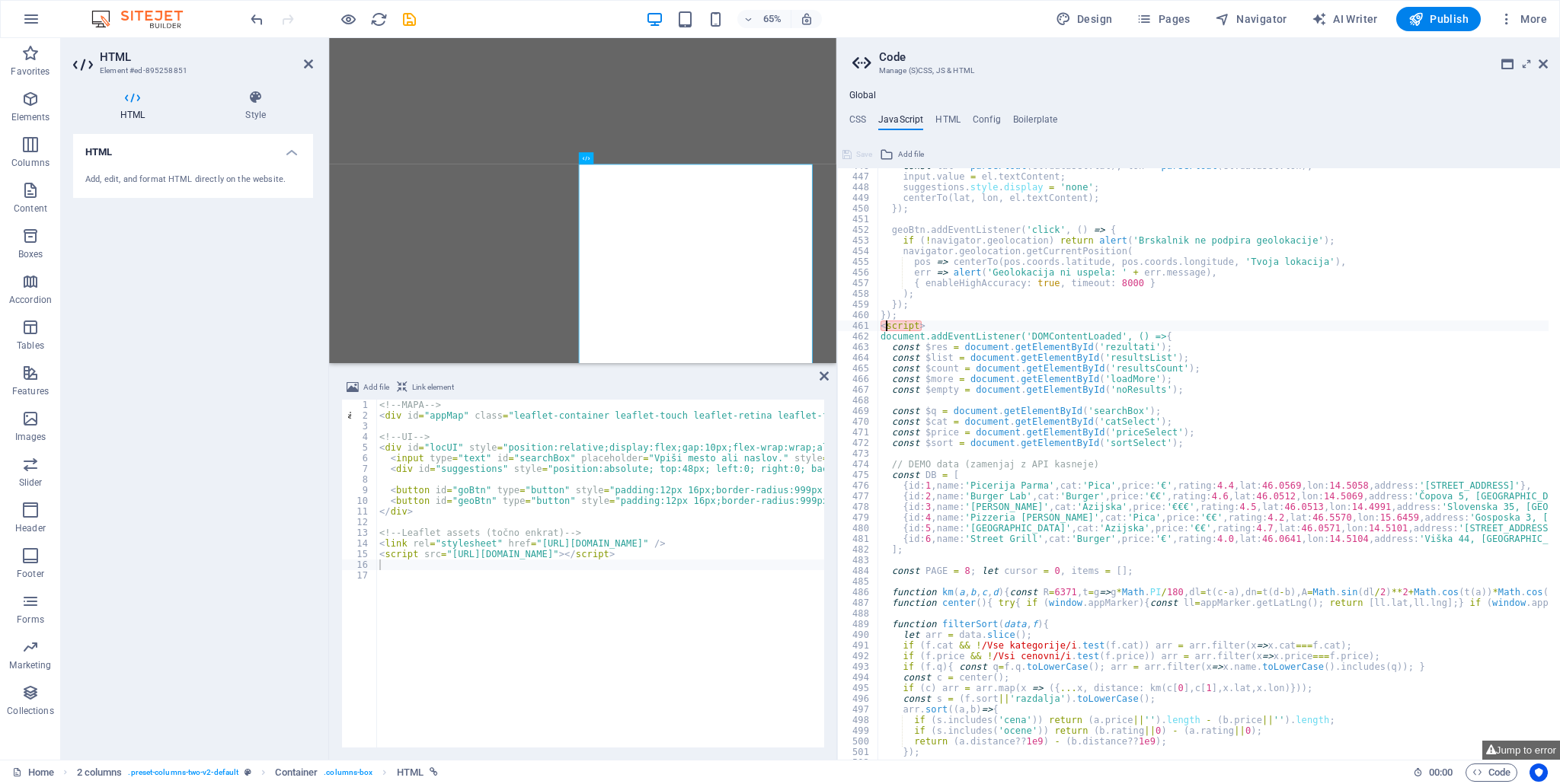
click at [878, 325] on div "const lat = parseFloat ( el . dataset . lat ) , lon = parseFloat ( el . dataset…" at bounding box center [1395, 462] width 1037 height 602
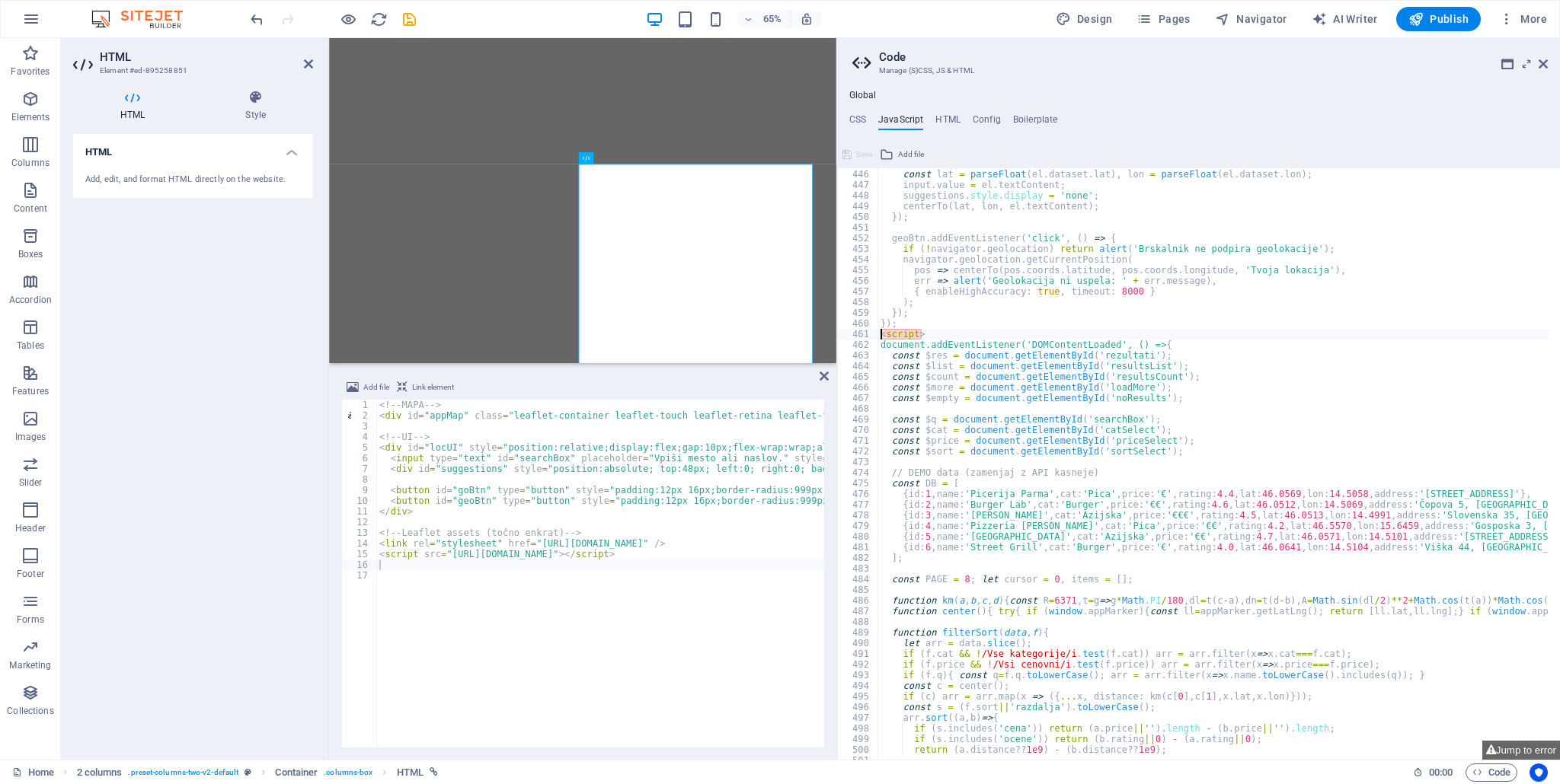
scroll to position [4649, 0]
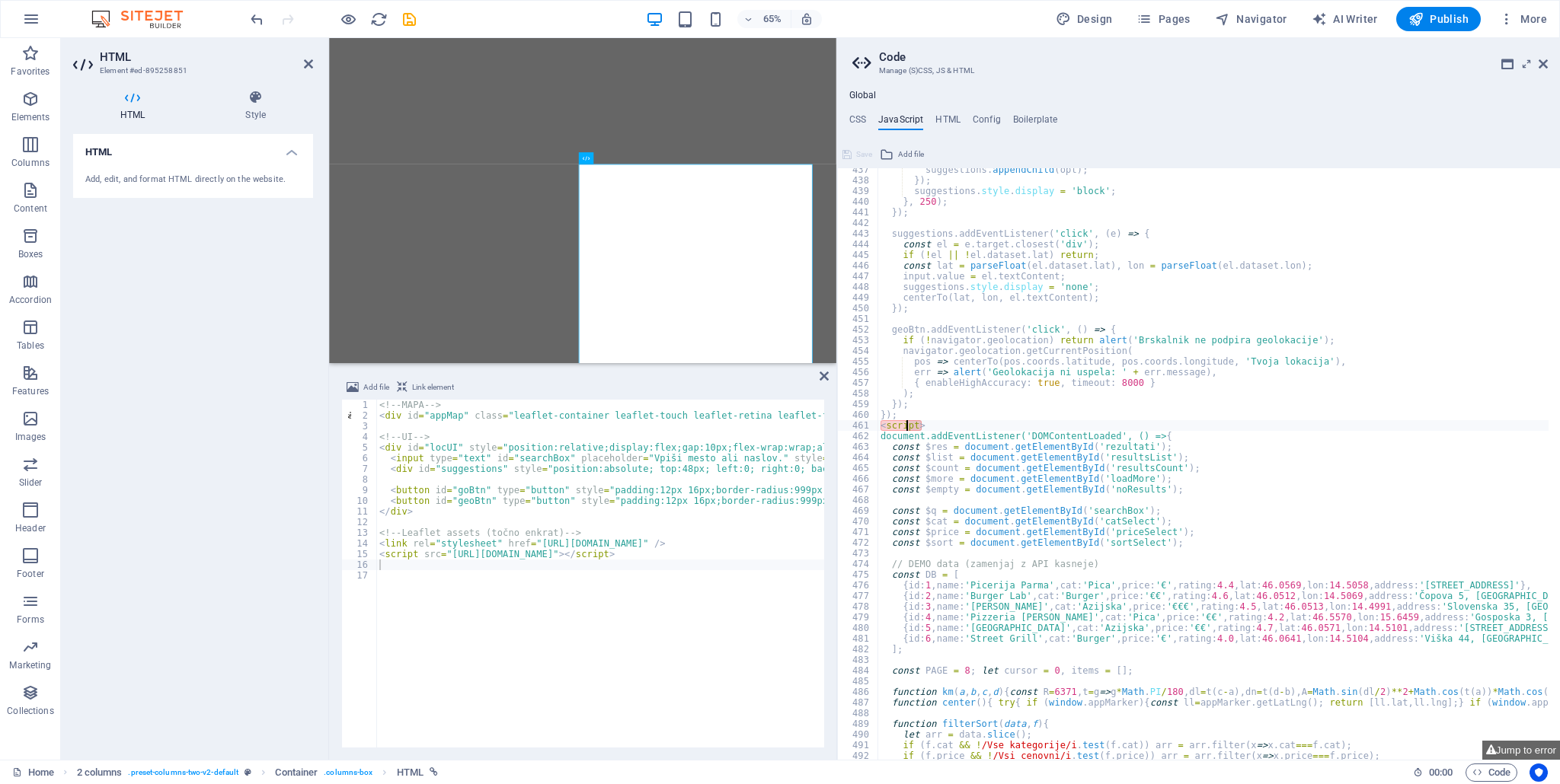
drag, startPoint x: 928, startPoint y: 423, endPoint x: 903, endPoint y: 427, distance: 25.3
click at [903, 427] on div "suggestions . appendChild ( opt ) ; }) ; suggestions . style . display = 'block…" at bounding box center [1395, 466] width 1037 height 602
click at [902, 428] on div "suggestions . appendChild ( opt ) ; }) ; suggestions . style . display = 'block…" at bounding box center [1395, 466] width 1037 height 602
click at [867, 427] on div "461" at bounding box center [858, 425] width 41 height 10
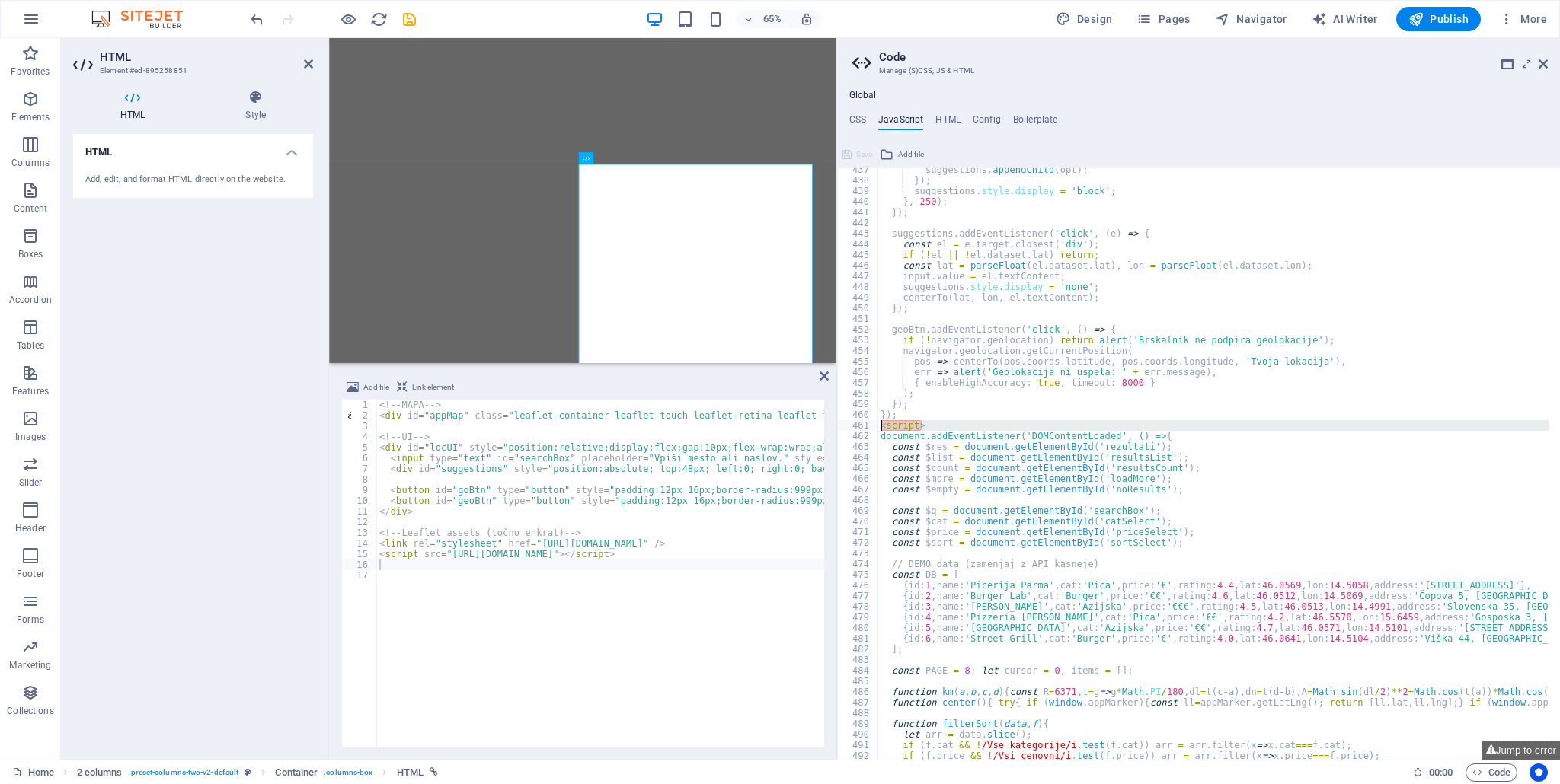
click at [860, 425] on div "461" at bounding box center [858, 425] width 41 height 10
click at [898, 428] on div "suggestions . appendChild ( opt ) ; }) ; suggestions . style . display = 'block…" at bounding box center [1212, 463] width 671 height 592
click at [898, 428] on div "suggestions . appendChild ( opt ) ; }) ; suggestions . style . display = 'block…" at bounding box center [1395, 466] width 1037 height 602
drag, startPoint x: 898, startPoint y: 428, endPoint x: 856, endPoint y: 422, distance: 42.4
click at [856, 422] on div "461" at bounding box center [858, 425] width 41 height 10
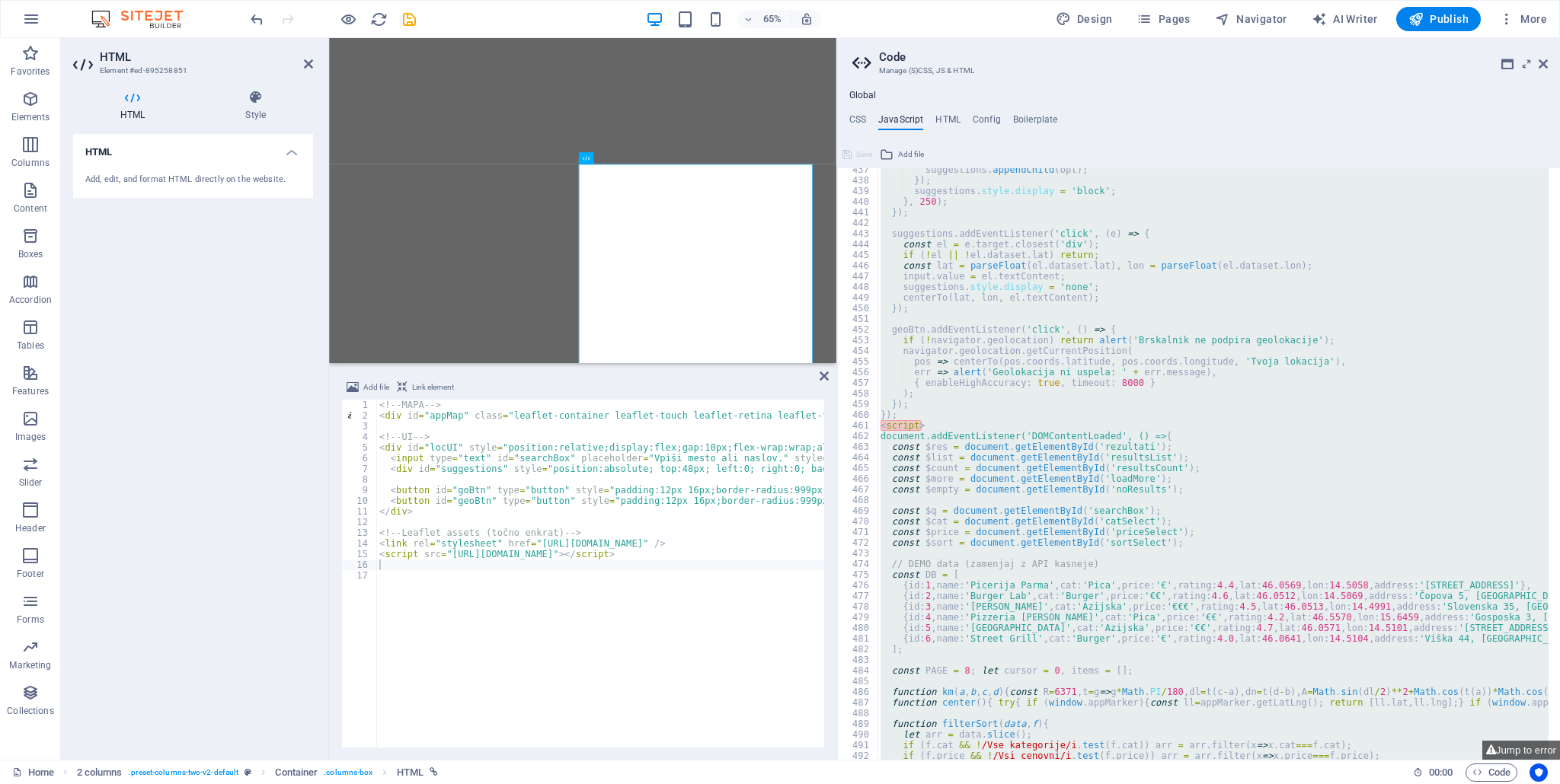
click at [856, 422] on div "461" at bounding box center [858, 425] width 41 height 10
click at [887, 417] on div "suggestions . appendChild ( opt ) ; }) ; suggestions . style . display = 'block…" at bounding box center [1212, 463] width 671 height 592
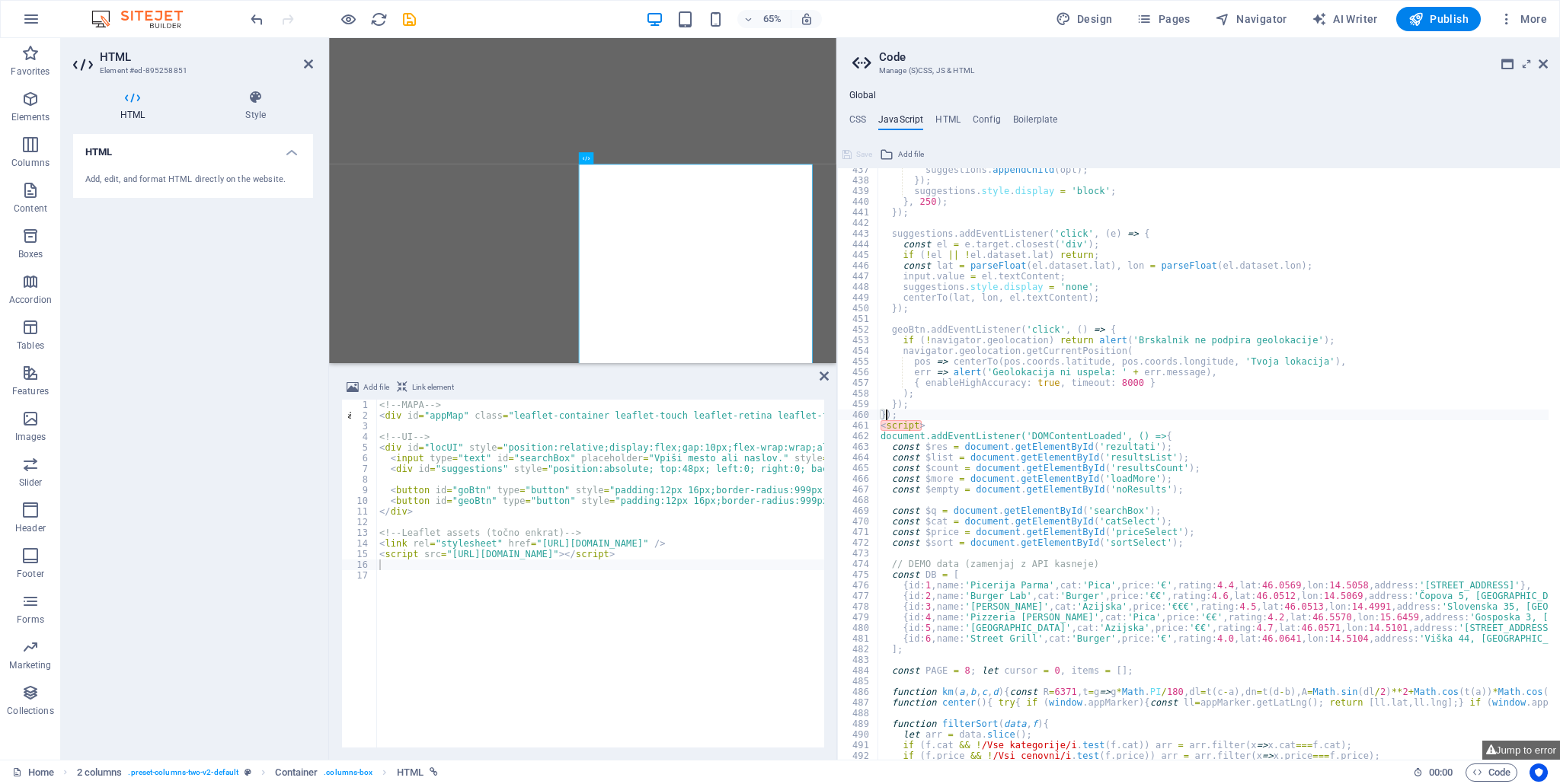
click at [917, 421] on div "suggestions . appendChild ( opt ) ; }) ; suggestions . style . display = 'block…" at bounding box center [1395, 466] width 1037 height 602
click at [909, 425] on div "suggestions . appendChild ( opt ) ; }) ; suggestions . style . display = 'block…" at bounding box center [1395, 466] width 1037 height 602
click at [858, 425] on div "461" at bounding box center [858, 425] width 41 height 10
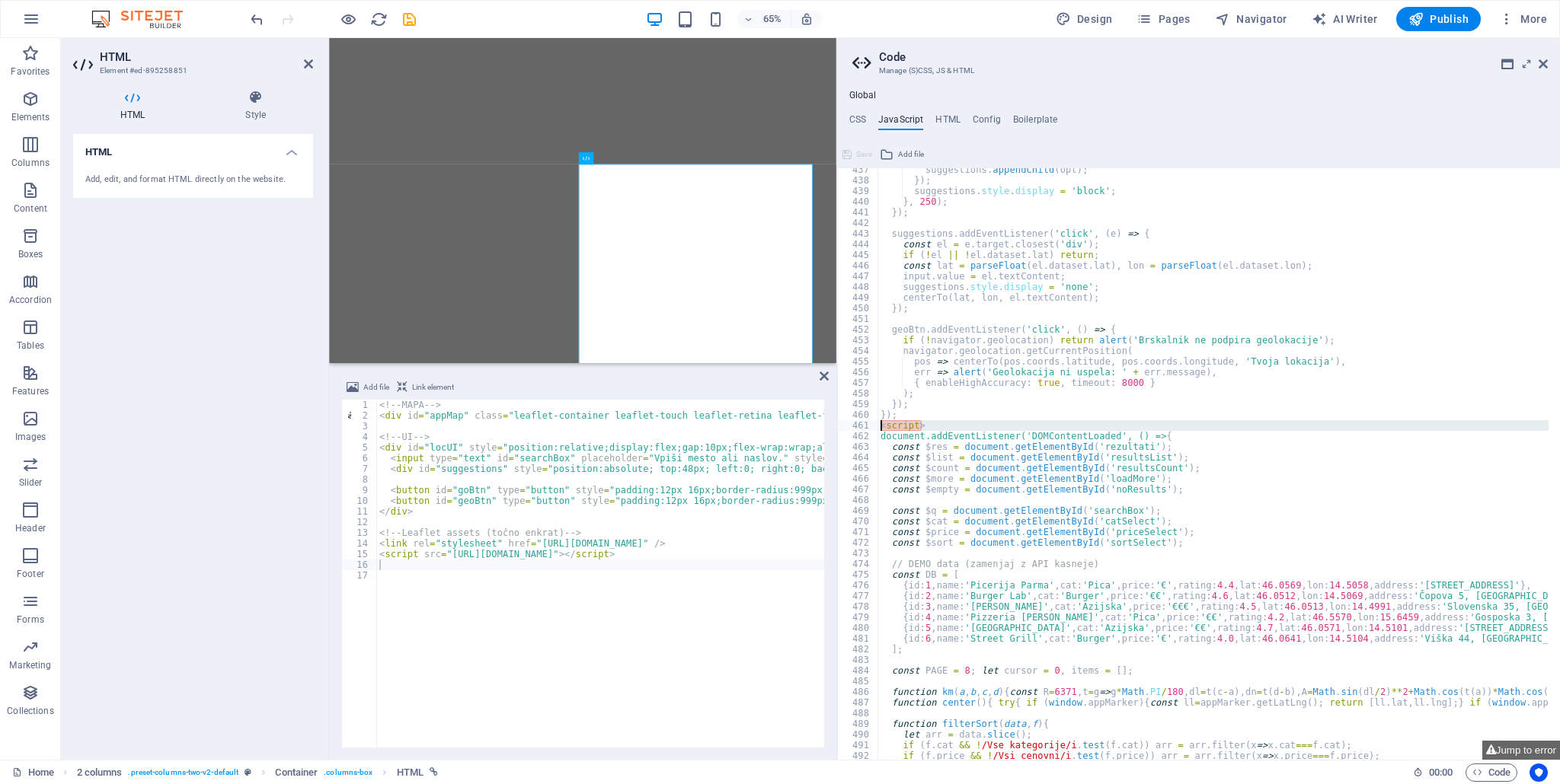
click at [858, 425] on div "461" at bounding box center [858, 425] width 41 height 10
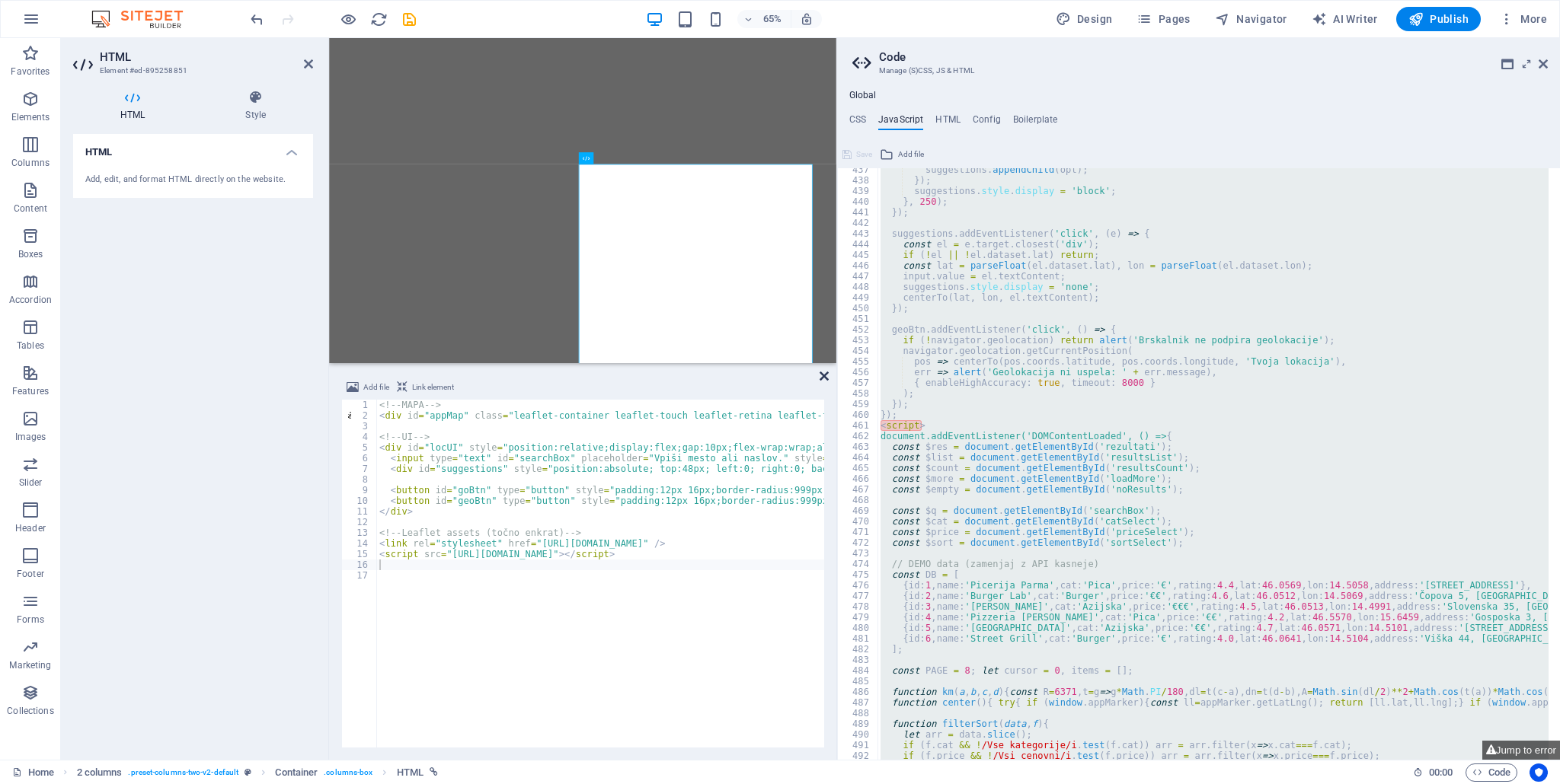
click at [823, 375] on icon at bounding box center [824, 375] width 10 height 12
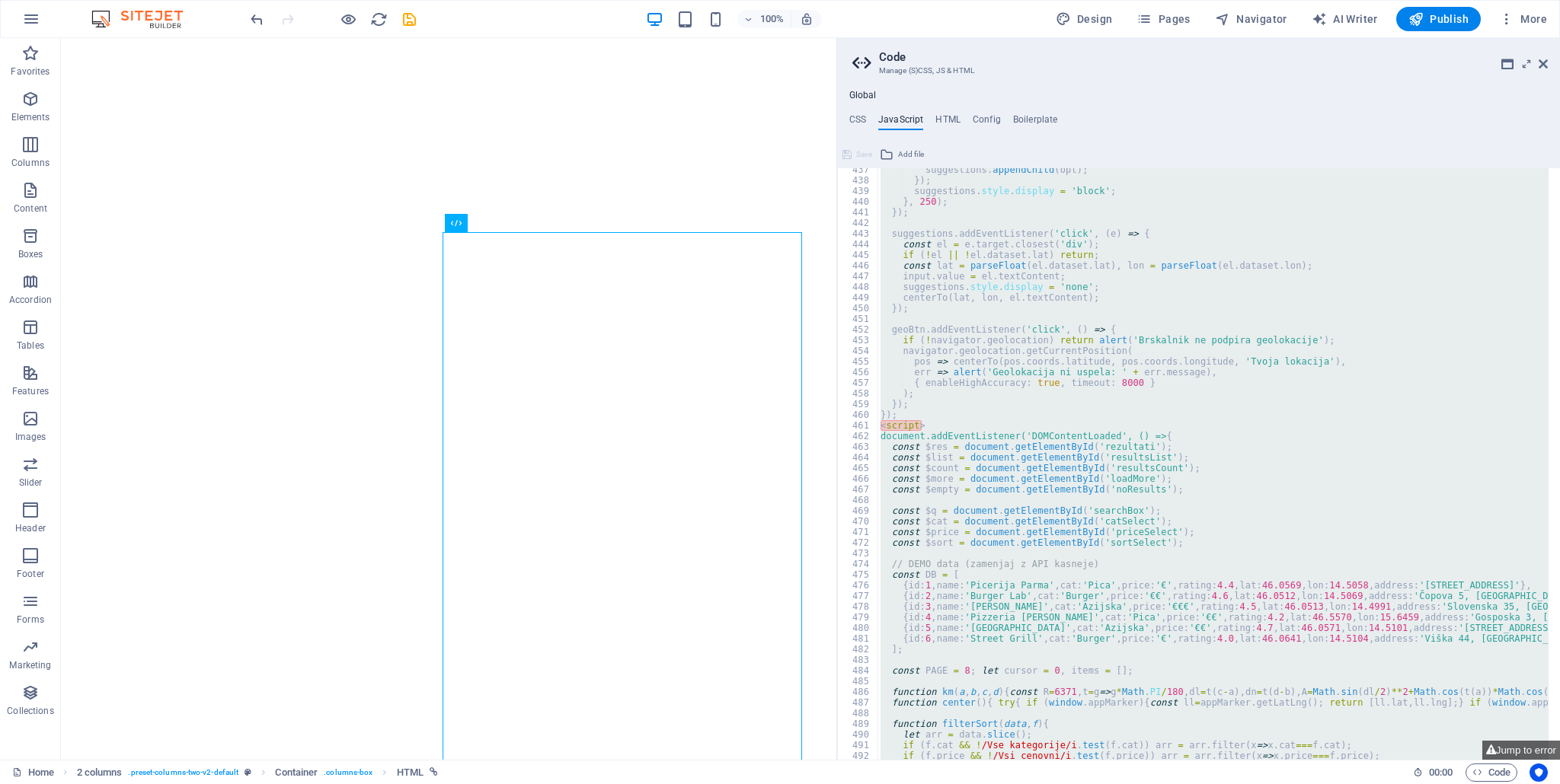
click at [859, 423] on div "461" at bounding box center [858, 425] width 41 height 10
click at [858, 422] on div "461" at bounding box center [858, 425] width 41 height 10
click at [905, 417] on div "suggestions . appendChild ( opt ) ; }) ; suggestions . style . display = 'block…" at bounding box center [1212, 463] width 671 height 592
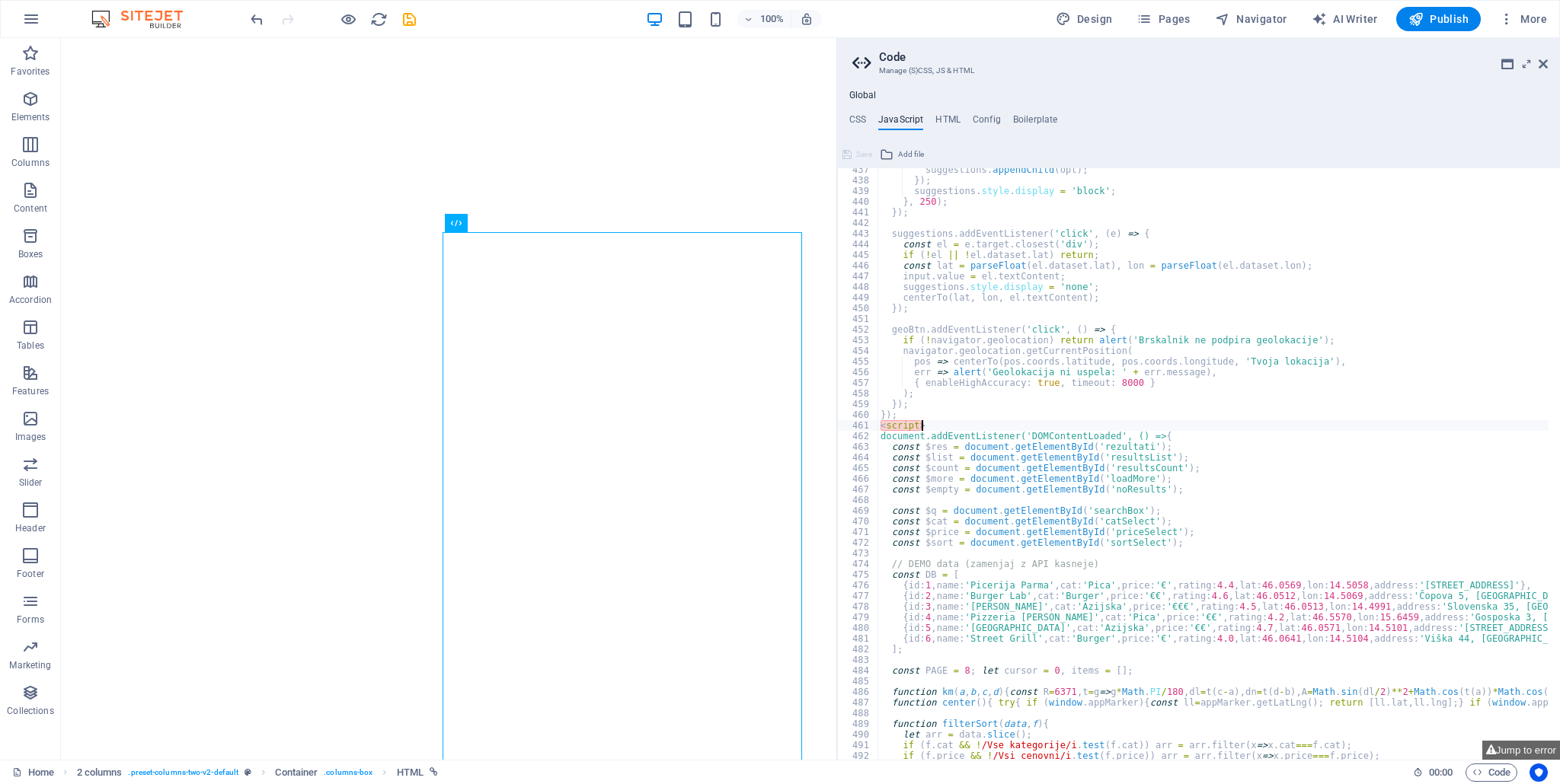
click at [920, 425] on div "suggestions . appendChild ( opt ) ; }) ; suggestions . style . display = 'block…" at bounding box center [1395, 466] width 1037 height 602
type textarea "<script>"
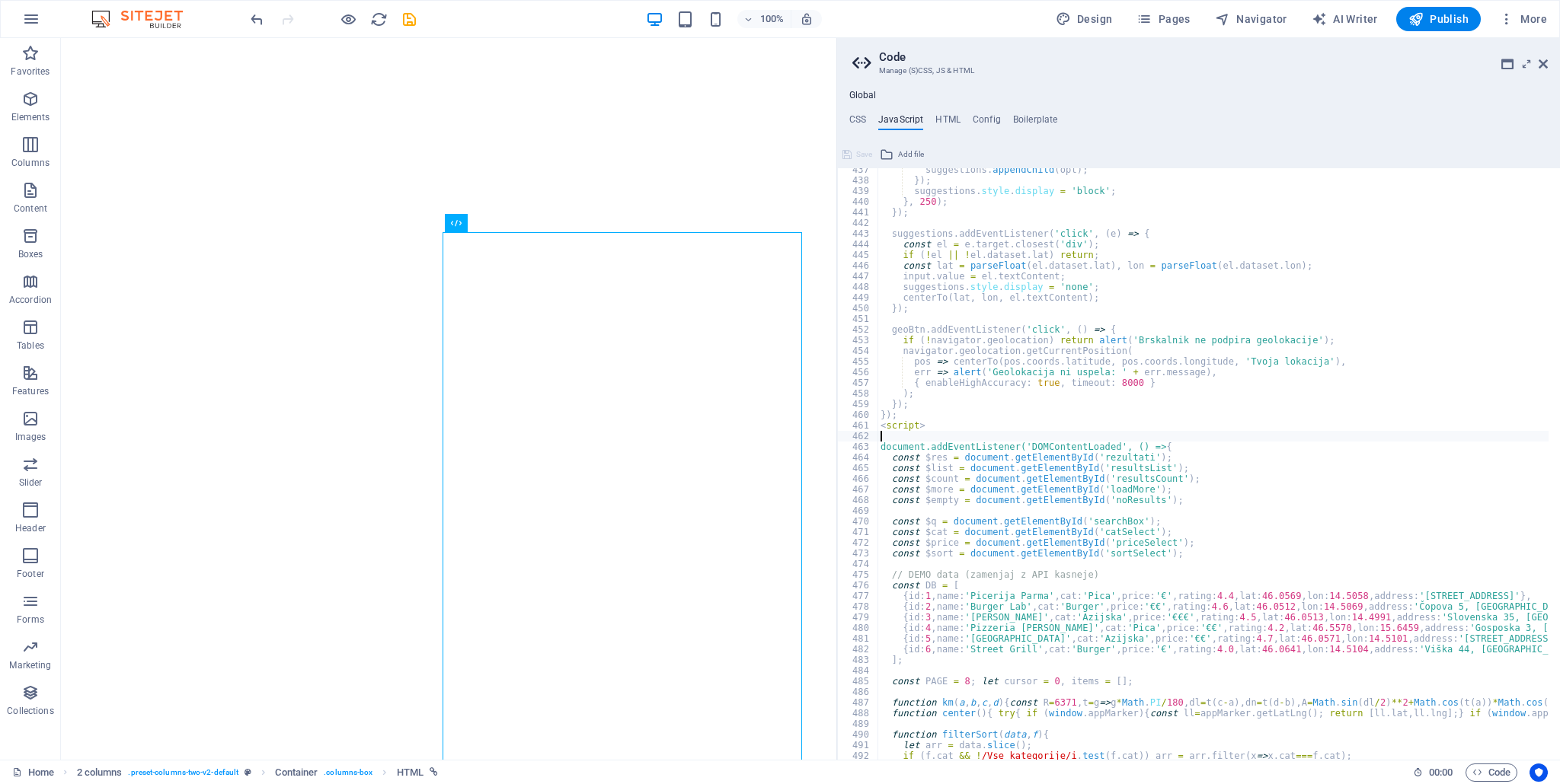
type textarea "<script>"
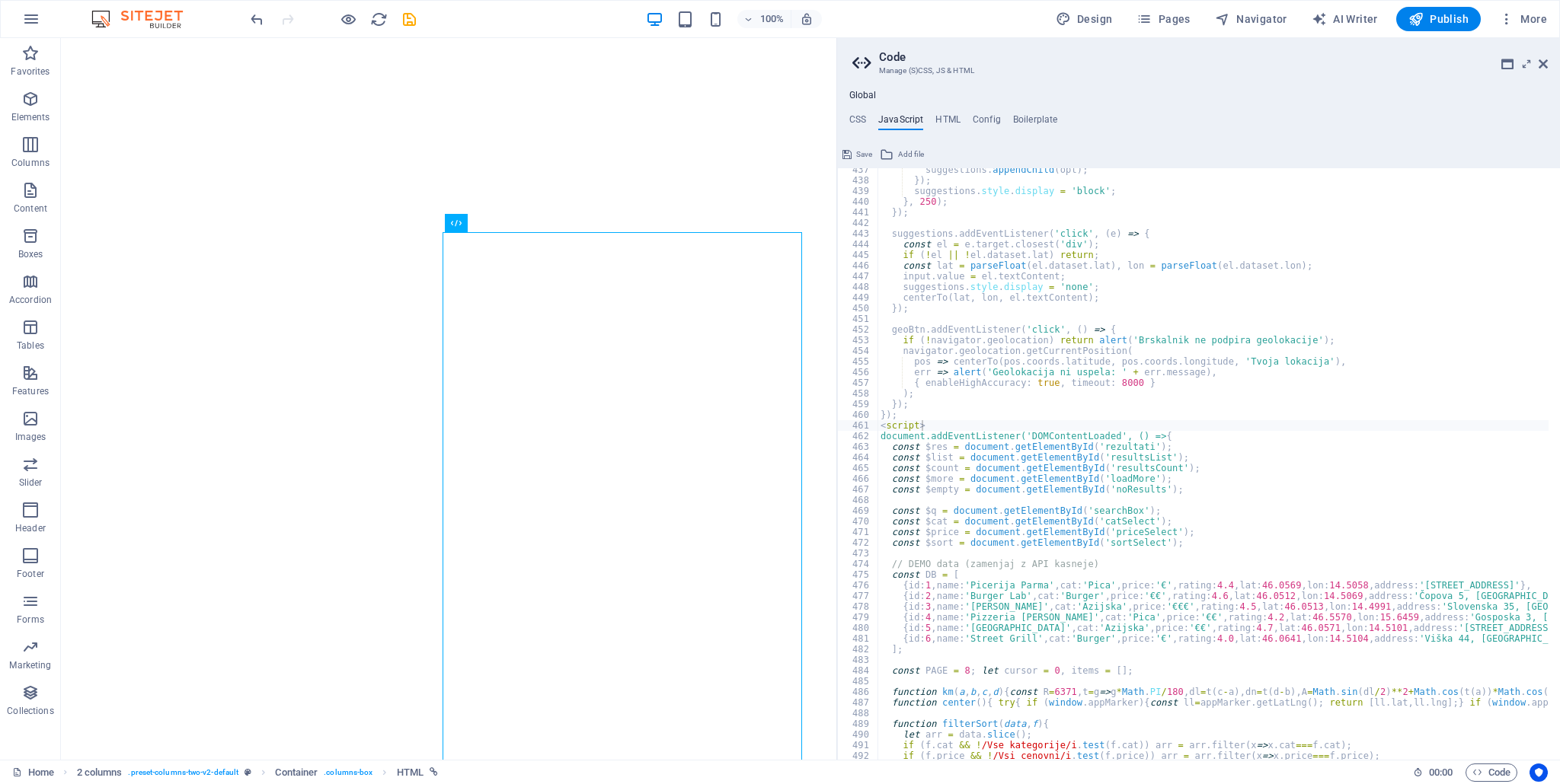
click at [861, 151] on span "Save" at bounding box center [864, 154] width 16 height 18
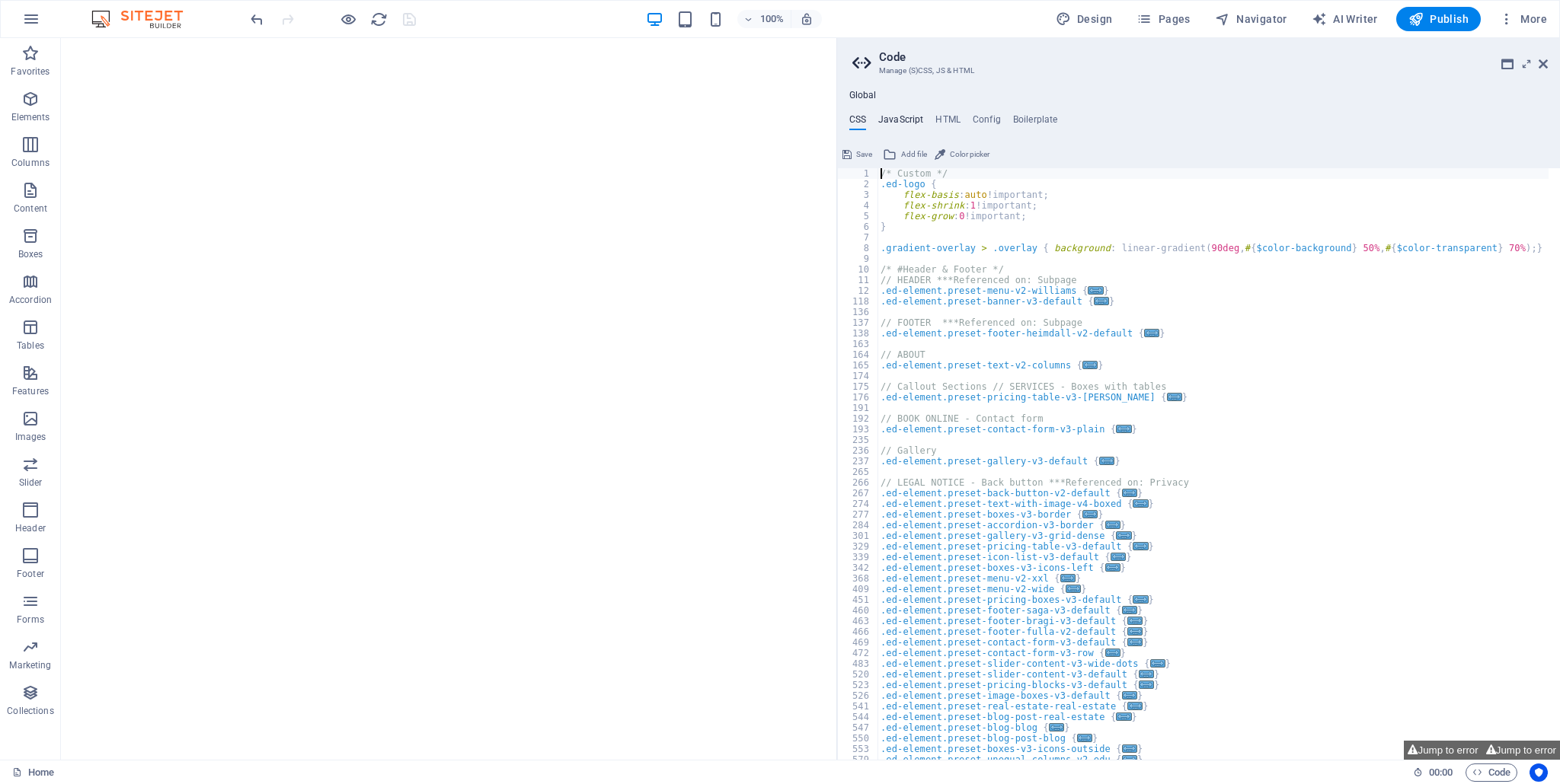
click at [894, 124] on h4 "JavaScript" at bounding box center [900, 122] width 45 height 17
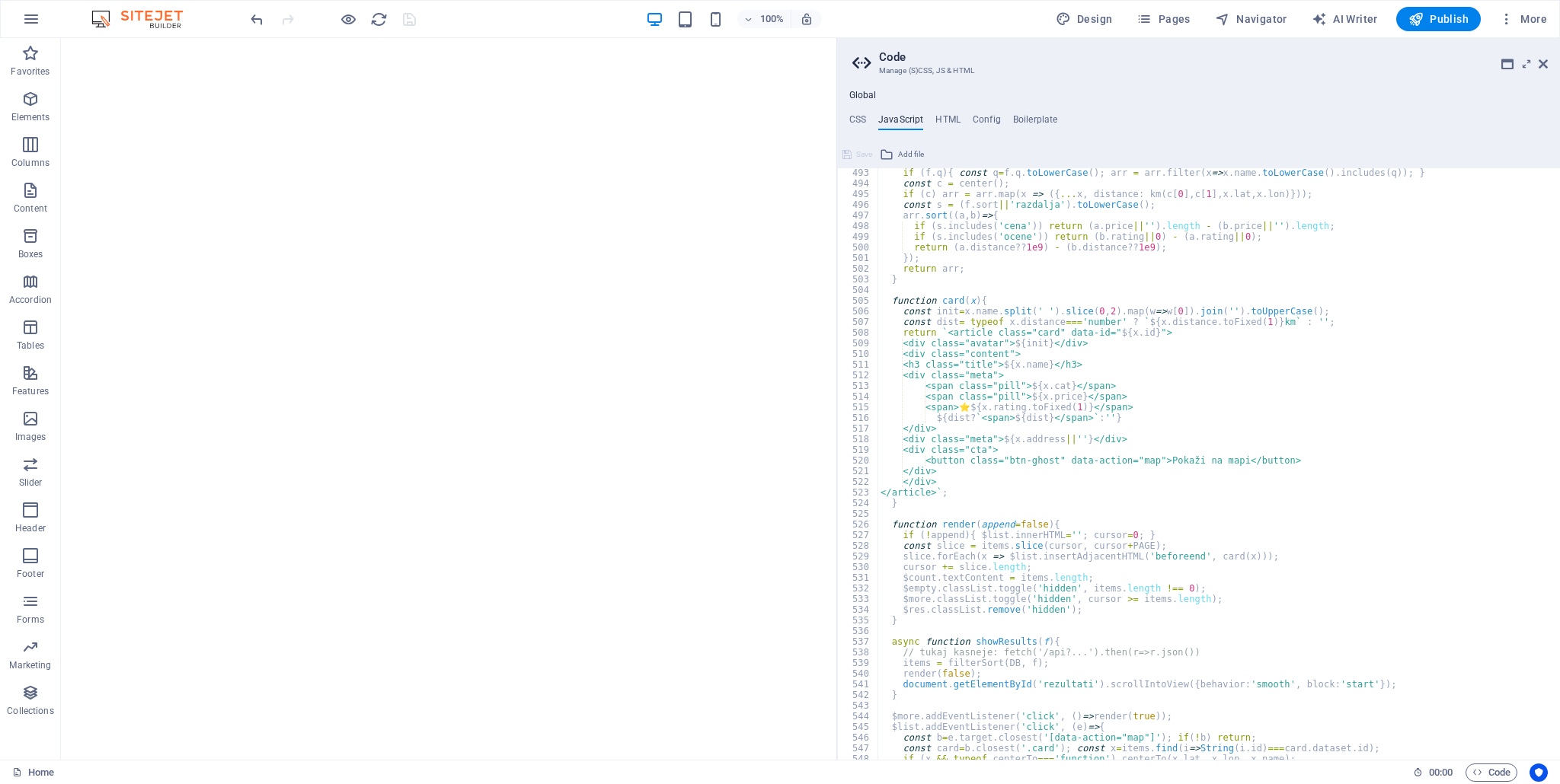
scroll to position [5471, 0]
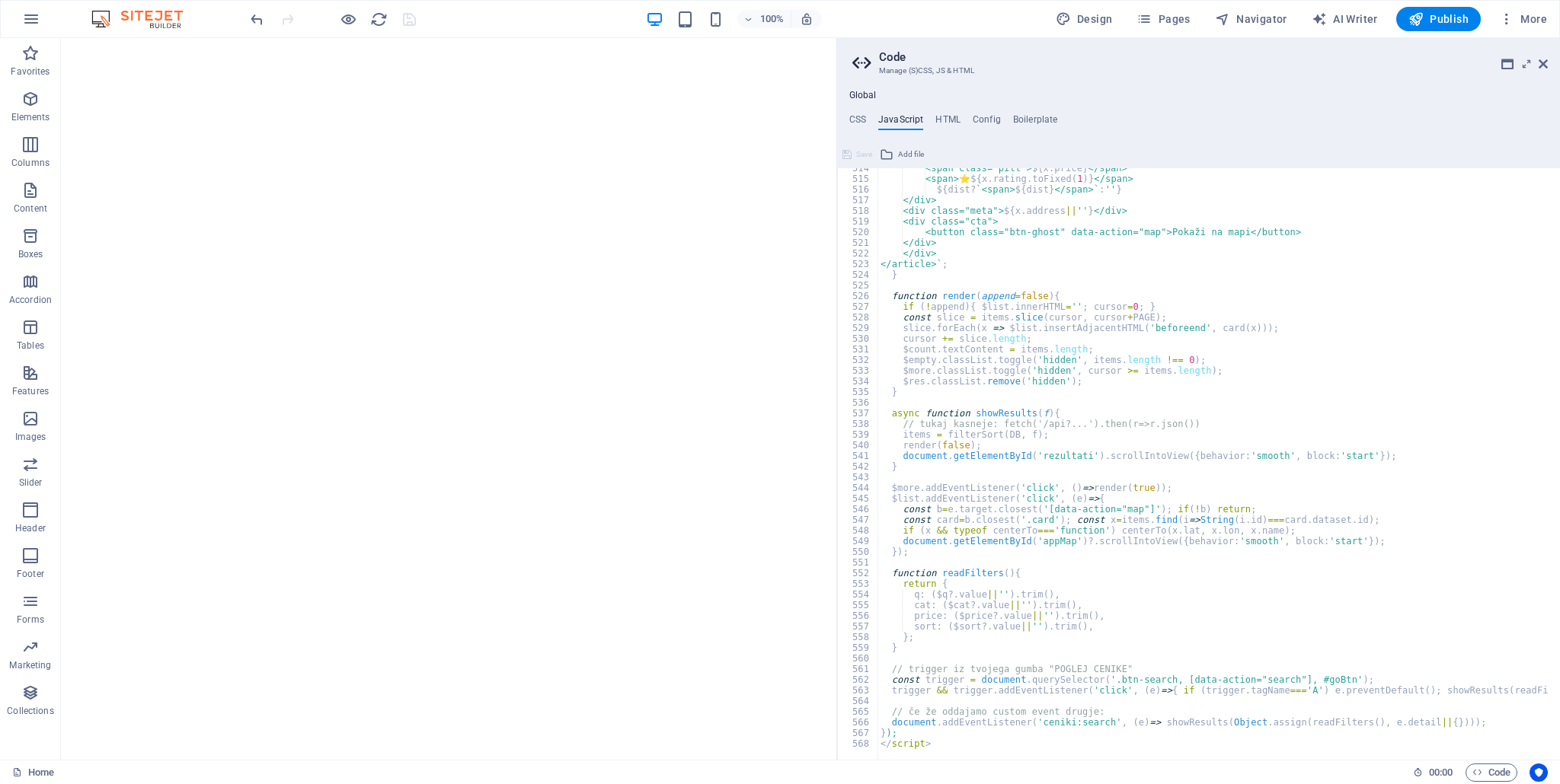
drag, startPoint x: 1342, startPoint y: 632, endPoint x: 1181, endPoint y: 709, distance: 178.5
click at [1342, 632] on div "<span class="pill"> ${ x . price } </span> <span>⭐ ${ x . rating . toFixed ( 1 …" at bounding box center [1395, 464] width 1037 height 602
drag, startPoint x: 982, startPoint y: 739, endPoint x: 967, endPoint y: 741, distance: 15.1
click at [980, 739] on div "<span class="pill"> ${ x . price } </span> <span>⭐ ${ x . rating . toFixed ( 1 …" at bounding box center [1395, 464] width 1037 height 602
type textarea "</script>"
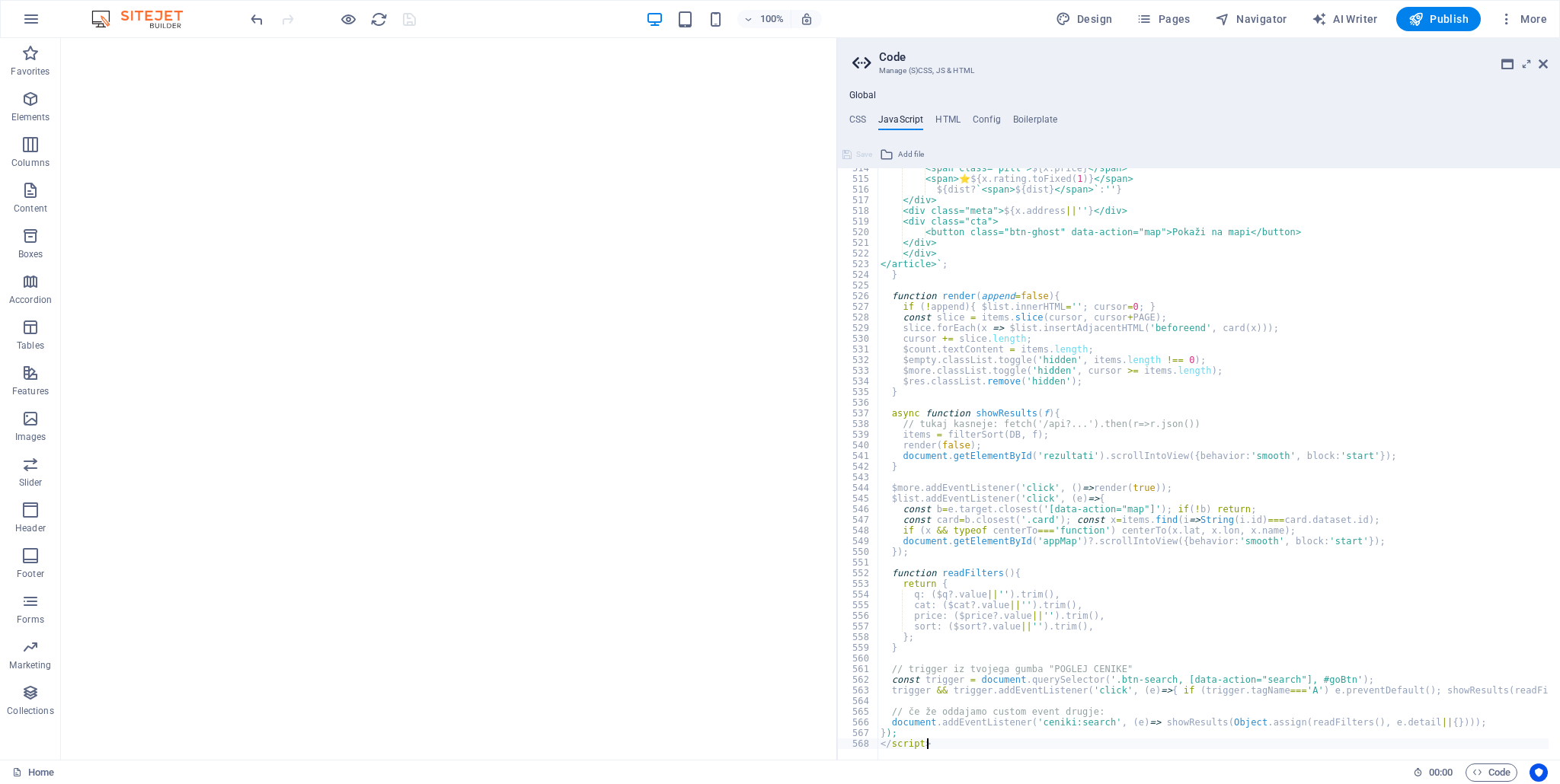
scroll to position [5483, 0]
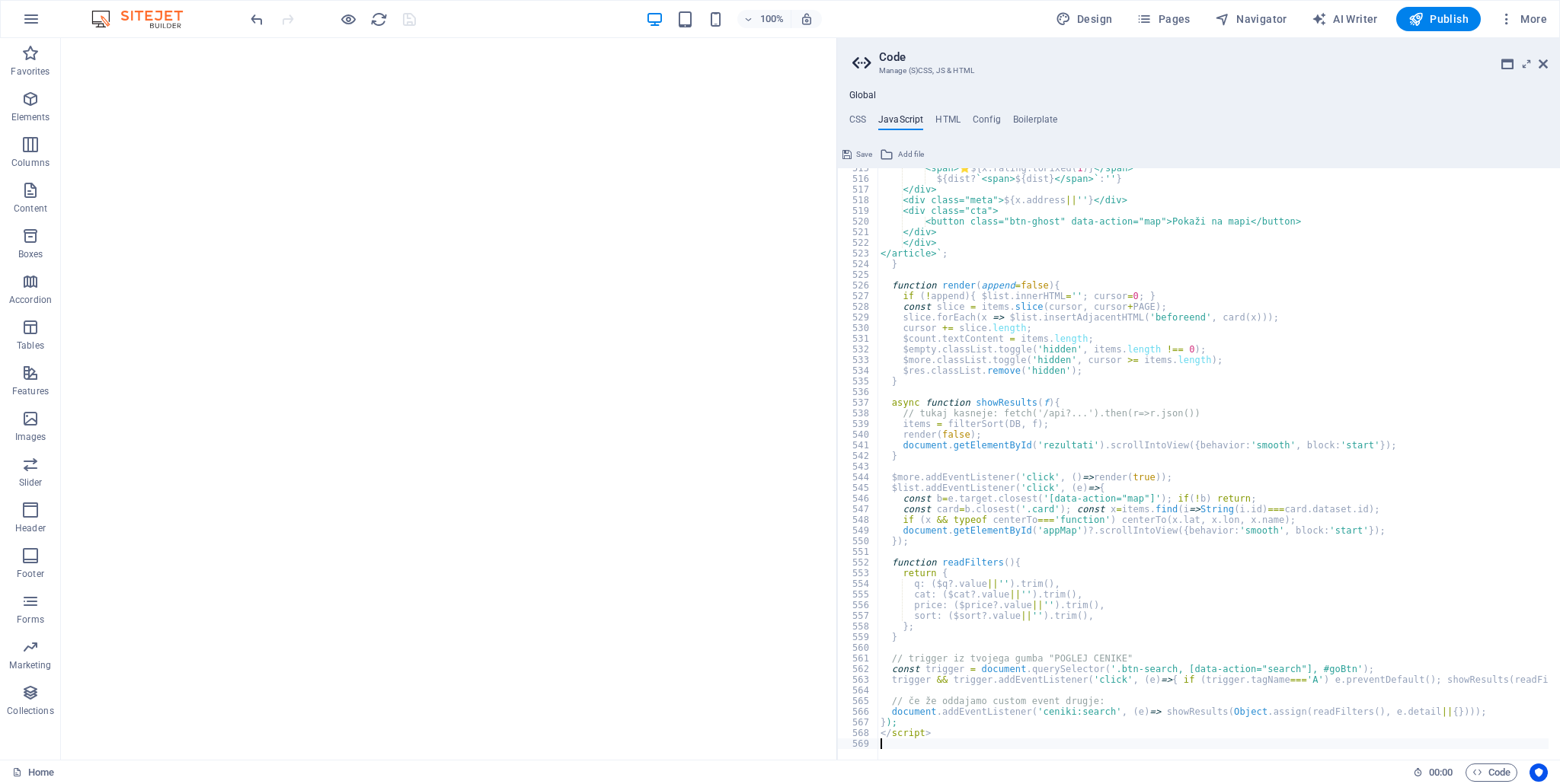
paste textarea
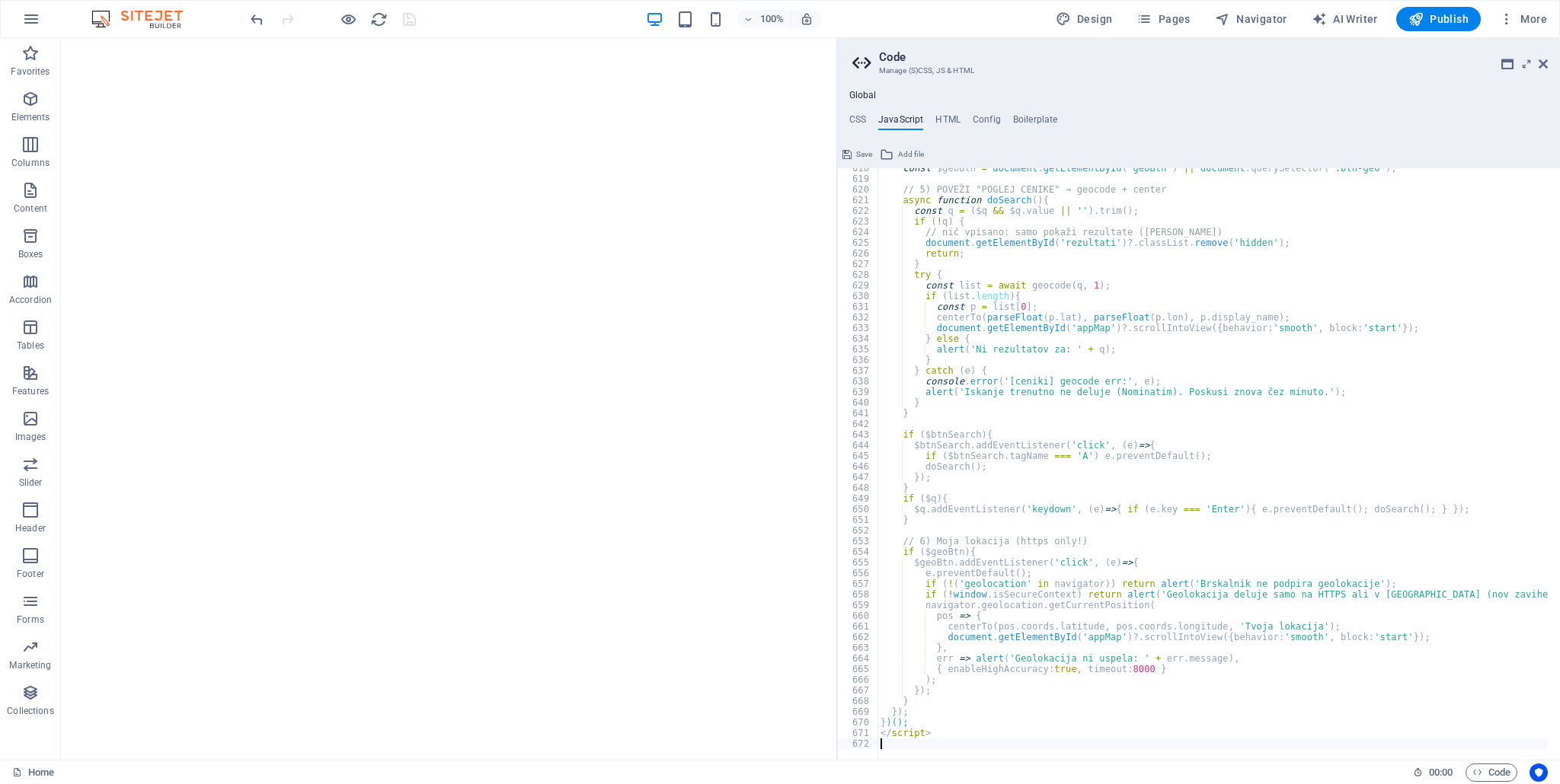
click at [854, 159] on button "Save" at bounding box center [856, 154] width 34 height 18
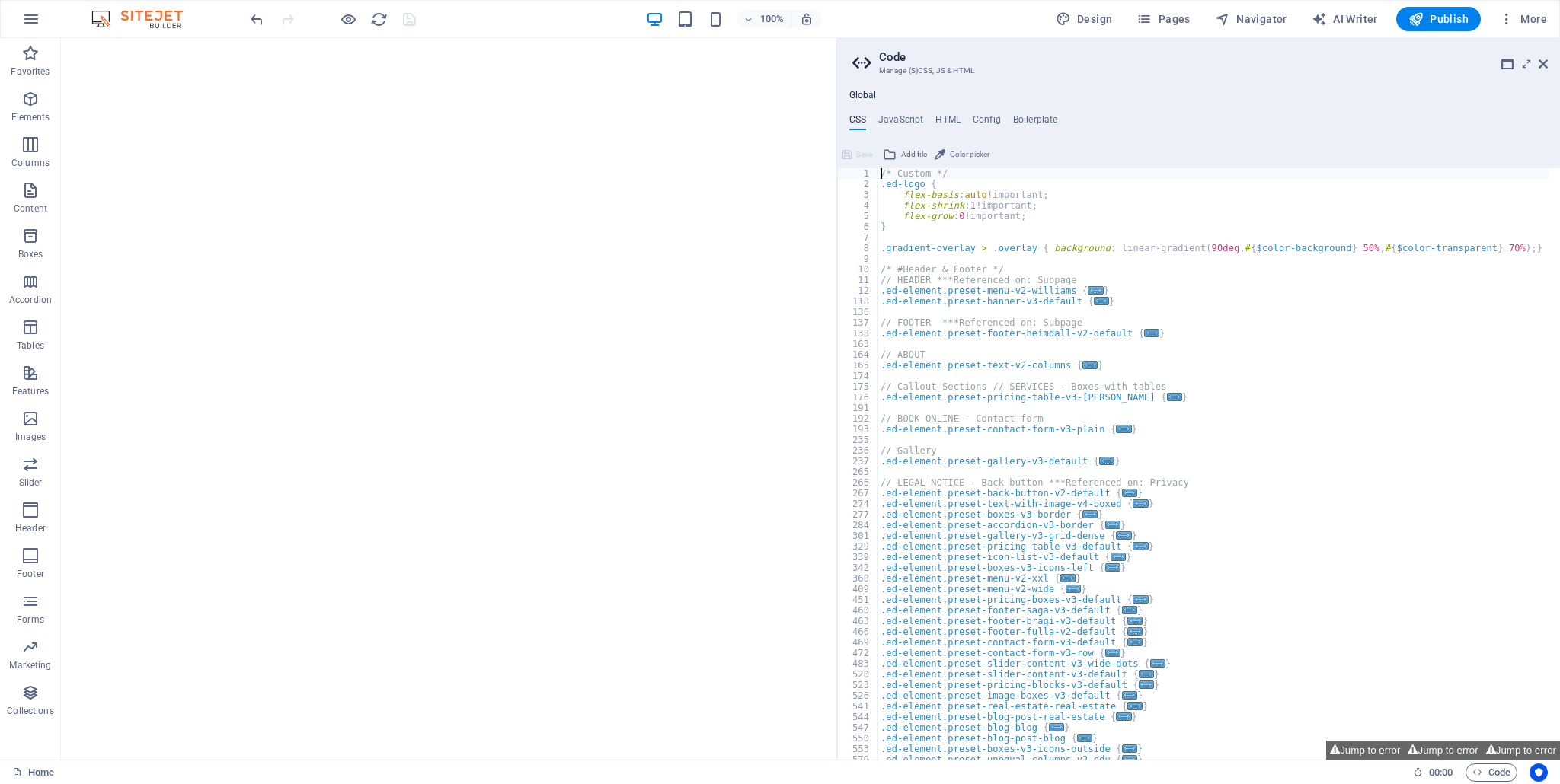
scroll to position [365, 0]
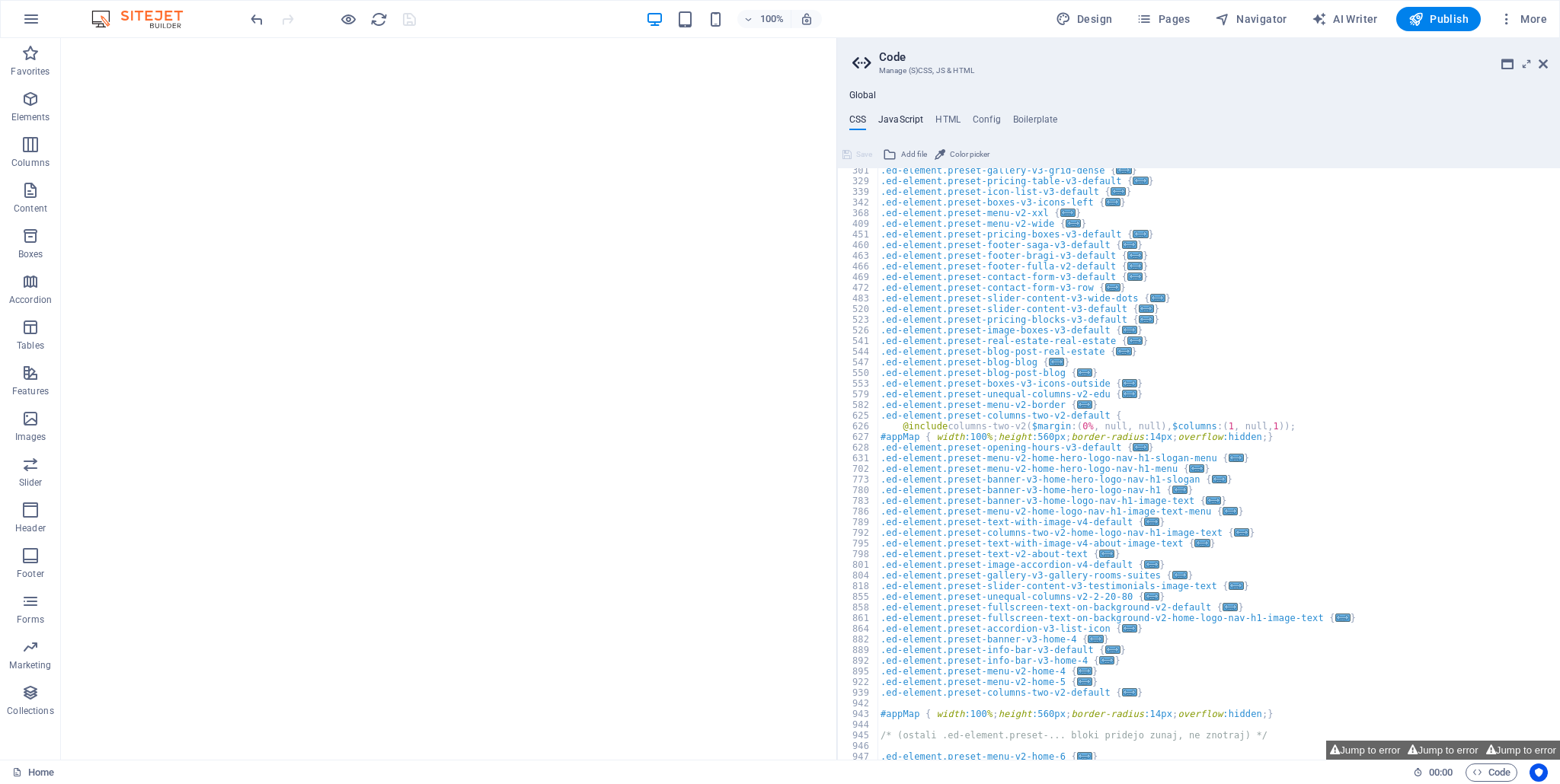
click at [908, 121] on h4 "JavaScript" at bounding box center [900, 122] width 45 height 17
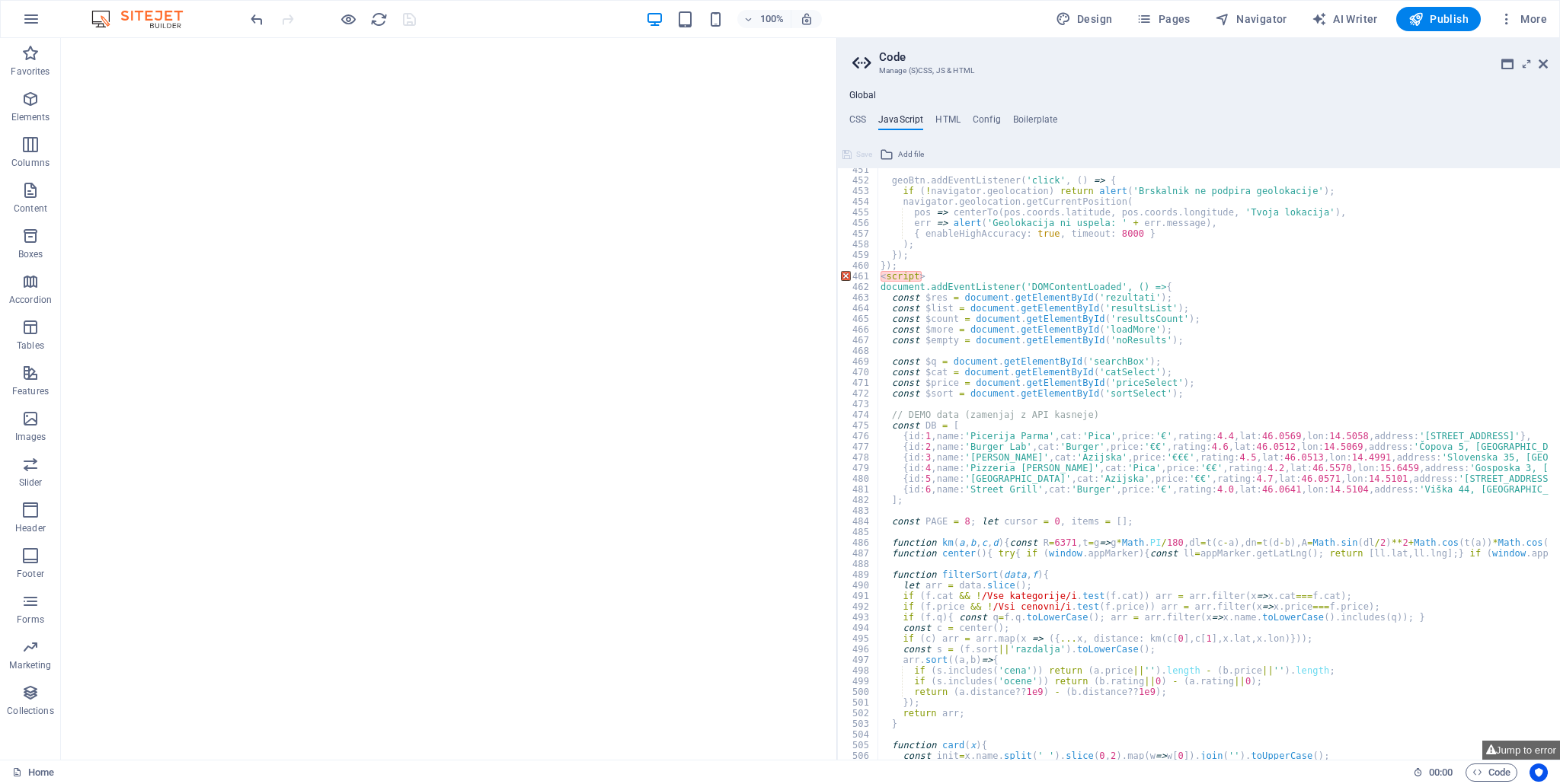
scroll to position [4661, 0]
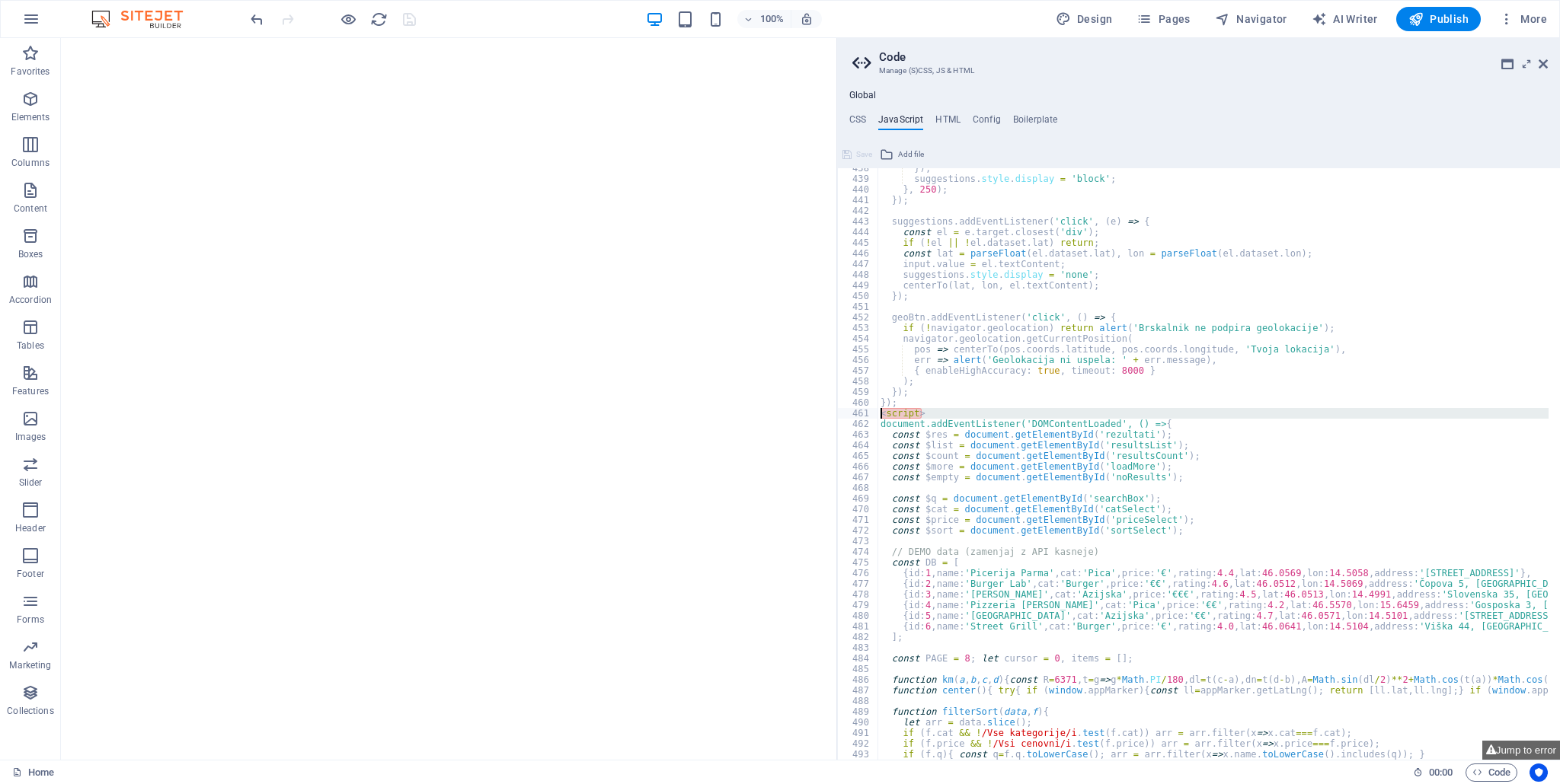
click at [845, 415] on div "461" at bounding box center [858, 413] width 41 height 10
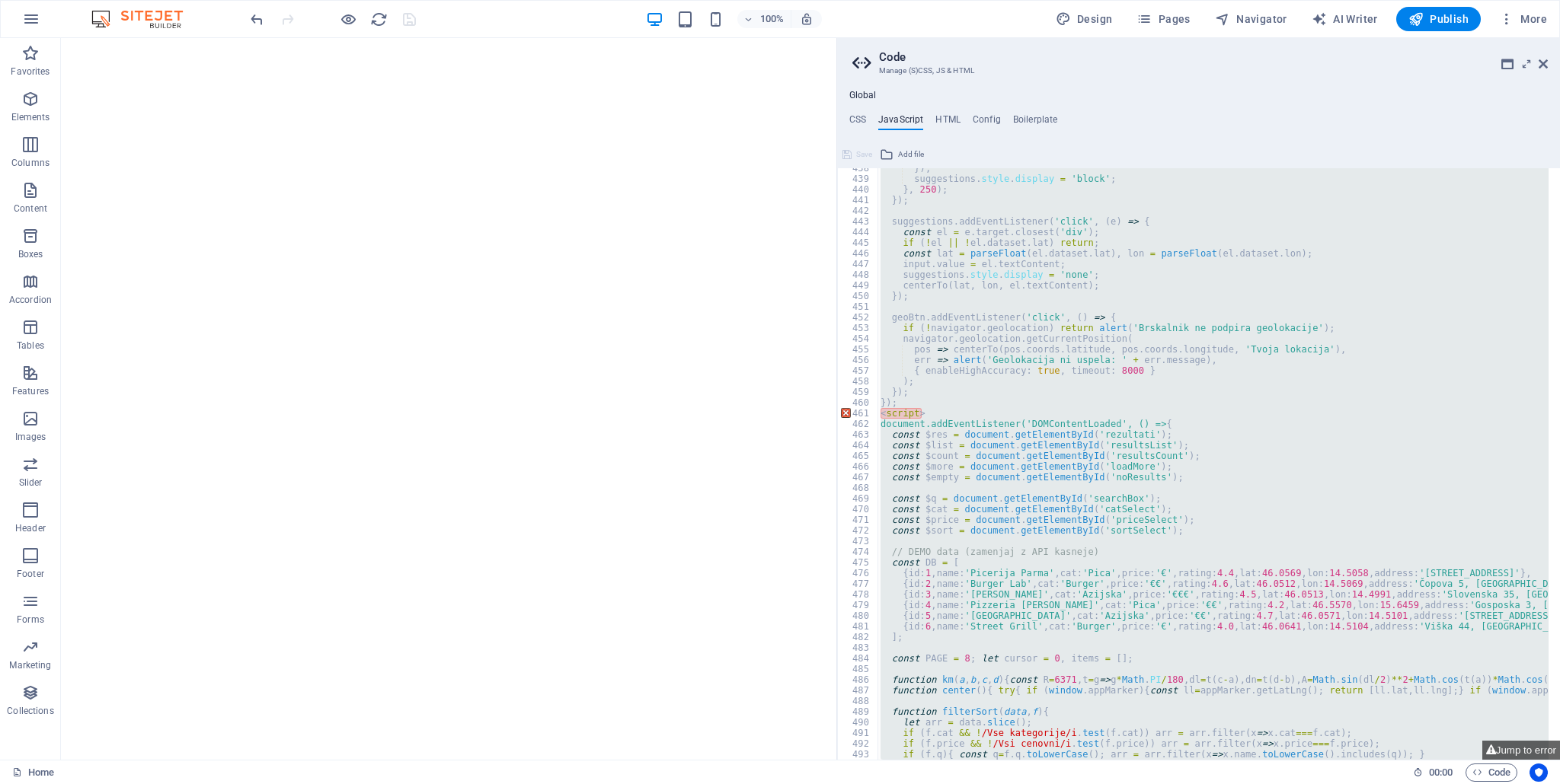
click at [971, 413] on div "}) ; suggestions . style . display = 'block' ; } , 250 ) ; }) ; suggestions . a…" at bounding box center [1212, 463] width 671 height 592
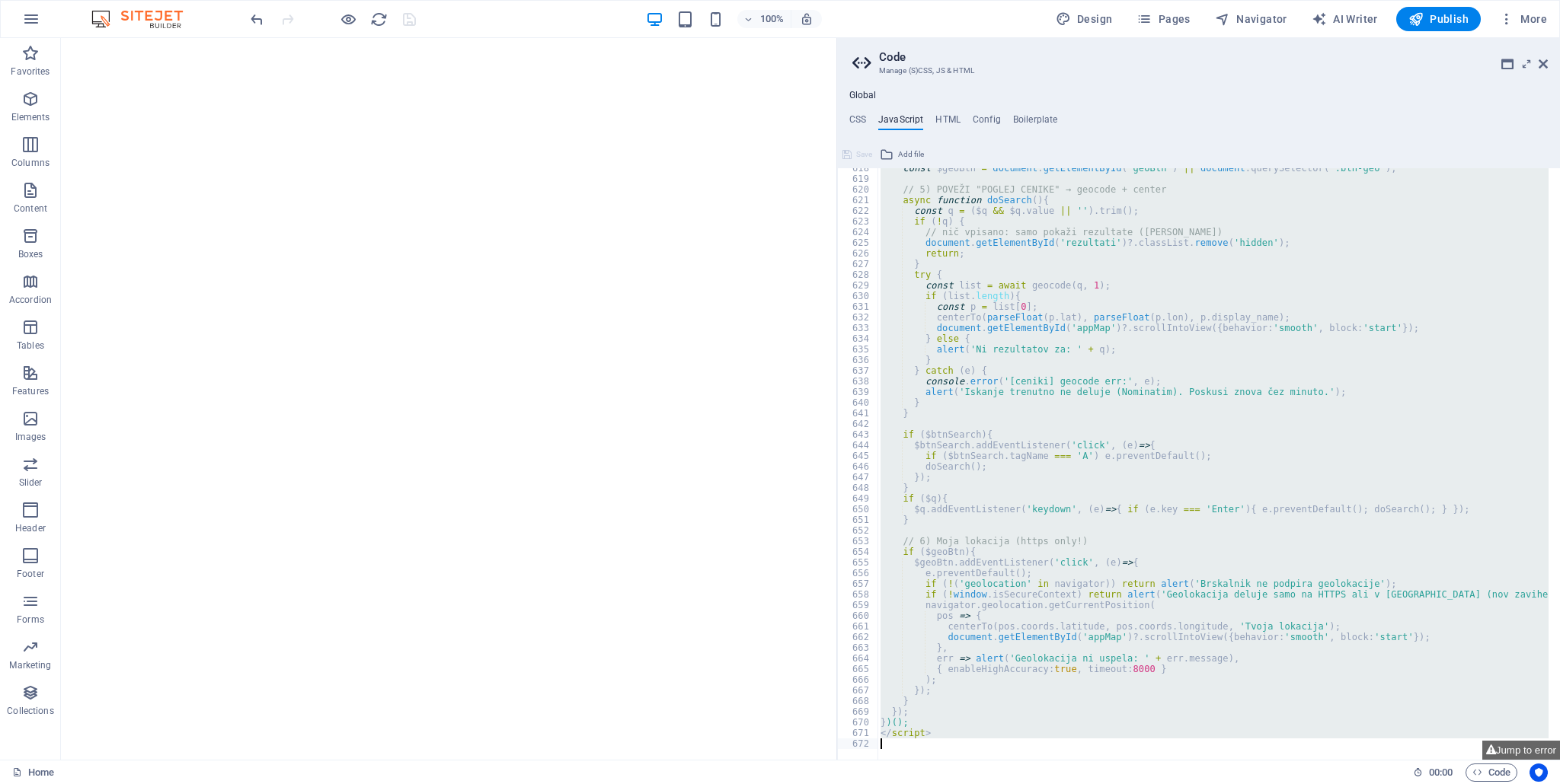
scroll to position [6580, 0]
drag, startPoint x: 880, startPoint y: 412, endPoint x: 1081, endPoint y: 784, distance: 422.8
click at [1081, 759] on div "Home Favorites Elements Columns Content Boxes Accordion Tables Features Images …" at bounding box center [780, 398] width 1560 height 721
type textarea "</script>"
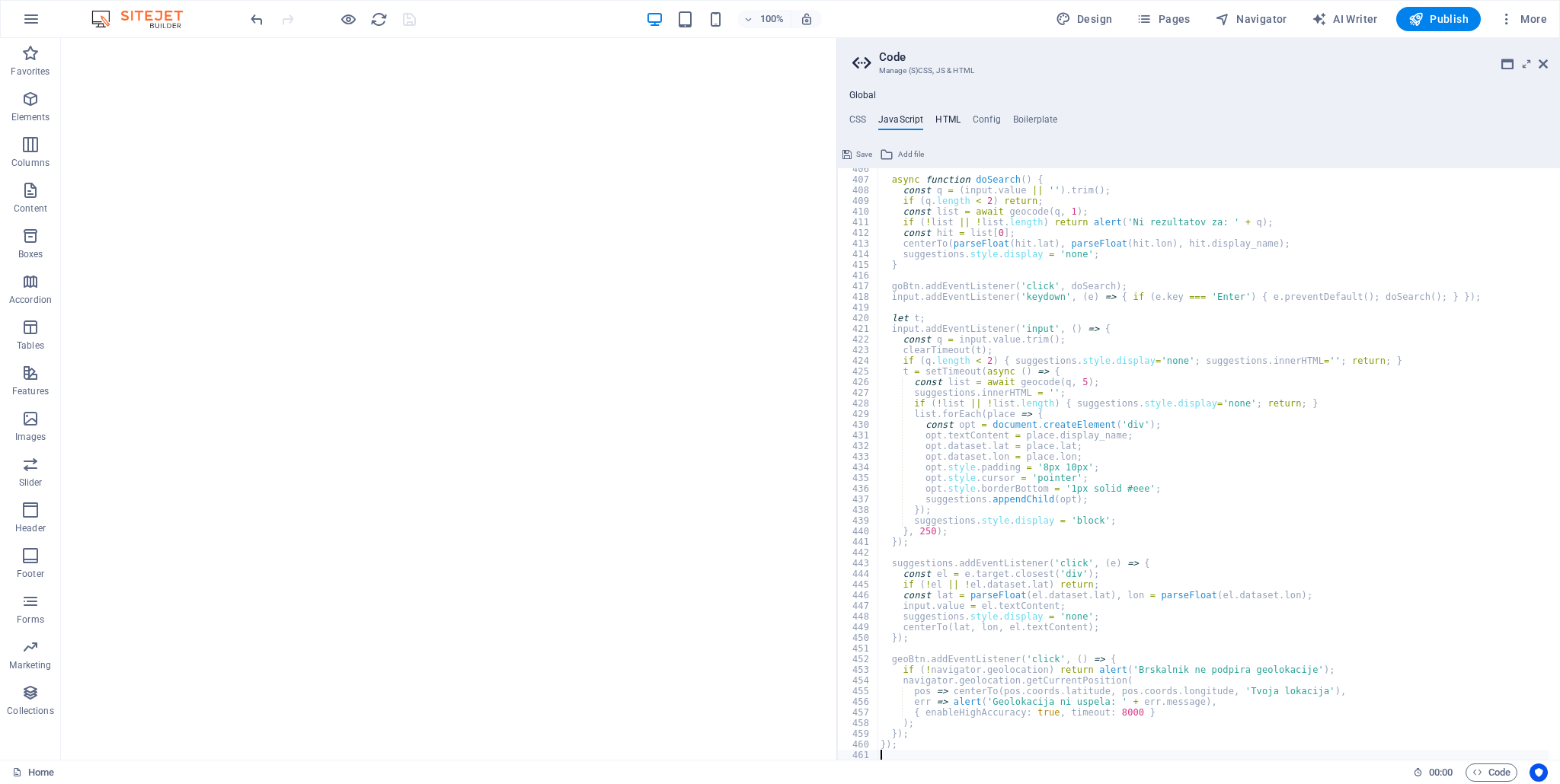
scroll to position [4321, 0]
click at [943, 111] on div "Global CSS JavaScript HTML Config Boilerplate /* Custom */ 301 329 339 342 368 …" at bounding box center [1198, 424] width 723 height 670
click at [944, 112] on div "Global CSS JavaScript HTML Config Boilerplate /* Custom */ 301 329 339 342 368 …" at bounding box center [1198, 424] width 723 height 670
click at [948, 119] on h4 "HTML" at bounding box center [948, 122] width 25 height 17
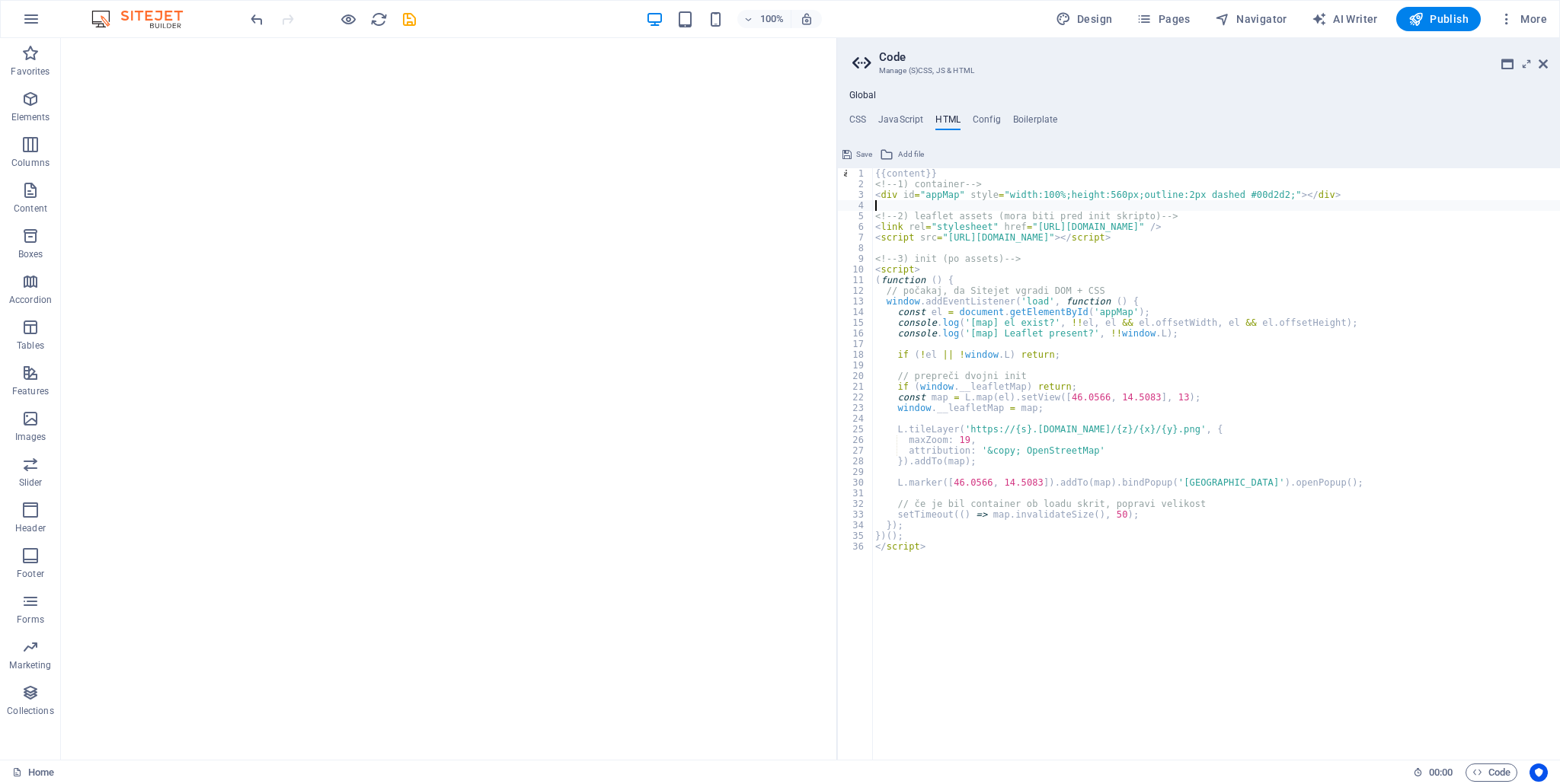
click at [924, 590] on div "{{content}} <!-- 1) container --> < div id = "appMap" style = "width:100%;heigh…" at bounding box center [1216, 474] width 688 height 614
type textarea "</script>"
paste textarea
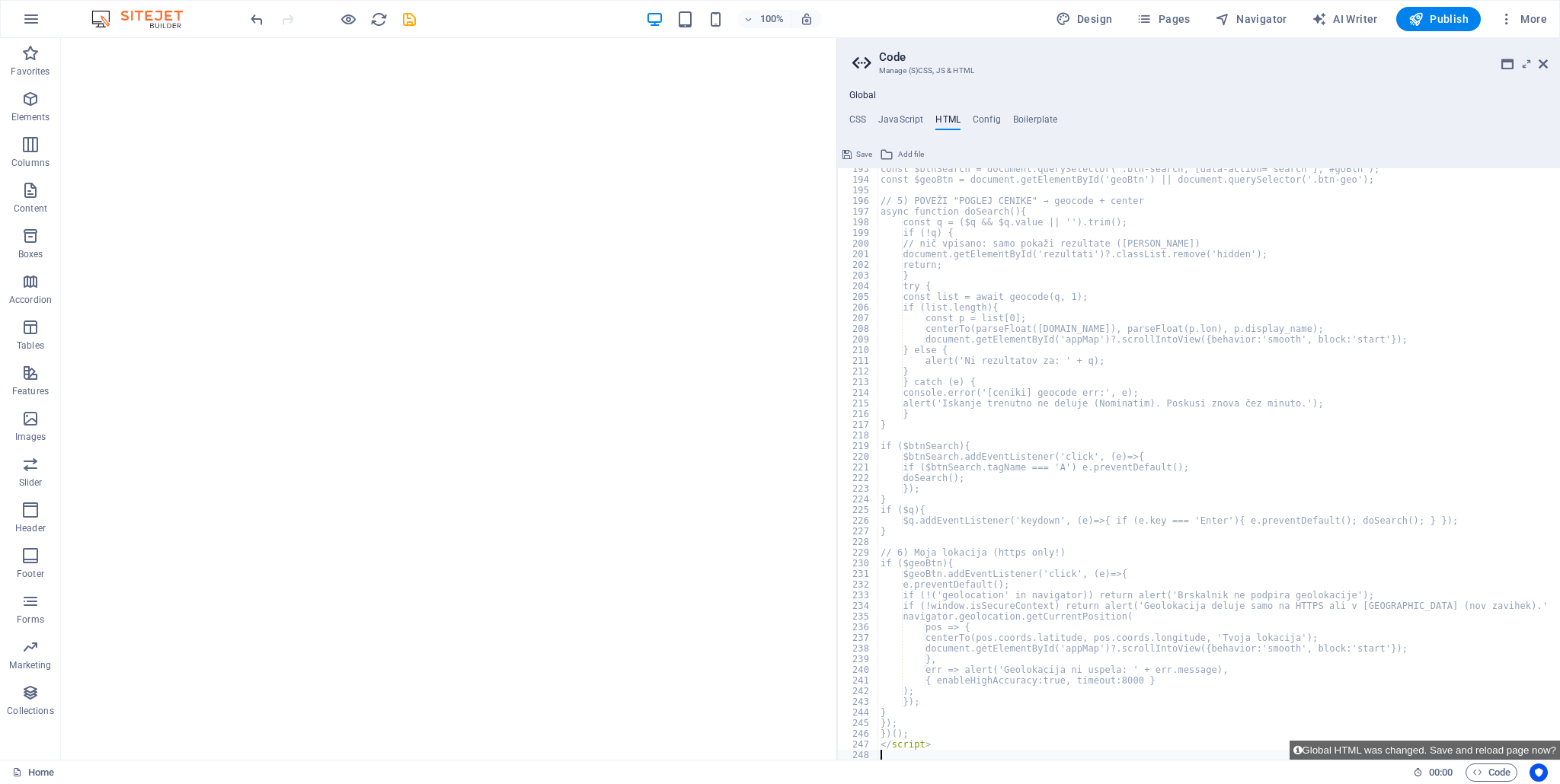
scroll to position [2050, 0]
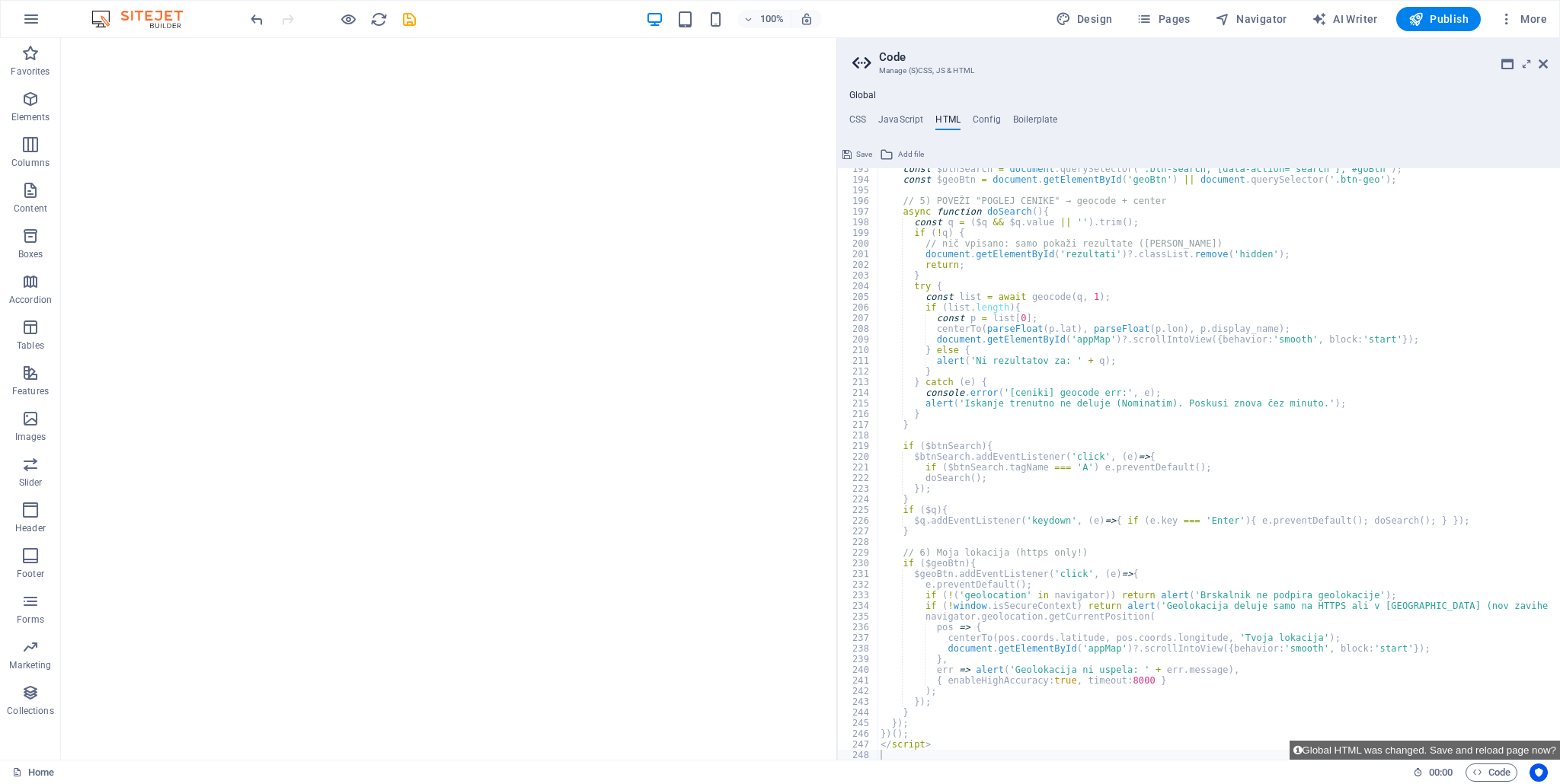
click at [849, 151] on icon at bounding box center [847, 154] width 10 height 18
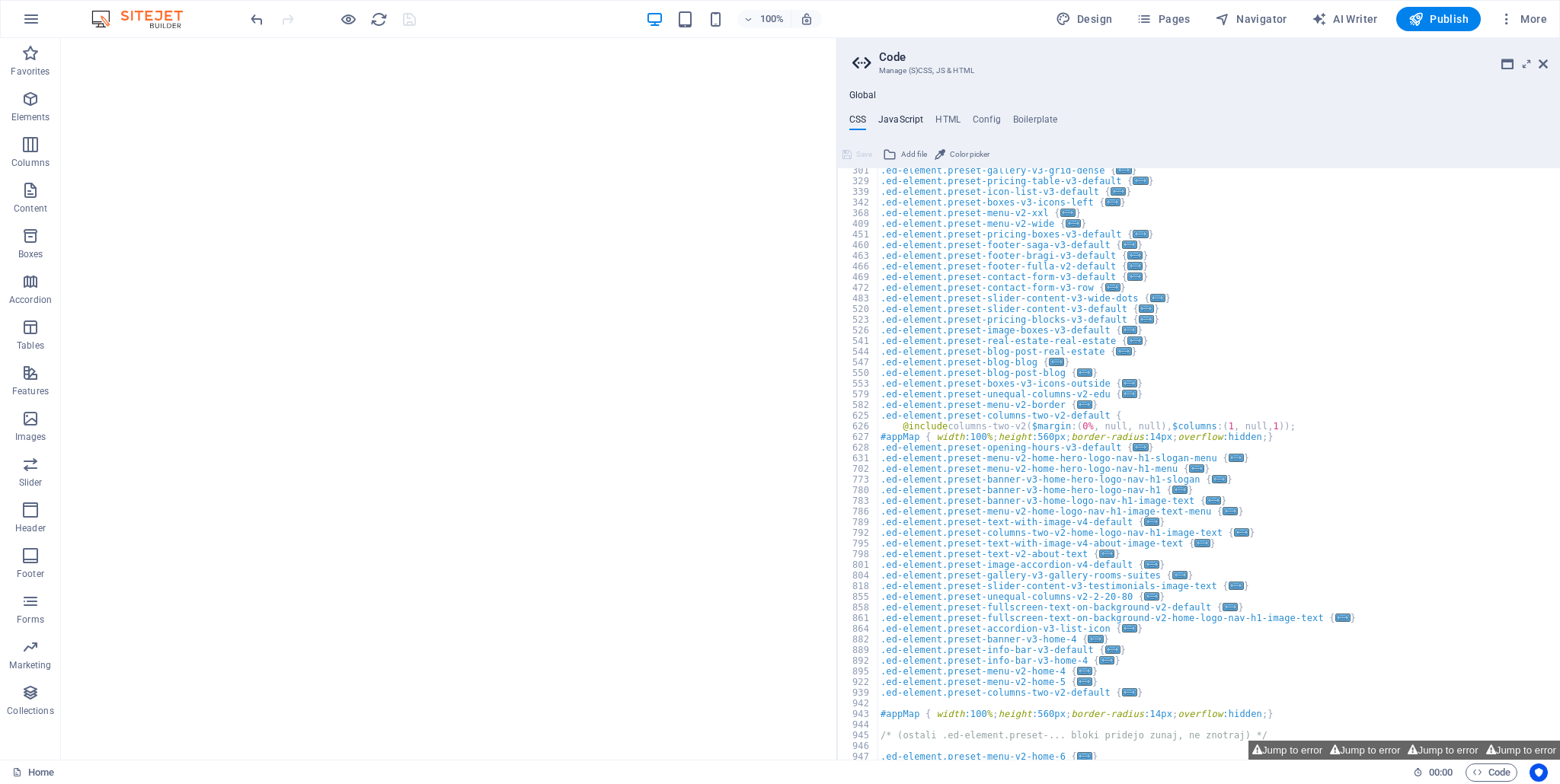
click at [913, 119] on h4 "JavaScript" at bounding box center [900, 122] width 45 height 17
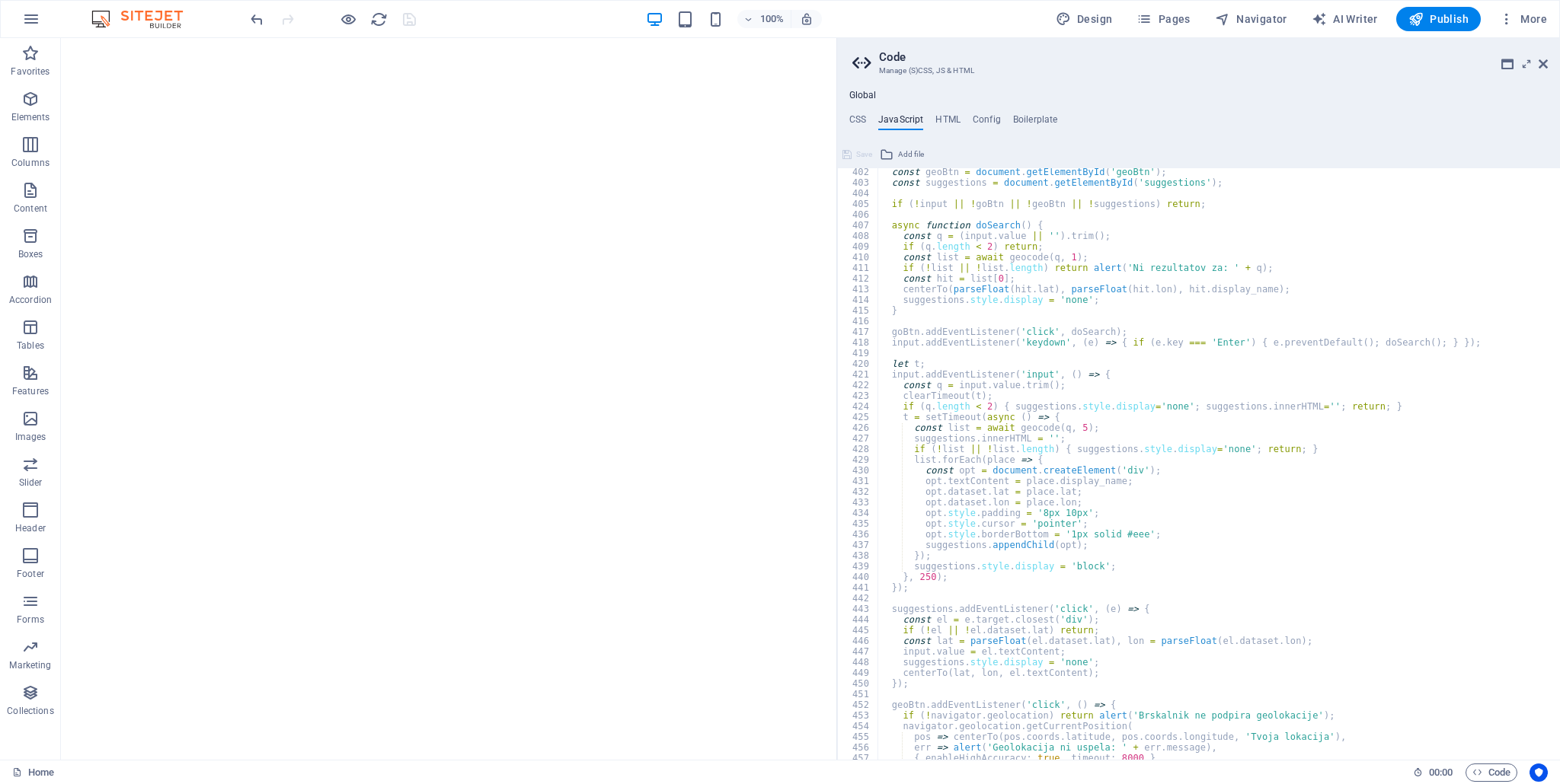
scroll to position [4229, 0]
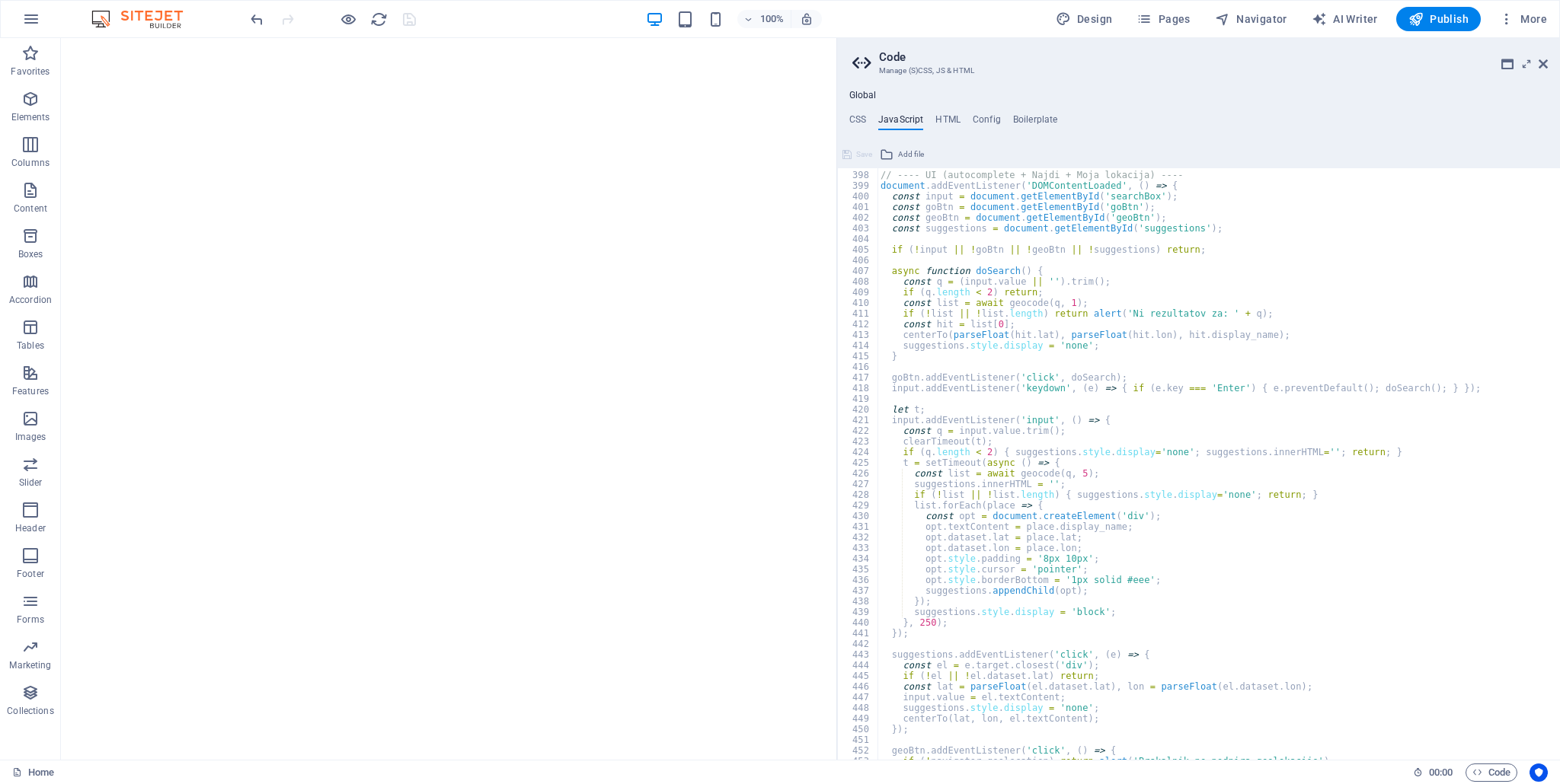
click at [948, 109] on div "Global CSS JavaScript HTML Config Boilerplate /* Custom */ 301 329 339 342 368 …" at bounding box center [1198, 424] width 723 height 670
click at [946, 114] on h4 "HTML" at bounding box center [948, 122] width 25 height 17
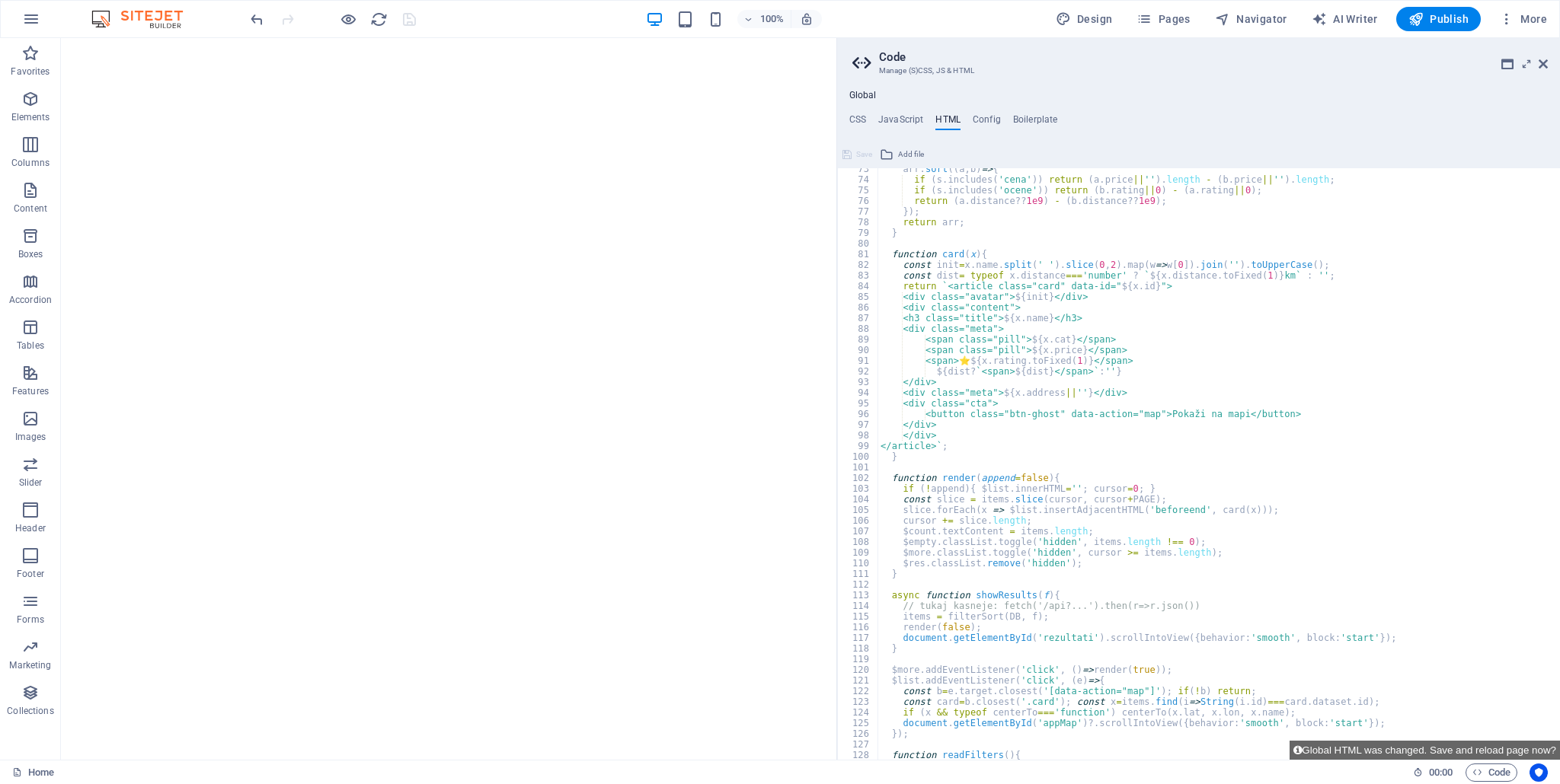
scroll to position [589, 0]
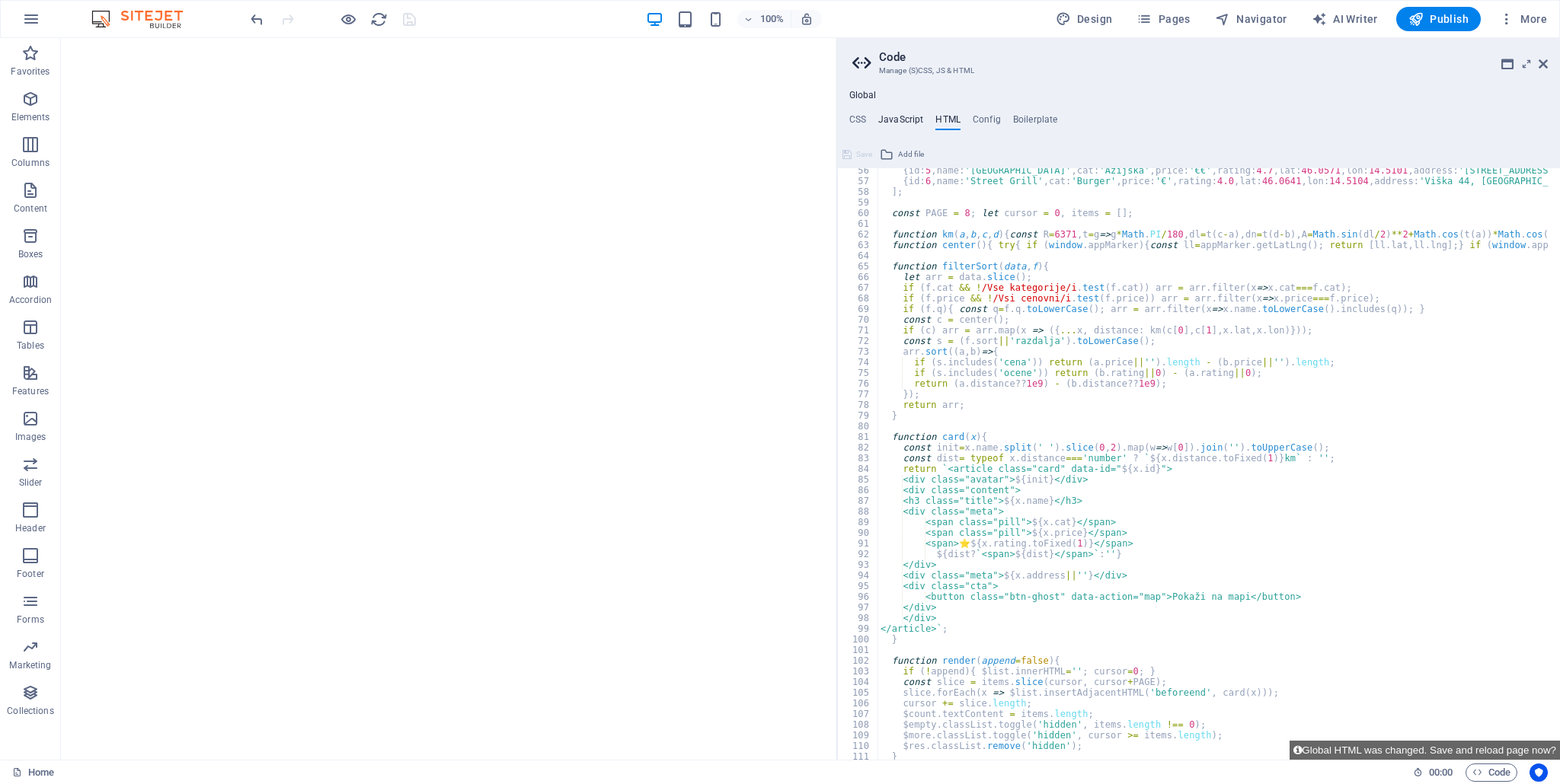
click at [895, 124] on h4 "JavaScript" at bounding box center [900, 122] width 45 height 17
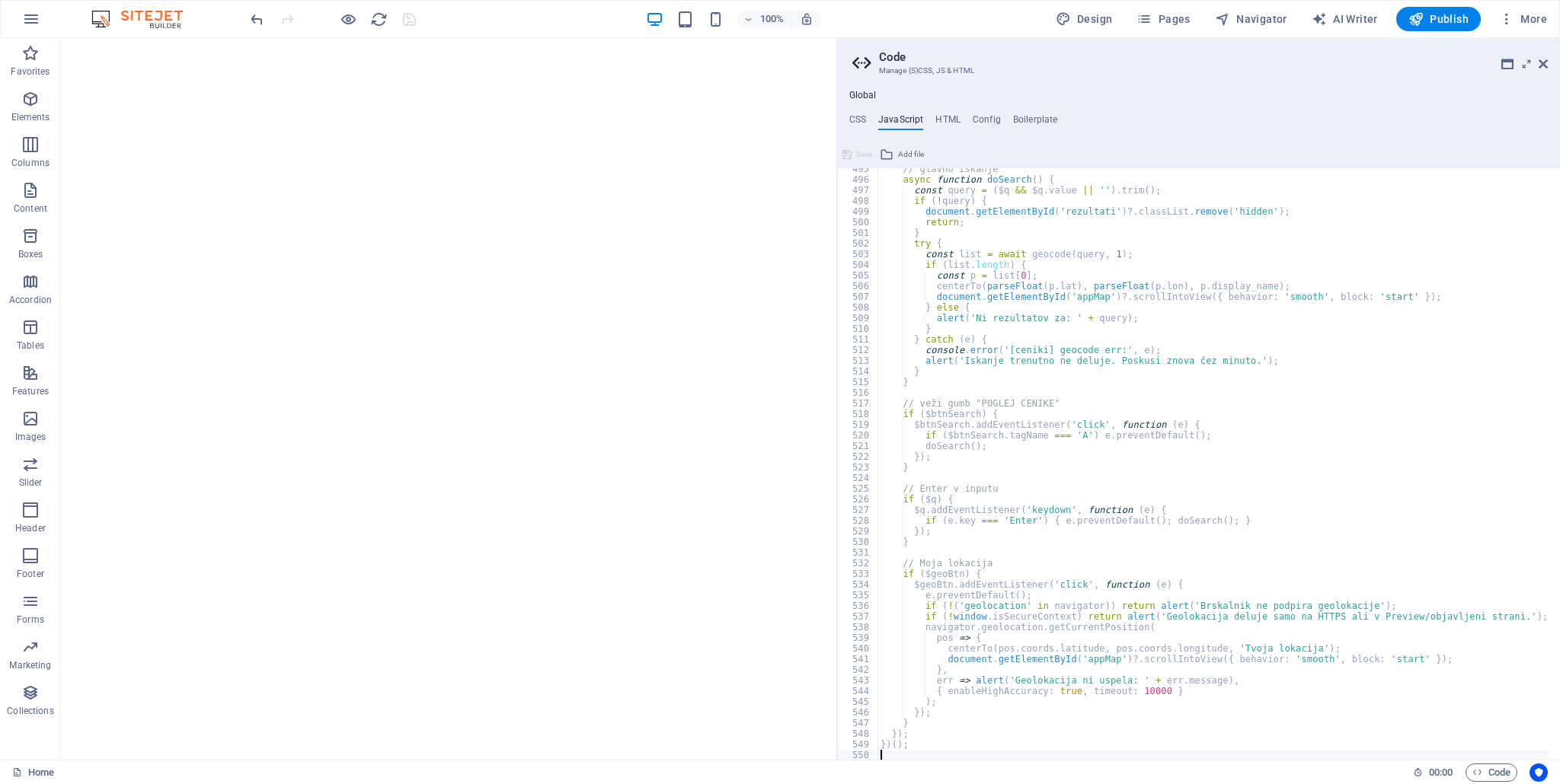
scroll to position [5269, 0]
click at [856, 146] on span "Save" at bounding box center [864, 154] width 16 height 18
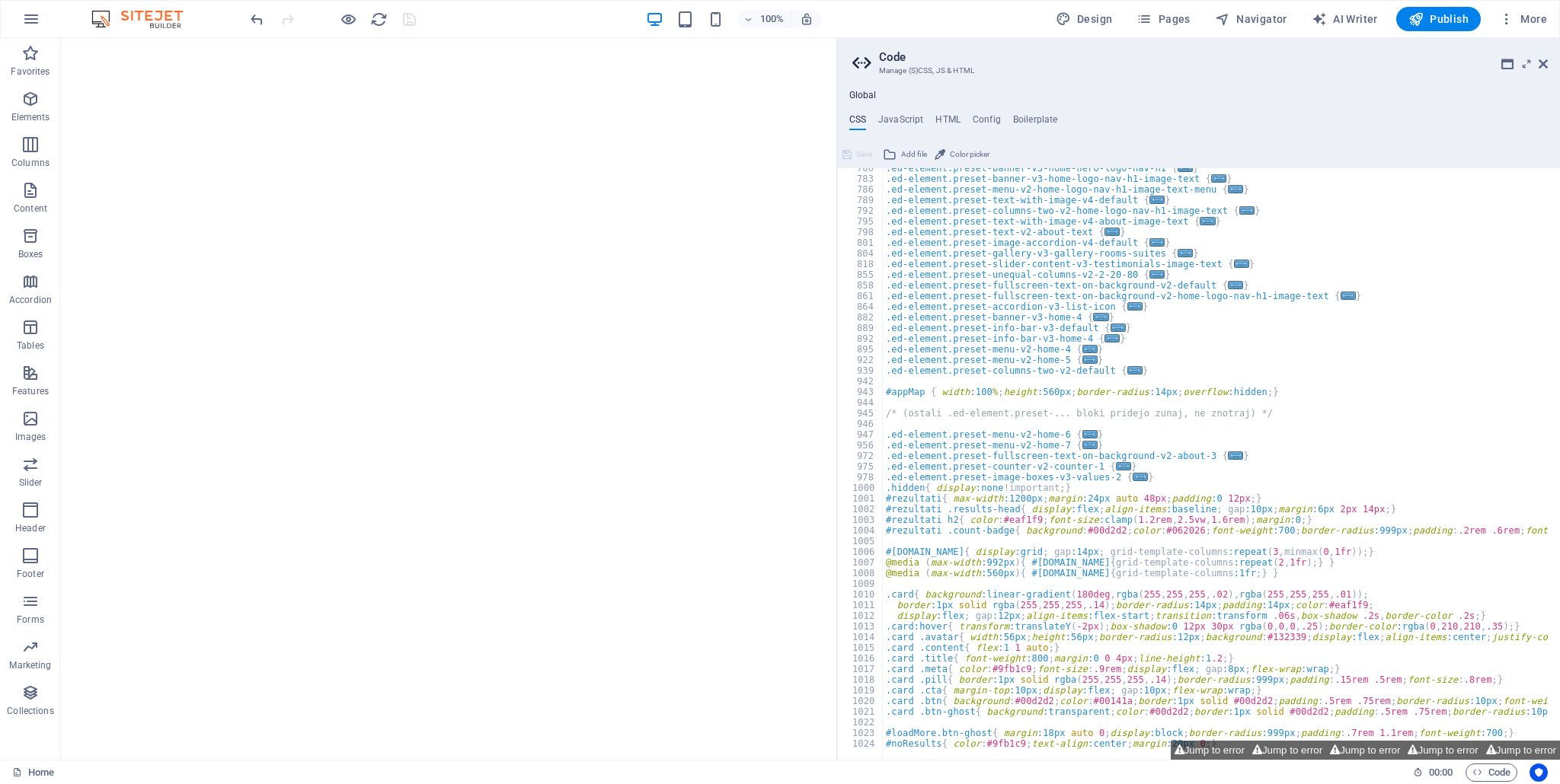
scroll to position [687, 0]
click at [902, 127] on h4 "JavaScript" at bounding box center [900, 122] width 45 height 17
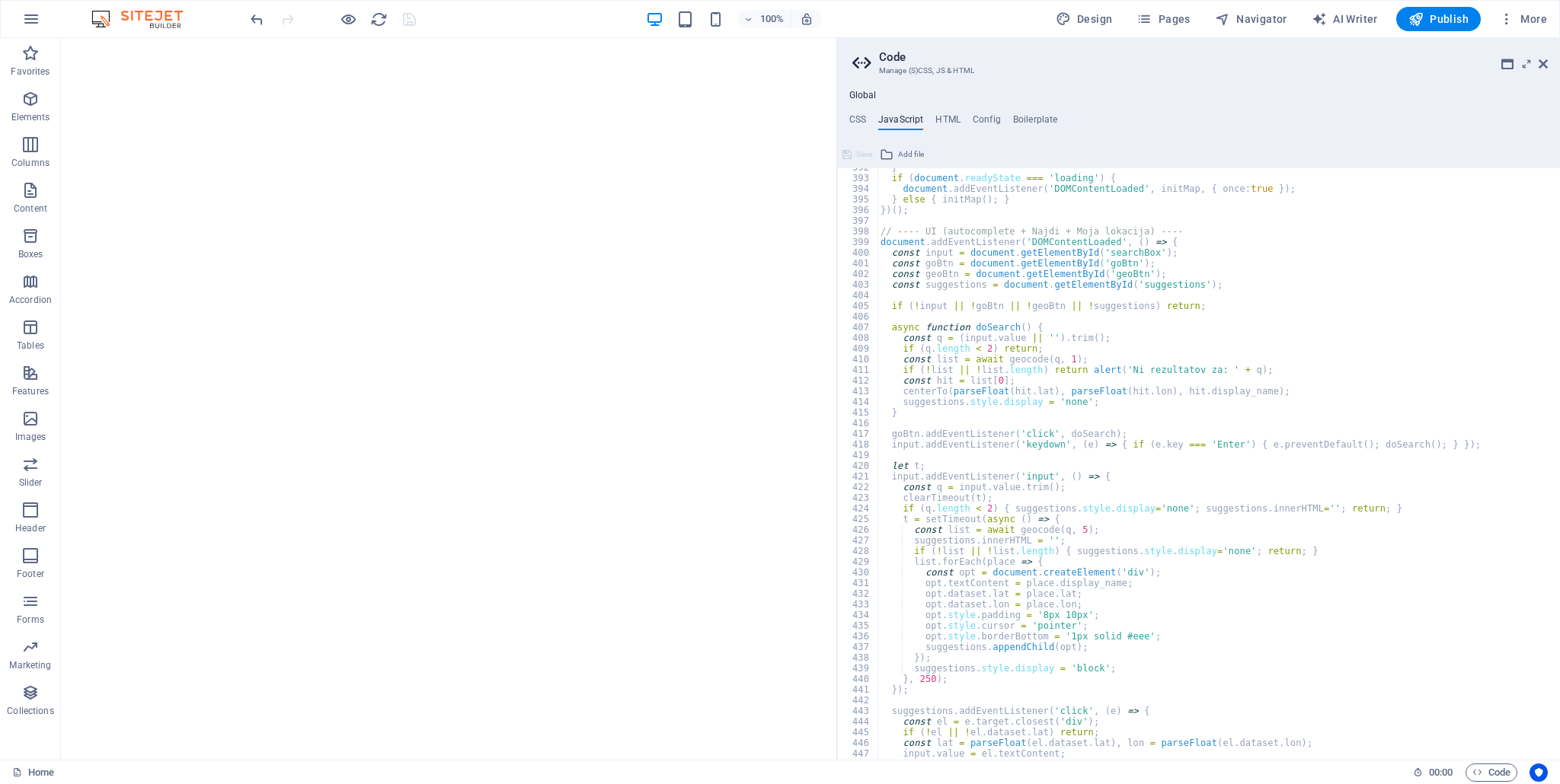
scroll to position [4173, 0]
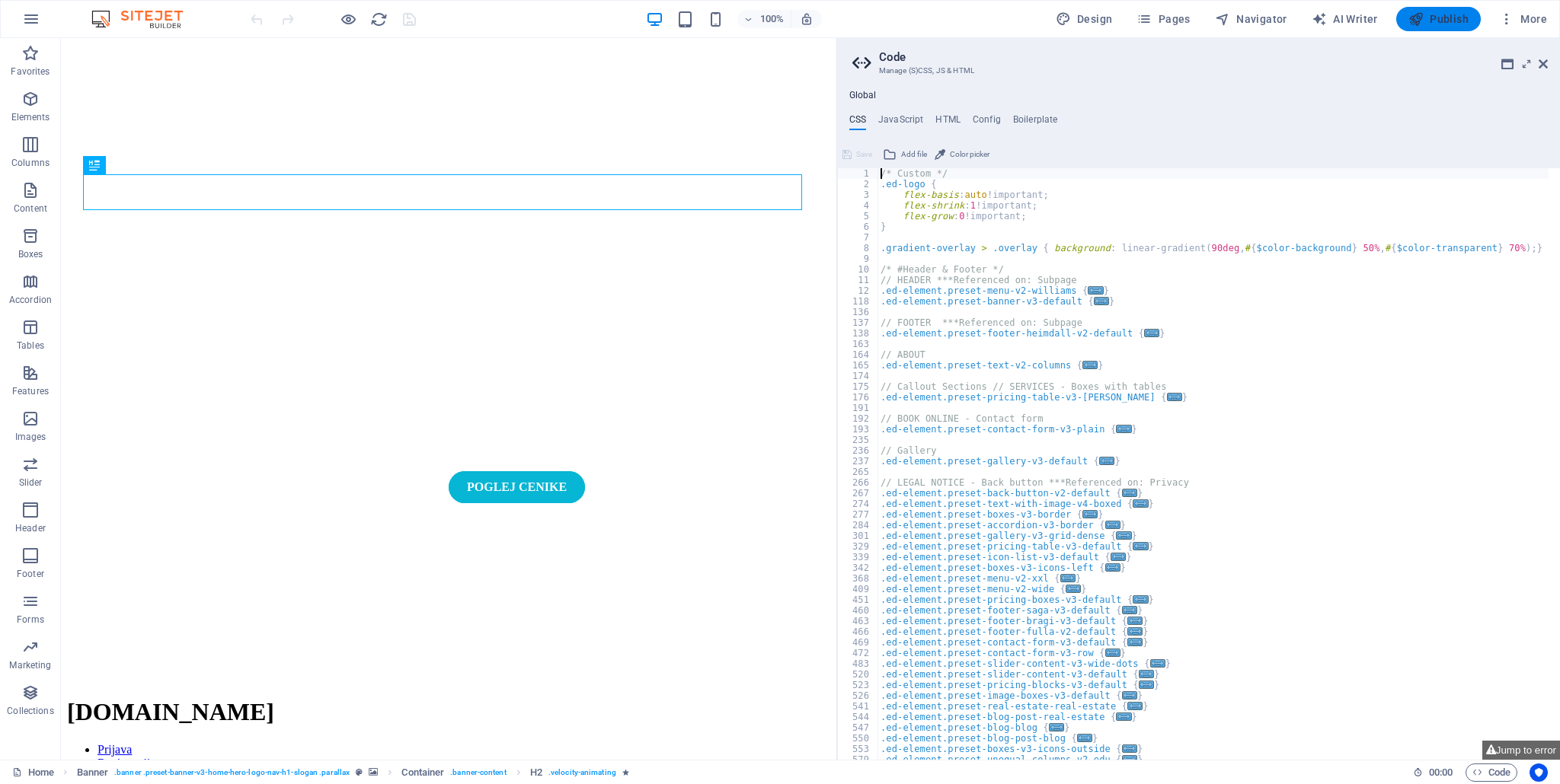
click at [1428, 14] on span "Publish" at bounding box center [1438, 18] width 60 height 15
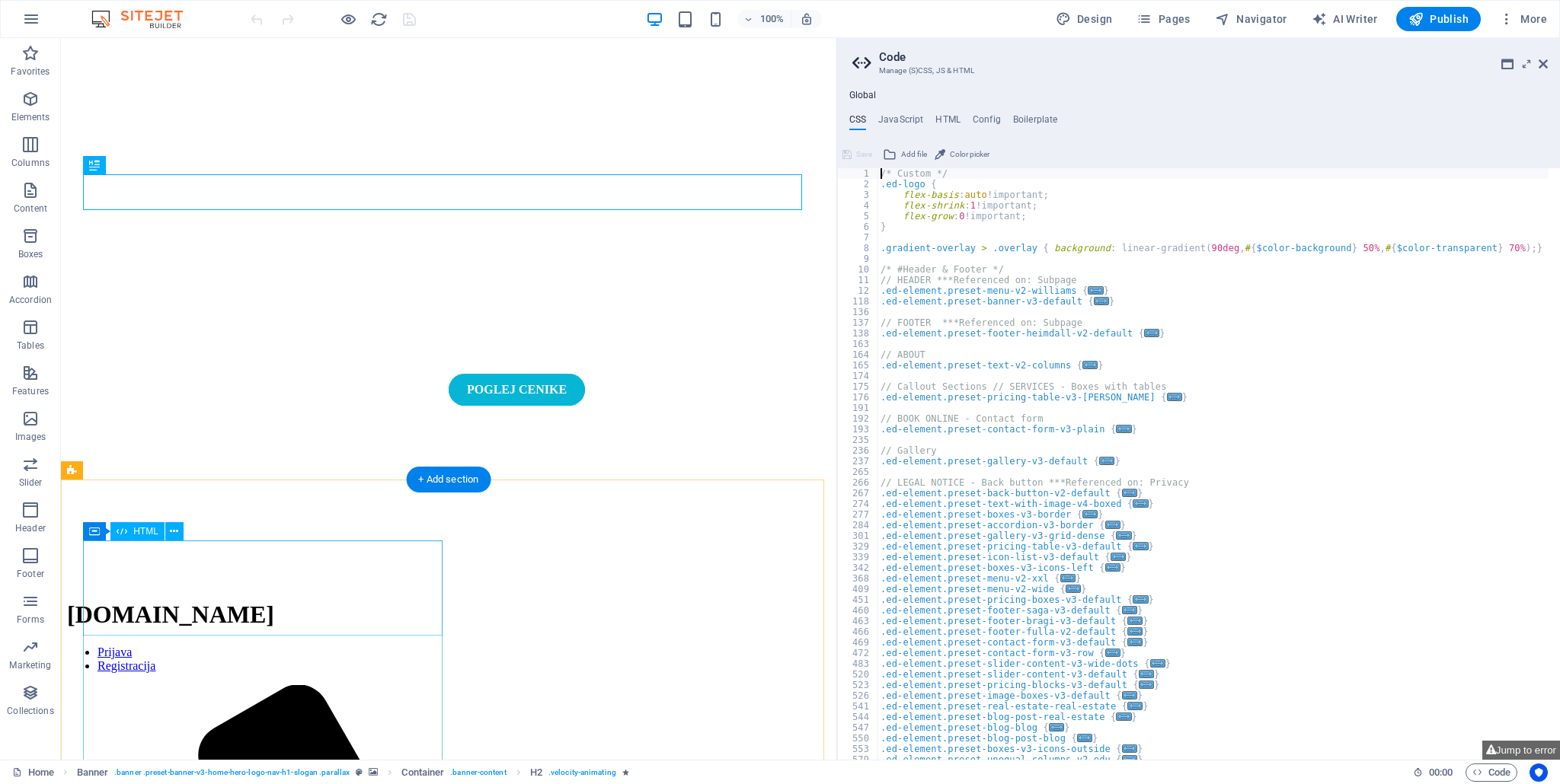
scroll to position [152, 0]
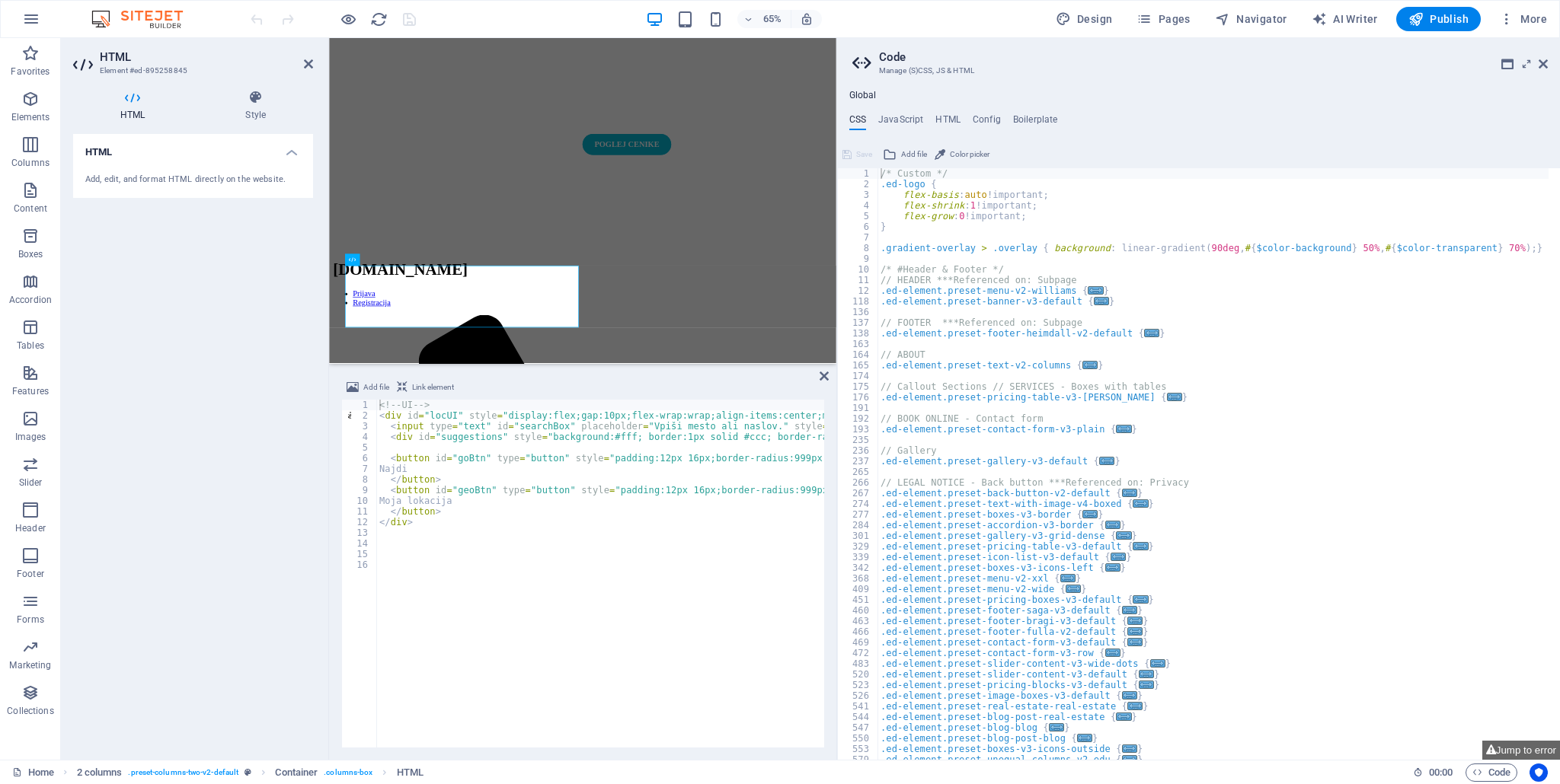
click at [284, 339] on div "HTML Add, edit, and format HTML directly on the website." at bounding box center [193, 440] width 240 height 614
click at [821, 377] on icon at bounding box center [824, 375] width 10 height 12
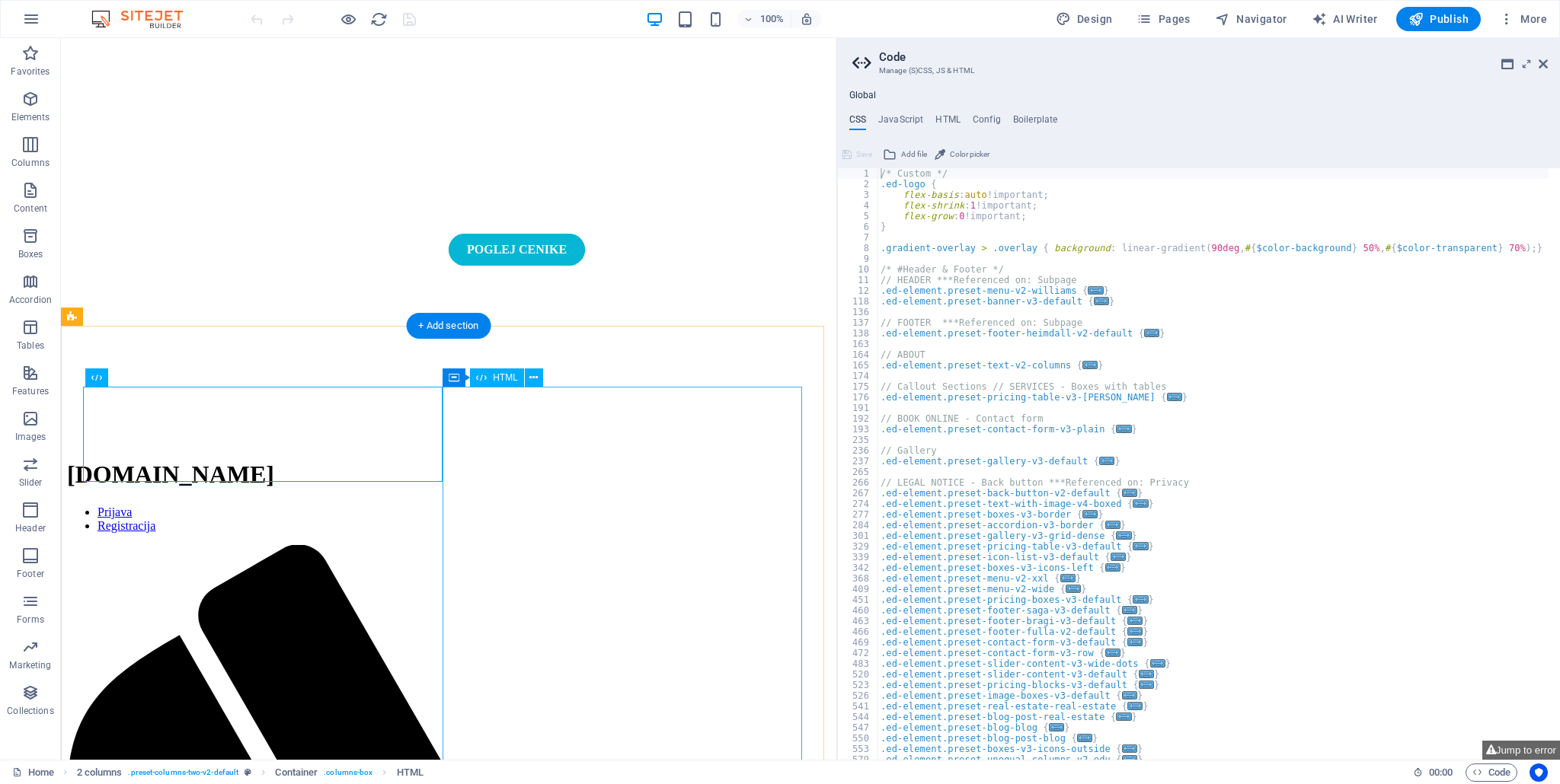
scroll to position [533, 0]
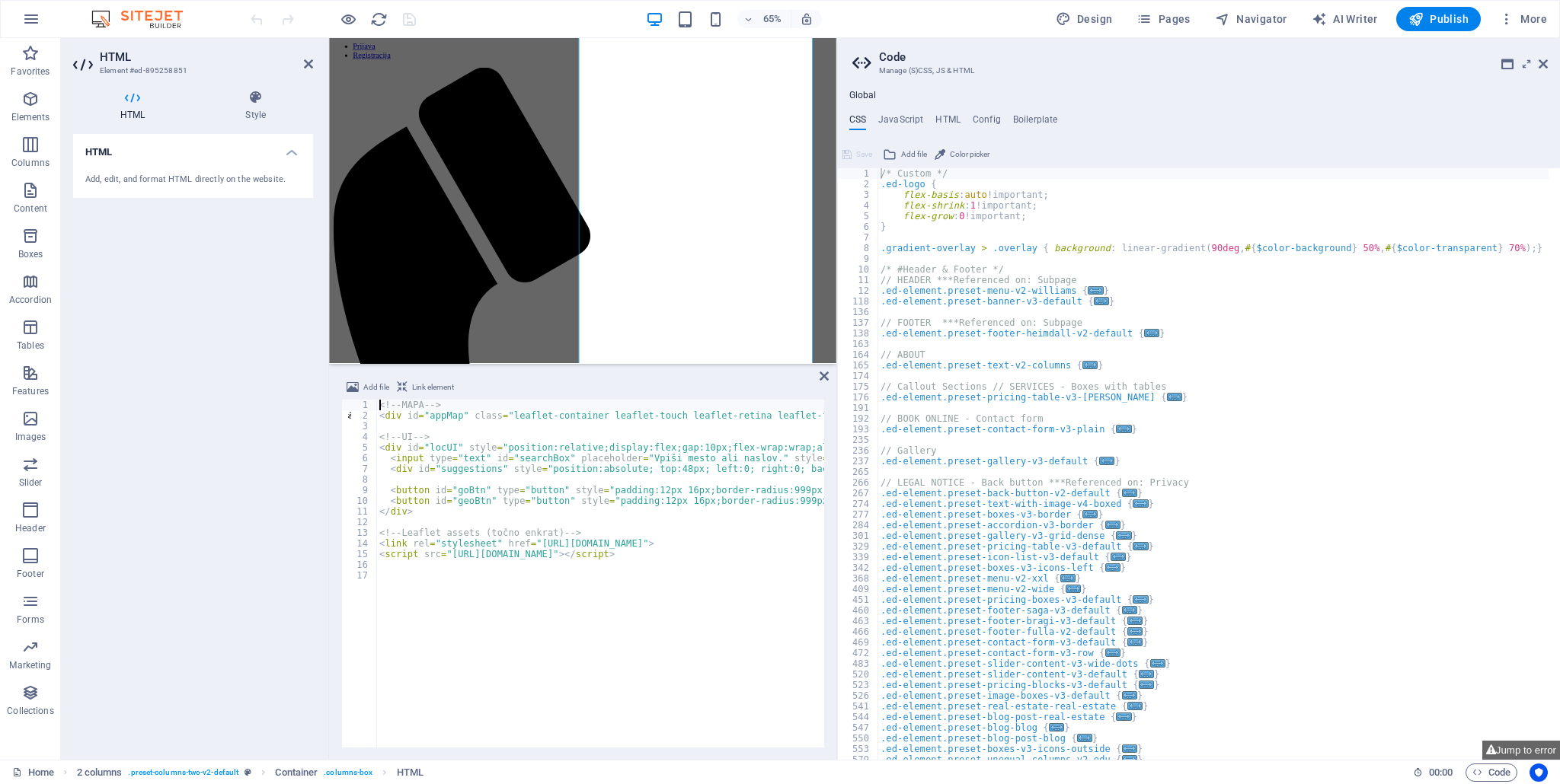
drag, startPoint x: 390, startPoint y: 458, endPoint x: 539, endPoint y: 470, distance: 149.5
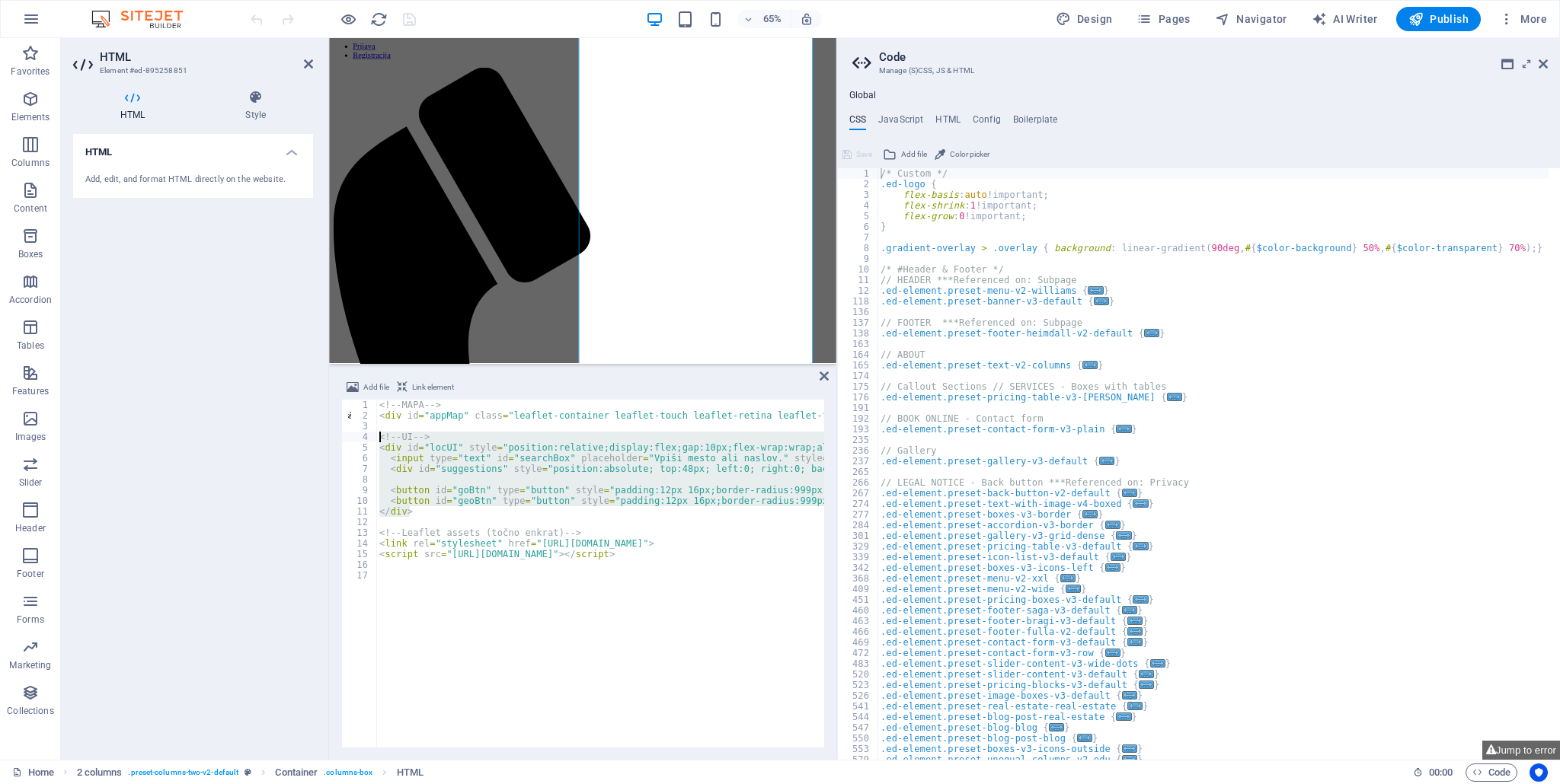
drag, startPoint x: 418, startPoint y: 514, endPoint x: 380, endPoint y: 440, distance: 83.2
click at [448, 487] on div "<!-- MAPA --> < div id = "appMap" class = "leaflet-container leaflet-touch leaf…" at bounding box center [600, 573] width 447 height 348
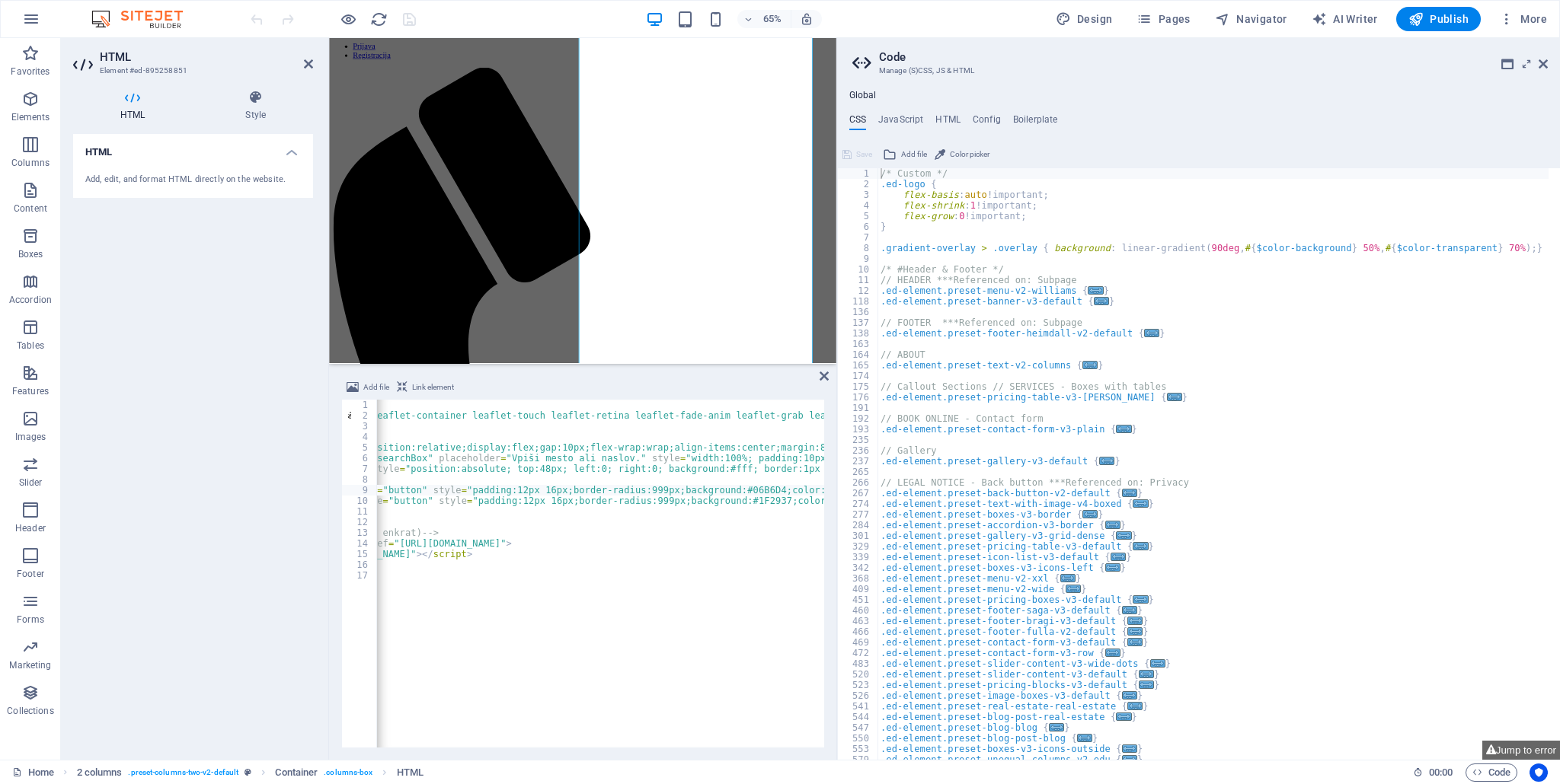
scroll to position [0, 0]
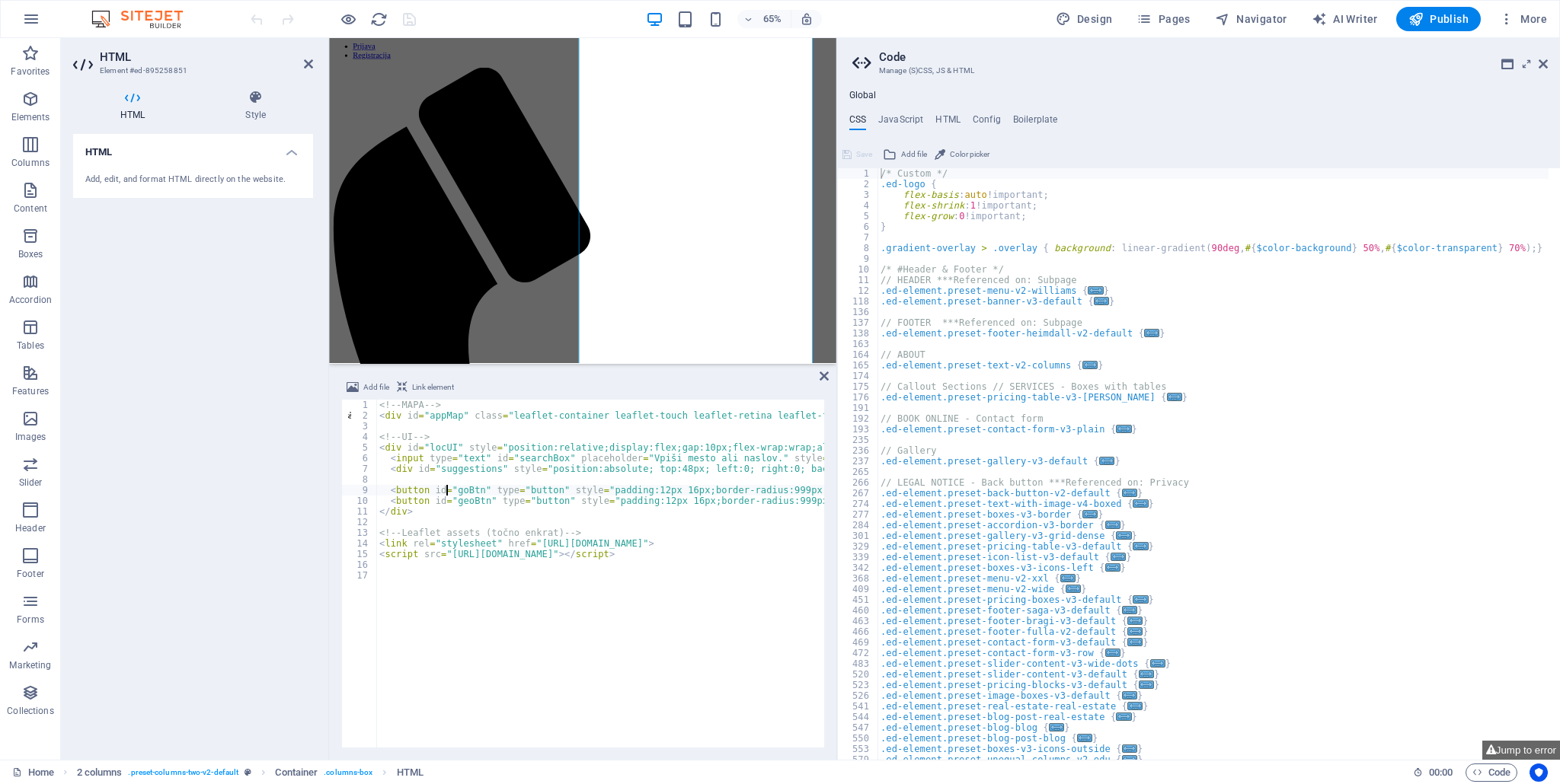
type textarea "<input type="text" id="searchBox" placeholder="Vpiši mesto ali naslov." style="…"
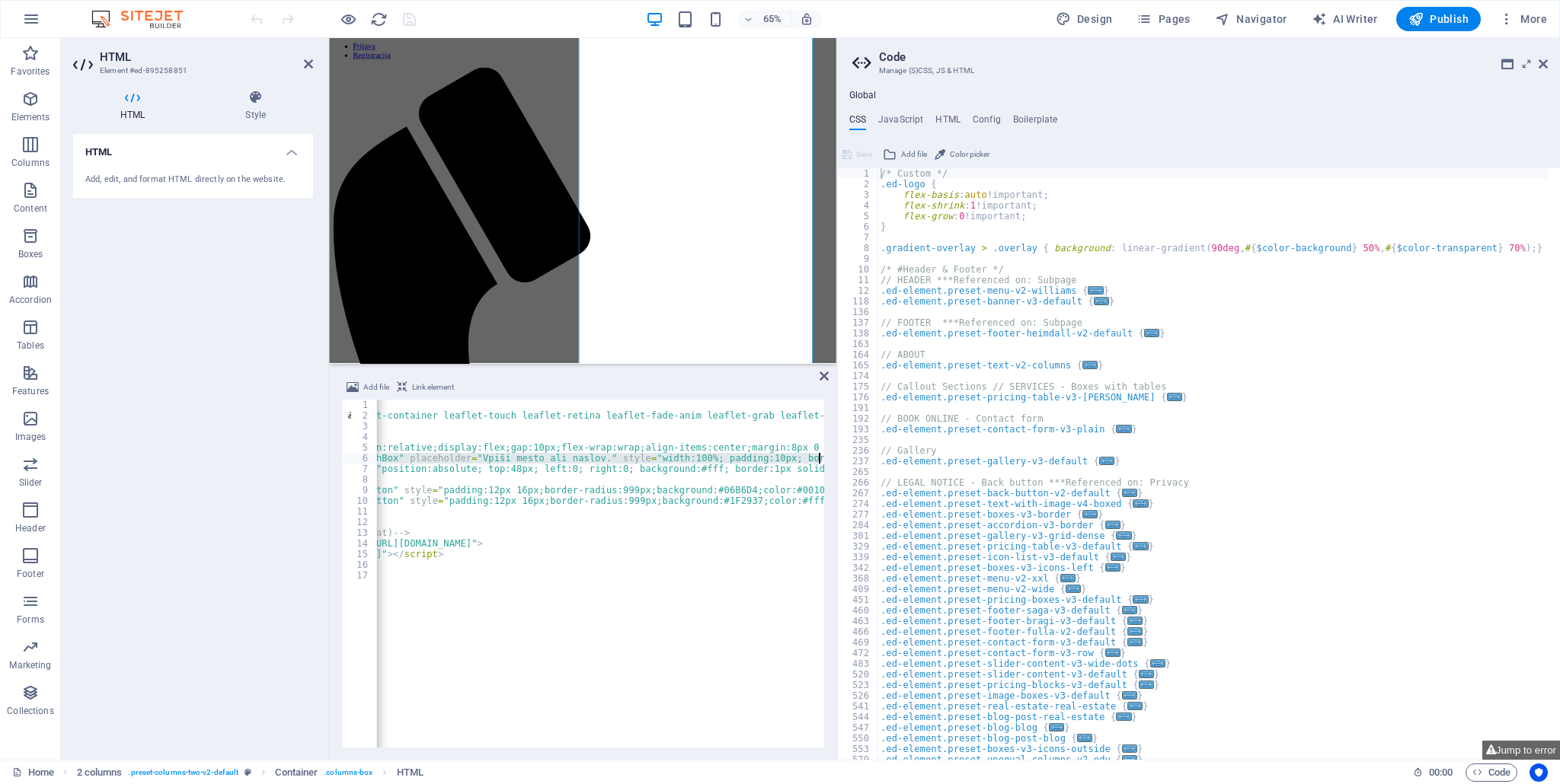
scroll to position [0, 212]
drag, startPoint x: 390, startPoint y: 459, endPoint x: 829, endPoint y: 461, distance: 439.0
click at [829, 461] on div "Add file Link element <input type="text" id="searchBox" placeholder="Vpiši mest…" at bounding box center [582, 562] width 507 height 394
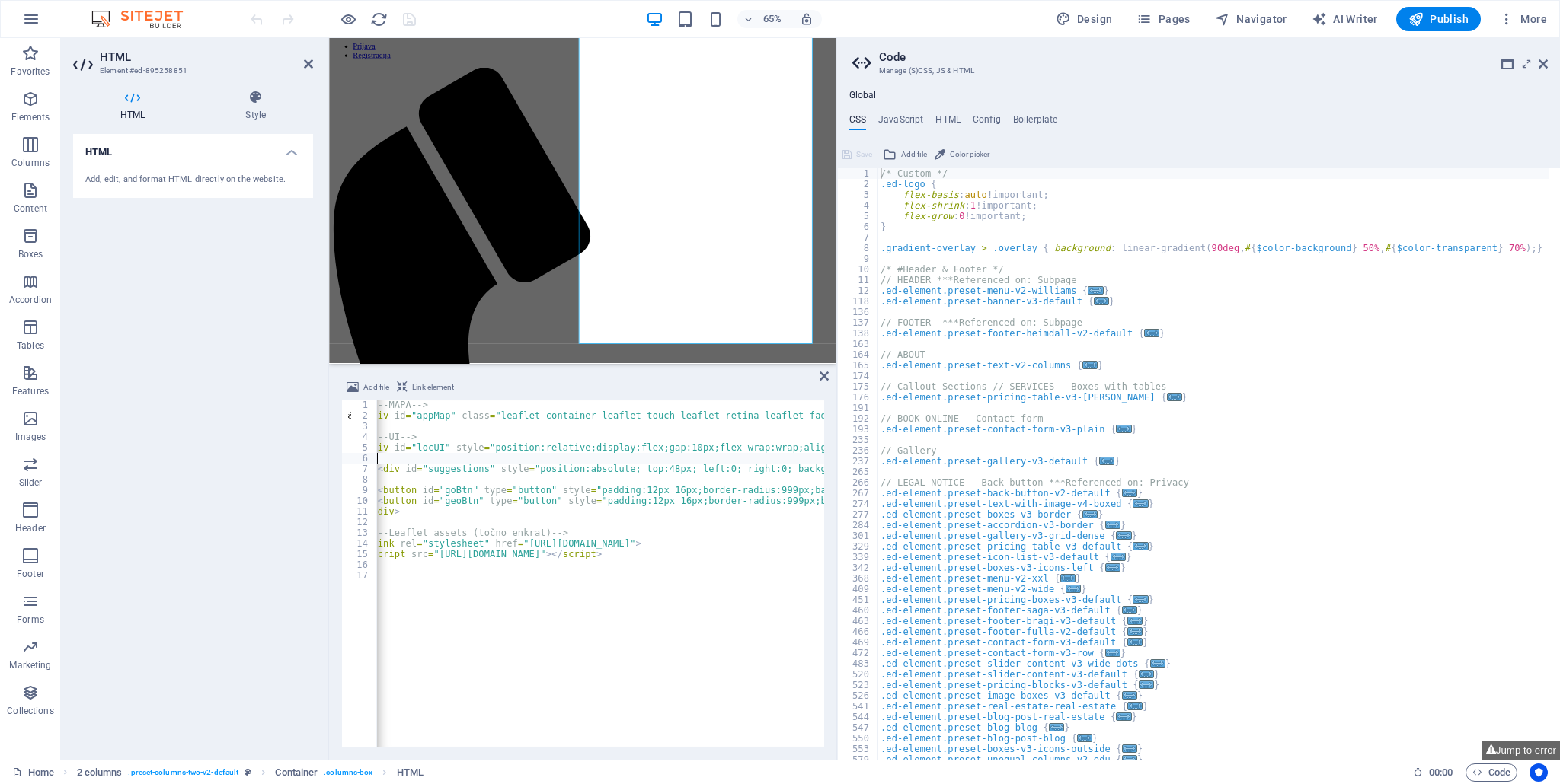
drag, startPoint x: 387, startPoint y: 748, endPoint x: 322, endPoint y: 748, distance: 65.0
click at [322, 748] on div "HTML Element #ed-895258851 HTML Style HTML Add, edit, and format HTML directly …" at bounding box center [448, 398] width 776 height 721
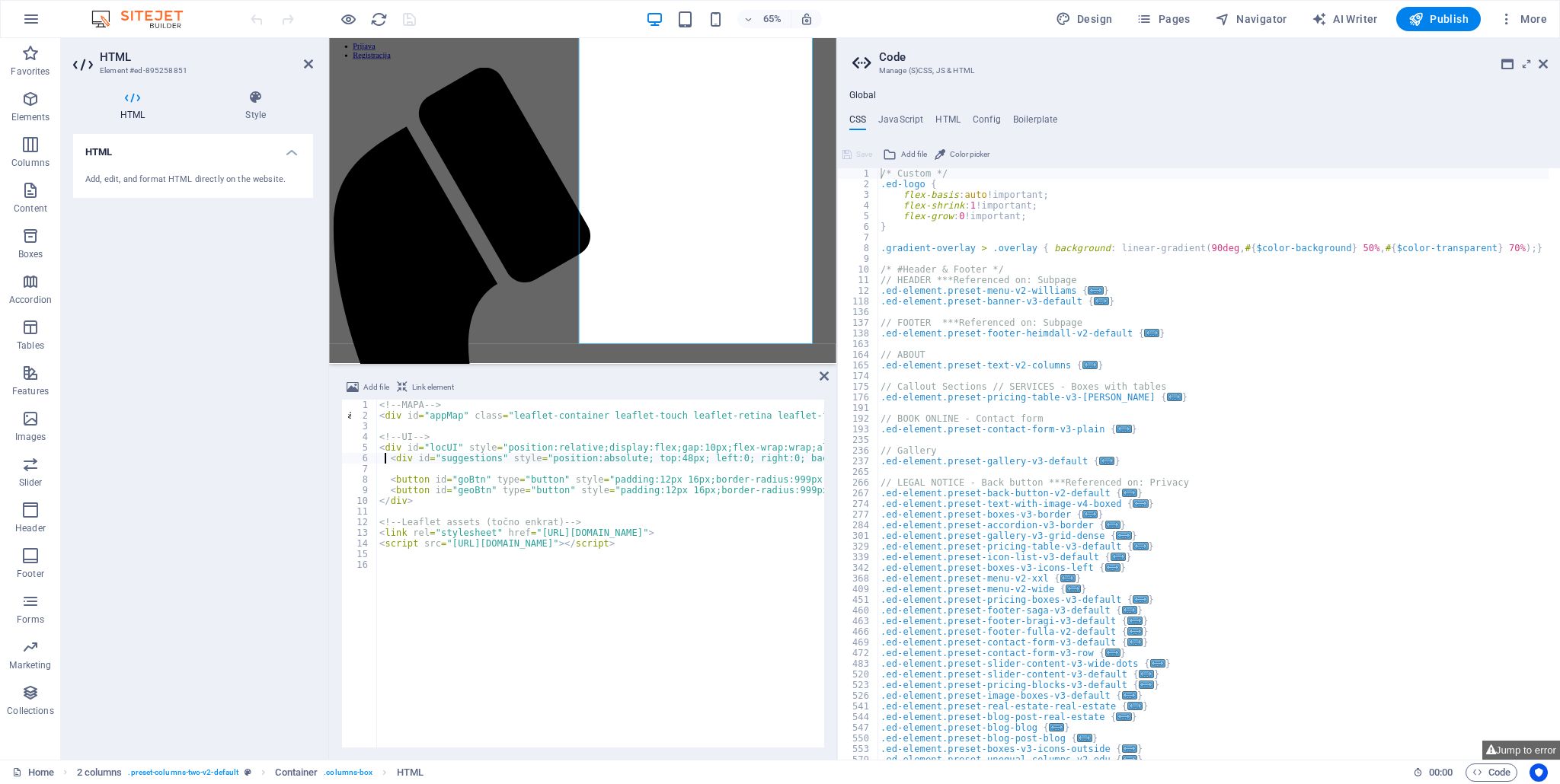
type textarea "<div id="suggestions" style="position:absolute; top:48px; left:0; right:0; back…"
click at [822, 375] on icon at bounding box center [824, 375] width 10 height 12
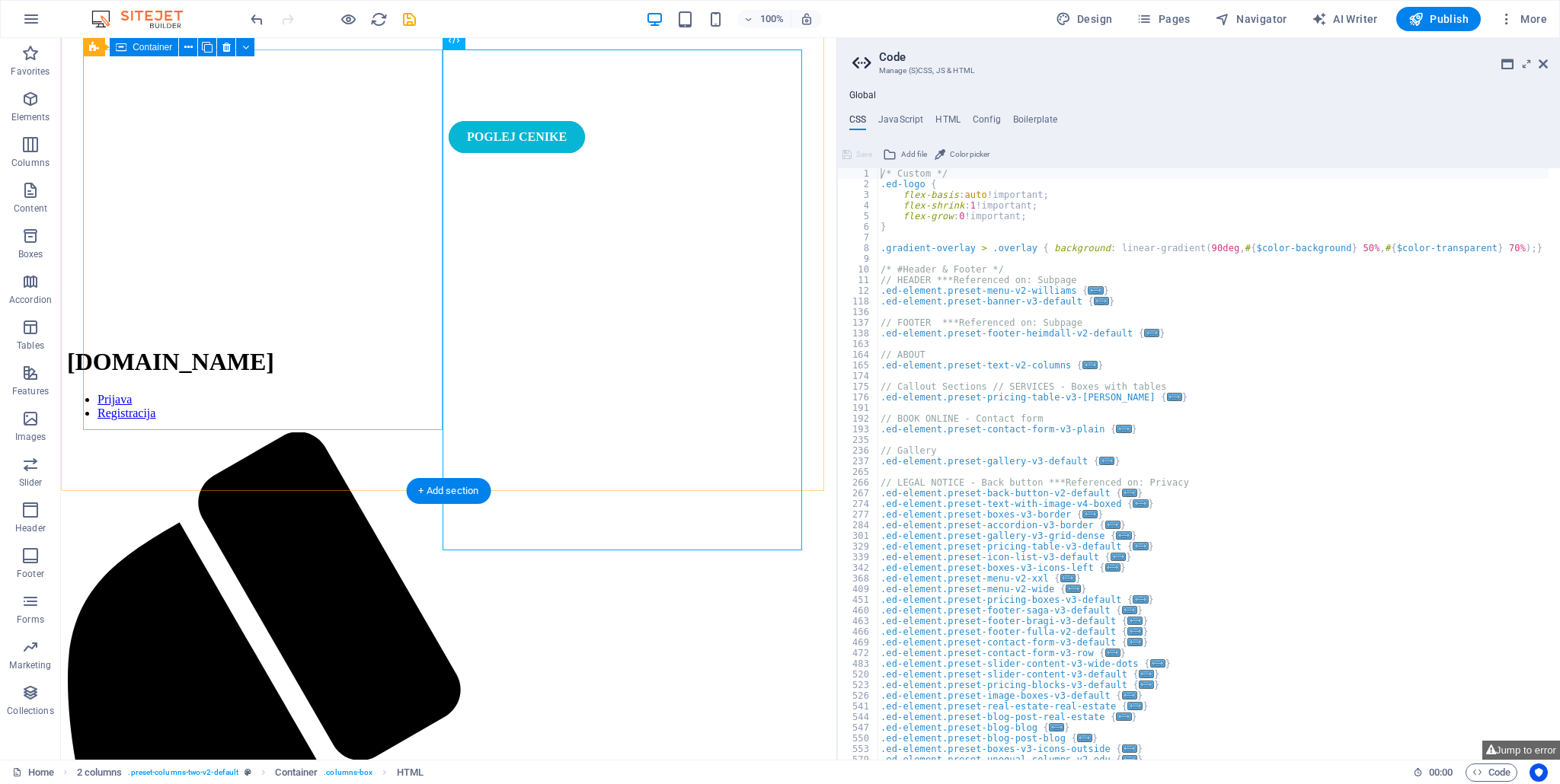
scroll to position [304, 0]
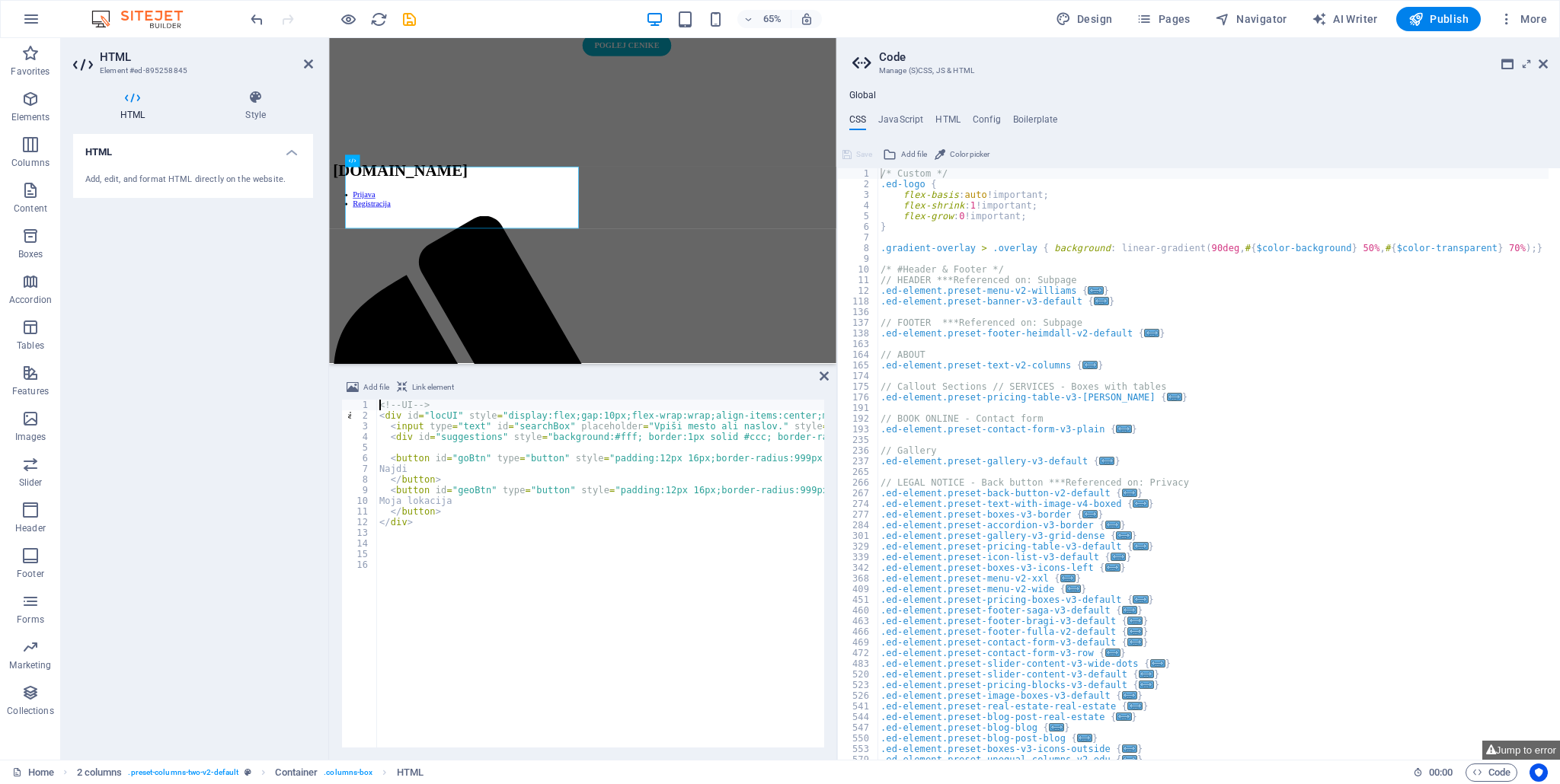
click at [450, 468] on div "<!-- UI --> < div id = "locUI" style = "display:flex;gap:10px;flex-wrap:wrap;al…" at bounding box center [946, 583] width 1140 height 366
click at [540, 420] on div "<!-- UI --> < div id = "locUI" style = "display:flex;gap:10px;flex-wrap:wrap;al…" at bounding box center [946, 583] width 1140 height 366
type textarea "<div id="locUI" style="display:flex;gap:10px;flex-wrap:wrap;align-items:center;…"
drag, startPoint x: 472, startPoint y: 736, endPoint x: 511, endPoint y: 725, distance: 40.5
click at [511, 725] on div "<!-- UI --> < div id = "locUI" style = "display:flex;gap:10px;flex-wrap:wrap;al…" at bounding box center [946, 583] width 1140 height 366
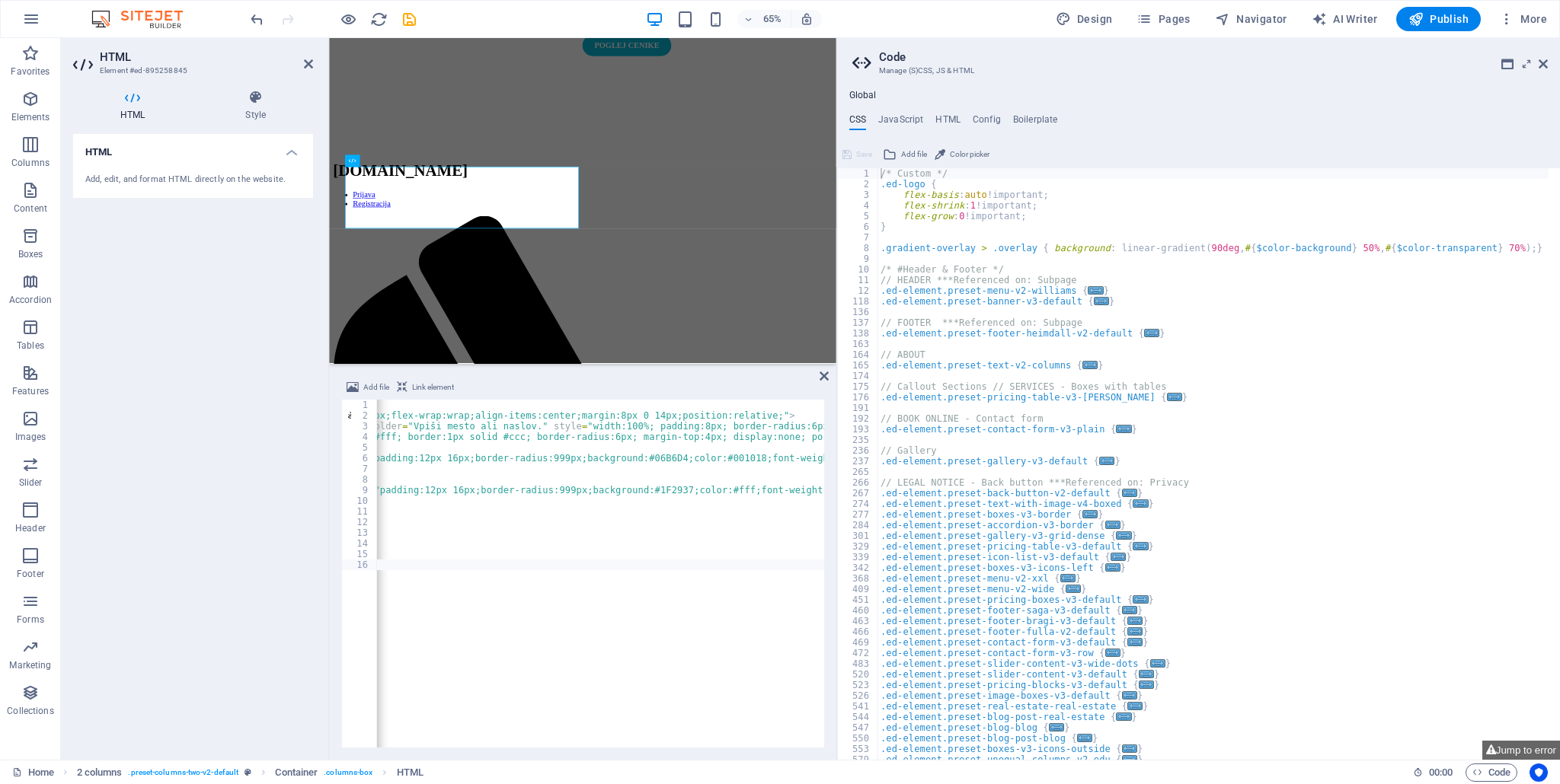
scroll to position [0, 0]
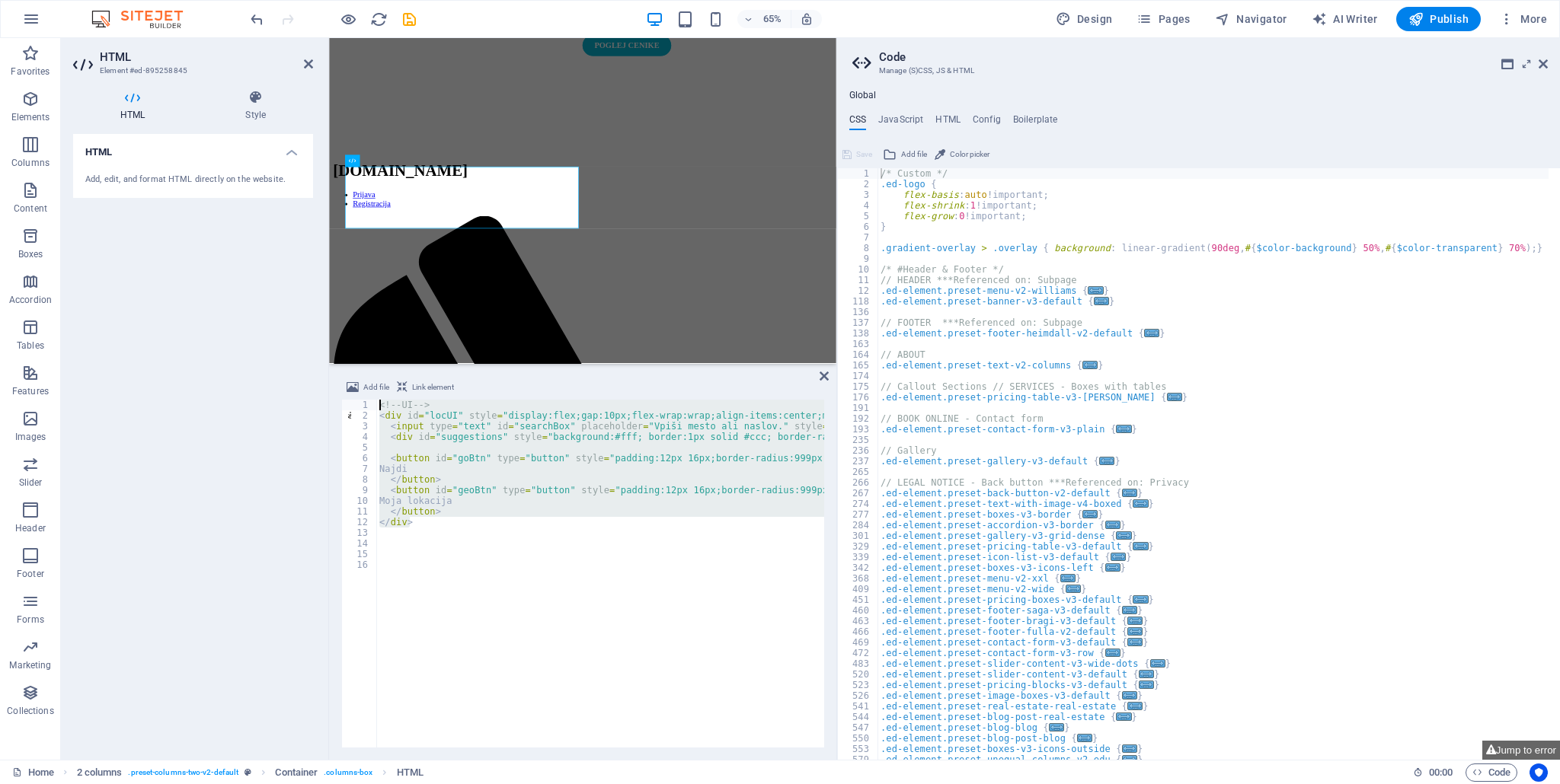
drag, startPoint x: 428, startPoint y: 526, endPoint x: 315, endPoint y: 377, distance: 187.0
click at [315, 377] on div "HTML Element #ed-895258845 HTML Style HTML Add, edit, and format HTML directly …" at bounding box center [448, 398] width 776 height 721
type textarea "<!-- UI --> <div id="locUI" style="display:flex;gap:10px;flex-wrap:wrap;align-i…"
click at [891, 117] on h4 "JavaScript" at bounding box center [900, 122] width 45 height 17
type textarea "/* JS for preset "Menu V2" */"
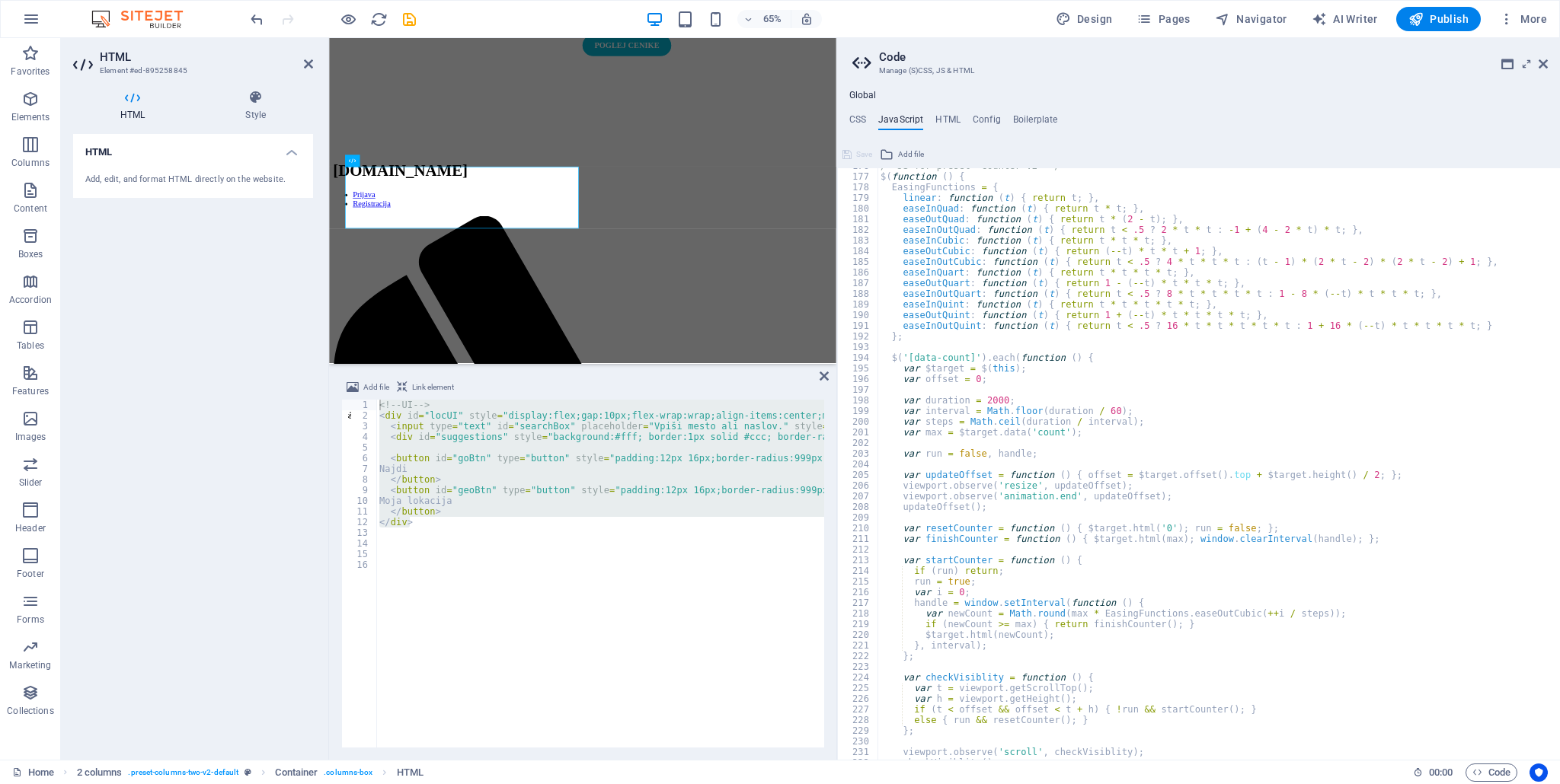
scroll to position [1644, 0]
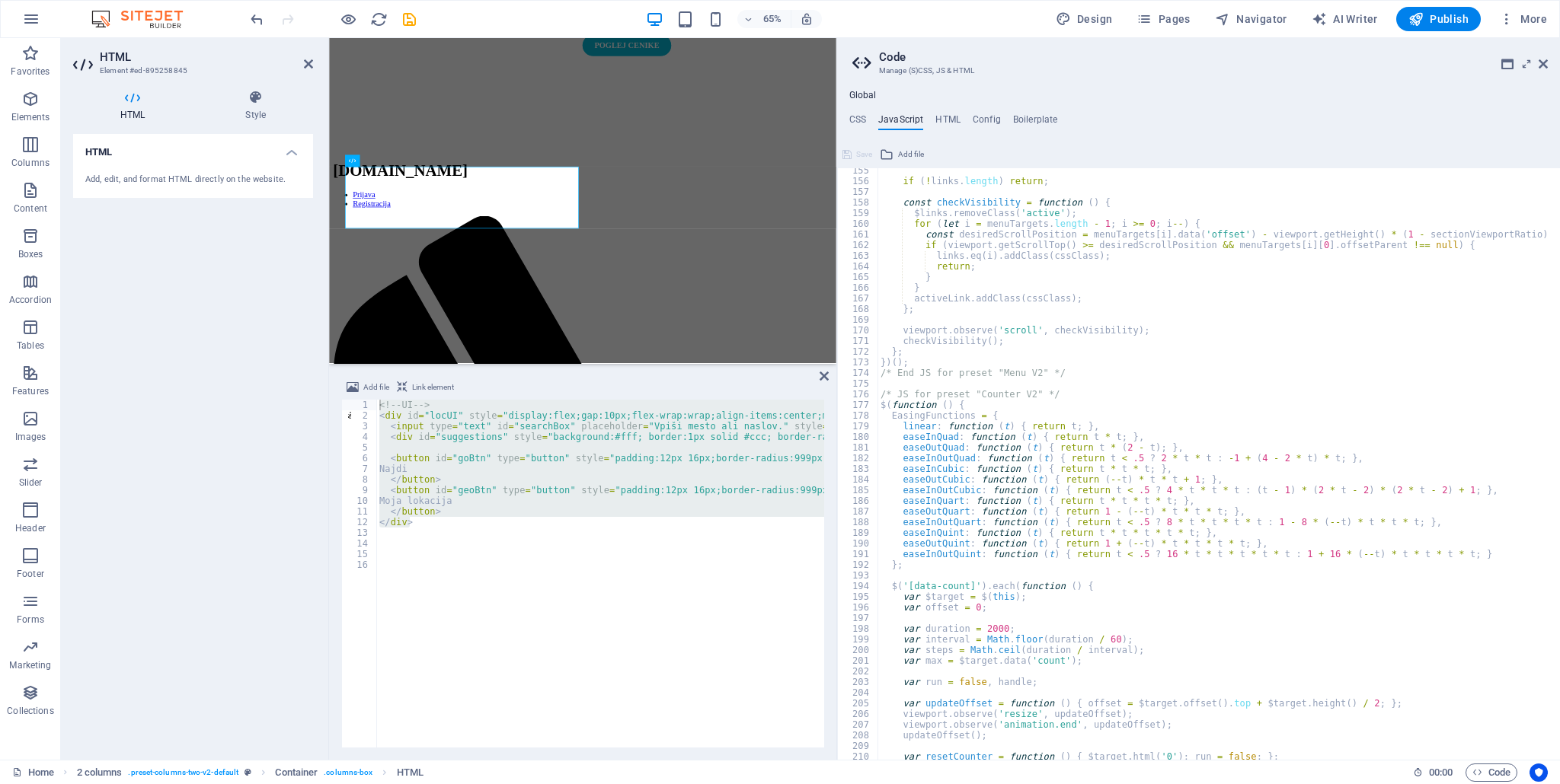
click at [1129, 387] on div "if ( ! links . length ) return ; const checkVisibility = function ( ) { $links …" at bounding box center [1213, 472] width 672 height 614
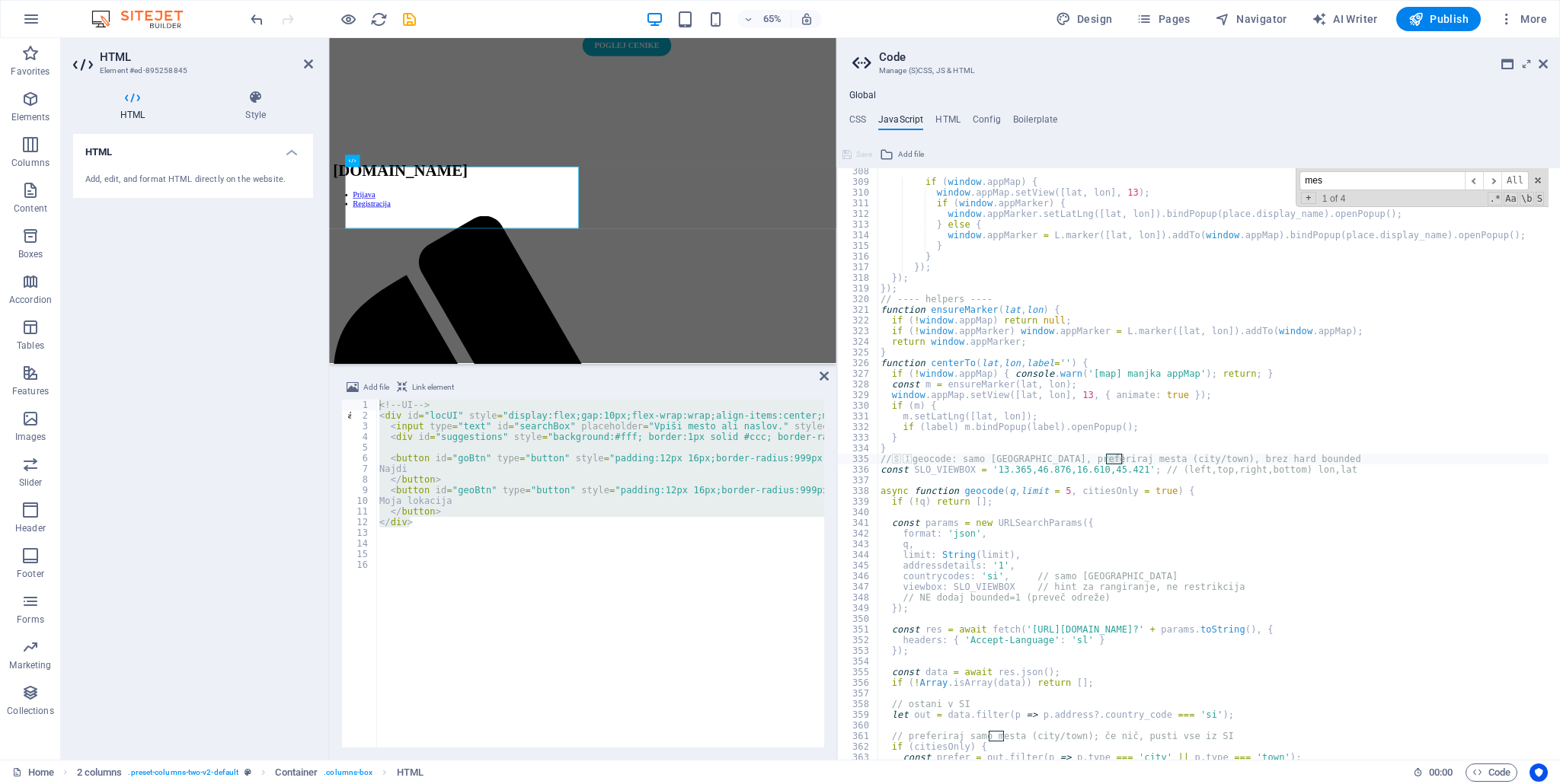
scroll to position [3273, 0]
type input "mest"
click at [1536, 178] on span at bounding box center [1537, 180] width 10 height 10
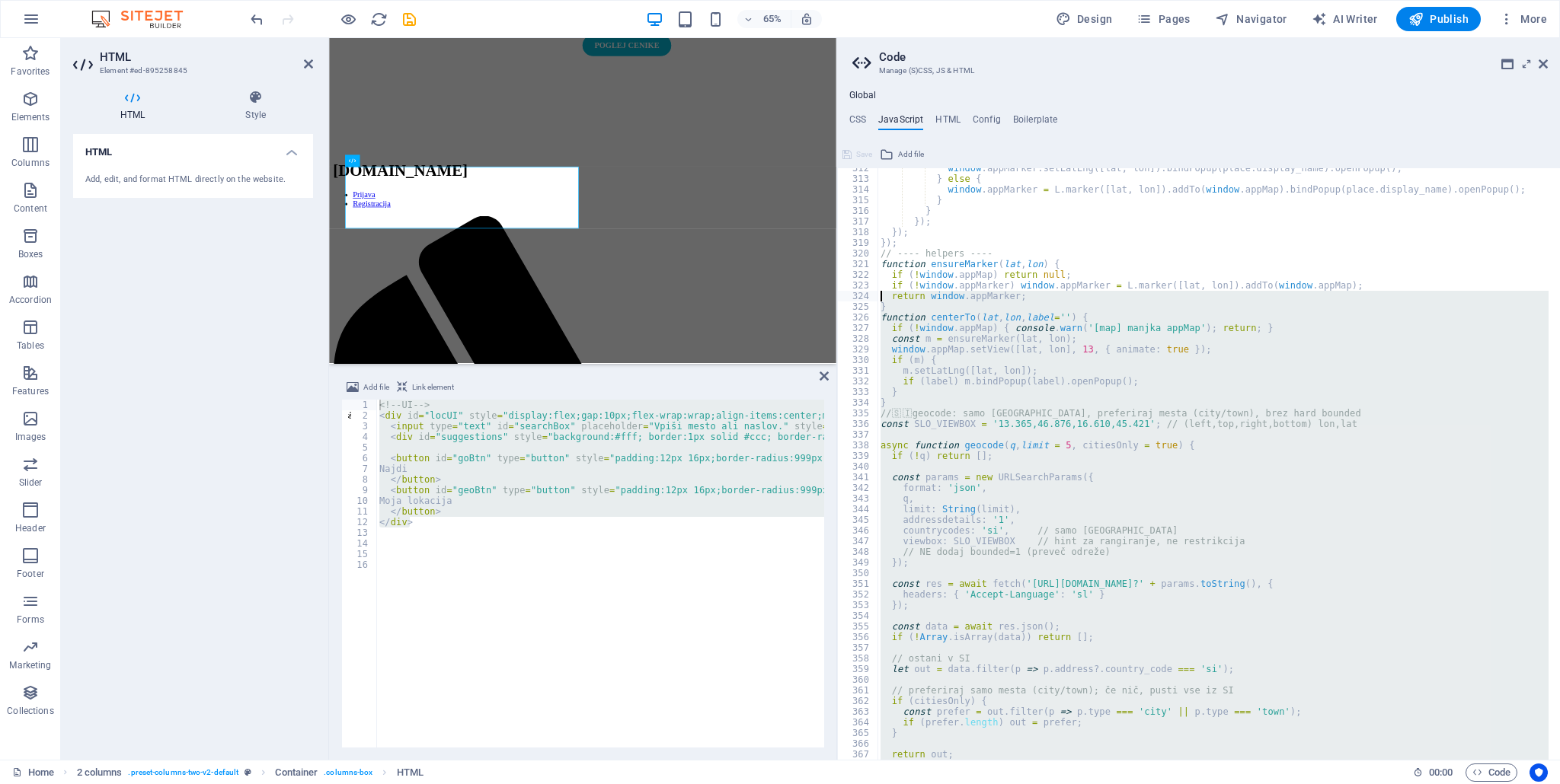
scroll to position [3319, 0]
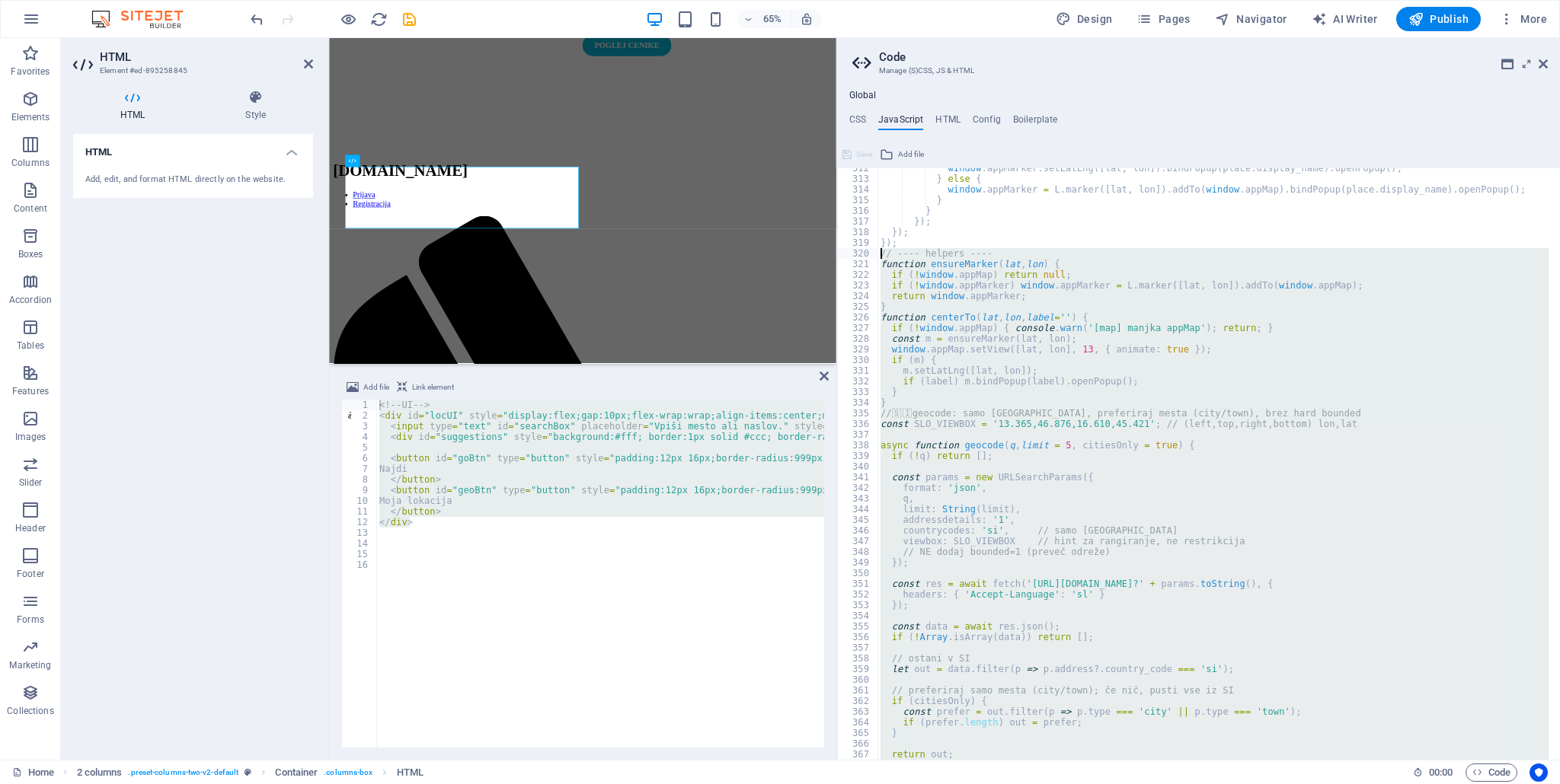
drag, startPoint x: 883, startPoint y: 699, endPoint x: 877, endPoint y: 257, distance: 442.0
click at [877, 257] on div "window . appMarker . setLatLng ([ lat , lon ]) . bindPopup ( place . display_na…" at bounding box center [1213, 470] width 672 height 614
type textarea "// ---- helpers ---- function ensureMarker(lat, lon) {"
paste textarea
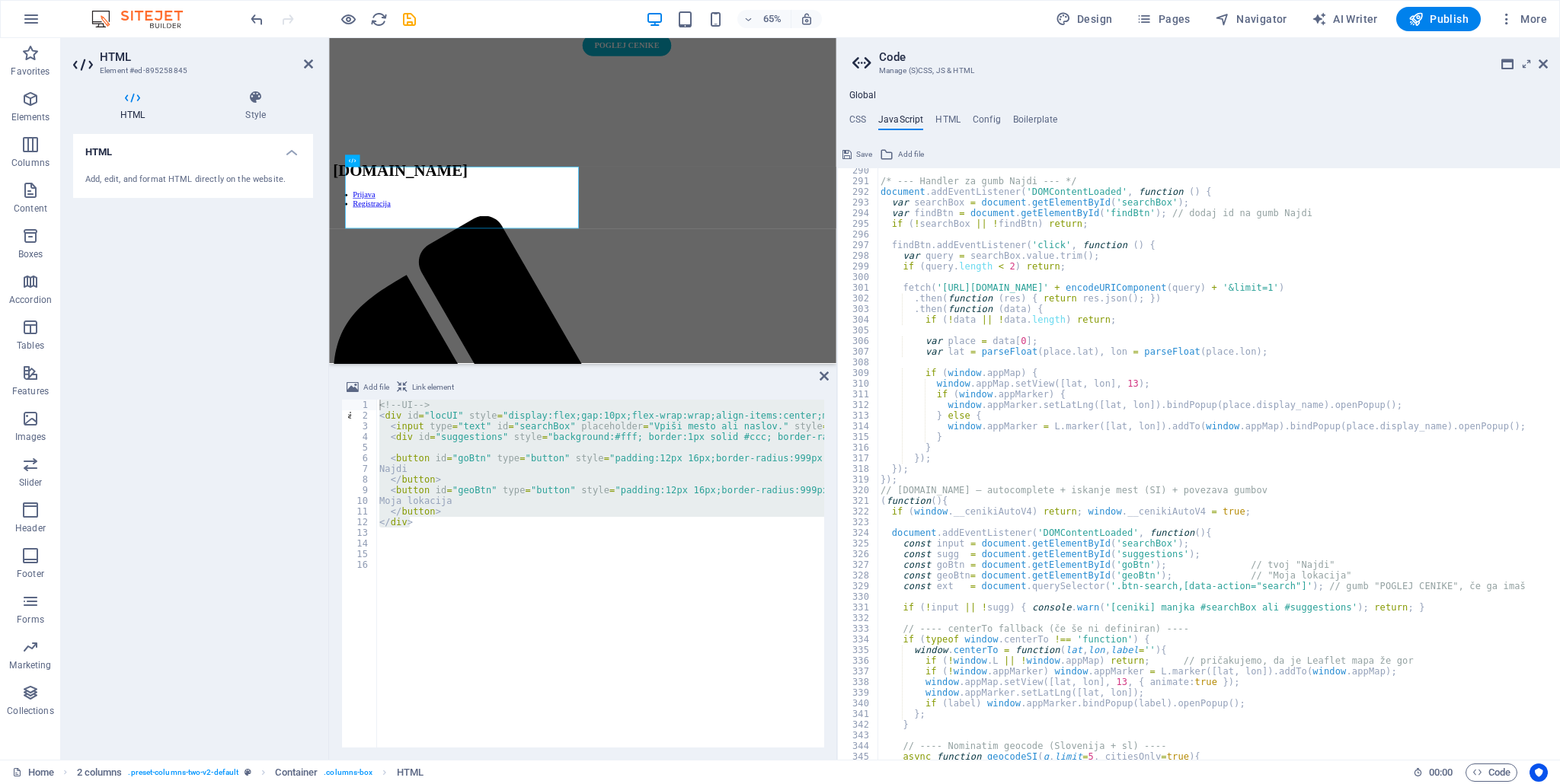
scroll to position [3083, 0]
click at [854, 156] on button "Save" at bounding box center [856, 154] width 34 height 18
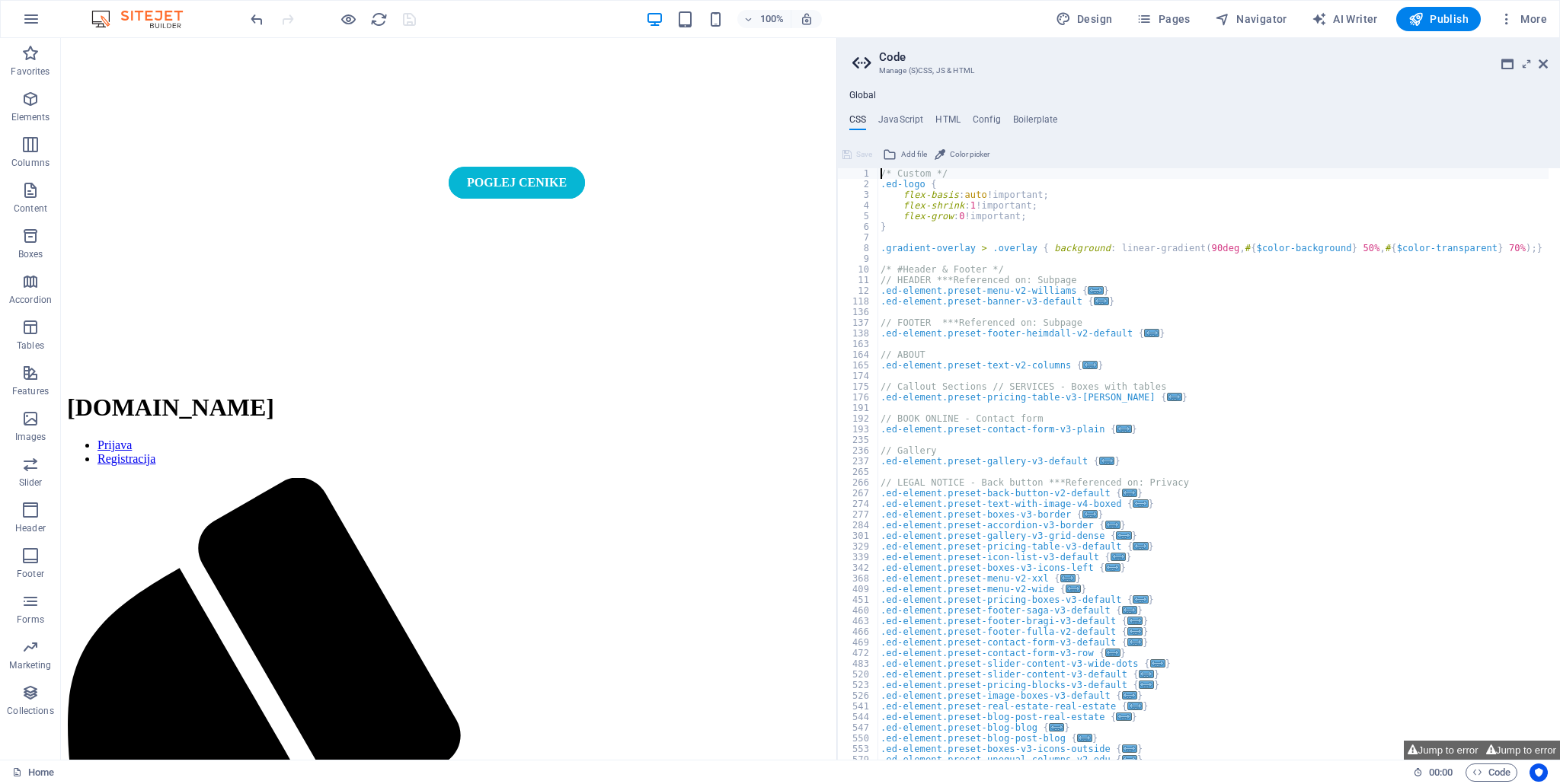
click at [895, 112] on div "Global CSS JavaScript HTML Config Boilerplate /* Custom */ 1 2 3 4 5 6 7 8 9 10…" at bounding box center [1198, 424] width 723 height 670
click at [898, 118] on h4 "JavaScript" at bounding box center [900, 122] width 45 height 17
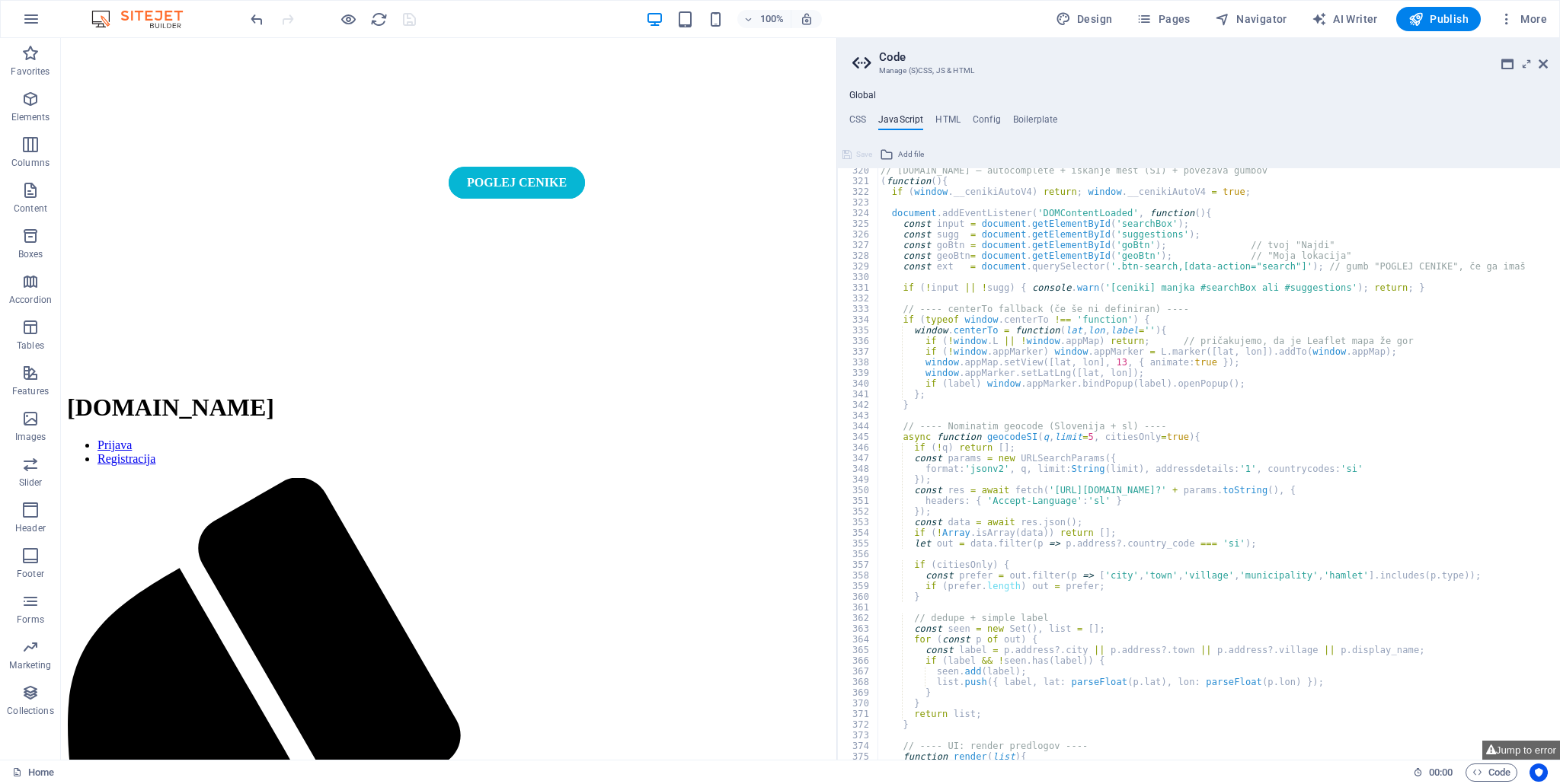
scroll to position [3403, 0]
click at [1541, 61] on icon at bounding box center [1543, 63] width 10 height 12
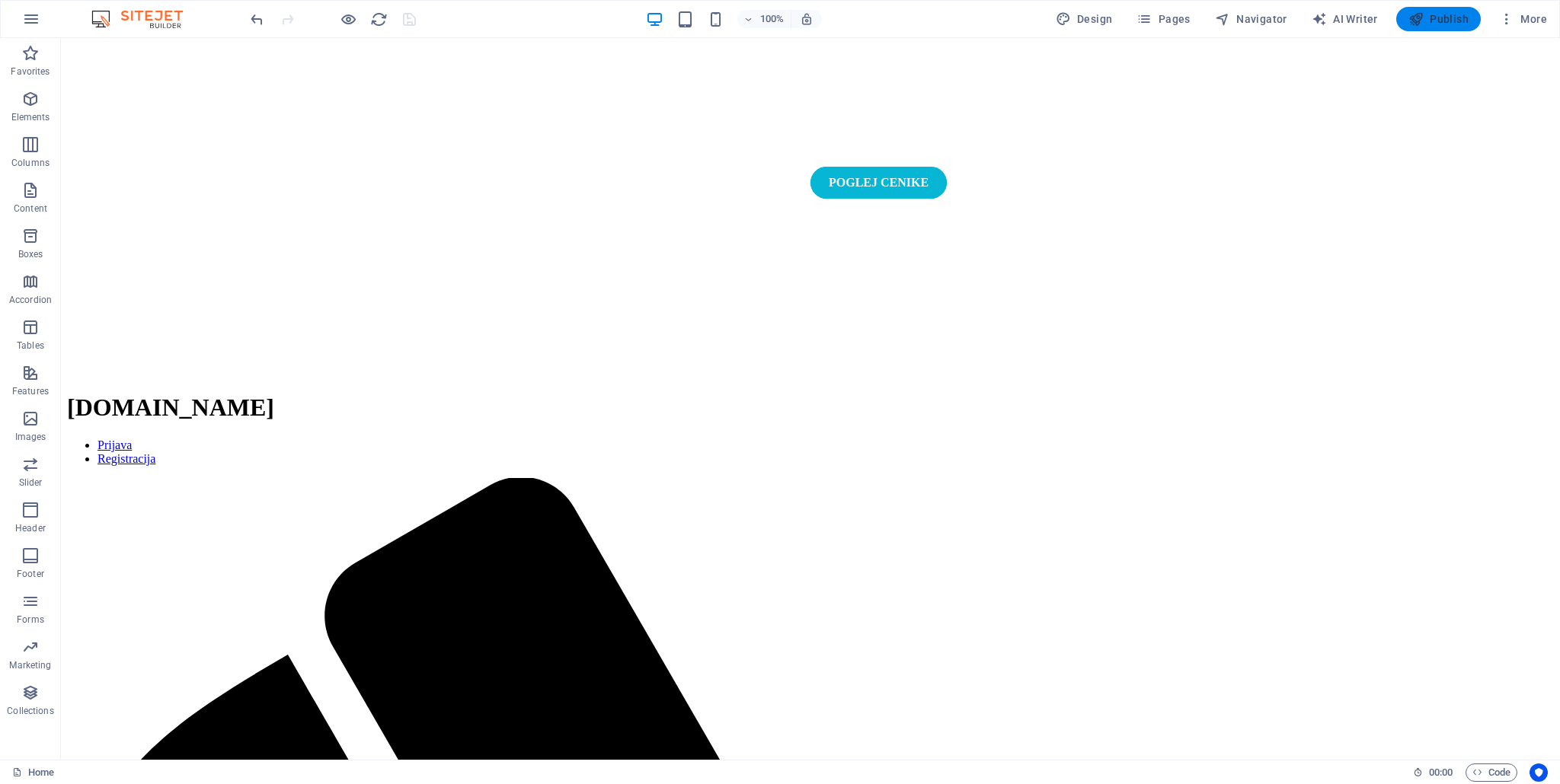
click at [1447, 12] on span "Publish" at bounding box center [1438, 18] width 60 height 15
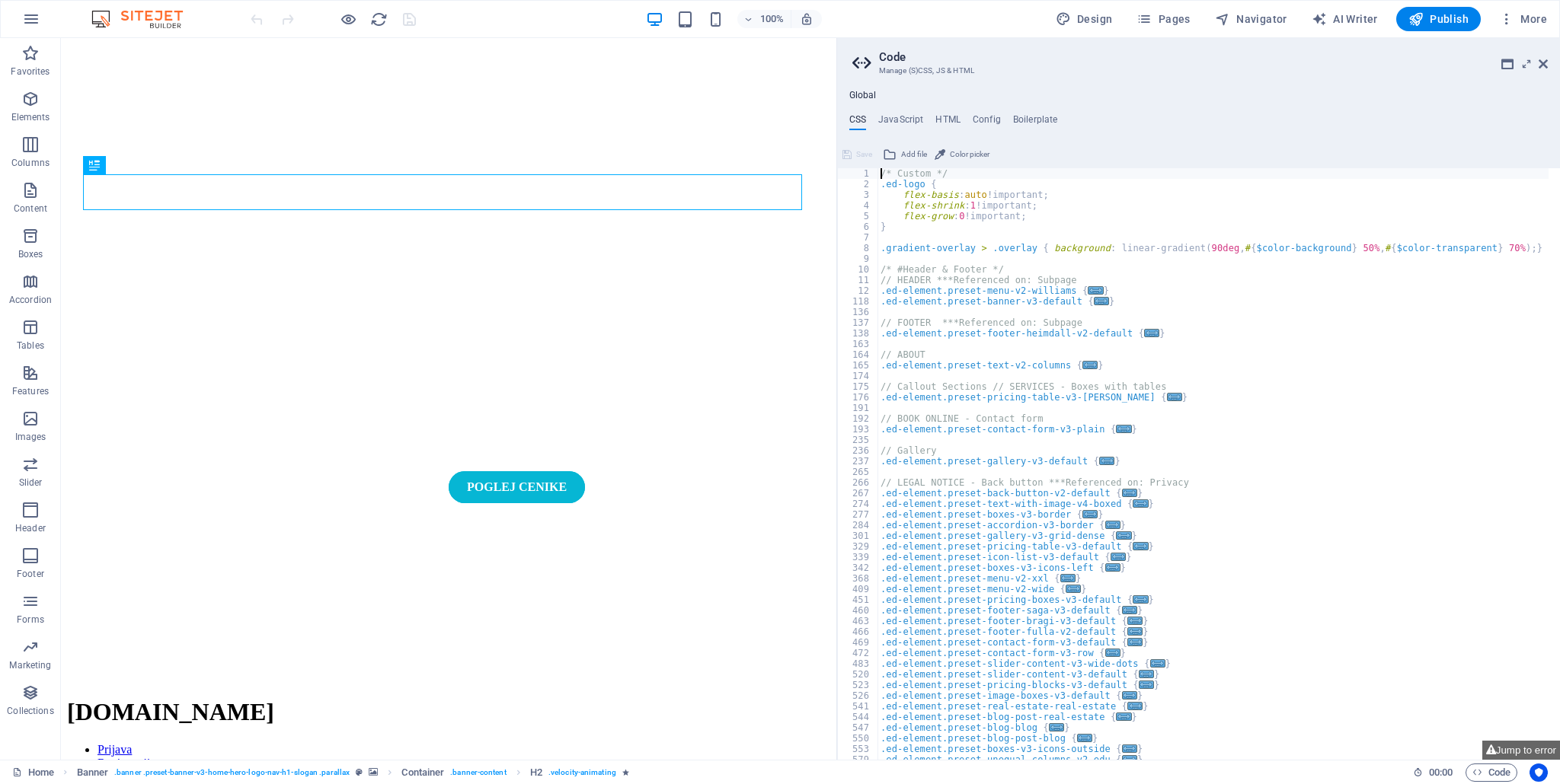
click at [1116, 294] on div "/* Custom */ .ed-logo { flex-basis : auto !important; flex-shrink : 1 !importan…" at bounding box center [1280, 469] width 807 height 602
type textarea "}"
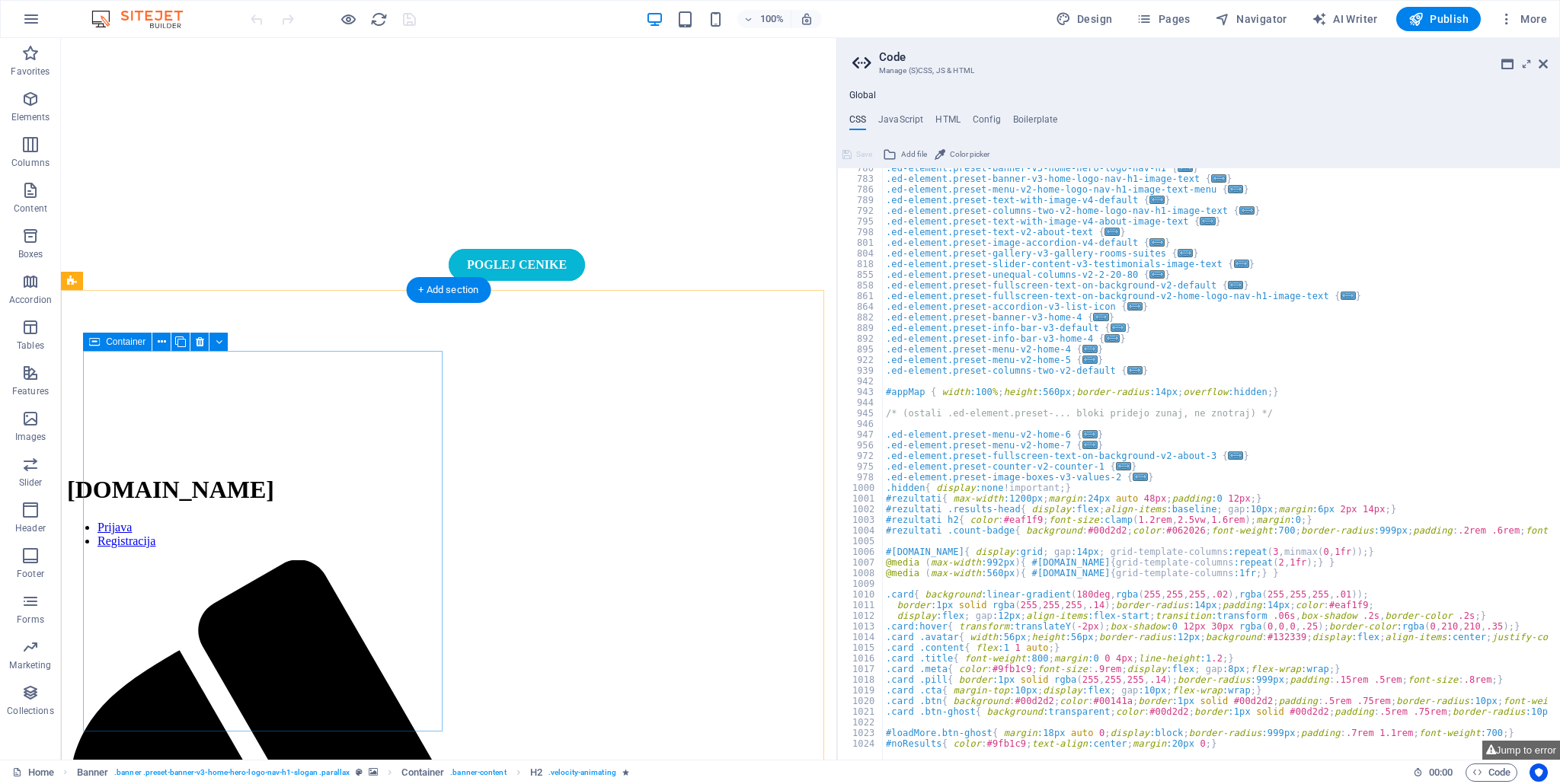
scroll to position [228, 0]
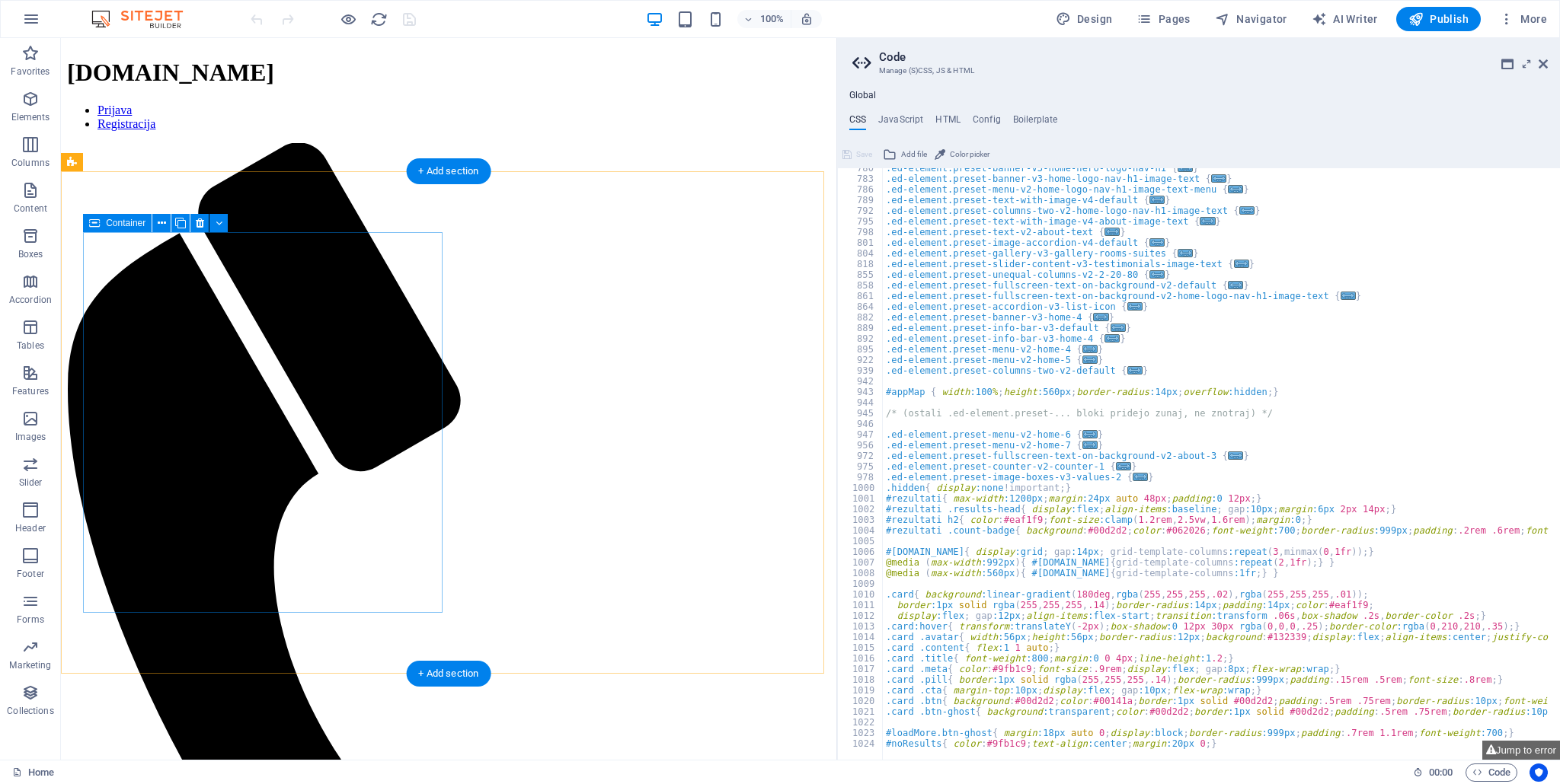
scroll to position [304, 0]
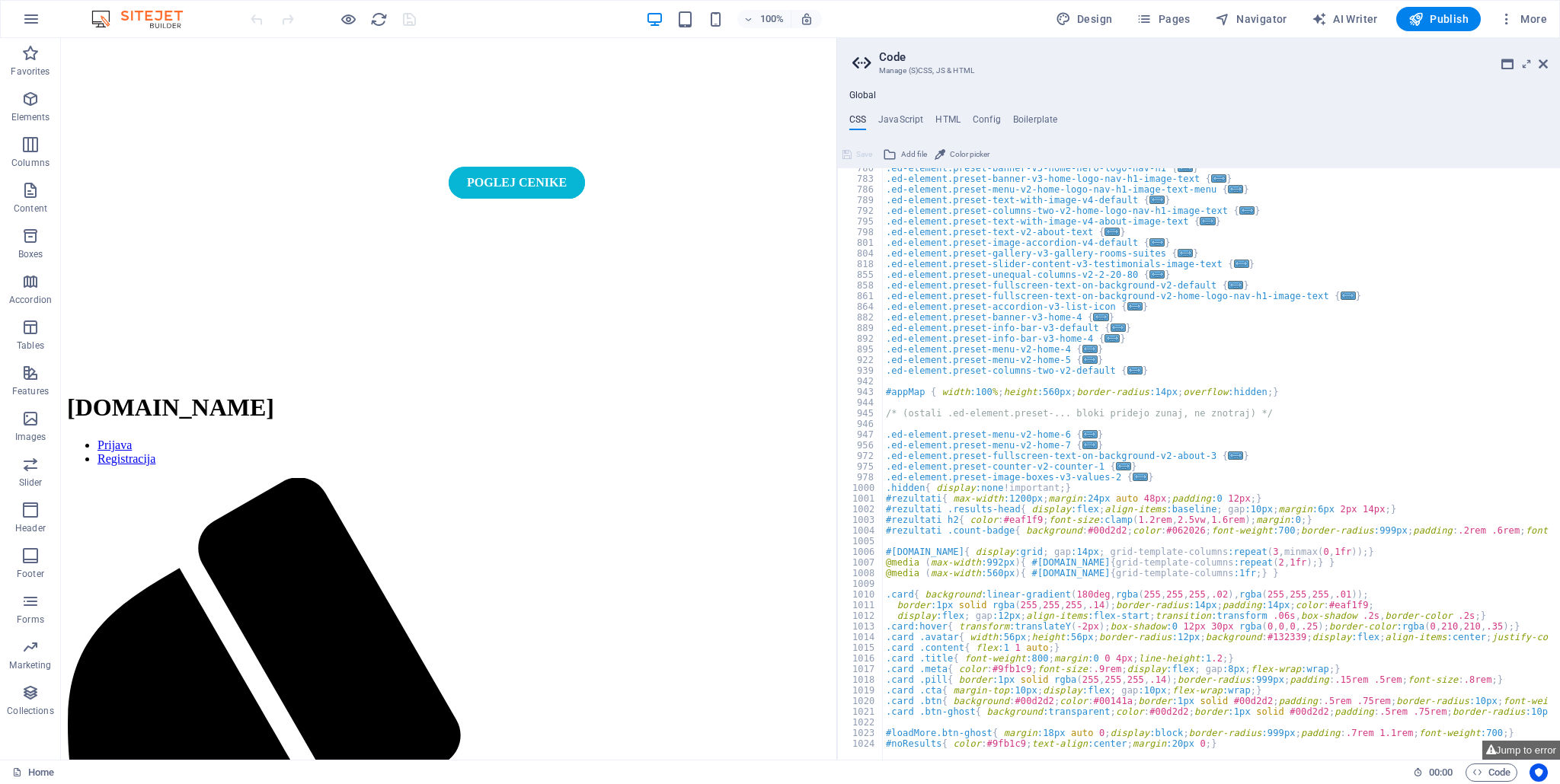
click at [892, 112] on div "Global CSS JavaScript HTML Config Boilerplate } 780 783 786 789 792 795 798 801…" at bounding box center [1198, 424] width 723 height 670
click at [893, 115] on h4 "JavaScript" at bounding box center [900, 122] width 45 height 17
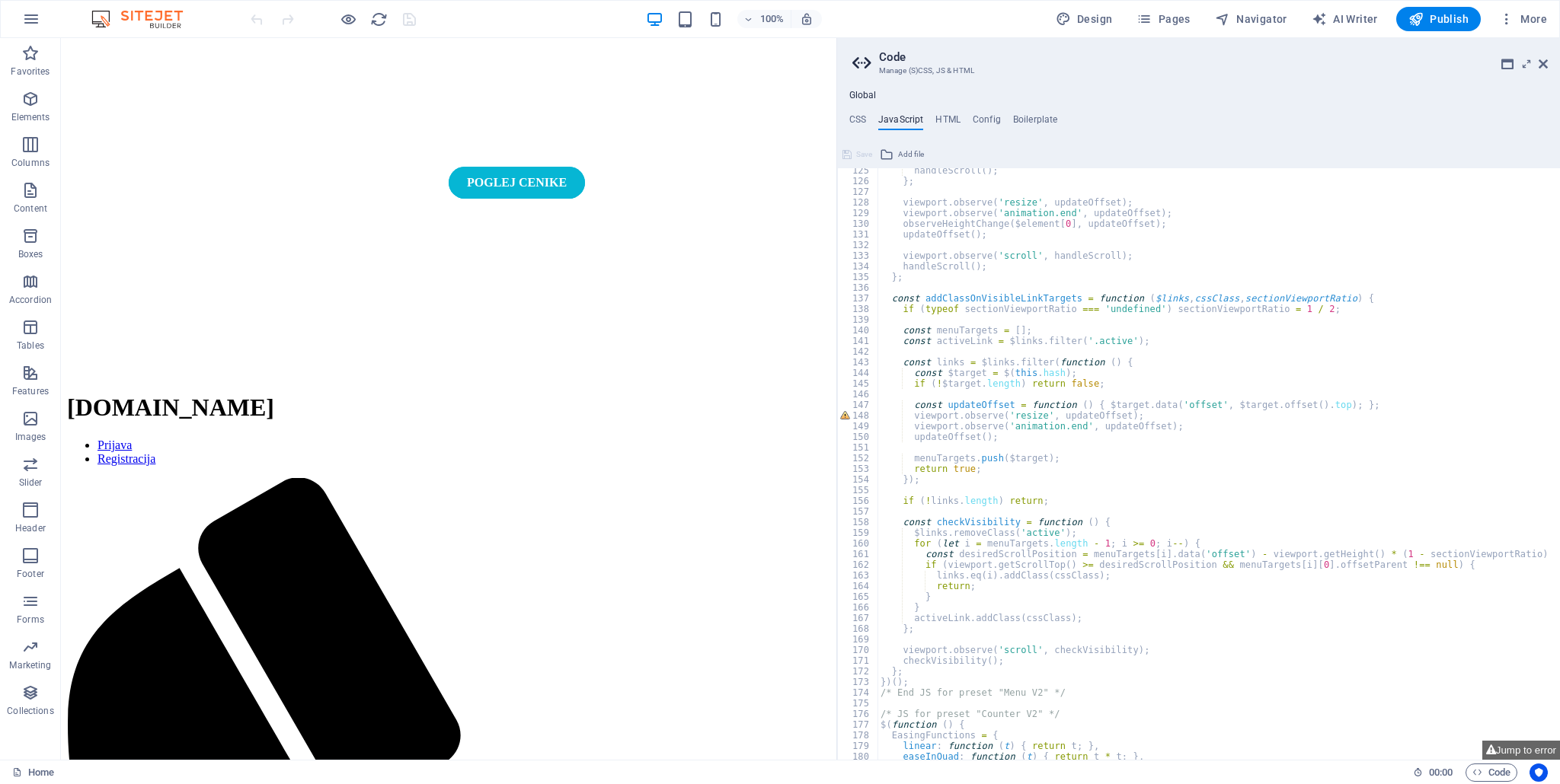
scroll to position [1690, 0]
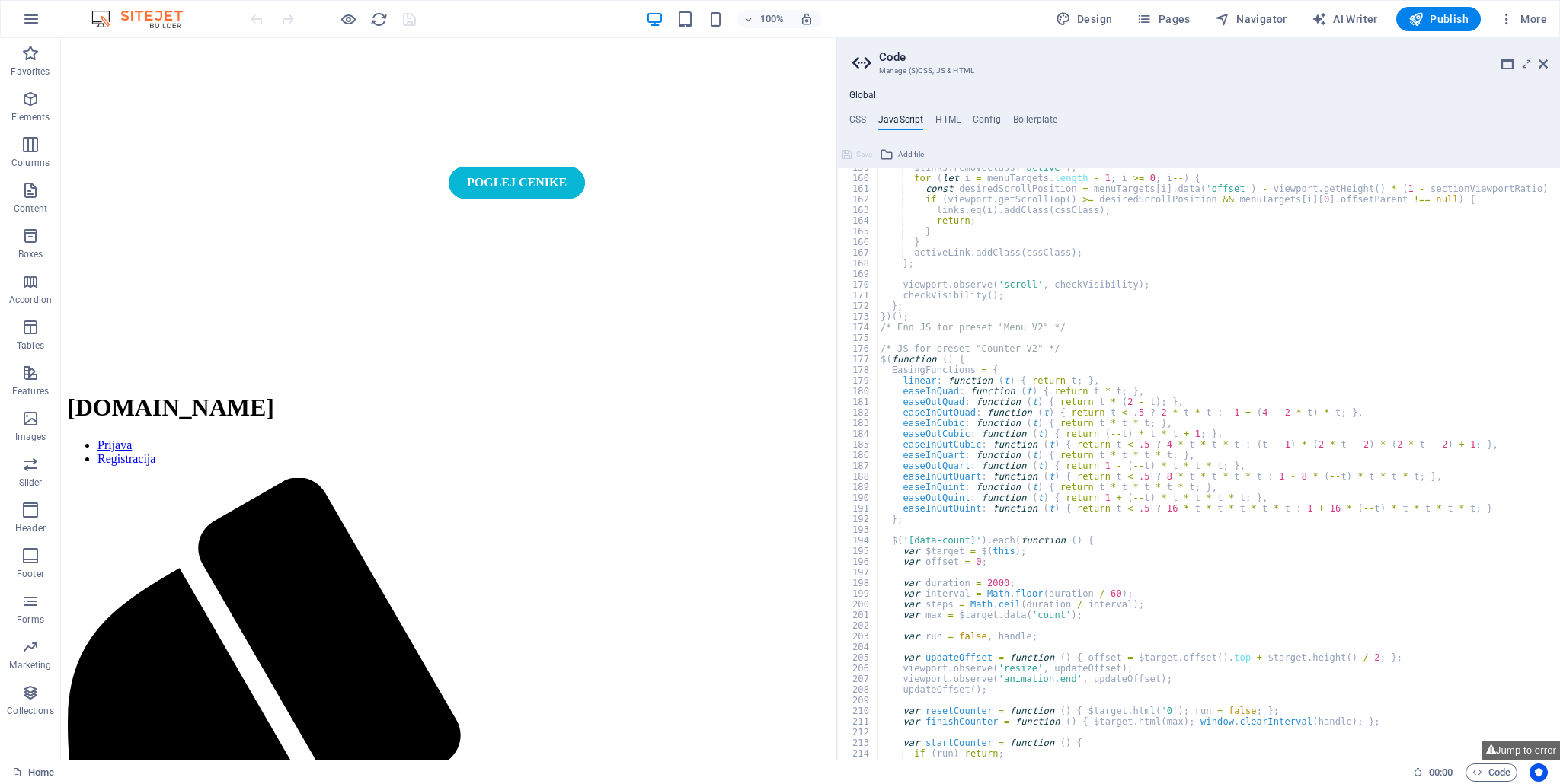
click at [1215, 435] on div "$links . removeClass ( 'active' ) ; for ( let i = menuTargets . length - 1 ; i …" at bounding box center [1213, 469] width 672 height 614
type textarea "easeOutCubic: function (t) { return (--t) * t * t + 1; },"
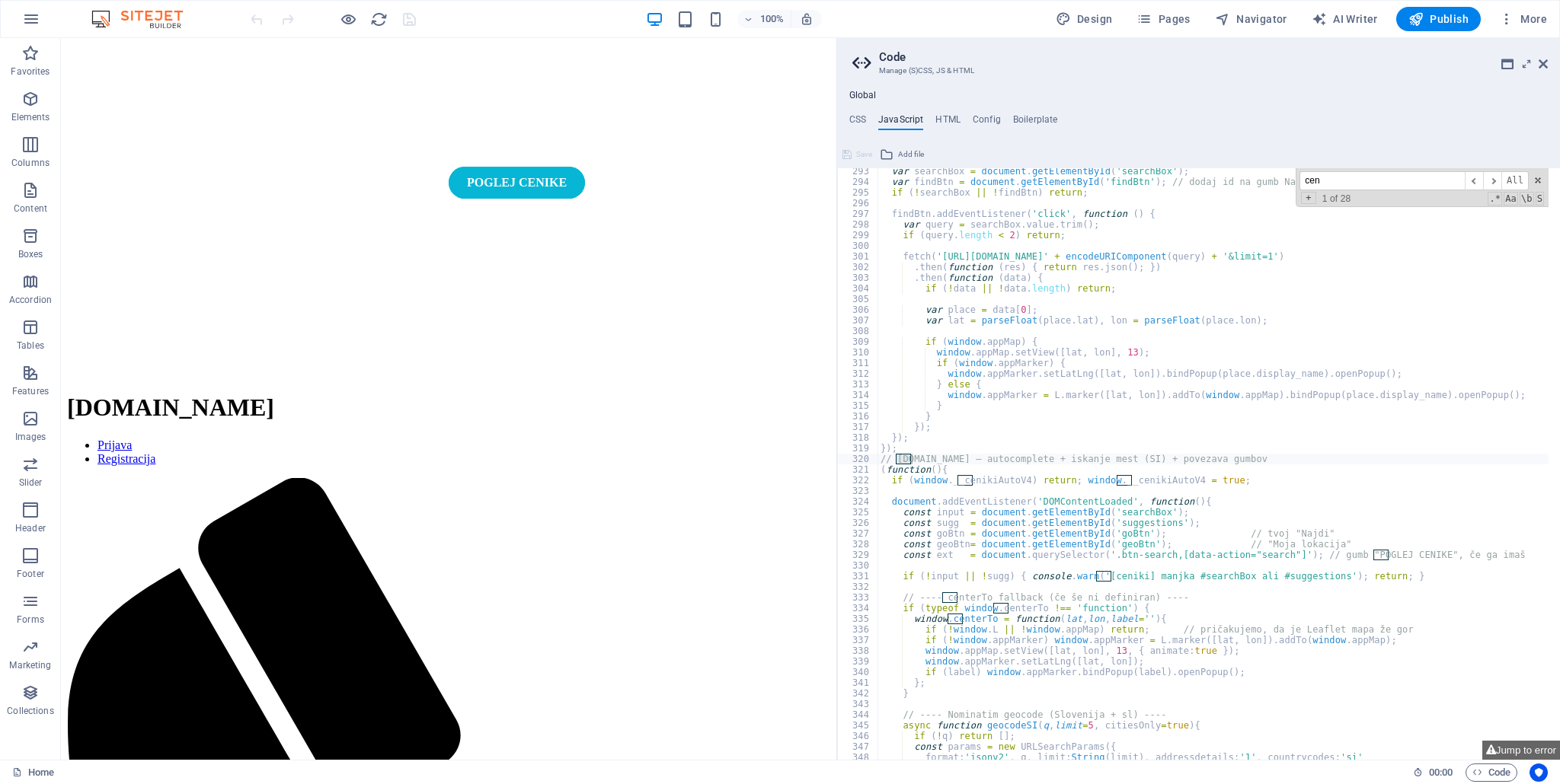
scroll to position [3114, 0]
drag, startPoint x: 1369, startPoint y: 186, endPoint x: 1155, endPoint y: 200, distance: 214.5
click at [1155, 200] on div "var searchBox = document . getElementById ( 'searchBox' ) ; var findBtn = docum…" at bounding box center [1212, 463] width 671 height 592
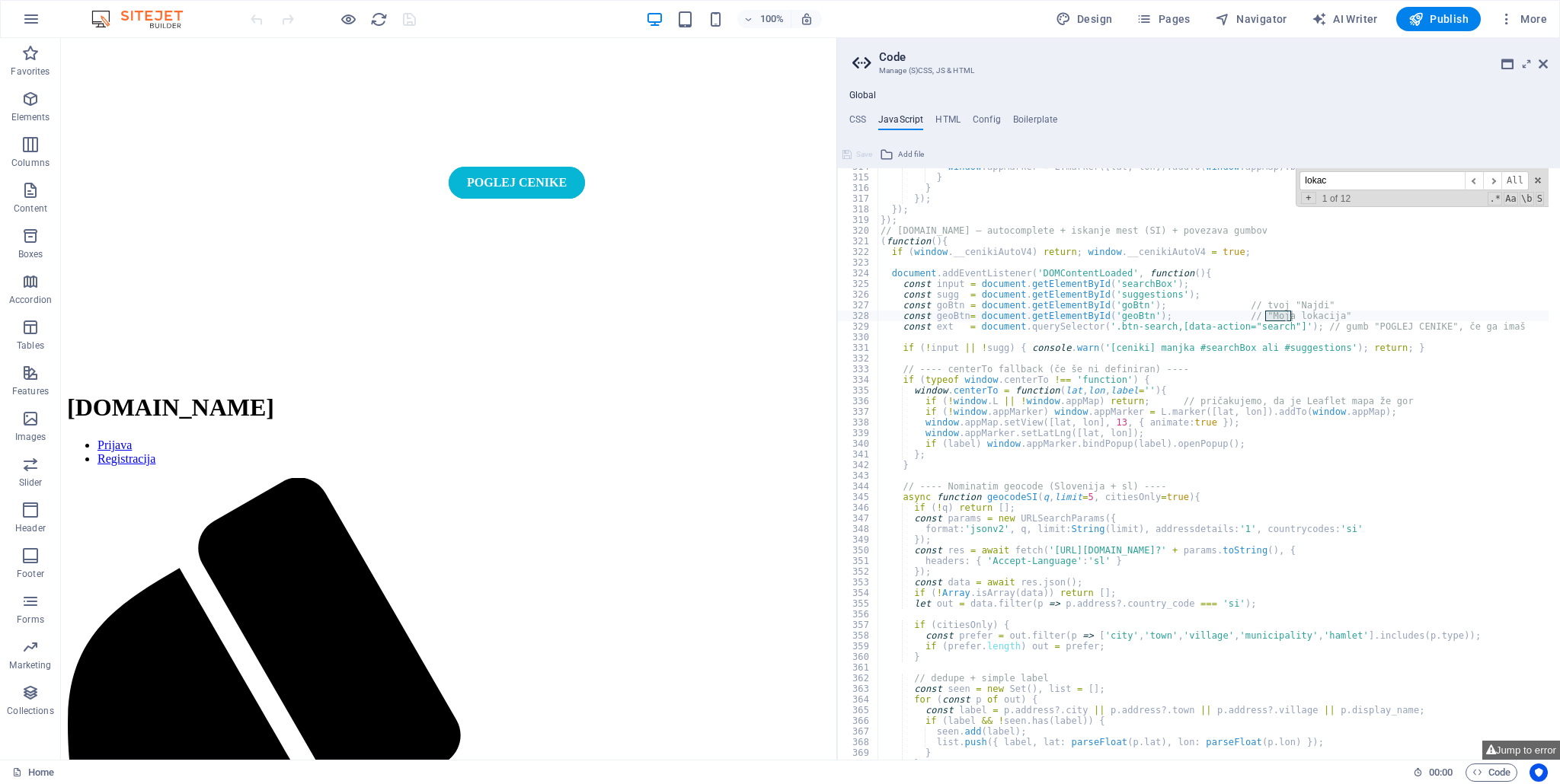
scroll to position [3388, 0]
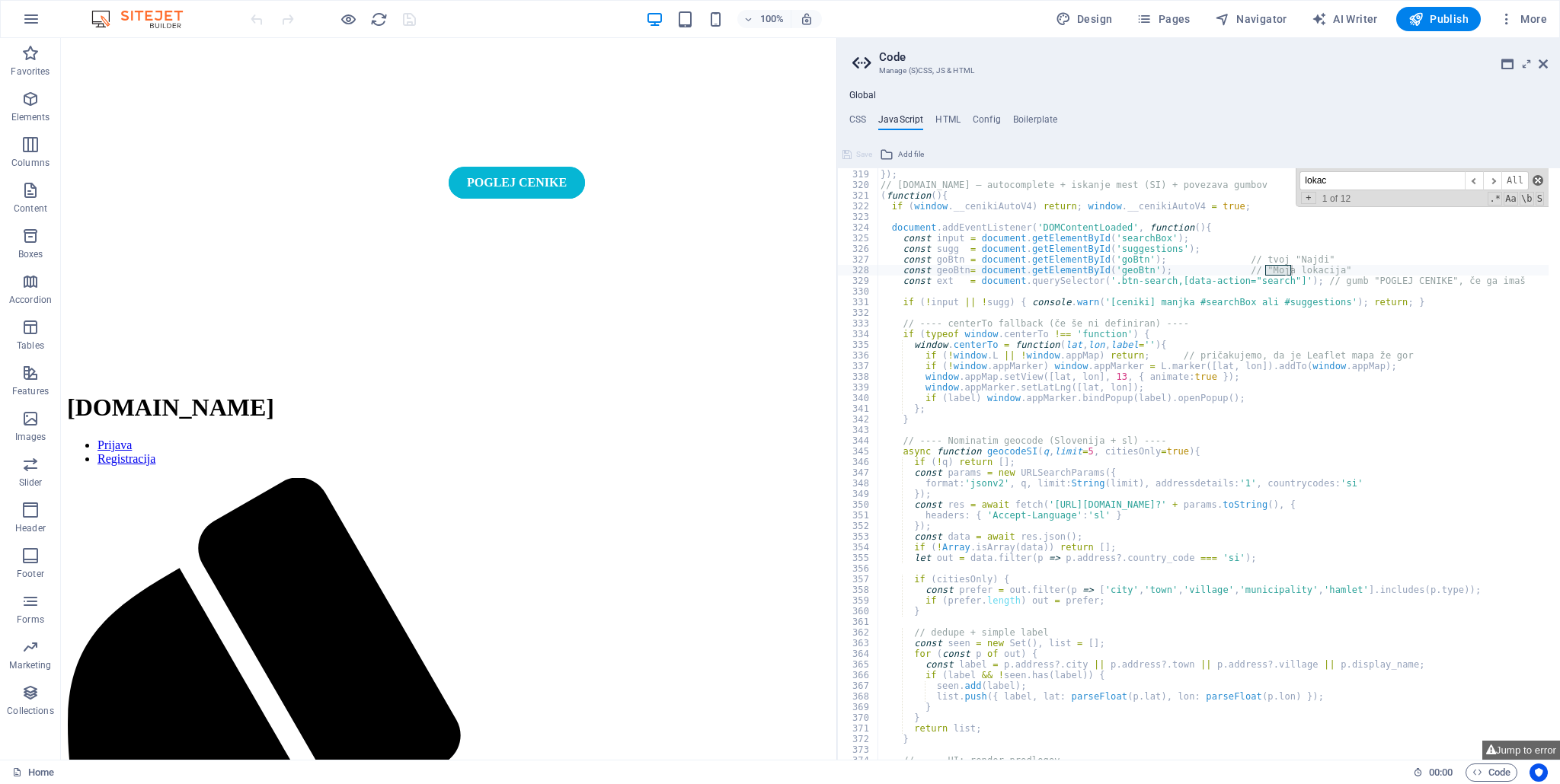
type input "lokac"
click at [1539, 173] on div "lokac ​ ​ All Replace All + 1 of 12 .* Aa \b S" at bounding box center [1421, 187] width 253 height 39
click at [1539, 181] on span at bounding box center [1537, 180] width 10 height 10
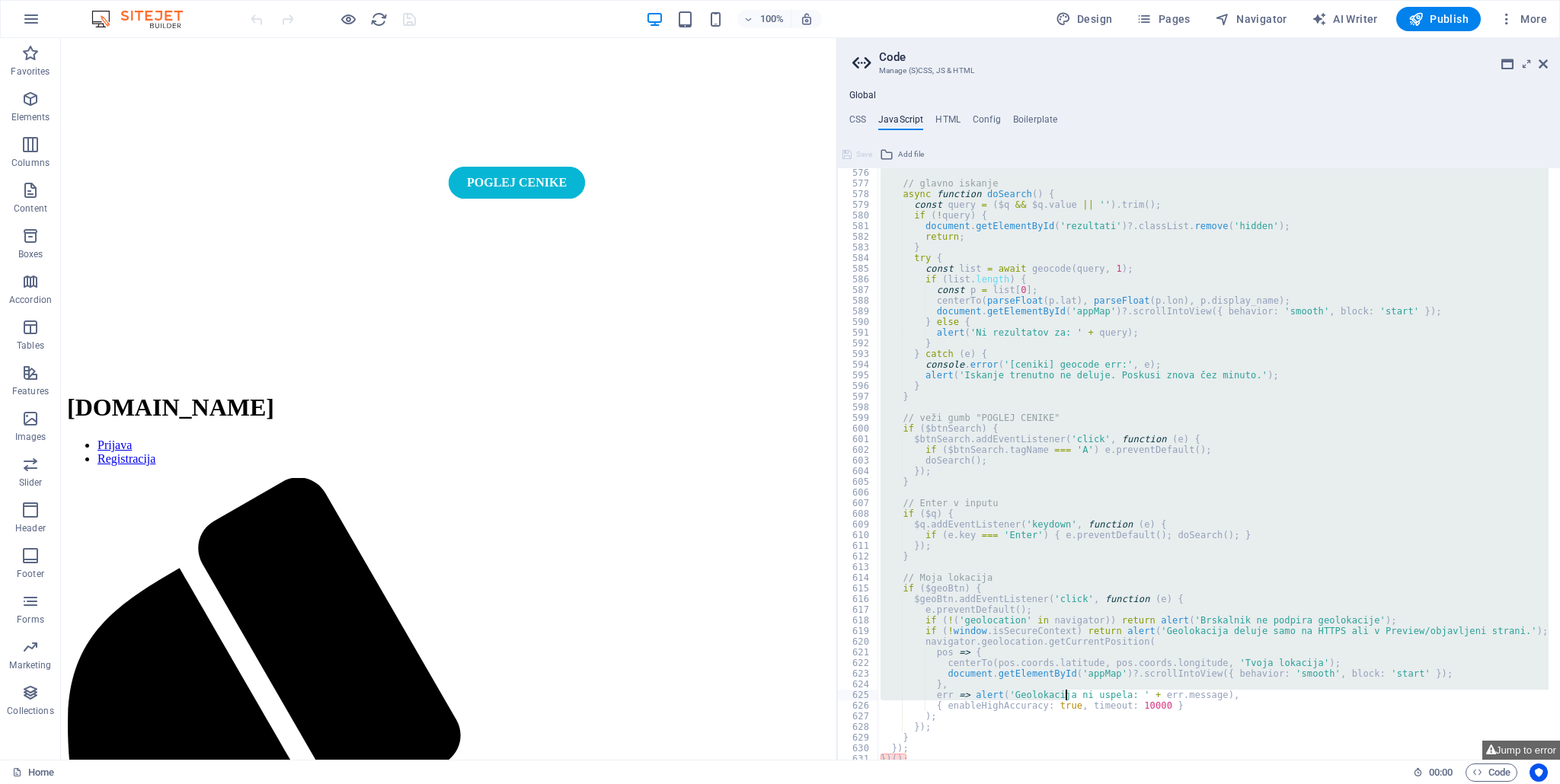
scroll to position [6133, 0]
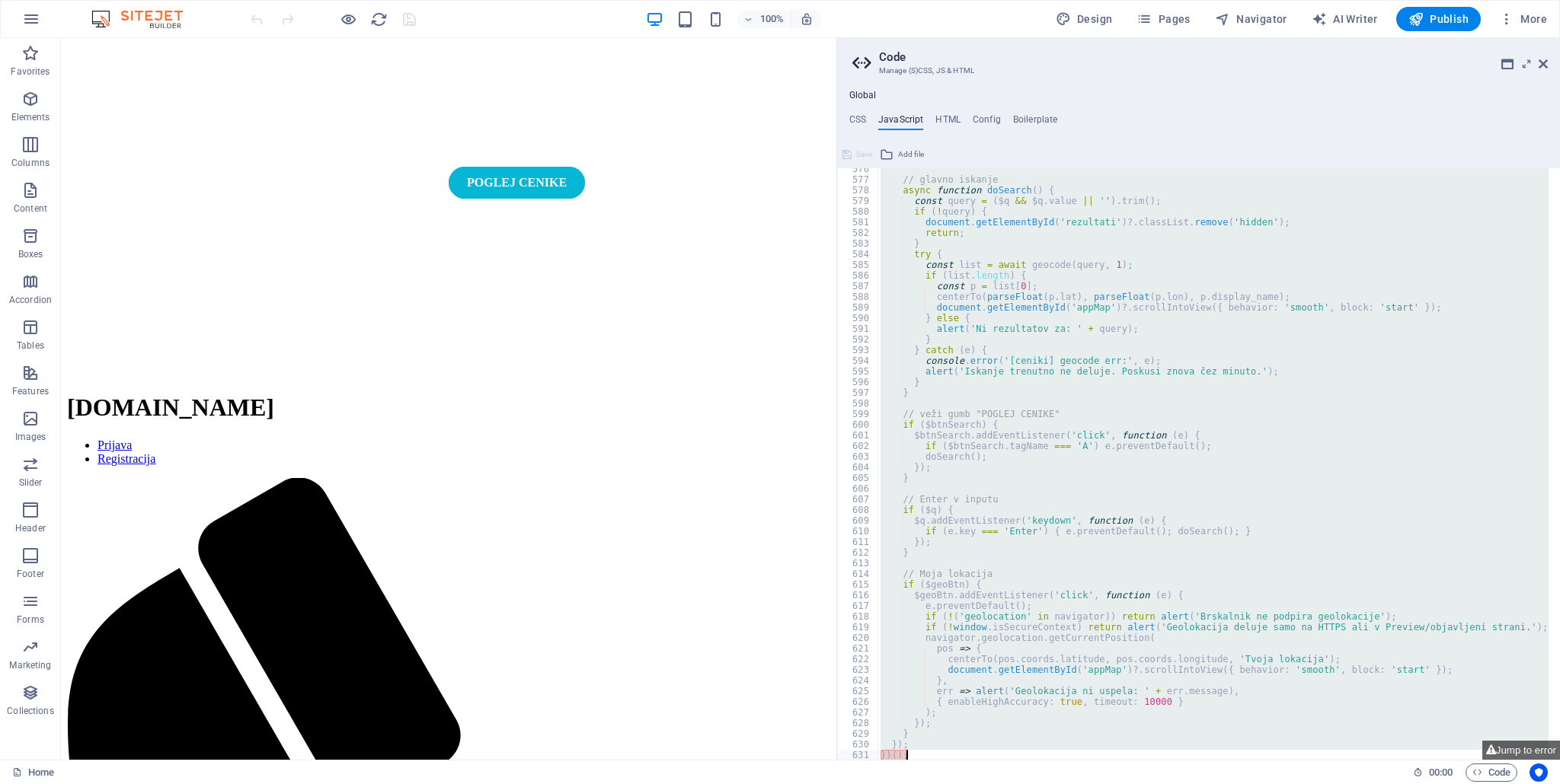
drag, startPoint x: 881, startPoint y: 184, endPoint x: 923, endPoint y: 755, distance: 572.5
click at [923, 755] on div "// glavno iskanje async function doSearch ( ) { const query = ( $q && $q . valu…" at bounding box center [1213, 470] width 672 height 614
type textarea "}); })();"
paste textarea
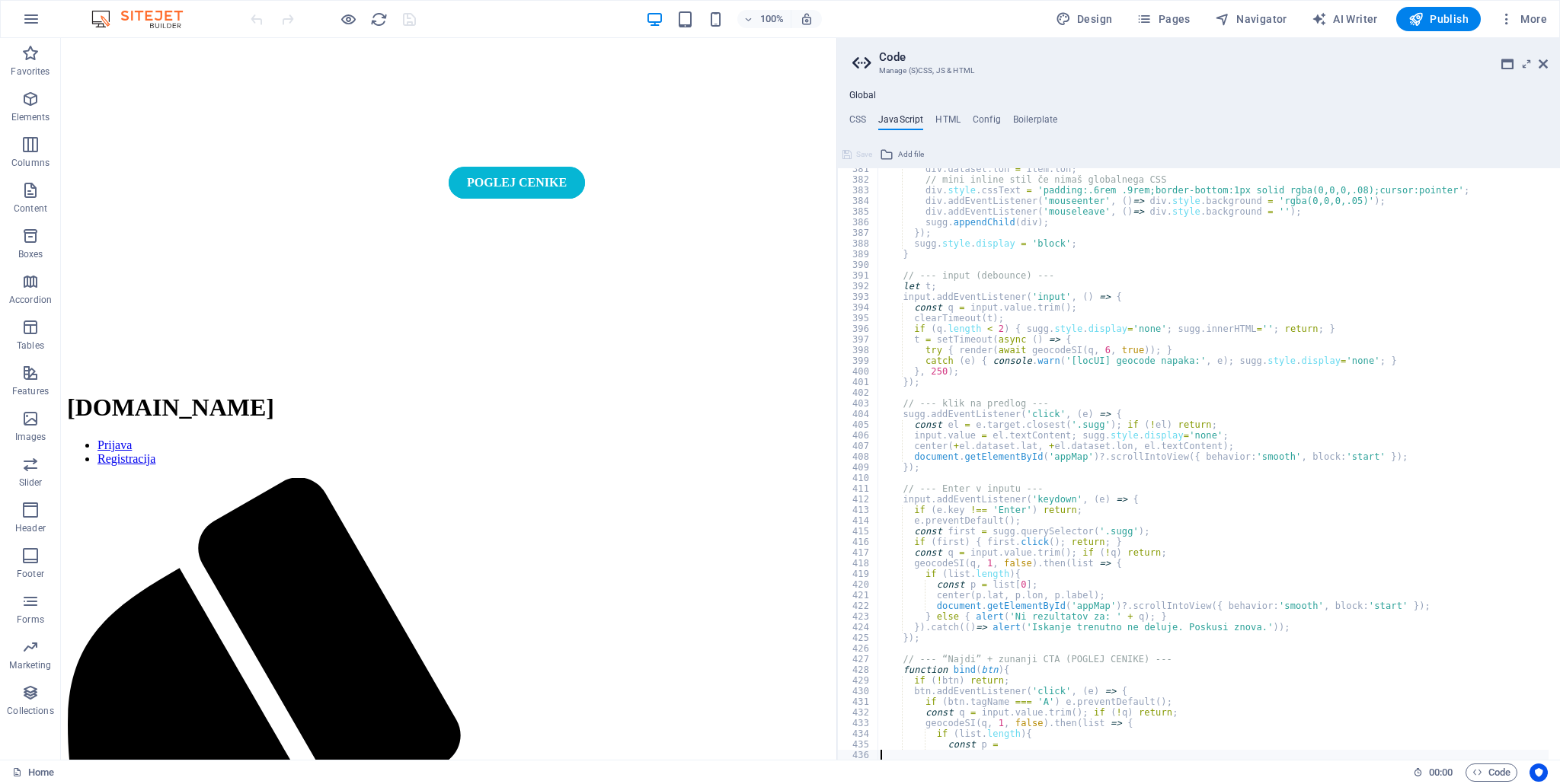
scroll to position [4054, 0]
click at [1059, 720] on div "div . dataset . lon = item . lon ; // mini inline stil če nimaš globalnega CSS …" at bounding box center [1213, 470] width 672 height 614
type textarea "geocodeSI(q, 1, false).then(list => {"
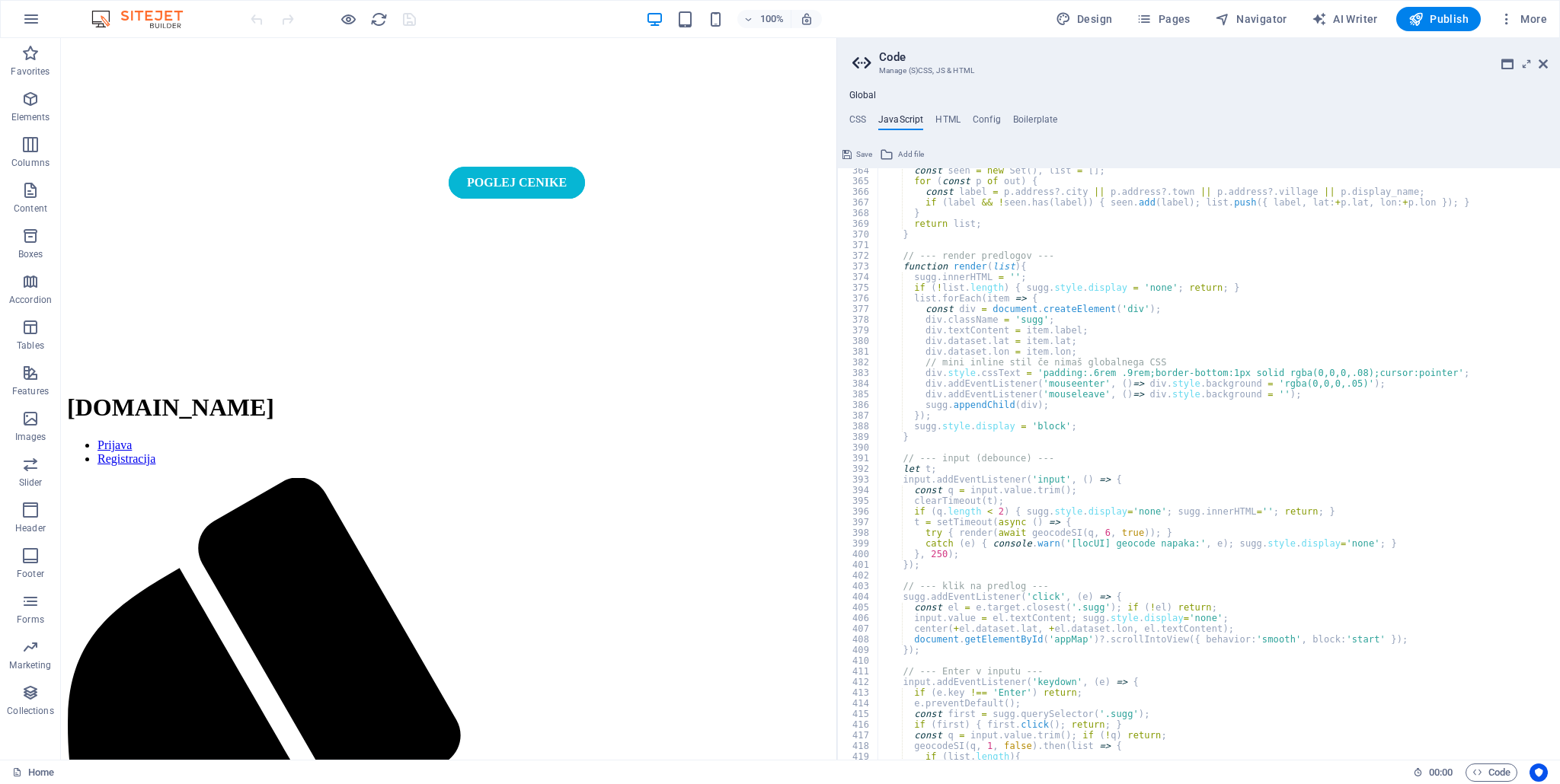
scroll to position [3872, 0]
click at [858, 163] on span "Save" at bounding box center [864, 154] width 16 height 18
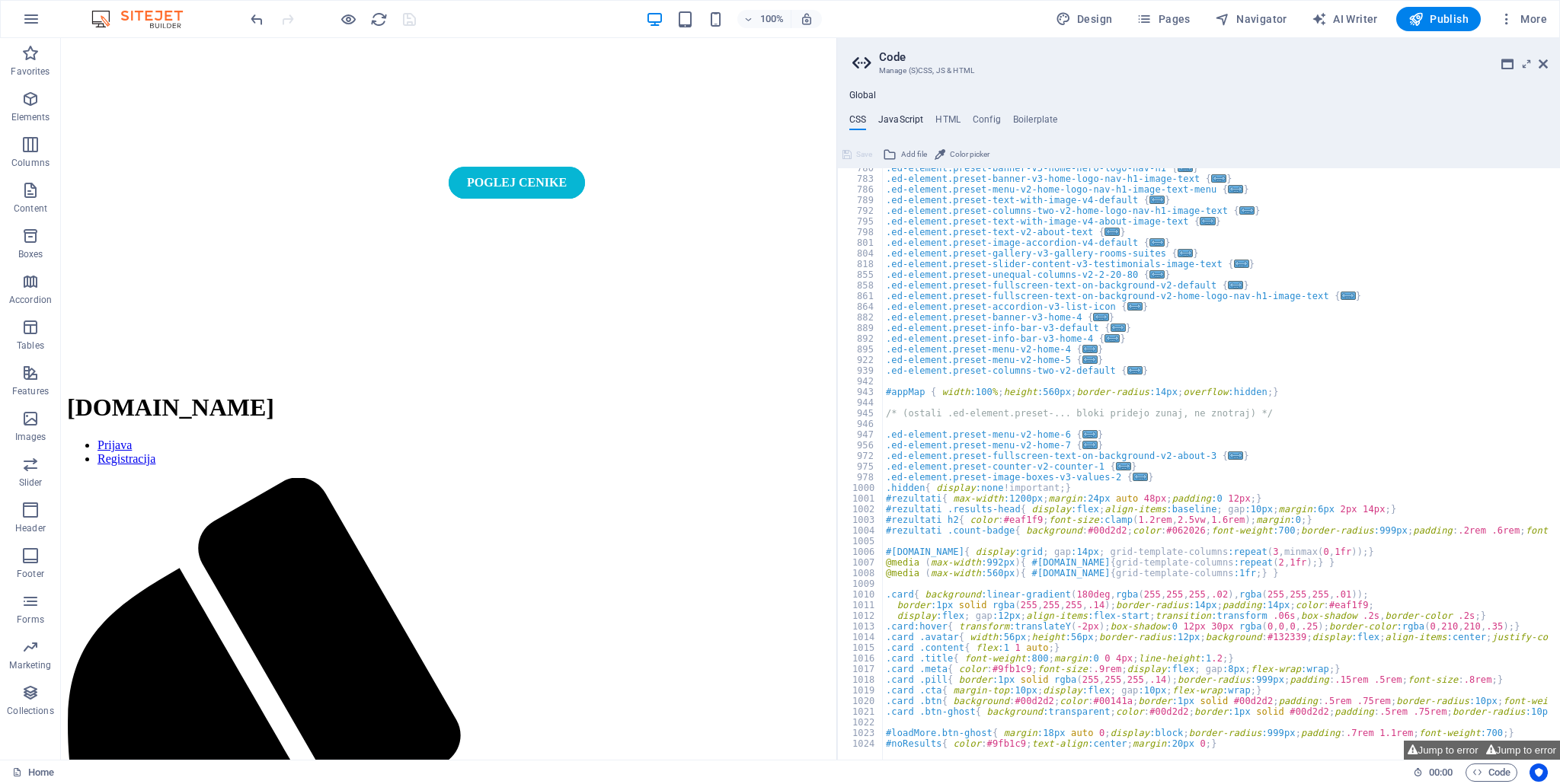
click at [913, 118] on h4 "JavaScript" at bounding box center [900, 122] width 45 height 17
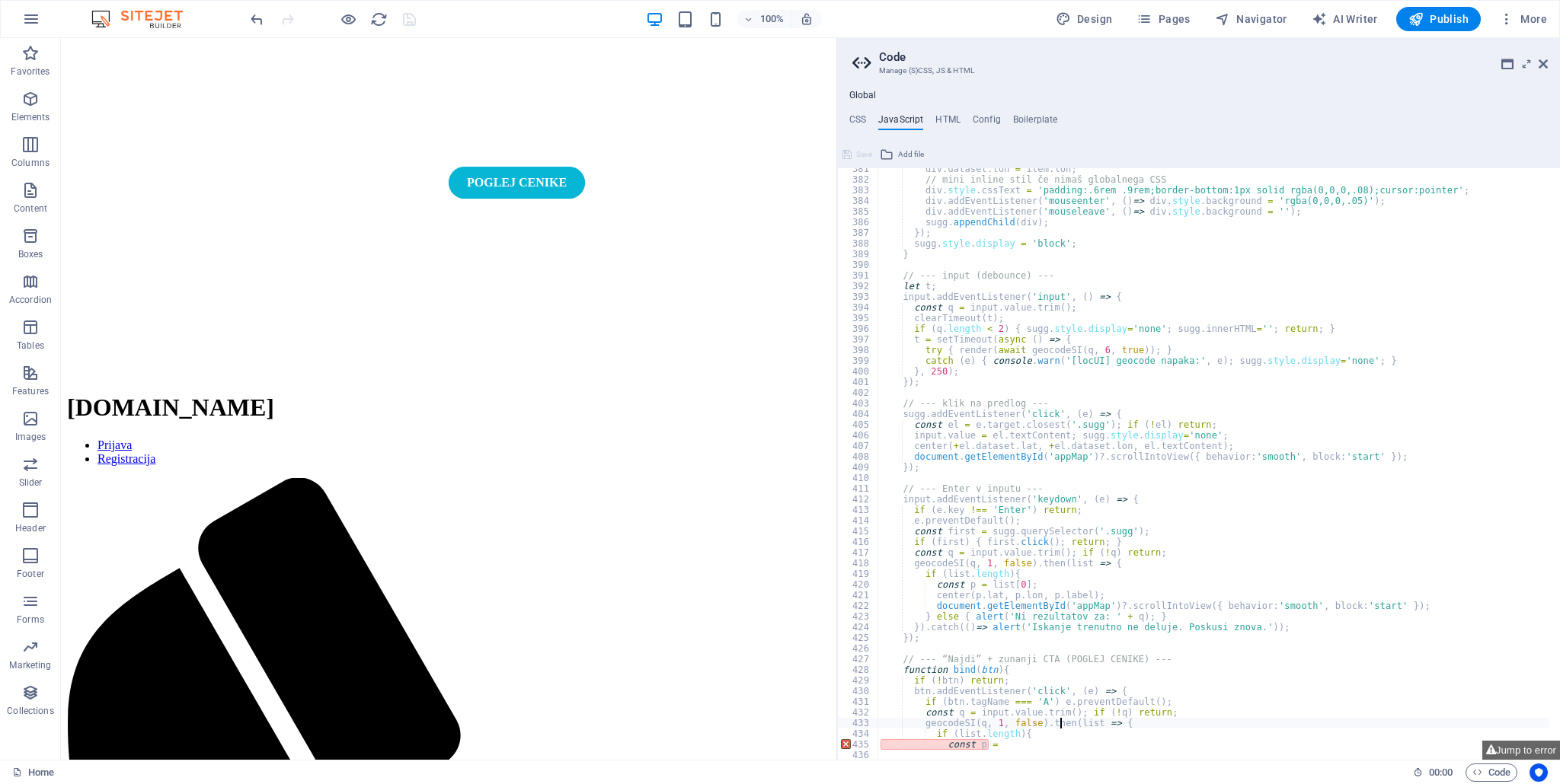
scroll to position [4054, 0]
click at [970, 750] on div "div . dataset . lon = item . lon ; // mini inline stil če nimaš globalnega CSS …" at bounding box center [1213, 470] width 672 height 614
click at [1006, 748] on div "div . dataset . lon = item . lon ; // mini inline stil če nimaš globalnega CSS …" at bounding box center [1213, 470] width 672 height 614
paste textarea "})();"
type textarea "})();"
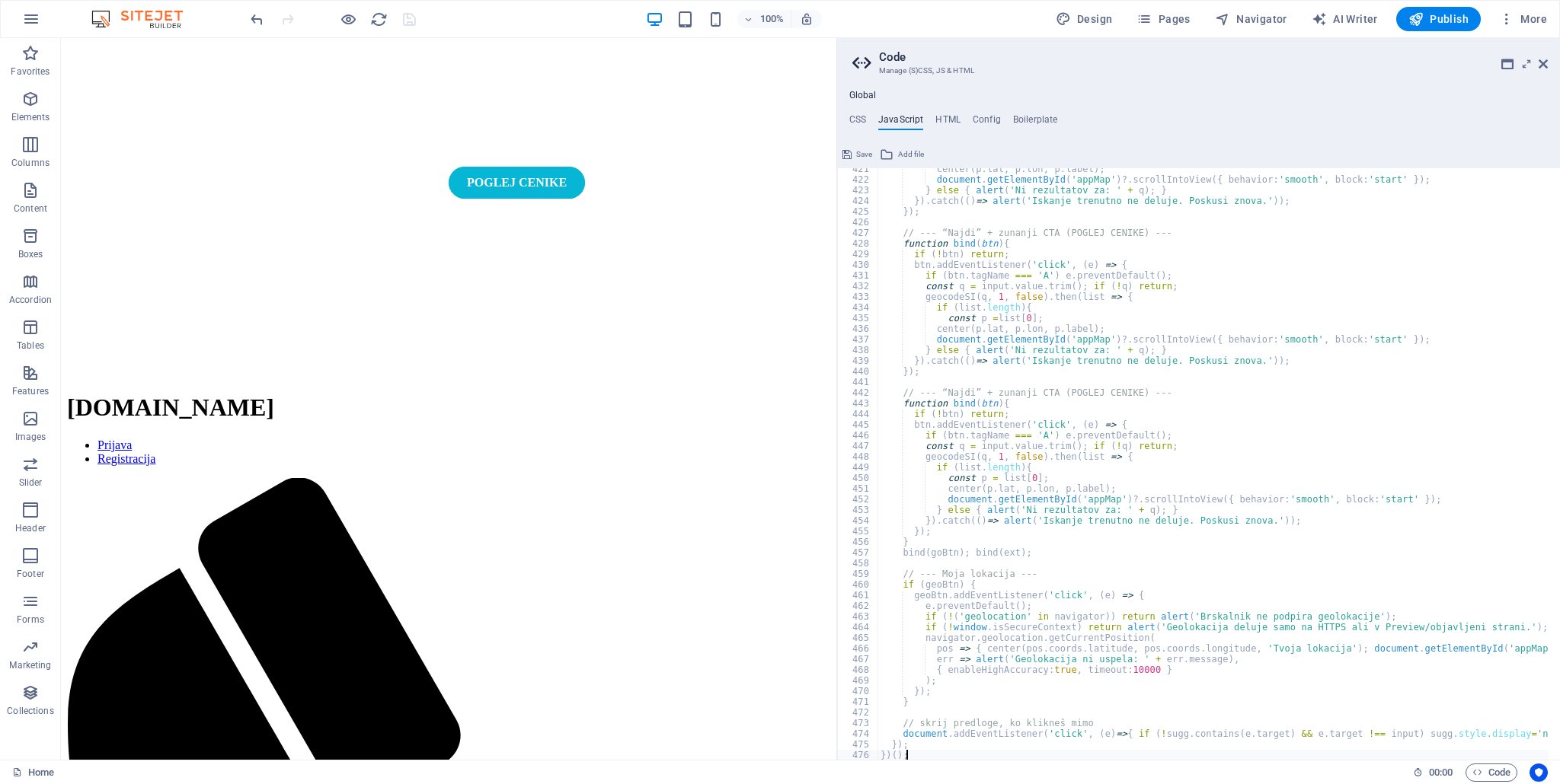
scroll to position [4503, 0]
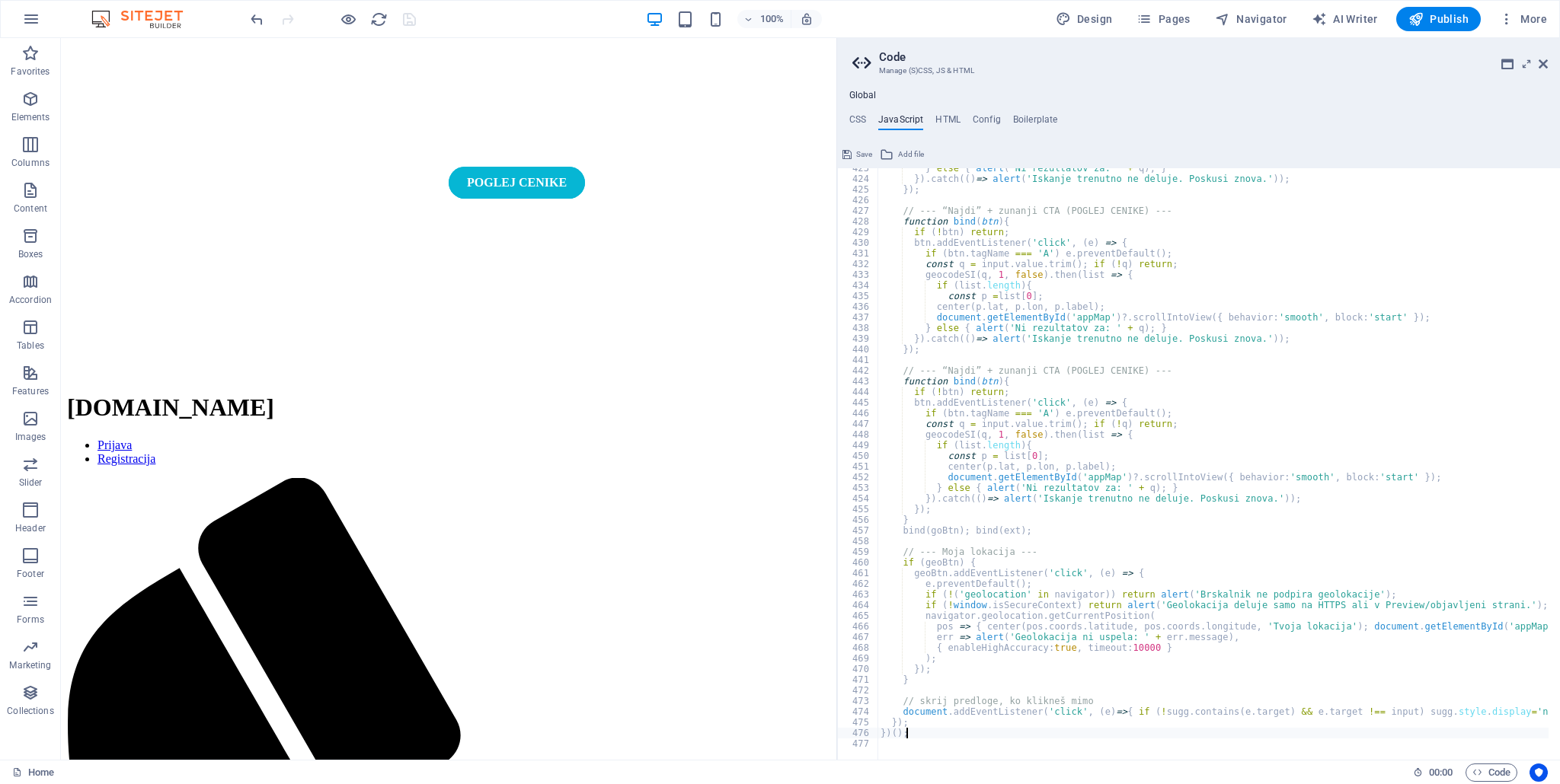
click at [850, 154] on icon at bounding box center [847, 154] width 10 height 18
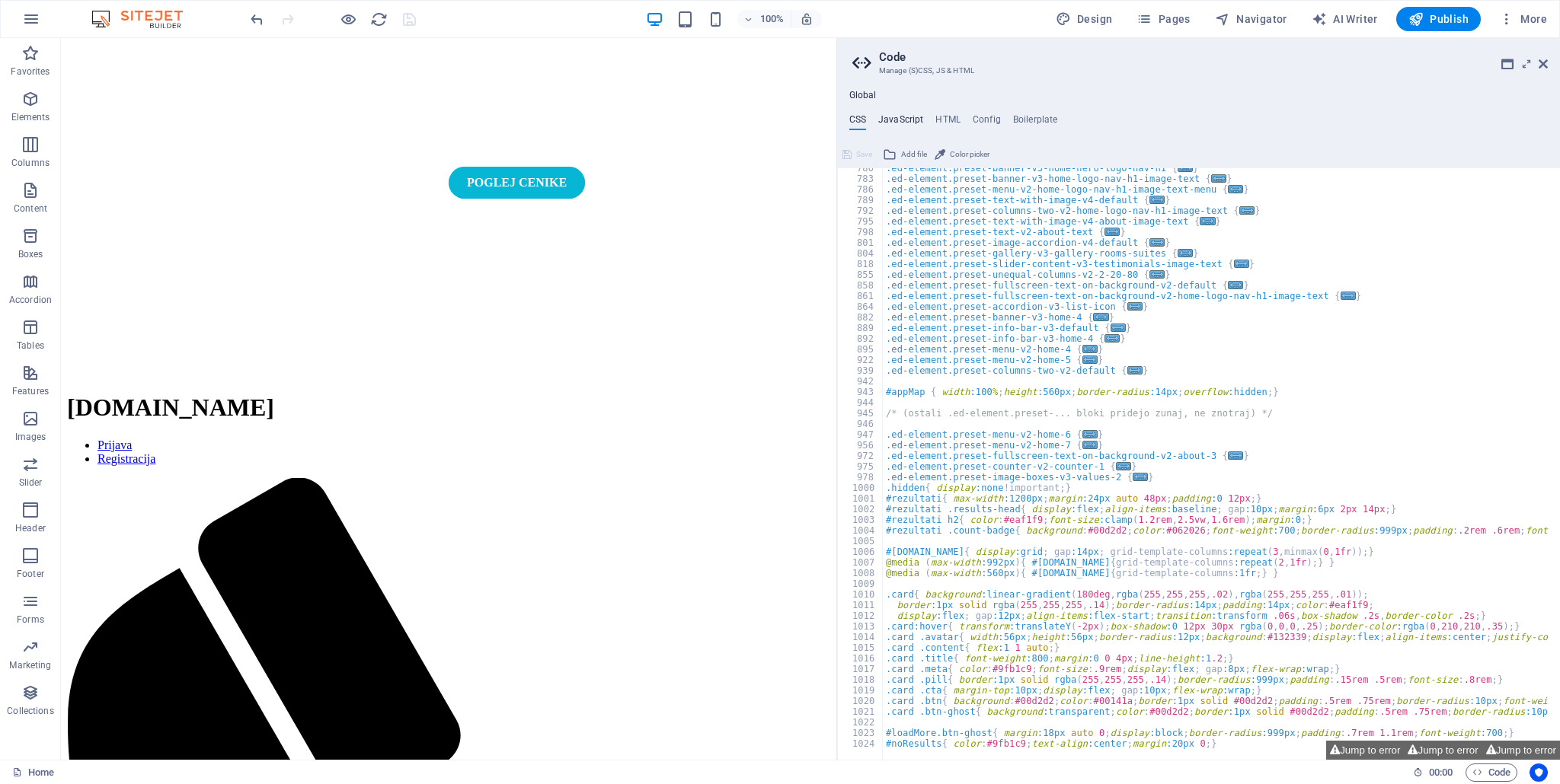
click at [899, 117] on h4 "JavaScript" at bounding box center [900, 122] width 45 height 17
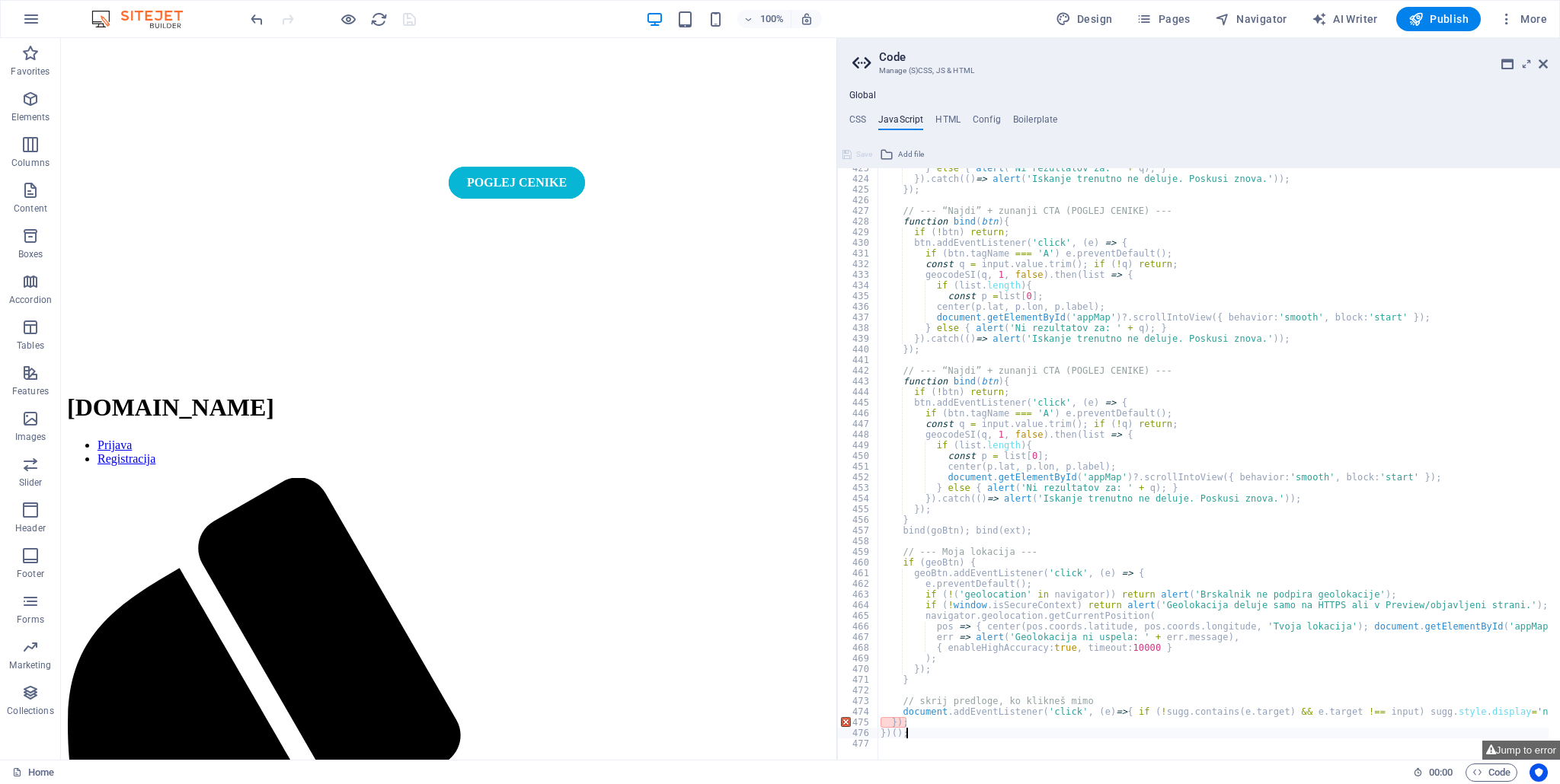
click at [913, 718] on div "} else { alert ( 'Ni rezultatov za: ' + q ) ; } }) . catch (( ) => alert ( 'Isk…" at bounding box center [1339, 464] width 925 height 602
click at [899, 721] on div "} else { alert ( 'Ni rezultatov za: ' + q ) ; } }) . catch (( ) => alert ( 'Isk…" at bounding box center [1339, 464] width 925 height 602
drag, startPoint x: 919, startPoint y: 721, endPoint x: 877, endPoint y: 727, distance: 42.4
click at [877, 727] on div "} else { alert ( 'Ni rezultatov za: ' + q ) ; } }) . catch (( ) => alert ( 'Isk…" at bounding box center [1339, 464] width 925 height 602
click at [906, 719] on div "} else { alert ( 'Ni rezultatov za: ' + q ) ; } }) . catch (( ) => alert ( 'Isk…" at bounding box center [1212, 463] width 671 height 592
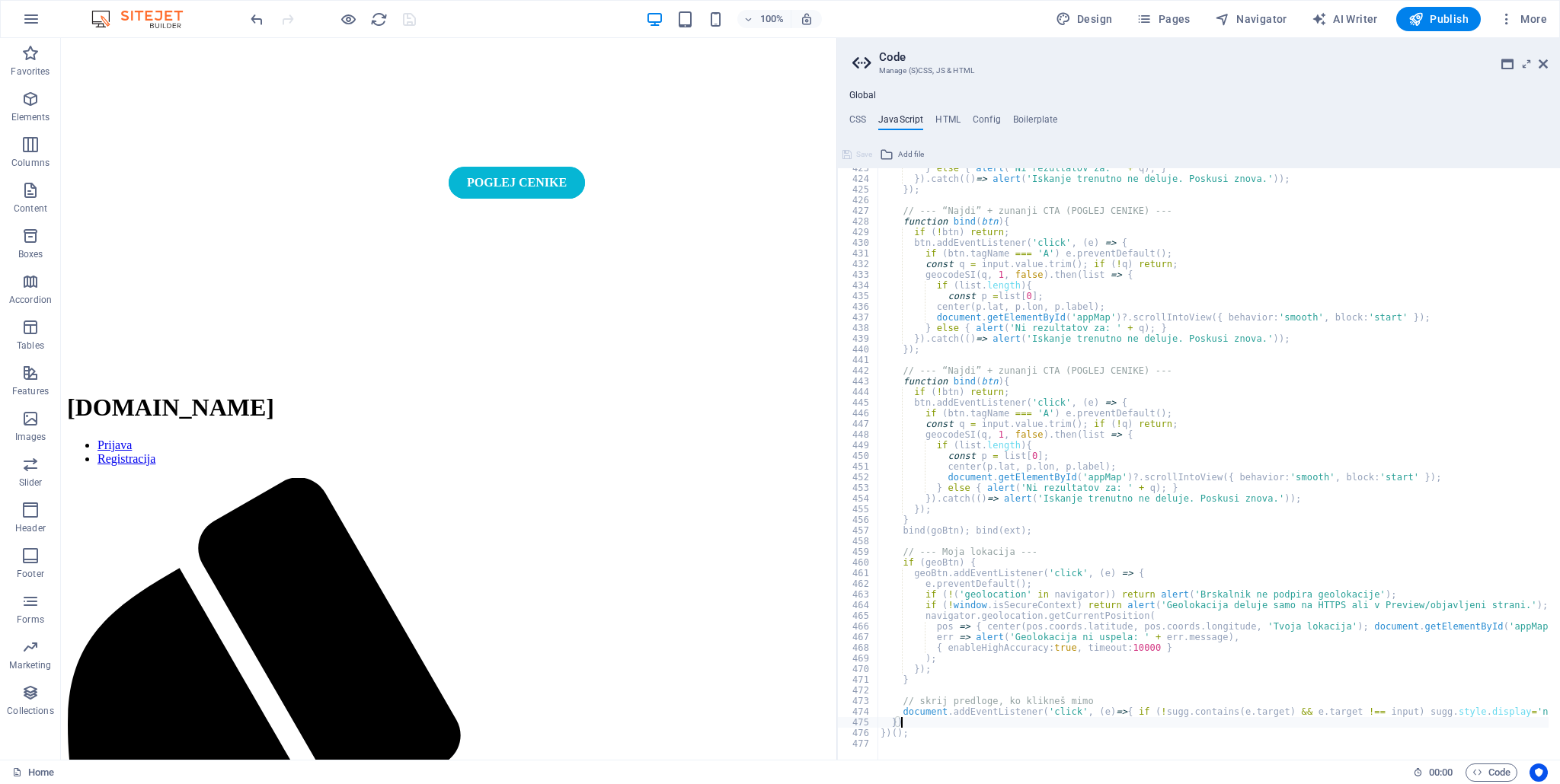
type textarea "}"
type textarea "document.addEventListener('click', (e)=>{ if (!sugg.contains(e.target) && e.tar…"
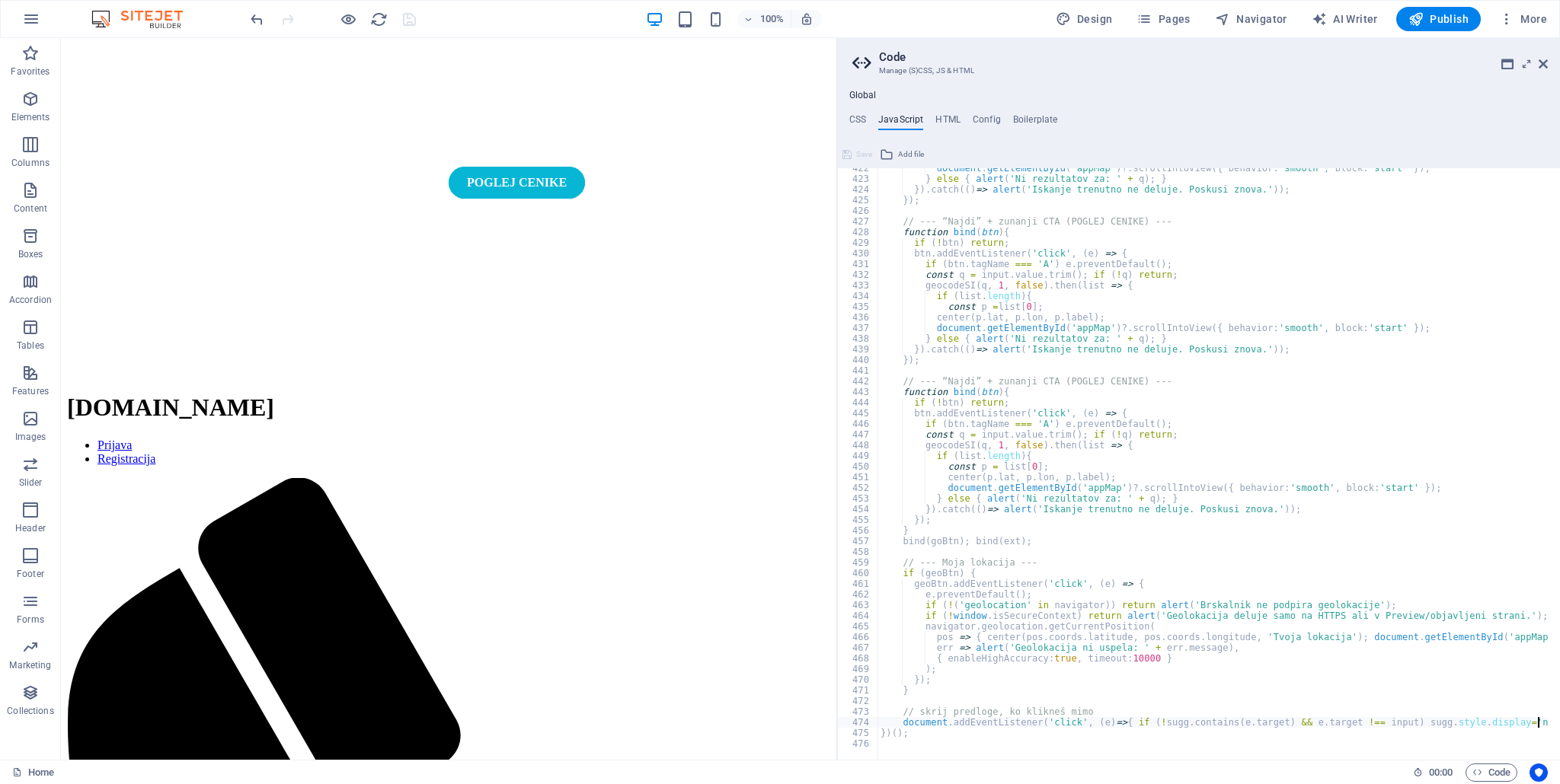
scroll to position [4491, 0]
click at [862, 154] on span "Save" at bounding box center [864, 154] width 16 height 18
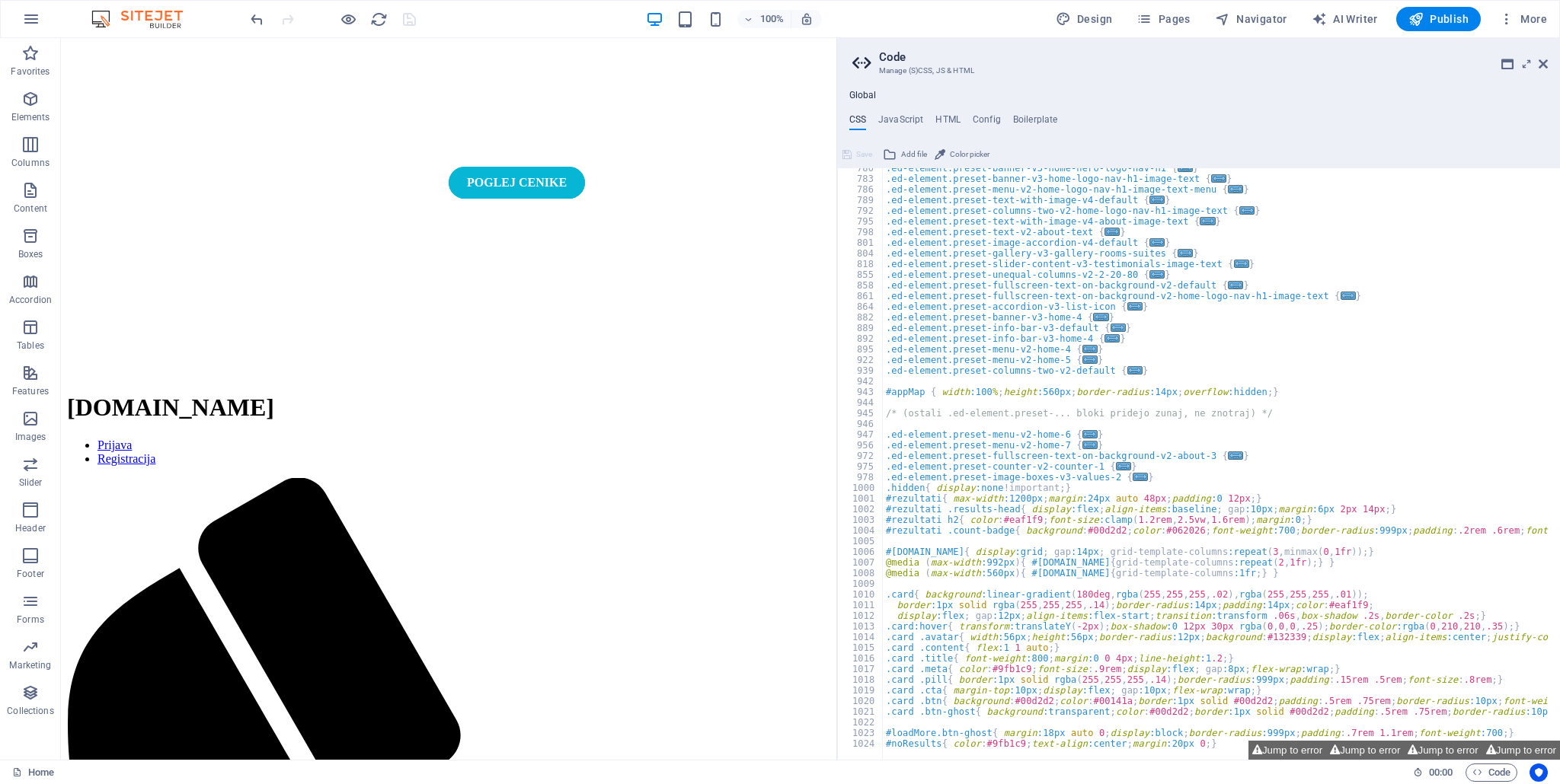
click at [911, 112] on div "Global CSS JavaScript HTML Config Boilerplate } 780 783 786 789 792 795 798 801…" at bounding box center [1198, 424] width 723 height 670
click at [911, 136] on div "CSS JavaScript HTML Config Boilerplate } 780 783 786 789 792 795 798 801 804 81…" at bounding box center [1198, 436] width 723 height 645
click at [911, 135] on div "CSS JavaScript HTML Config Boilerplate } 780 783 786 789 792 795 798 801 804 81…" at bounding box center [1198, 436] width 723 height 645
click at [908, 129] on h4 "JavaScript" at bounding box center [900, 122] width 45 height 17
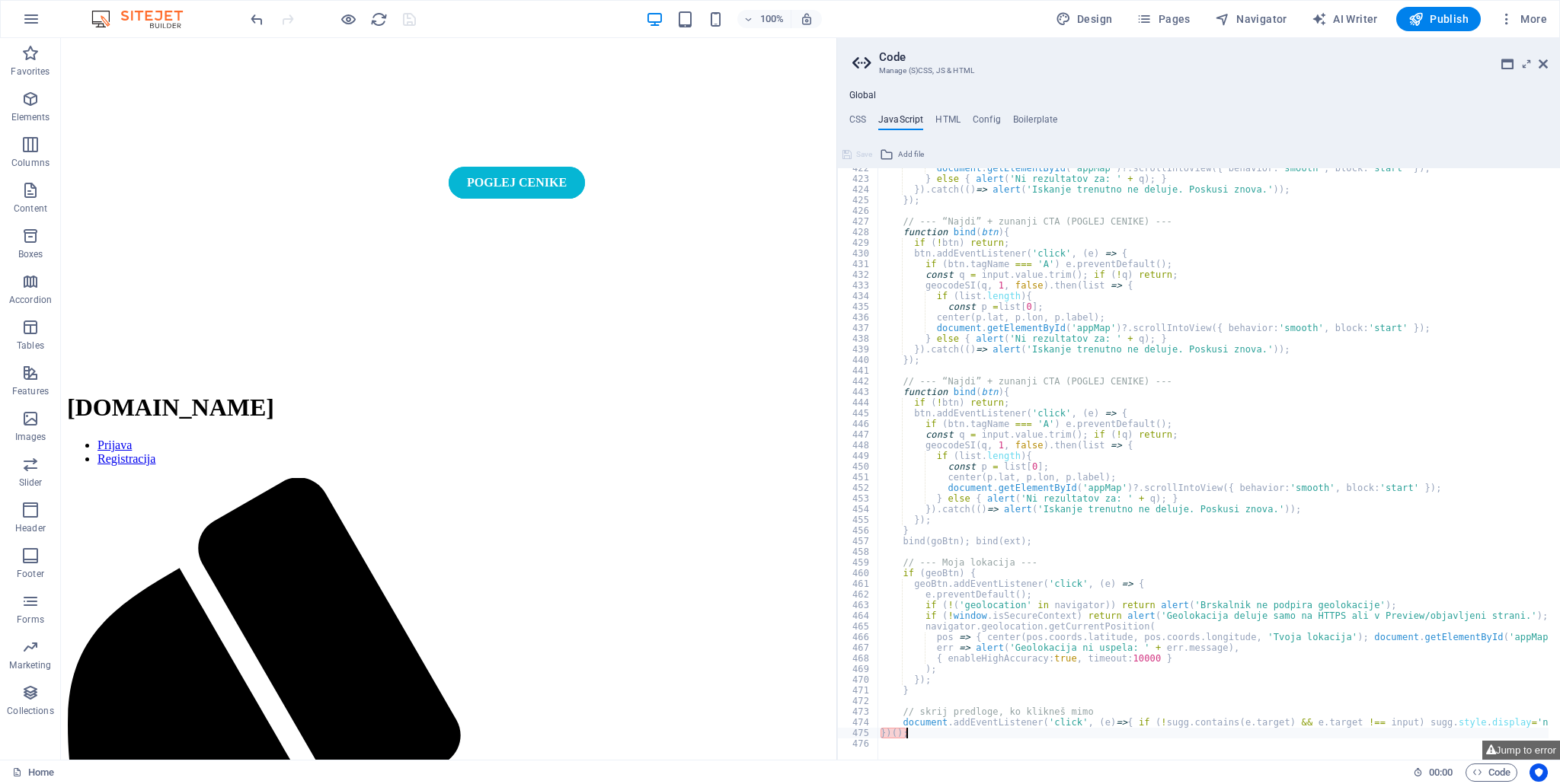
click at [913, 733] on div "document . getElementById ( 'appMap' ) ?. scrollIntoView ({ behavior : 'smooth'…" at bounding box center [1339, 464] width 925 height 602
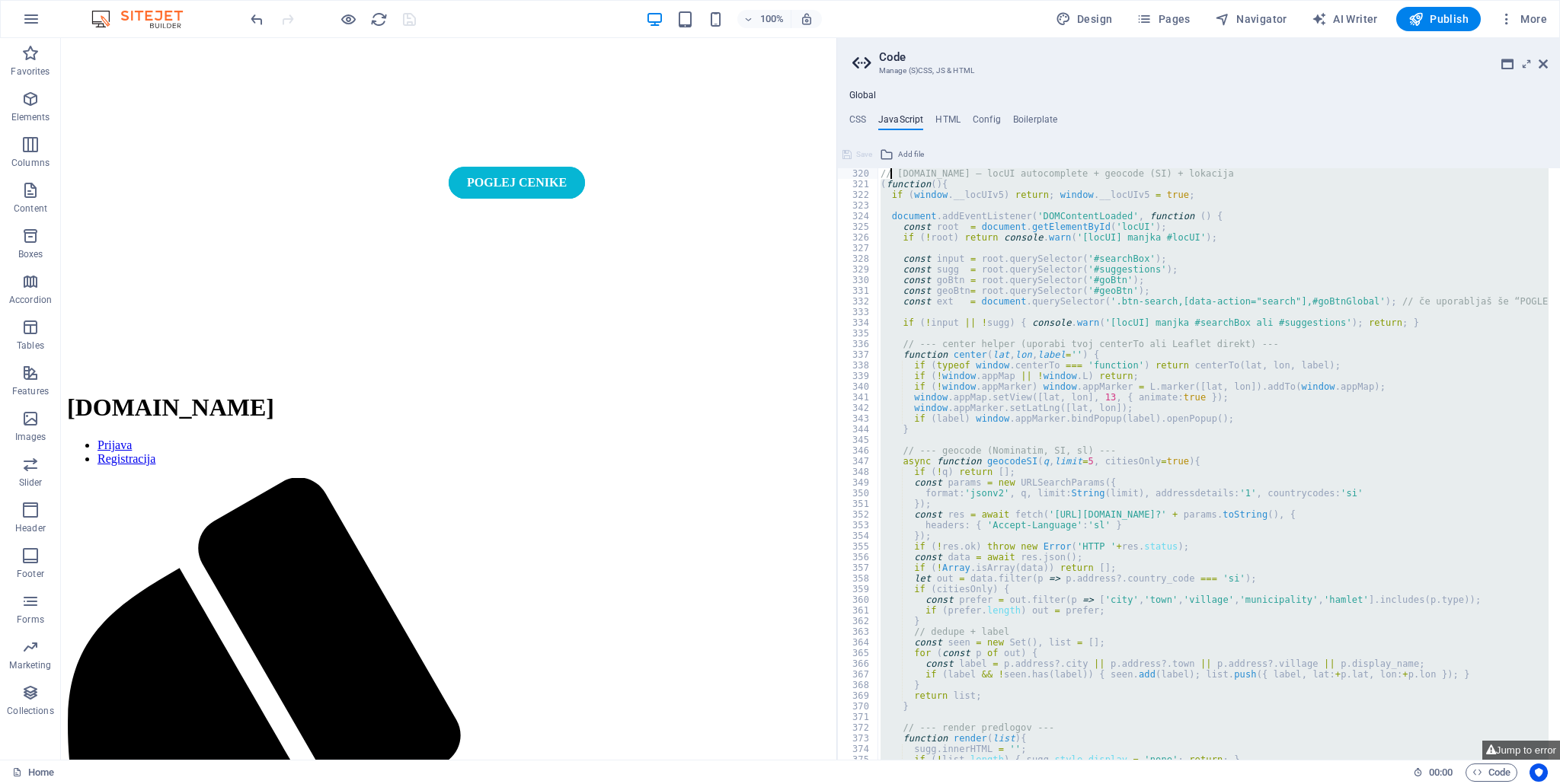
scroll to position [3336, 0]
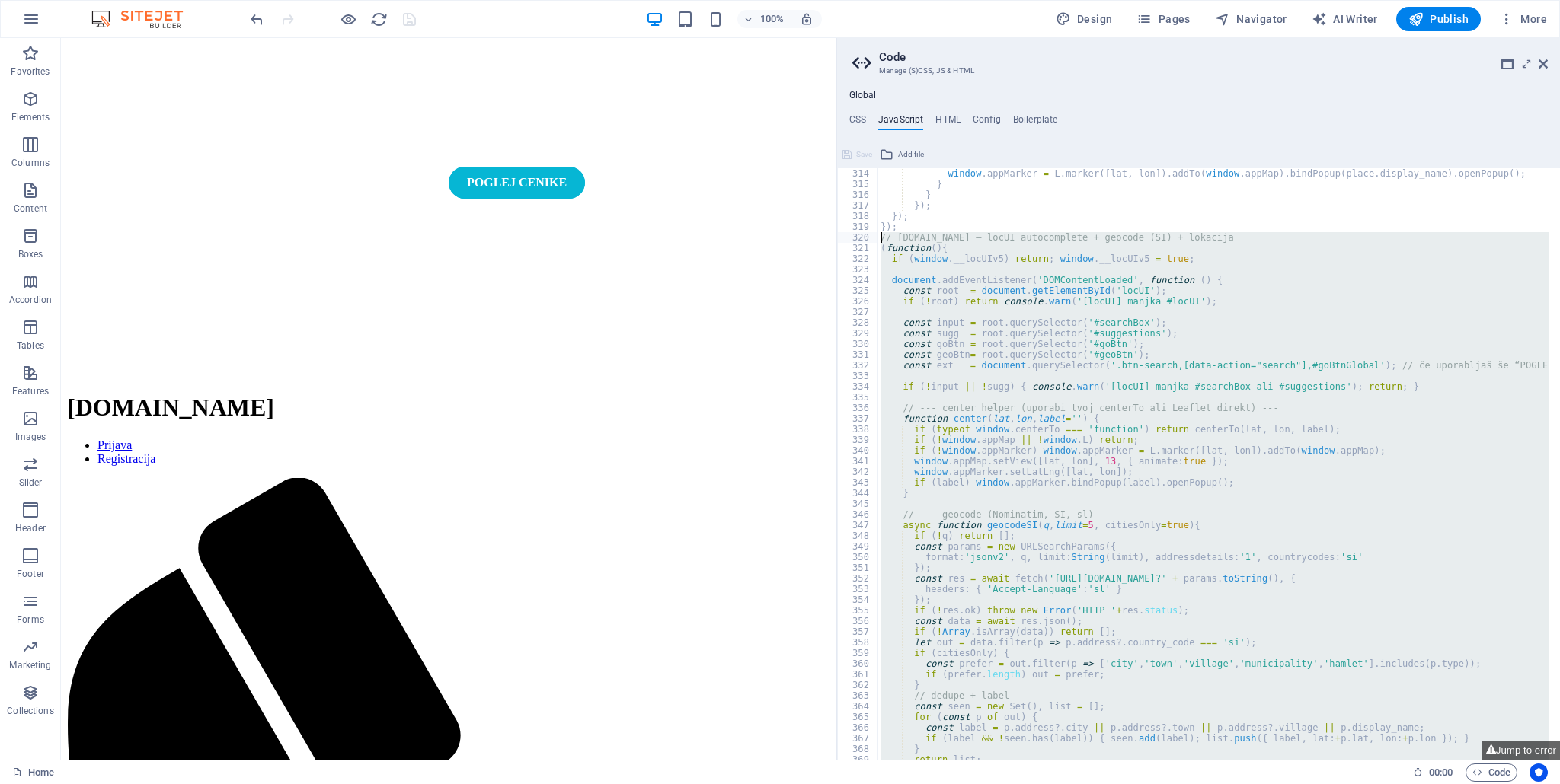
drag, startPoint x: 914, startPoint y: 733, endPoint x: 873, endPoint y: 242, distance: 492.7
click at [873, 242] on div "})(); 314 315 316 317 318 319 320 321 322 323 324 325 326 327 328 329 330 331 3…" at bounding box center [1198, 463] width 723 height 592
type textarea "// Ceniki.si — locUI autocomplete + geocode (SI) + lokacija (function(){"
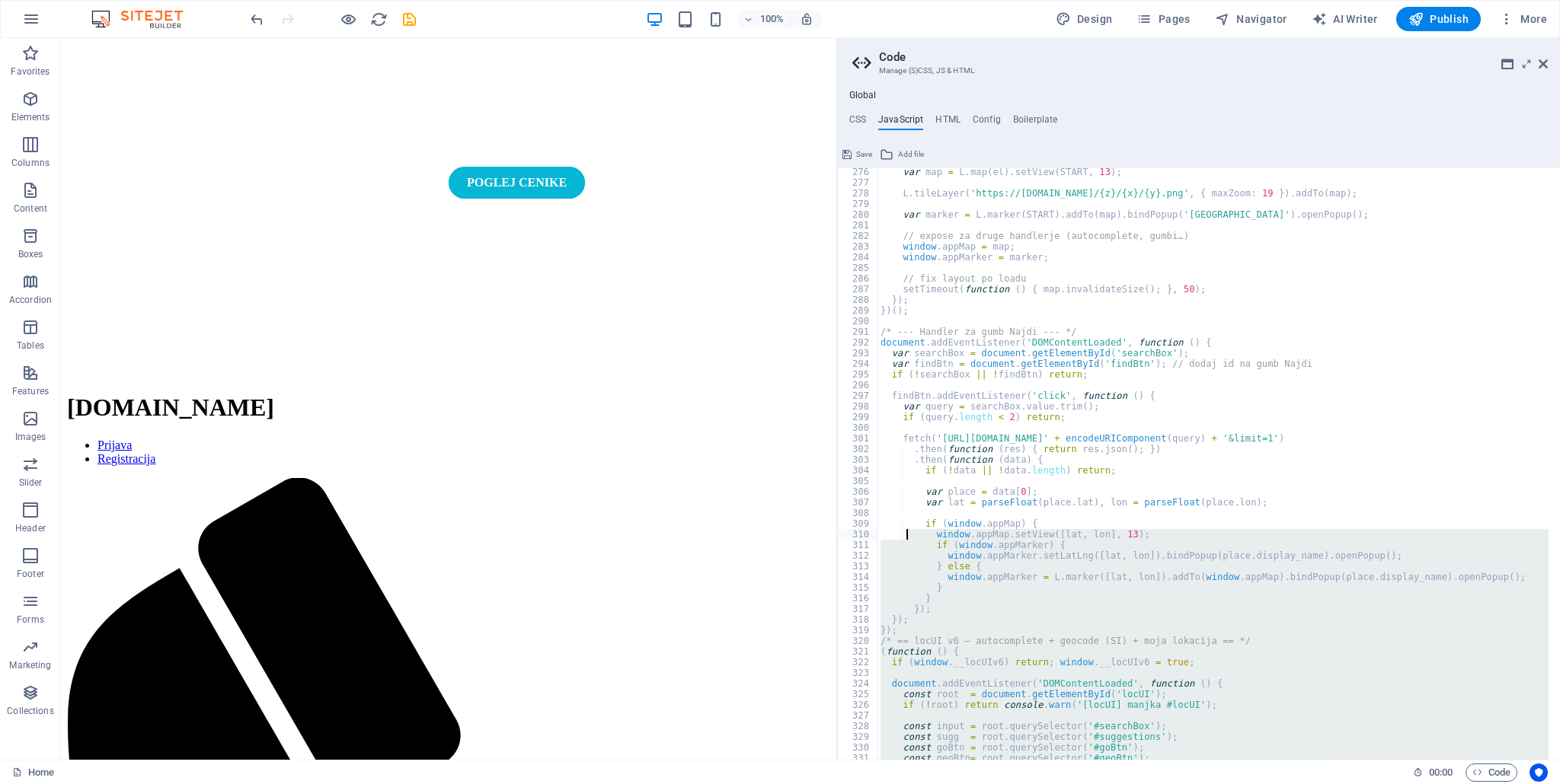
scroll to position [2978, 0]
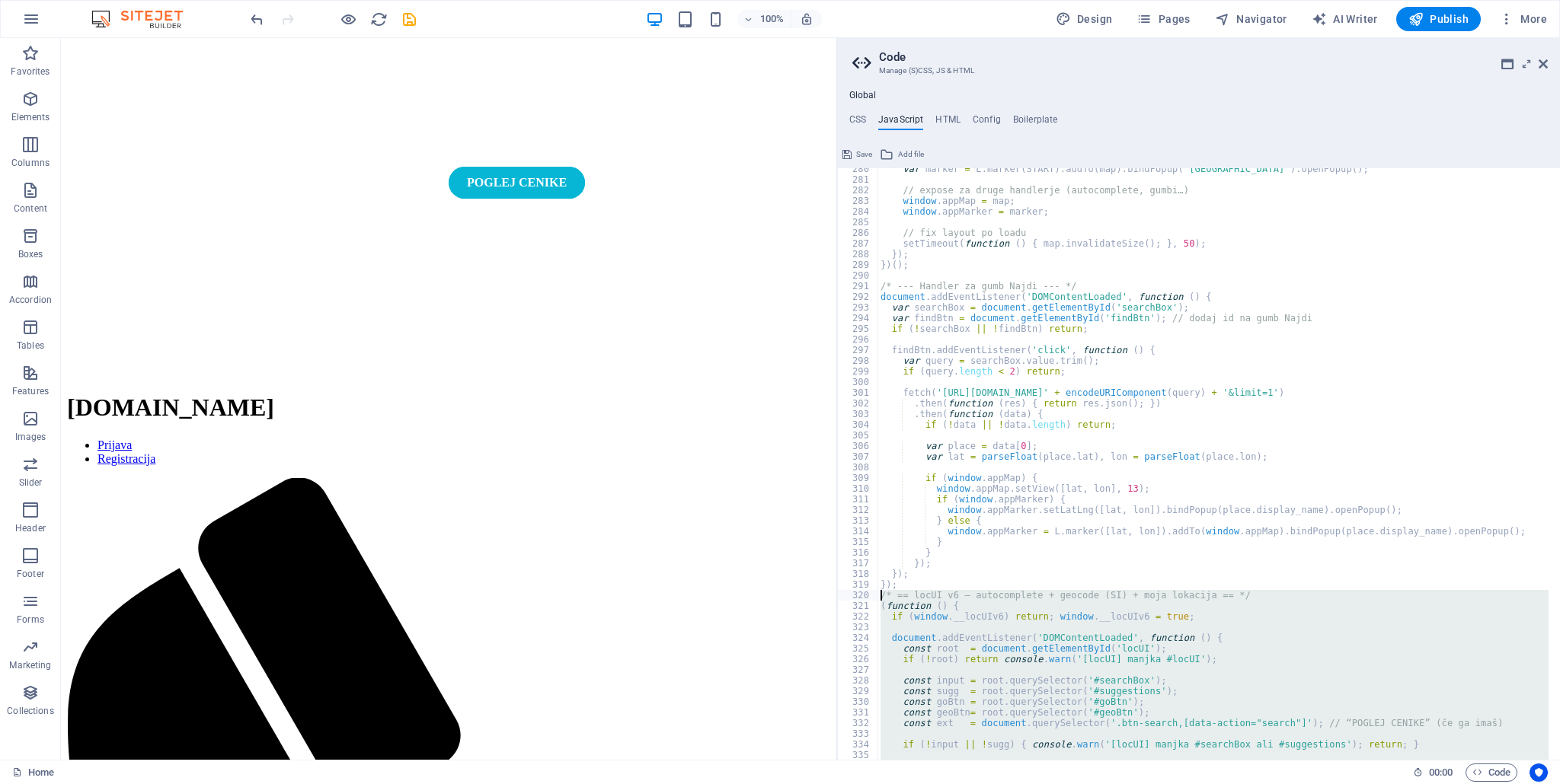
drag, startPoint x: 884, startPoint y: 735, endPoint x: 882, endPoint y: 592, distance: 143.0
click at [882, 592] on div "var marker = L . marker ( START ) . addTo ( map ) . bindPopup ( 'Ljubljana' ) .…" at bounding box center [1213, 470] width 672 height 614
type textarea "/* == locUI v6 – autocomplete + geocode (SI) + moja lokacija == */ (function ()…"
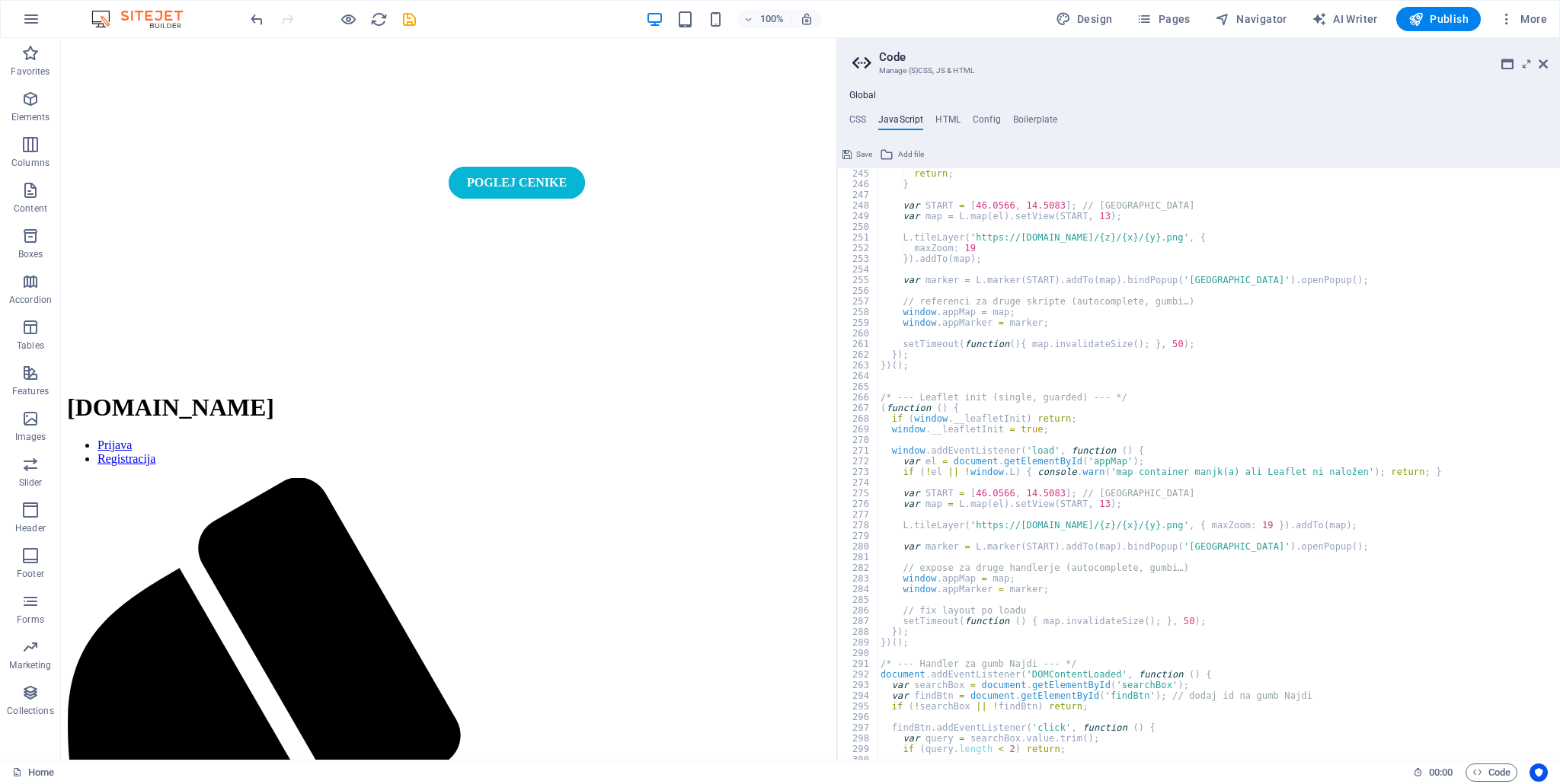
scroll to position [2829, 0]
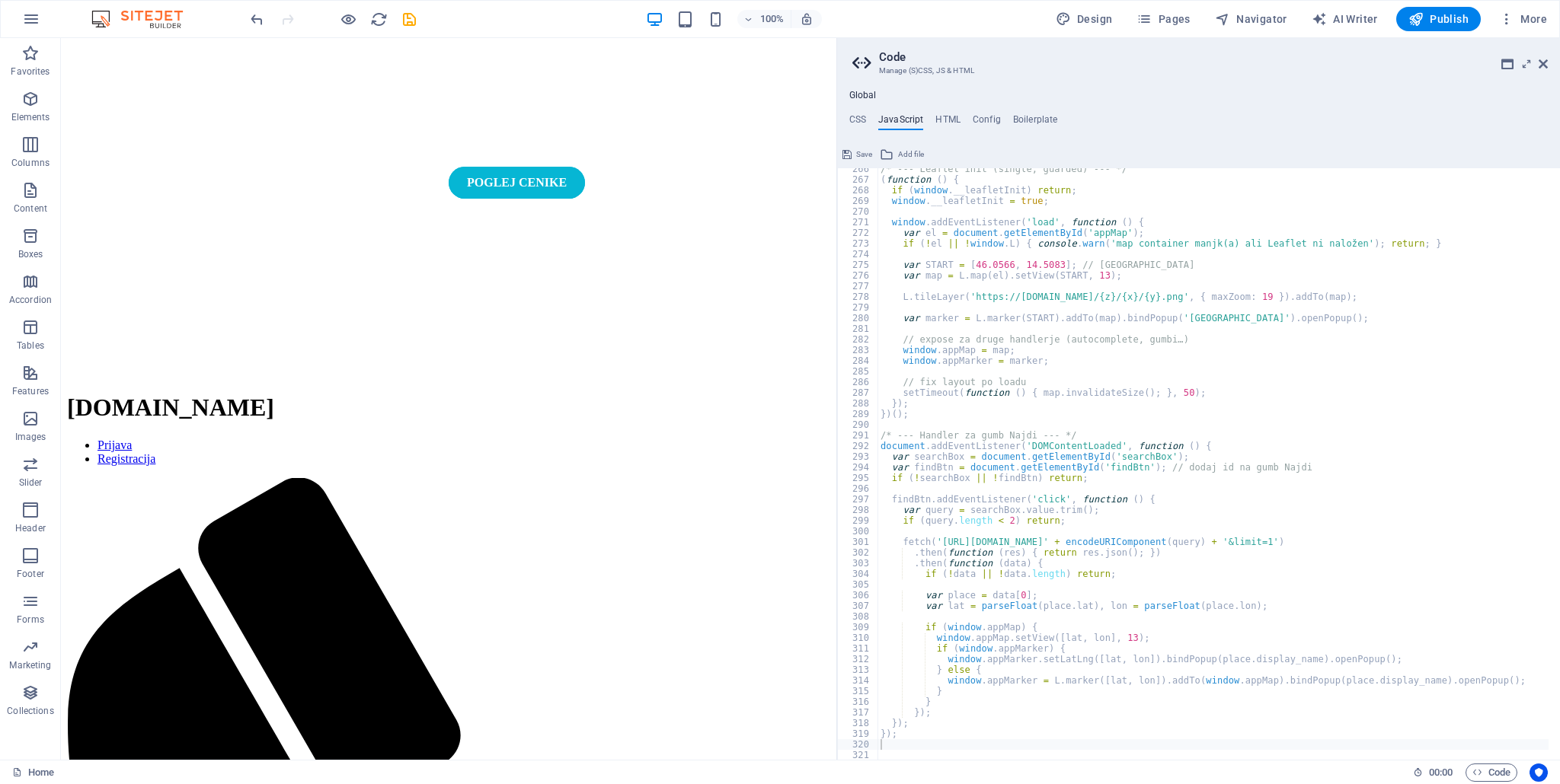
click at [893, 742] on div "/* --- Leaflet init (single, guarded) --- */ ( function ( ) { if ( window . __l…" at bounding box center [1213, 470] width 672 height 614
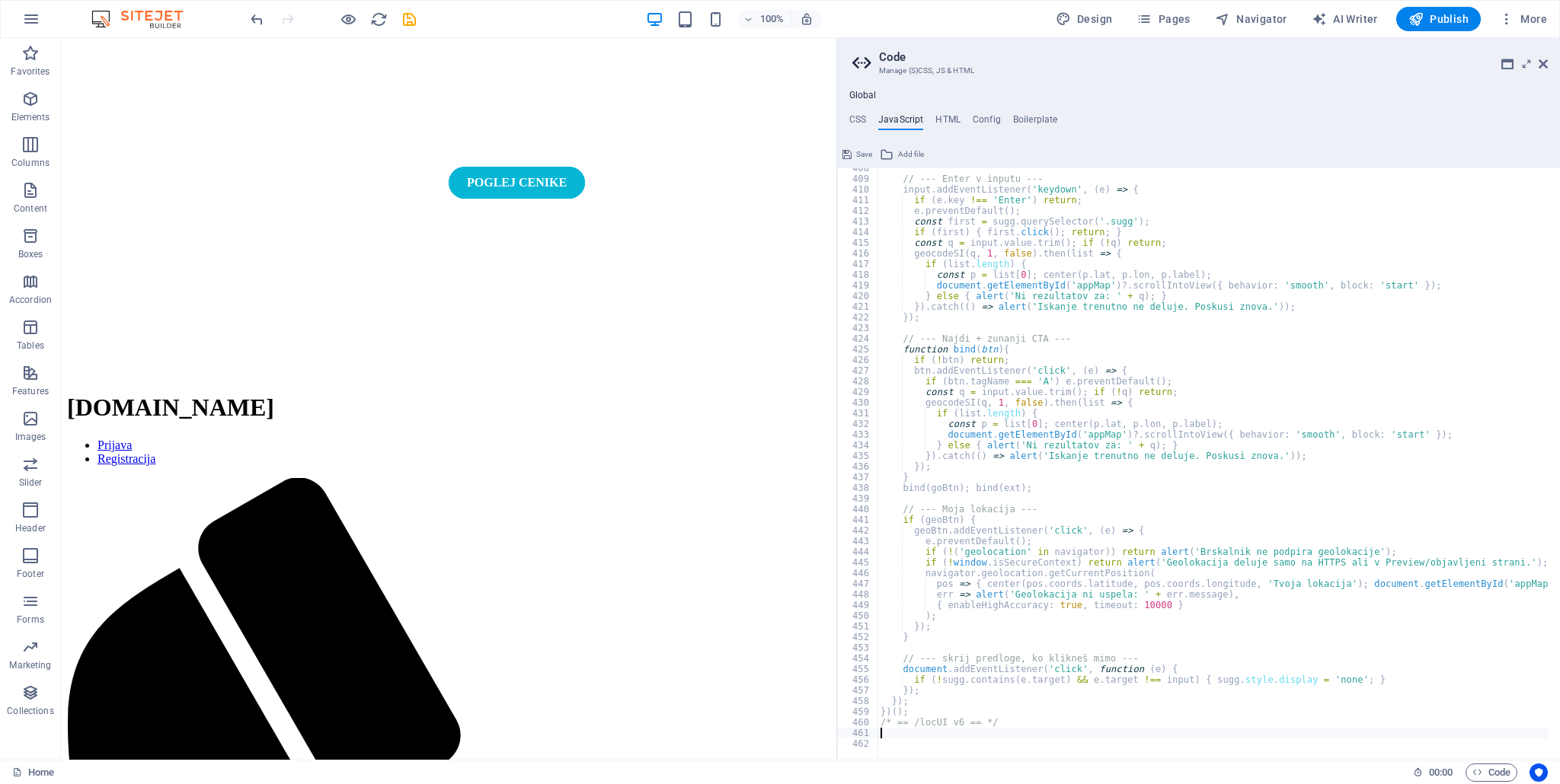
scroll to position [4342, 0]
click at [853, 155] on button "Save" at bounding box center [856, 154] width 34 height 18
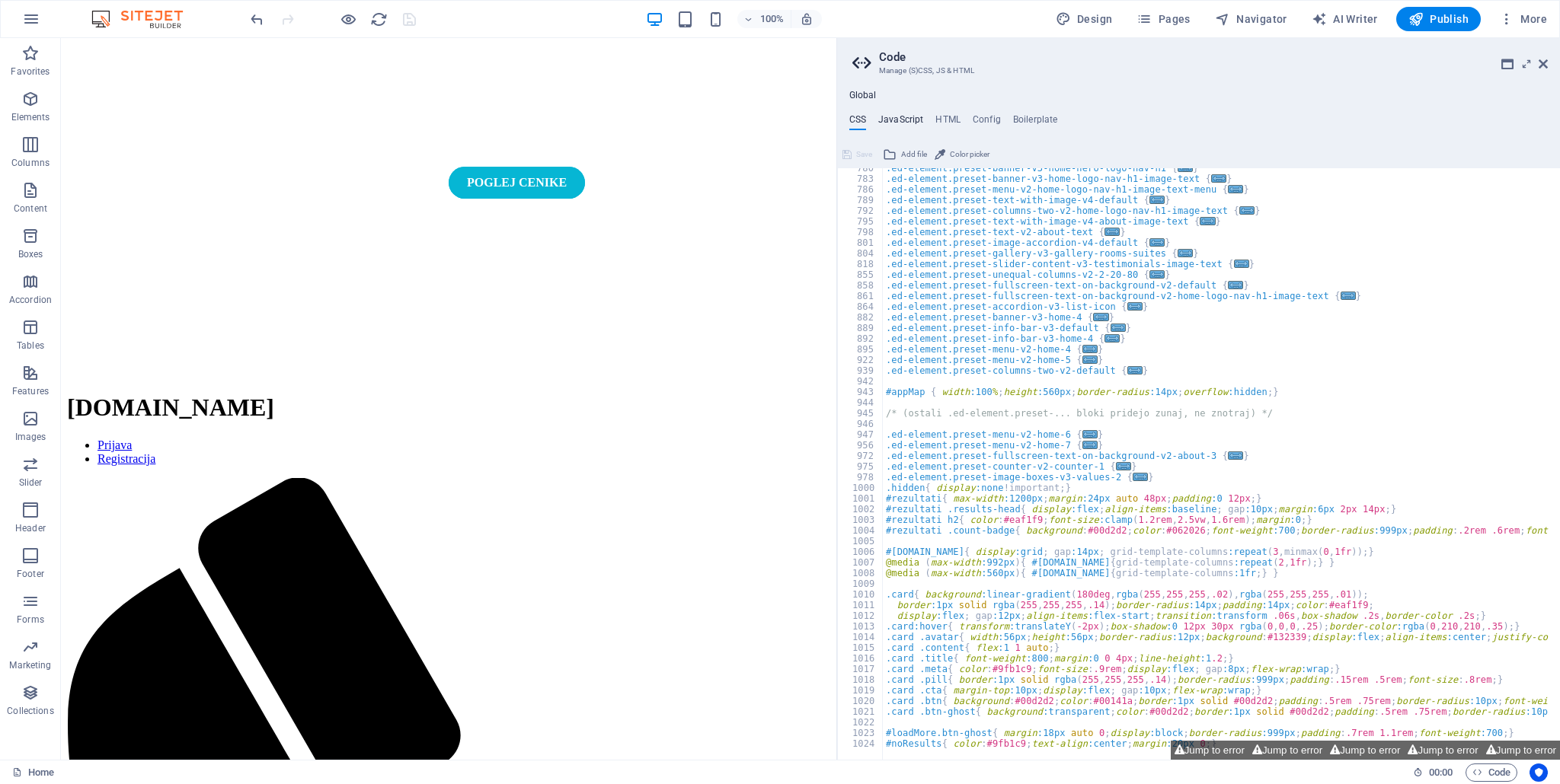
click at [898, 120] on h4 "JavaScript" at bounding box center [900, 122] width 45 height 17
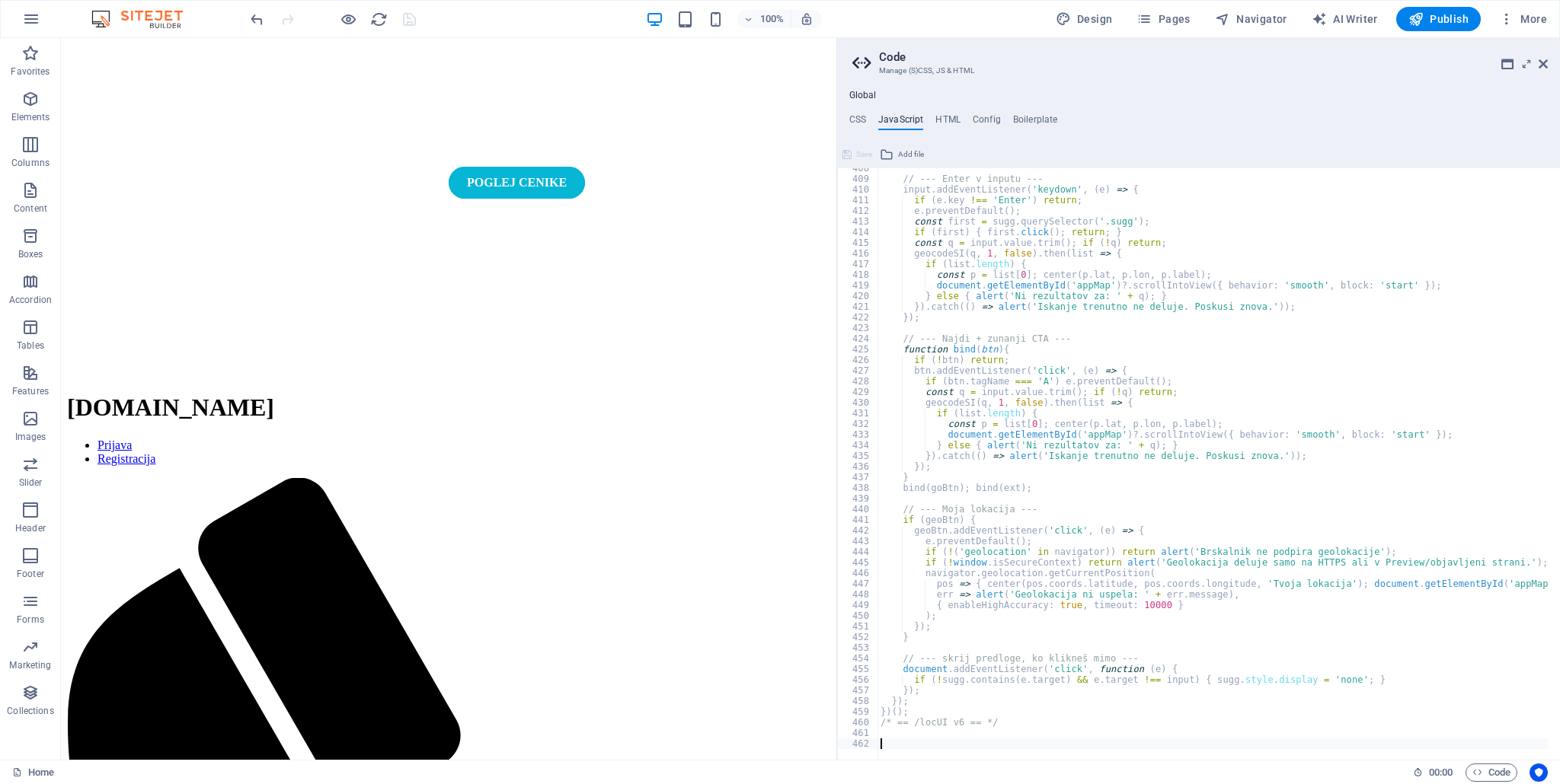
click at [963, 744] on div at bounding box center [1344, 752] width 935 height 15
click at [1452, 29] on button "Publish" at bounding box center [1438, 19] width 85 height 25
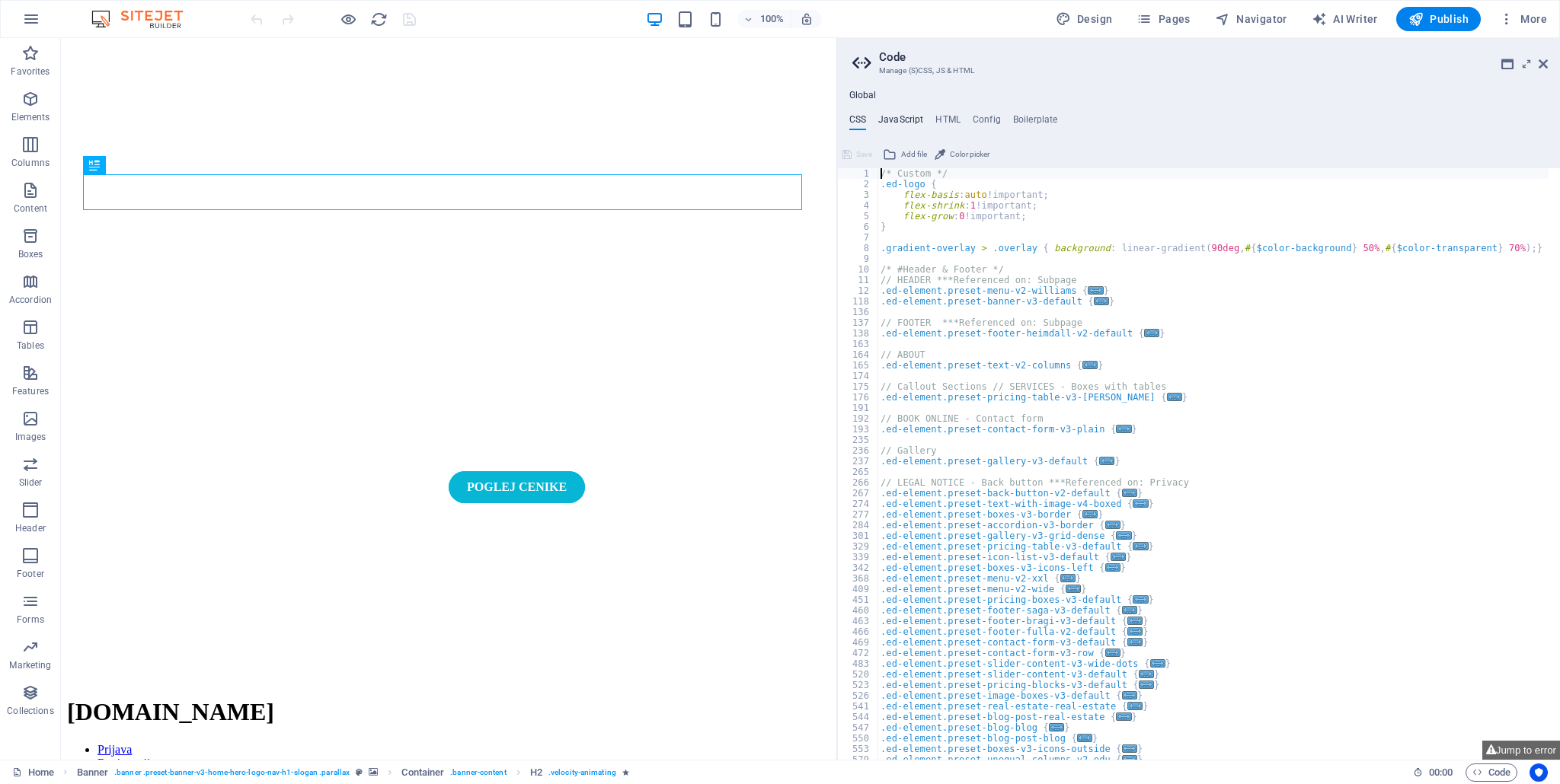
click at [894, 115] on h4 "JavaScript" at bounding box center [900, 122] width 45 height 17
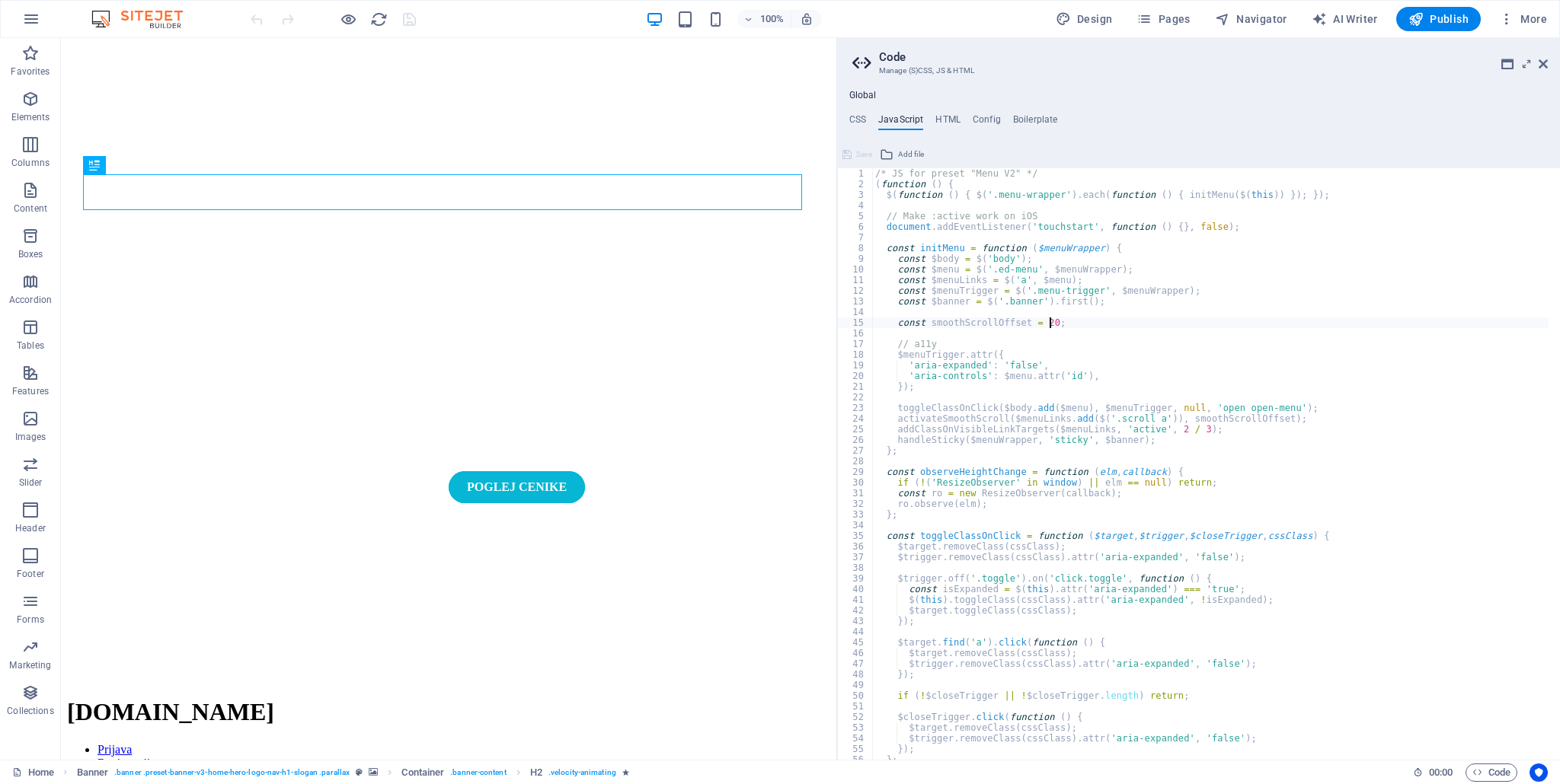
click at [1280, 327] on div "/* JS for preset "Menu V2" */ ( function ( ) { $ ( function ( ) { $ ( '.menu-wr…" at bounding box center [1340, 469] width 935 height 602
type textarea "const smoothScrollOffset = 20;"
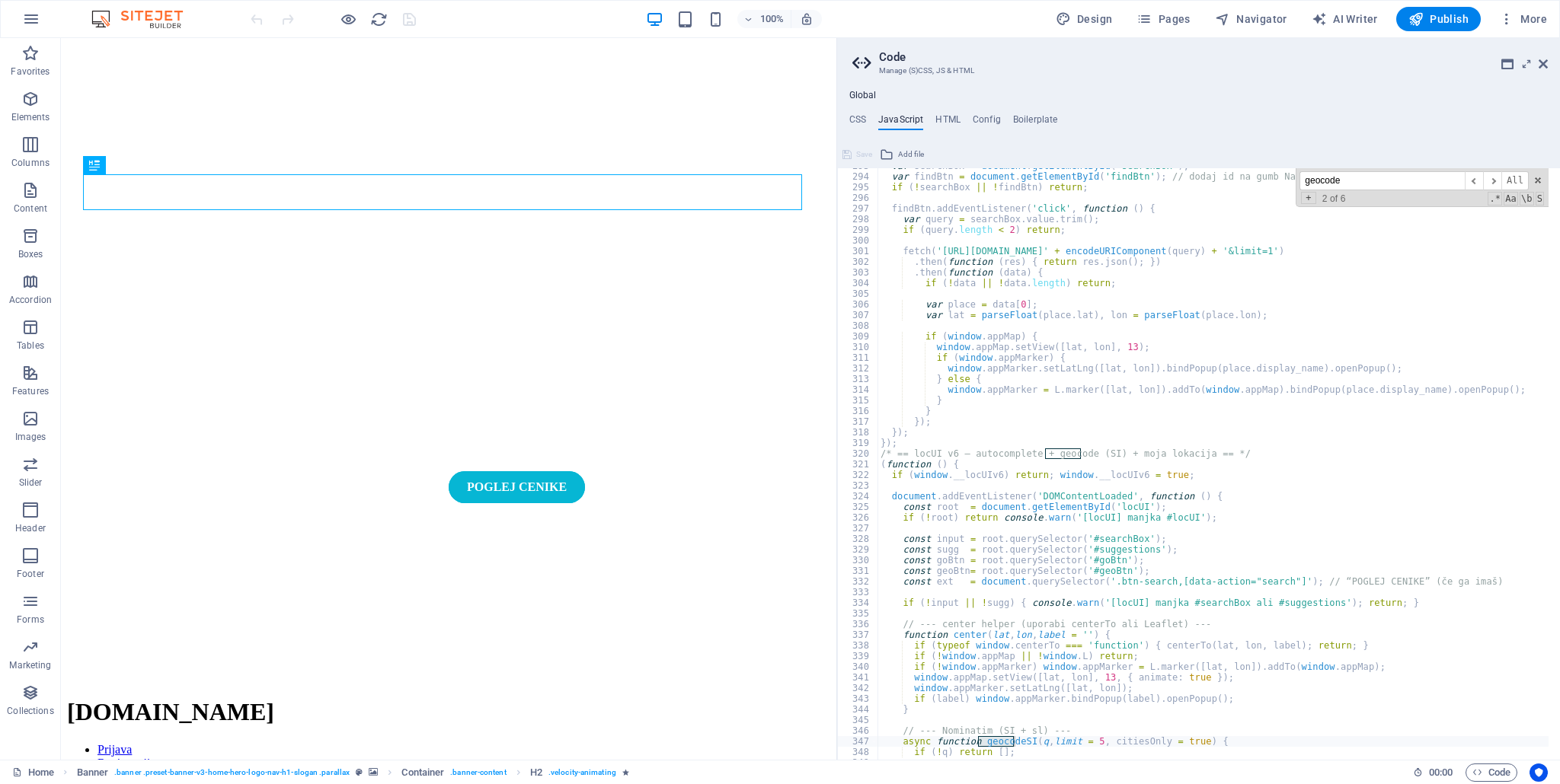
drag, startPoint x: 1360, startPoint y: 197, endPoint x: 1360, endPoint y: 186, distance: 11.0
click at [1360, 197] on div "+ 2 of 6 .* Aa \b S" at bounding box center [1421, 198] width 245 height 10
click at [1360, 186] on input "geocode" at bounding box center [1382, 181] width 166 height 19
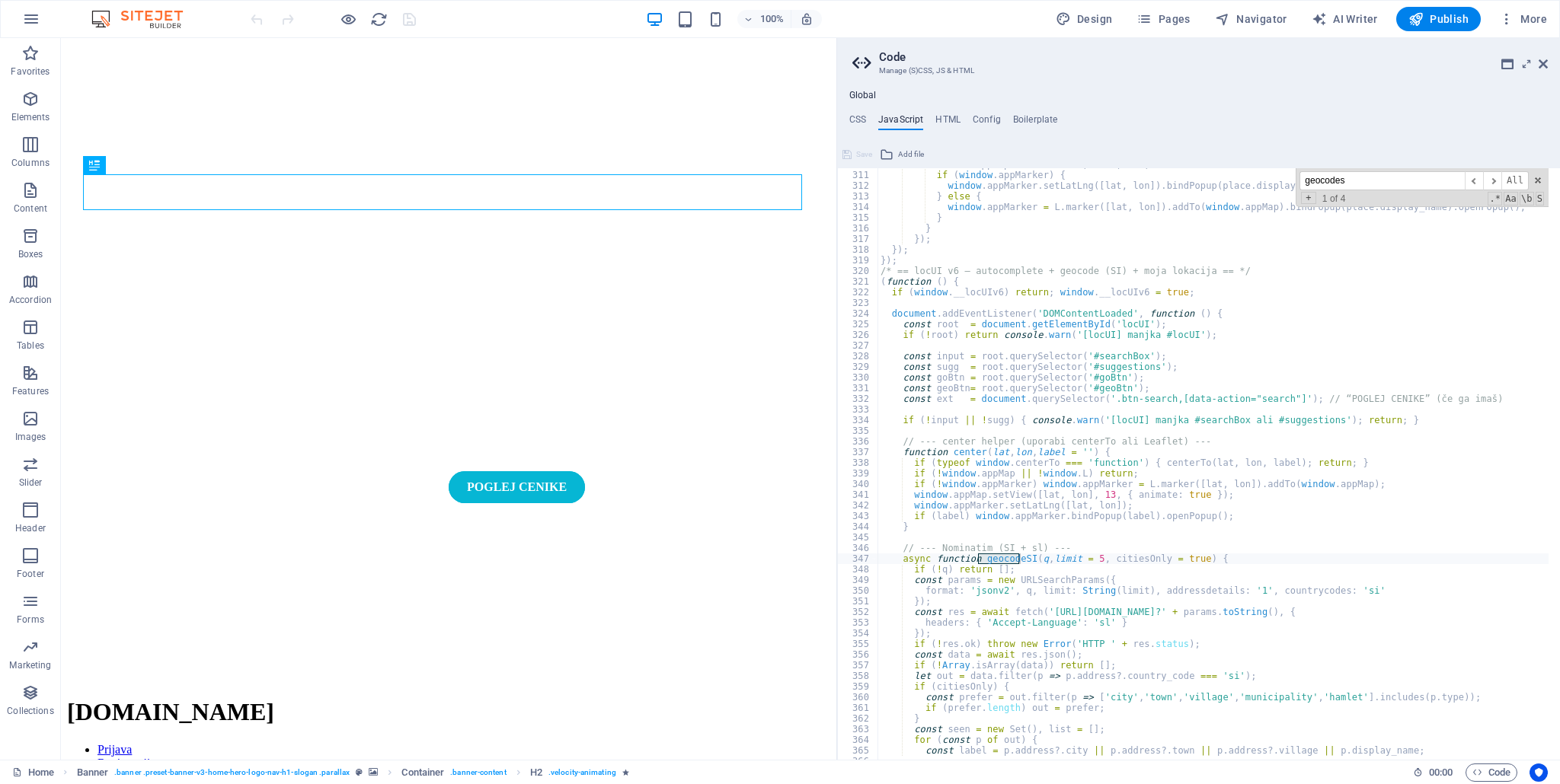
scroll to position [3302, 0]
type input "geocodes"
click at [1493, 185] on span "​" at bounding box center [1491, 181] width 18 height 19
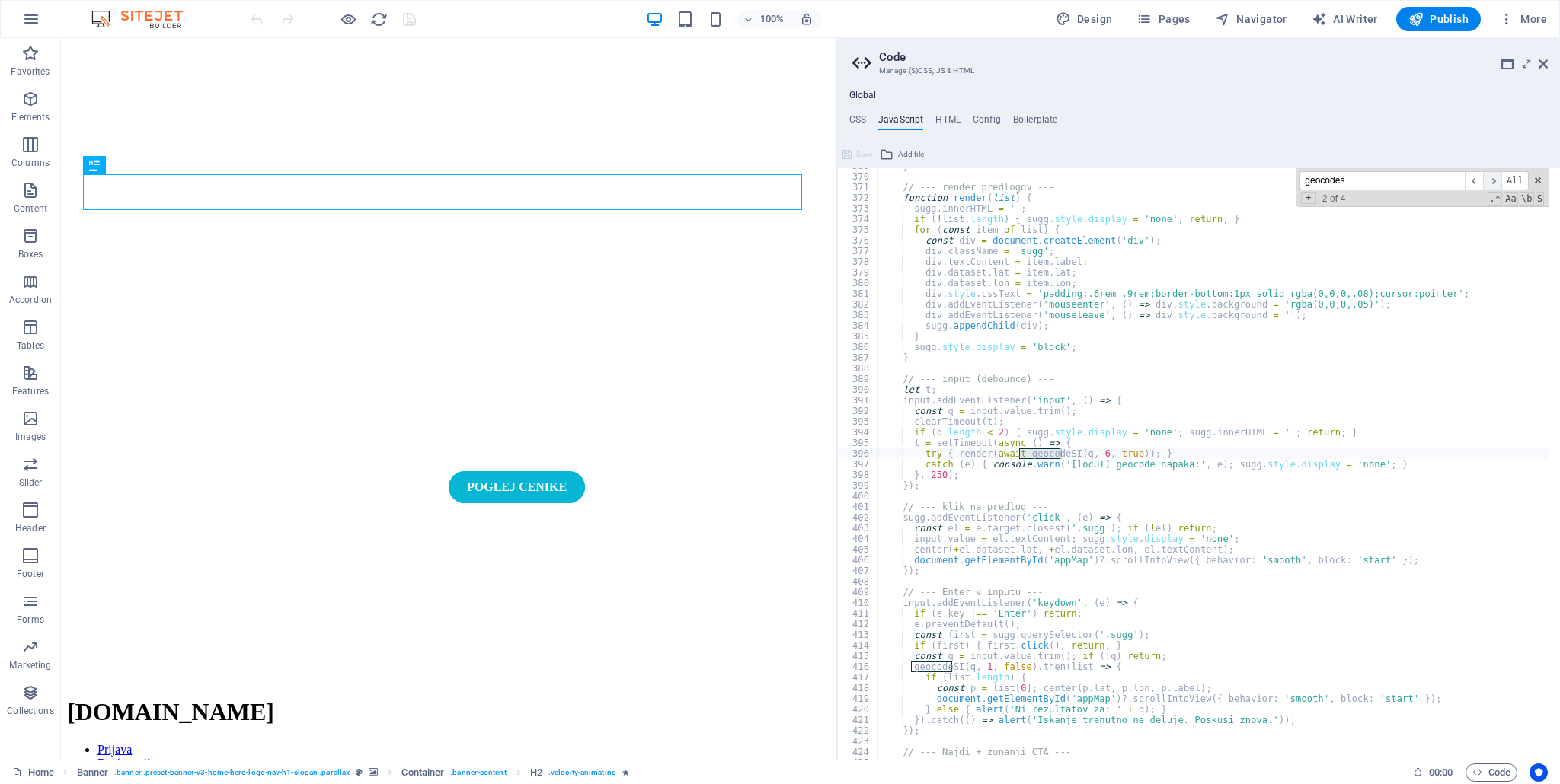
click at [1493, 185] on span "​" at bounding box center [1491, 181] width 18 height 19
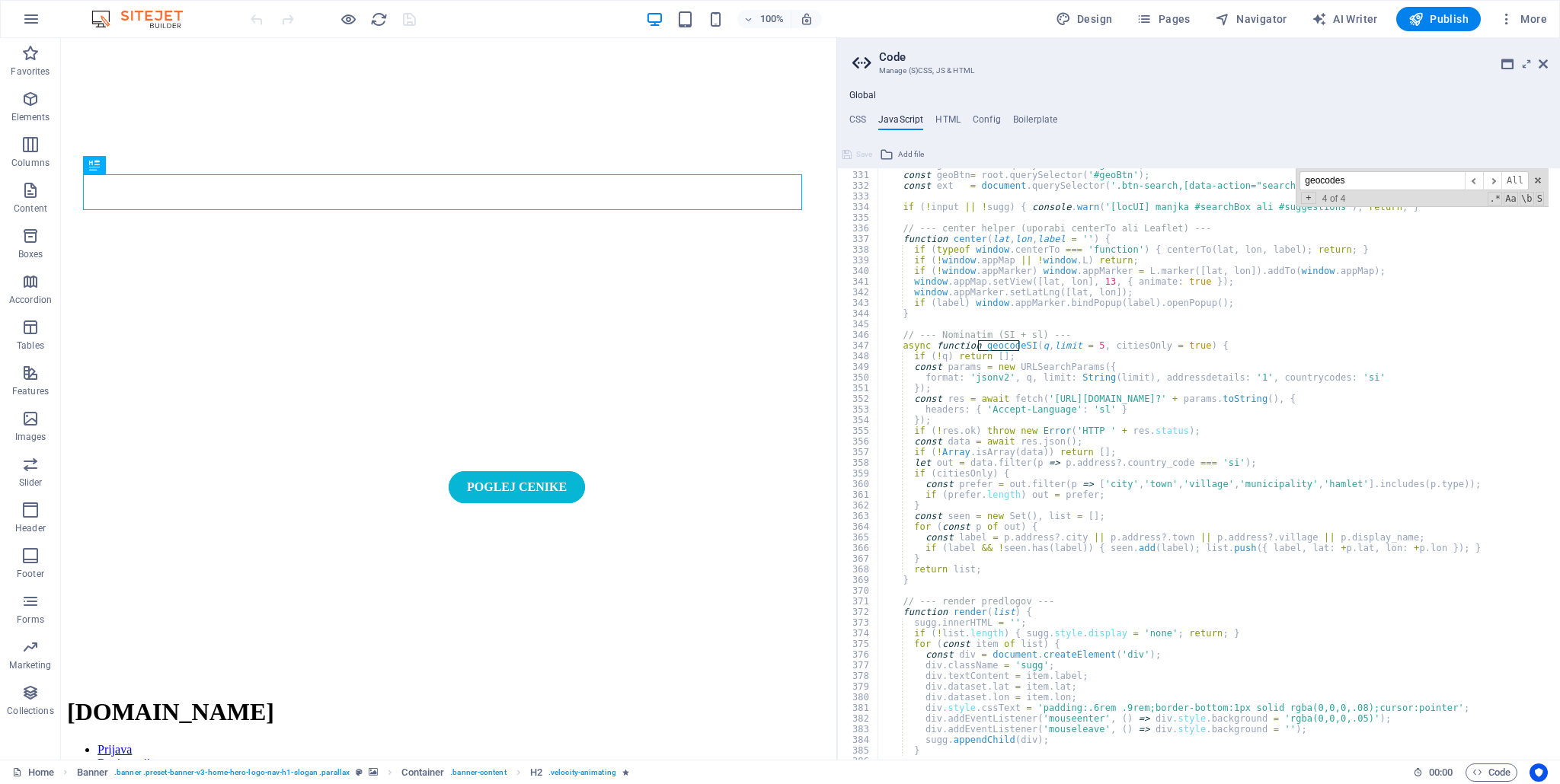
scroll to position [3515, 0]
click at [1033, 338] on div "const goBtn = root . querySelector ( '#goBtn' ) ; const geoBtn = root . querySe…" at bounding box center [1344, 460] width 935 height 602
click at [978, 338] on div "const goBtn = root . querySelector ( '#goBtn' ) ; const geoBtn = root . querySe…" at bounding box center [1344, 460] width 935 height 602
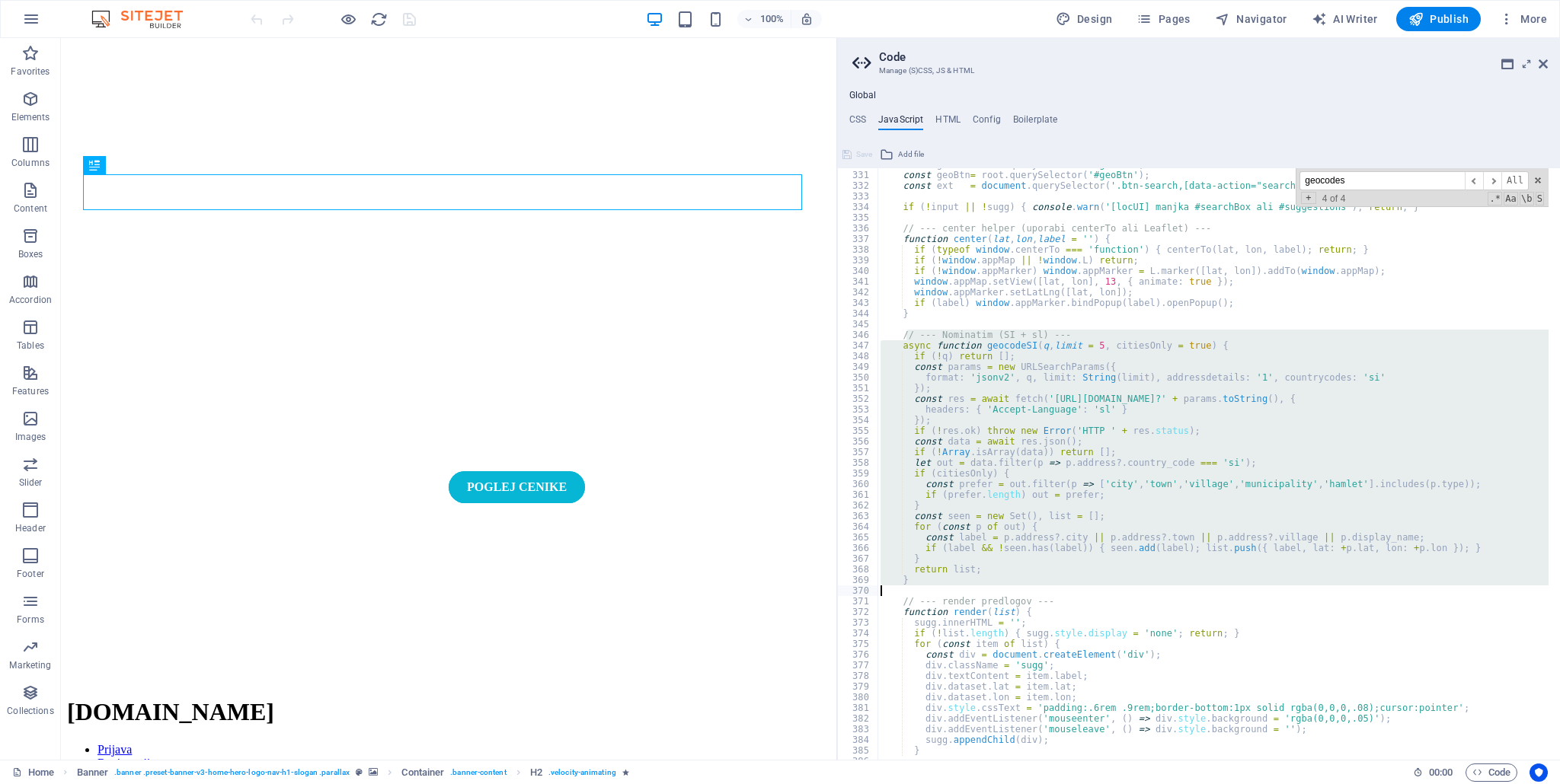
drag, startPoint x: 903, startPoint y: 334, endPoint x: 970, endPoint y: 588, distance: 262.7
click at [970, 588] on div "const goBtn = root . querySelector ( '#goBtn' ) ; const geoBtn = root . querySe…" at bounding box center [1344, 460] width 935 height 602
type textarea "}"
paste textarea
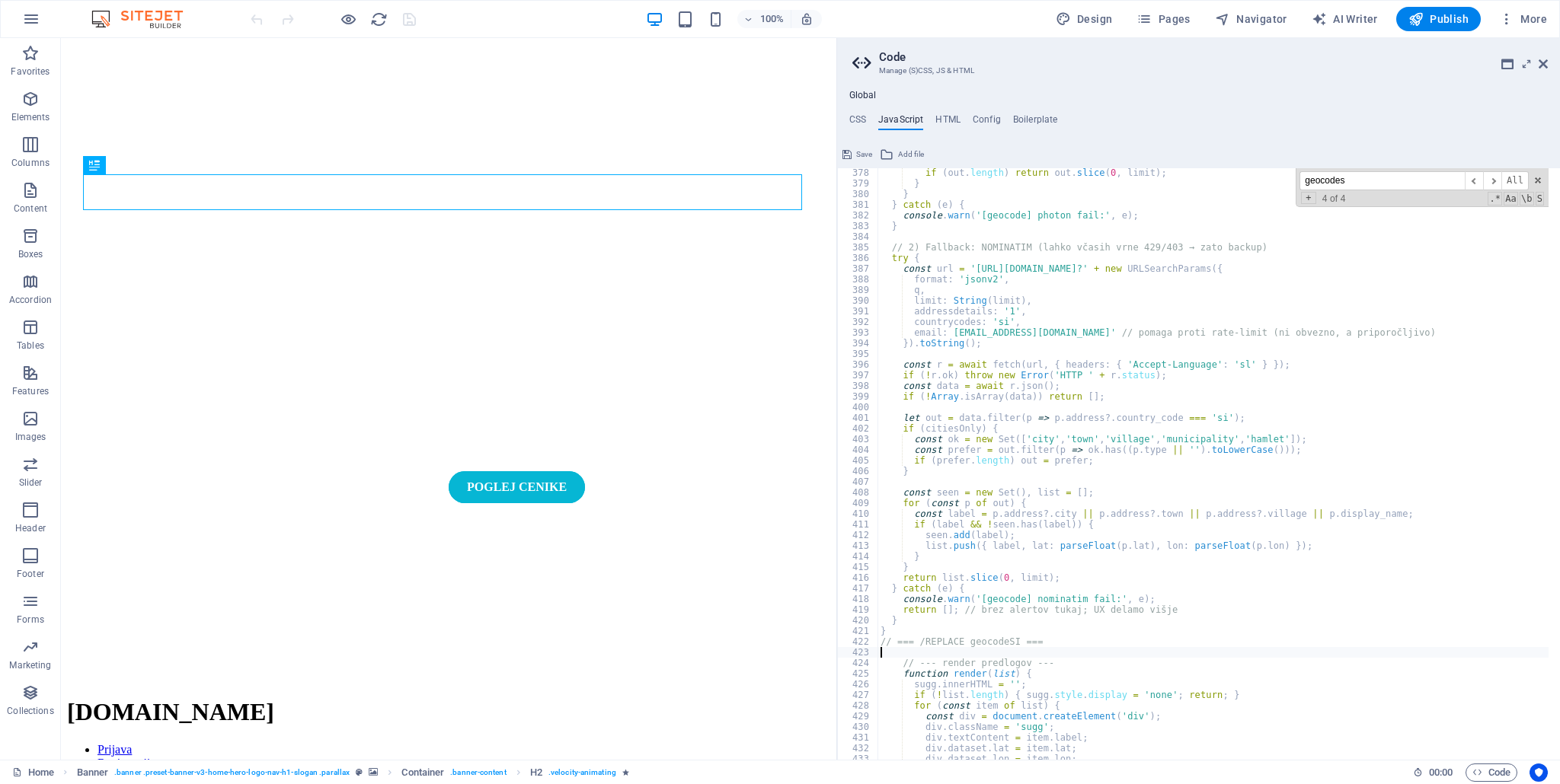
scroll to position [4018, 0]
drag, startPoint x: 1037, startPoint y: 645, endPoint x: 849, endPoint y: 645, distance: 188.0
click at [849, 645] on div "378 379 380 381 382 383 384 385 386 387 388 389 390 391 392 393 394 395 396 397…" at bounding box center [1198, 463] width 723 height 592
type textarea "// === /REPLACE geocodeSI ==="
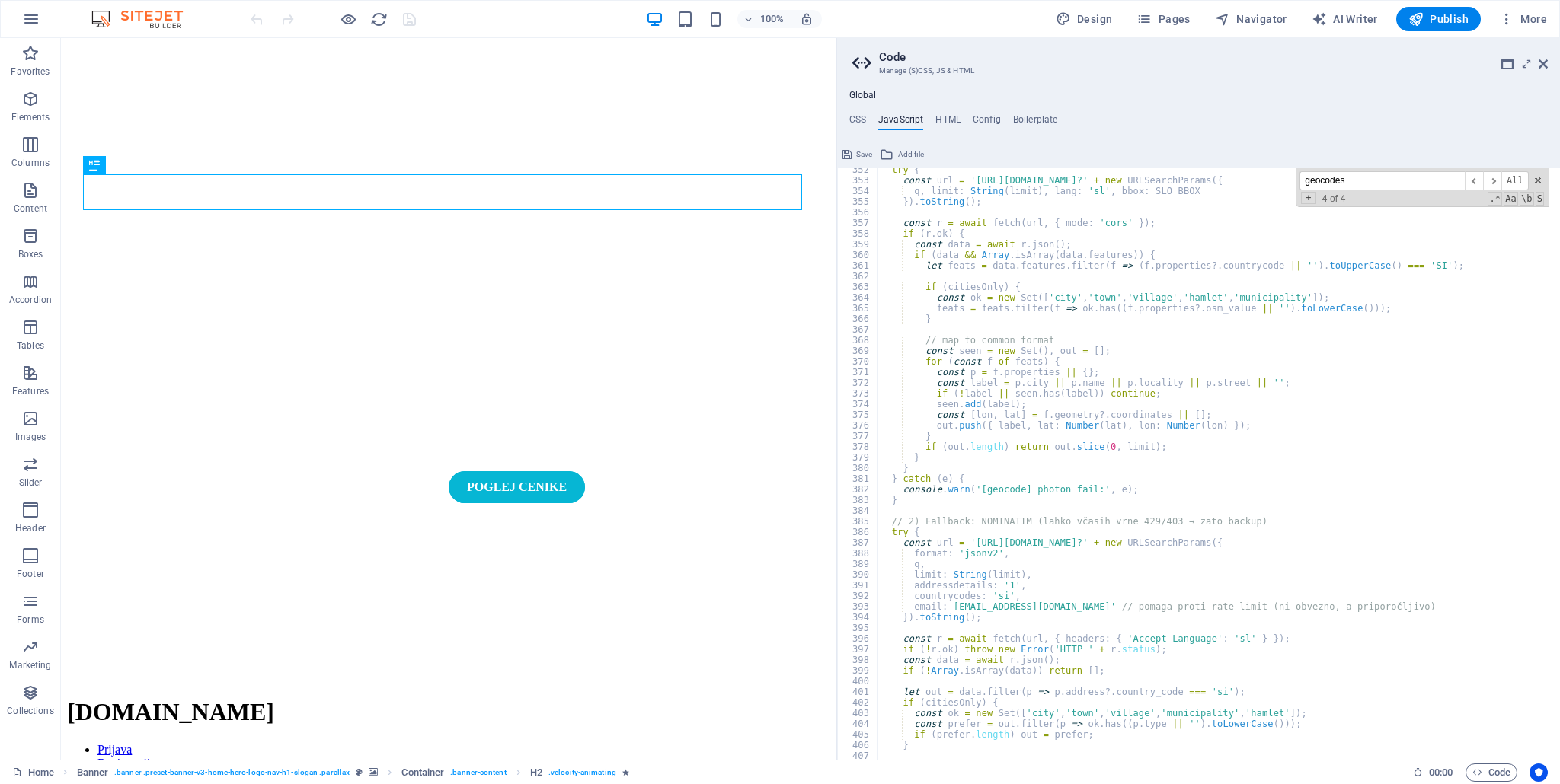
scroll to position [3516, 0]
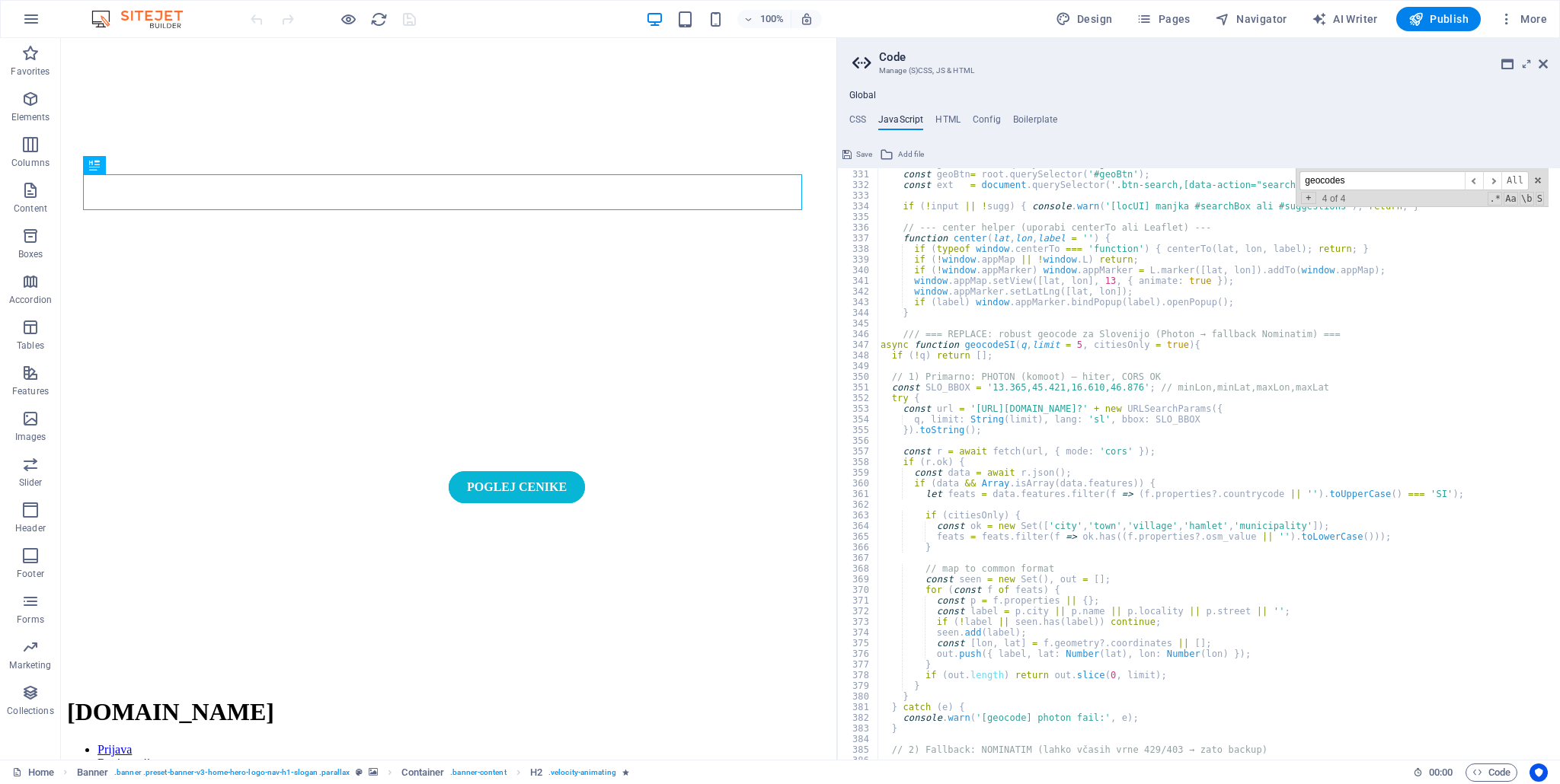
click at [857, 154] on span "Save" at bounding box center [864, 154] width 16 height 18
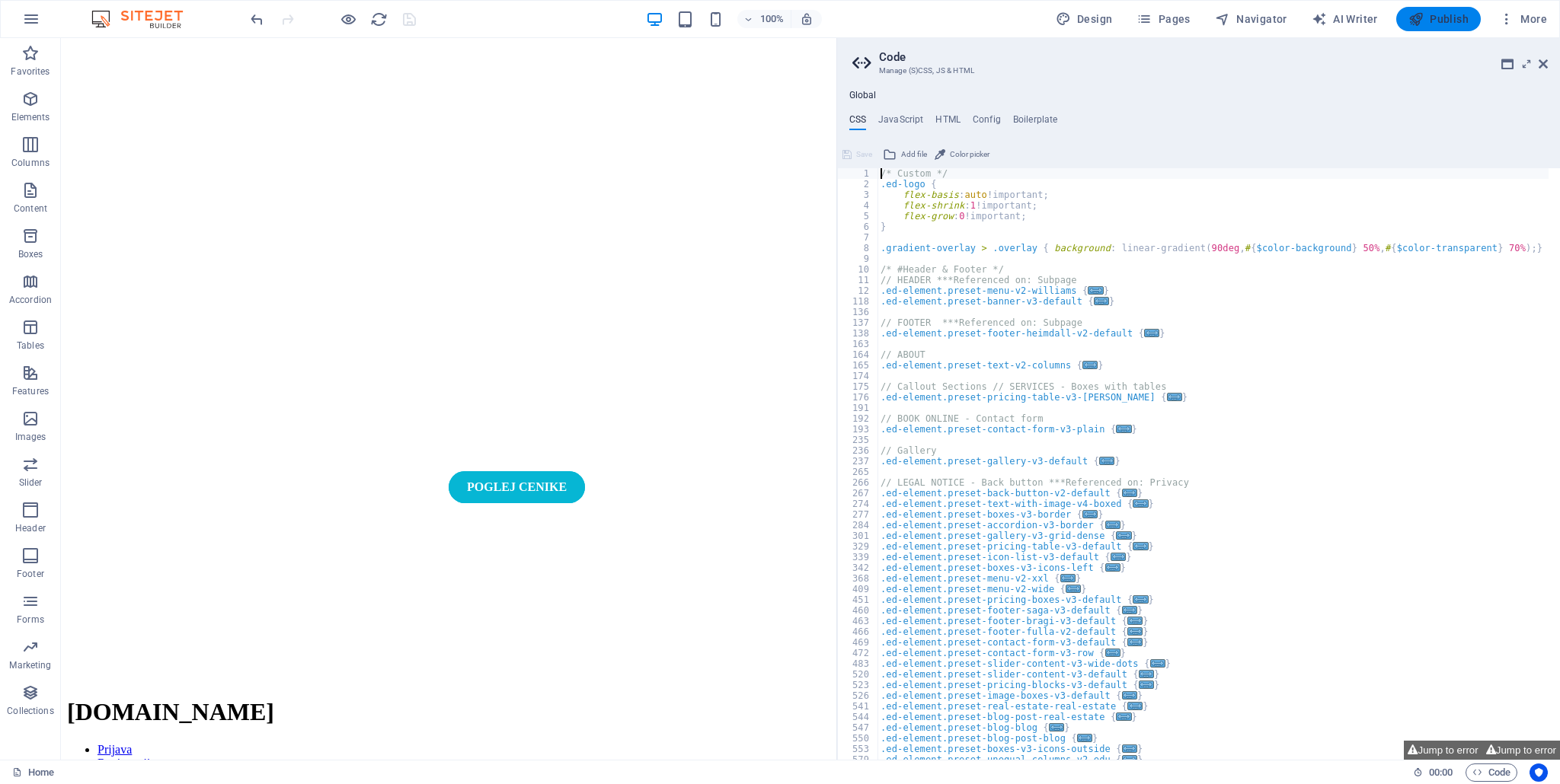
click at [1434, 20] on span "Publish" at bounding box center [1438, 18] width 60 height 15
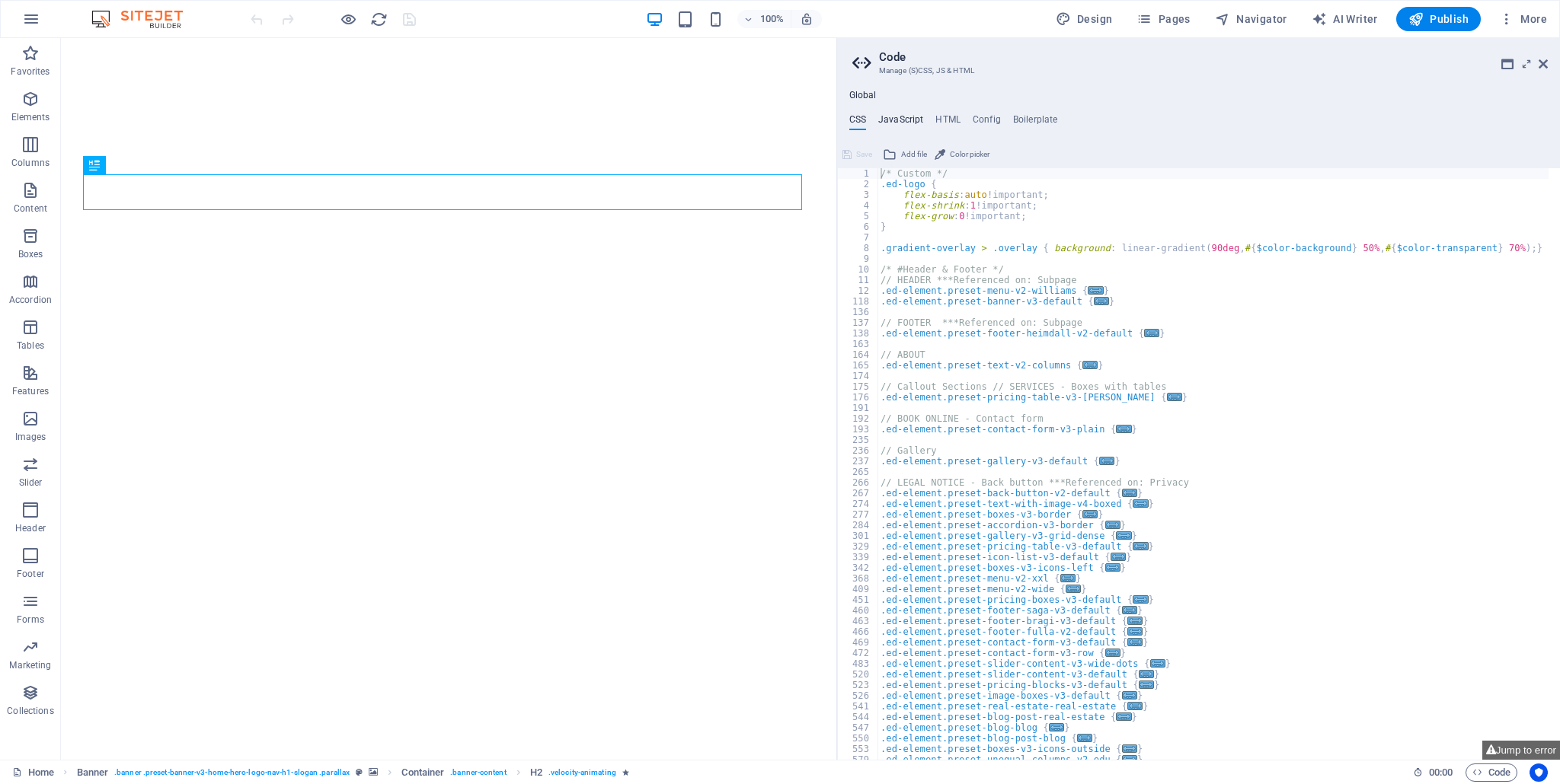
click at [893, 118] on h4 "JavaScript" at bounding box center [900, 122] width 45 height 17
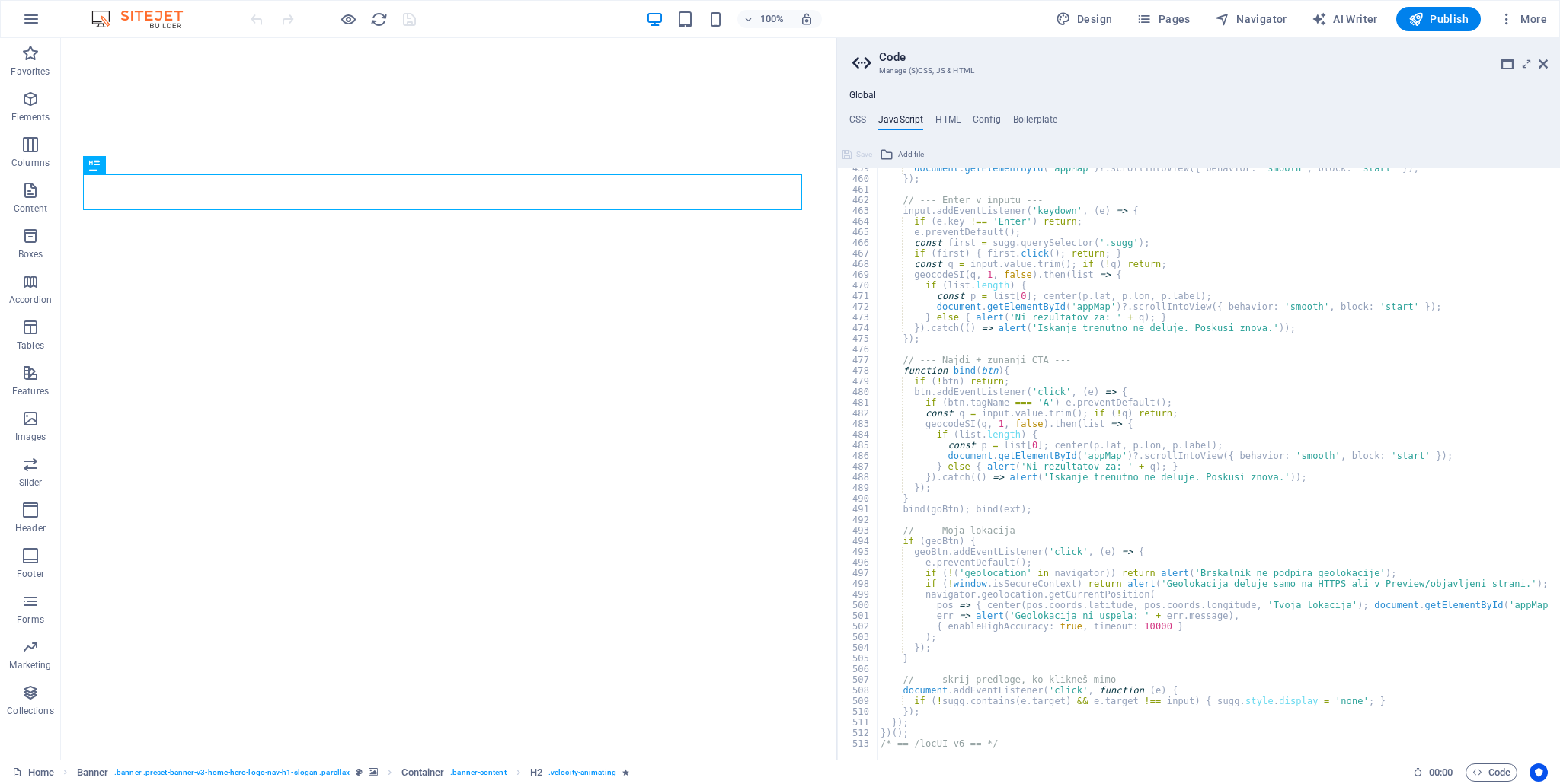
scroll to position [4886, 0]
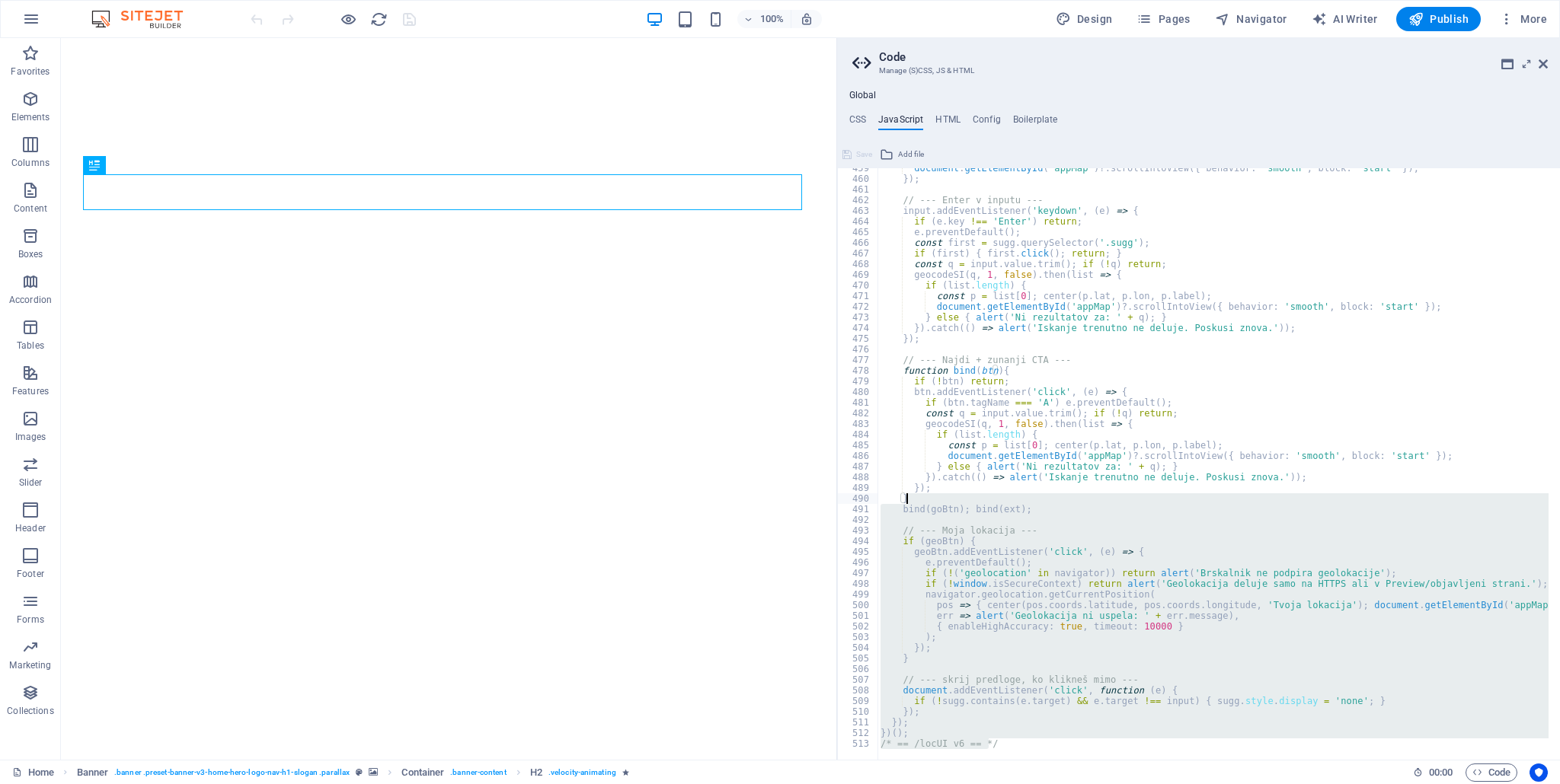
drag, startPoint x: 998, startPoint y: 744, endPoint x: 917, endPoint y: 498, distance: 259.0
click at [917, 498] on div "/* JS for preset "Menu V2" */ 459 460 461 462 463 464 465 466 467 468 469 470 4…" at bounding box center [1198, 463] width 723 height 592
click at [1122, 408] on div "document . getElementById ( 'appMap' ) ?. scrollIntoView ({ behavior : 'smooth'…" at bounding box center [1344, 464] width 935 height 602
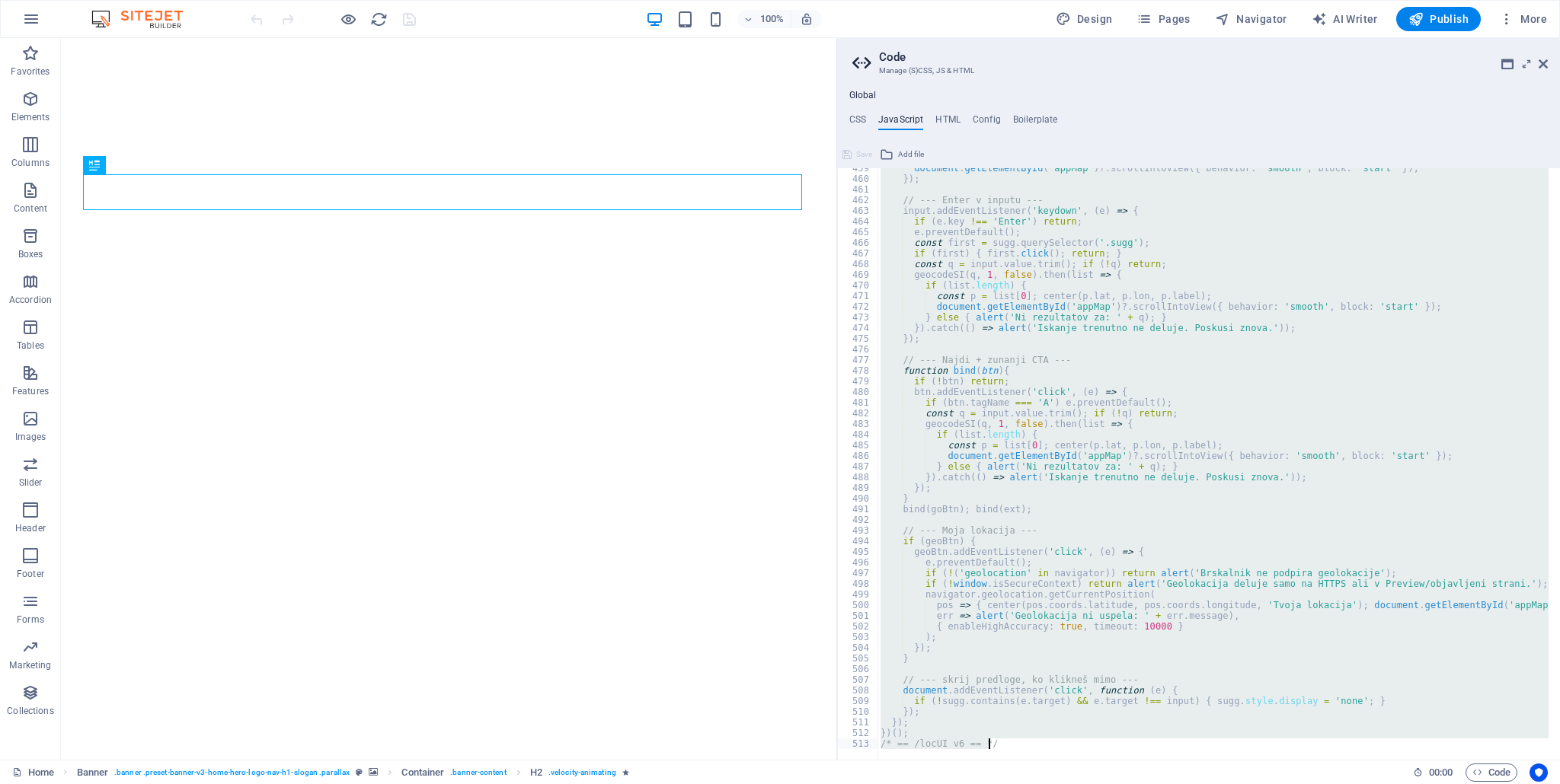
drag, startPoint x: 878, startPoint y: 468, endPoint x: 963, endPoint y: 784, distance: 327.2
click at [963, 759] on div "Home Favorites Elements Columns Content Boxes Accordion Tables Features Images …" at bounding box center [780, 398] width 1560 height 721
type textarea "})(); /* == /locUI v6 == */"
paste textarea
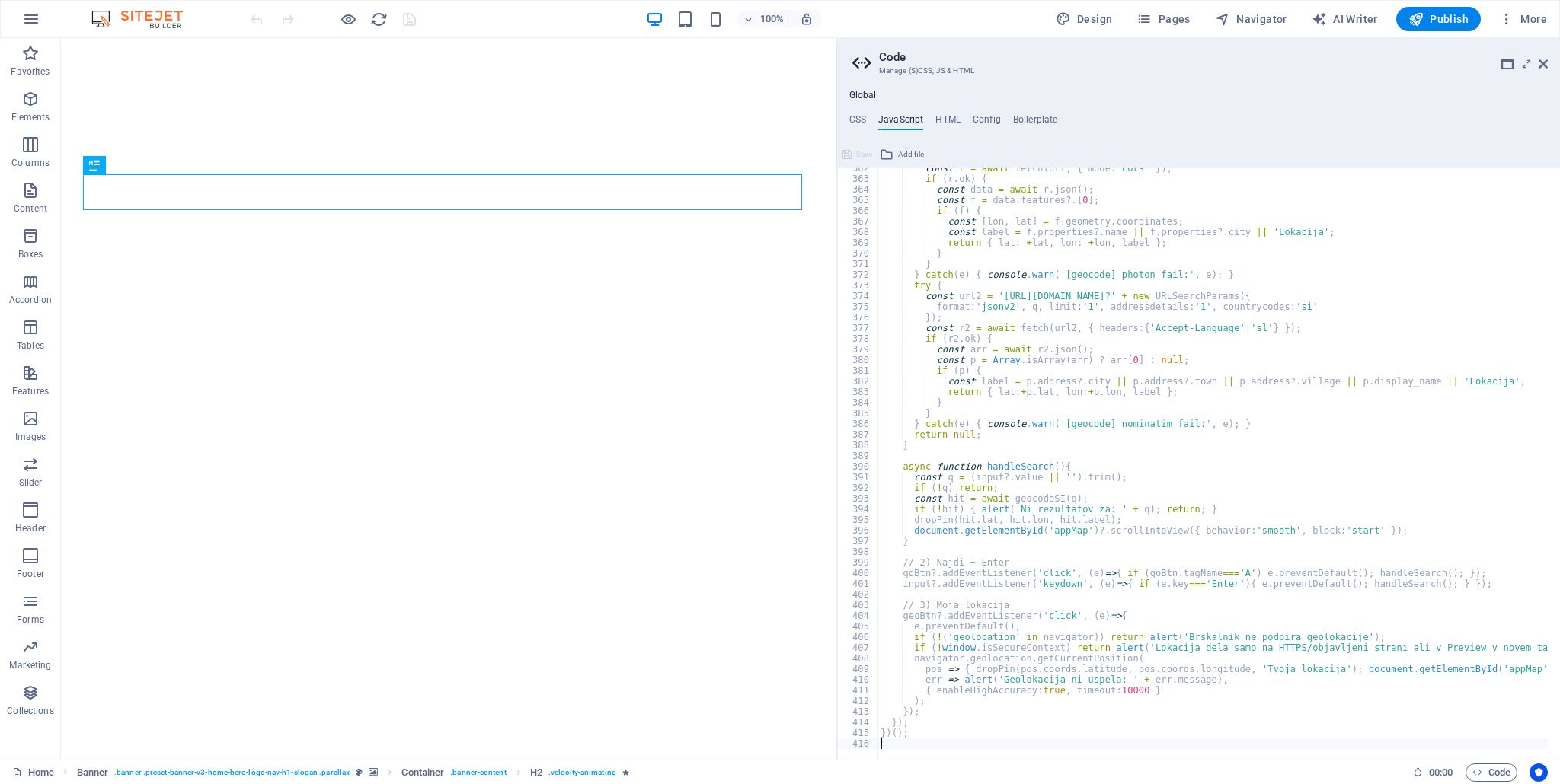
scroll to position [3852, 0]
click at [849, 154] on icon at bounding box center [847, 154] width 10 height 18
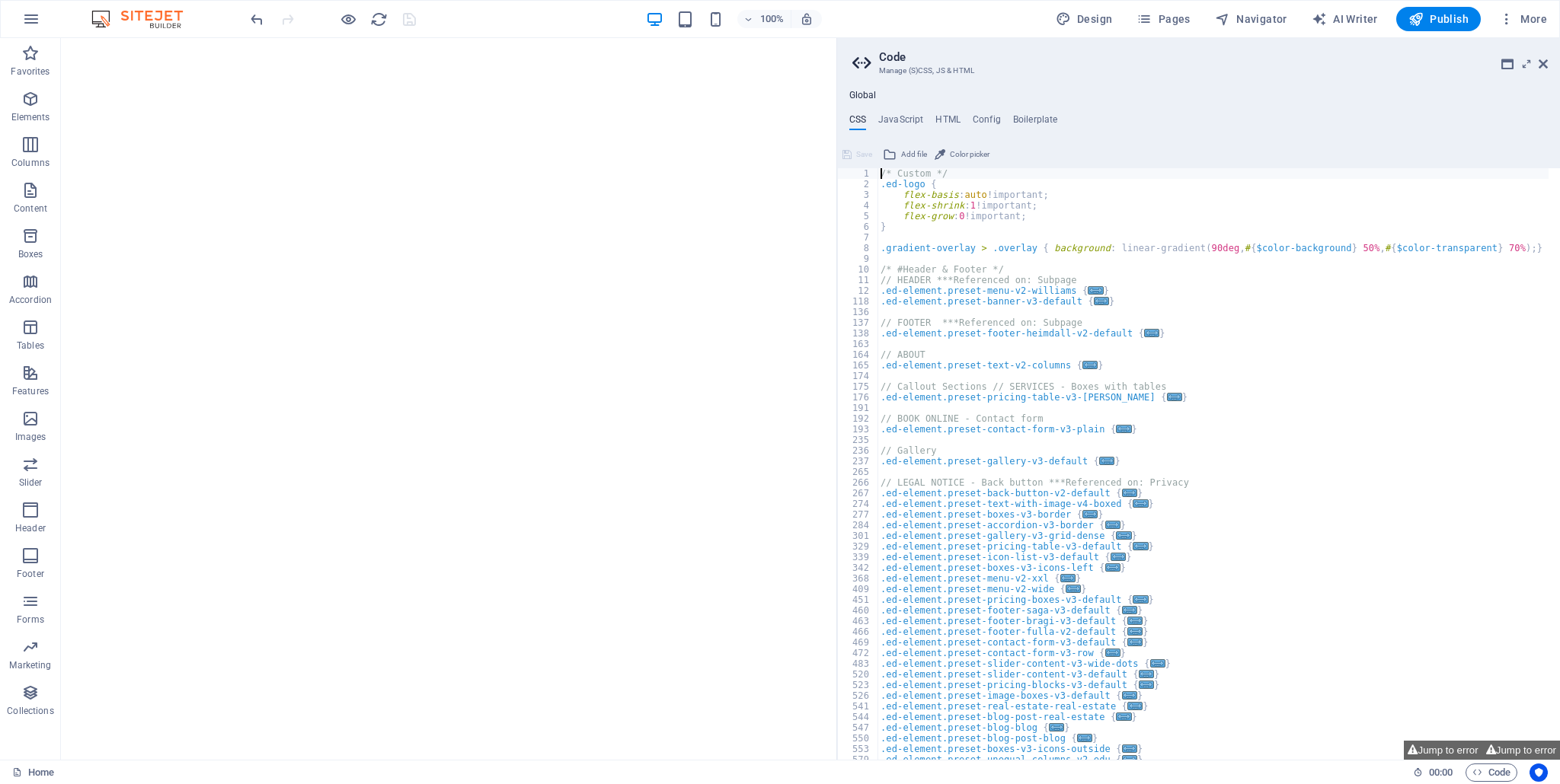
click at [902, 108] on div "Global CSS JavaScript HTML Config Boilerplate /* Custom */ 1 2 3 4 5 6 7 8 9 10…" at bounding box center [1198, 424] width 723 height 670
click at [902, 108] on div "Global CSS JavaScript HTML Config Boilerplate /* Custom */ 1 2 3 4 5 6 7 8 9 10…" at bounding box center [1198, 424] width 723 height 670
click at [903, 111] on div "Global CSS JavaScript HTML Config Boilerplate /* Custom */ 1 2 3 4 5 6 7 8 9 10…" at bounding box center [1198, 424] width 723 height 670
click at [905, 114] on h4 "JavaScript" at bounding box center [900, 122] width 45 height 17
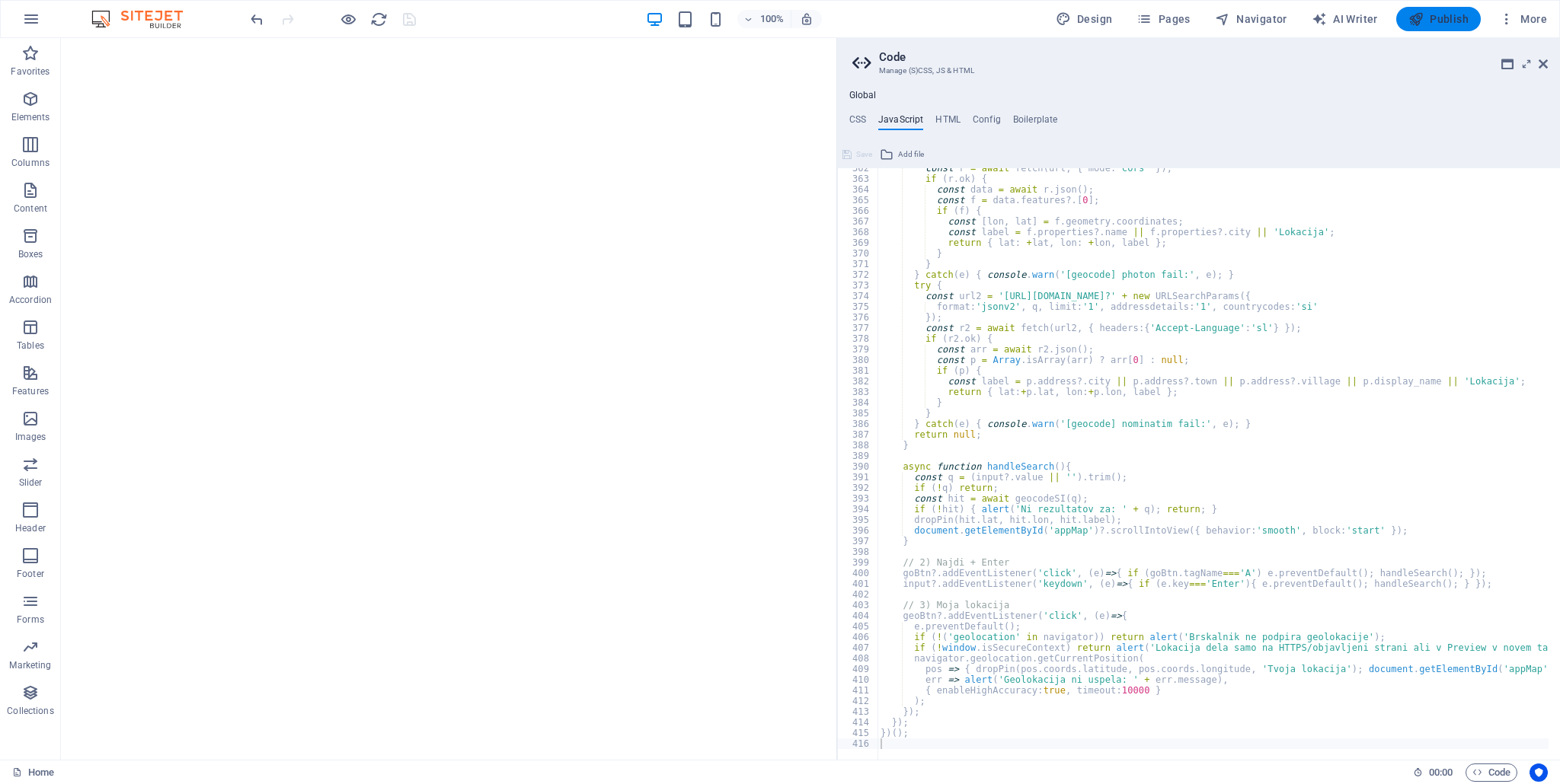
click at [1426, 17] on span "Publish" at bounding box center [1438, 18] width 60 height 15
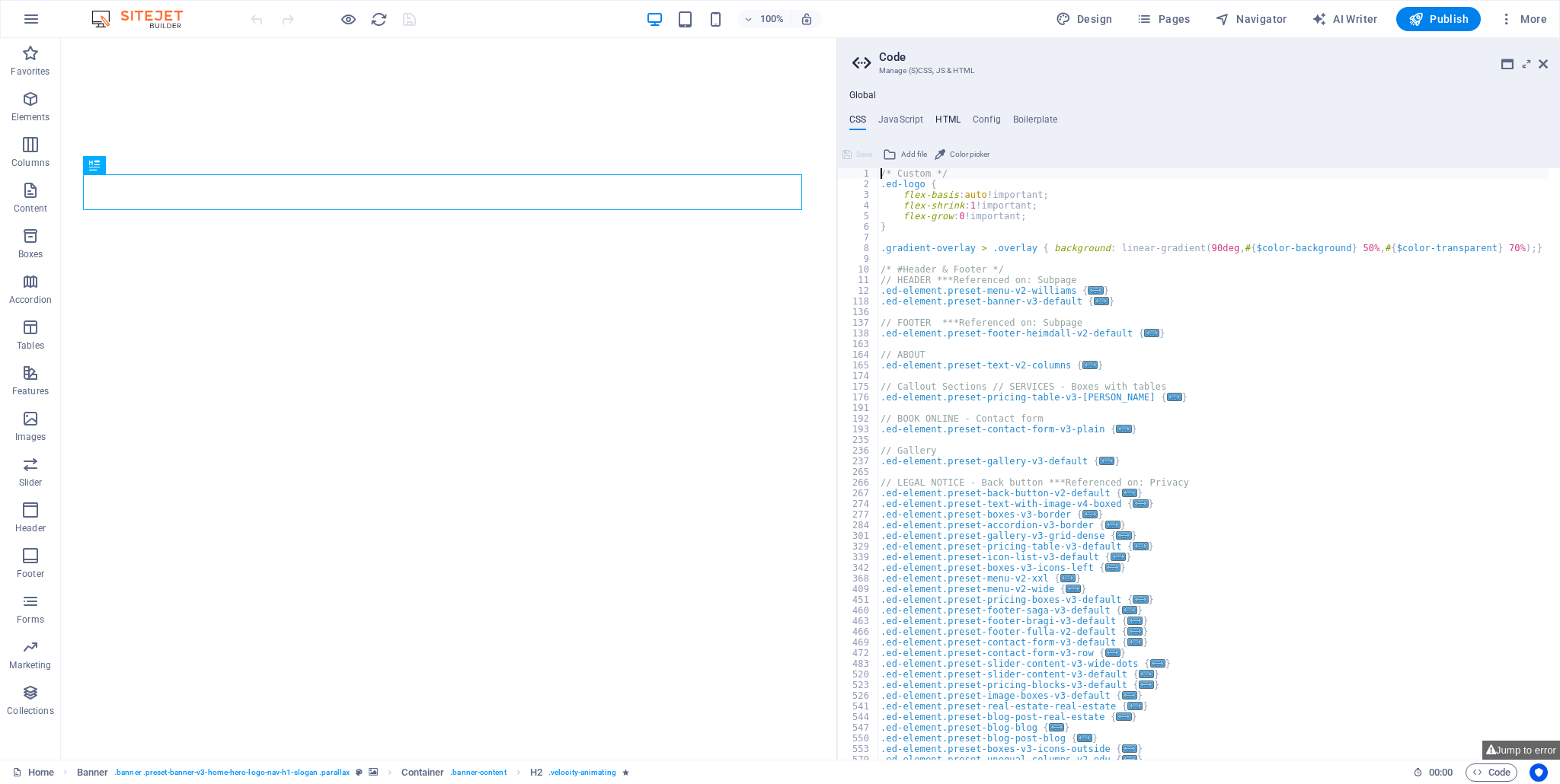
click at [950, 119] on h4 "HTML" at bounding box center [948, 122] width 25 height 17
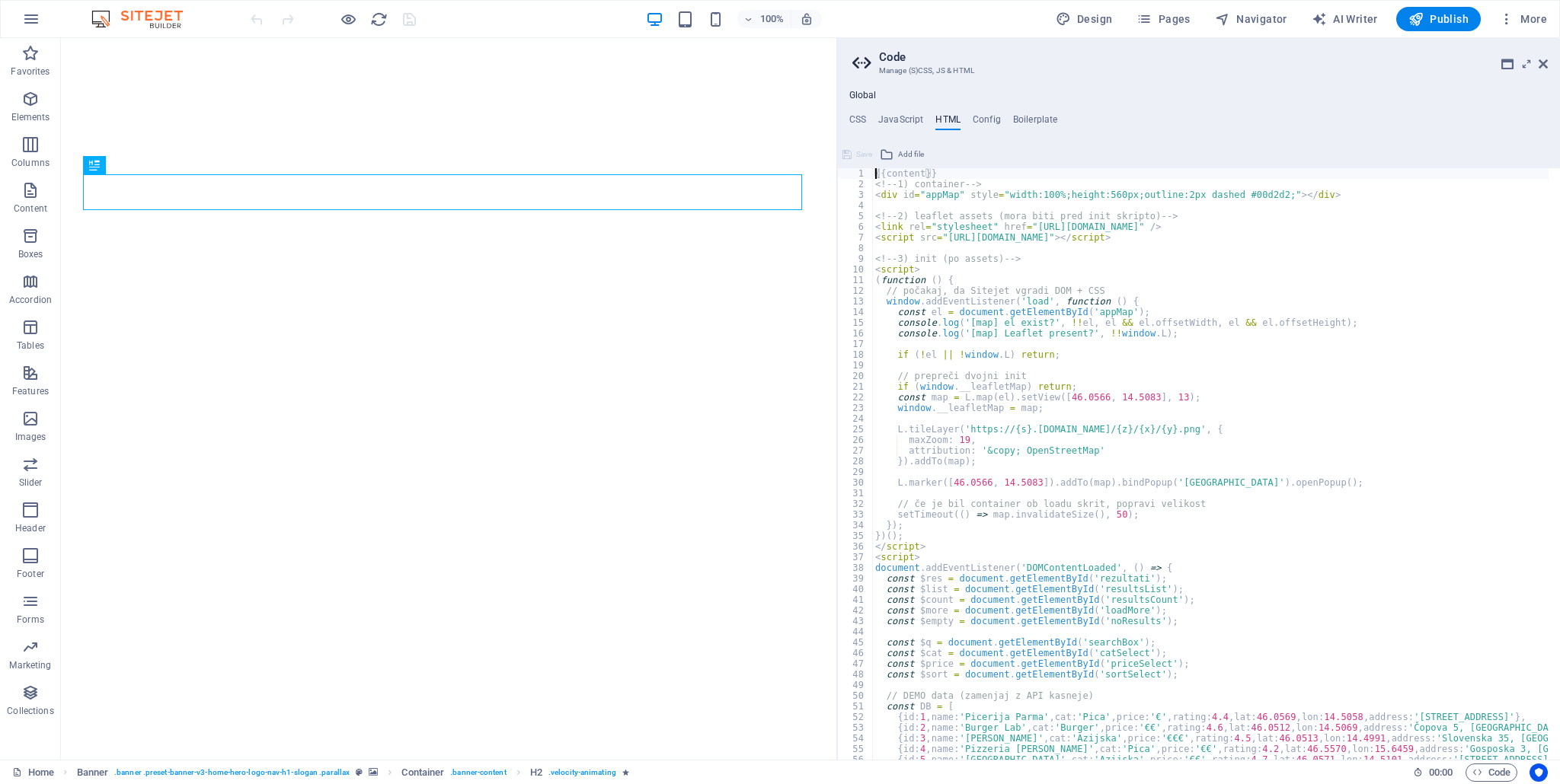
click at [919, 200] on div "{{content}} <!-- 1) container --> < div id = "appMap" style = "width:100%;heigh…" at bounding box center [1390, 469] width 1037 height 602
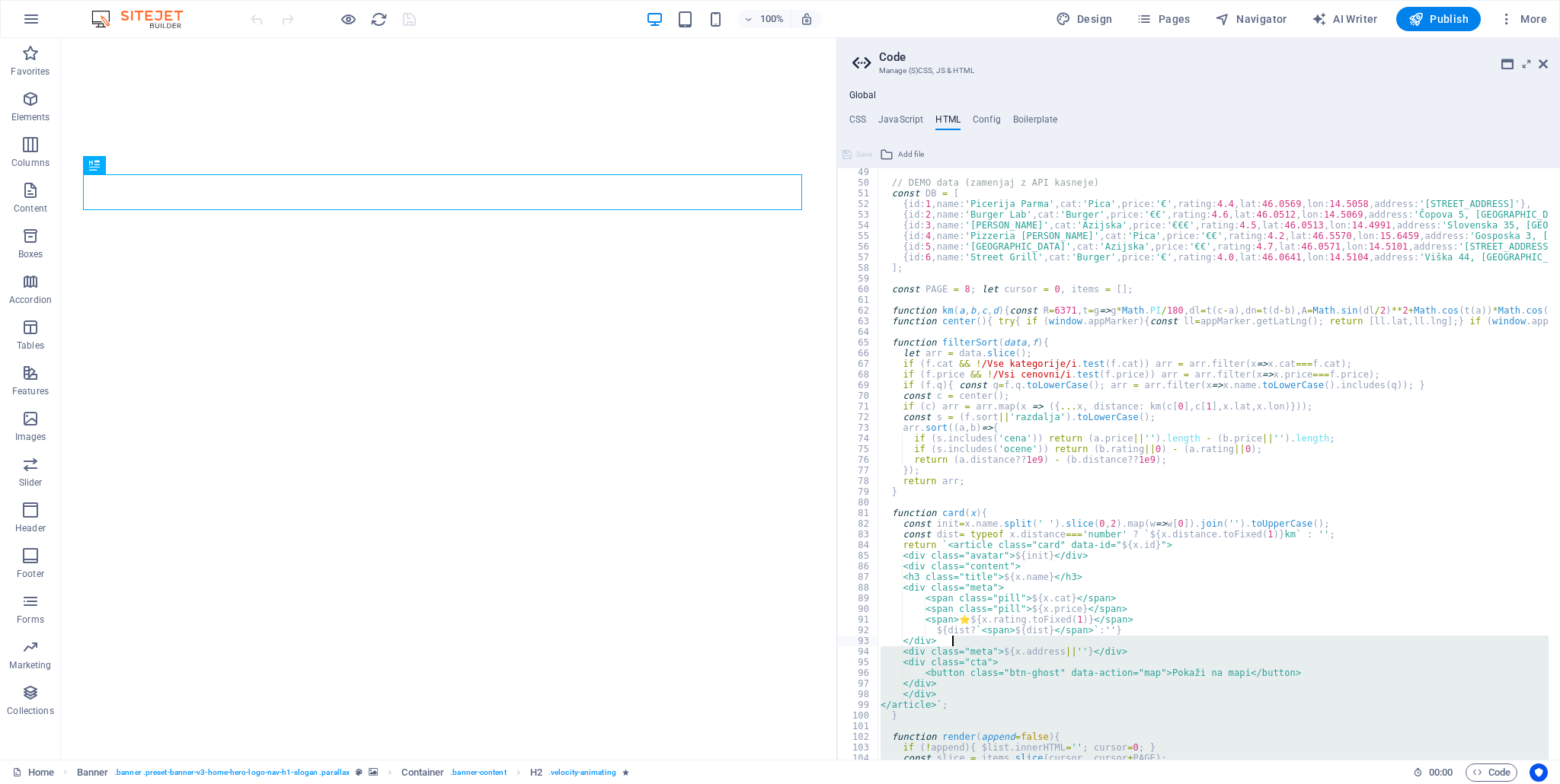
scroll to position [559, 0]
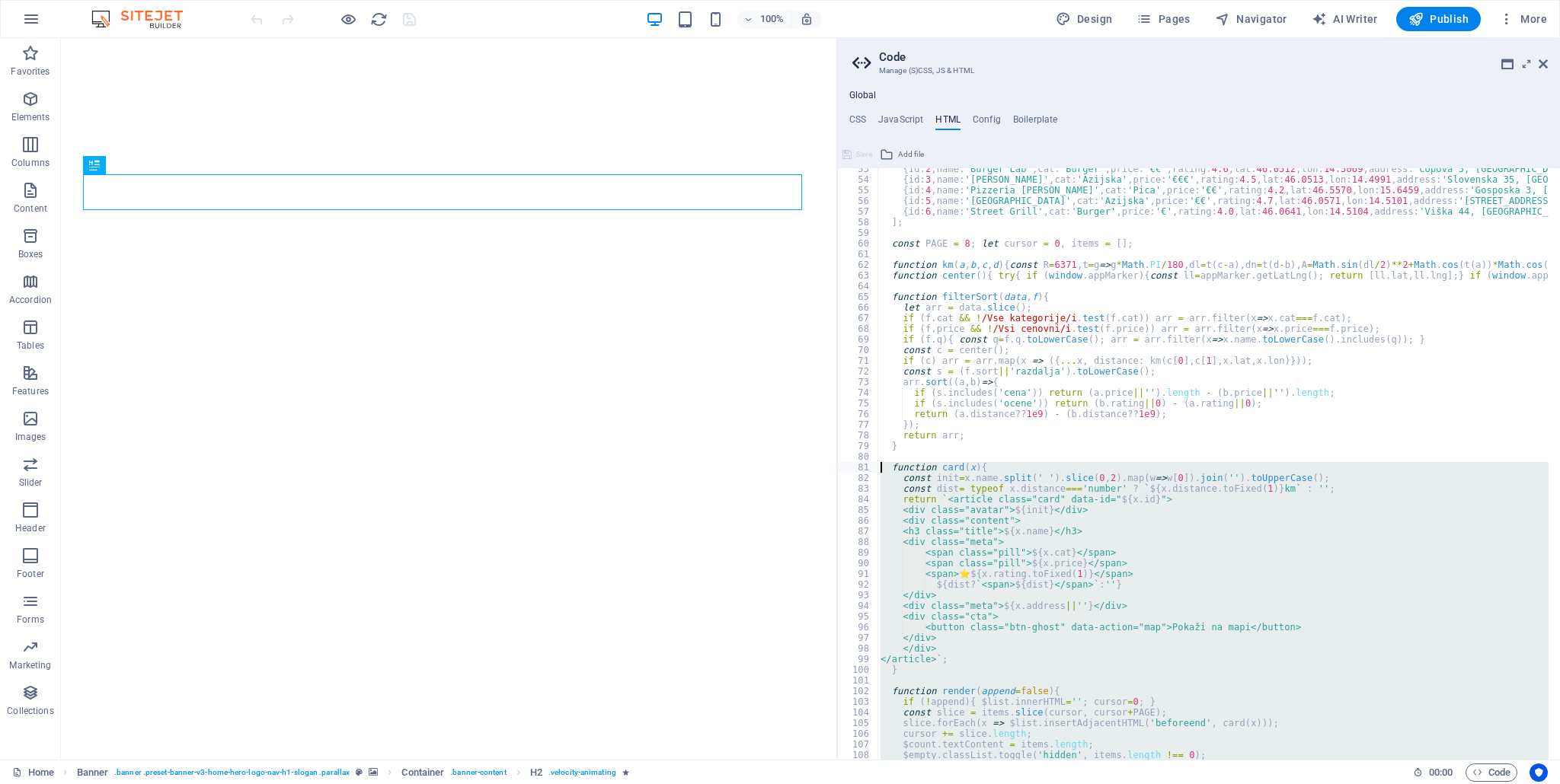
drag, startPoint x: 936, startPoint y: 744, endPoint x: 880, endPoint y: 464, distance: 285.5
click at [880, 464] on div "<div id="appMap" style="width:100%;height:560px;outline:2px dashed #00d2d2;"></…" at bounding box center [1198, 463] width 723 height 592
type textarea "function card(x){ const init=x.name.split(' ').slice(0,2).map(w=>w[0]).join('')…"
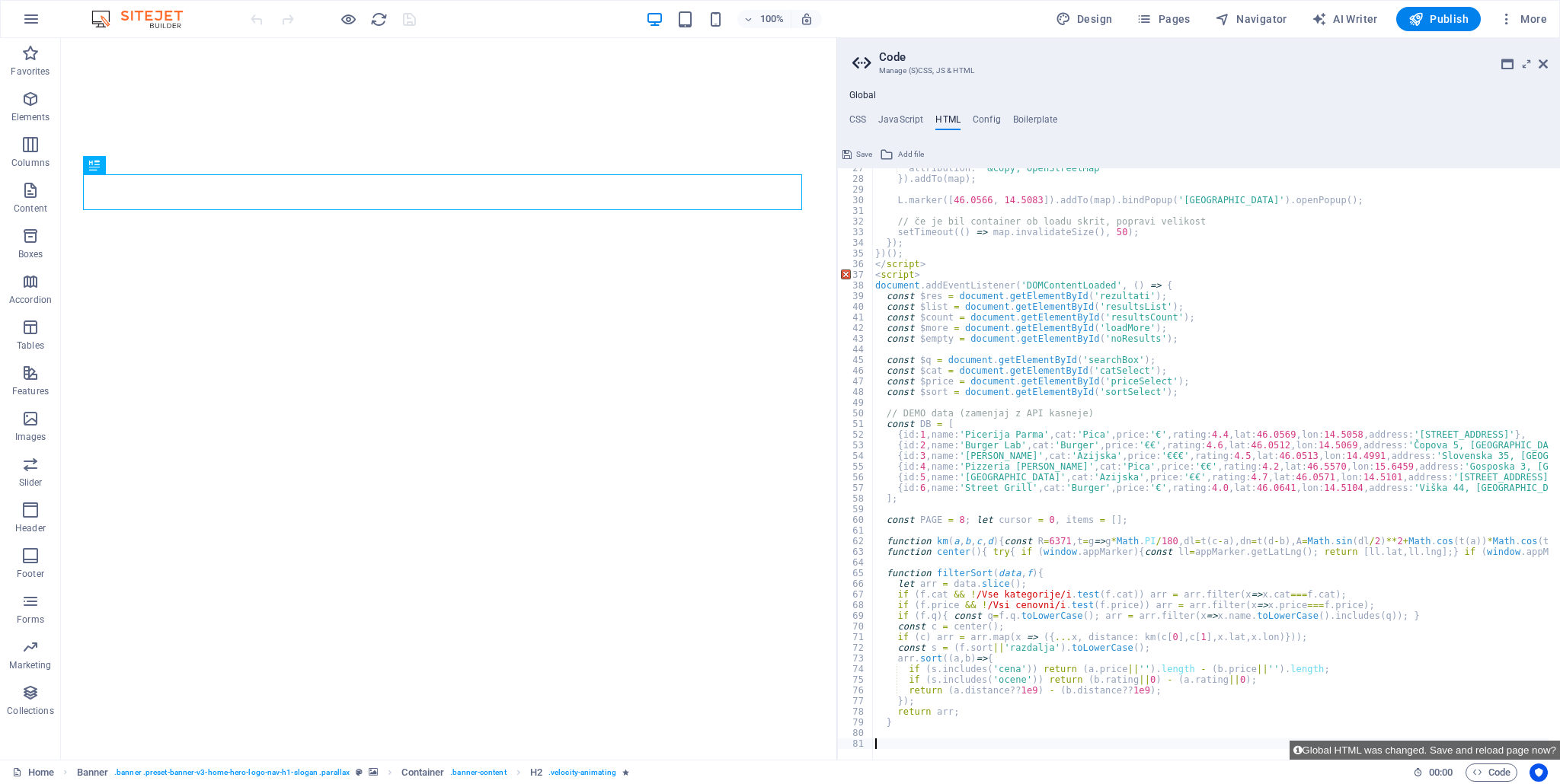
scroll to position [146, 0]
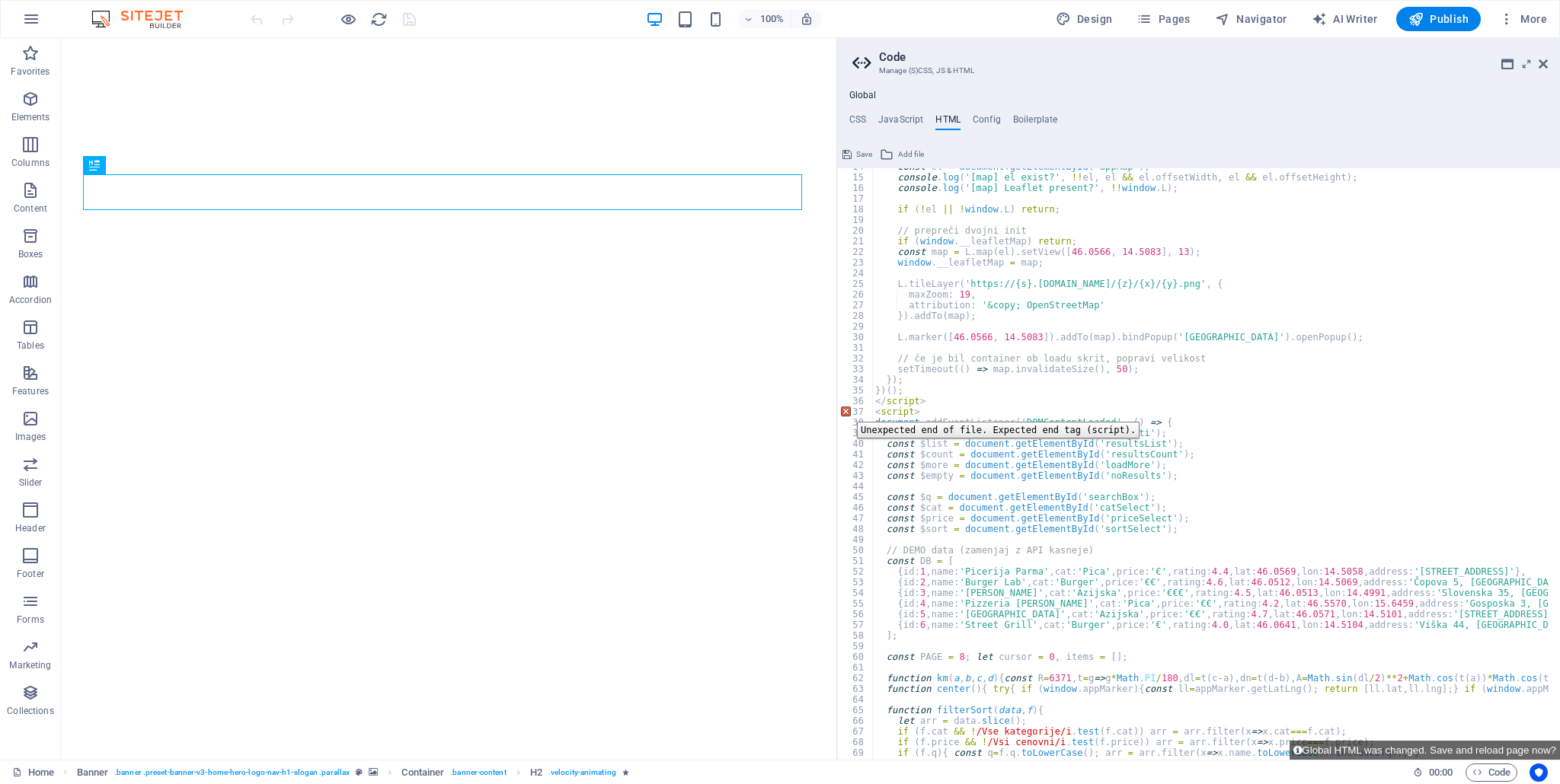
click at [845, 410] on div "37" at bounding box center [855, 411] width 36 height 10
type textarea "<script> document.addEventListener('DOMContentLoaded', () => {"
click at [845, 410] on div "37" at bounding box center [855, 411] width 36 height 10
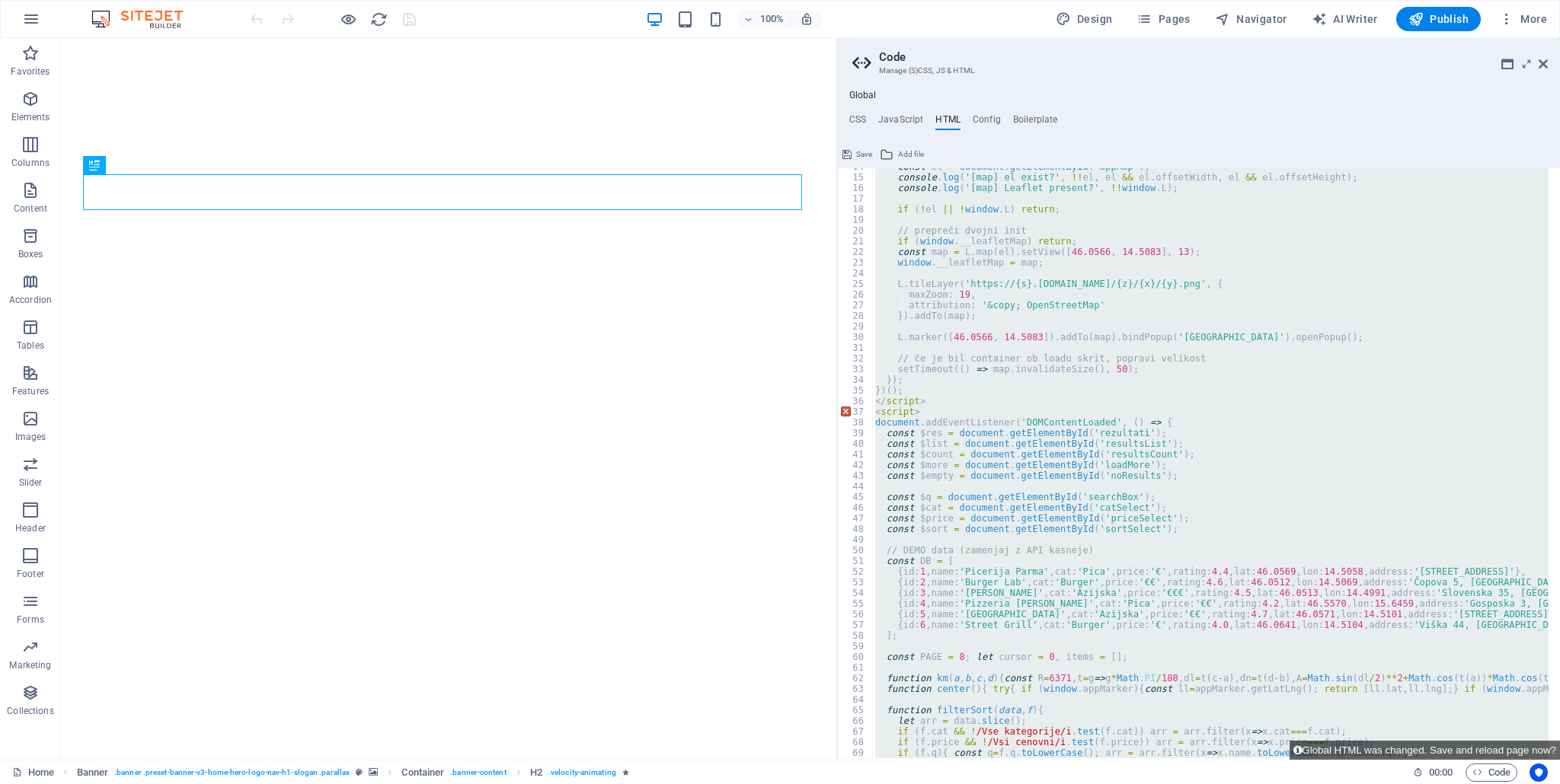
click at [1023, 499] on div "const el = document . getElementById ( 'appMap' ) ; console . log ( '[map] el e…" at bounding box center [1211, 463] width 677 height 592
type textarea "const $q = document.getElementById('searchBox');"
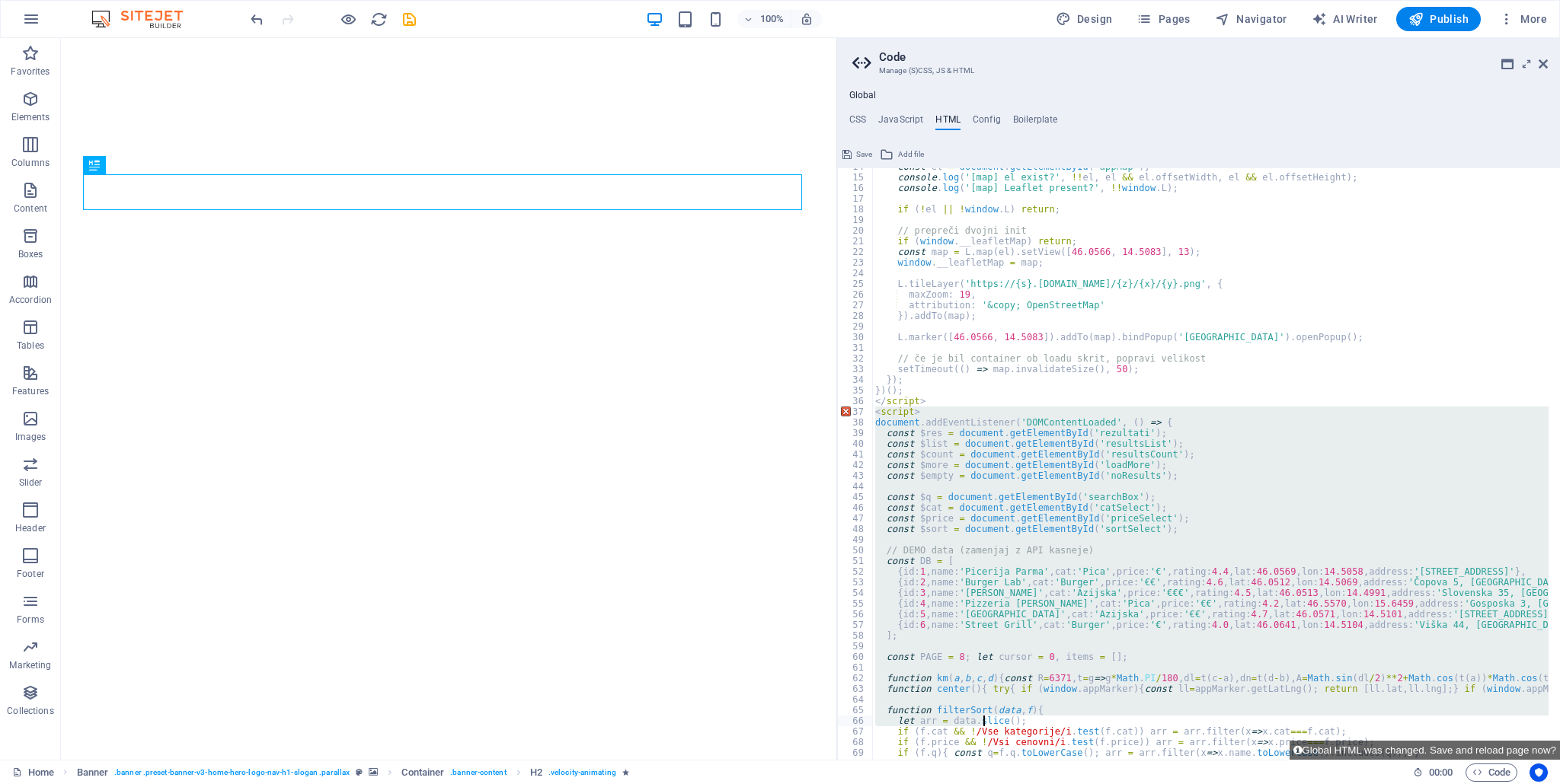
scroll to position [283, 0]
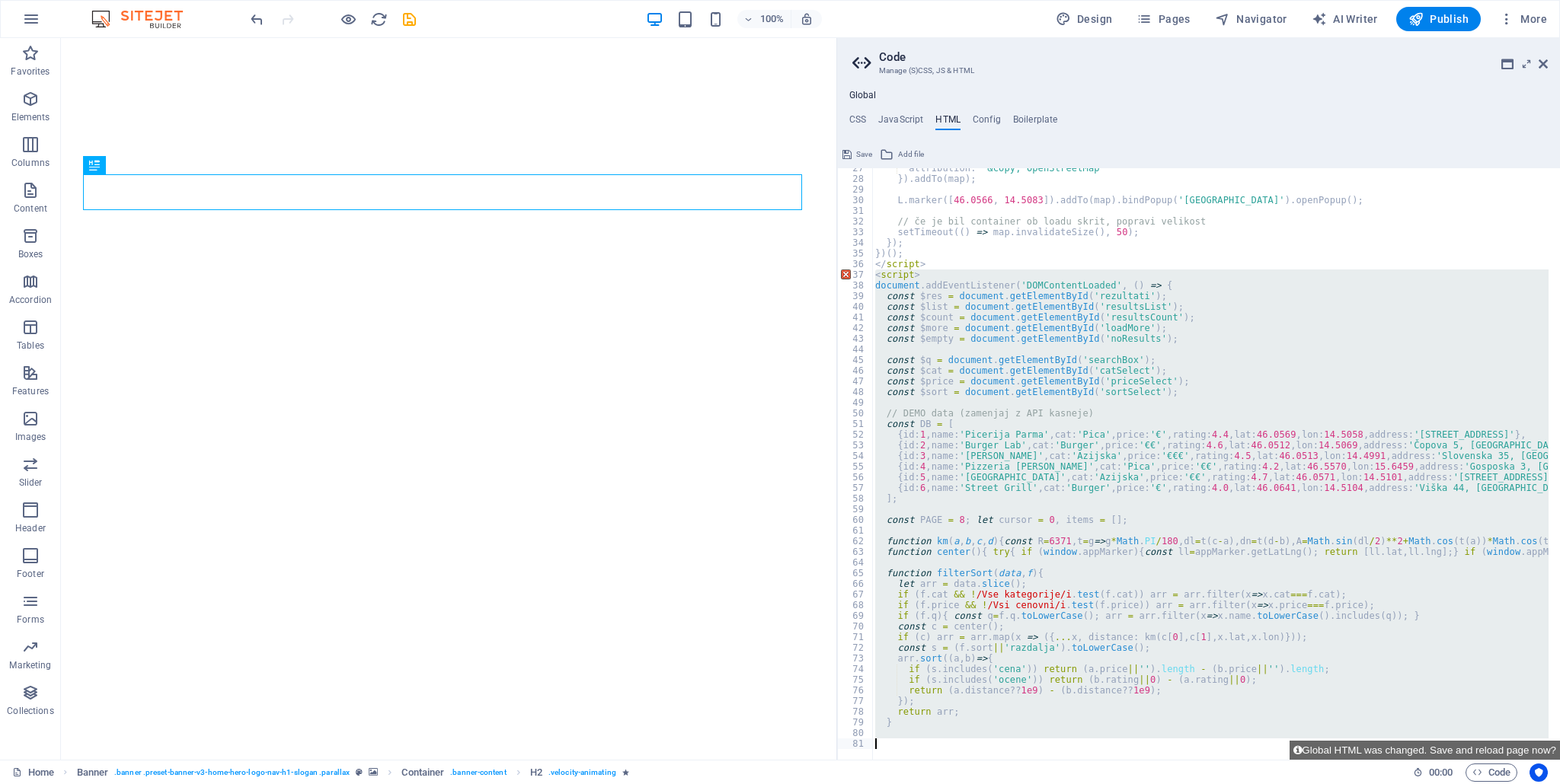
drag, startPoint x: 874, startPoint y: 411, endPoint x: 1019, endPoint y: 784, distance: 400.2
click at [1019, 759] on div "Home Favorites Elements Columns Content Boxes Accordion Tables Features Images …" at bounding box center [780, 398] width 1560 height 721
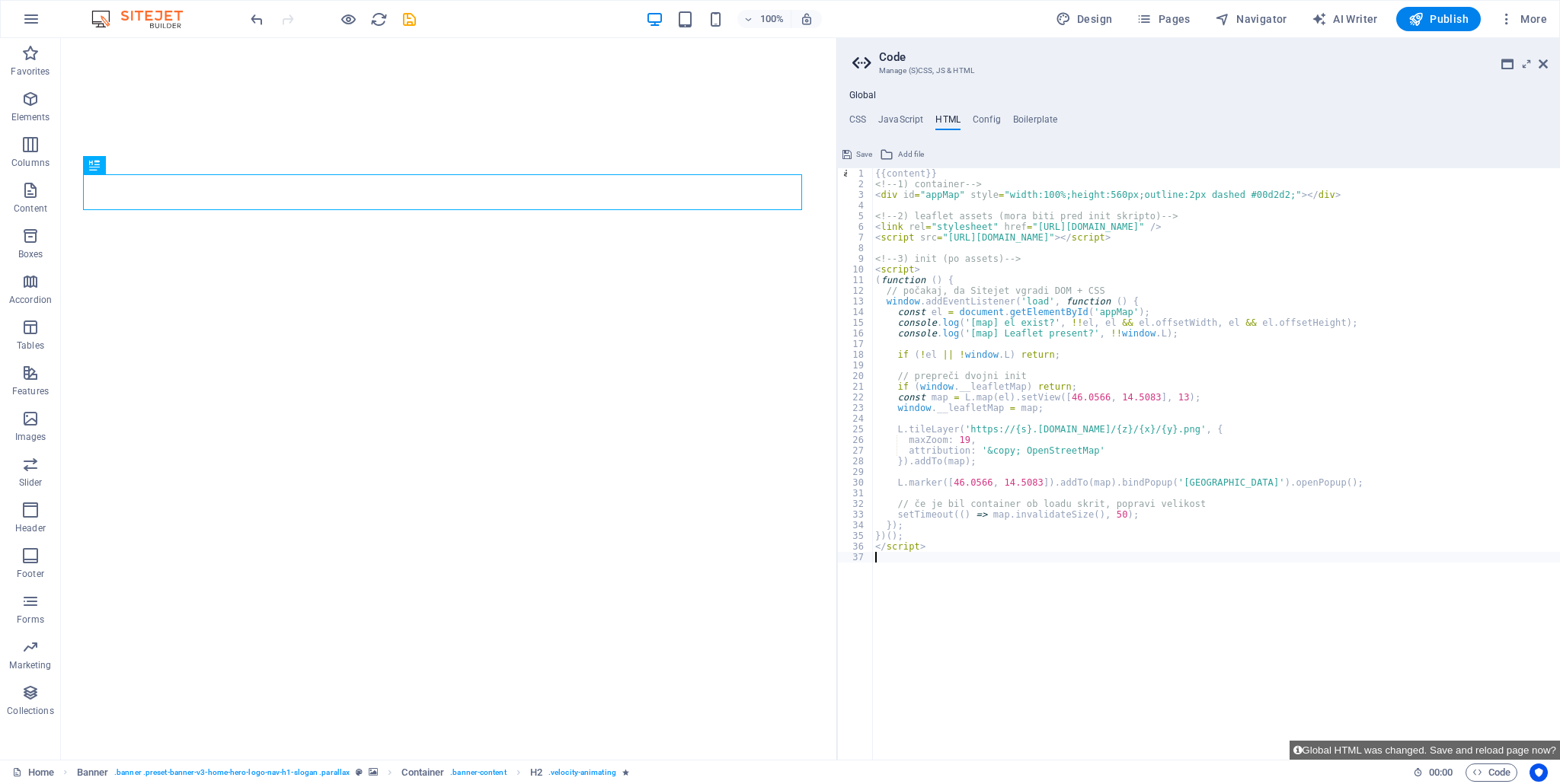
click at [852, 158] on button "Save" at bounding box center [856, 154] width 34 height 18
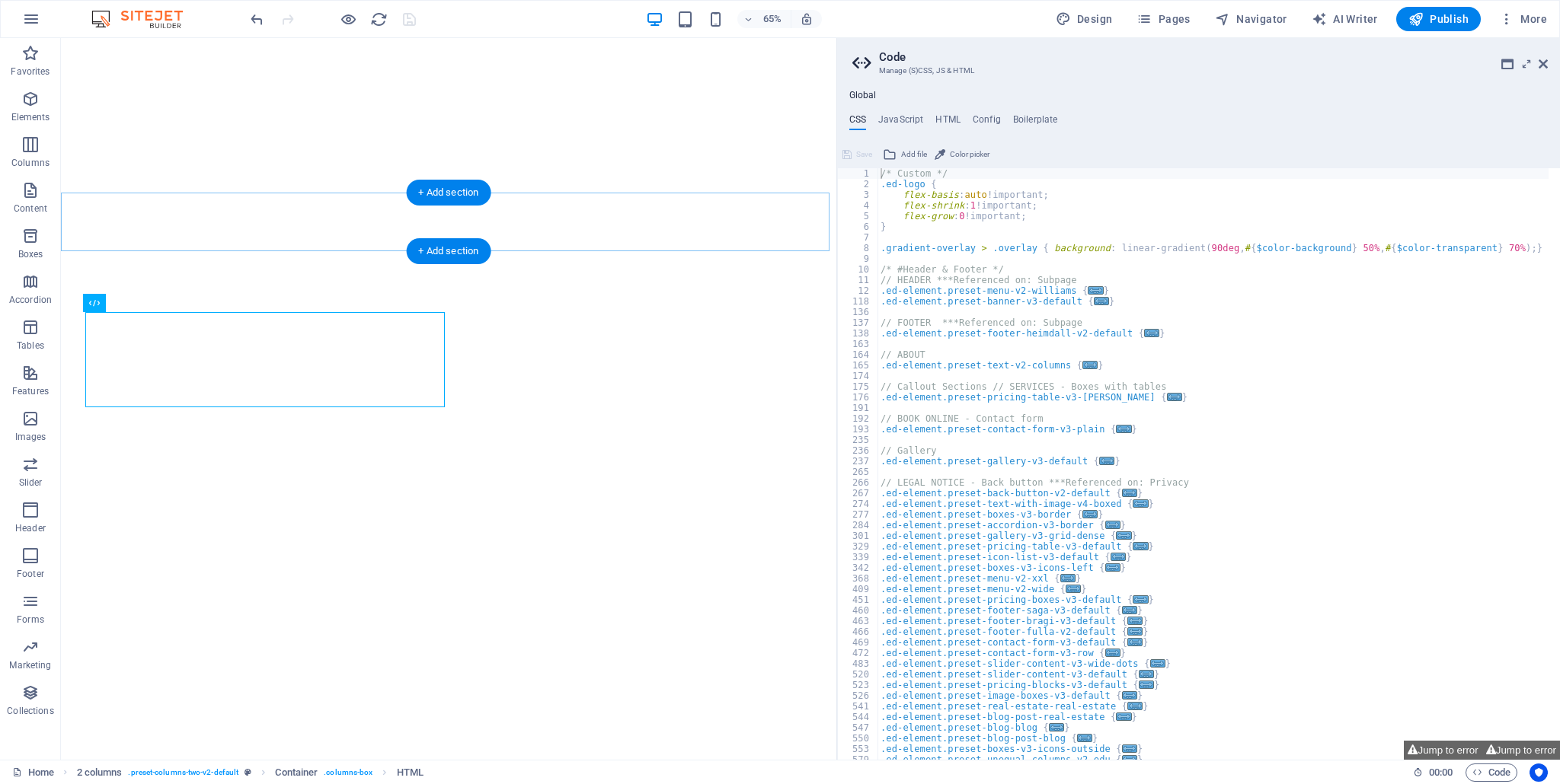
click at [422, 238] on div "+ Add section" at bounding box center [448, 251] width 85 height 26
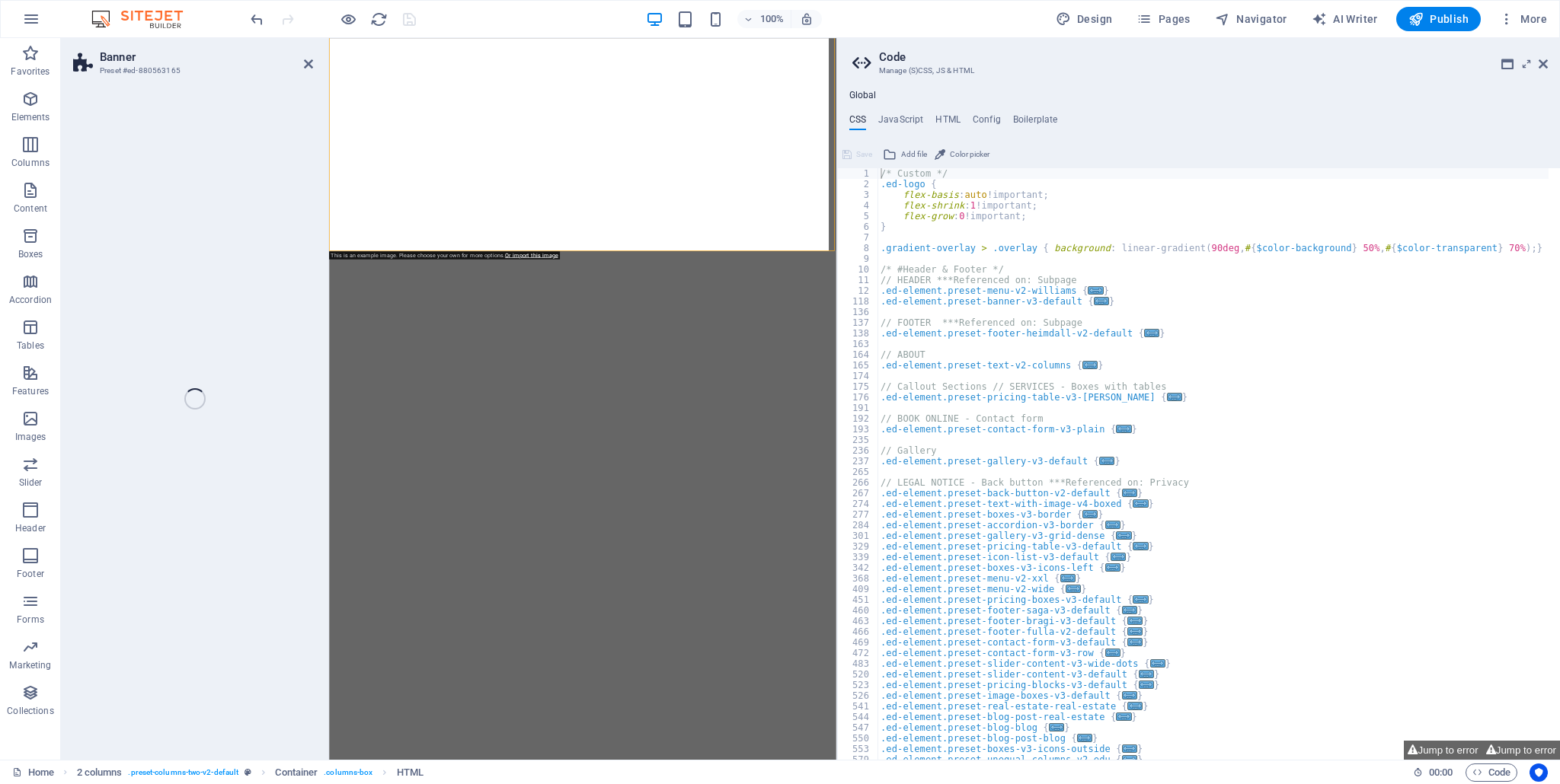
click at [311, 343] on div "Banner Preset #ed-880563165 Drag here to replace the existing content. Press “C…" at bounding box center [448, 398] width 776 height 721
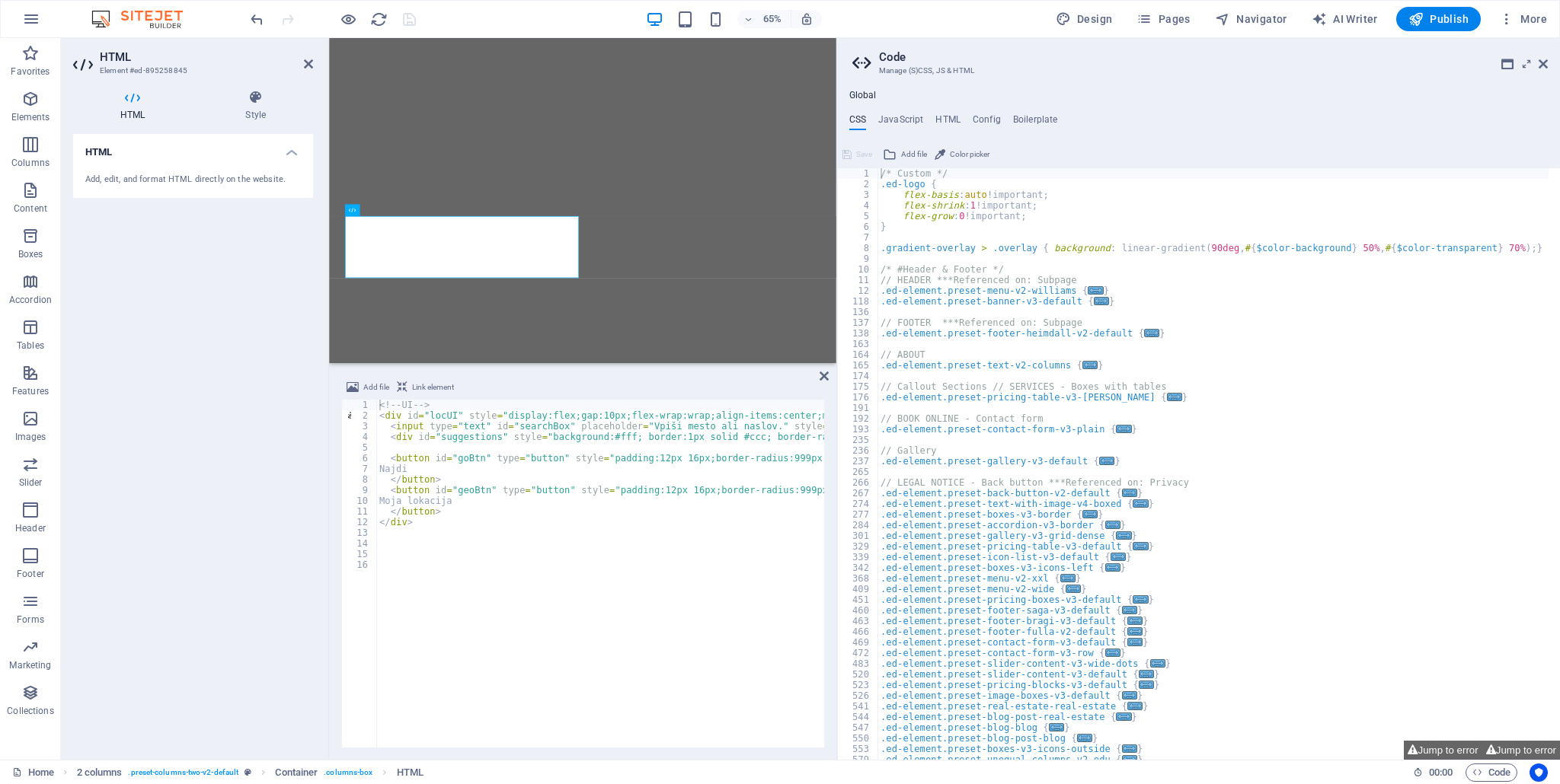
drag, startPoint x: 462, startPoint y: 531, endPoint x: 446, endPoint y: 531, distance: 16.0
click at [460, 531] on div "<!-- UI --> < div id = "locUI" style = "display:flex;gap:10px;flex-wrap:wrap;al…" at bounding box center [946, 583] width 1140 height 366
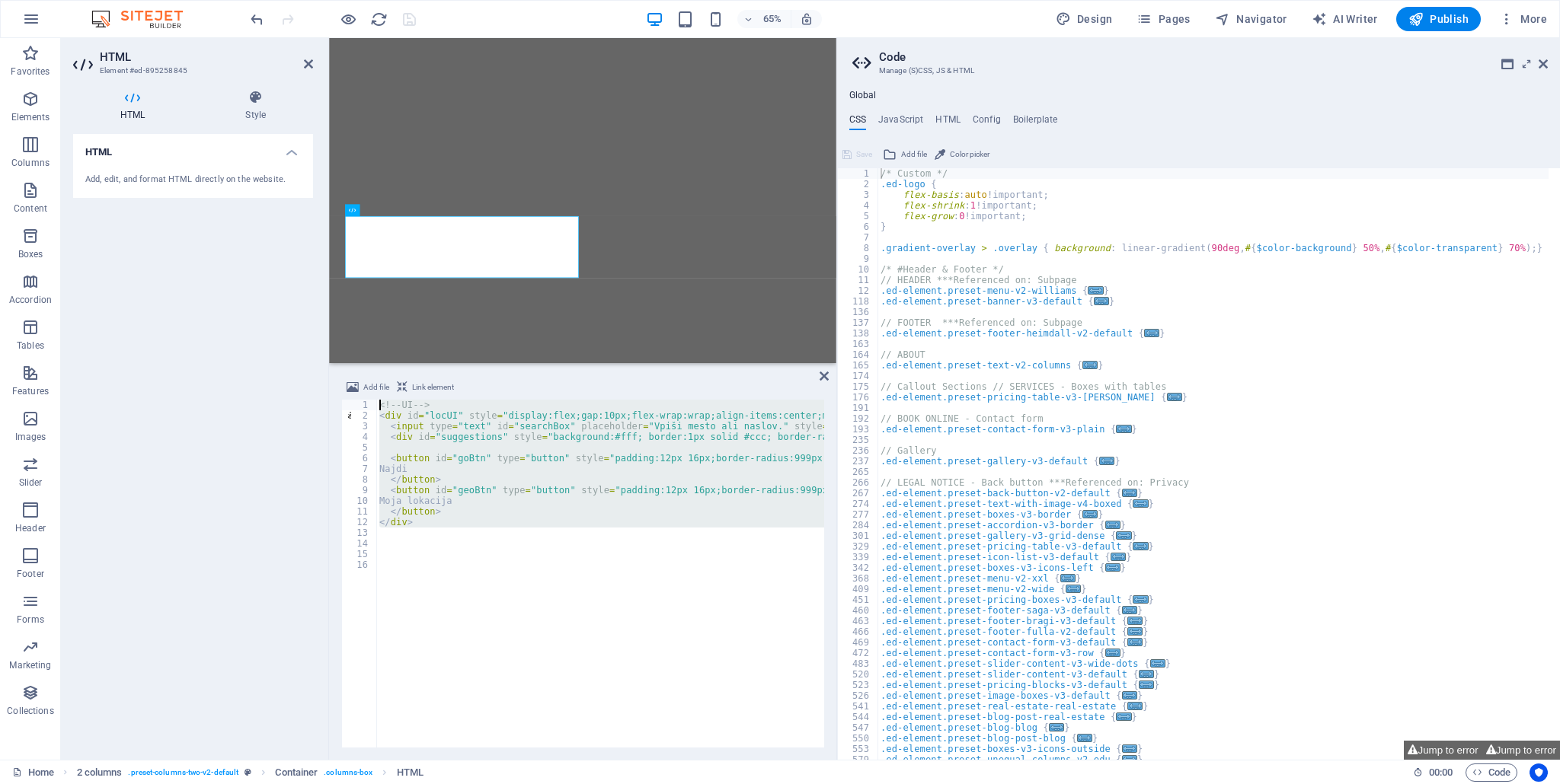
drag, startPoint x: 438, startPoint y: 528, endPoint x: 327, endPoint y: 375, distance: 189.0
click at [327, 375] on div "HTML Element #ed-895258845 HTML Style HTML Add, edit, and format HTML directly …" at bounding box center [448, 398] width 776 height 721
type textarea "<!-- UI --> <div id="locUI" style="display:flex;gap:10px;flex-wrap:wrap;align-i…"
paste textarea
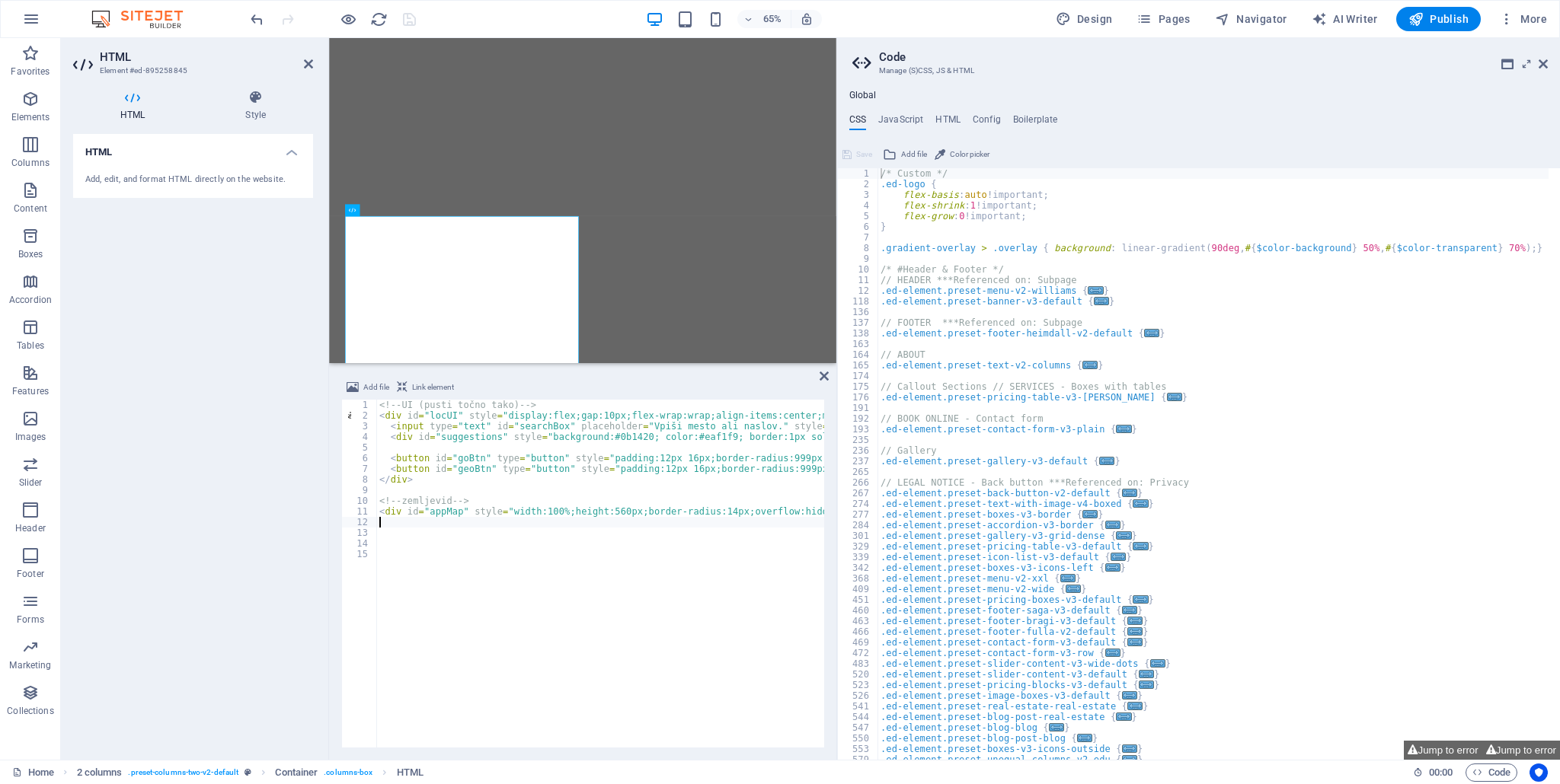
click at [475, 588] on div "<!-- UI (pusti točno tako) --> < div id = "locUI" style = "display:flex;gap:10p…" at bounding box center [1033, 583] width 1314 height 366
click at [950, 127] on h4 "HTML" at bounding box center [948, 122] width 25 height 17
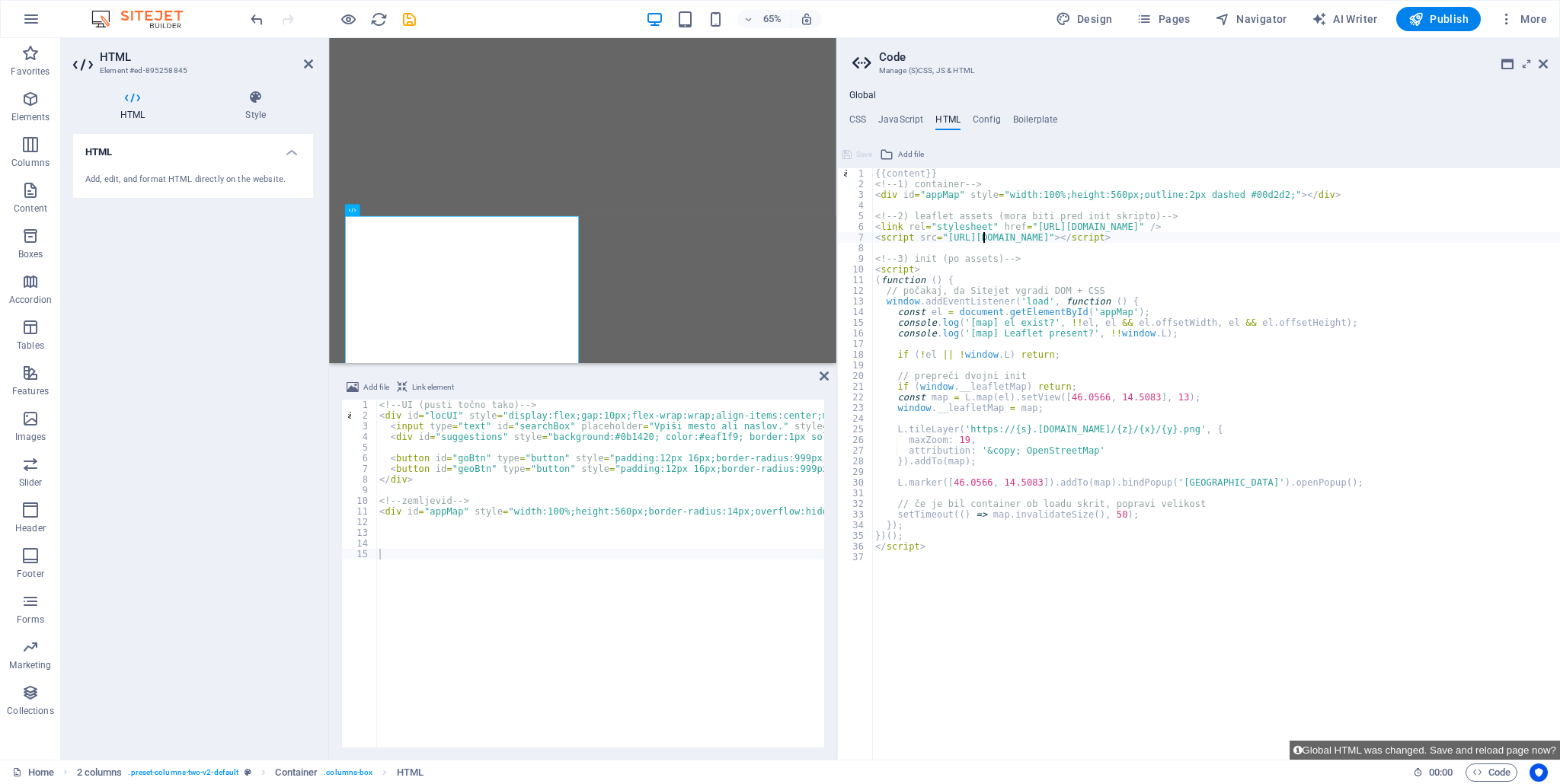
click at [985, 240] on div "{{content}} <!-- 1) container --> < div id = "appMap" style = "width:100%;heigh…" at bounding box center [1216, 469] width 688 height 602
drag, startPoint x: 1260, startPoint y: 238, endPoint x: 872, endPoint y: 227, distance: 388.2
click at [872, 227] on div "<script src="https://unpkg.com/leaflet@1.9.4/dist/leaflet.js"></script> 1 2 3 4…" at bounding box center [1198, 463] width 723 height 592
type textarea "<link rel="stylesheet" href="https://unpkg.com/leaflet@1.9.4/dist/leaflet.css" …"
paste textarea
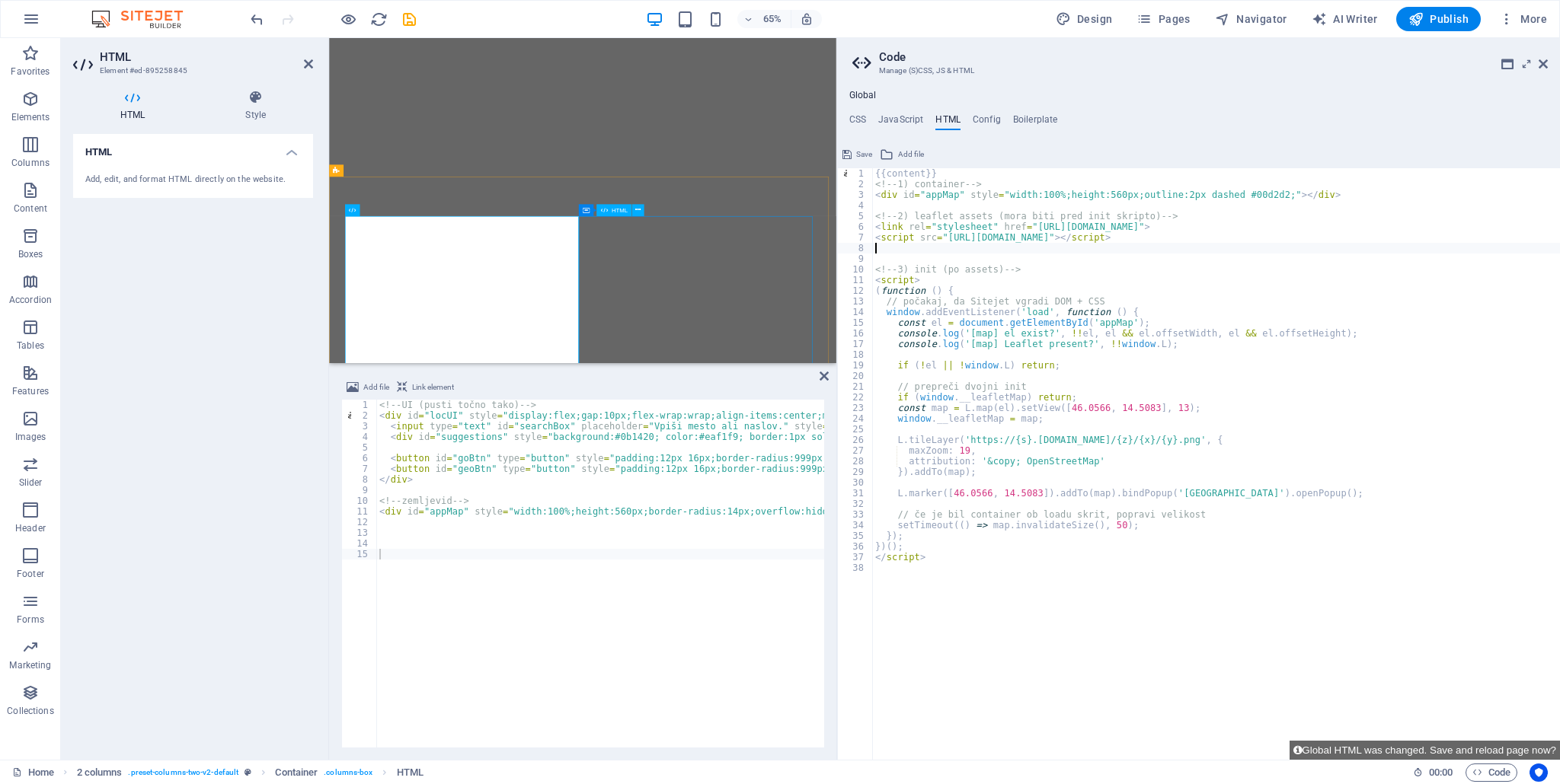
type textarea "<script src="https://unpkg.com/leaflet@1.9.4/dist/leaflet.js"></script>"
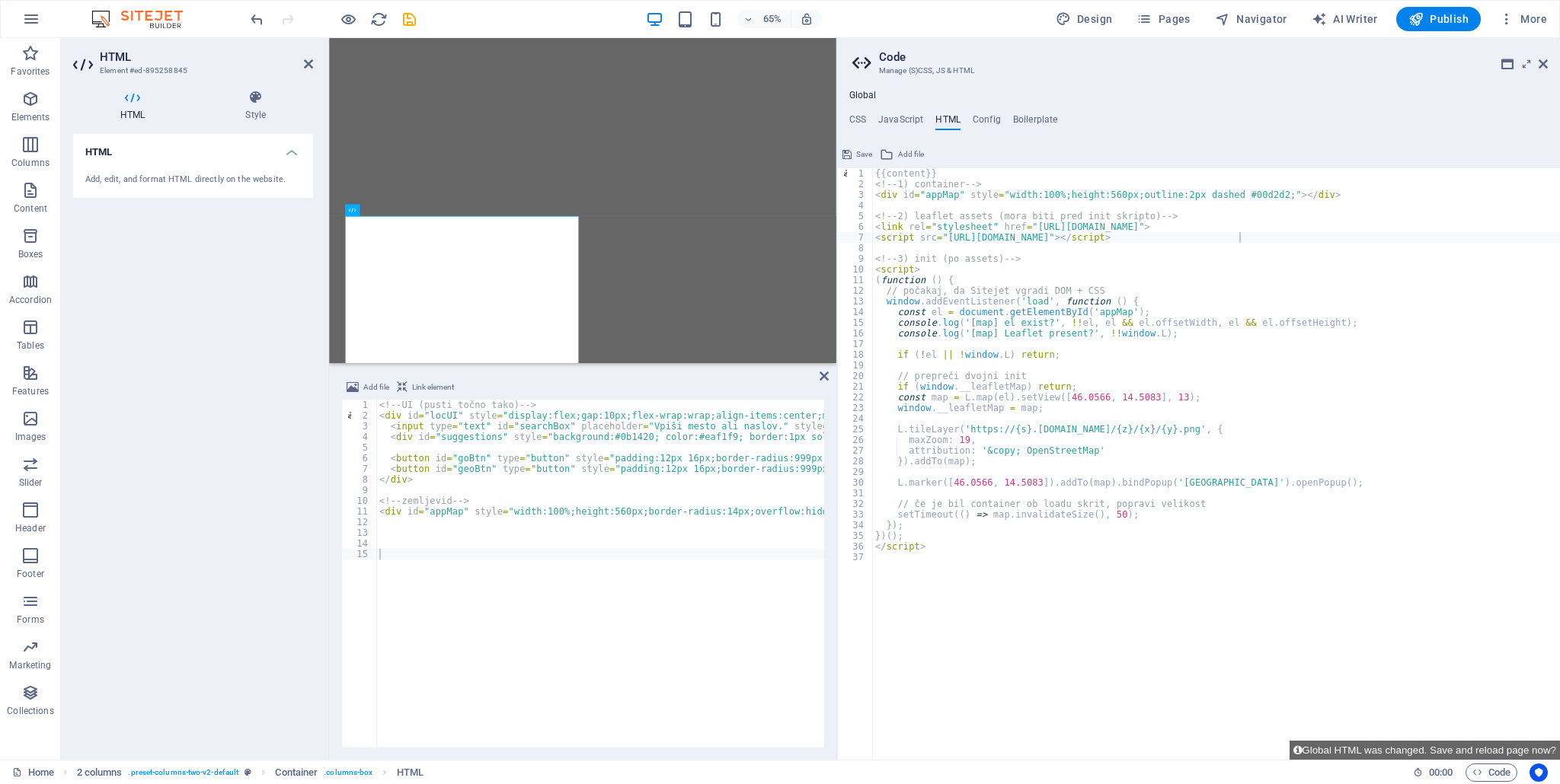
click at [847, 159] on icon at bounding box center [847, 154] width 10 height 18
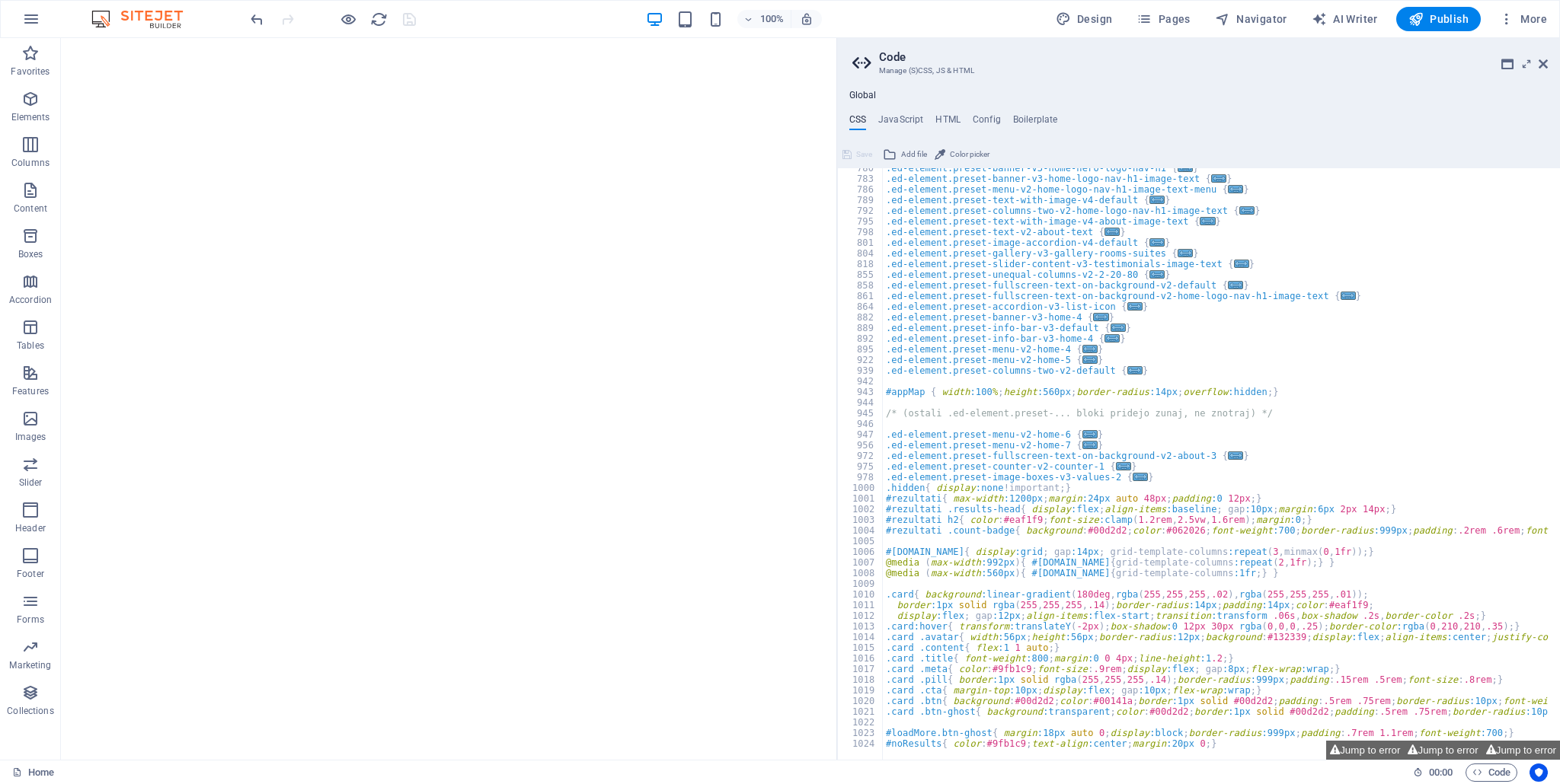
scroll to position [687, 0]
click at [1094, 617] on div ".ed-element.preset-banner-v3-home-hero-logo-nav-h1 { ... } .ed-element.preset-b…" at bounding box center [1286, 464] width 807 height 602
click at [1249, 742] on div ".ed-element.preset-banner-v3-home-hero-logo-nav-h1 { ... } .ed-element.preset-b…" at bounding box center [1286, 464] width 807 height 602
type textarea "#noResults{ color:#9fb1c9; text-align:center; margin:20px 0; }"
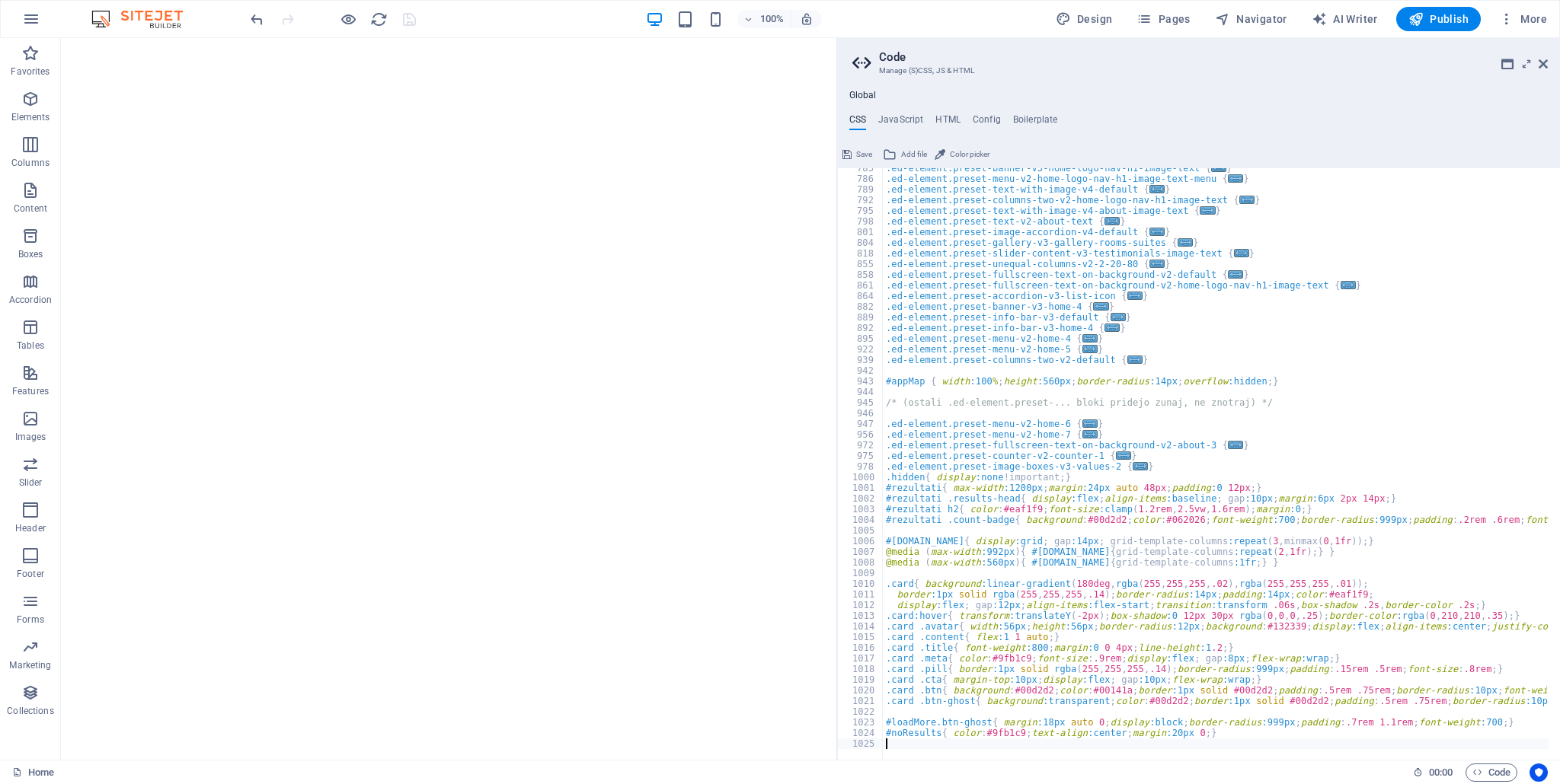
paste textarea
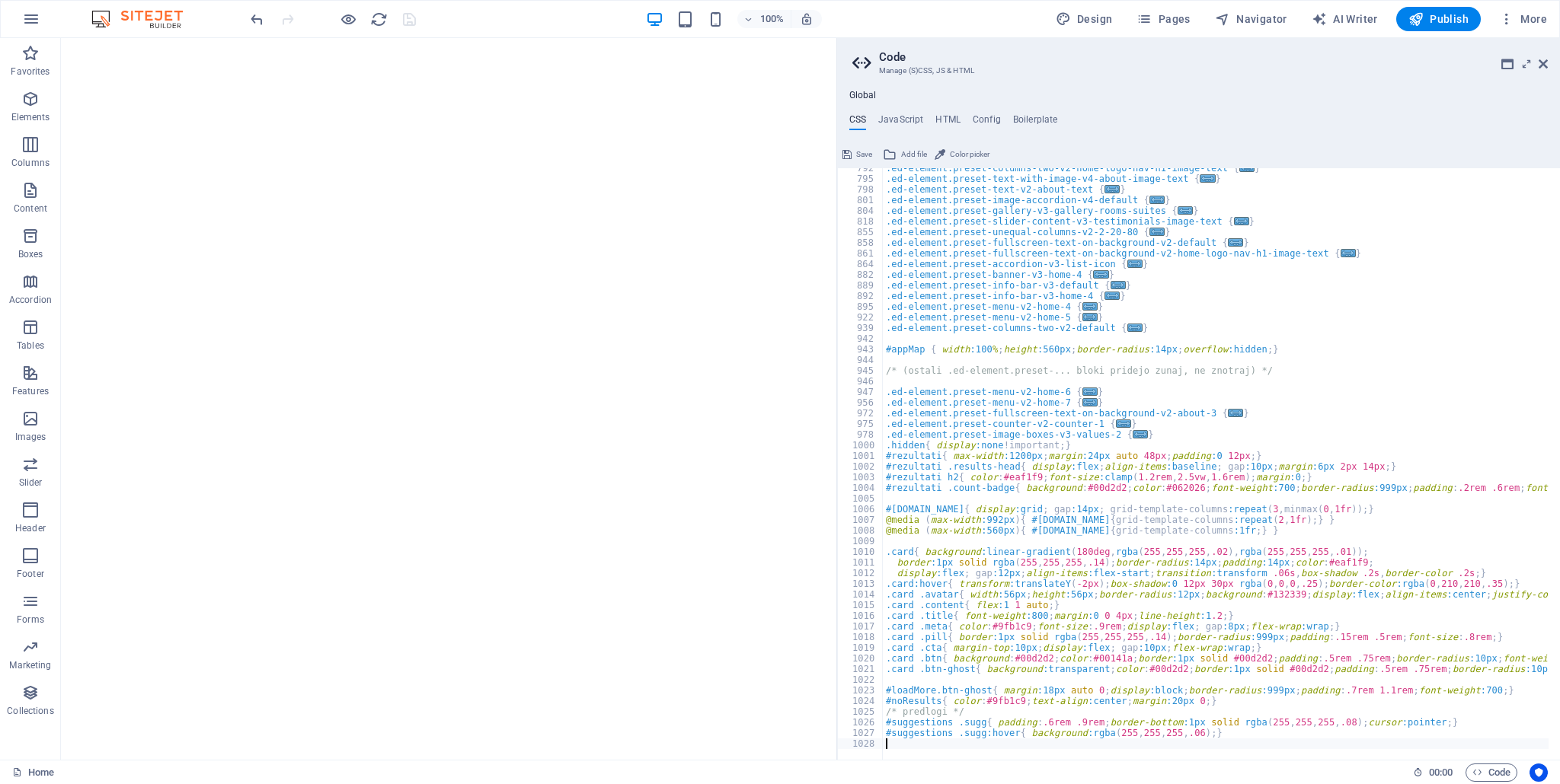
scroll to position [730, 0]
click at [856, 147] on span "Save" at bounding box center [864, 154] width 16 height 18
click at [898, 121] on h4 "JavaScript" at bounding box center [900, 122] width 45 height 17
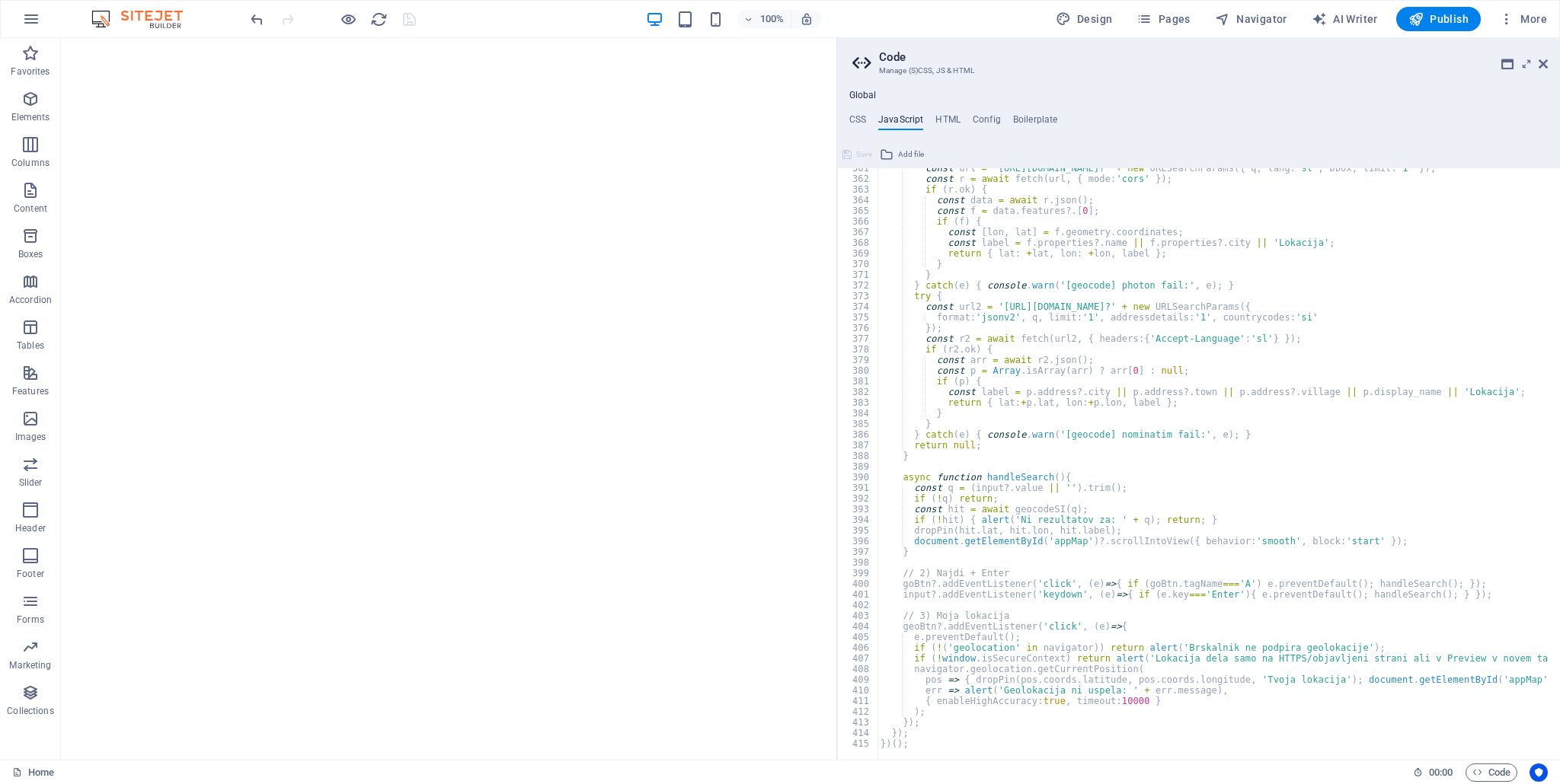
scroll to position [3842, 0]
click at [929, 744] on div at bounding box center [1293, 752] width 833 height 15
type textarea "})();"
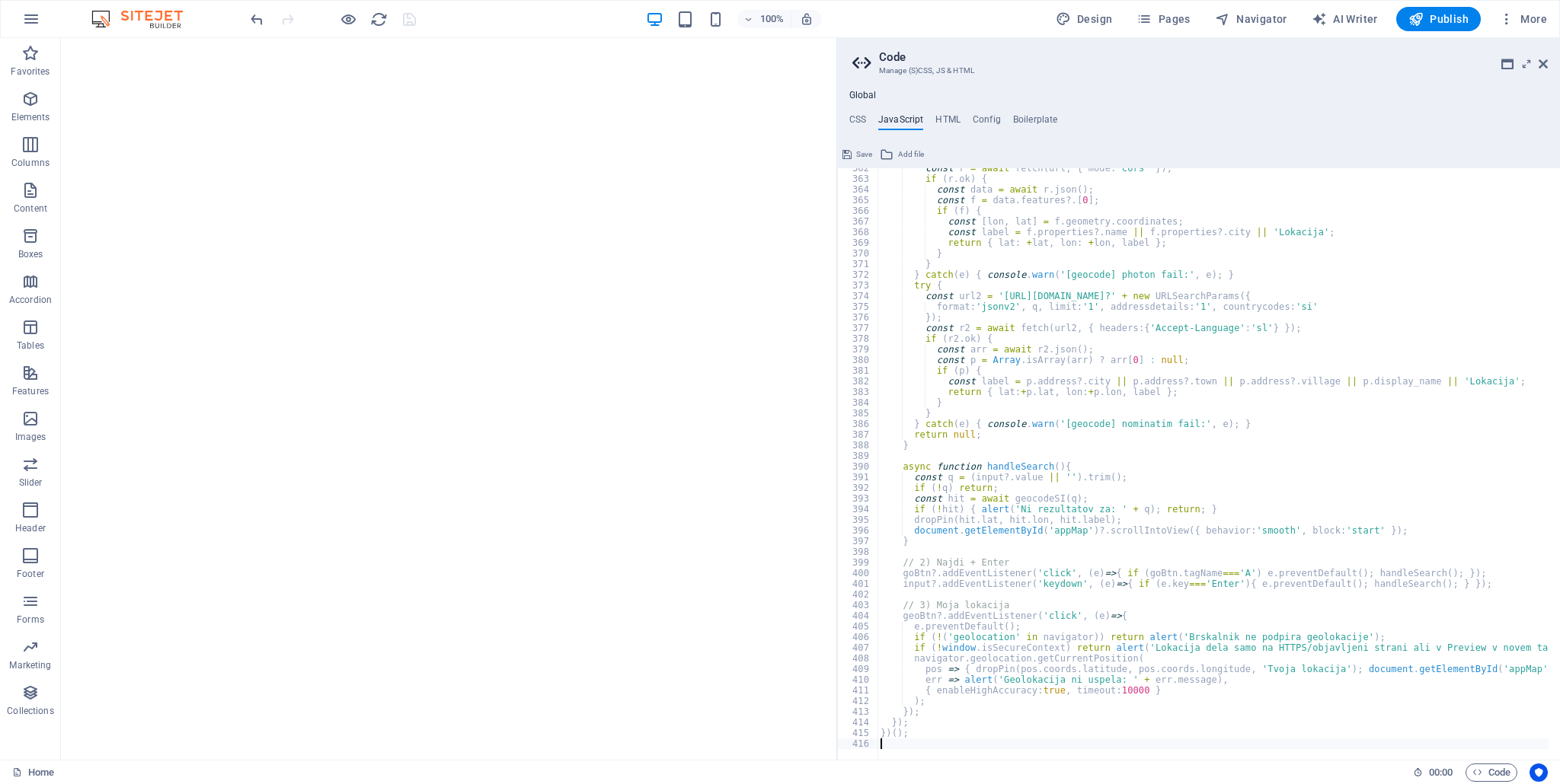
paste textarea
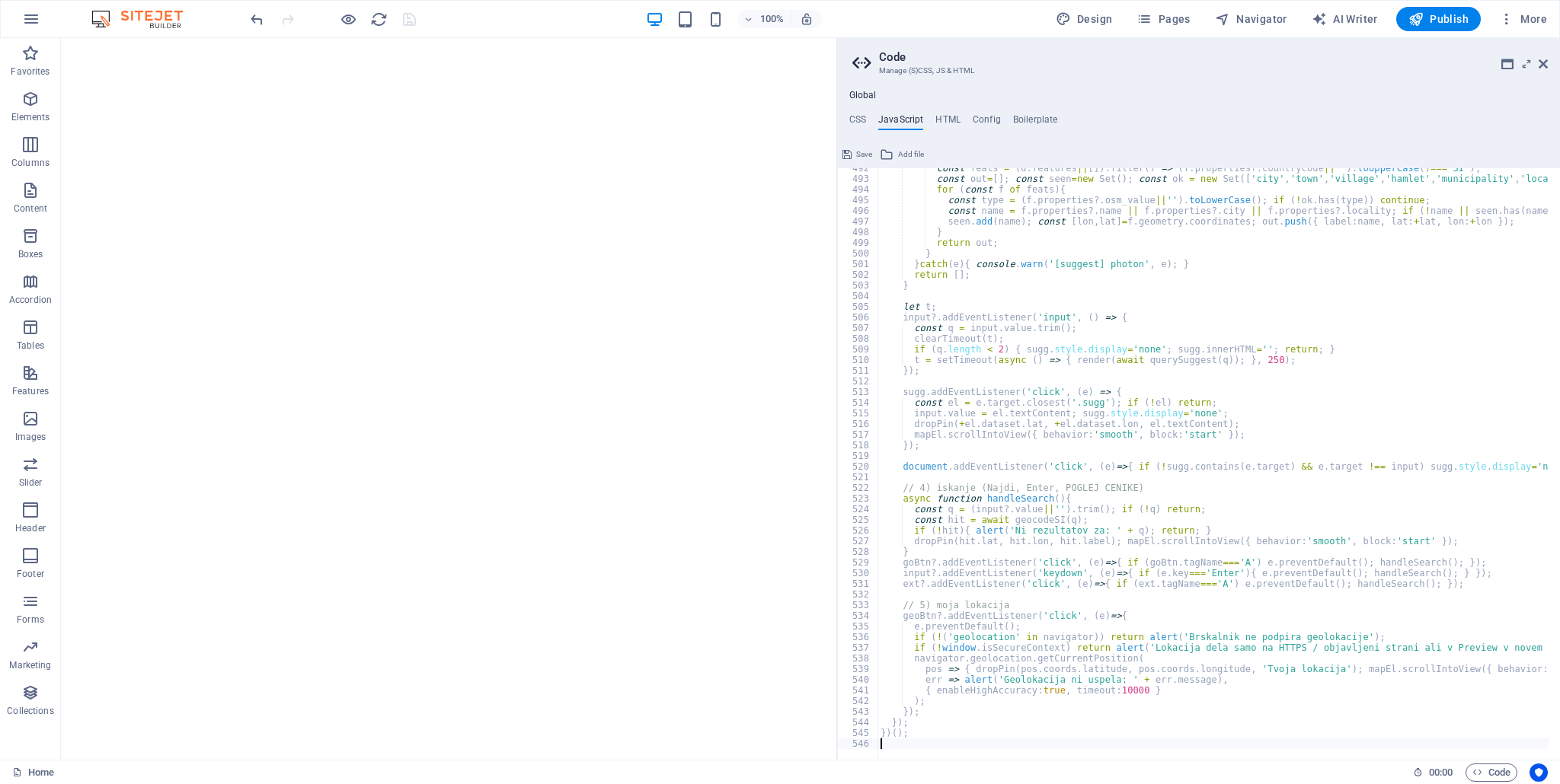
scroll to position [5237, 0]
click at [860, 153] on span "Save" at bounding box center [864, 154] width 16 height 18
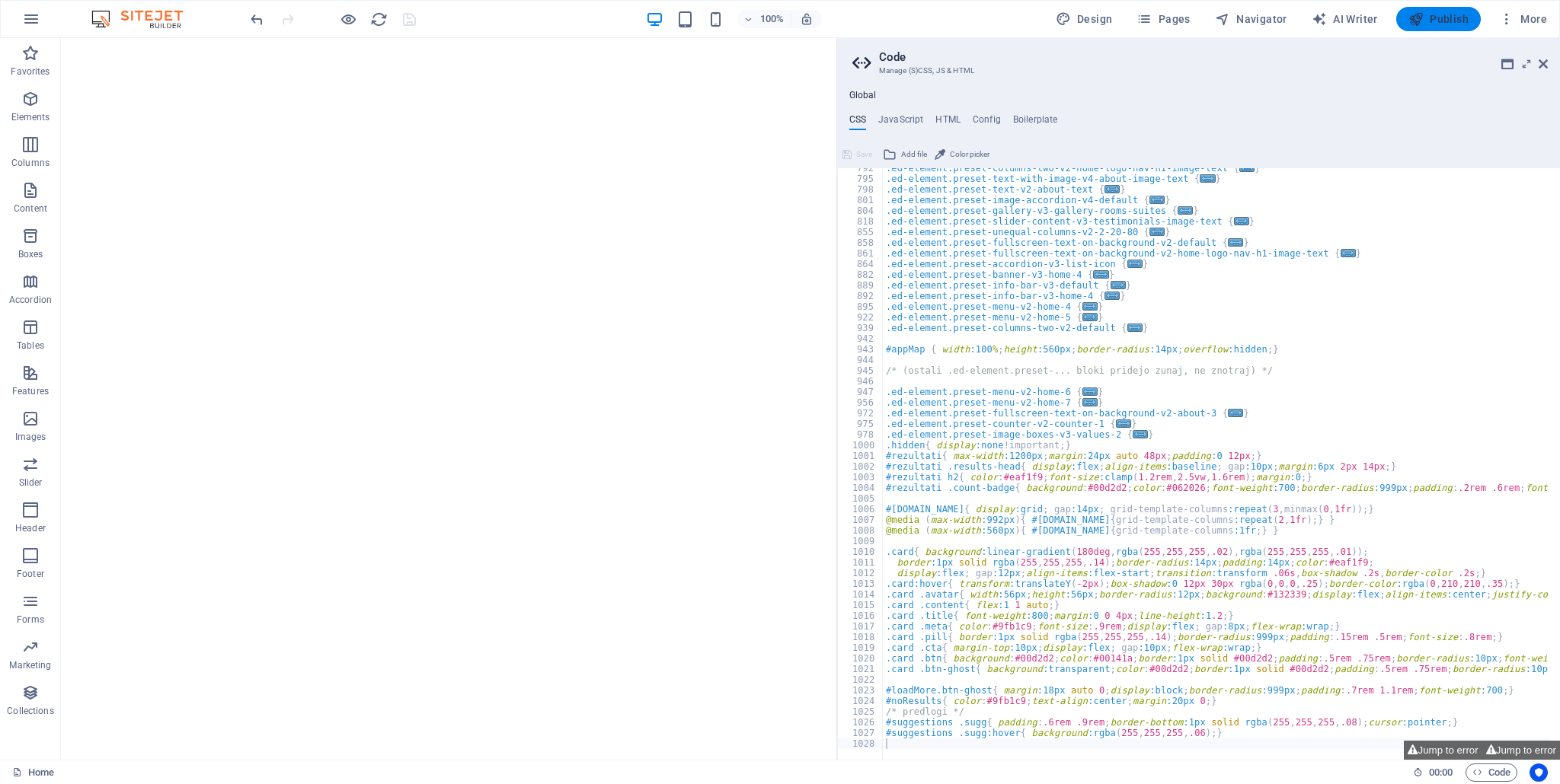
click at [1427, 21] on span "Publish" at bounding box center [1438, 18] width 60 height 15
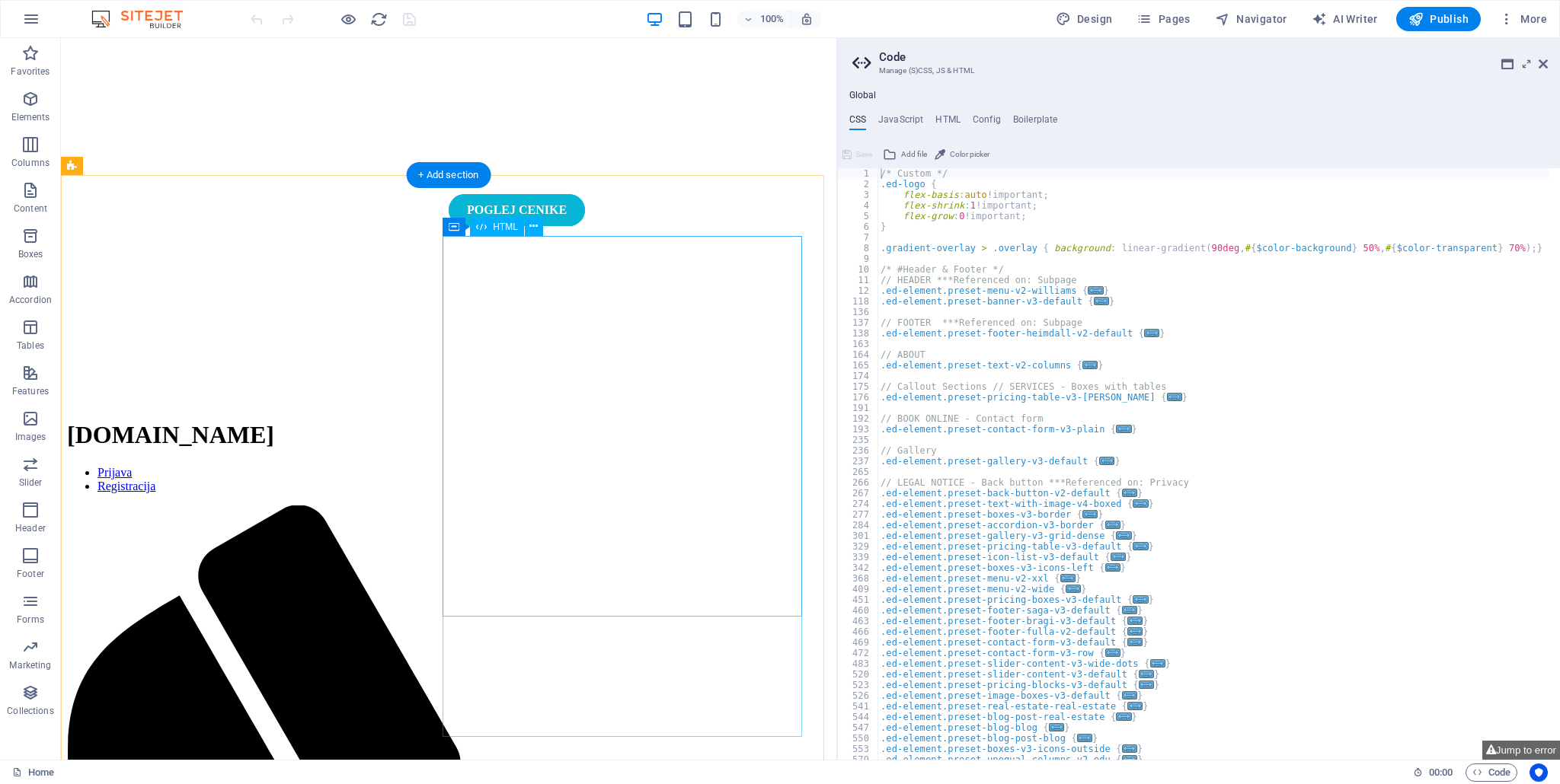
scroll to position [304, 0]
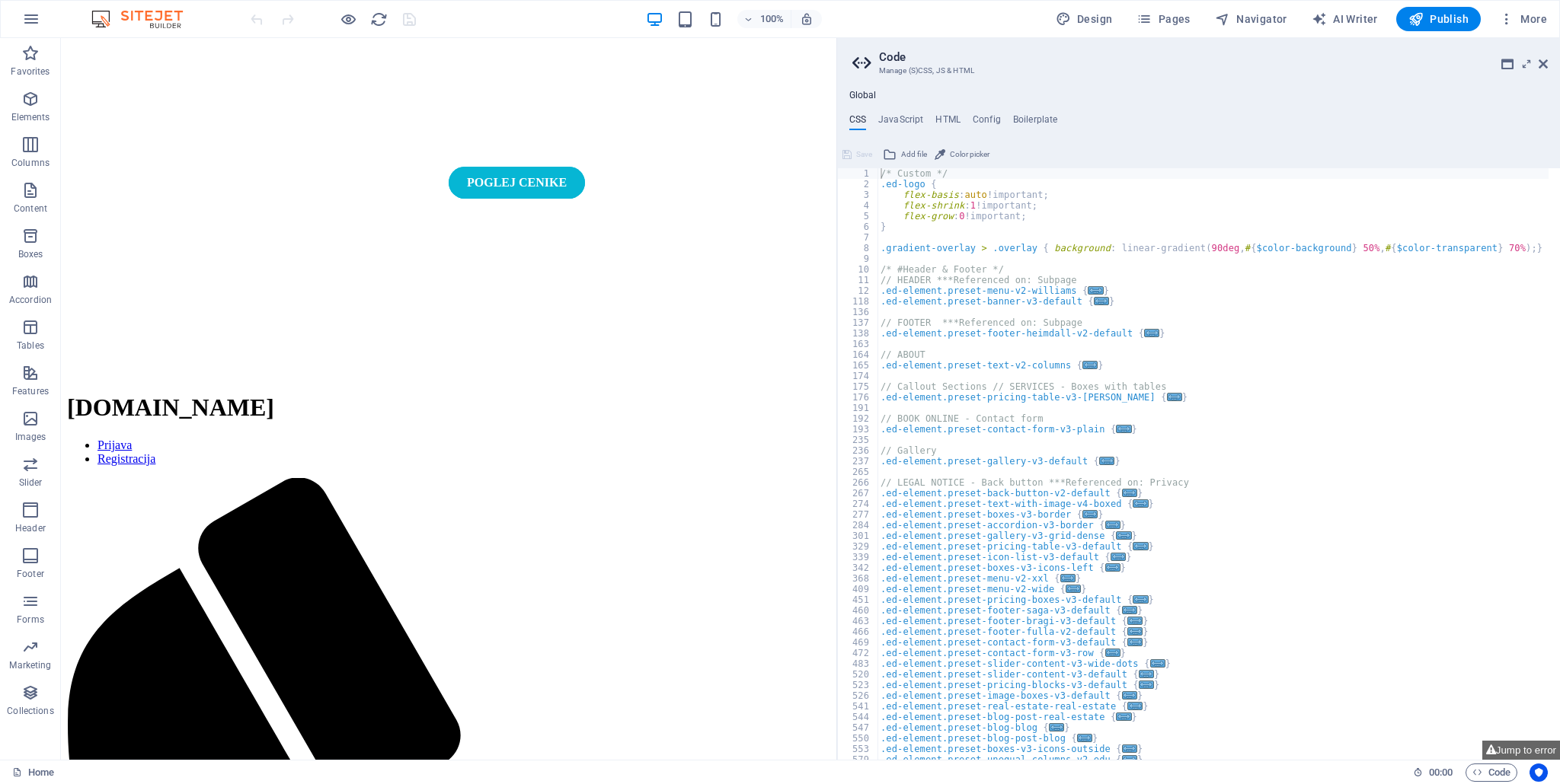
click at [894, 103] on div "Global CSS JavaScript HTML Config Boilerplate /* Custom */ 1 2 3 4 5 6 7 8 9 10…" at bounding box center [1198, 424] width 723 height 670
click at [899, 125] on h4 "JavaScript" at bounding box center [900, 122] width 45 height 17
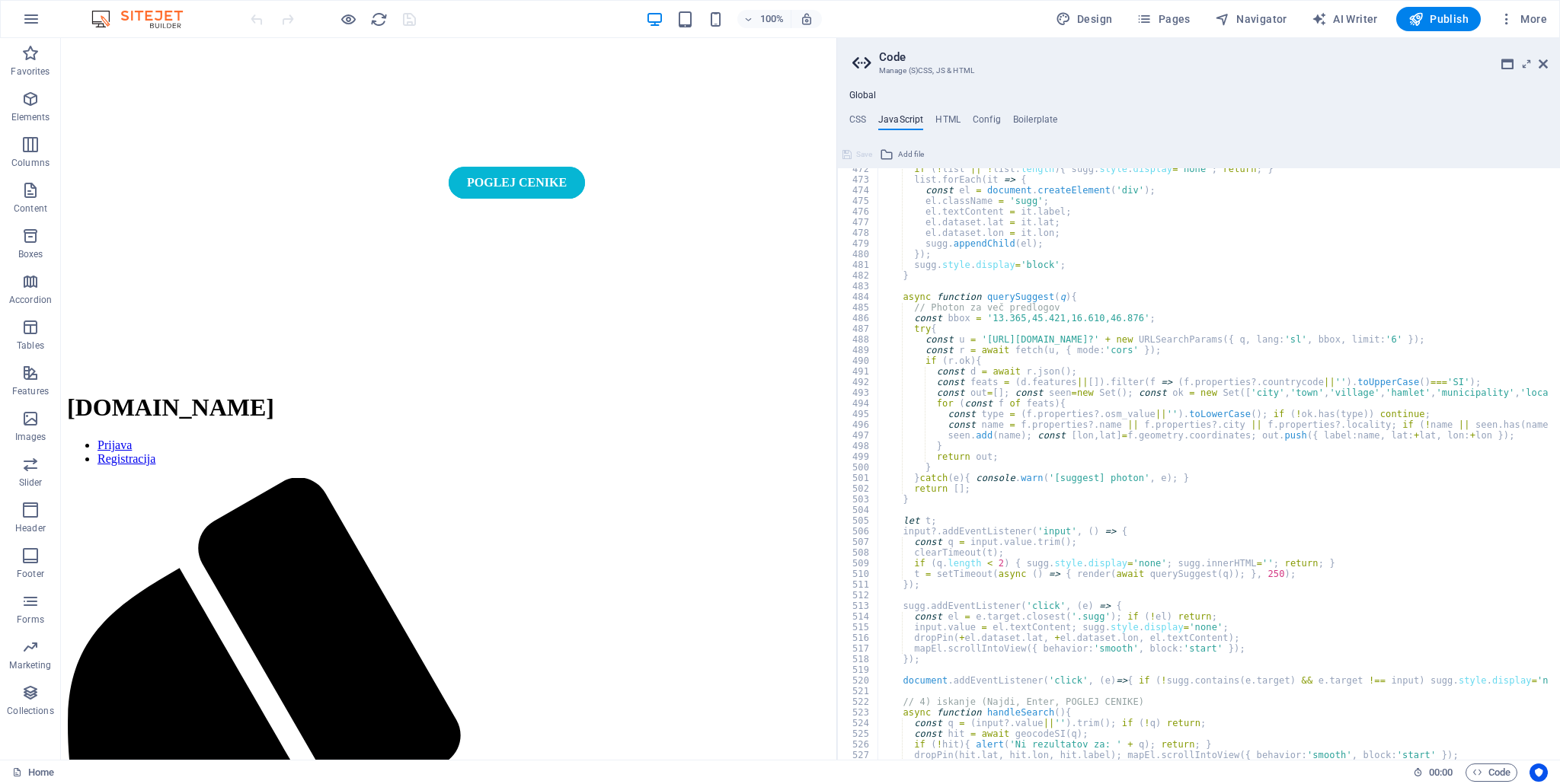
scroll to position [5227, 0]
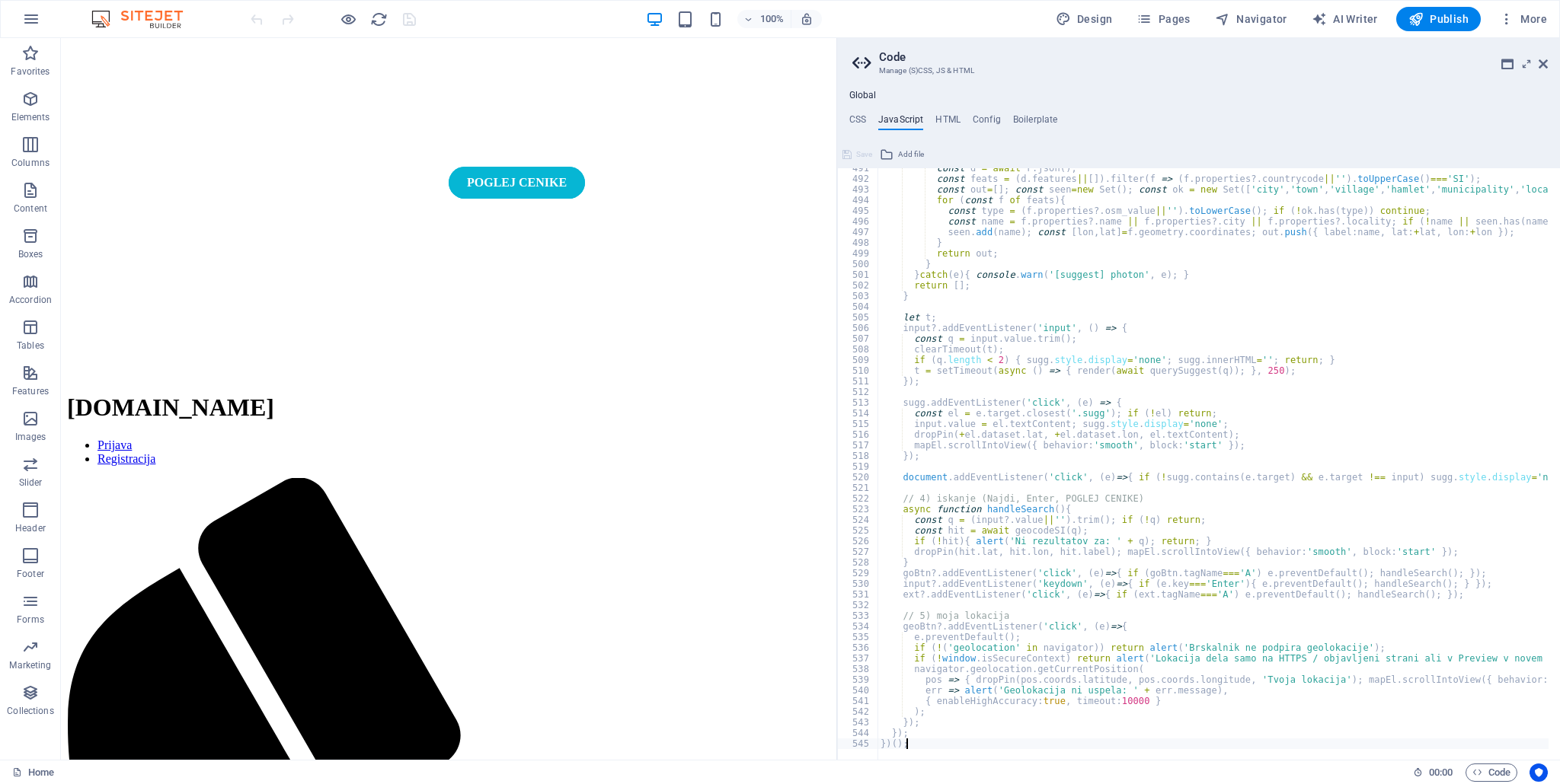
click at [938, 741] on div "const d = await r . json ( ) ; const feats = ( d . features || [ ]) . filter ( …" at bounding box center [1293, 464] width 833 height 602
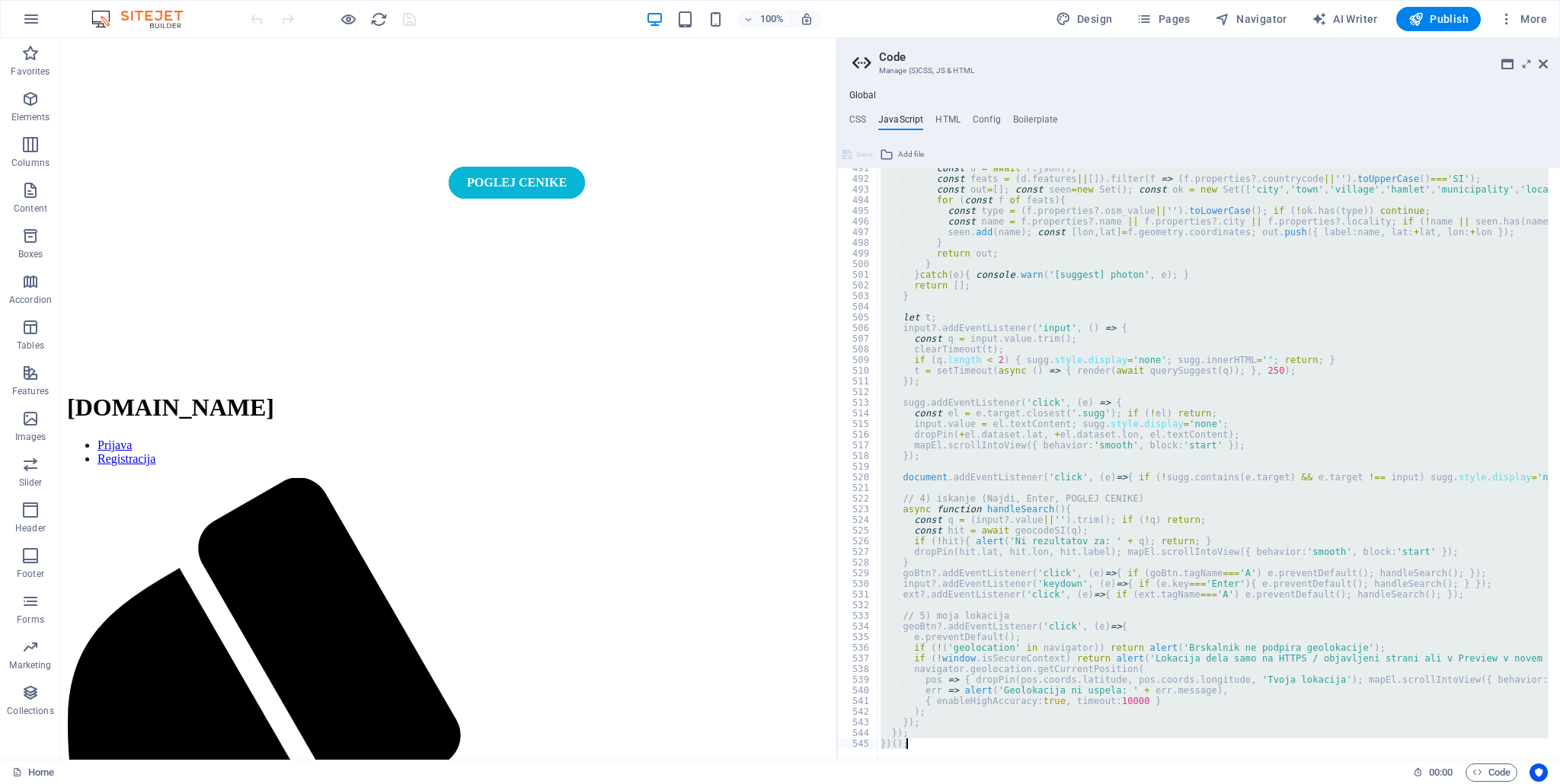
drag, startPoint x: 881, startPoint y: 417, endPoint x: 1084, endPoint y: 784, distance: 419.4
click at [1084, 759] on div "Home Favorites Elements Columns Content Boxes Accordion Tables Features Images …" at bounding box center [780, 398] width 1560 height 721
type textarea "}); })();"
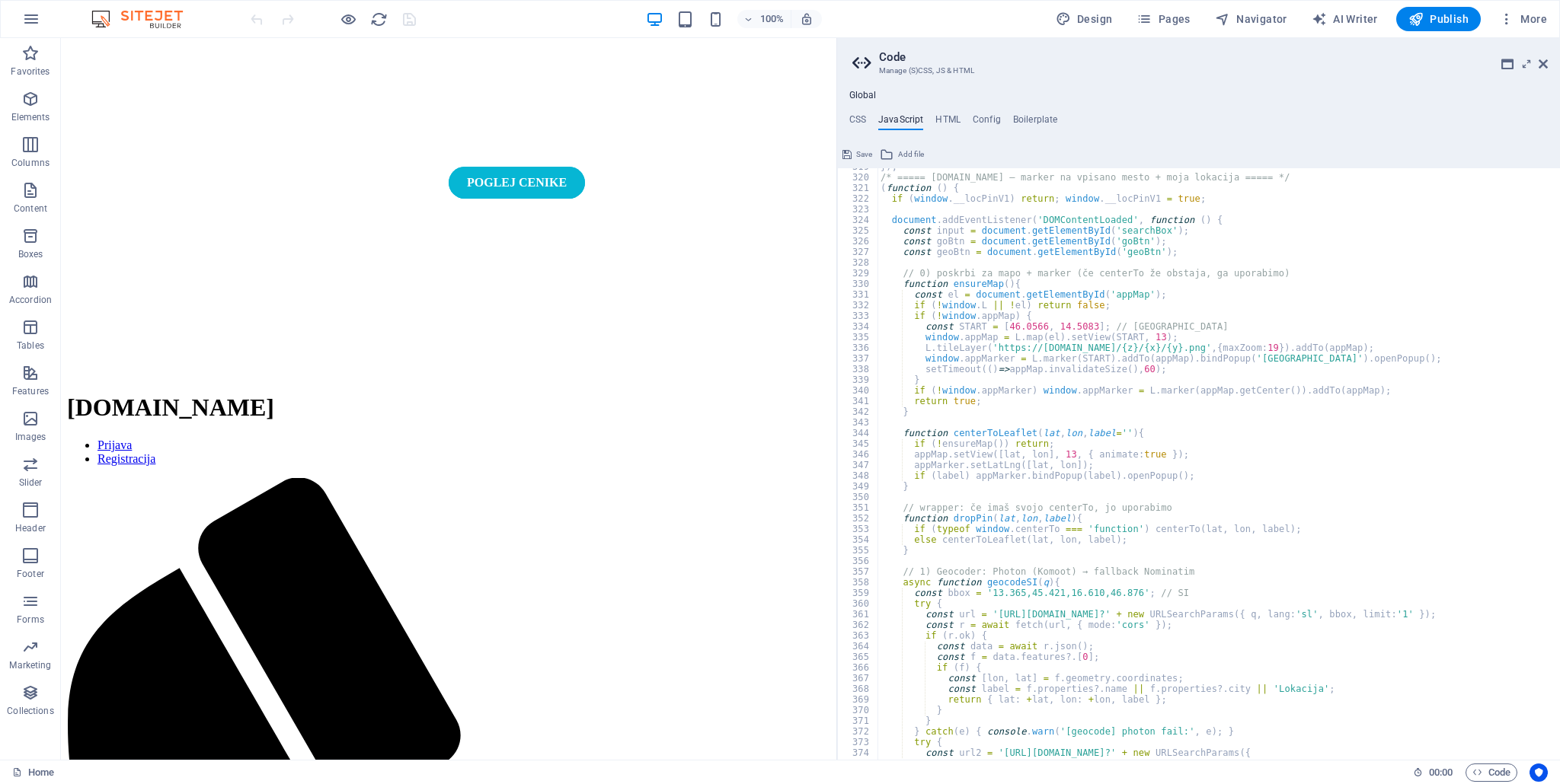
scroll to position [3304, 0]
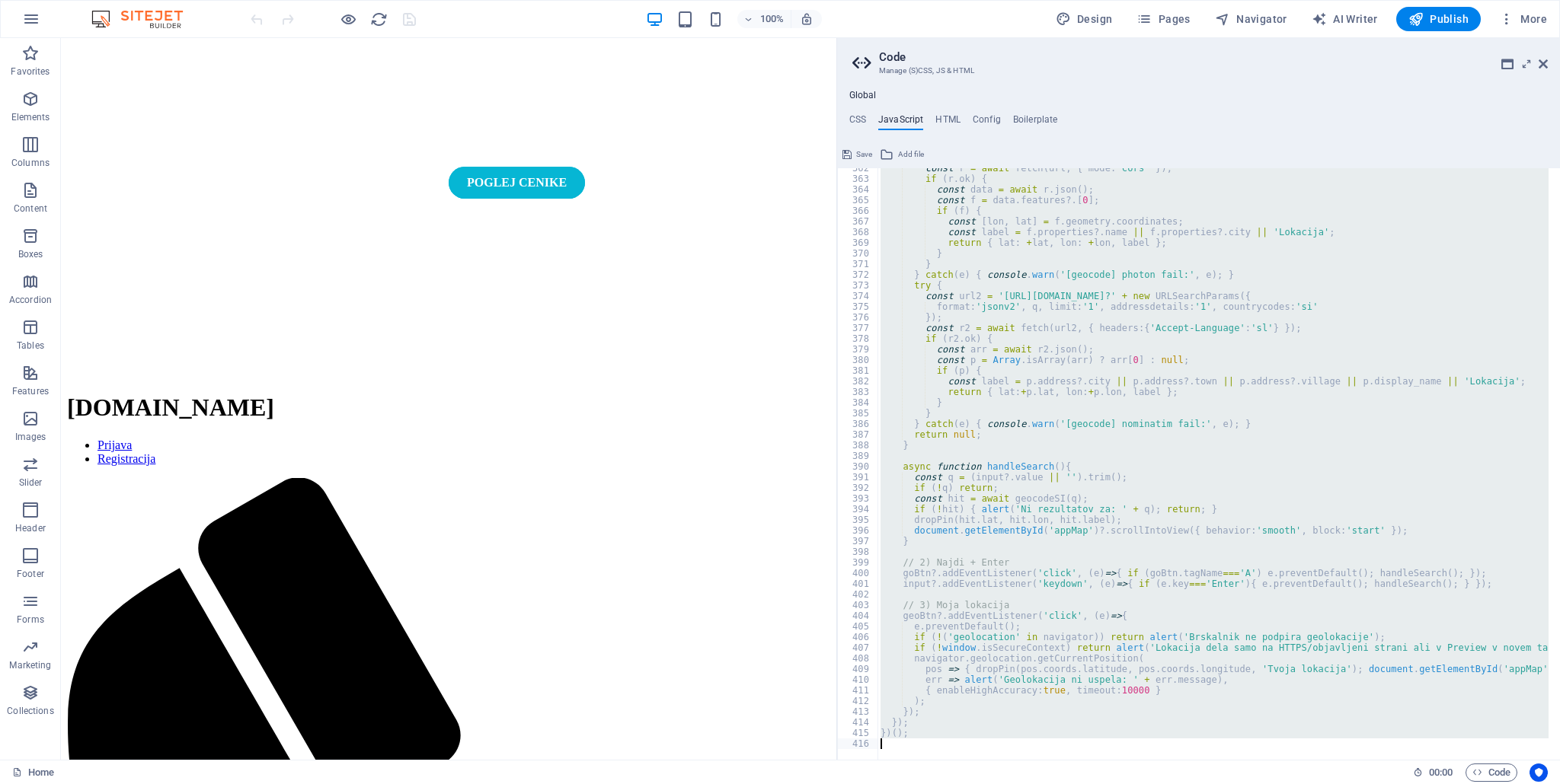
drag, startPoint x: 879, startPoint y: 267, endPoint x: 1114, endPoint y: 784, distance: 567.9
click at [1114, 759] on div "Home Favorites Elements Columns Content Boxes Accordion Tables Features Images …" at bounding box center [780, 398] width 1560 height 721
type textarea "})();"
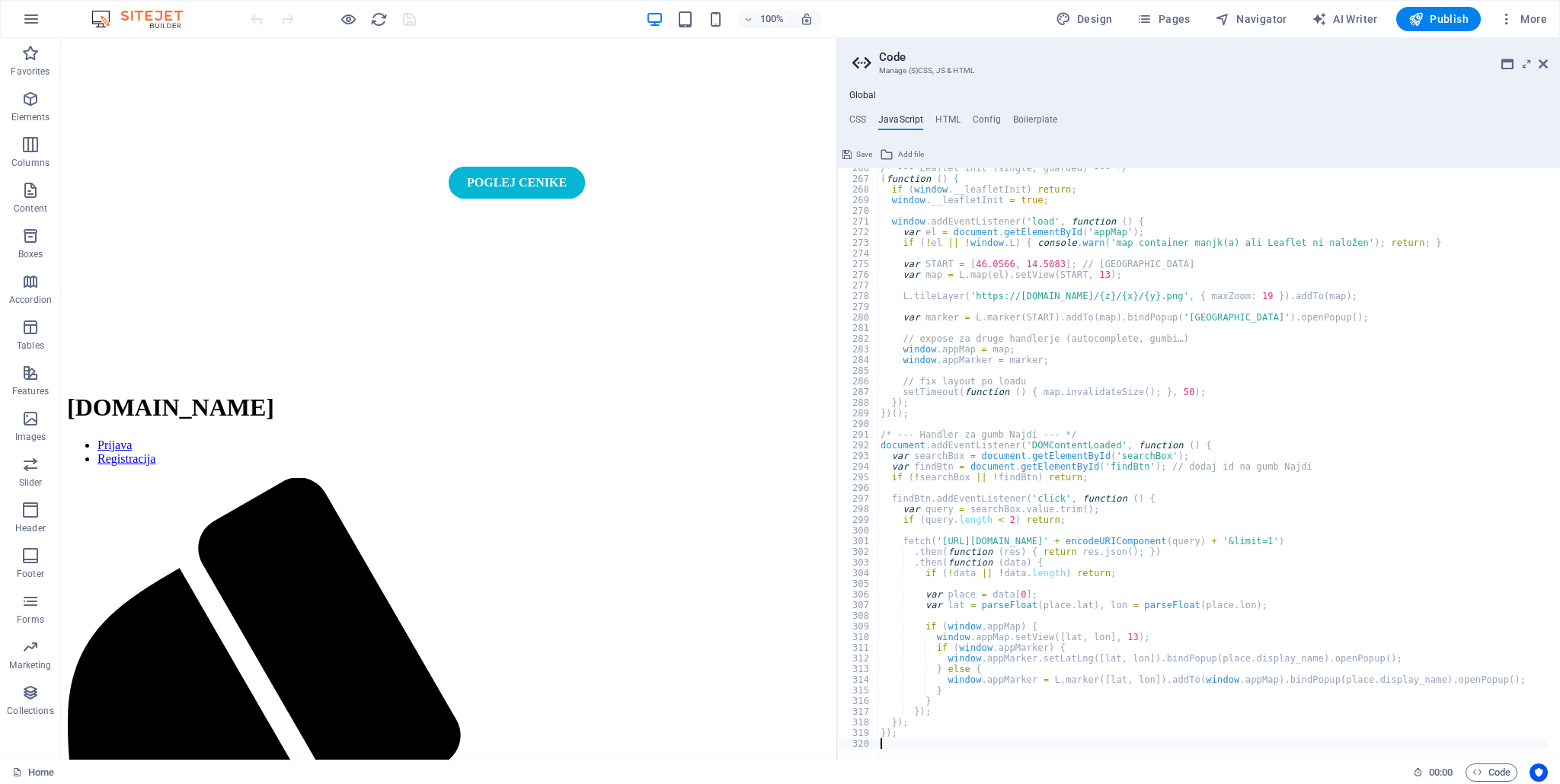
scroll to position [2818, 0]
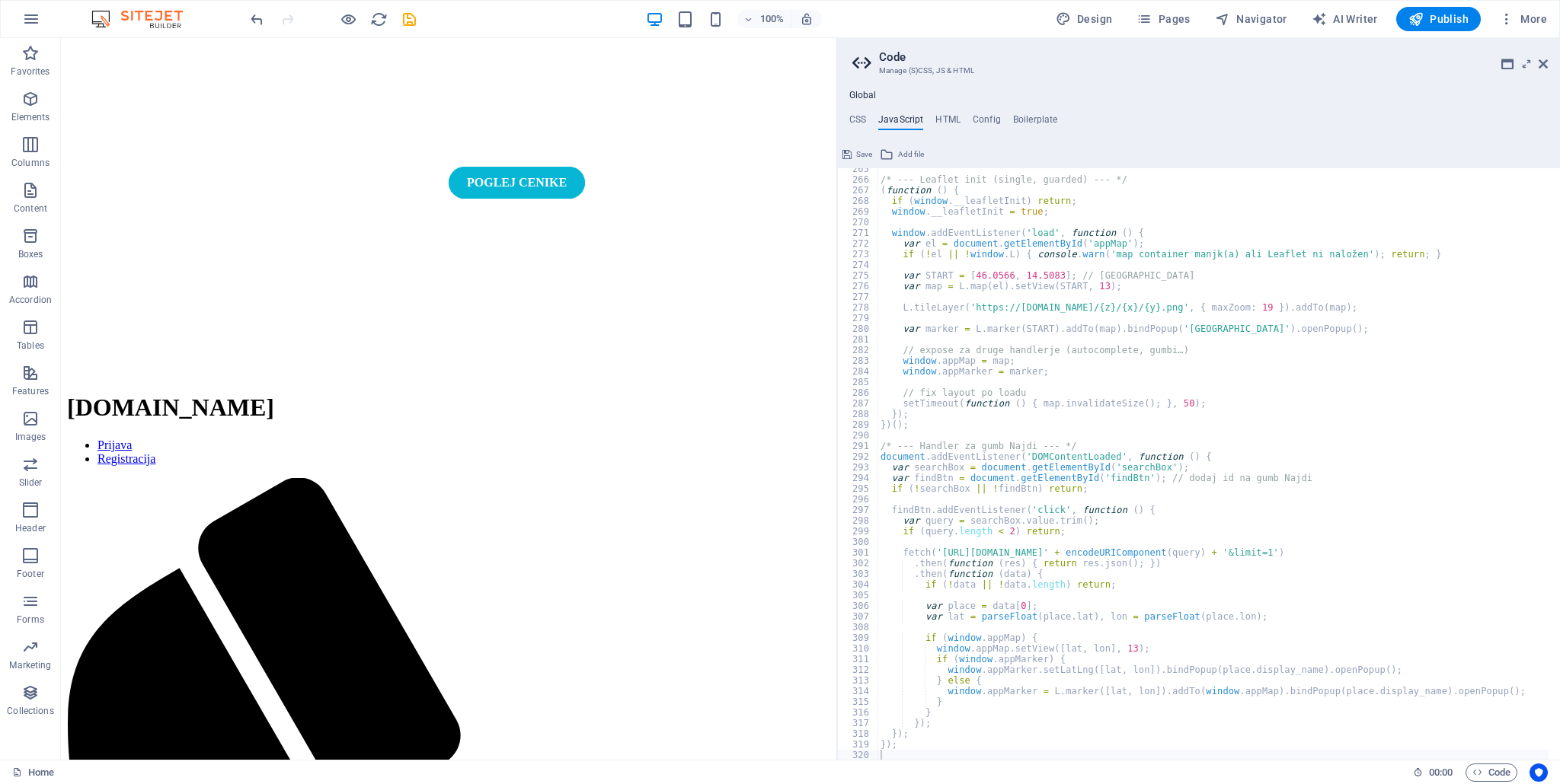
click at [864, 146] on span "Save" at bounding box center [864, 154] width 16 height 18
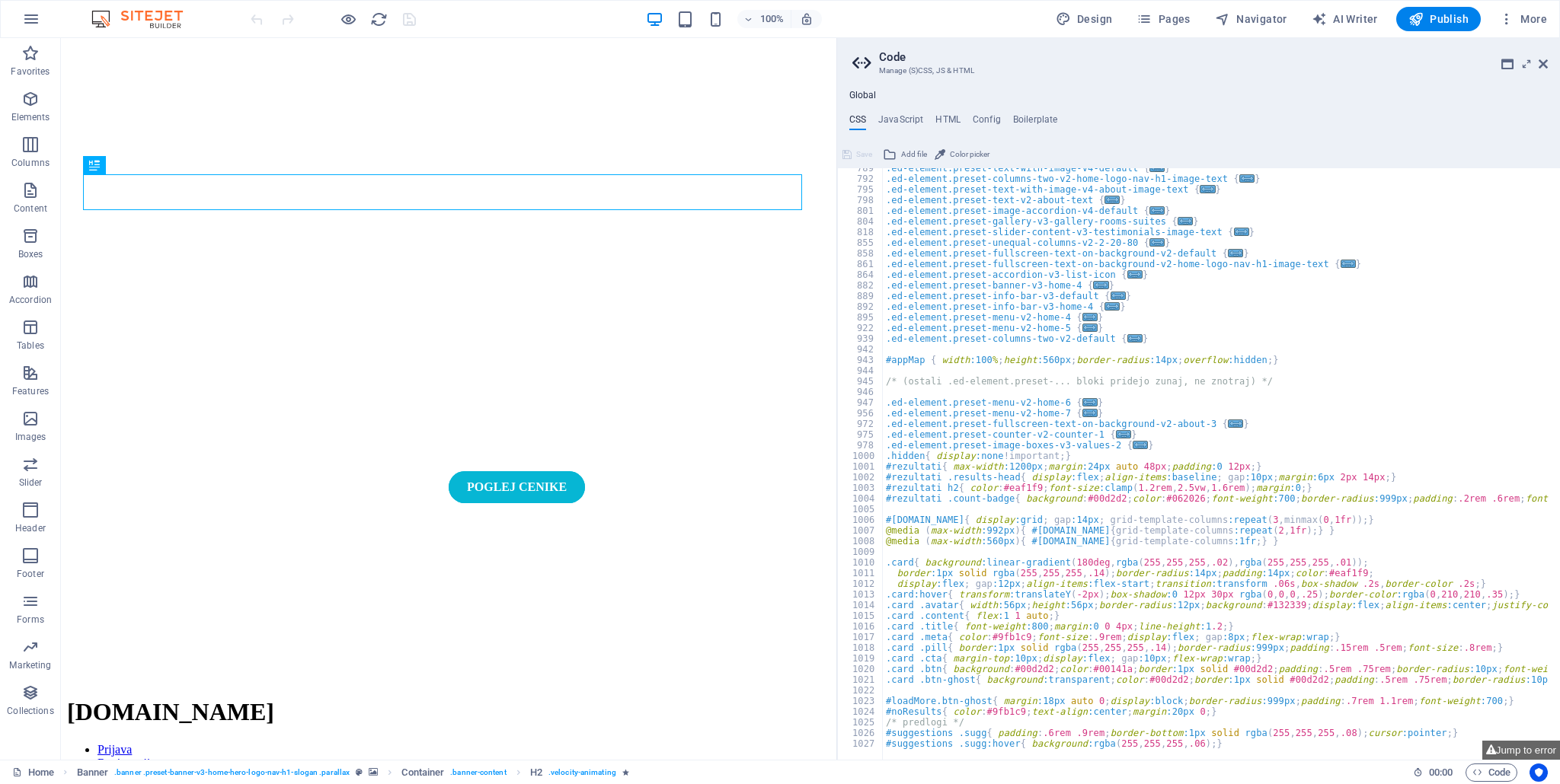
scroll to position [718, 0]
click at [910, 114] on h4 "JavaScript" at bounding box center [900, 122] width 45 height 17
type textarea "/* JS for preset "Menu V2" */"
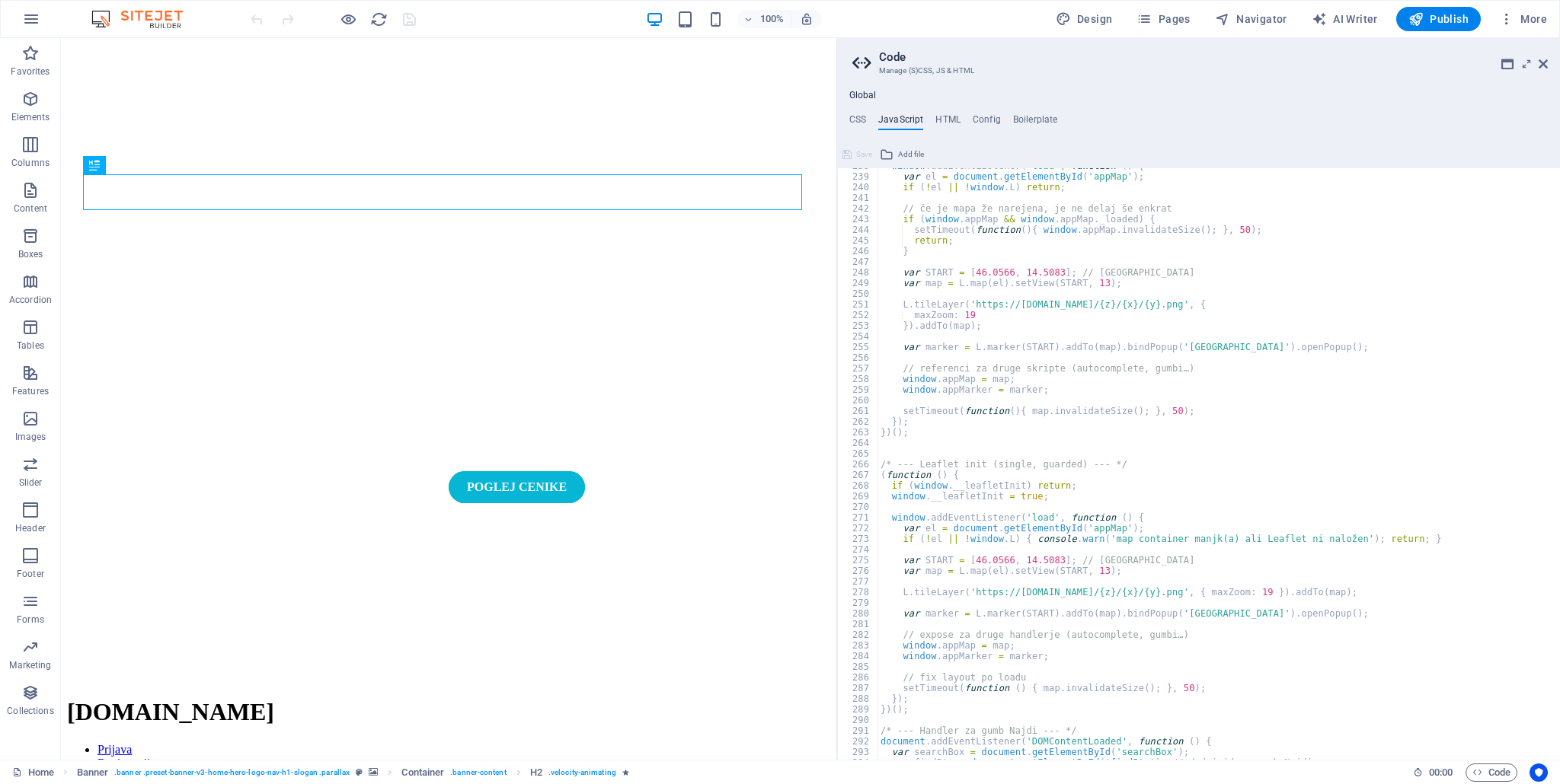
scroll to position [2533, 0]
click at [1448, 23] on span "Publish" at bounding box center [1438, 18] width 60 height 15
